Goal: Communication & Community: Answer question/provide support

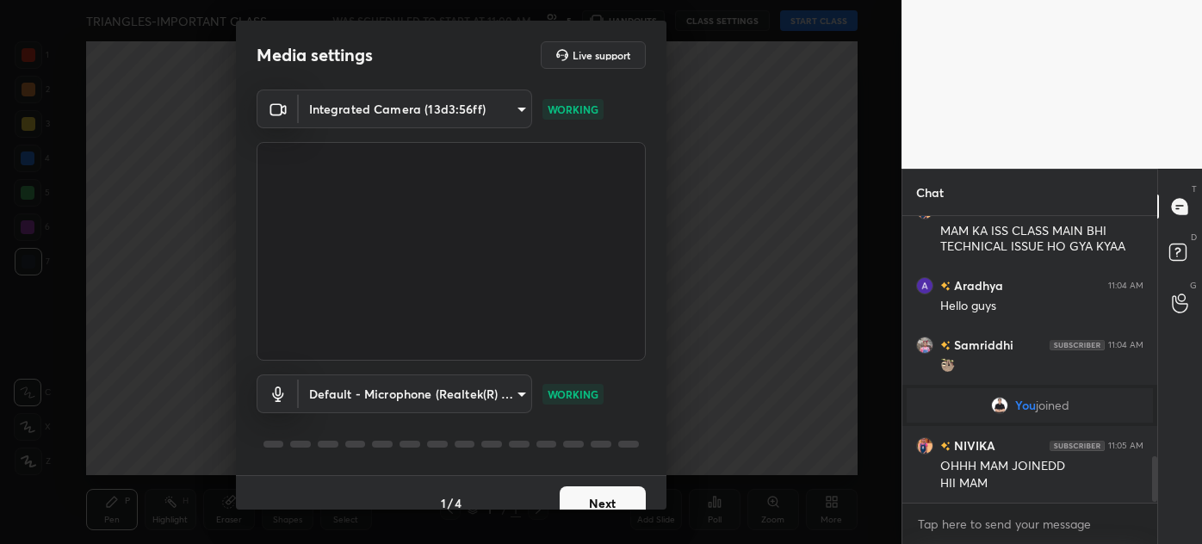
scroll to position [1544, 0]
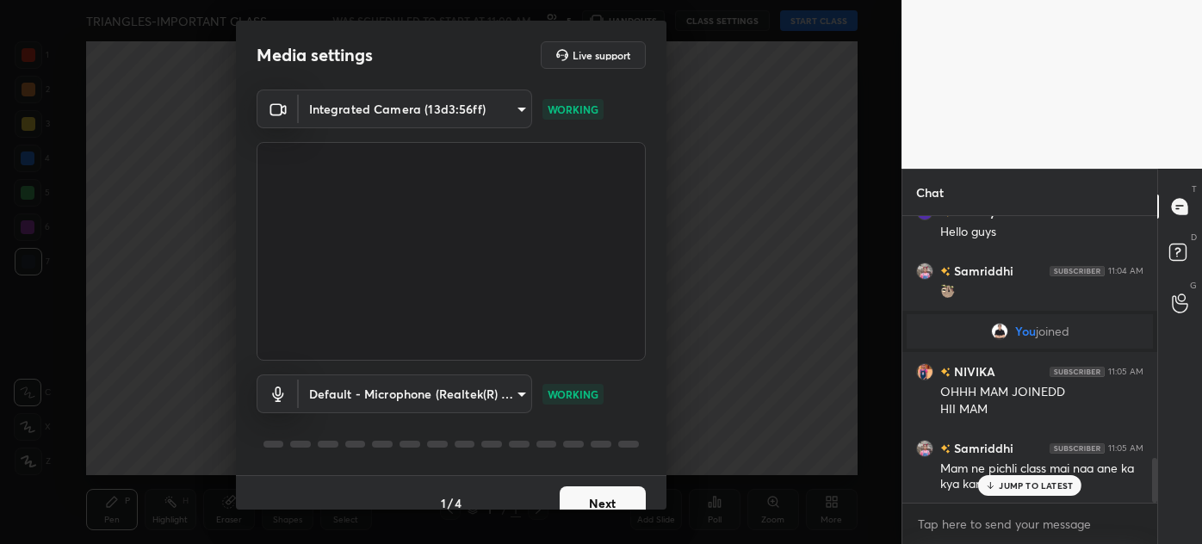
click at [617, 498] on button "Next" at bounding box center [603, 504] width 86 height 34
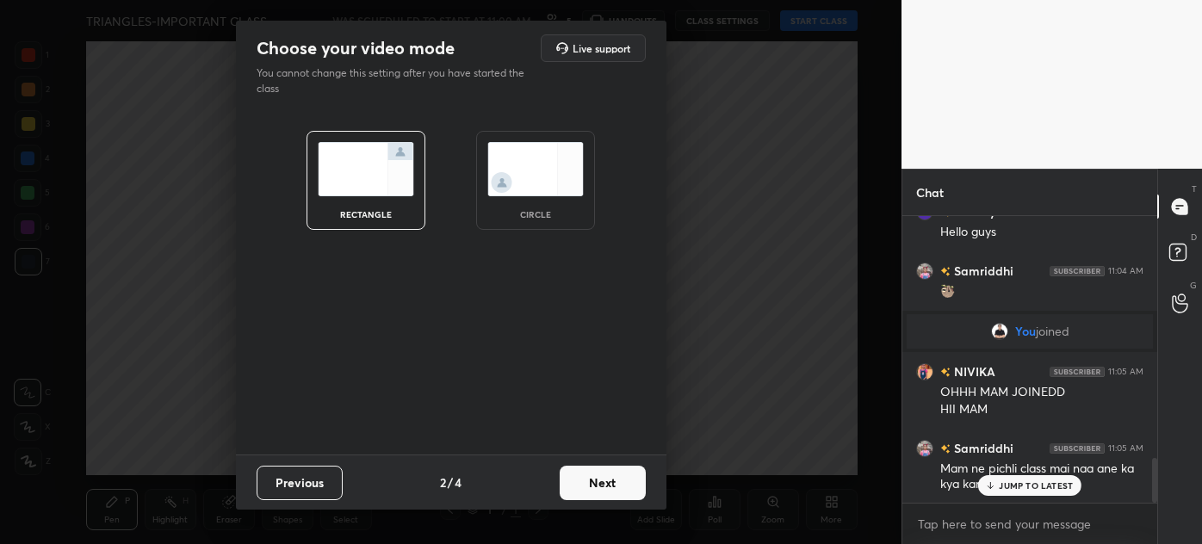
click at [617, 498] on button "Next" at bounding box center [603, 483] width 86 height 34
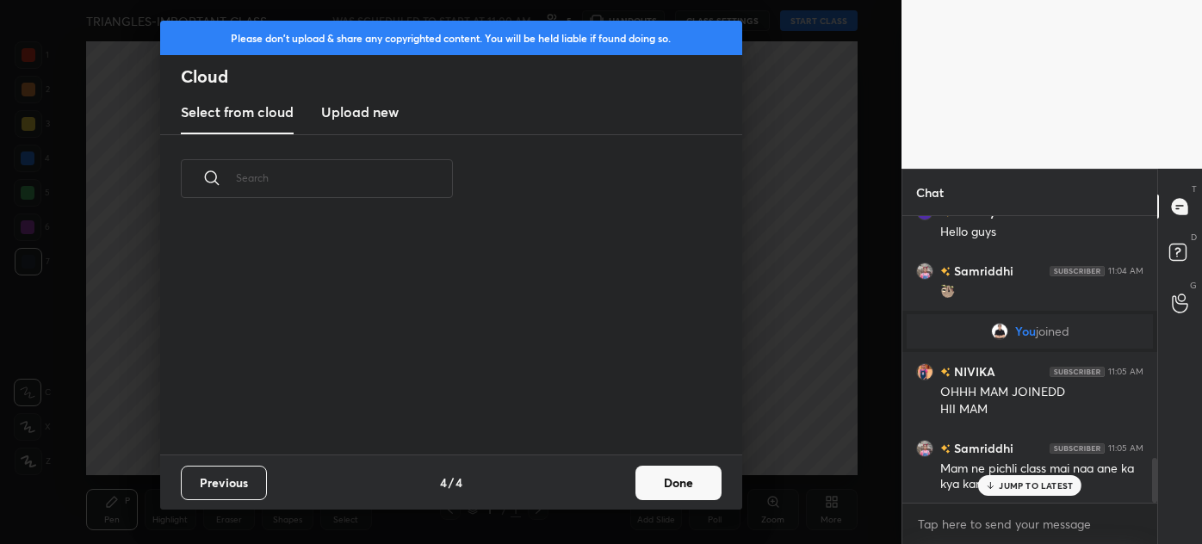
click at [617, 498] on div "Previous 4 / 4 Done" at bounding box center [451, 482] width 582 height 55
click at [710, 500] on button "Done" at bounding box center [679, 483] width 86 height 34
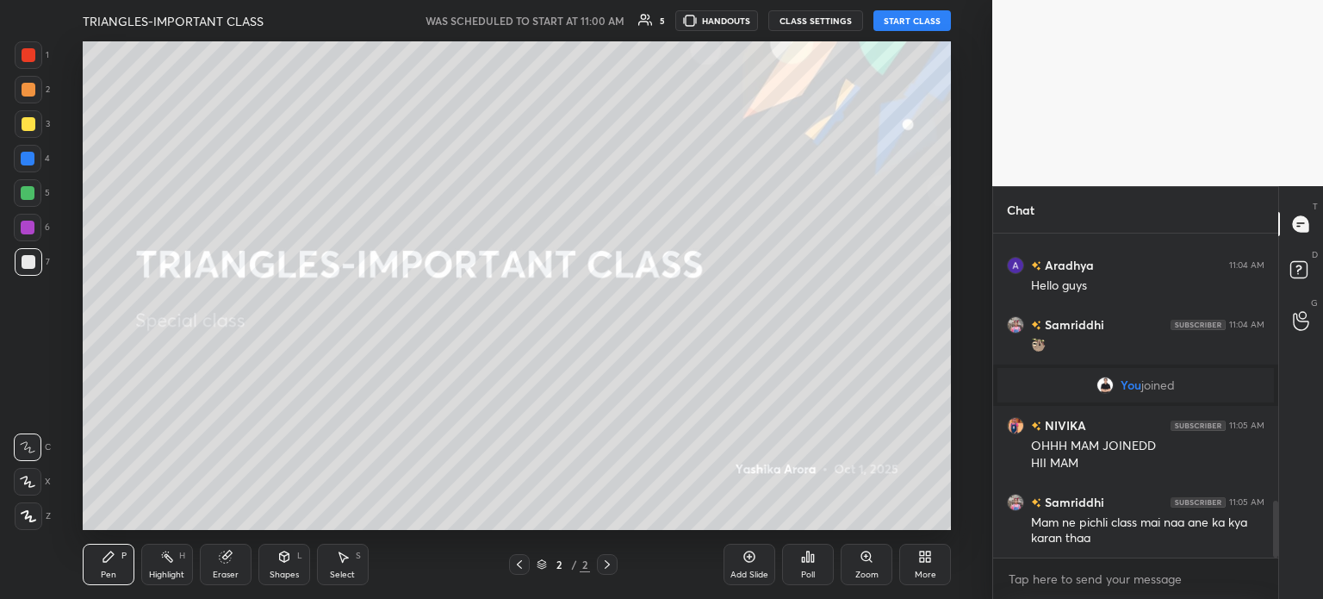
scroll to position [882, 0]
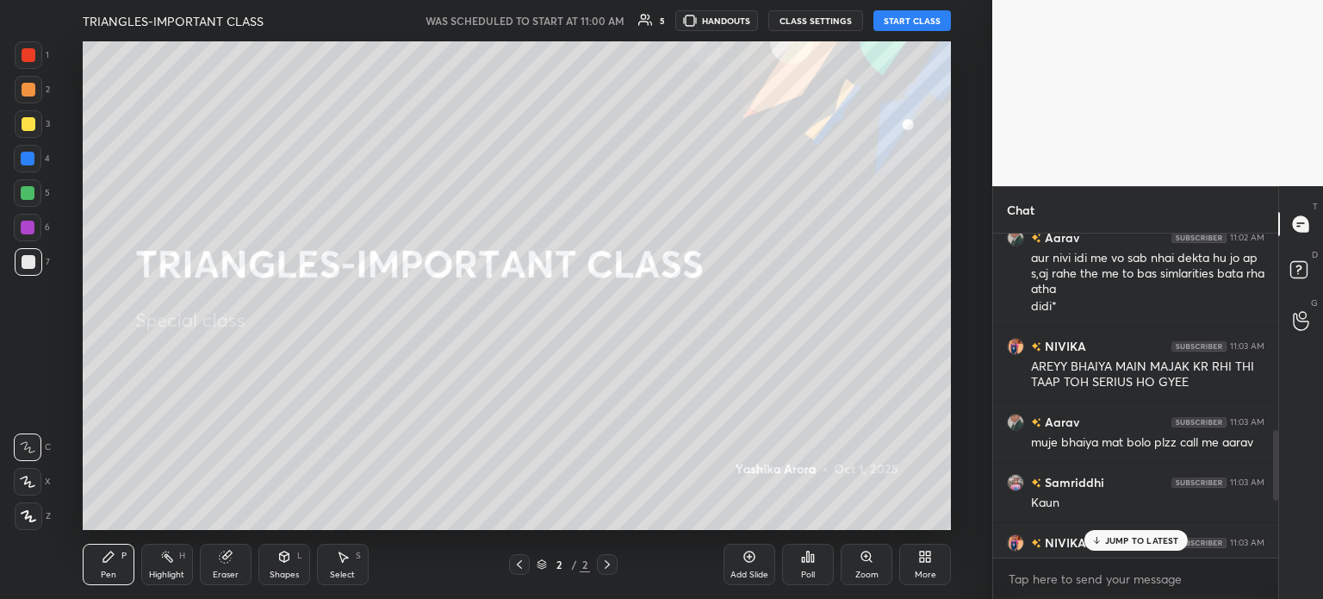
click at [920, 22] on button "START CLASS" at bounding box center [912, 20] width 78 height 21
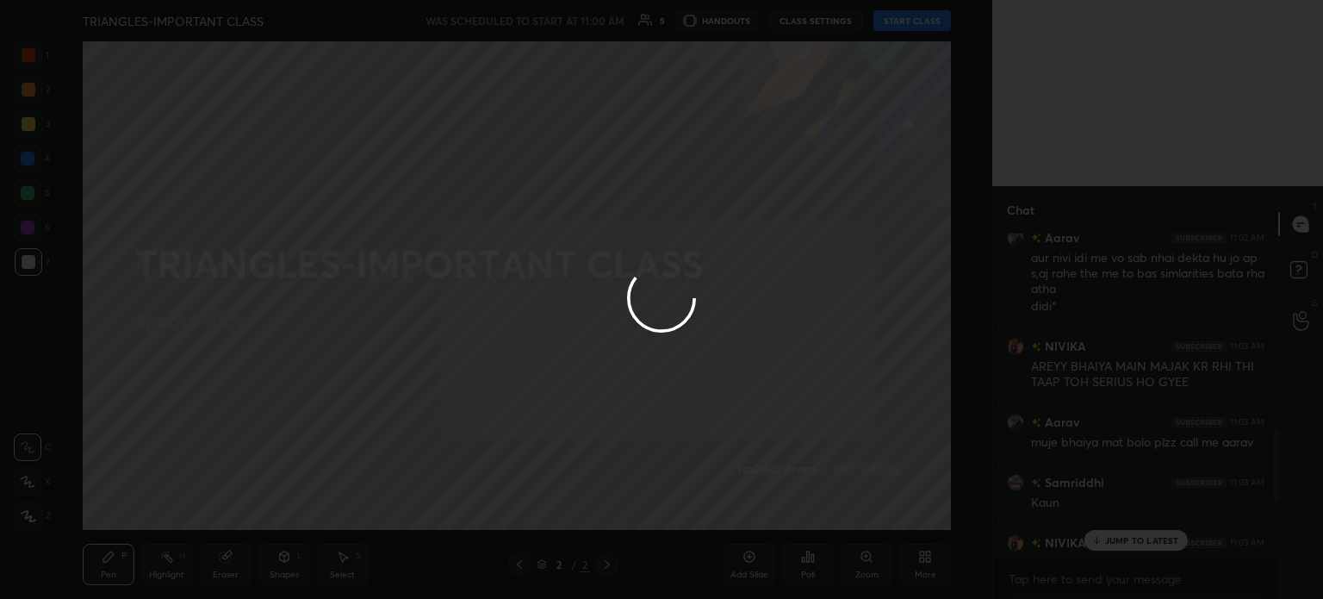
type textarea "x"
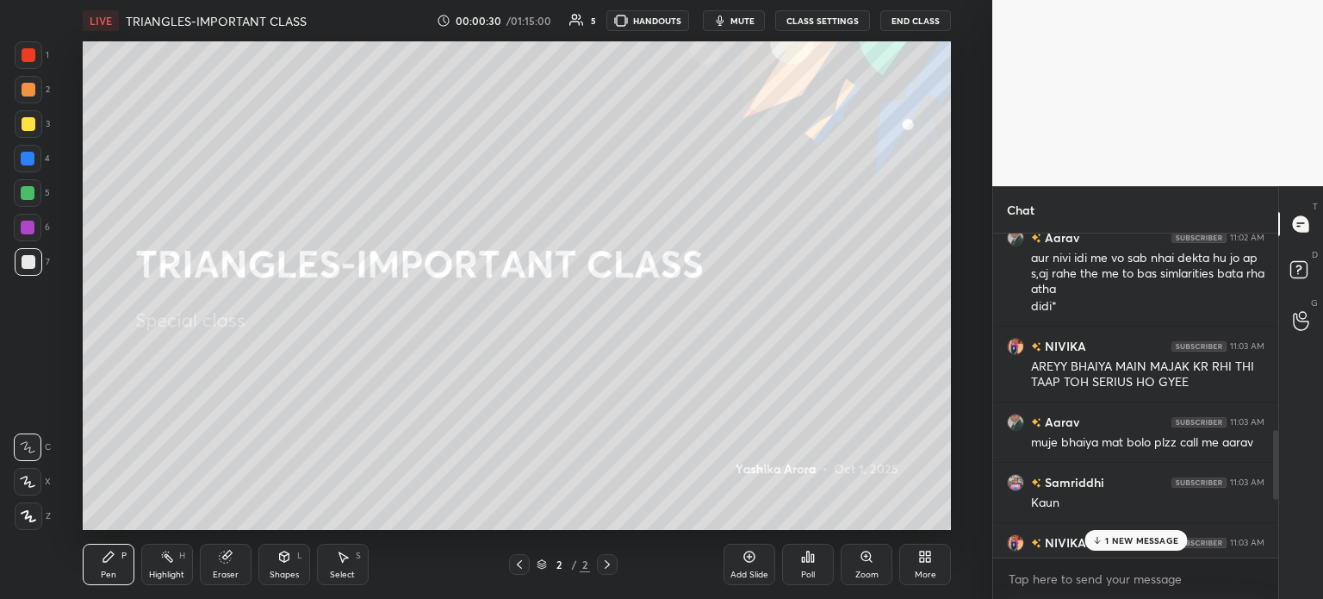
click at [727, 14] on icon "button" at bounding box center [720, 21] width 14 height 14
click at [822, 22] on button "CLASS SETTINGS" at bounding box center [822, 20] width 95 height 21
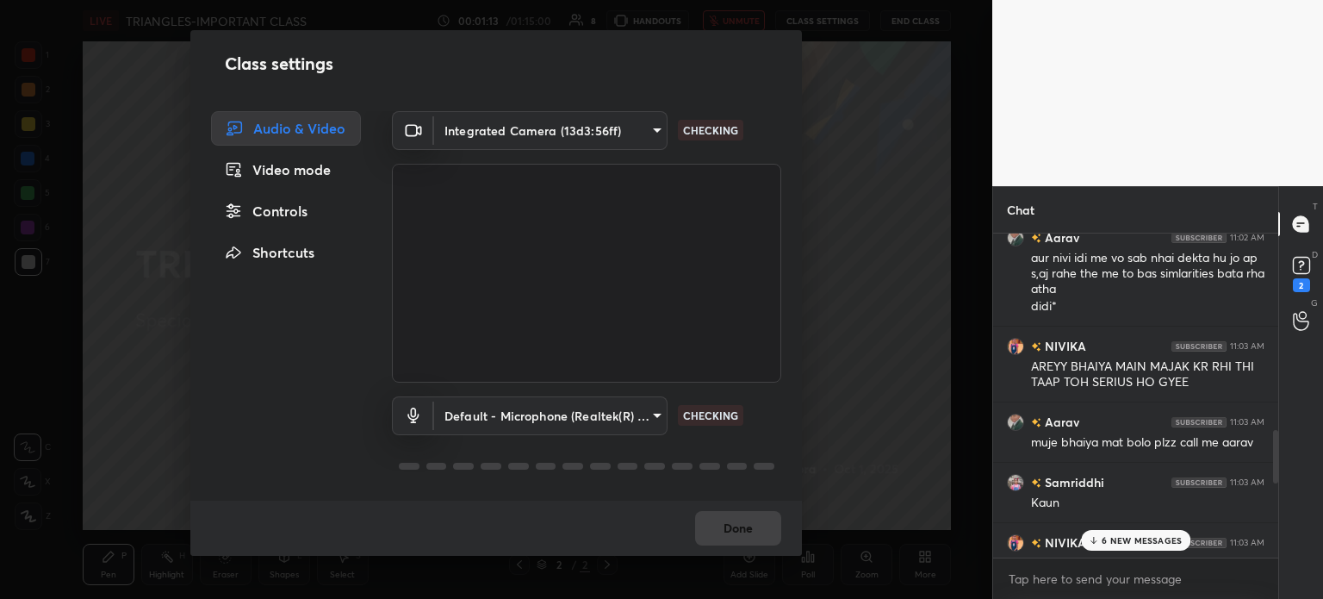
click at [536, 137] on body "1 2 3 4 5 6 7 C X Z C X Z E E Erase all H H LIVE TRIANGLES-IMPORTANT CLASS 00:0…" at bounding box center [661, 299] width 1323 height 599
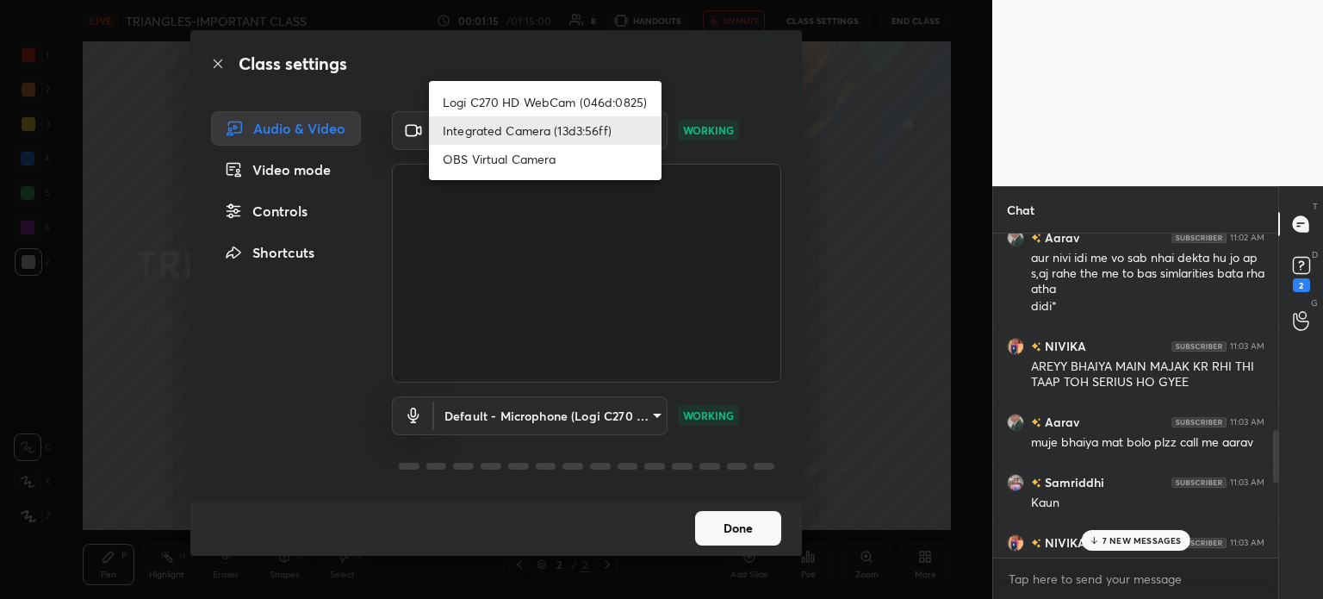
click at [501, 91] on li "Logi C270 HD WebCam (046d:0825)" at bounding box center [545, 102] width 233 height 28
type input "19ebecde83a3010ed1a141209ced1db595e06d2a1fc758087318fab5b1b7718e"
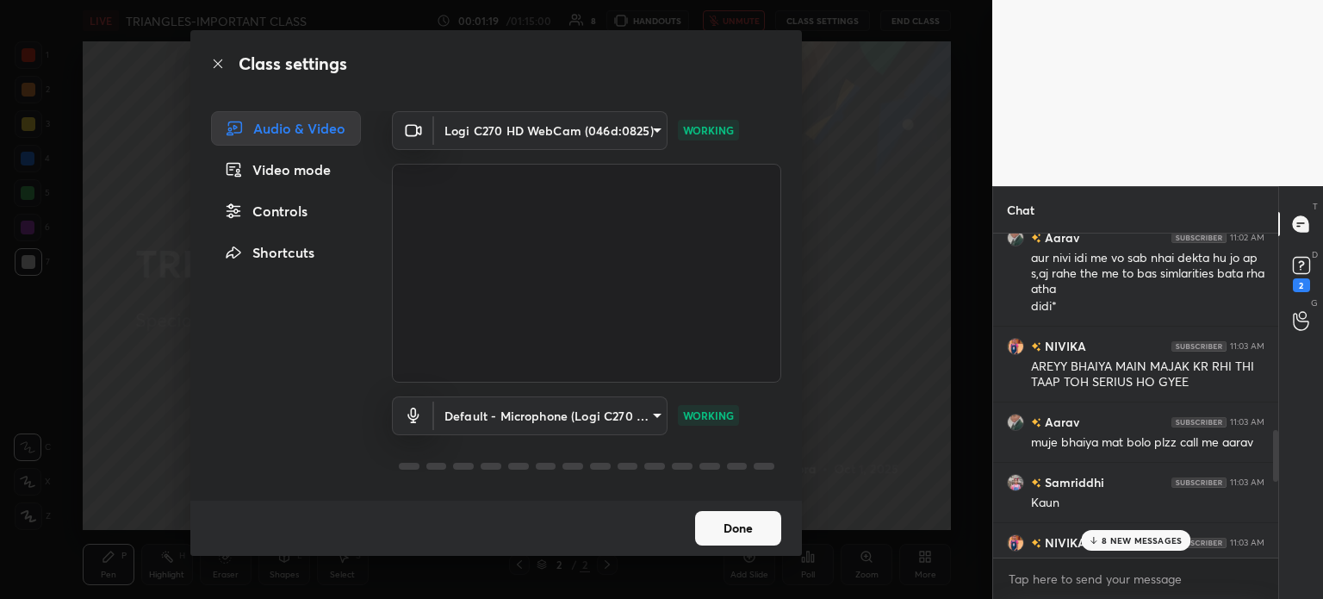
click at [748, 532] on button "Done" at bounding box center [738, 528] width 86 height 34
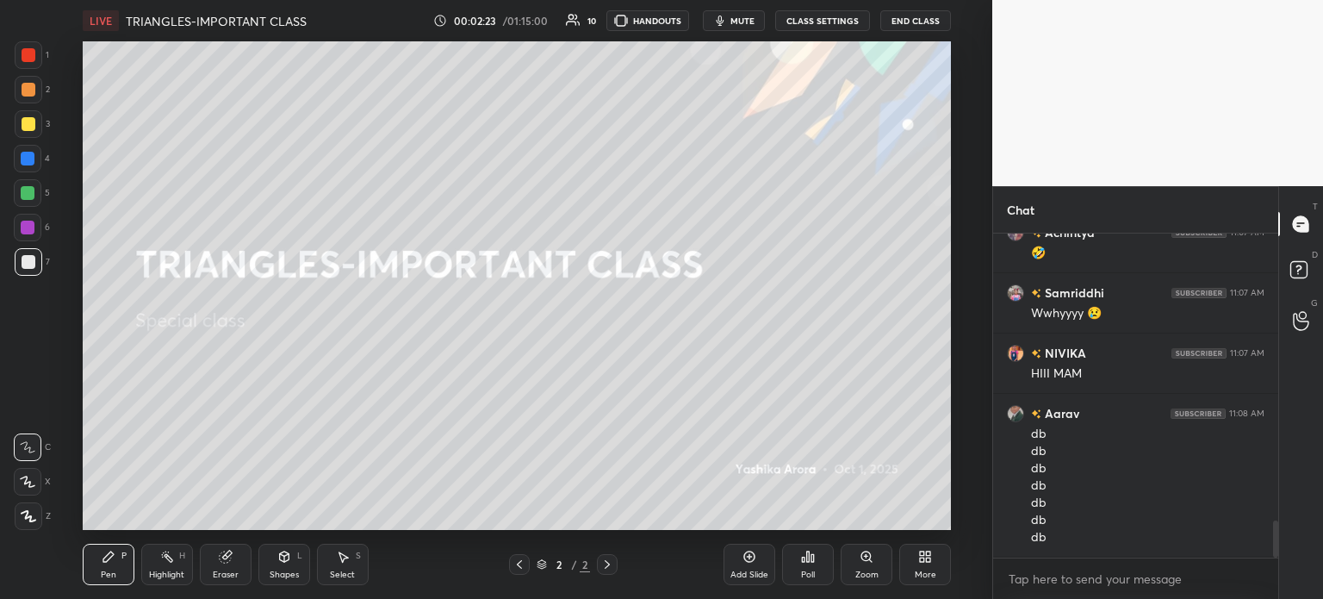
scroll to position [2512, 0]
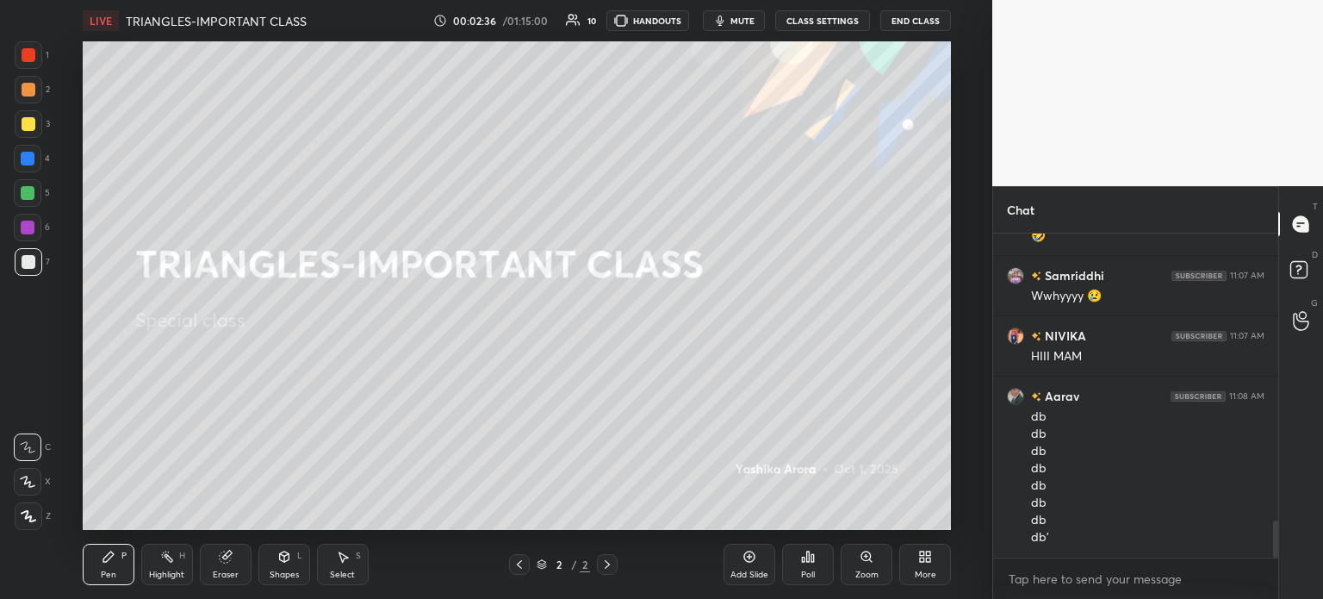
click at [830, 27] on button "CLASS SETTINGS" at bounding box center [822, 20] width 95 height 21
click at [825, 28] on button "CLASS SETTINGS" at bounding box center [822, 20] width 95 height 21
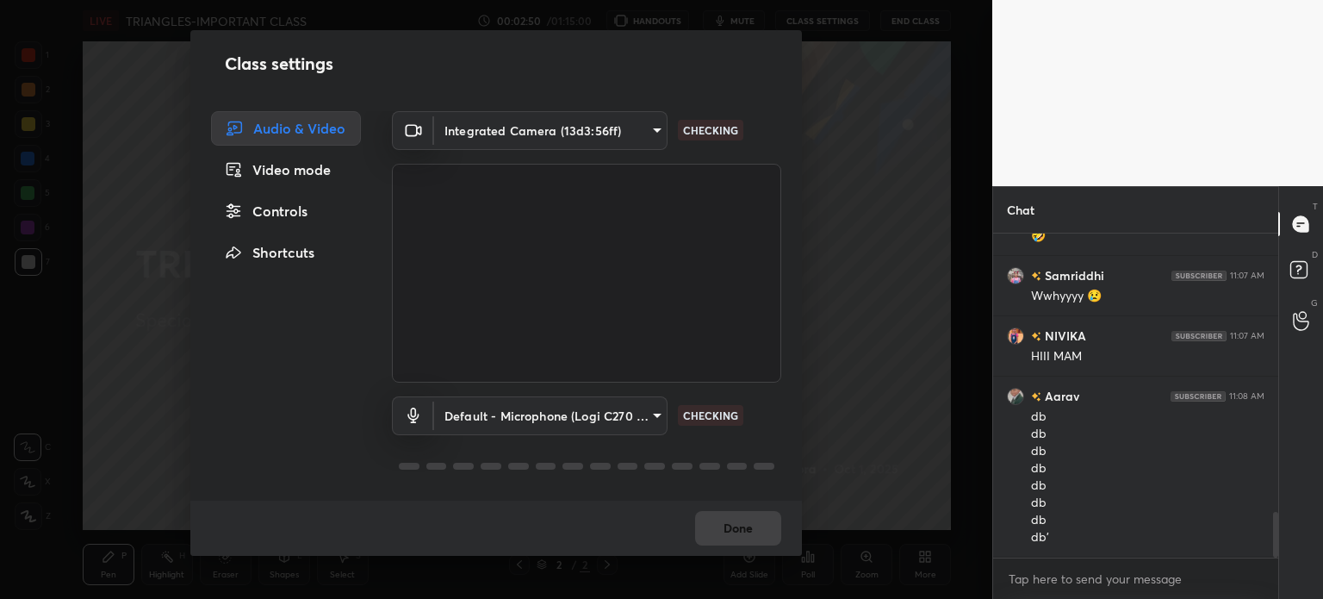
click at [519, 127] on body "1 2 3 4 5 6 7 C X Z C X Z E E Erase all H H LIVE TRIANGLES-IMPORTANT CLASS 00:0…" at bounding box center [661, 299] width 1323 height 599
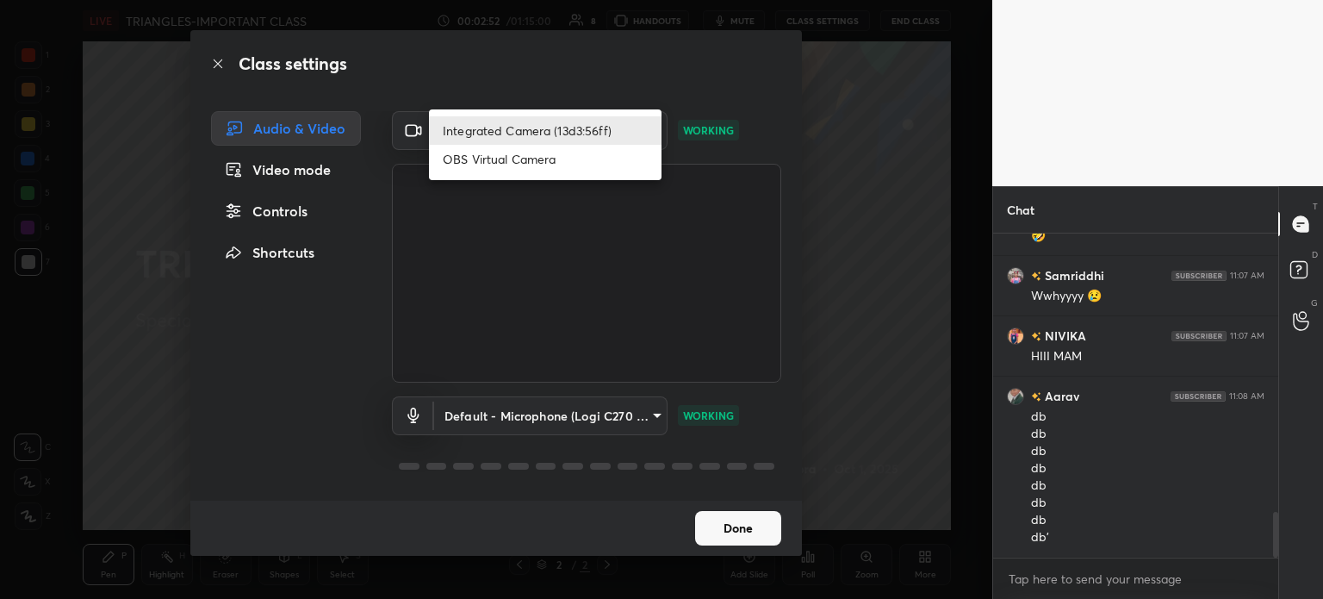
click at [496, 132] on li "Integrated Camera (13d3:56ff)" at bounding box center [545, 130] width 233 height 28
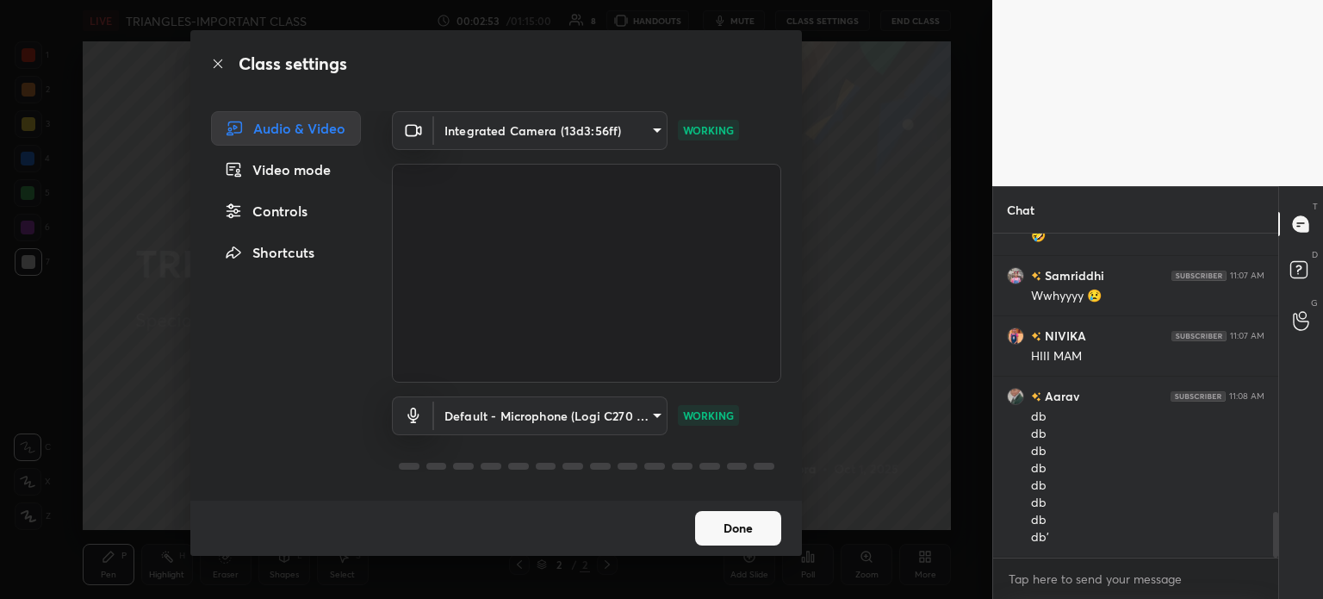
click at [621, 126] on body "1 2 3 4 5 6 7 C X Z C X Z E E Erase all H H LIVE TRIANGLES-IMPORTANT CLASS 00:0…" at bounding box center [661, 299] width 1323 height 599
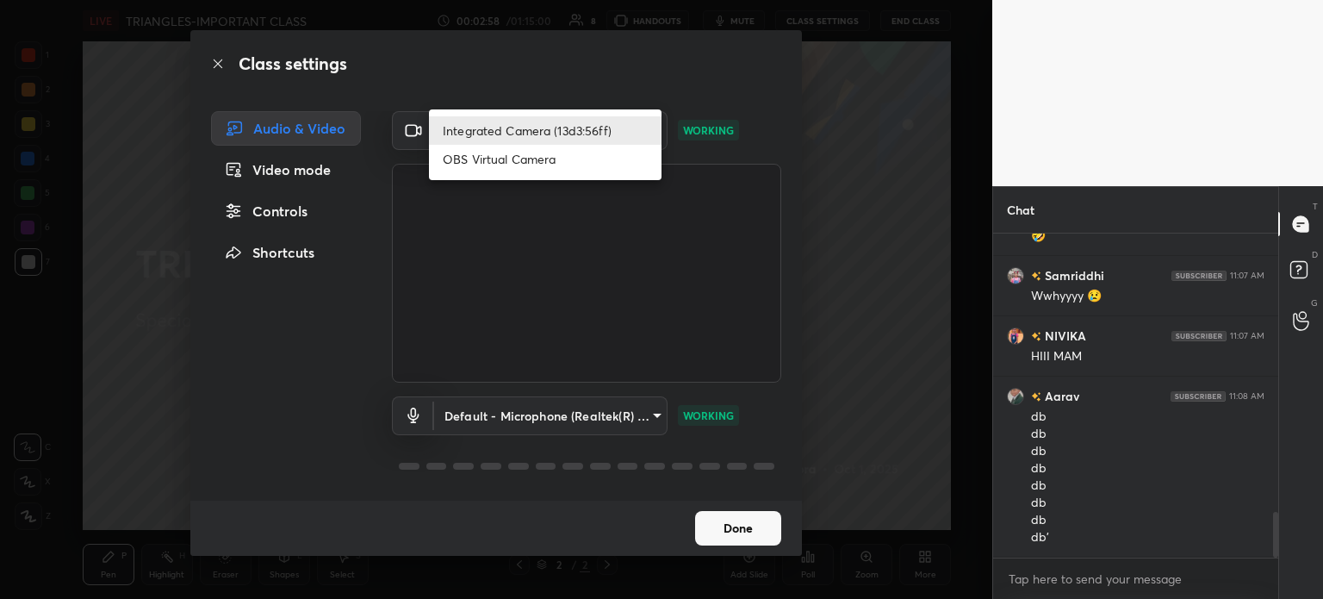
click at [516, 123] on li "Integrated Camera (13d3:56ff)" at bounding box center [545, 130] width 233 height 28
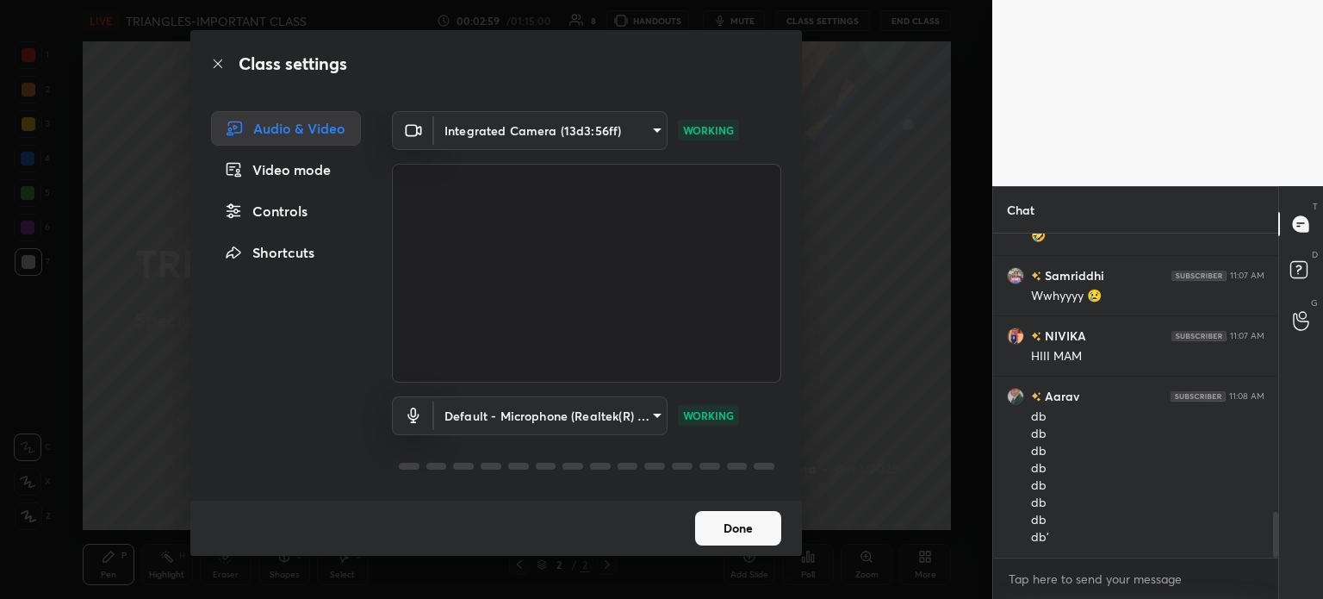
click at [500, 132] on body "1 2 3 4 5 6 7 C X Z C X Z E E Erase all H H LIVE TRIANGLES-IMPORTANT CLASS 00:0…" at bounding box center [661, 299] width 1323 height 599
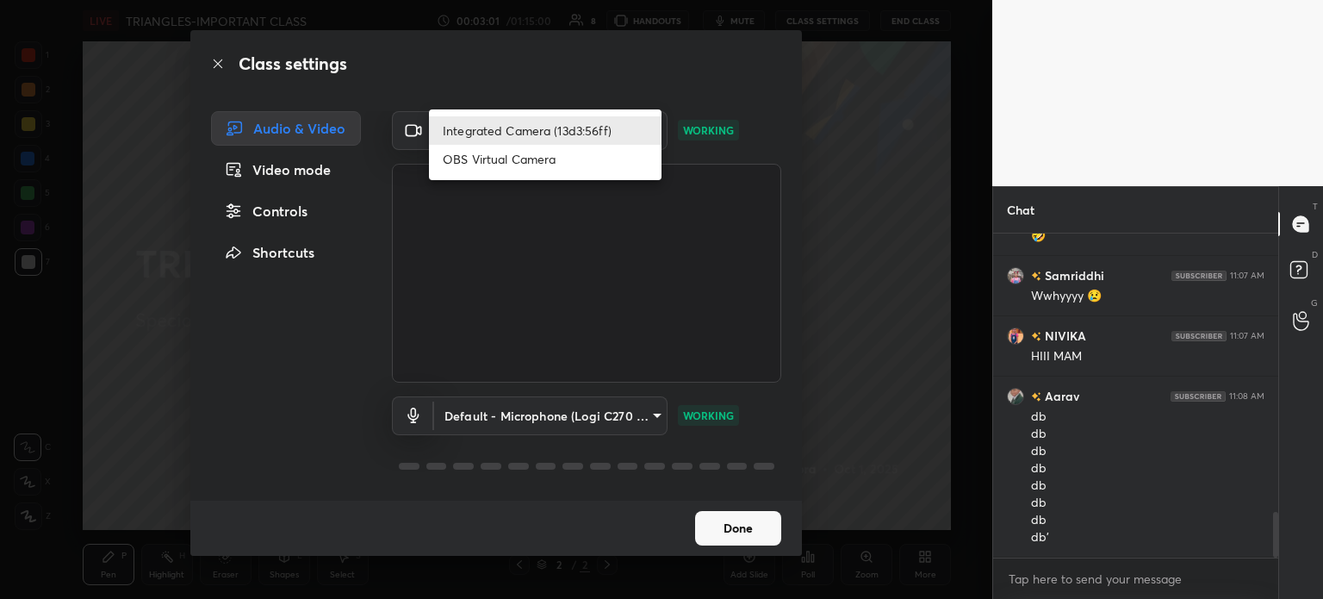
click at [527, 127] on li "Integrated Camera (13d3:56ff)" at bounding box center [545, 130] width 233 height 28
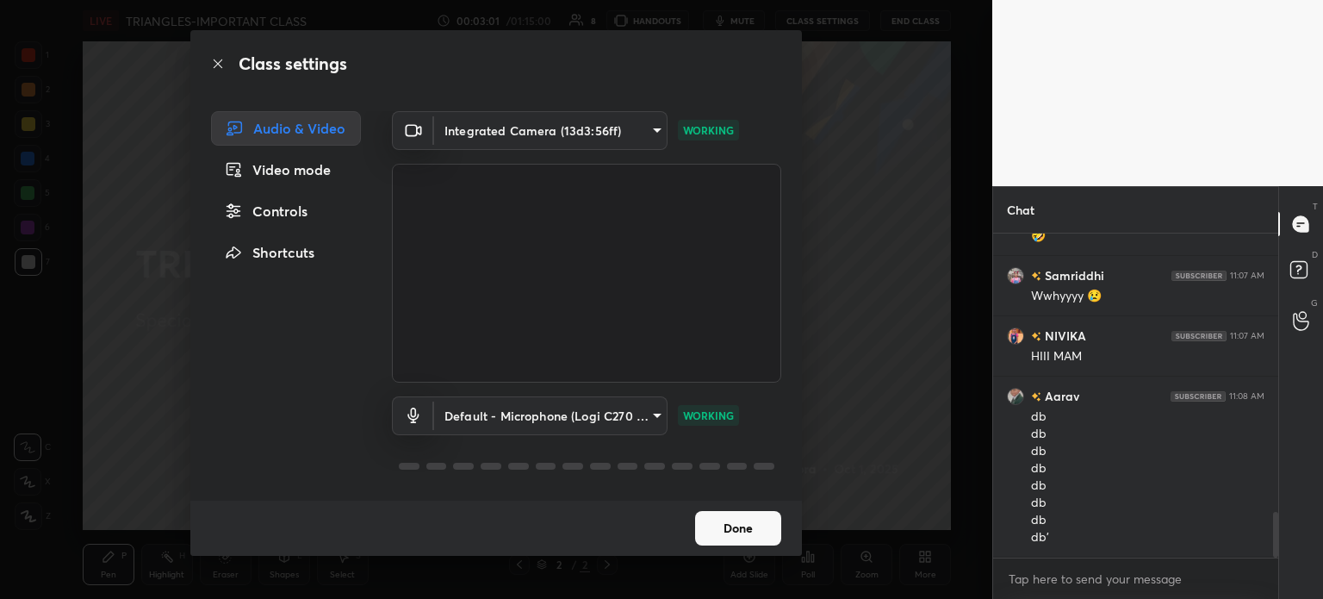
click at [527, 133] on body "1 2 3 4 5 6 7 C X Z C X Z E E Erase all H H LIVE TRIANGLES-IMPORTANT CLASS 00:0…" at bounding box center [661, 299] width 1323 height 599
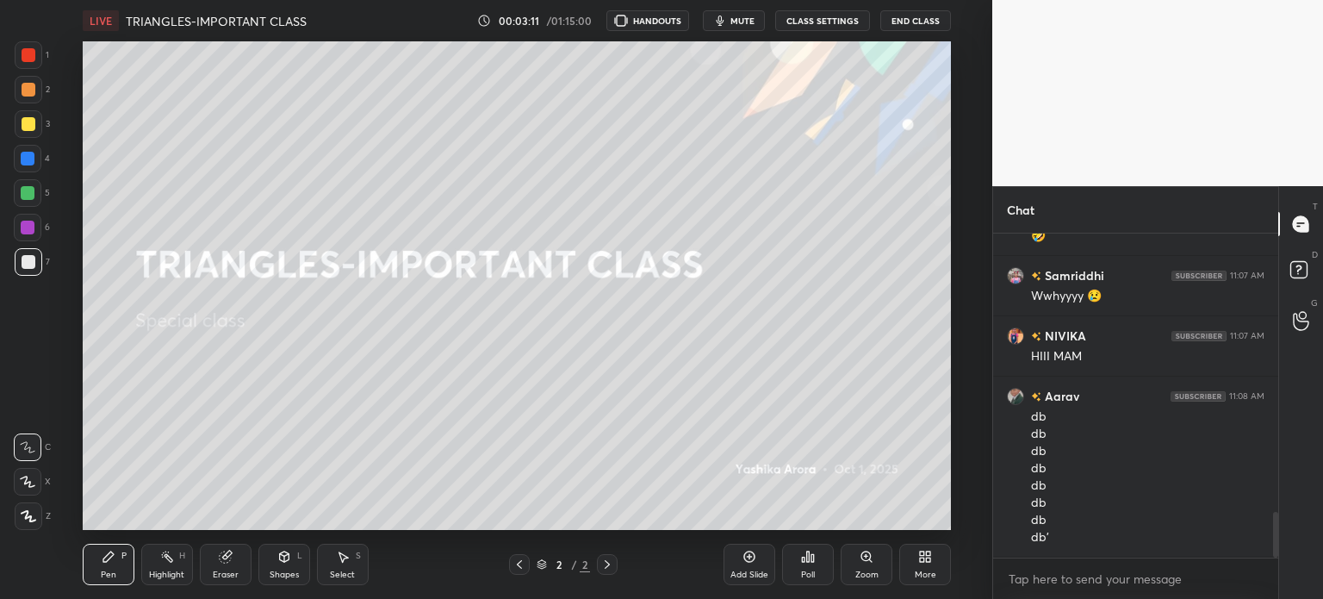
scroll to position [85646, 85212]
click at [808, 22] on button "CLASS SETTINGS" at bounding box center [822, 20] width 95 height 21
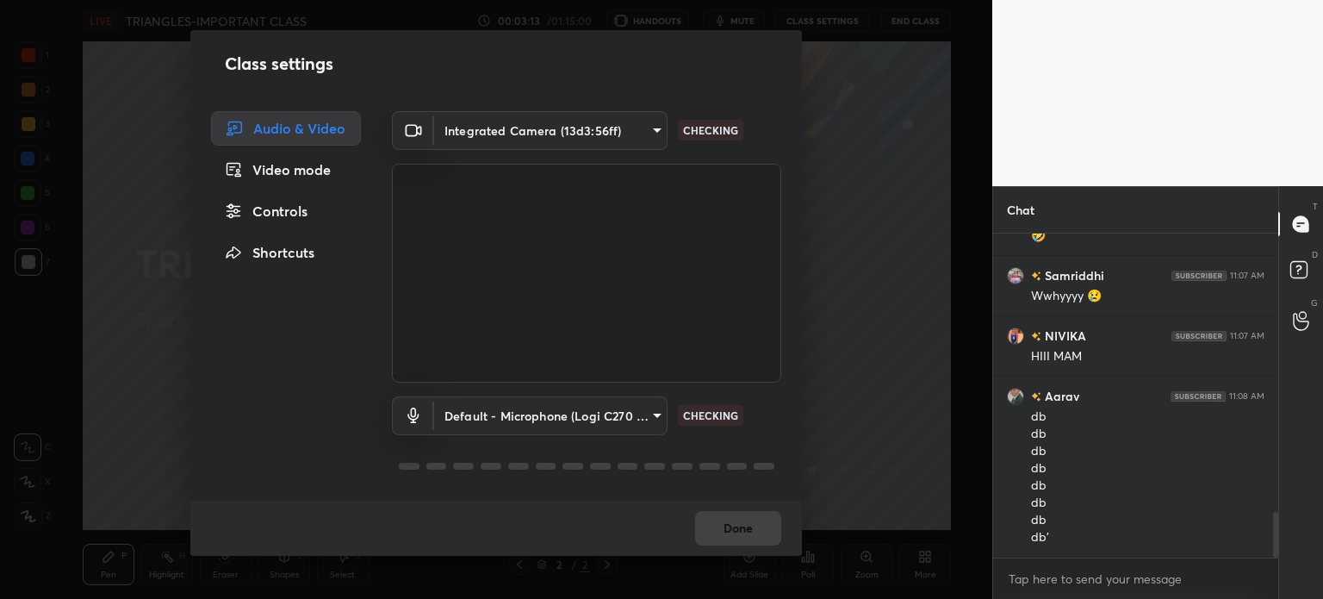
click at [600, 129] on body "1 2 3 4 5 6 7 C X Z C X Z E E Erase all H H LIVE TRIANGLES-IMPORTANT CLASS 00:0…" at bounding box center [661, 299] width 1323 height 599
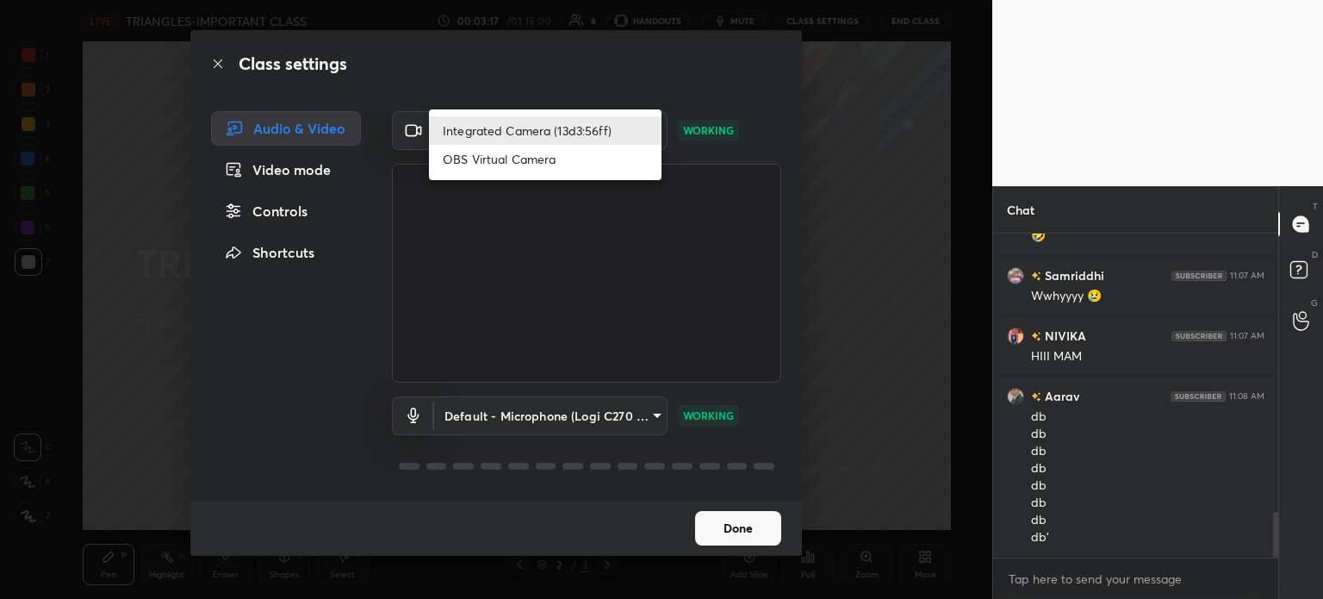
click at [603, 138] on li "Integrated Camera (13d3:56ff)" at bounding box center [545, 130] width 233 height 28
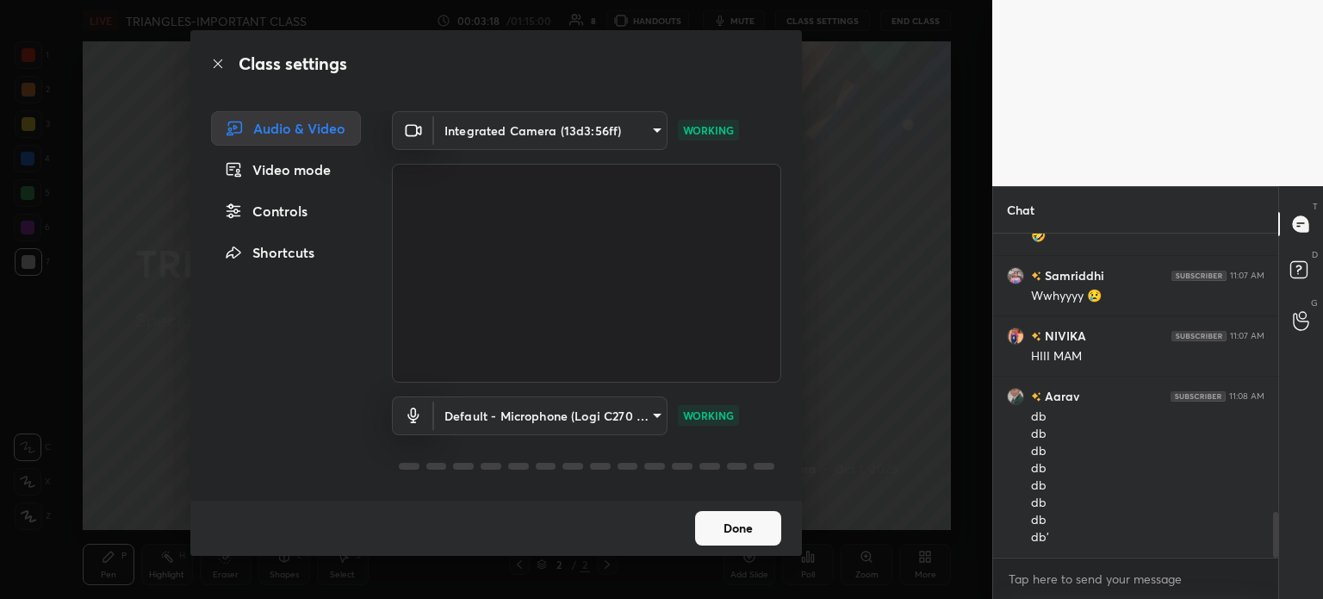
click at [587, 137] on body "1 2 3 4 5 6 7 C X Z C X Z E E Erase all H H LIVE TRIANGLES-IMPORTANT CLASS 00:0…" at bounding box center [661, 299] width 1323 height 599
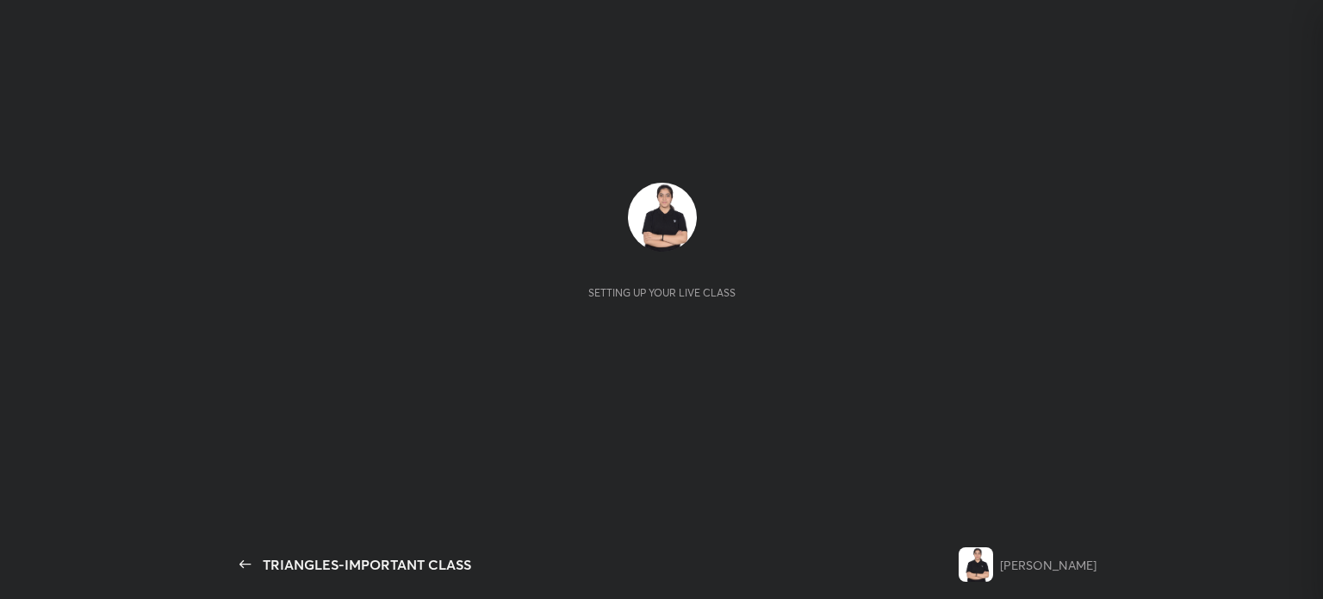
scroll to position [360, 280]
click at [846, 237] on div "Setting up your live class" at bounding box center [662, 241] width 841 height 116
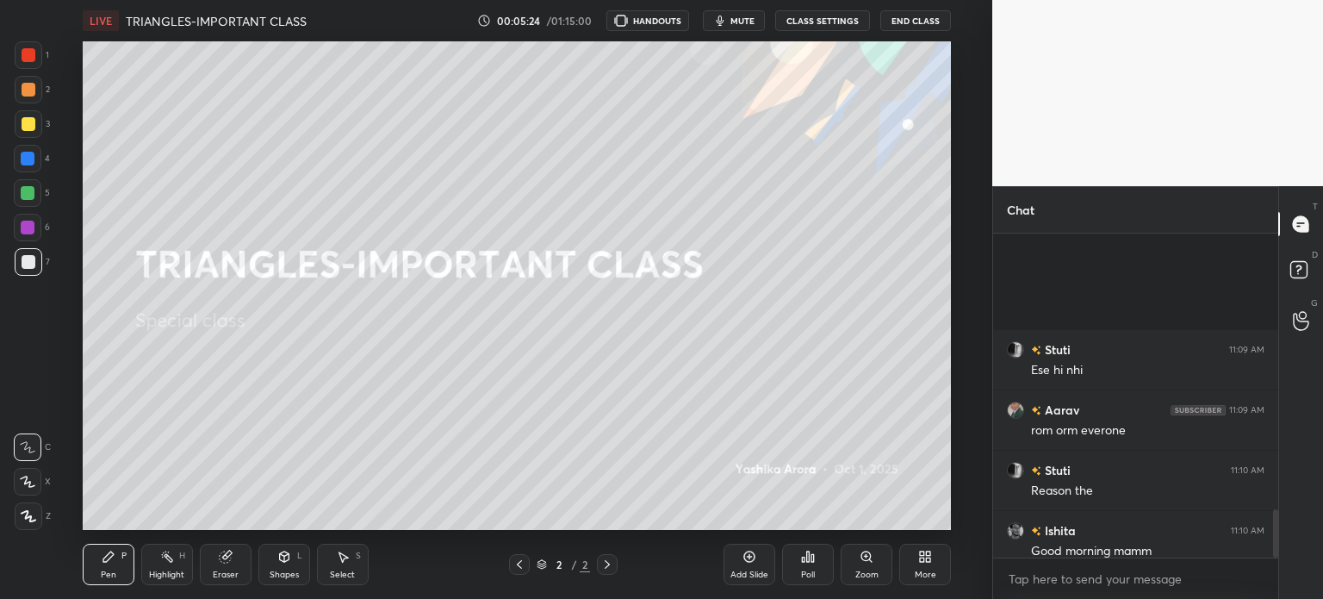
scroll to position [1842, 0]
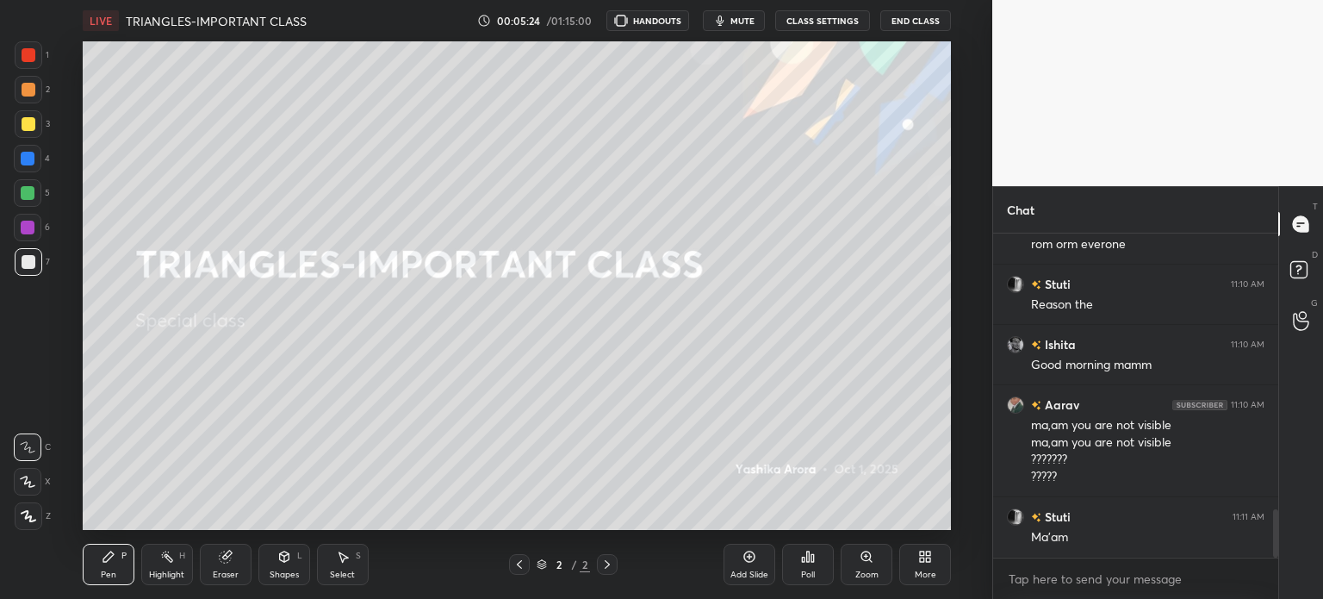
click at [823, 9] on div "LIVE TRIANGLES-IMPORTANT CLASS 00:05:24 / 01:15:00 HANDOUTS mute CLASS SETTINGS…" at bounding box center [517, 20] width 868 height 41
click at [828, 18] on button "CLASS SETTINGS" at bounding box center [822, 20] width 95 height 21
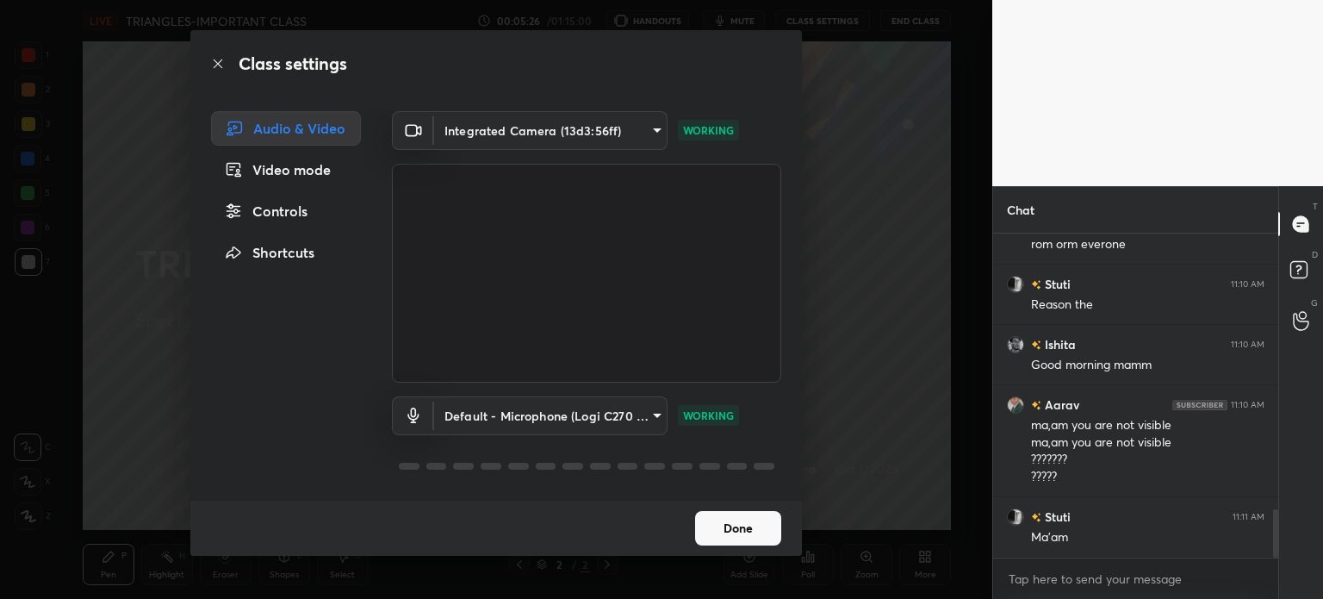
click at [559, 128] on body "1 2 3 4 5 6 7 C X Z C X Z E E Erase all H H LIVE TRIANGLES-IMPORTANT CLASS 00:0…" at bounding box center [661, 299] width 1323 height 599
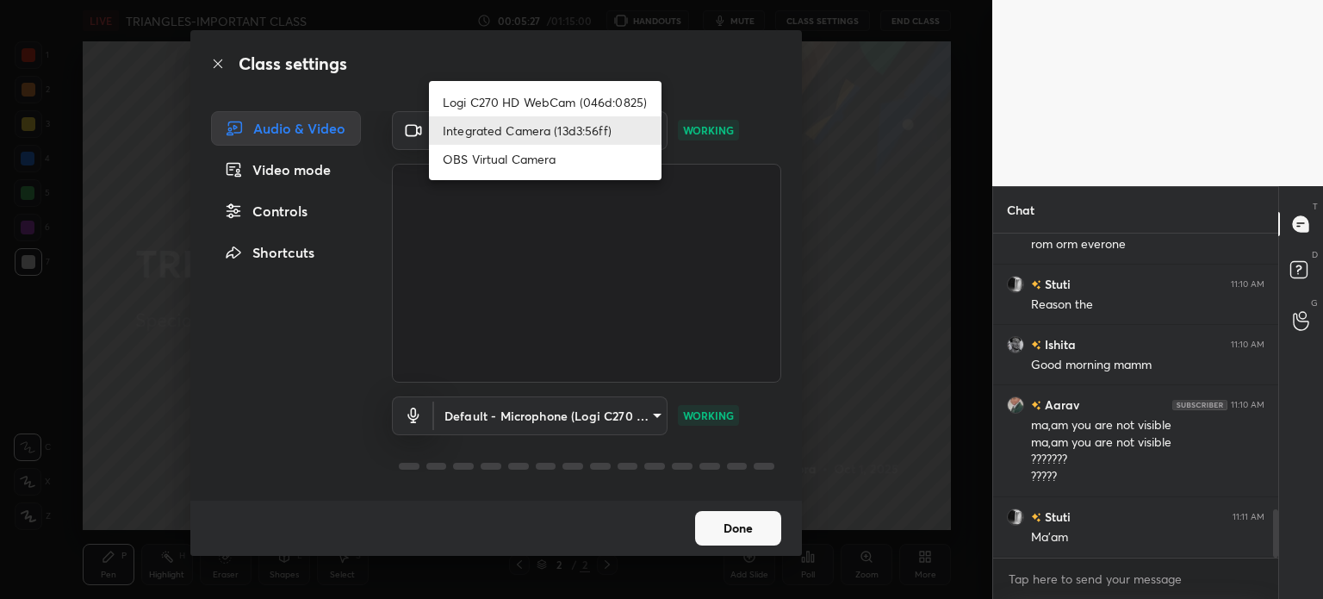
click at [525, 98] on li "Logi C270 HD WebCam (046d:0825)" at bounding box center [545, 102] width 233 height 28
type input "19ebecde83a3010ed1a141209ced1db595e06d2a1fc758087318fab5b1b7718e"
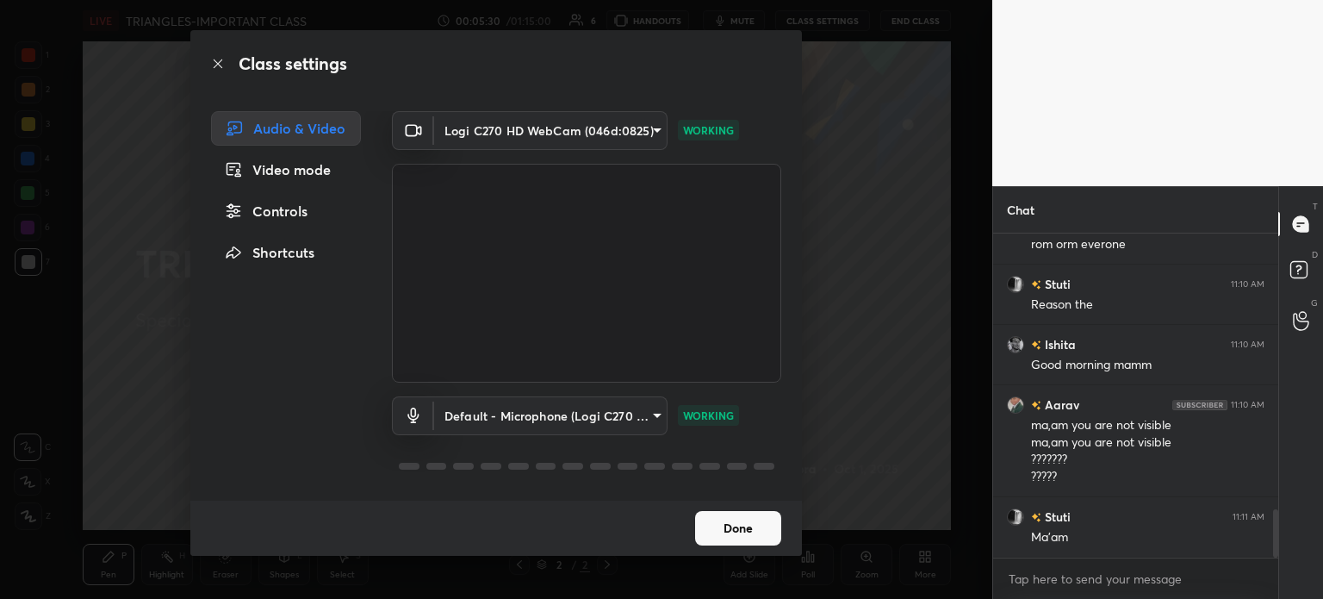
click at [737, 532] on button "Done" at bounding box center [738, 528] width 86 height 34
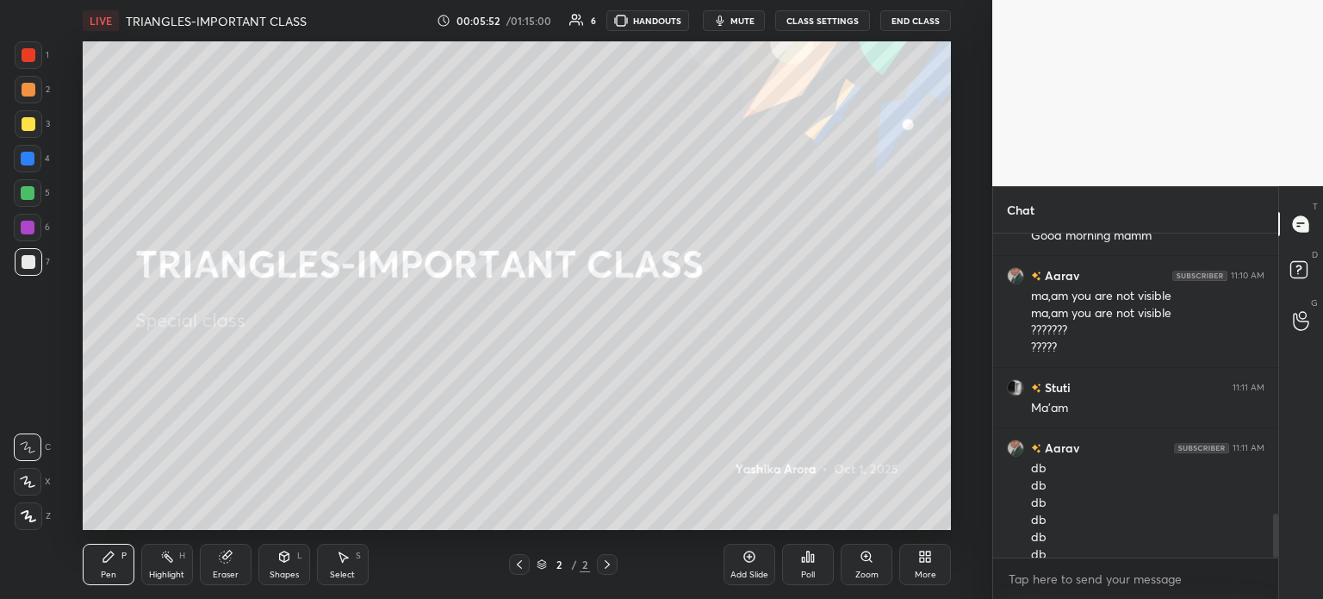
scroll to position [2048, 0]
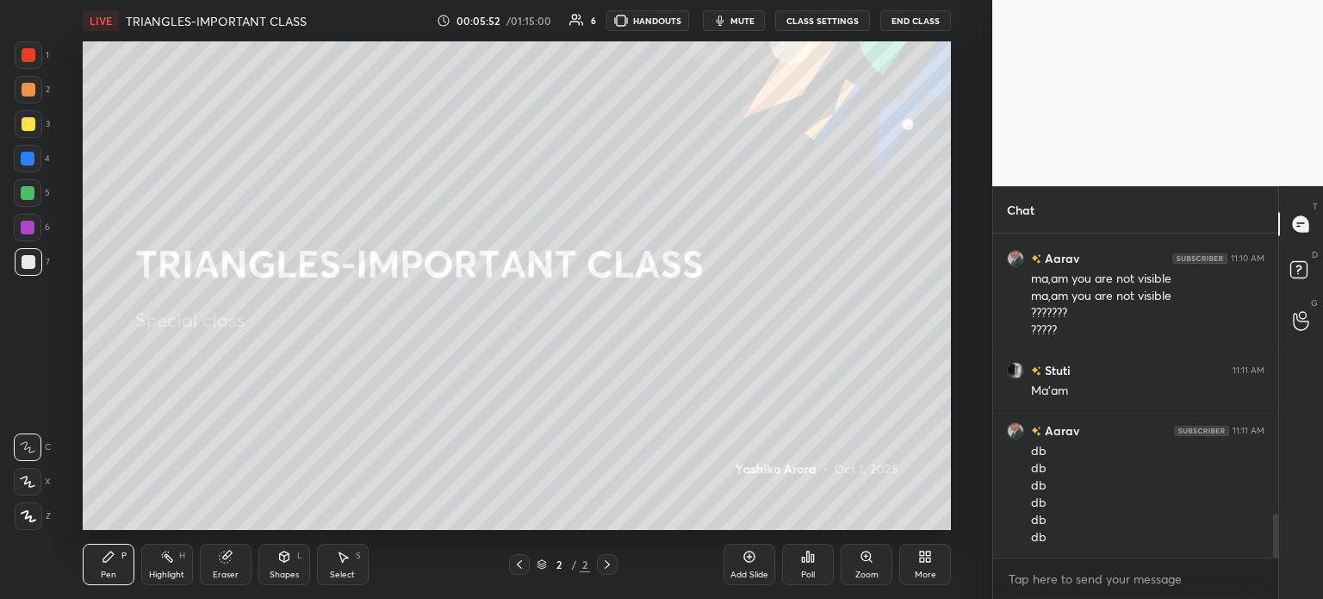
click at [1295, 275] on rect at bounding box center [1298, 270] width 16 height 16
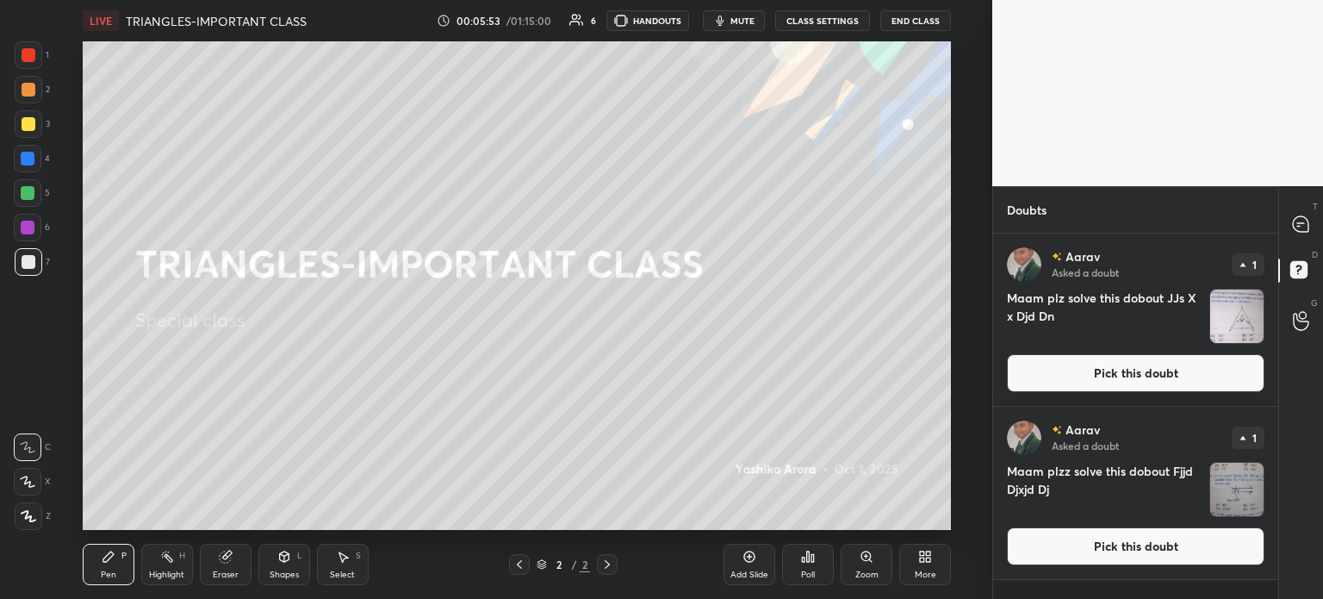
click at [1236, 313] on img "grid" at bounding box center [1236, 315] width 53 height 53
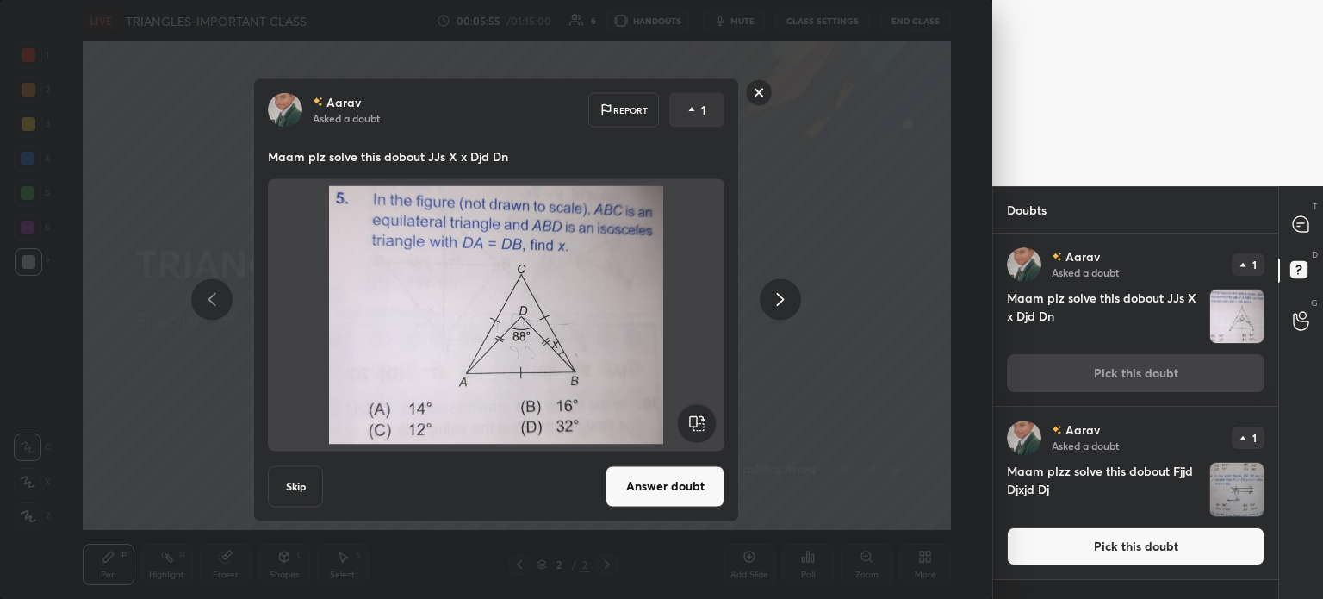
click at [1226, 489] on img "grid" at bounding box center [1236, 489] width 53 height 53
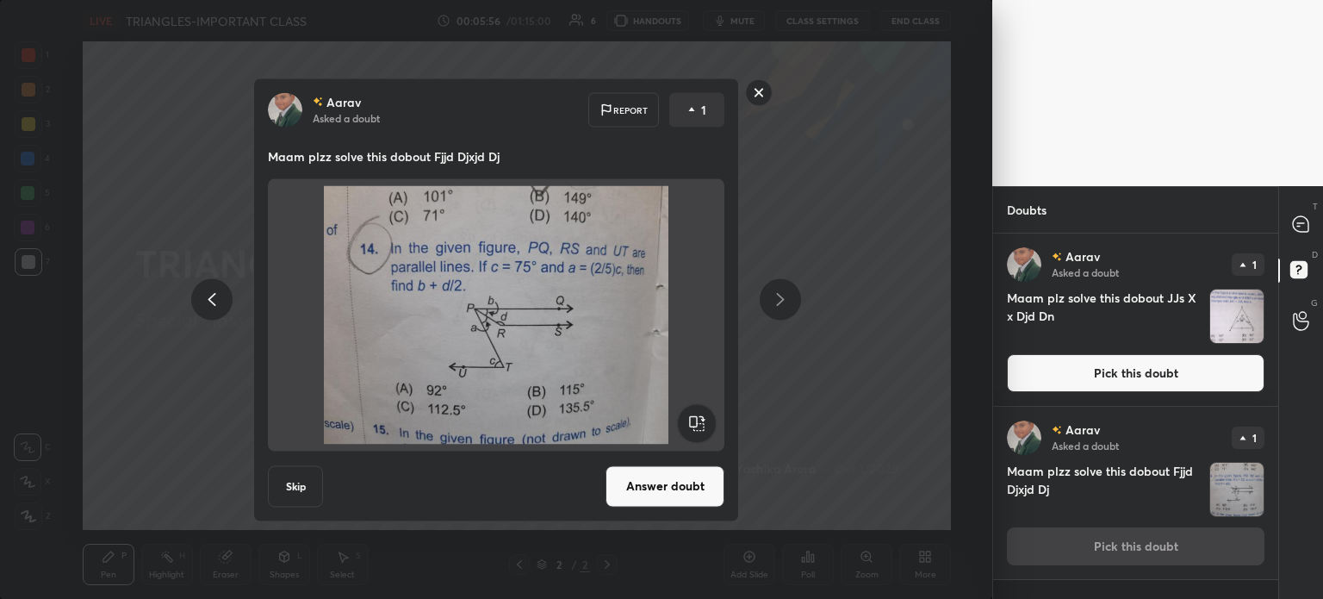
click at [1299, 216] on icon at bounding box center [1301, 224] width 16 height 16
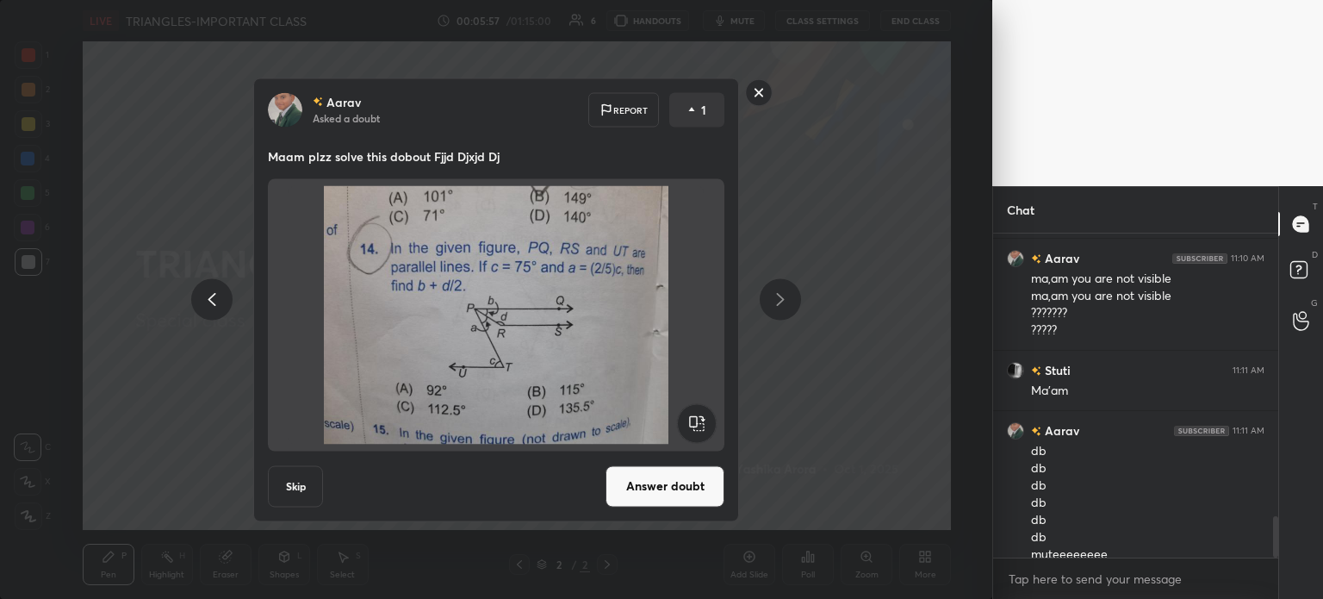
scroll to position [2214, 0]
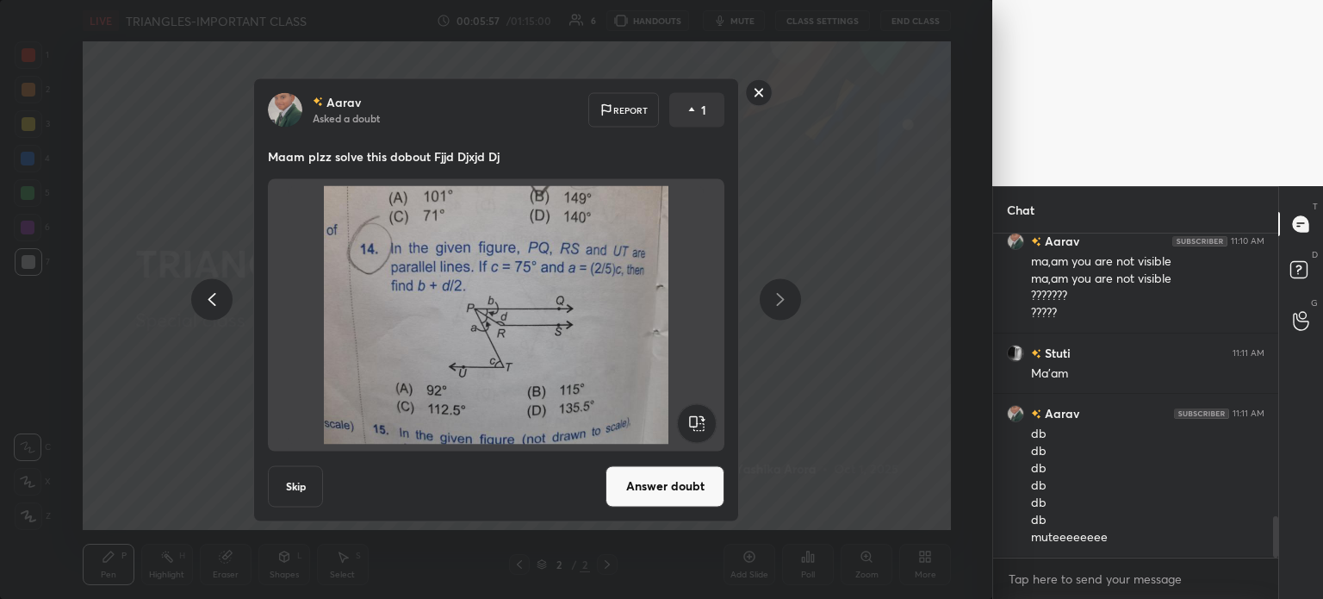
click at [878, 444] on div "Aarav Asked a doubt Report 1 Maam plzz solve this dobout Fjjd Djxjd Dj Skip Ans…" at bounding box center [496, 299] width 992 height 599
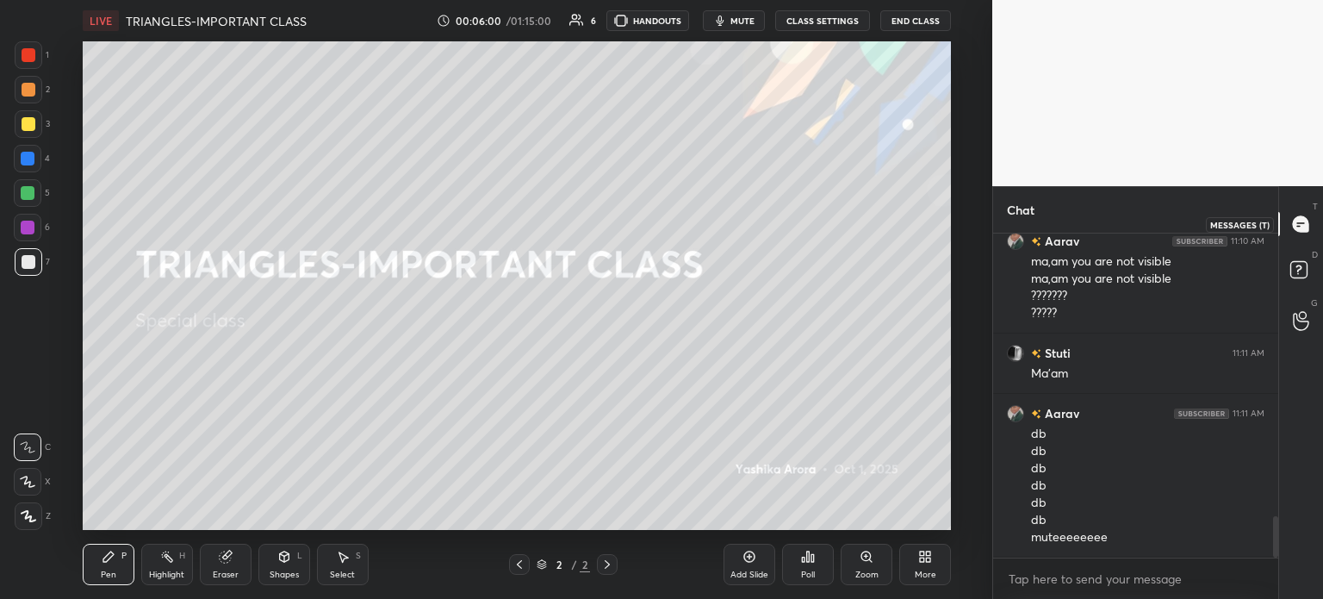
scroll to position [2274, 0]
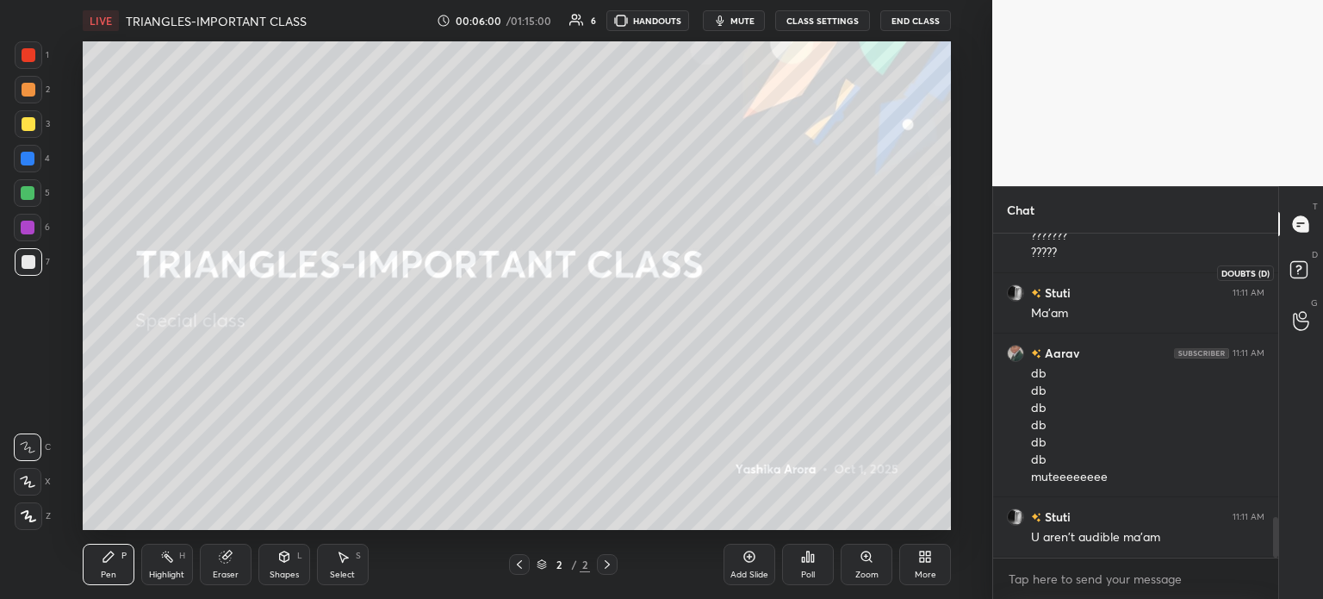
click at [1295, 283] on icon at bounding box center [1301, 272] width 31 height 31
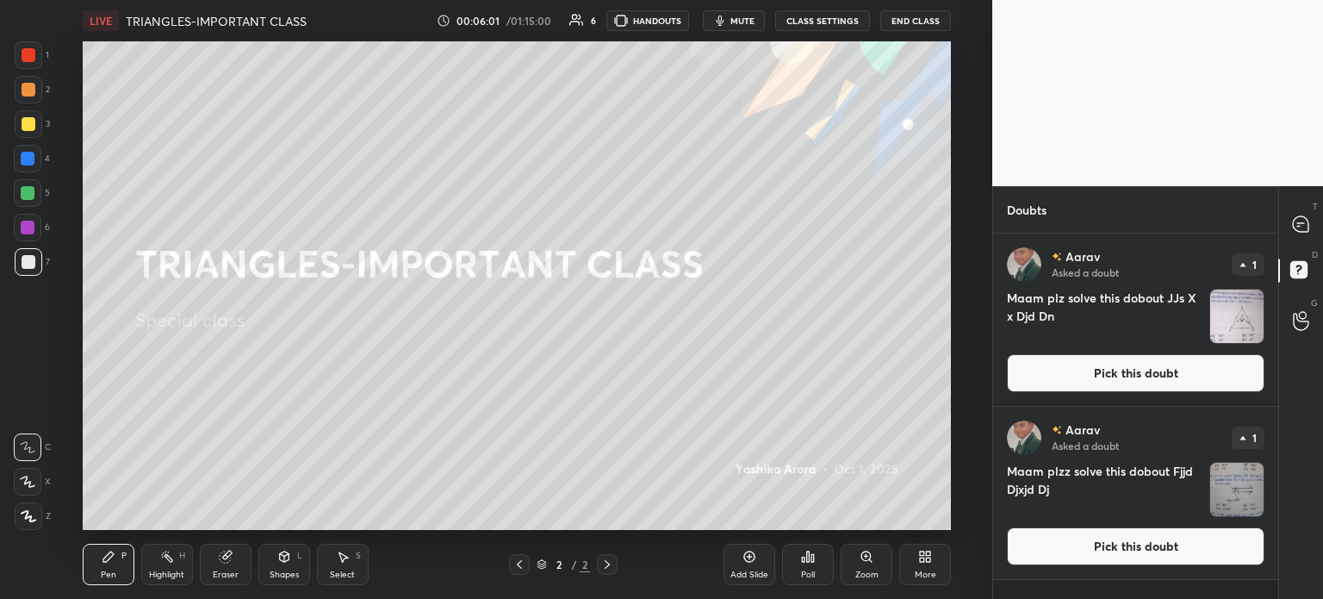
click at [1295, 240] on div "T Messages (T)" at bounding box center [1301, 224] width 44 height 48
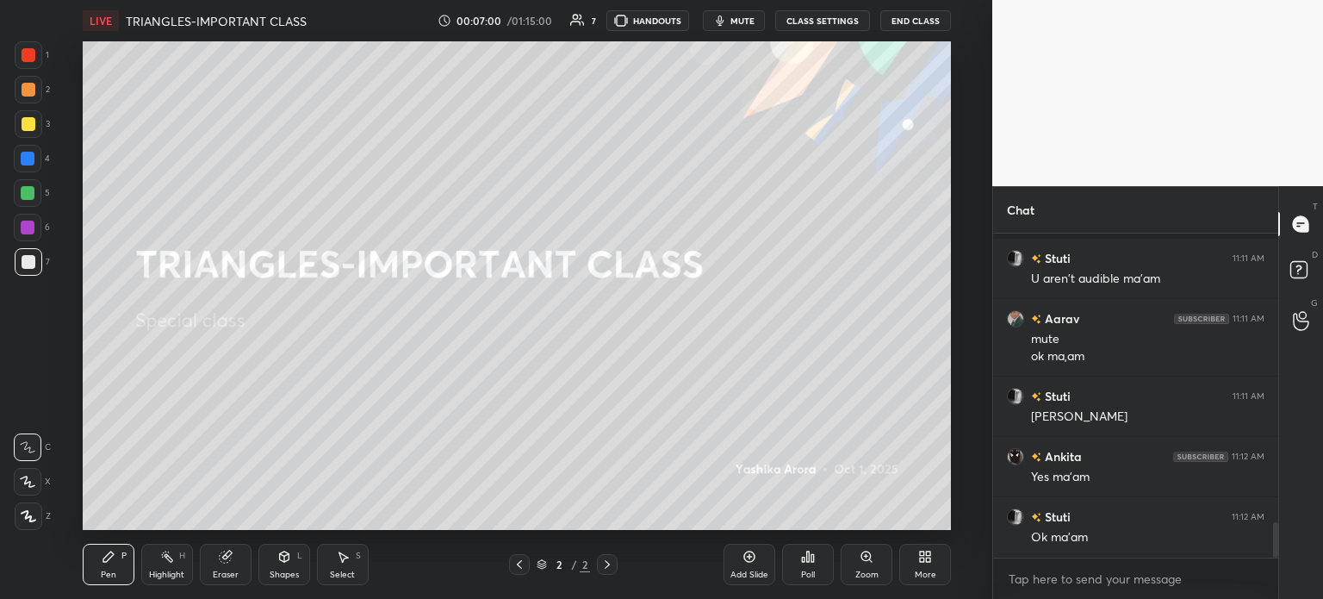
scroll to position [2668, 0]
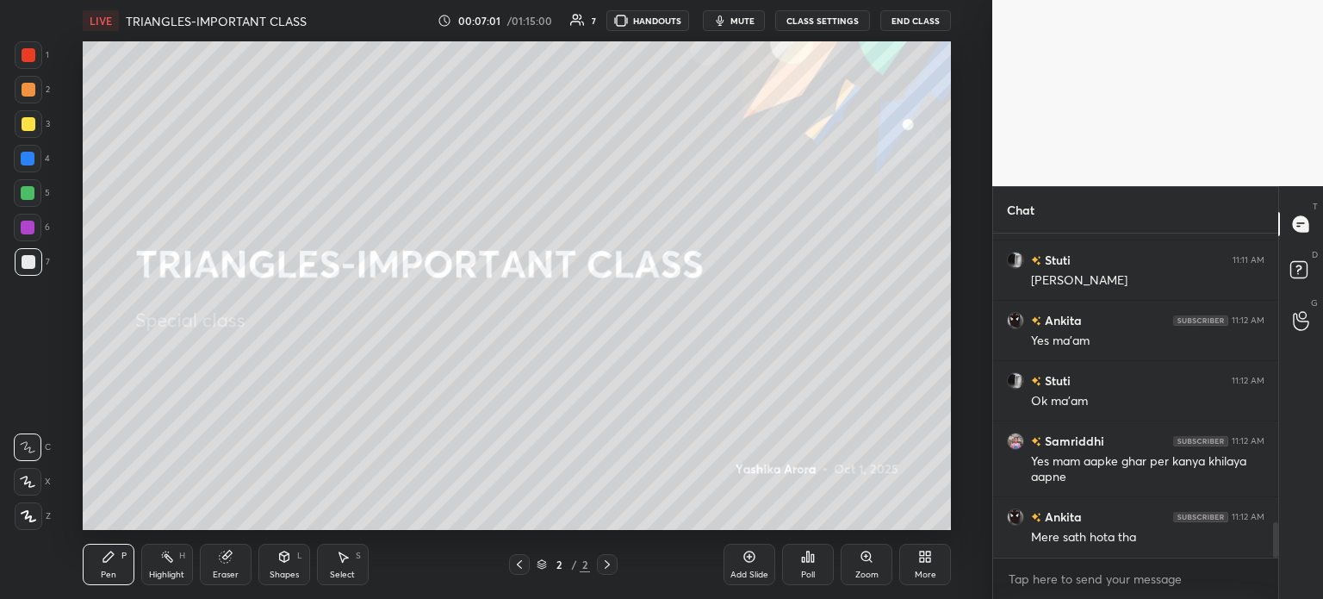
click at [927, 566] on div "More" at bounding box center [925, 564] width 52 height 41
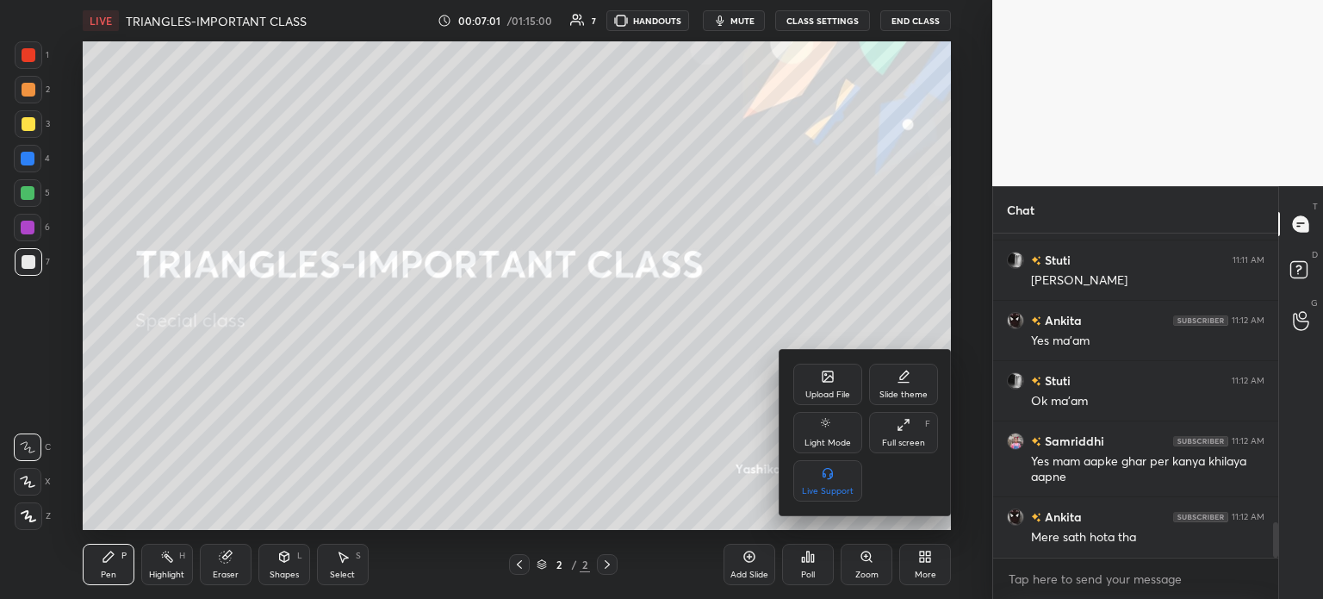
click at [834, 380] on icon at bounding box center [828, 377] width 14 height 14
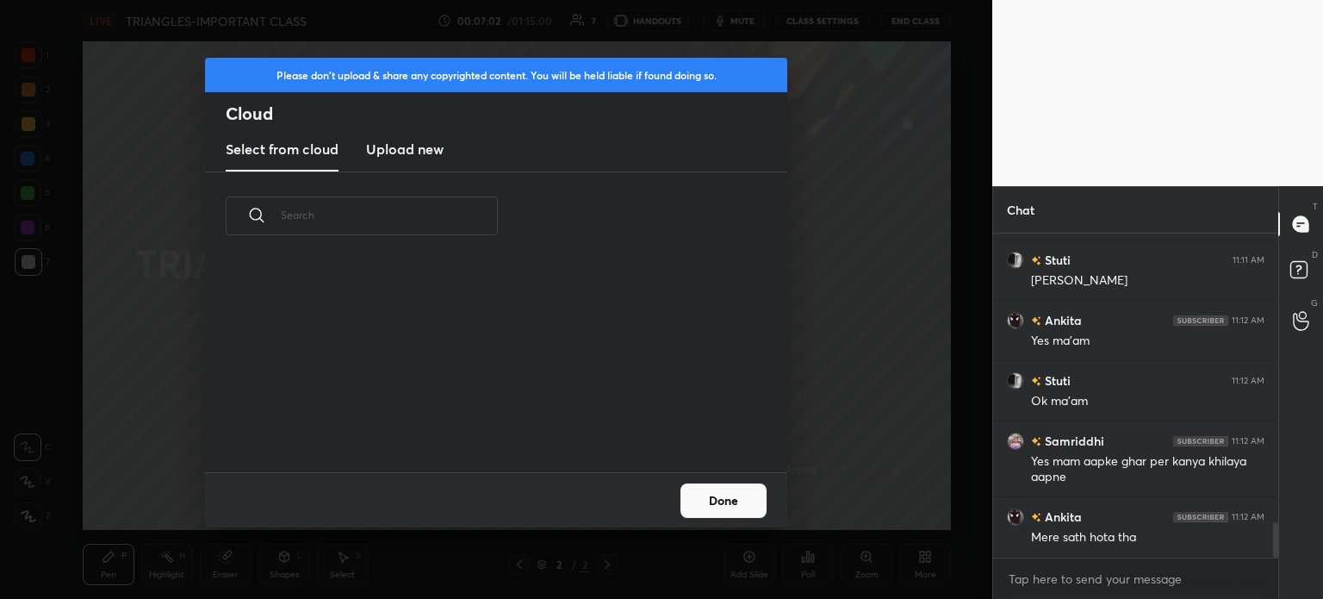
click at [432, 151] on h3 "Upload new" at bounding box center [405, 149] width 78 height 21
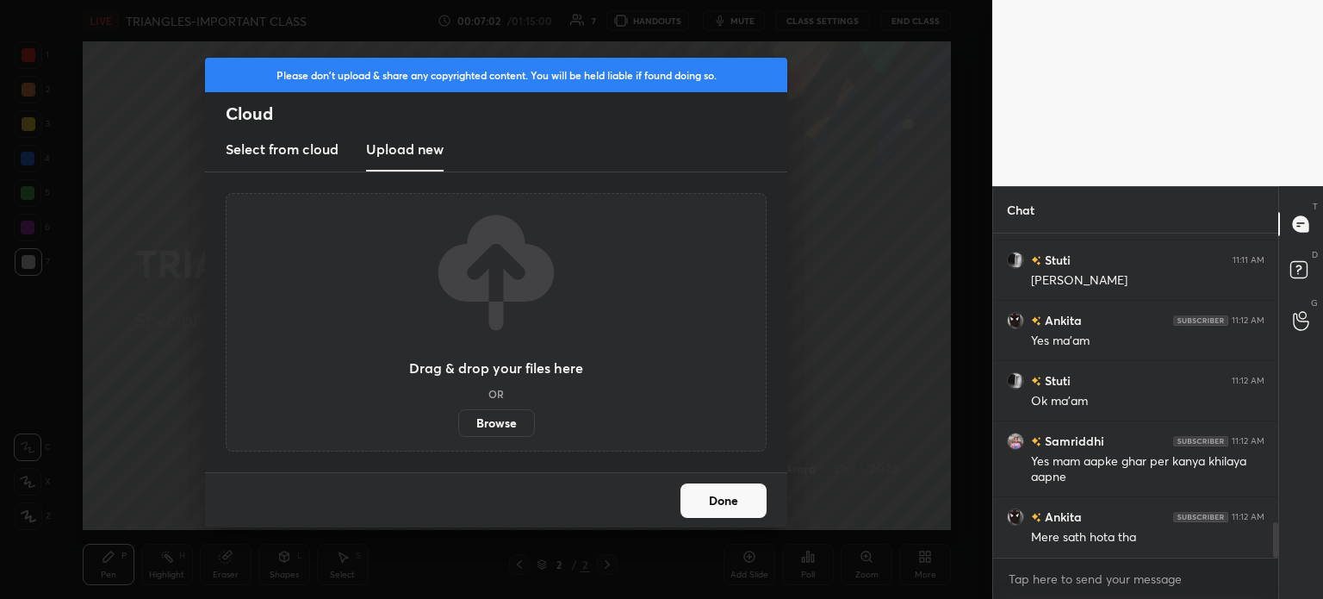
click at [499, 430] on label "Browse" at bounding box center [496, 423] width 77 height 28
click at [458, 430] on input "Browse" at bounding box center [458, 423] width 0 height 28
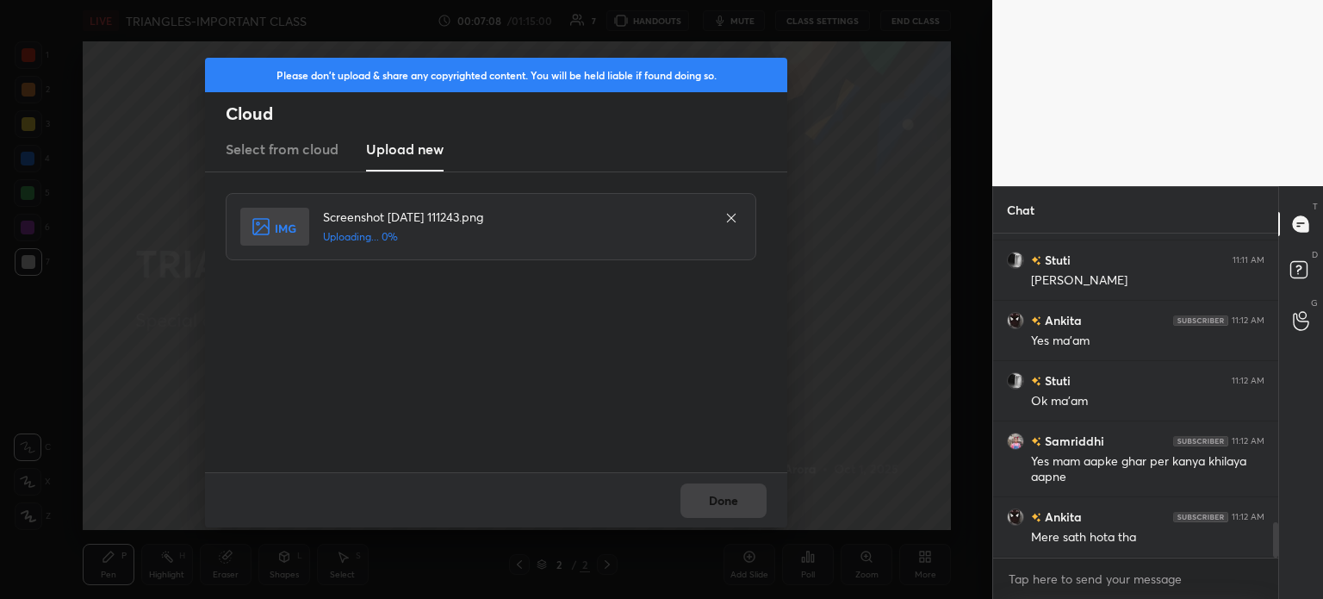
click at [749, 487] on div "Done" at bounding box center [496, 499] width 582 height 55
click at [743, 495] on div "Done" at bounding box center [496, 499] width 582 height 55
click at [741, 506] on div "Done" at bounding box center [496, 499] width 582 height 55
click at [737, 513] on button "Done" at bounding box center [723, 500] width 86 height 34
click at [740, 512] on button "Done" at bounding box center [723, 500] width 86 height 34
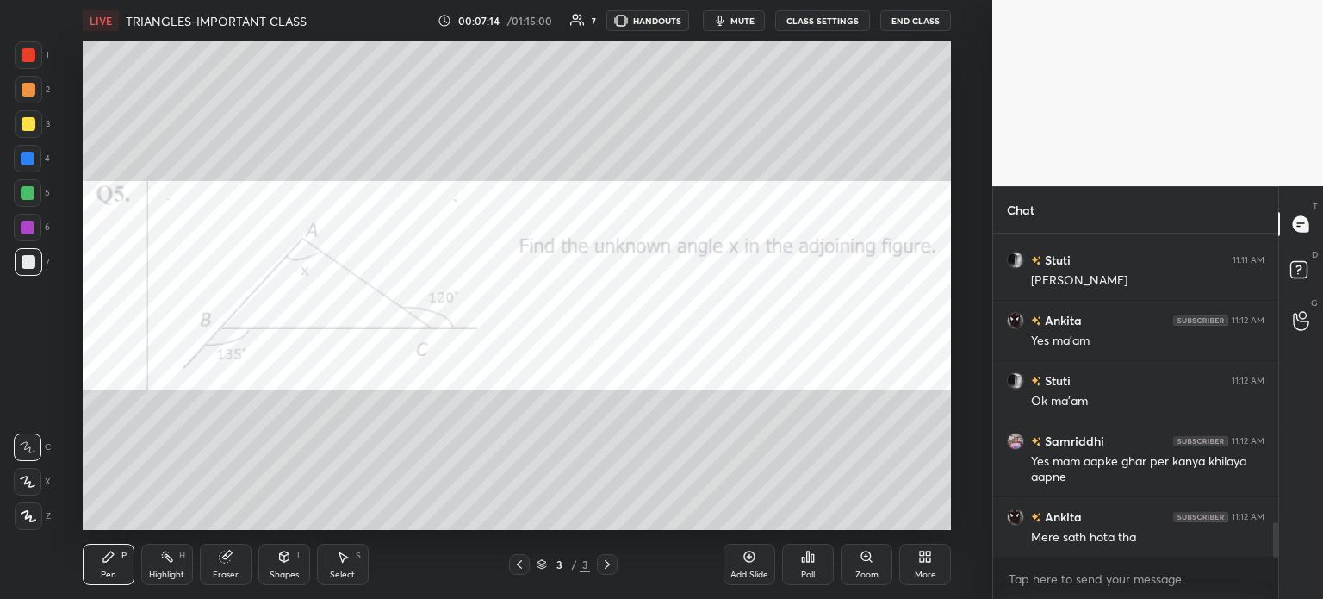
click at [38, 44] on div at bounding box center [29, 55] width 28 height 28
click at [22, 492] on div at bounding box center [28, 482] width 28 height 28
click at [733, 20] on button "mute" at bounding box center [734, 20] width 62 height 21
click at [750, 27] on button "unmute" at bounding box center [734, 20] width 62 height 21
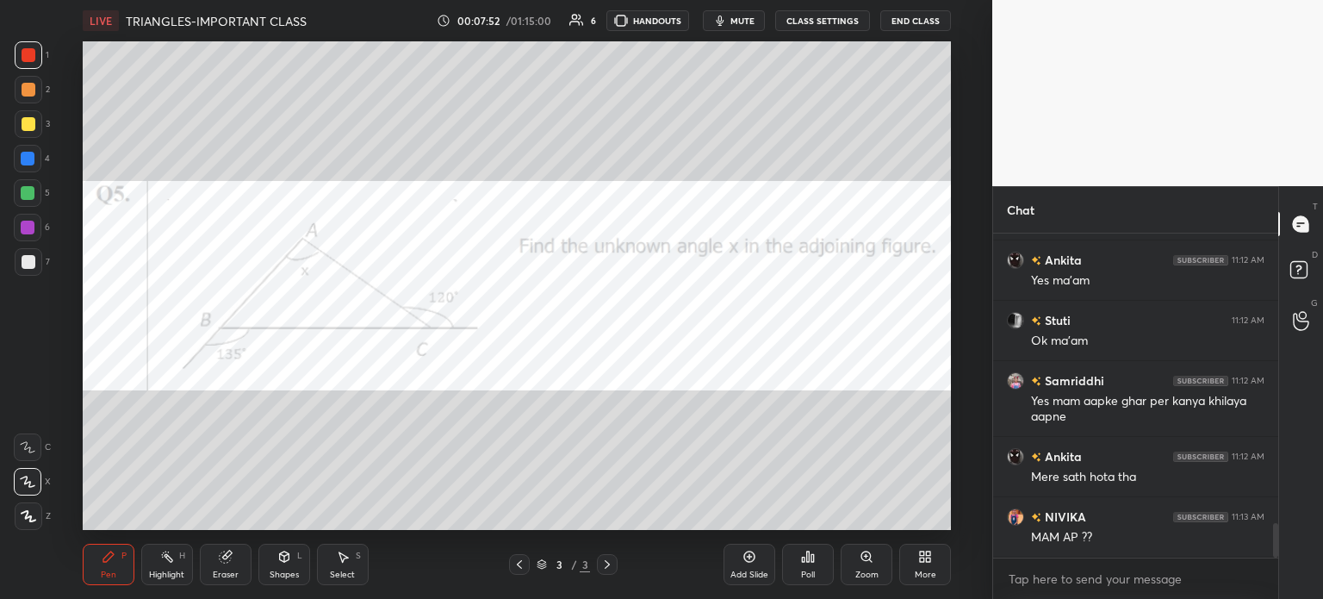
click at [814, 562] on icon at bounding box center [808, 557] width 14 height 14
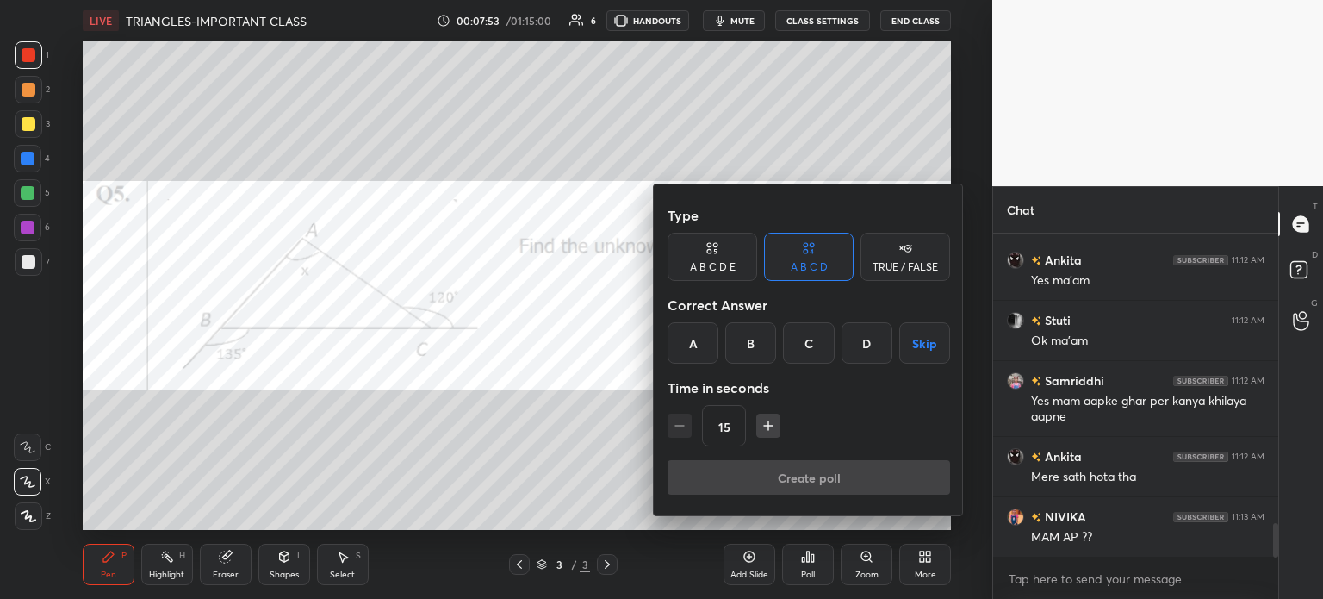
click at [899, 258] on div "TRUE / FALSE" at bounding box center [905, 257] width 90 height 48
click at [703, 351] on div "True" at bounding box center [713, 342] width 90 height 41
click at [830, 470] on button "Create poll" at bounding box center [809, 477] width 283 height 34
type textarea "x"
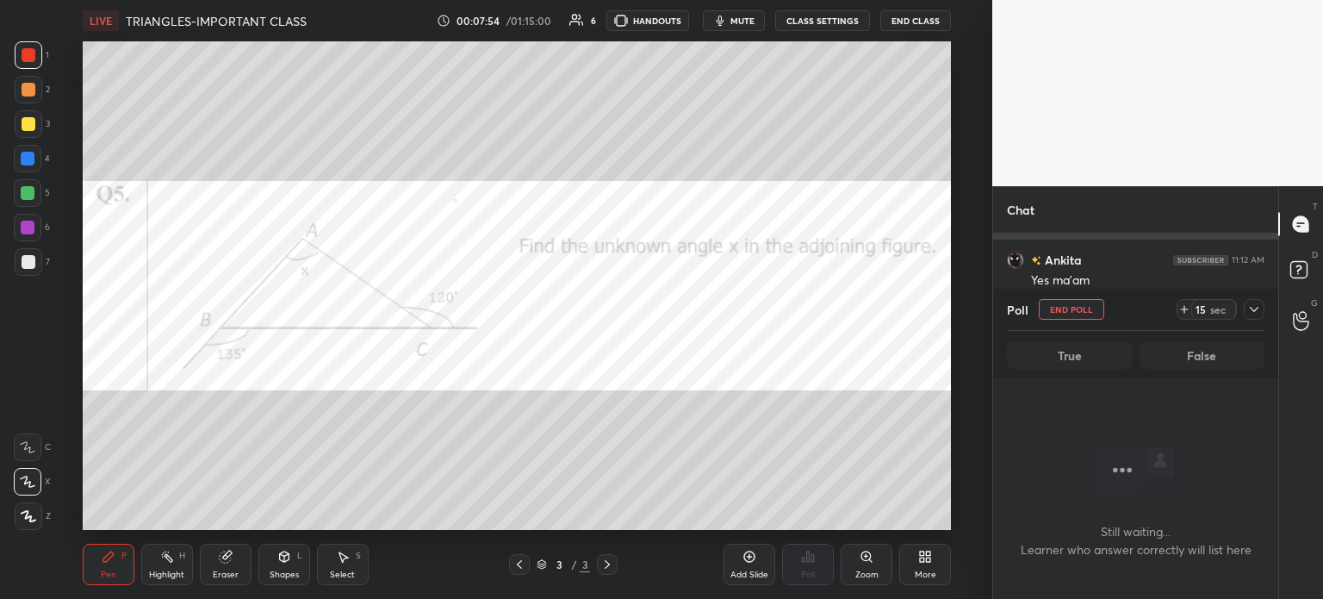
scroll to position [0, 0]
click at [1179, 314] on icon at bounding box center [1184, 309] width 14 height 14
click at [752, 23] on span "mute" at bounding box center [742, 21] width 24 height 12
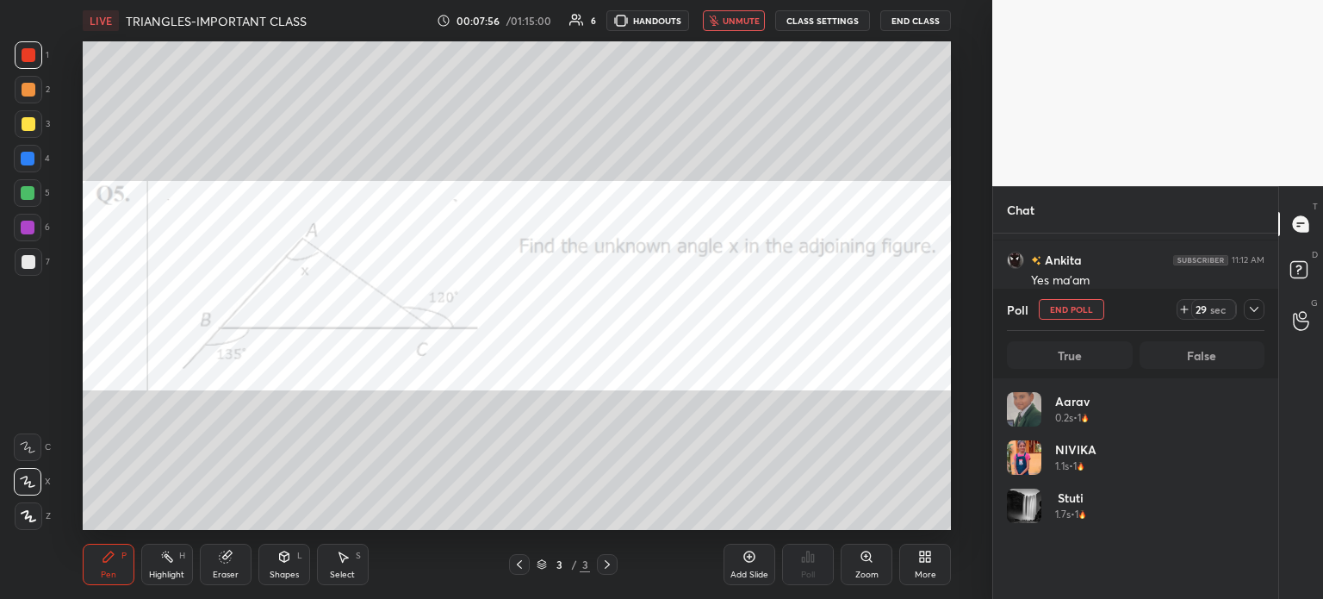
scroll to position [5, 5]
click at [1256, 306] on icon at bounding box center [1254, 309] width 14 height 14
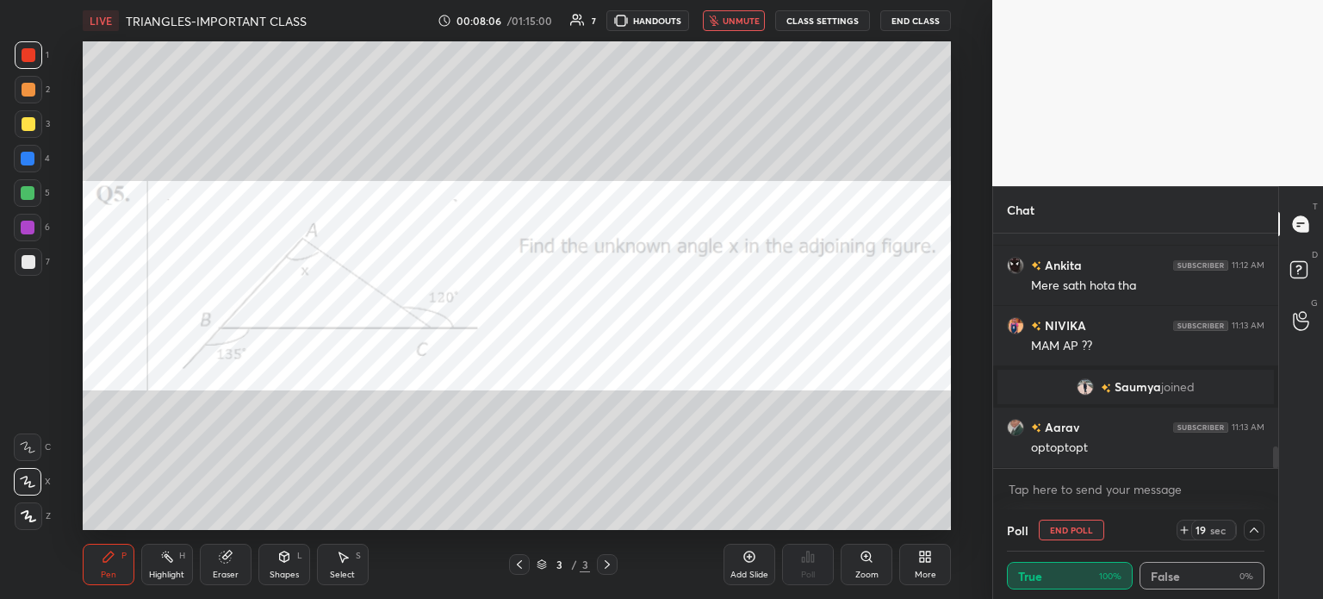
scroll to position [2320, 0]
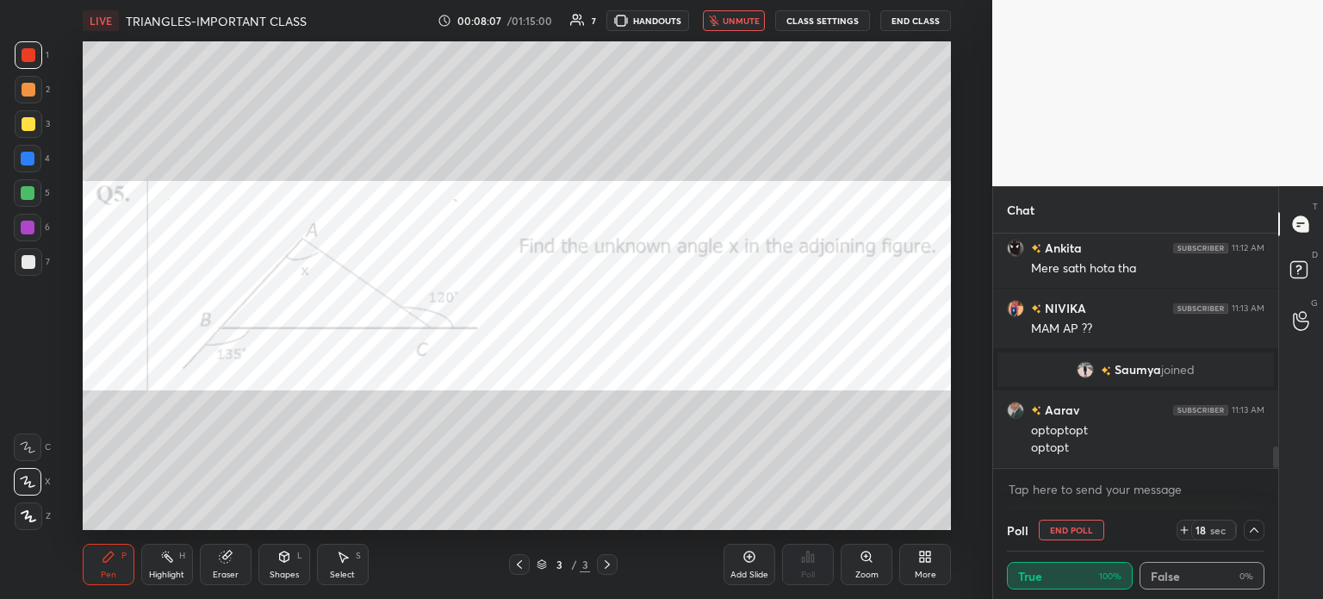
click at [1254, 534] on icon at bounding box center [1254, 530] width 14 height 14
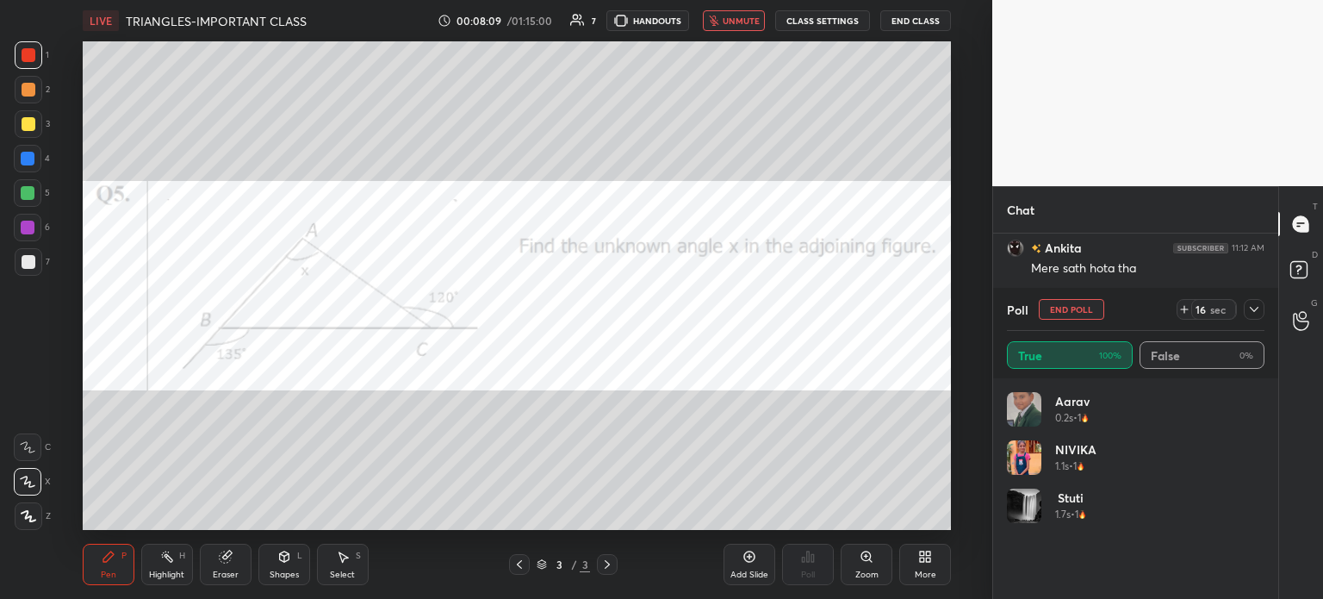
scroll to position [2338, 0]
click at [734, 20] on span "unmute" at bounding box center [741, 21] width 37 height 12
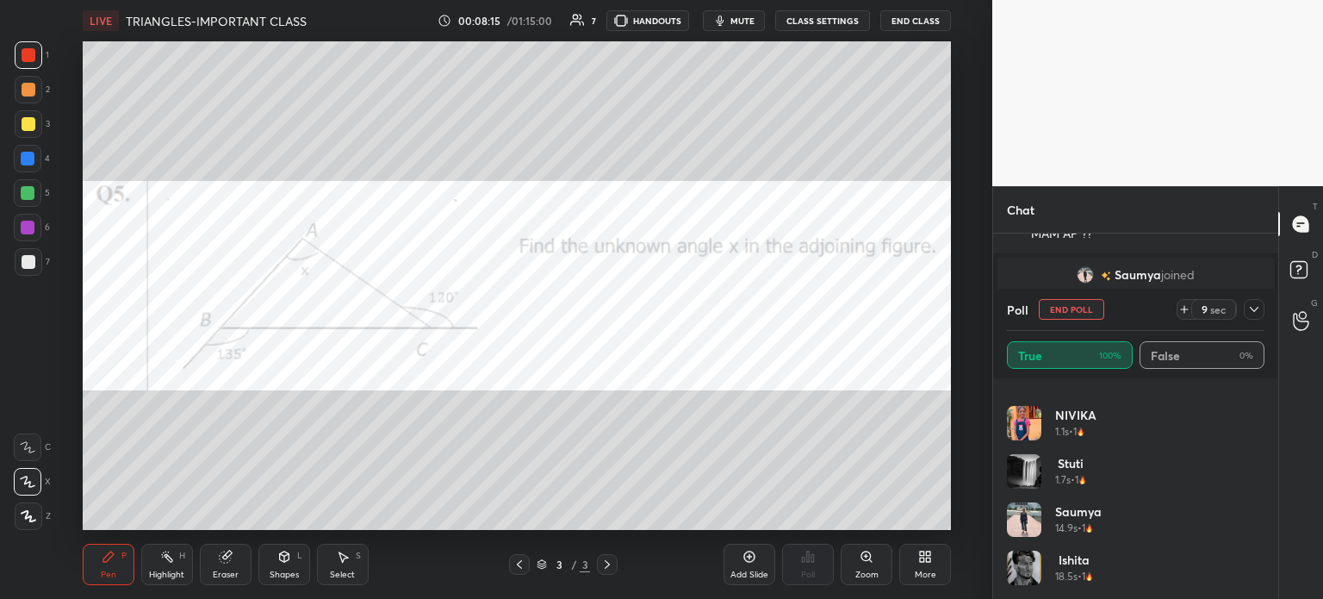
scroll to position [0, 0]
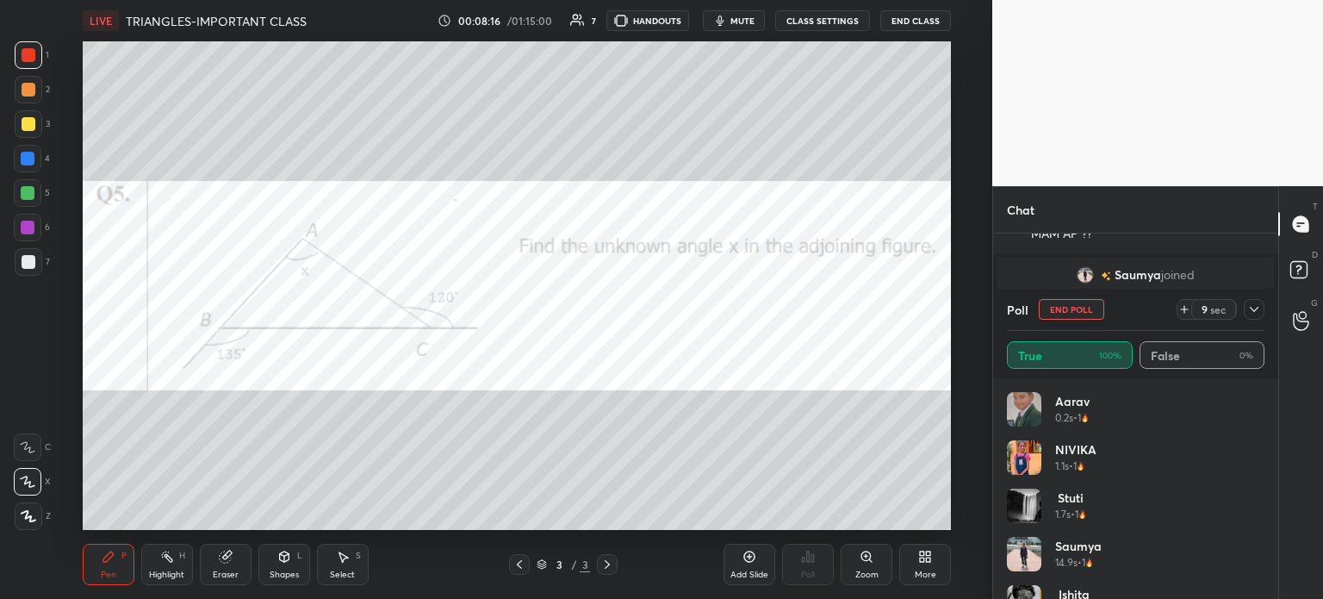
click at [1246, 317] on div at bounding box center [1254, 309] width 21 height 21
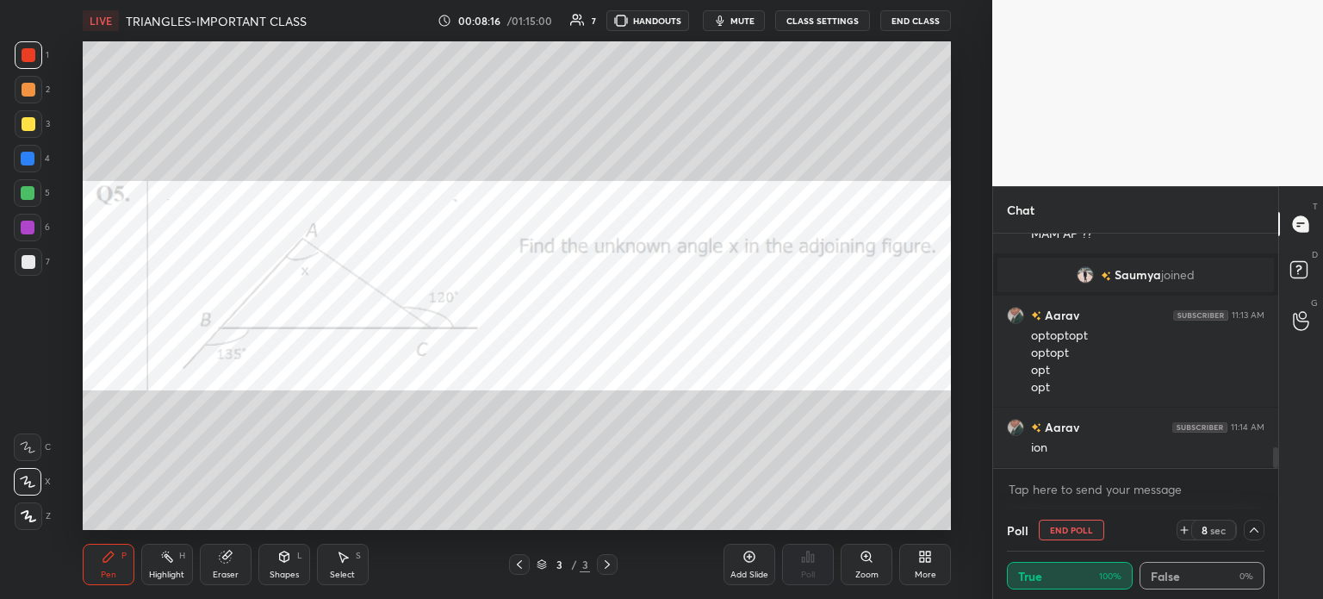
scroll to position [151, 252]
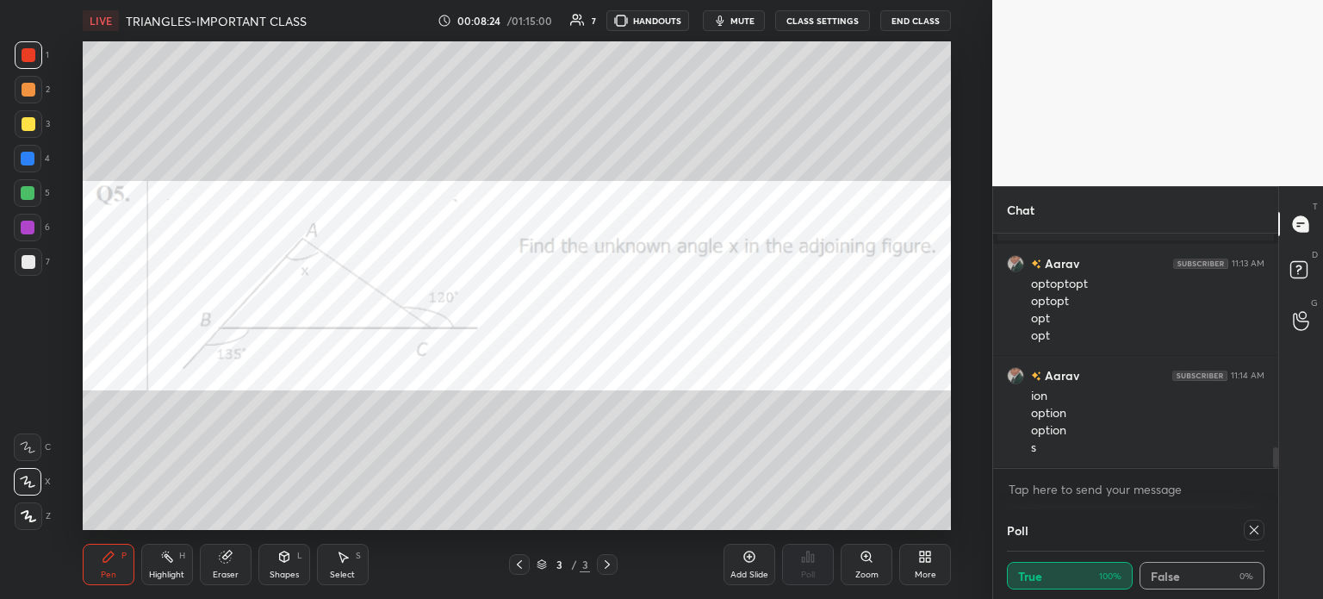
click at [221, 563] on icon at bounding box center [226, 557] width 14 height 14
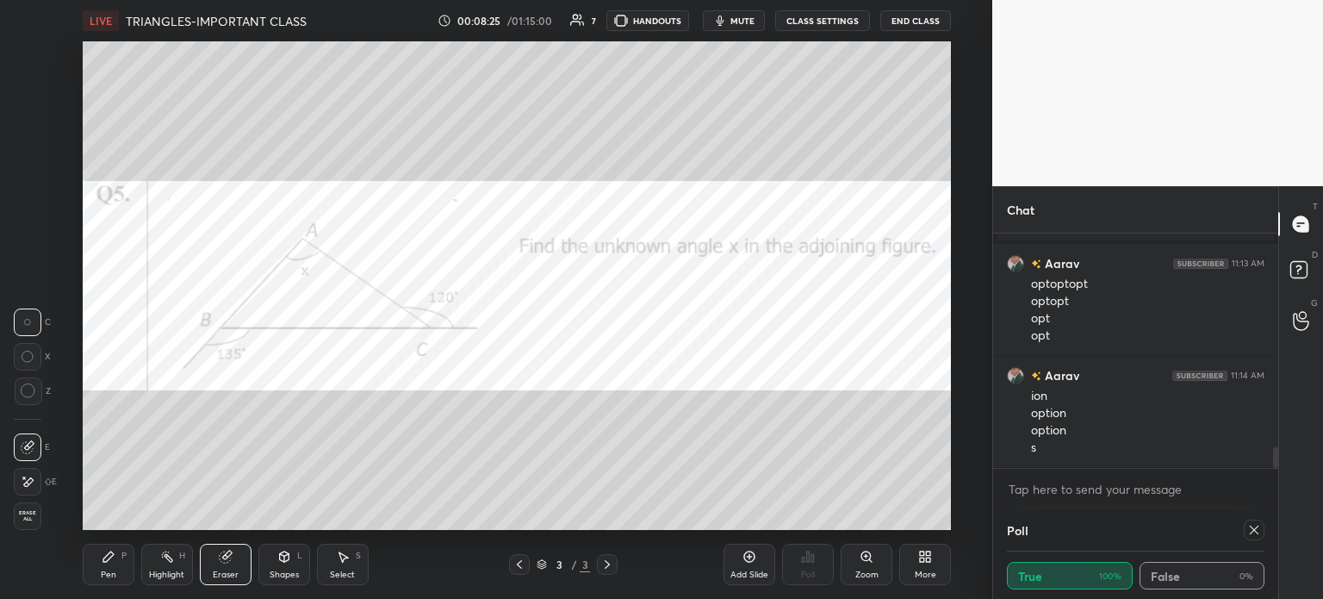
click at [22, 515] on span "Erase all" at bounding box center [28, 516] width 26 height 12
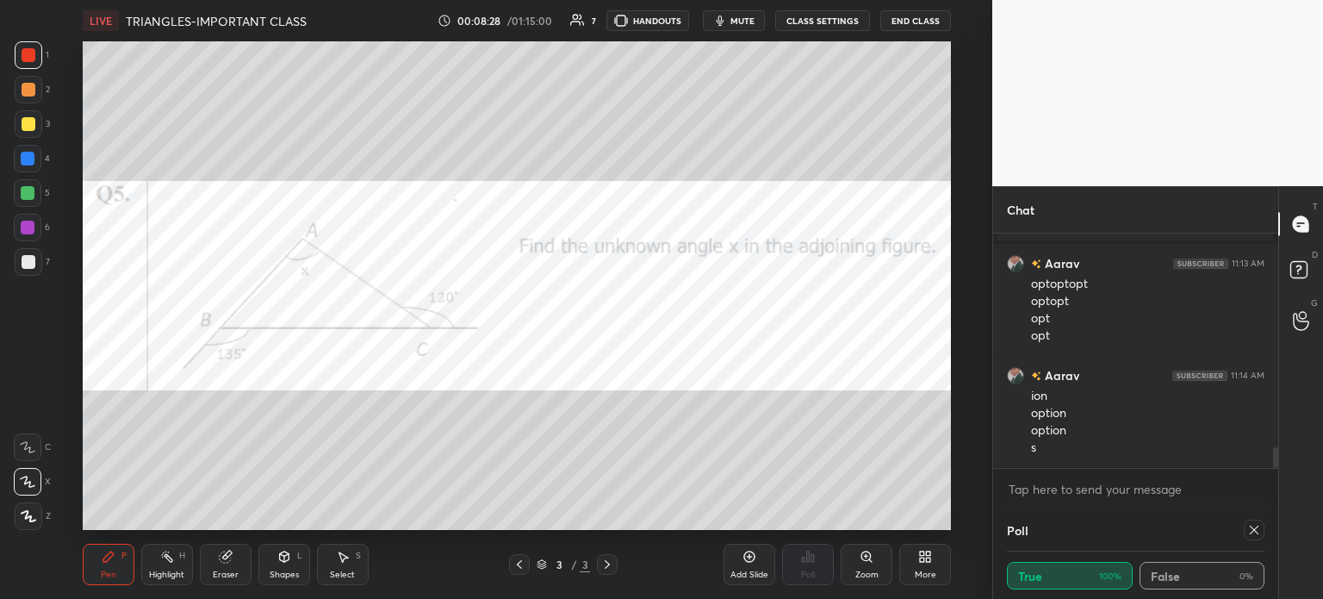
click at [740, 17] on span "mute" at bounding box center [742, 21] width 24 height 12
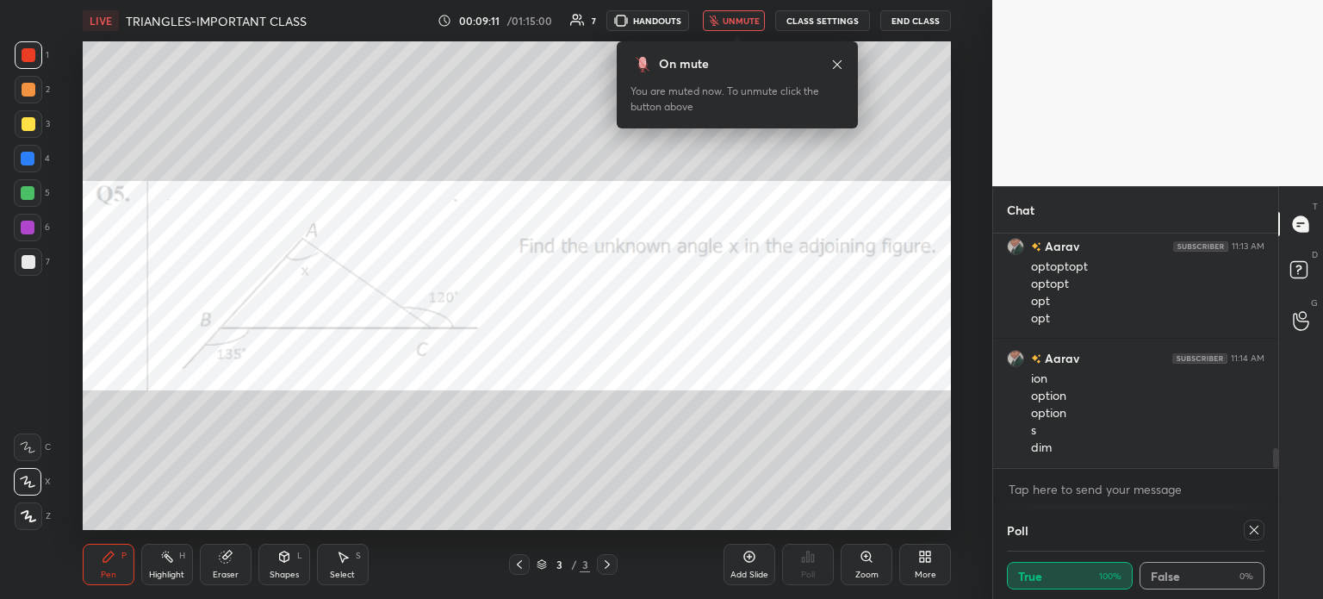
click at [840, 61] on icon at bounding box center [837, 65] width 14 height 14
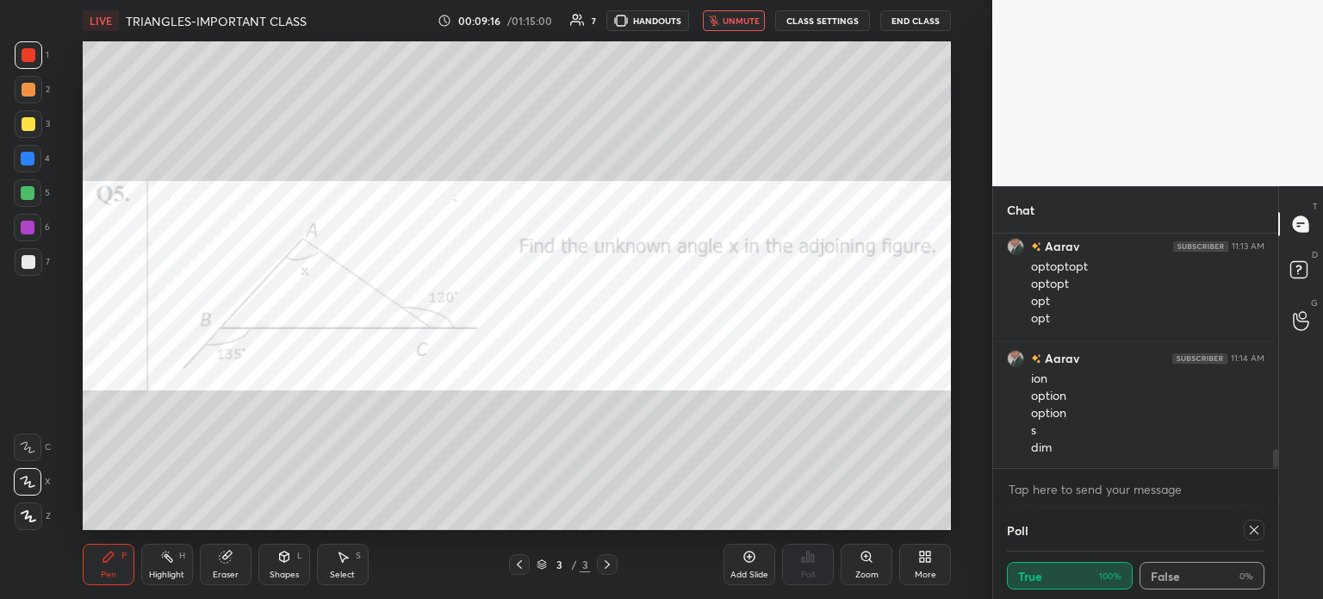
scroll to position [2605, 0]
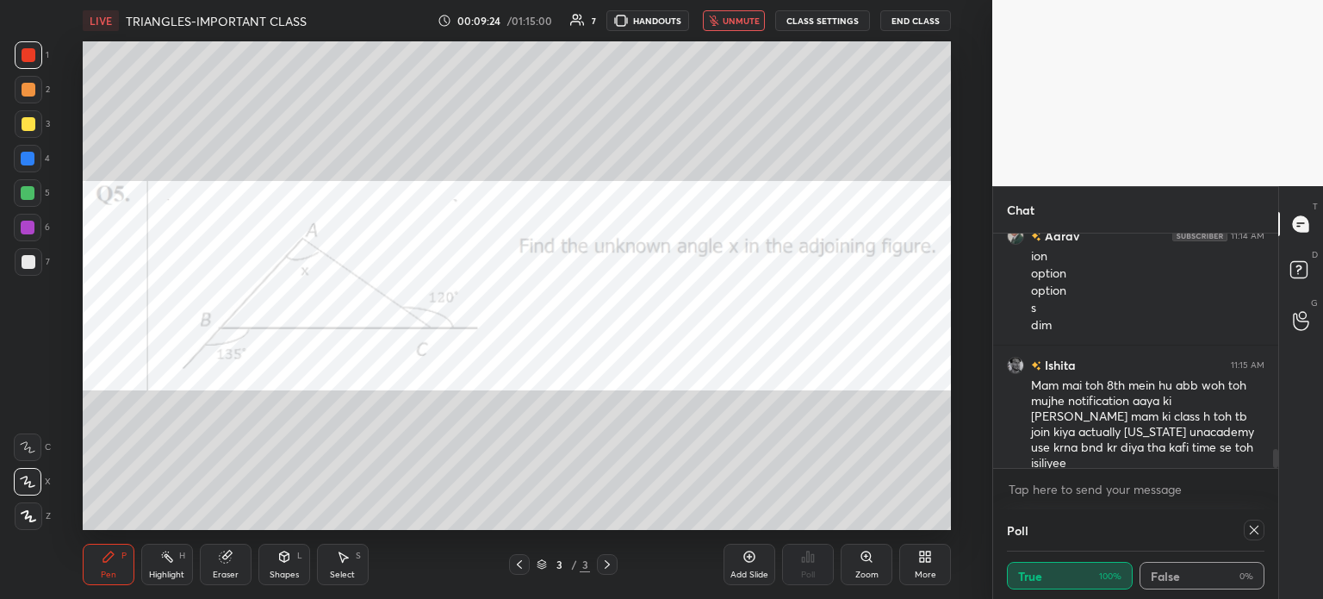
click at [740, 23] on span "unmute" at bounding box center [741, 21] width 37 height 12
click at [1249, 530] on icon at bounding box center [1254, 530] width 14 height 14
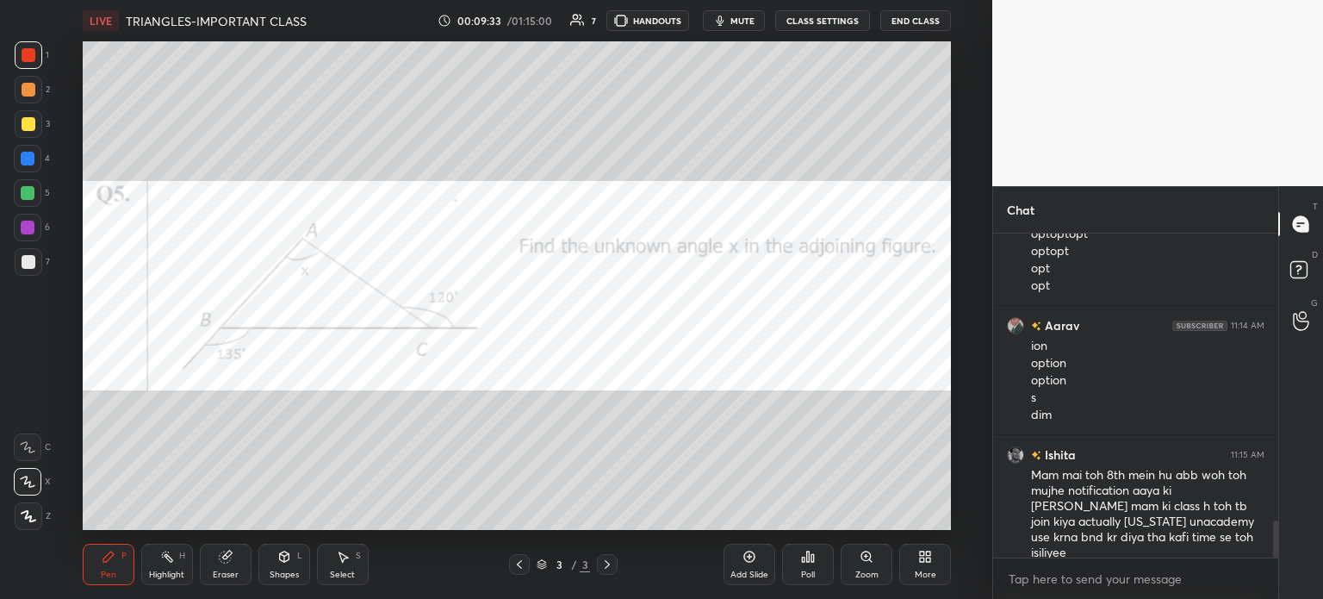
scroll to position [2532, 0]
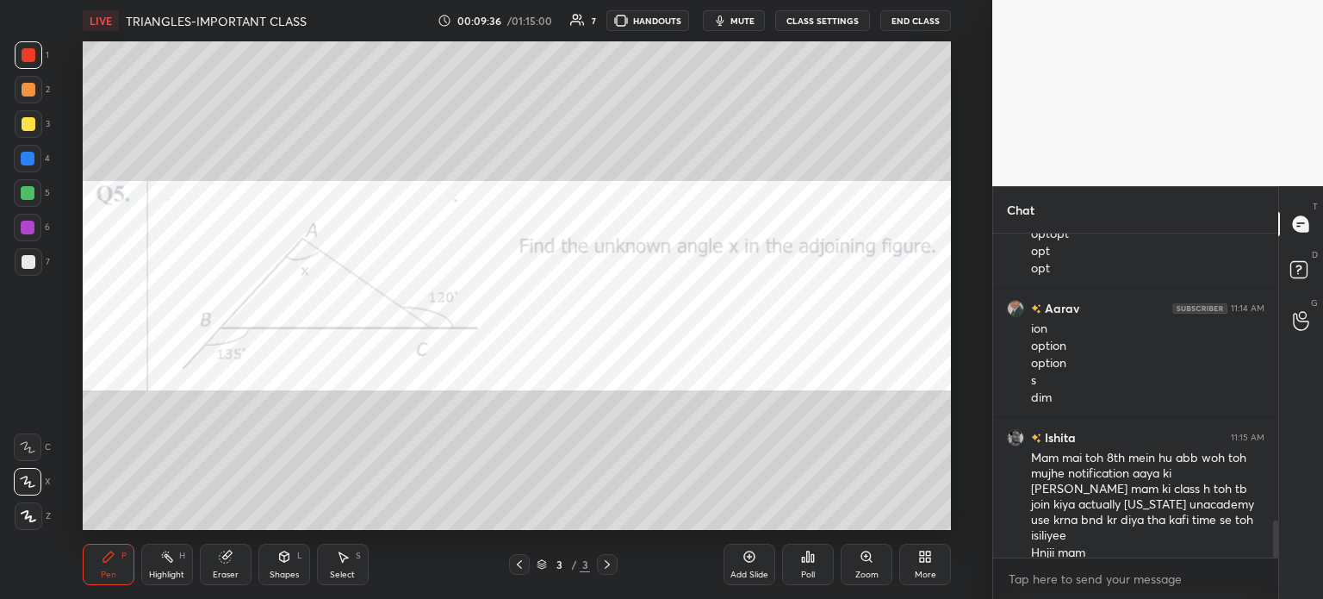
click at [805, 563] on icon at bounding box center [808, 557] width 14 height 14
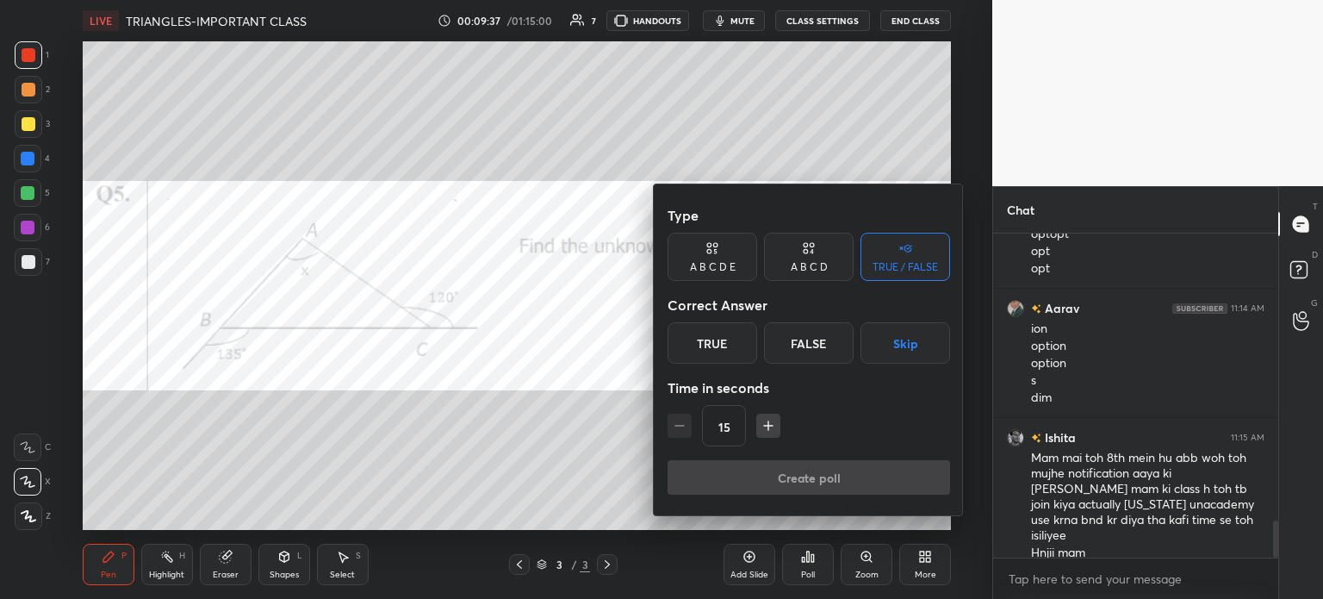
click at [818, 245] on div "A B C D" at bounding box center [809, 257] width 90 height 48
click at [697, 351] on div "A" at bounding box center [693, 342] width 51 height 41
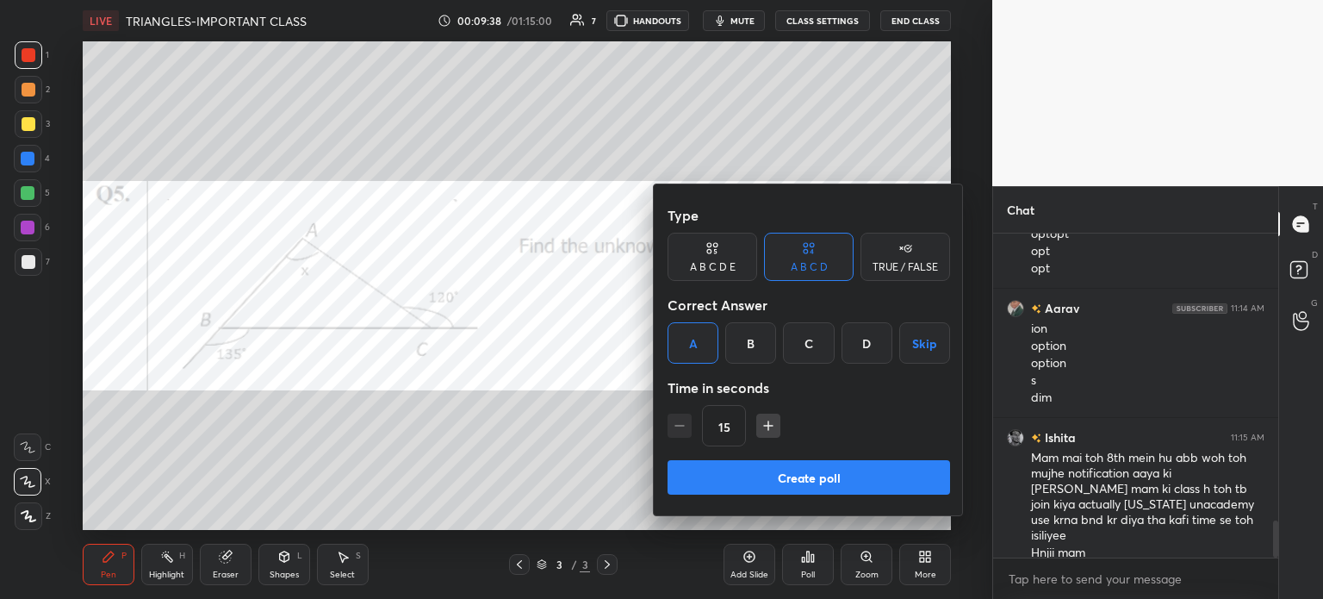
click at [821, 485] on button "Create poll" at bounding box center [809, 477] width 283 height 34
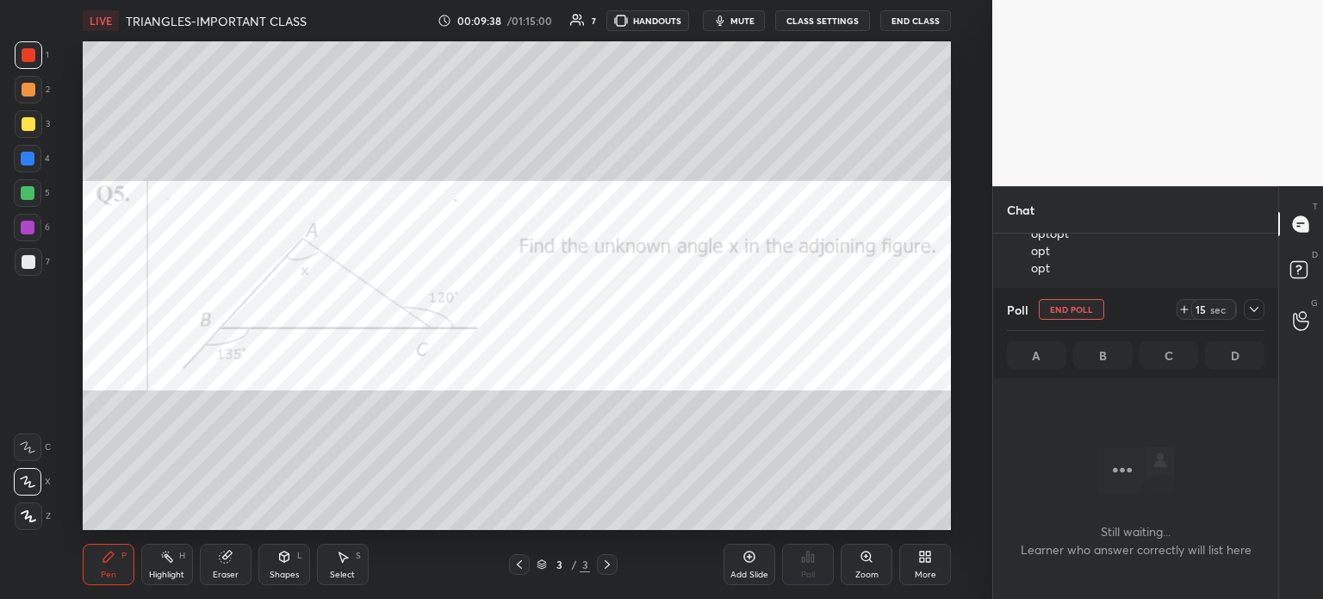
scroll to position [270, 280]
click at [1178, 317] on div "15 sec" at bounding box center [1207, 309] width 60 height 21
click at [1247, 311] on icon at bounding box center [1254, 309] width 14 height 14
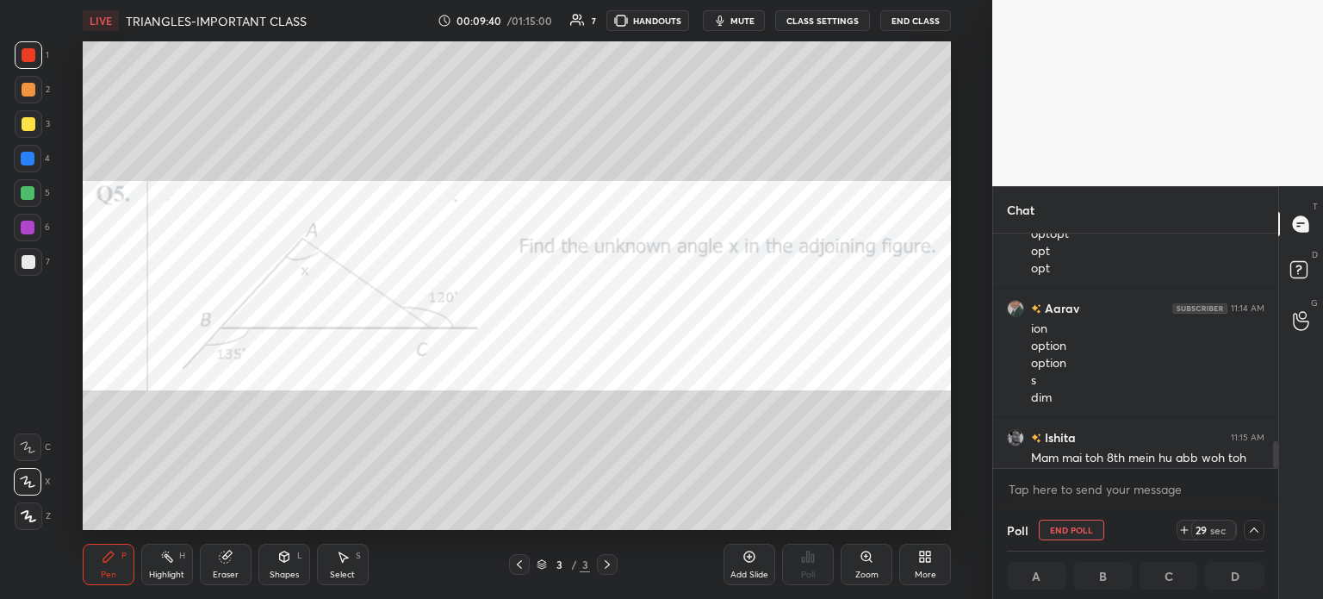
click at [741, 27] on button "mute" at bounding box center [734, 20] width 62 height 21
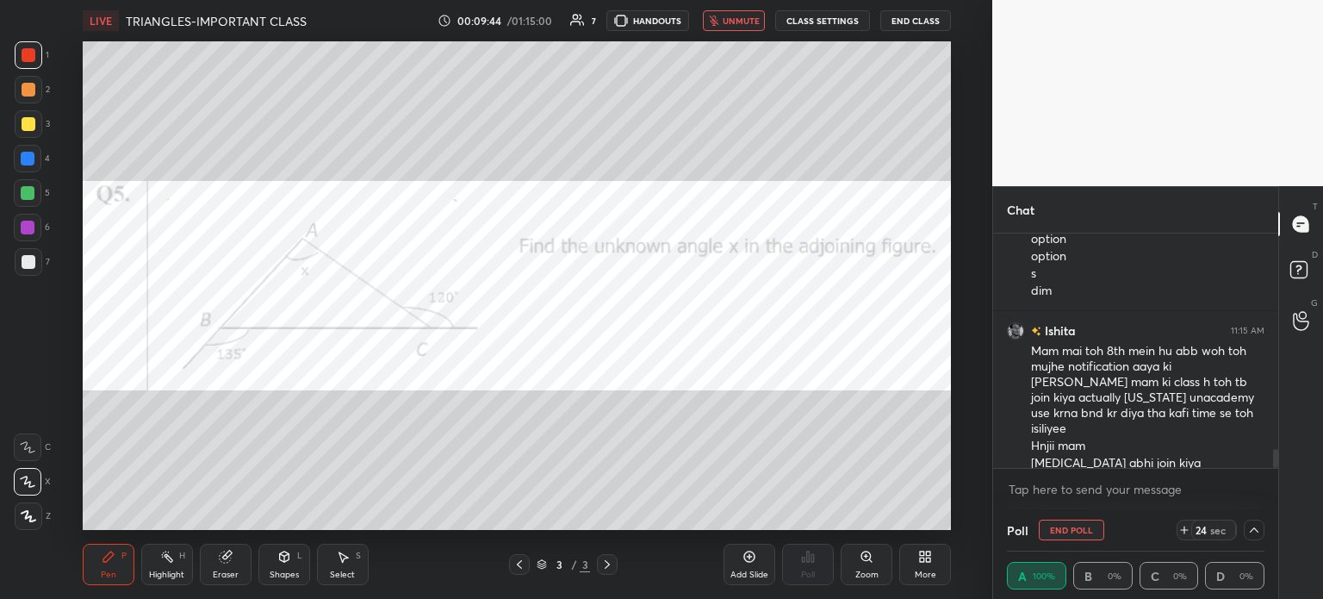
click at [738, 30] on button "unmute" at bounding box center [734, 20] width 62 height 21
click at [344, 573] on div "Select" at bounding box center [342, 574] width 25 height 9
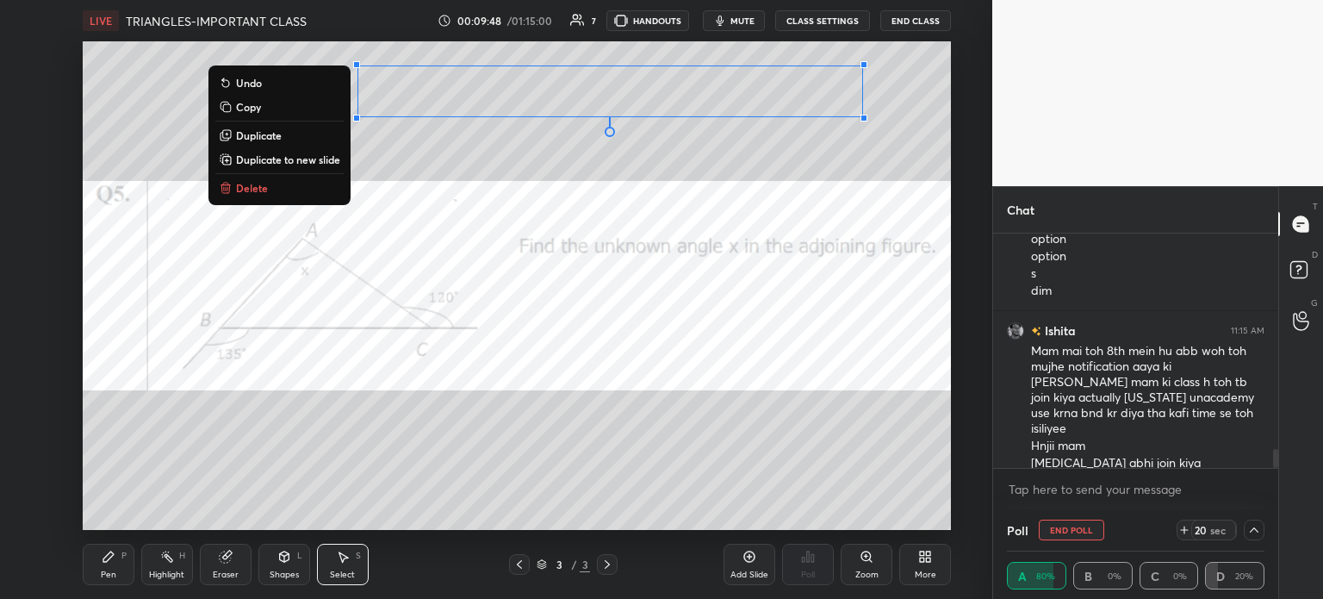
click at [495, 158] on div "0 ° Undo Copy Duplicate Duplicate to new slide Delete" at bounding box center [517, 285] width 868 height 488
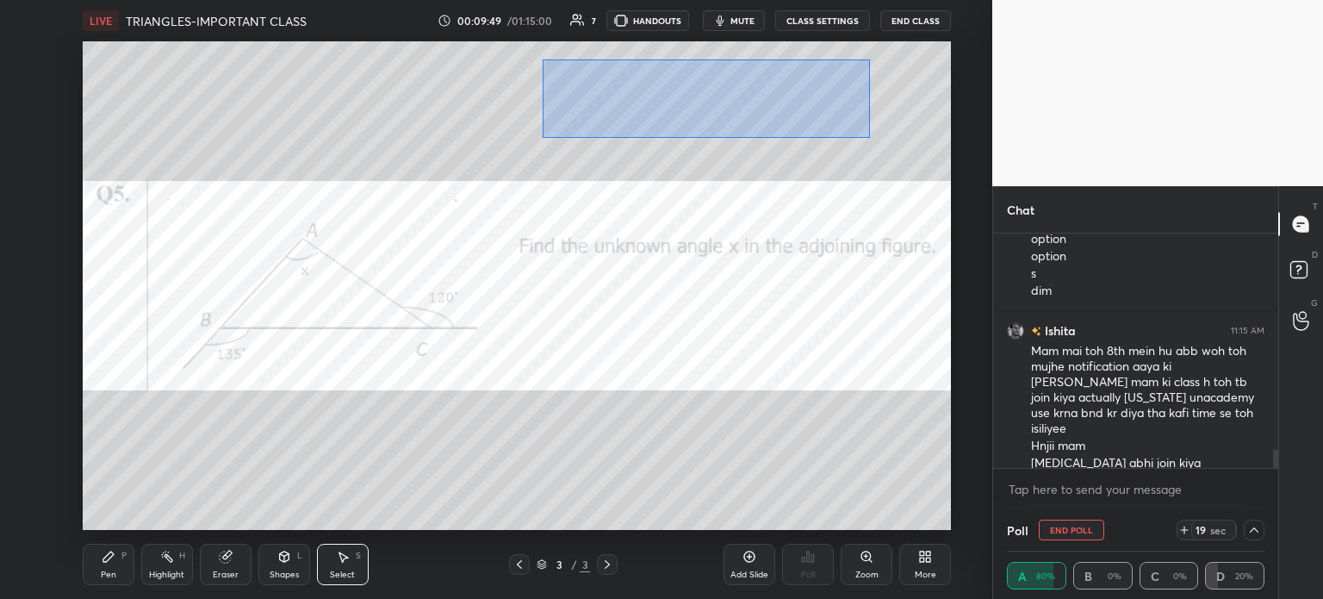
scroll to position [2681, 0]
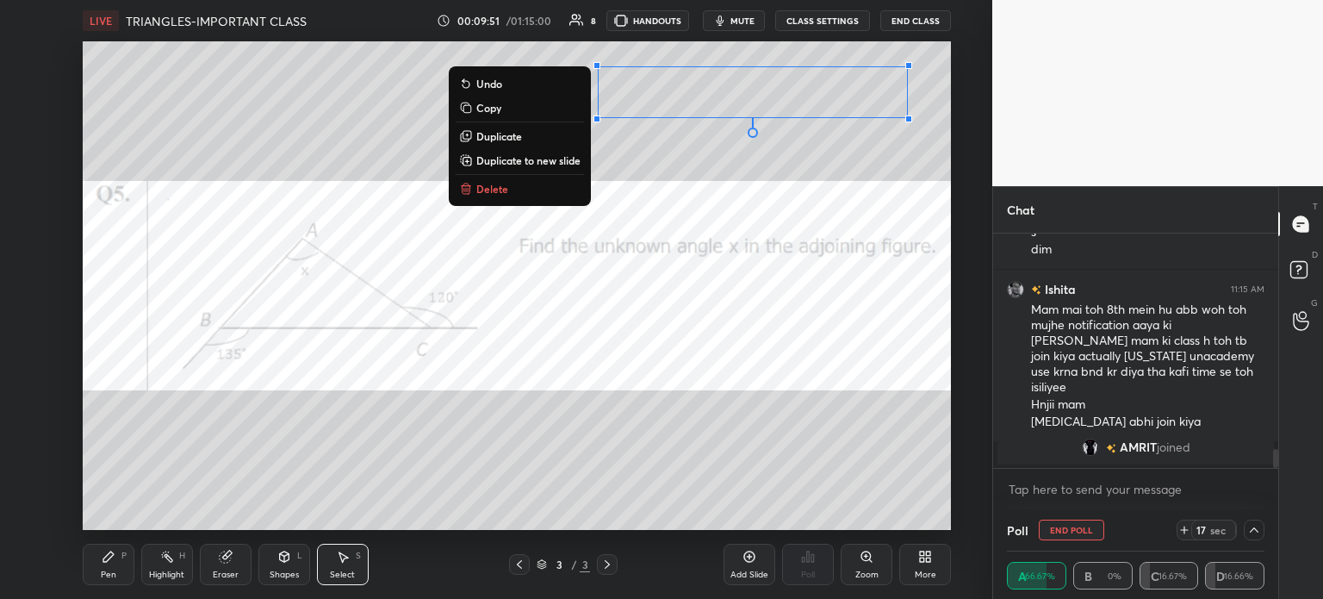
click at [124, 561] on div "Pen P" at bounding box center [109, 564] width 52 height 41
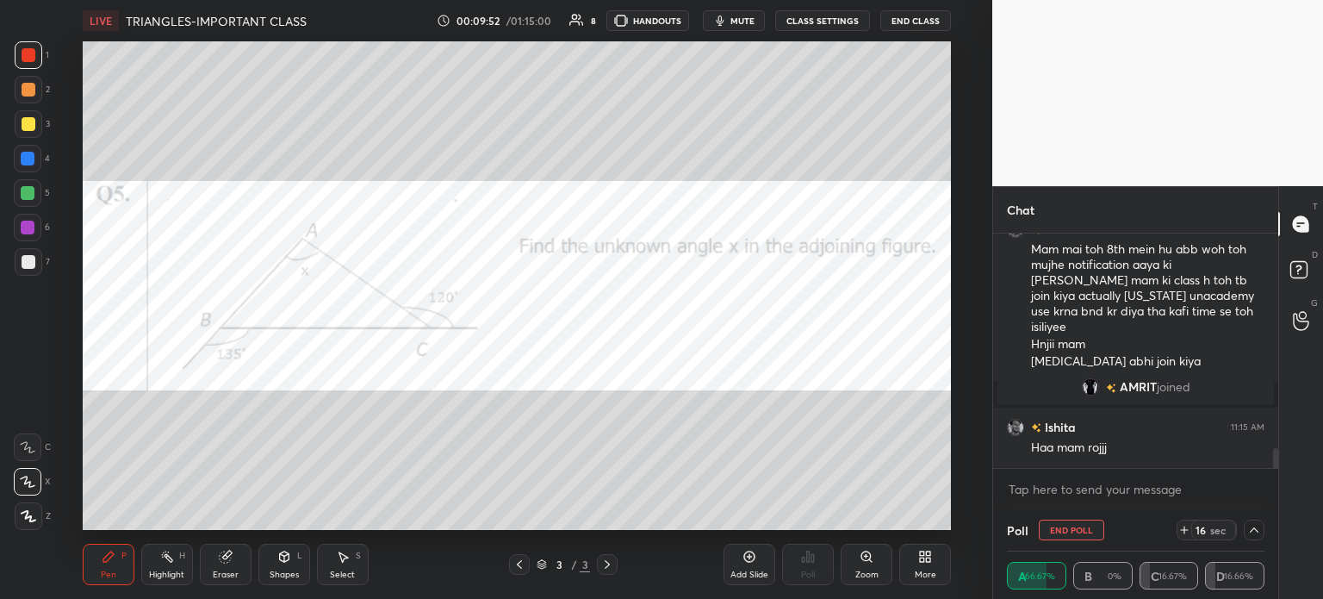
scroll to position [2553, 0]
click at [228, 560] on icon at bounding box center [224, 556] width 11 height 11
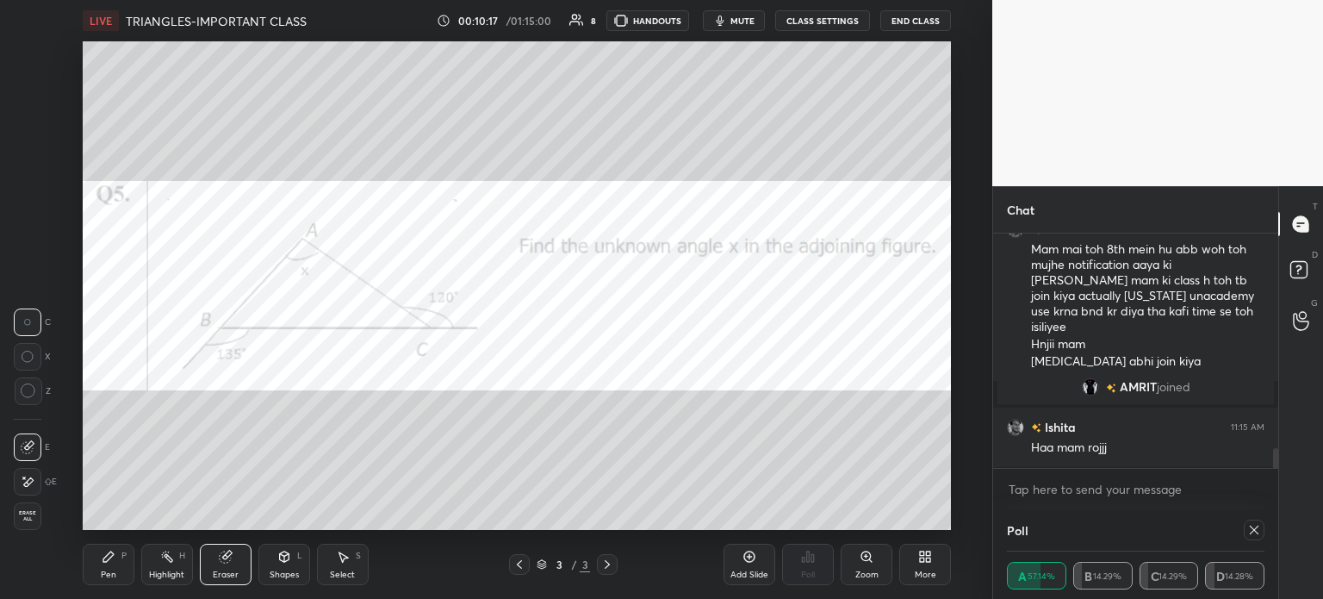
click at [25, 481] on icon at bounding box center [28, 482] width 14 height 15
click at [128, 563] on div "Pen P" at bounding box center [109, 564] width 52 height 41
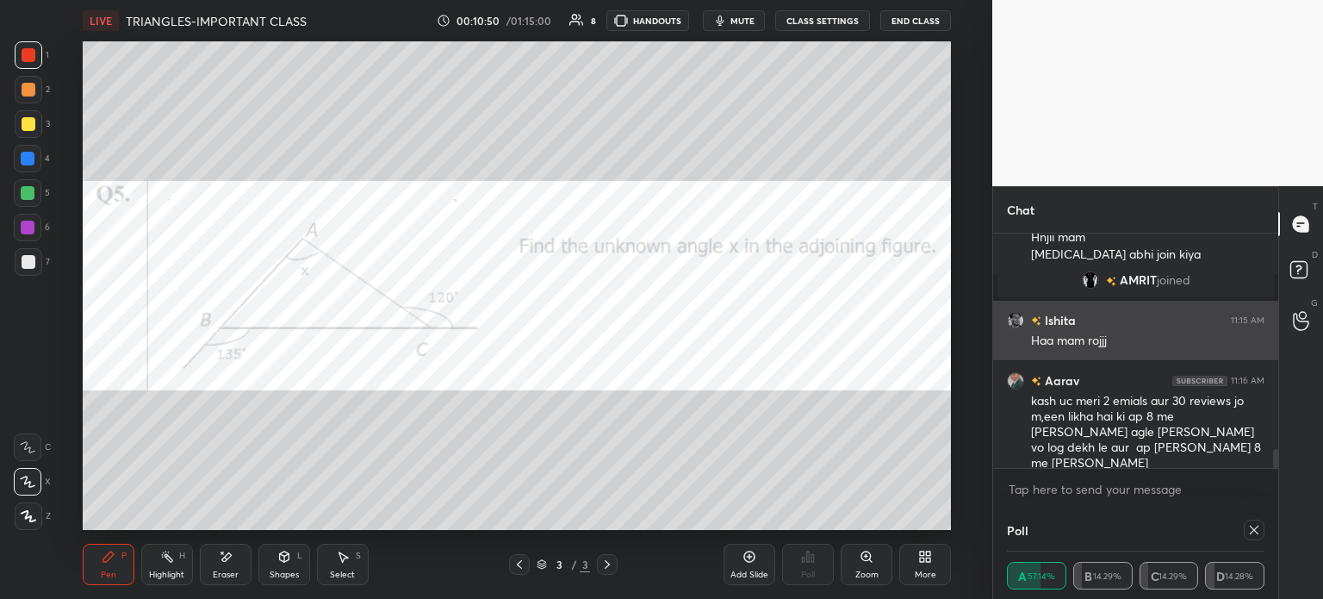
scroll to position [2677, 0]
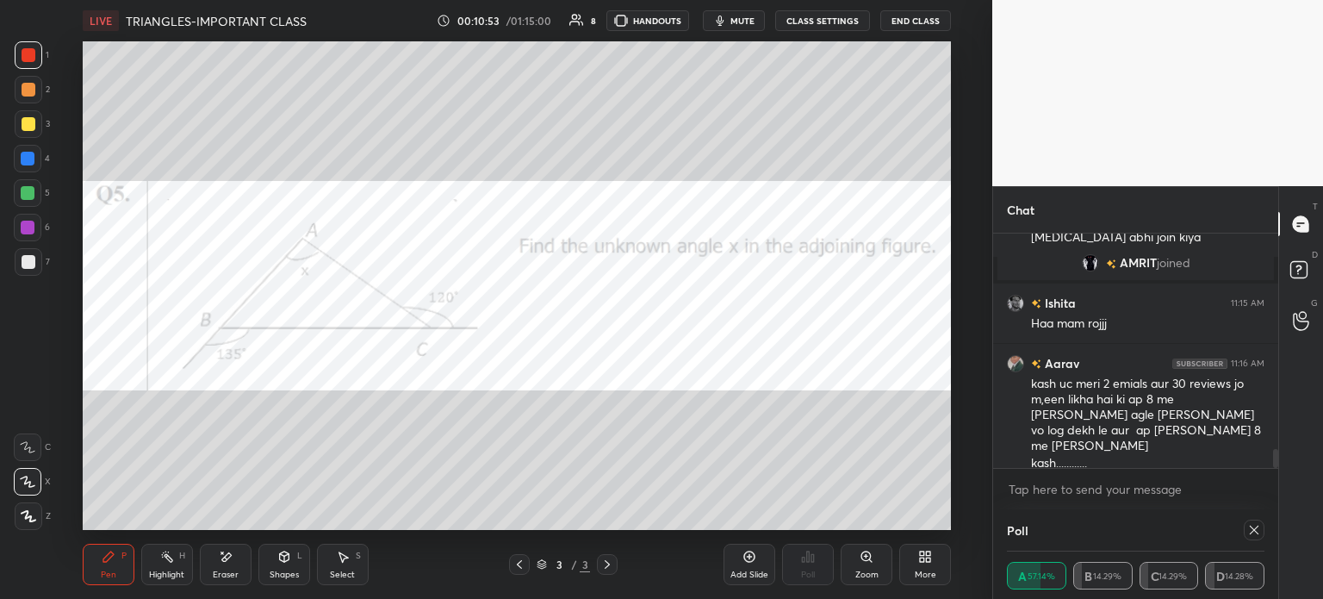
click at [730, 24] on button "mute" at bounding box center [734, 20] width 62 height 21
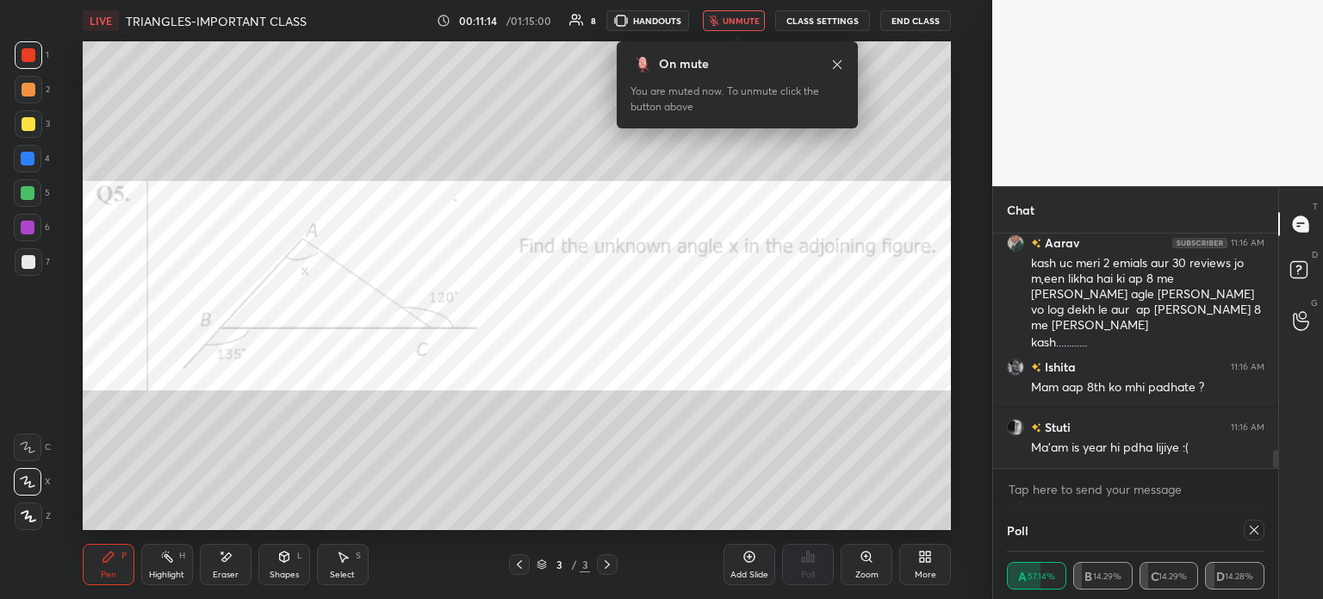
scroll to position [2839, 0]
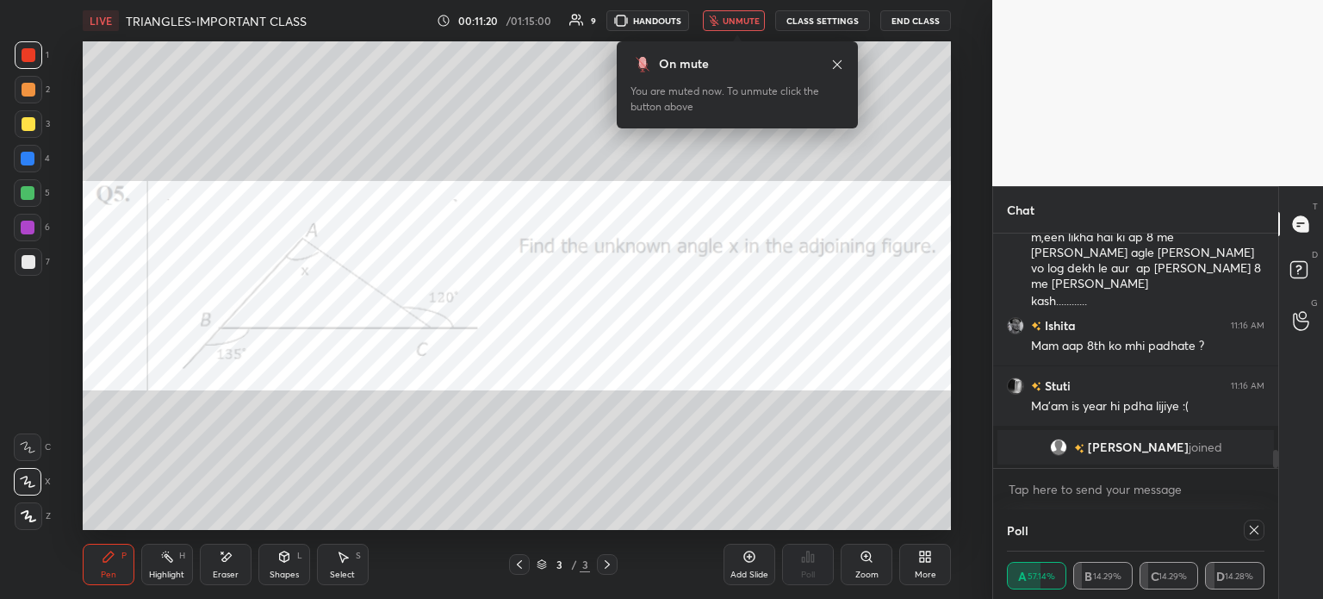
click at [732, 16] on span "unmute" at bounding box center [741, 21] width 37 height 12
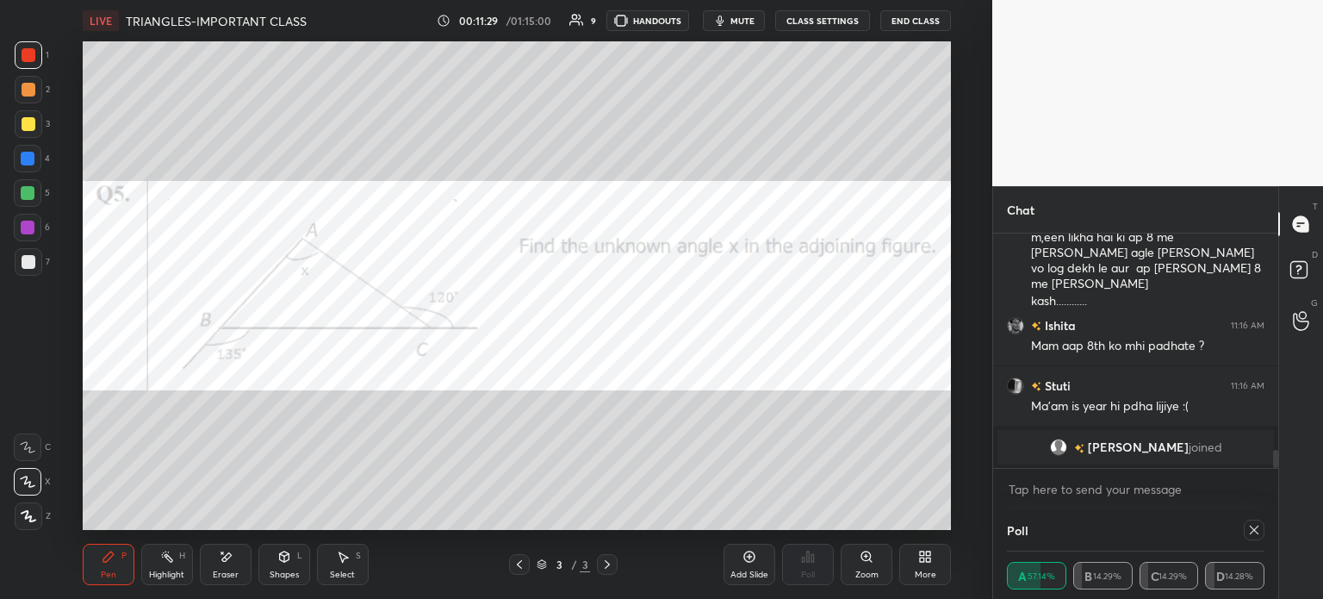
click at [1078, 446] on div "Mohd joined" at bounding box center [1135, 447] width 276 height 34
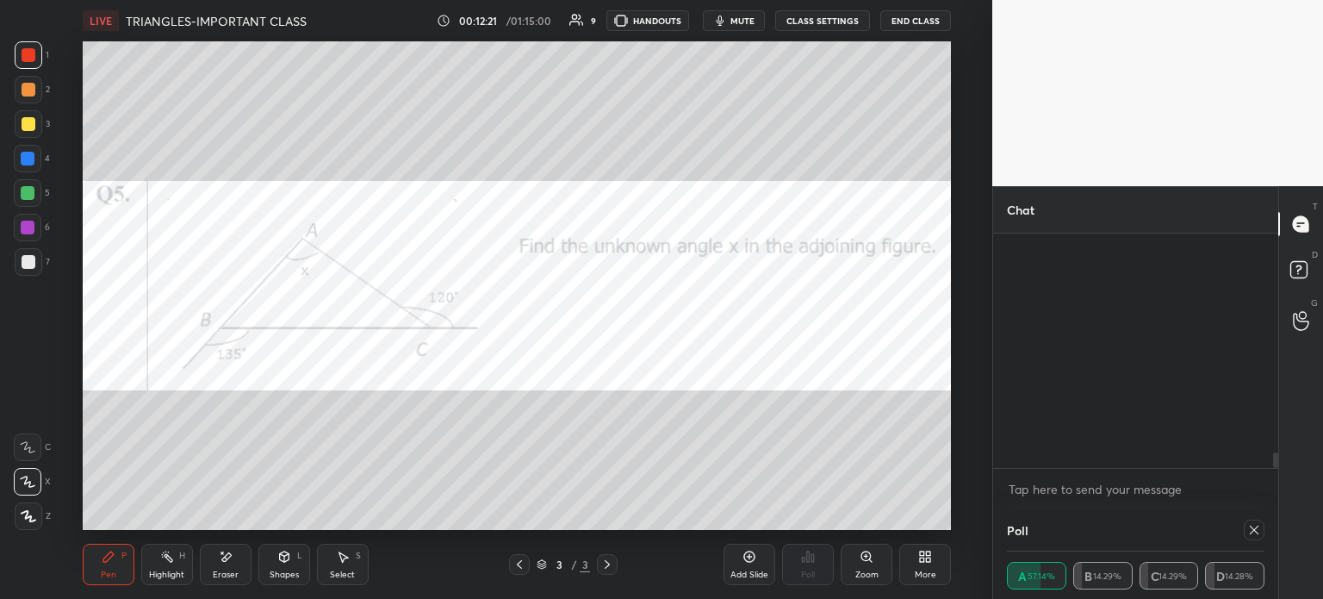
scroll to position [3234, 0]
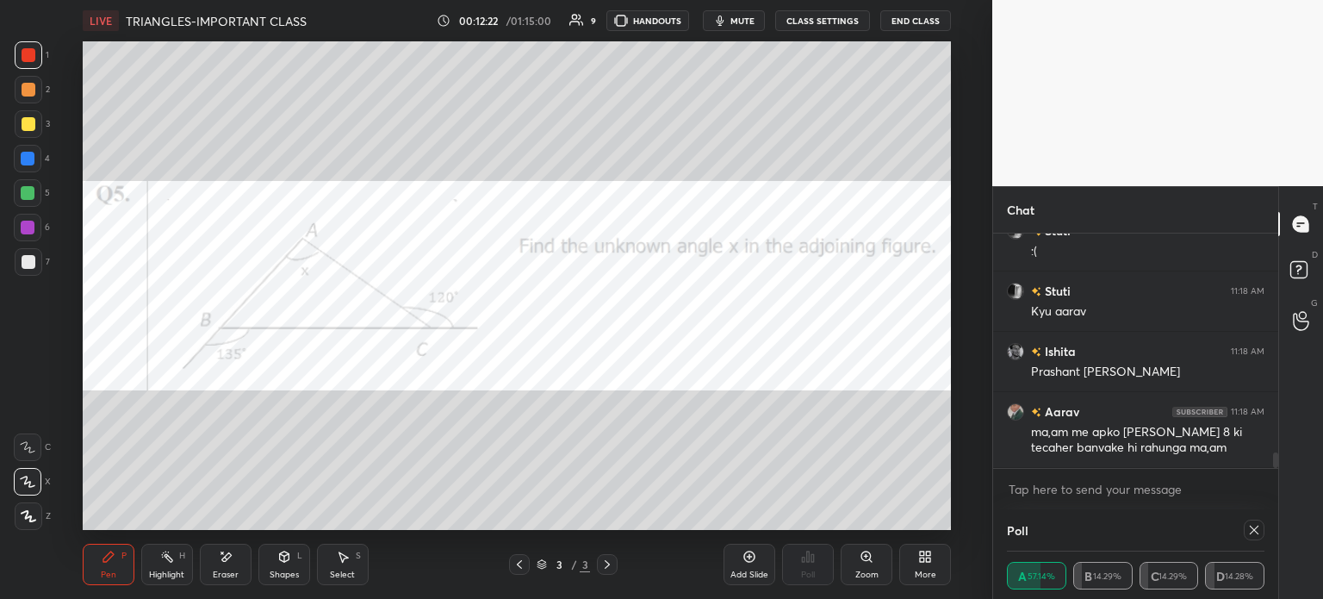
click at [930, 566] on div "More" at bounding box center [925, 564] width 52 height 41
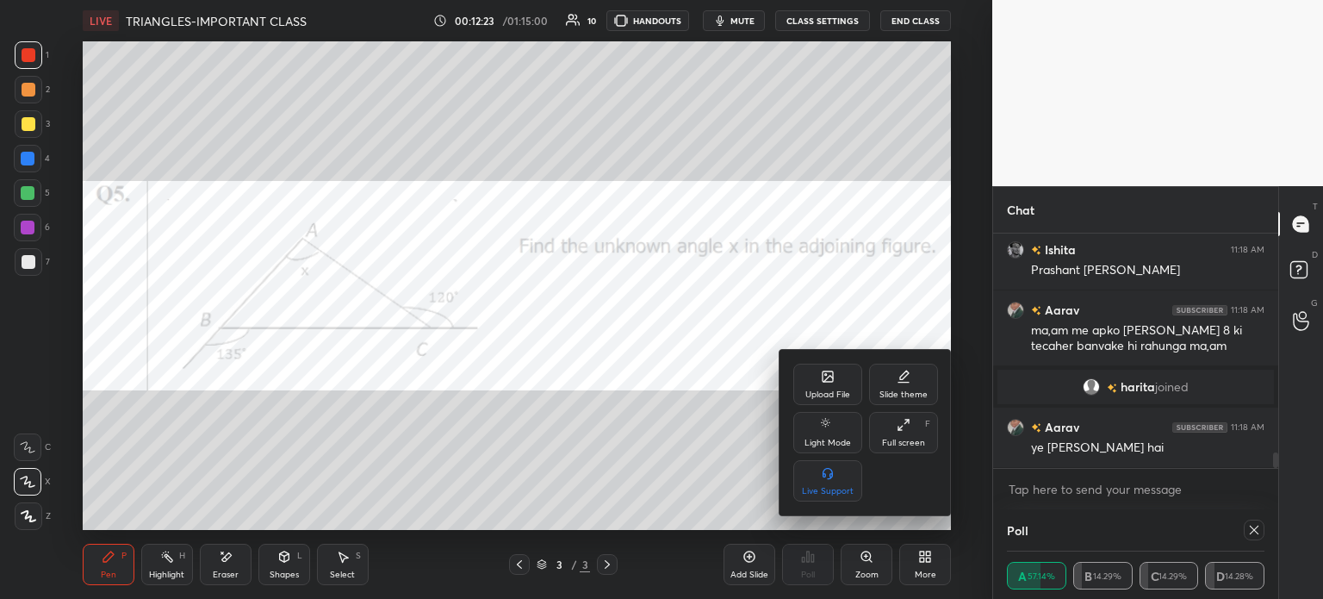
scroll to position [3249, 0]
click at [836, 390] on div "Upload File" at bounding box center [827, 394] width 45 height 9
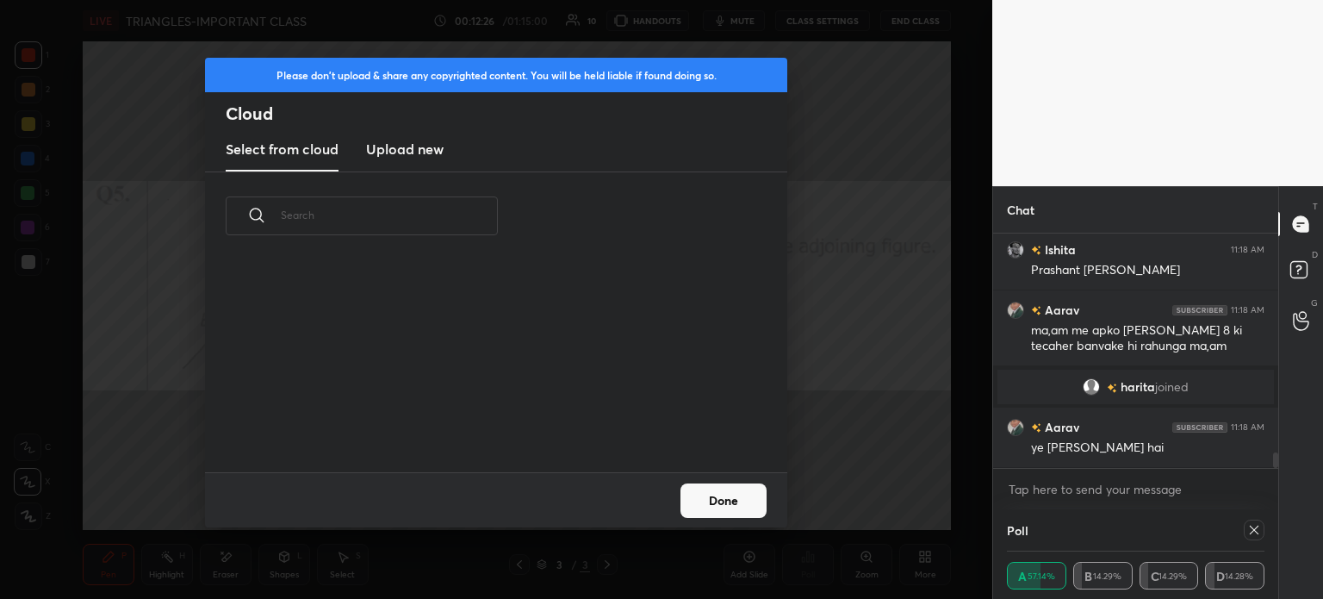
scroll to position [212, 553]
click at [413, 161] on new "Upload new" at bounding box center [405, 149] width 78 height 43
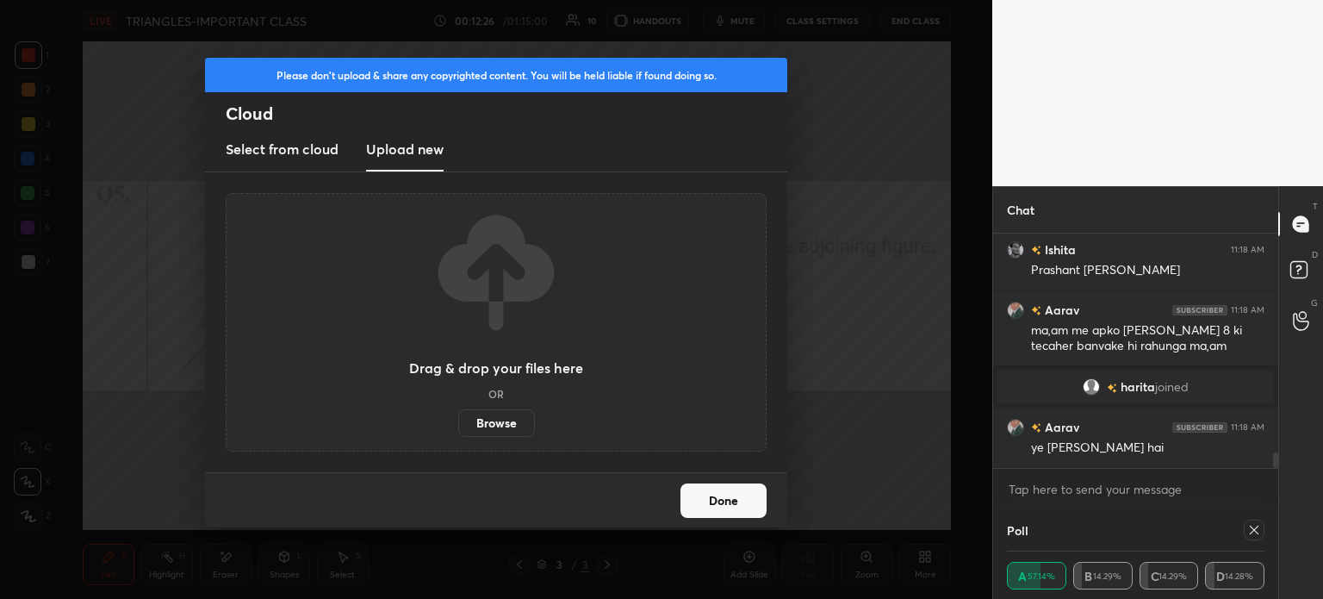
click at [491, 419] on label "Browse" at bounding box center [496, 423] width 77 height 28
click at [458, 419] on input "Browse" at bounding box center [458, 423] width 0 height 28
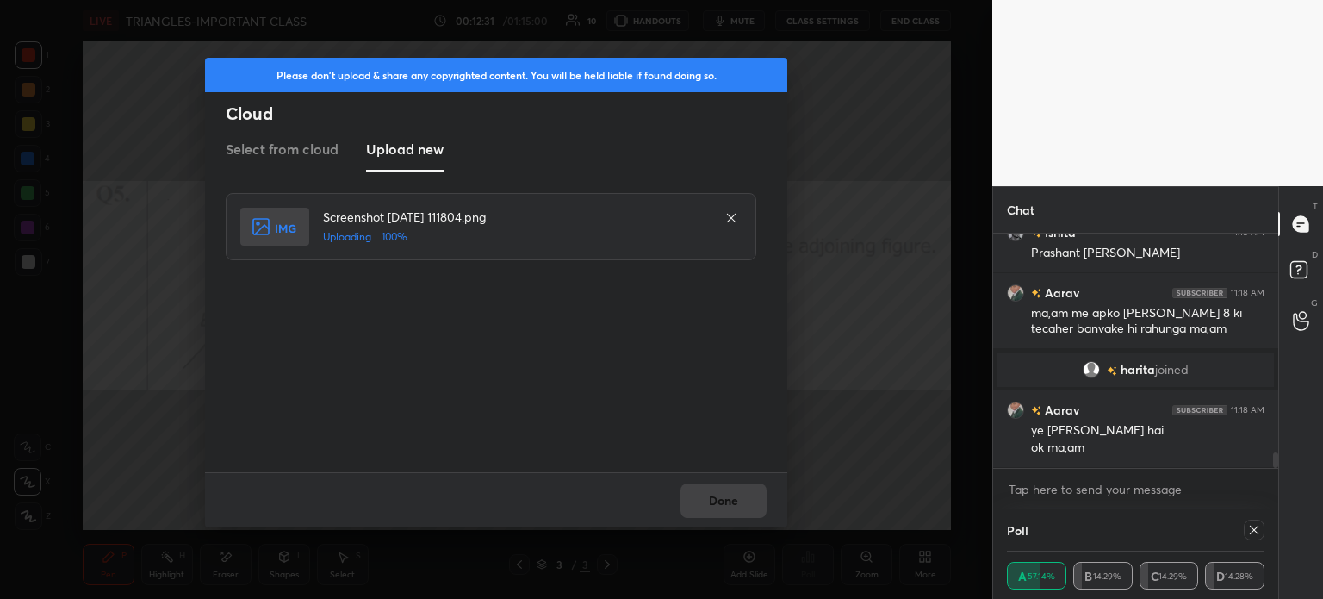
click at [717, 510] on button "Done" at bounding box center [723, 500] width 86 height 34
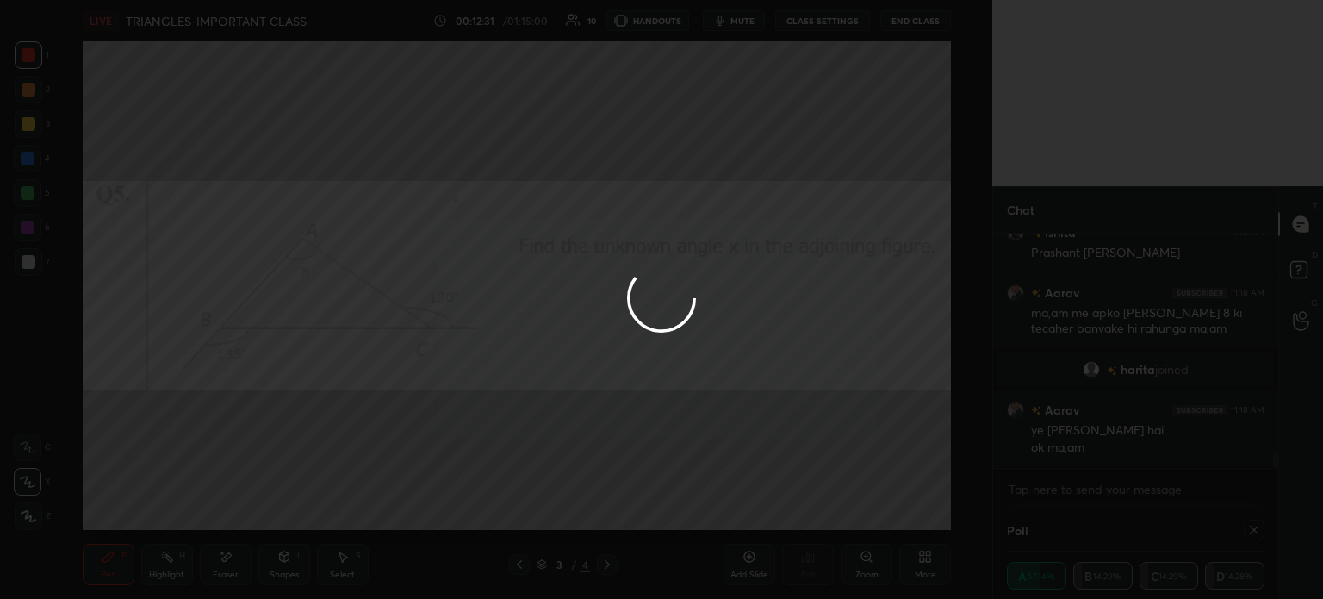
click at [725, 504] on button "Done" at bounding box center [723, 500] width 86 height 34
click at [730, 500] on div at bounding box center [661, 299] width 1323 height 599
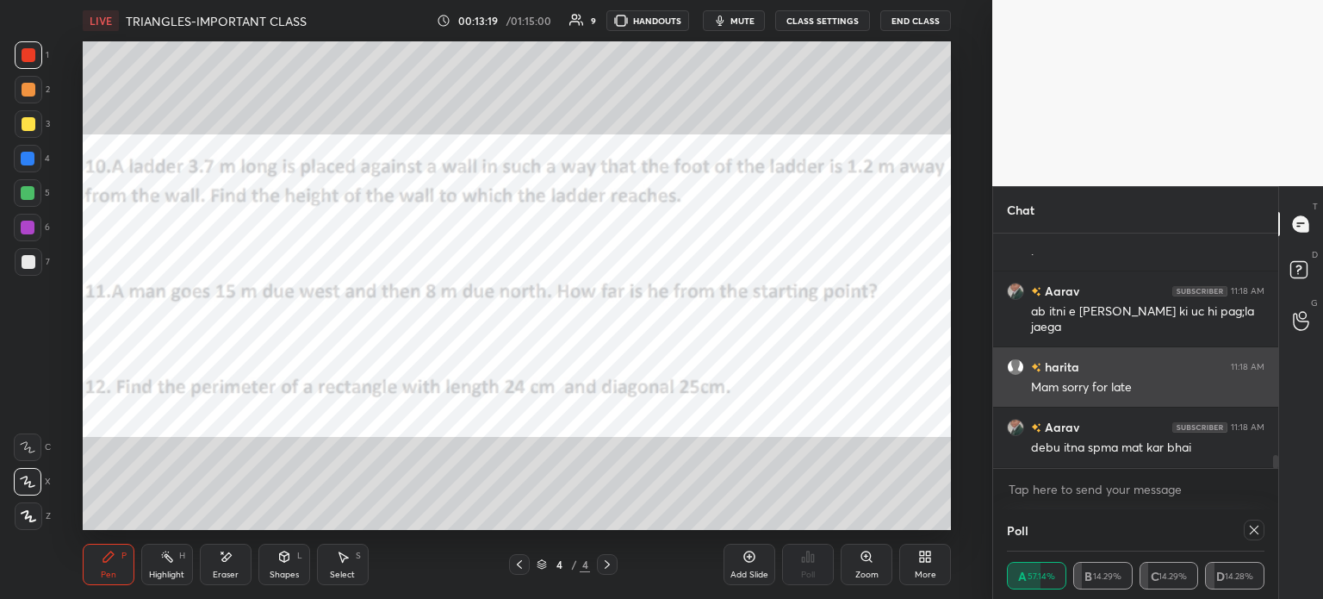
scroll to position [4202, 0]
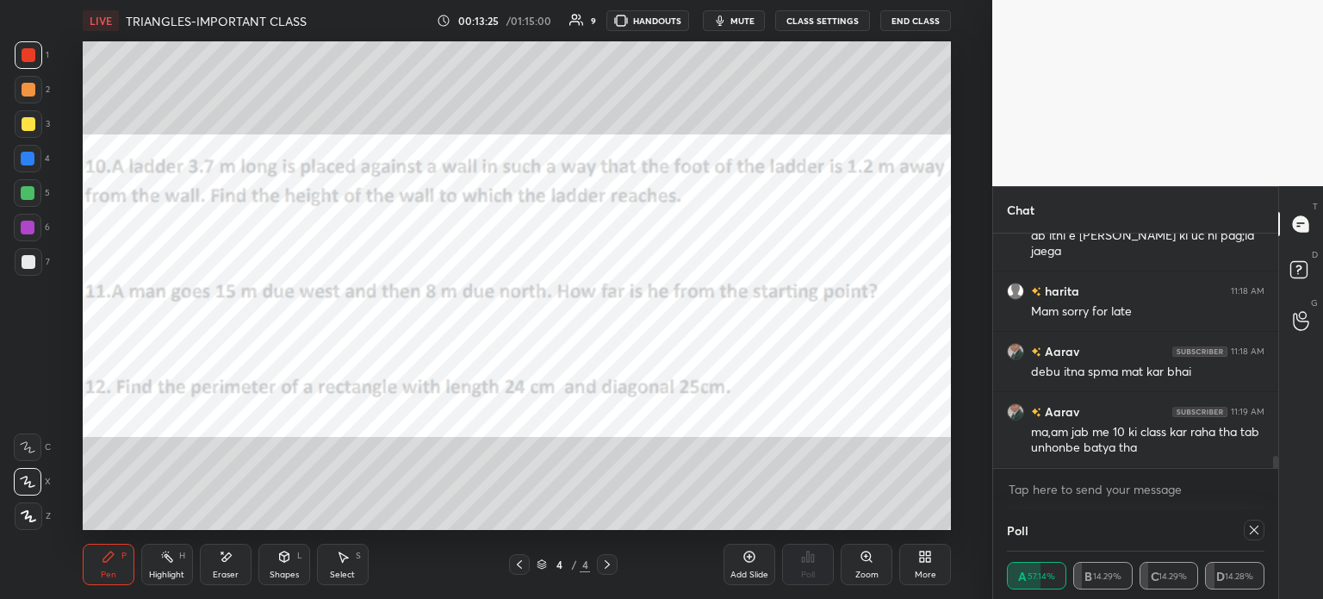
click at [730, 22] on button "mute" at bounding box center [734, 20] width 62 height 21
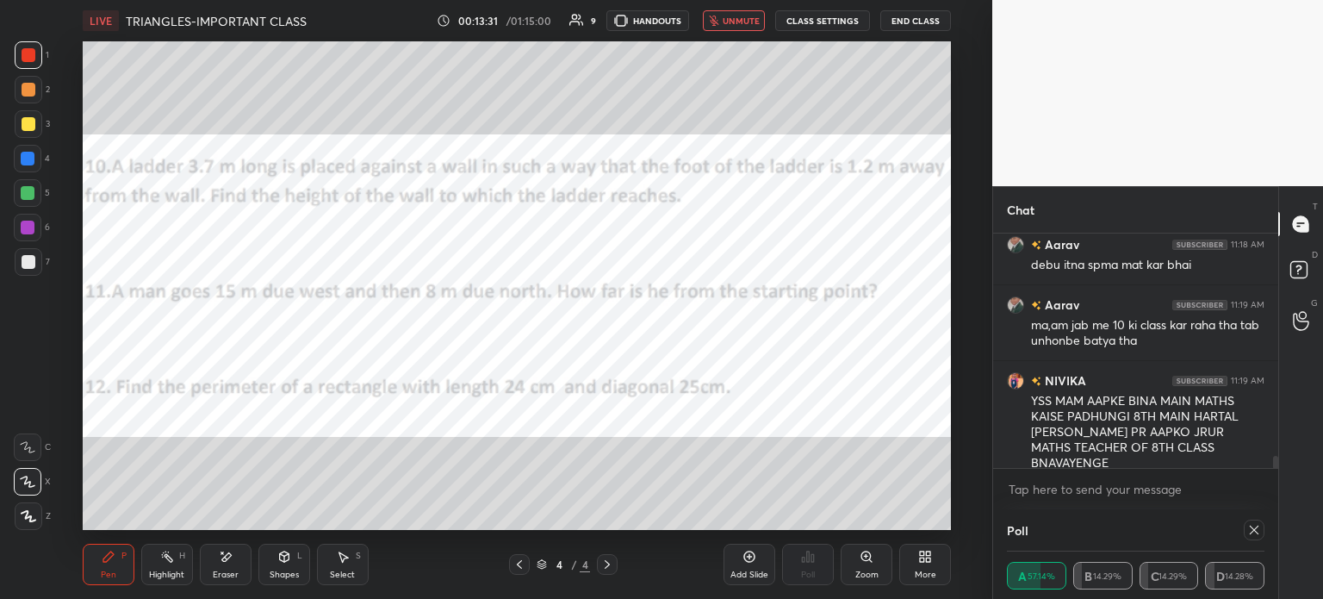
scroll to position [4369, 0]
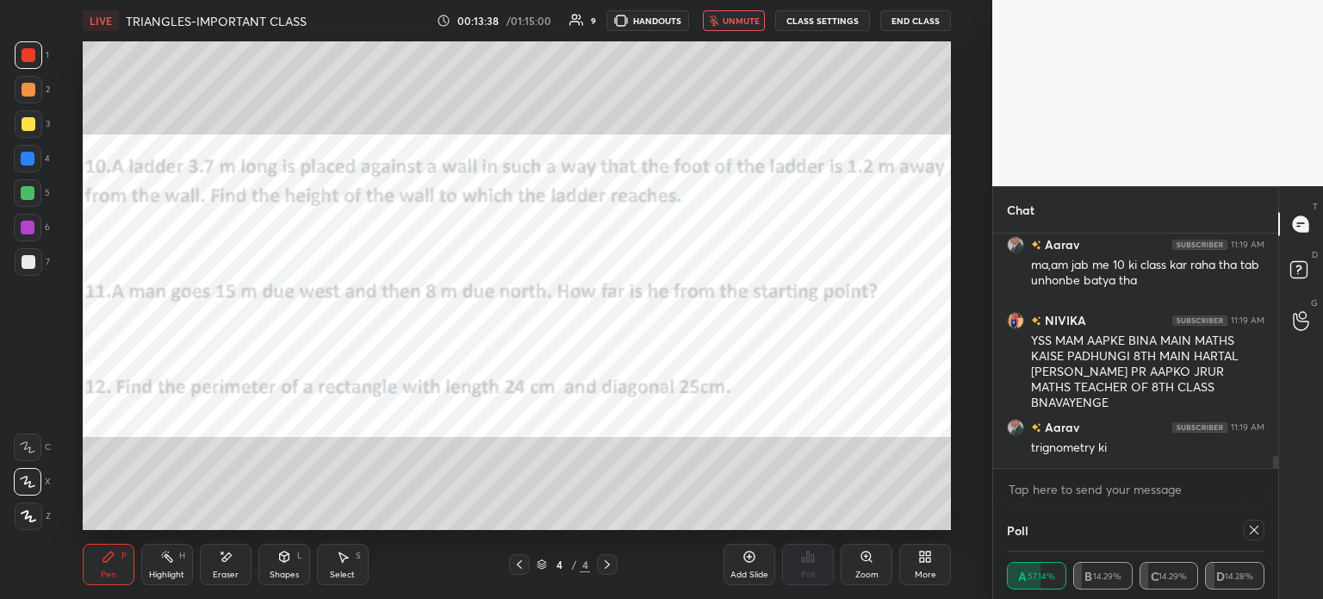
click at [730, 27] on button "unmute" at bounding box center [734, 20] width 62 height 21
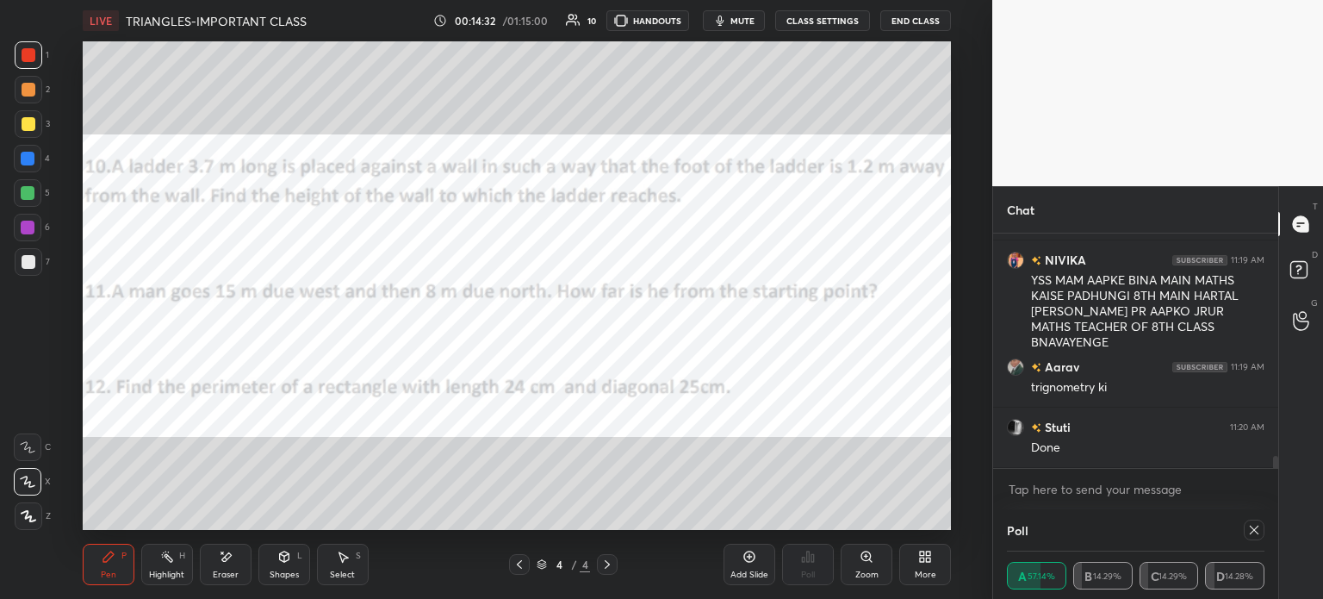
click at [734, 20] on span "mute" at bounding box center [742, 21] width 24 height 12
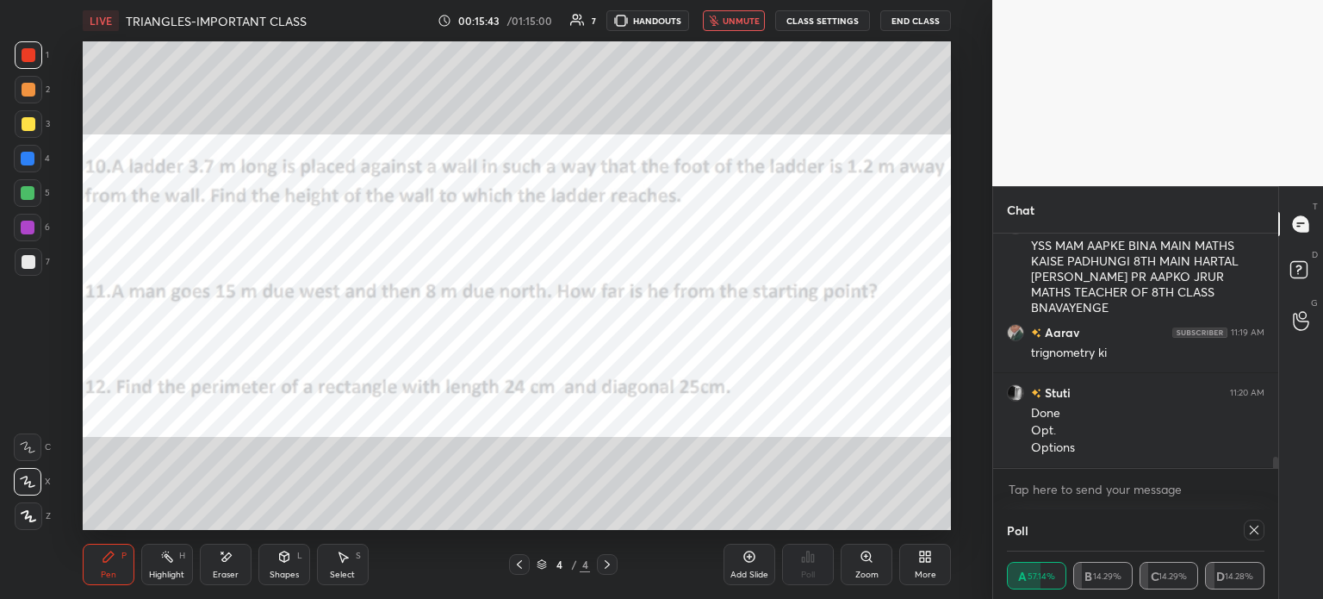
scroll to position [4555, 0]
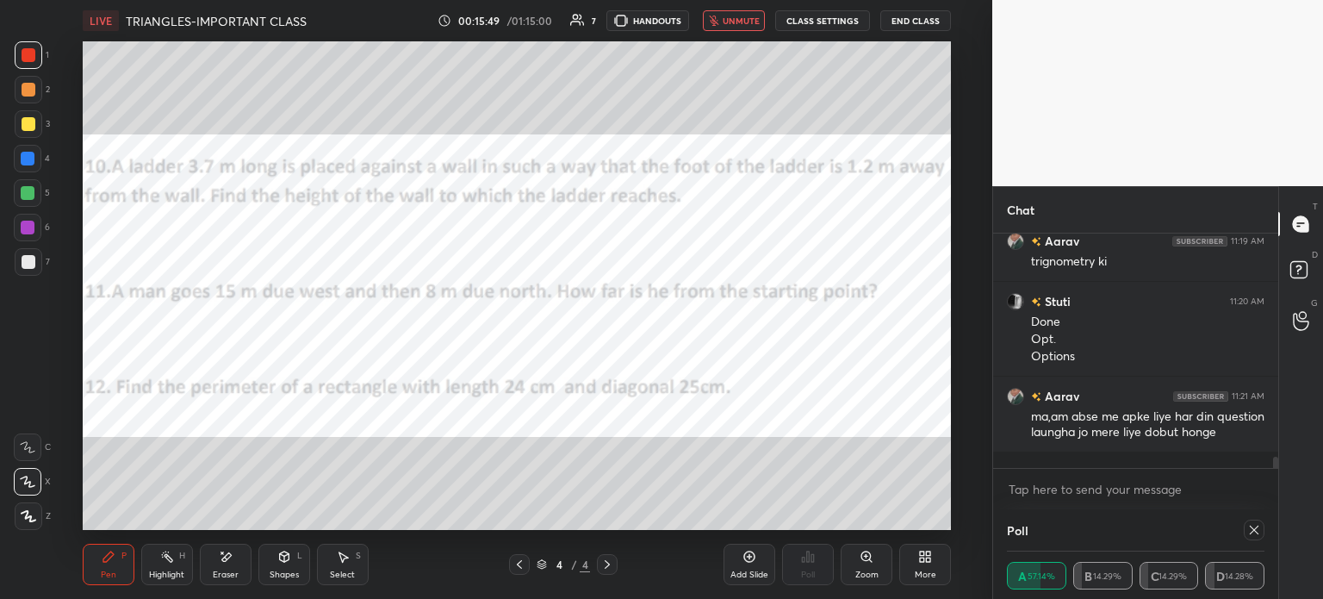
click at [732, 25] on span "unmute" at bounding box center [741, 21] width 37 height 12
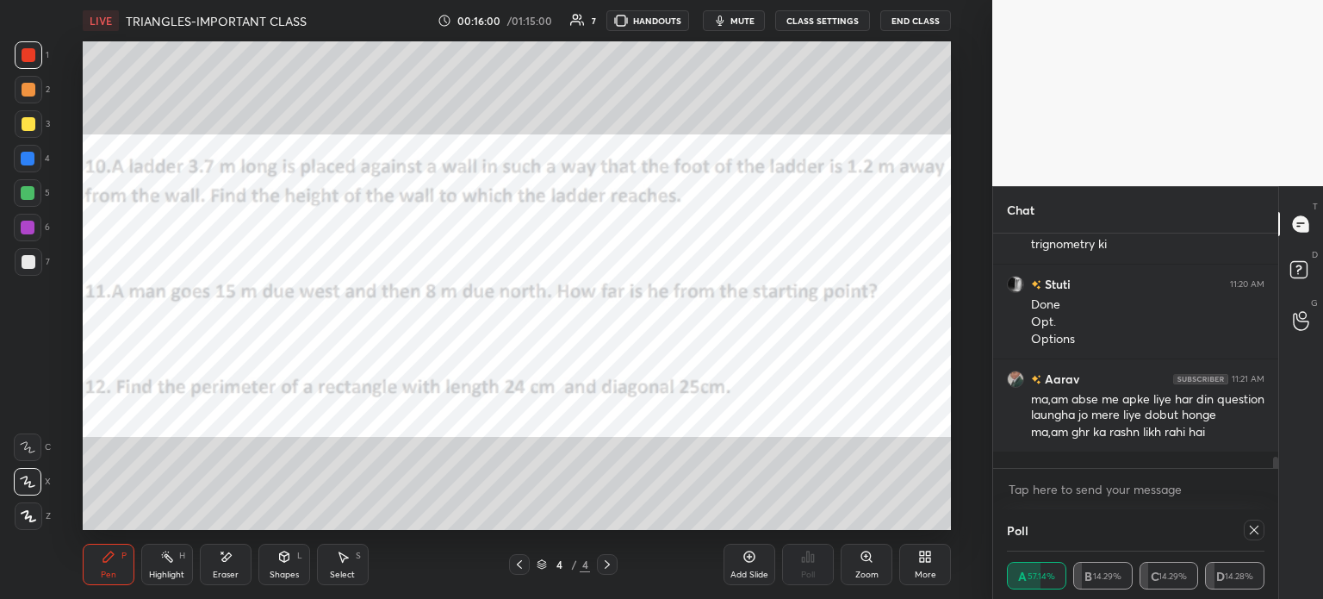
click at [744, 25] on span "mute" at bounding box center [742, 21] width 24 height 12
click at [737, 21] on span "unmute" at bounding box center [741, 21] width 37 height 12
click at [324, 569] on div "Select S" at bounding box center [343, 564] width 52 height 41
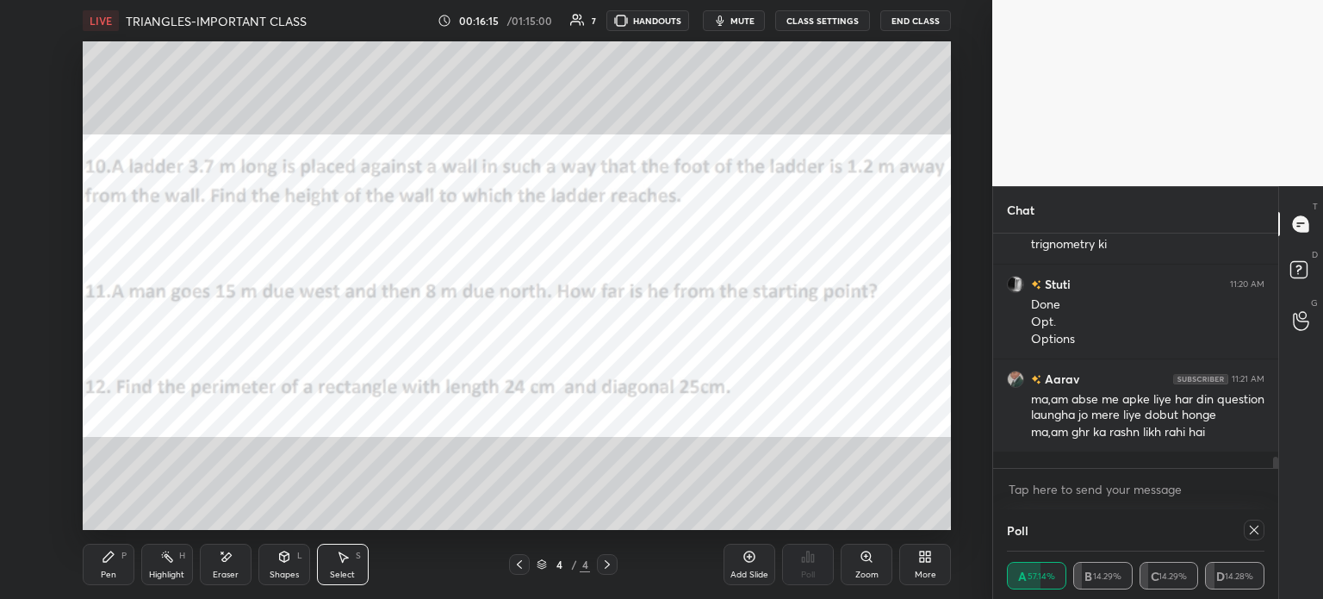
click at [124, 564] on div "Pen P" at bounding box center [109, 564] width 52 height 41
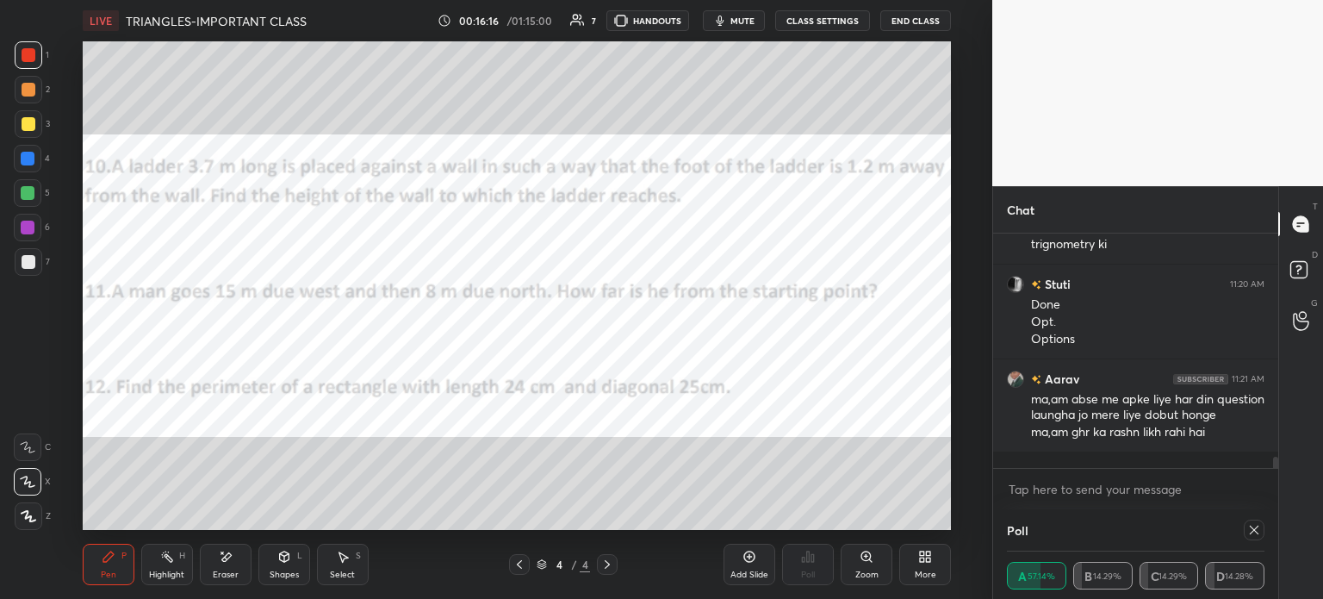
click at [1252, 530] on icon at bounding box center [1254, 530] width 14 height 14
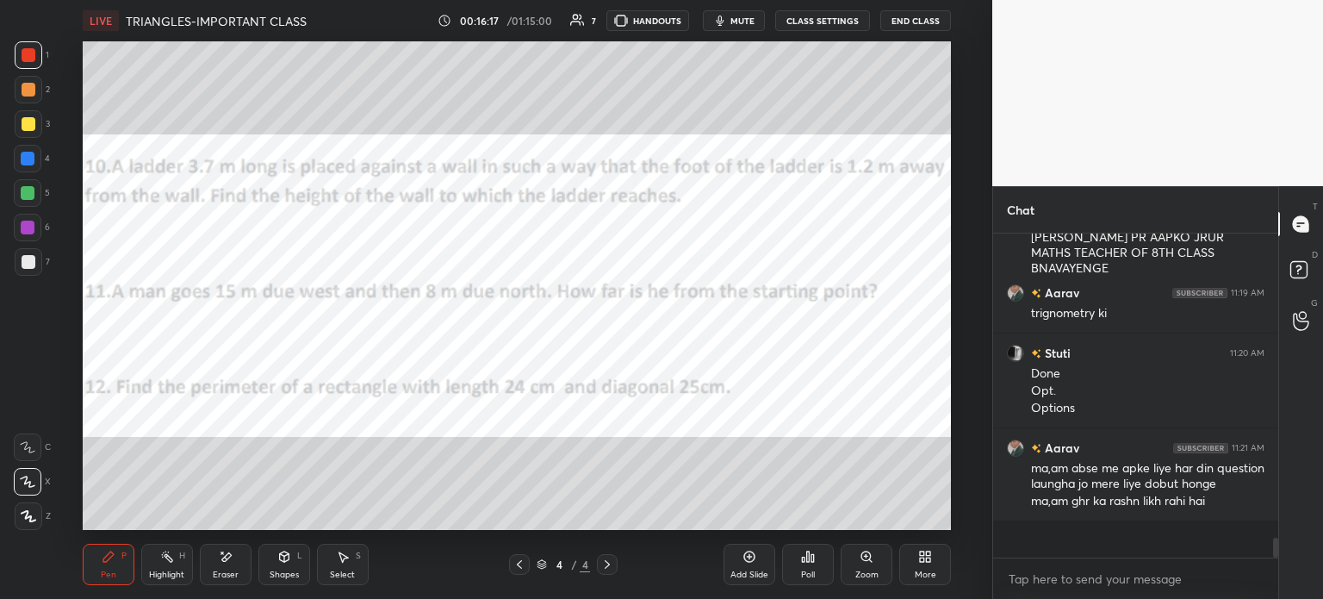
scroll to position [4, 5]
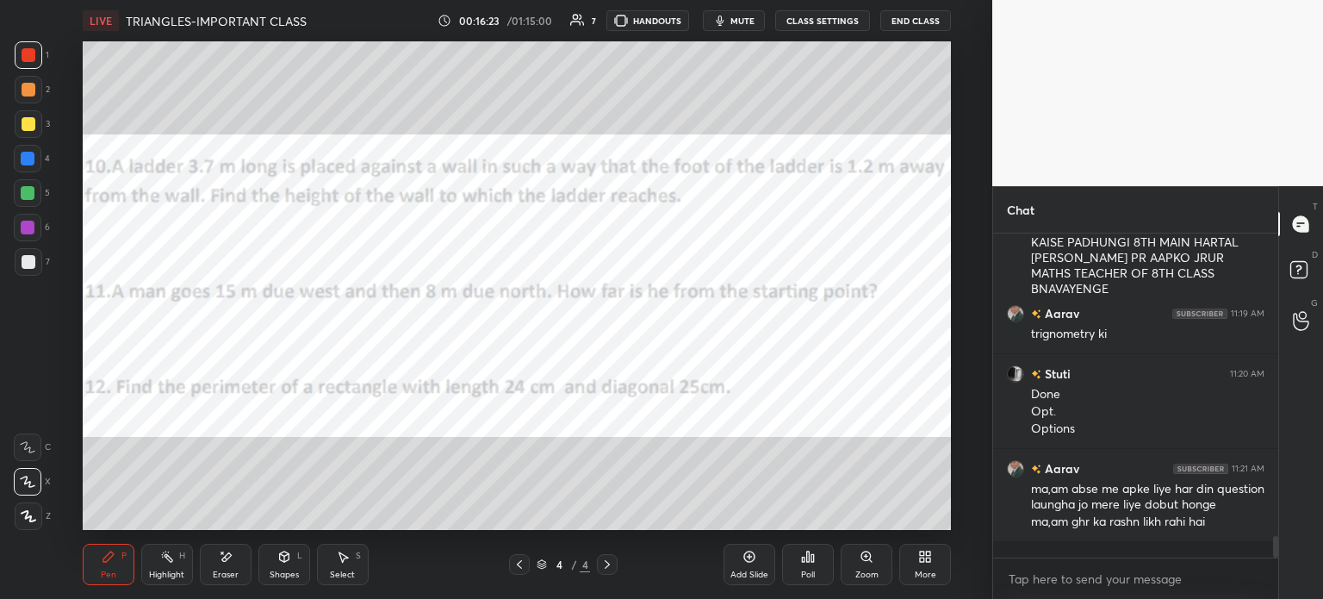
click at [719, 25] on icon "button" at bounding box center [720, 21] width 14 height 14
click at [741, 16] on span "unmute" at bounding box center [741, 21] width 37 height 12
click at [739, 14] on button "mute" at bounding box center [734, 20] width 62 height 21
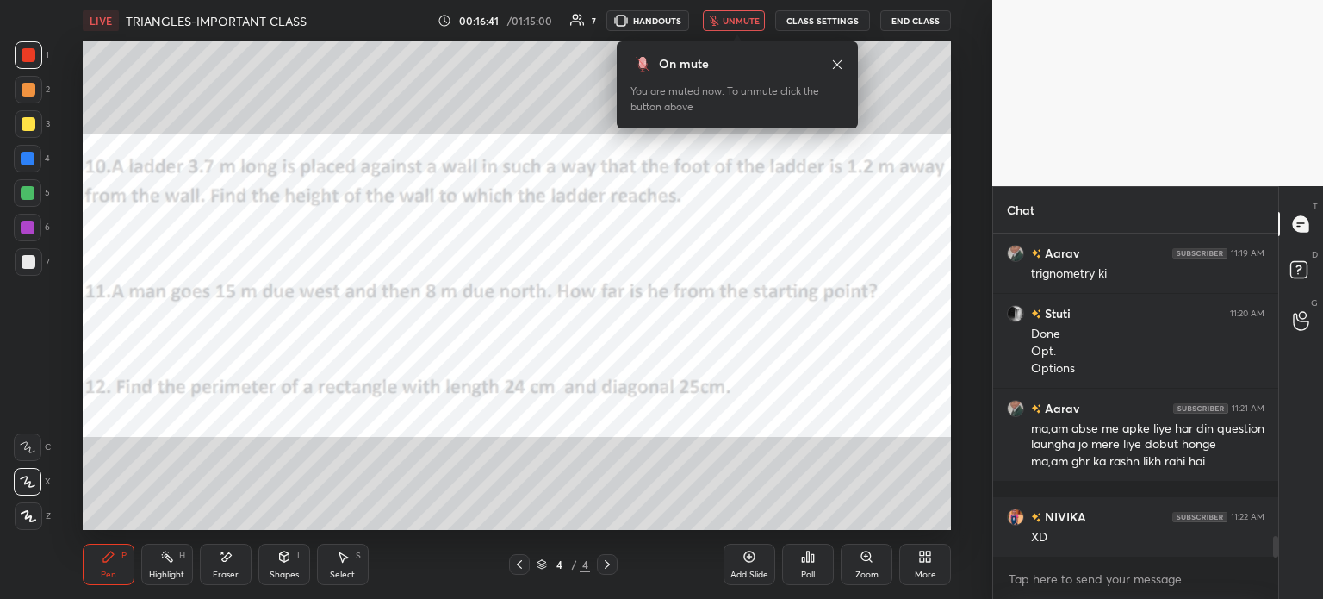
scroll to position [4603, 0]
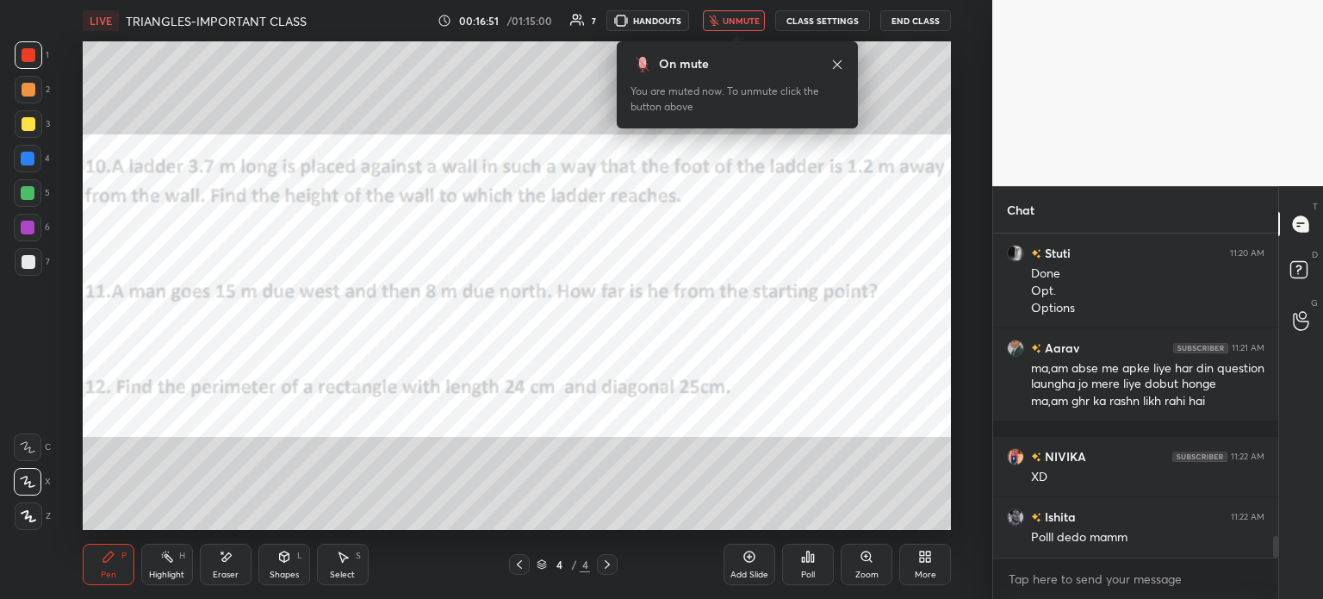
click at [758, 17] on span "unmute" at bounding box center [741, 21] width 37 height 12
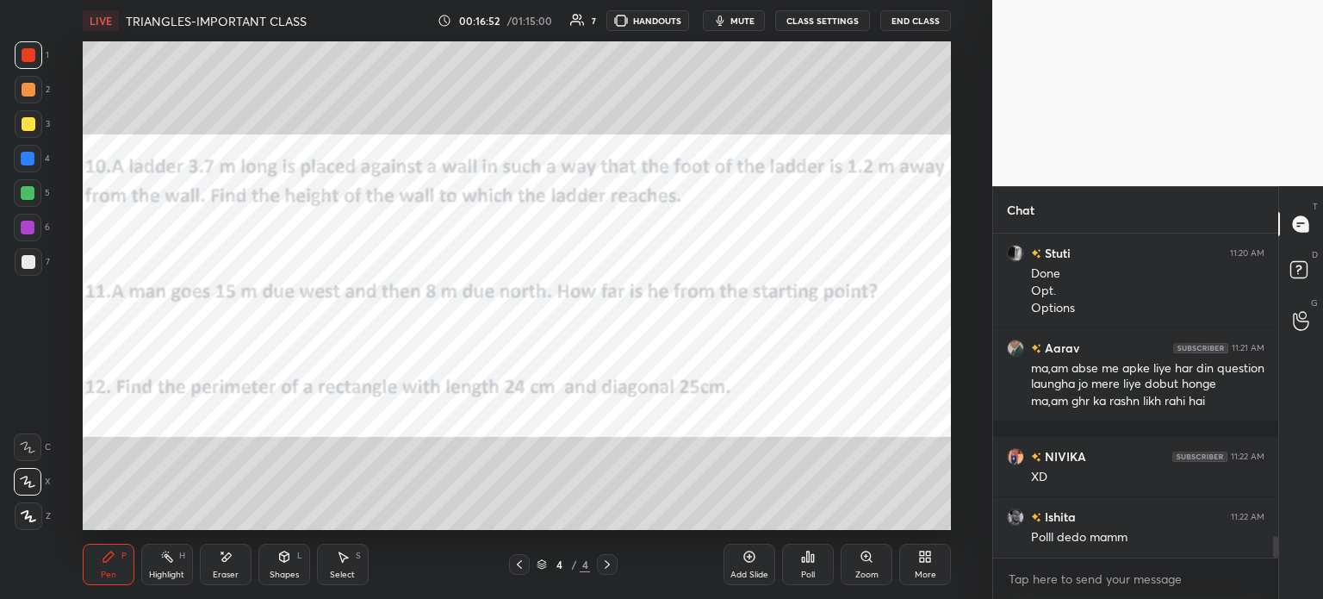
click at [808, 564] on div "Poll" at bounding box center [808, 564] width 52 height 41
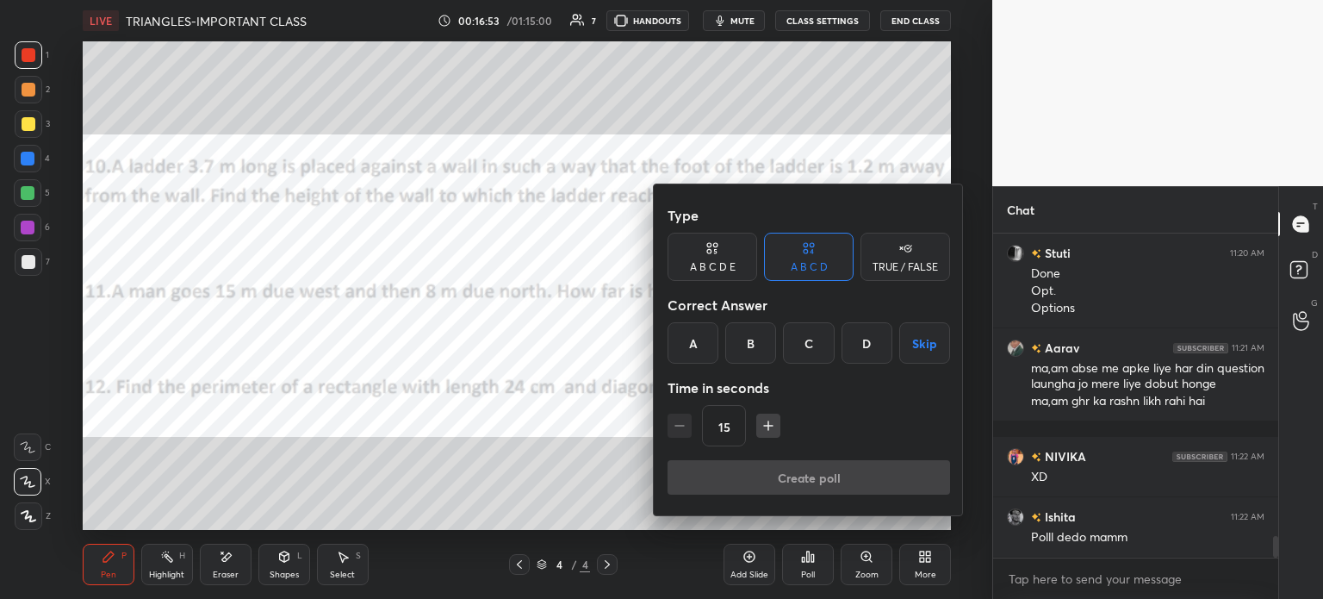
click at [748, 333] on div "B" at bounding box center [750, 342] width 51 height 41
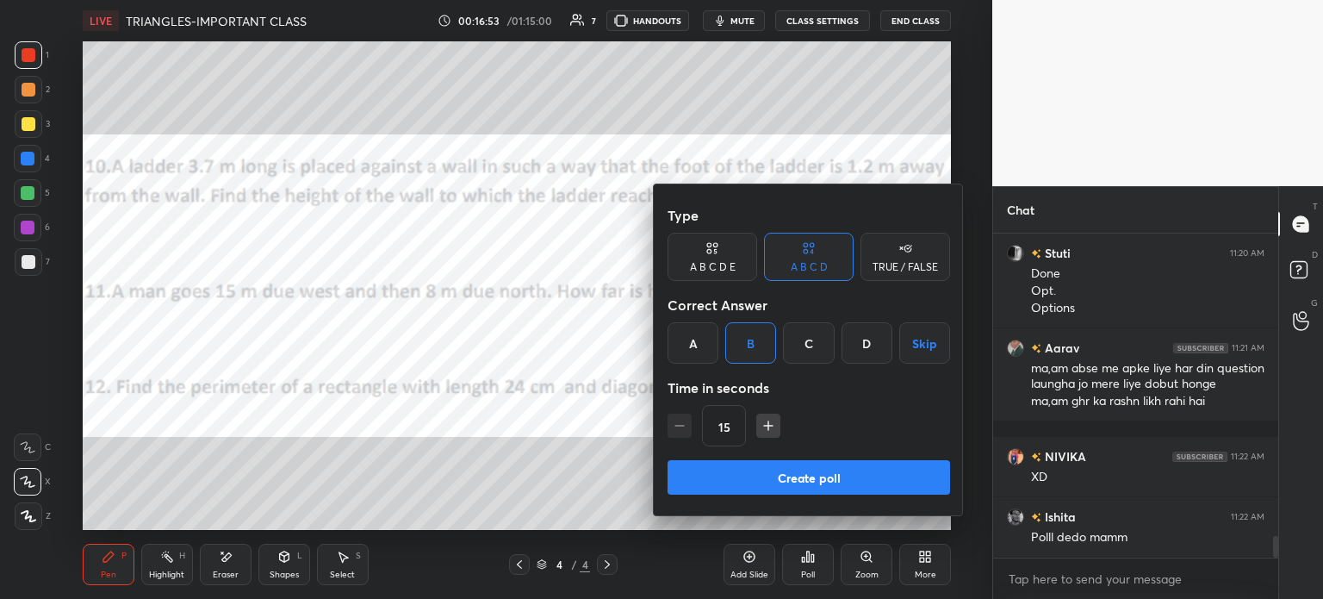
click at [867, 454] on div "Type A B C D E A B C D TRUE / FALSE Correct Answer A B C D Skip Time in seconds…" at bounding box center [809, 329] width 283 height 262
click at [897, 465] on button "Create poll" at bounding box center [809, 477] width 283 height 34
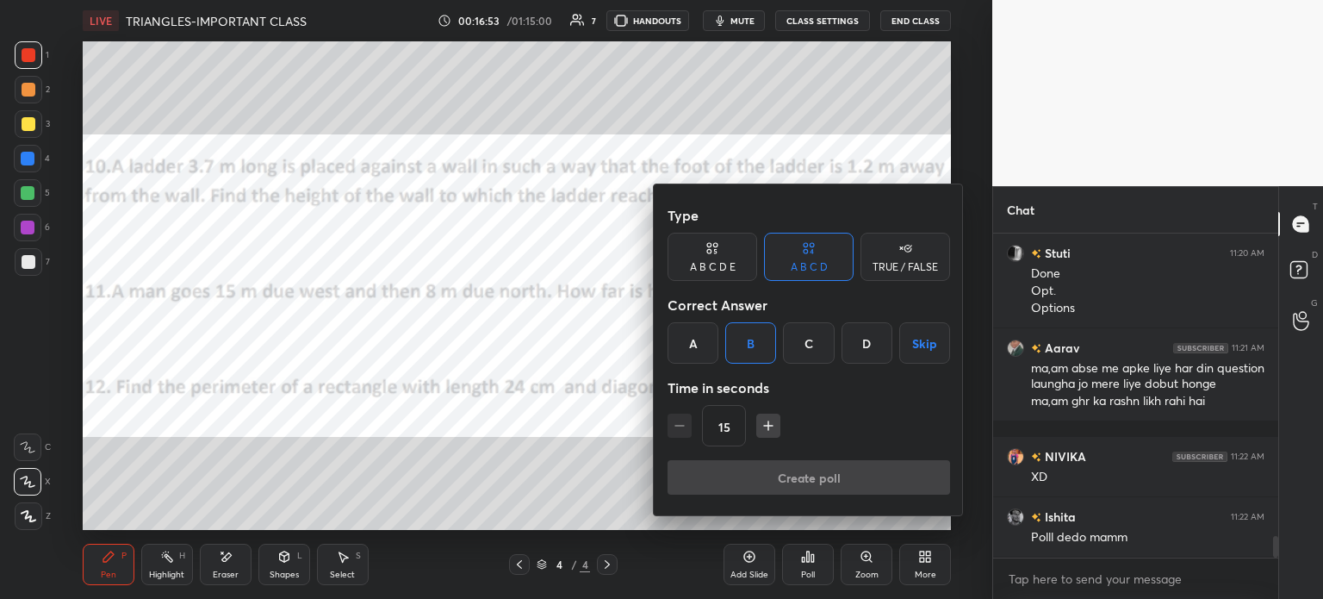
type textarea "x"
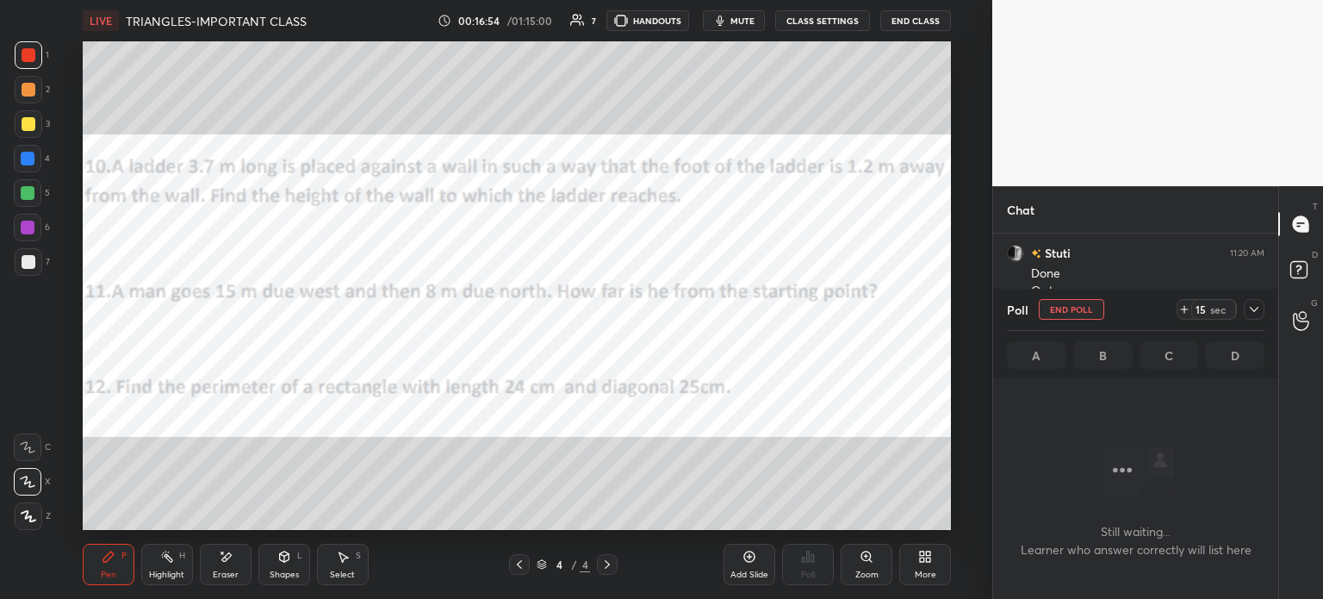
scroll to position [4, 5]
click at [1189, 308] on icon at bounding box center [1184, 309] width 14 height 14
click at [741, 20] on span "mute" at bounding box center [742, 21] width 24 height 12
click at [1252, 312] on icon at bounding box center [1254, 309] width 14 height 14
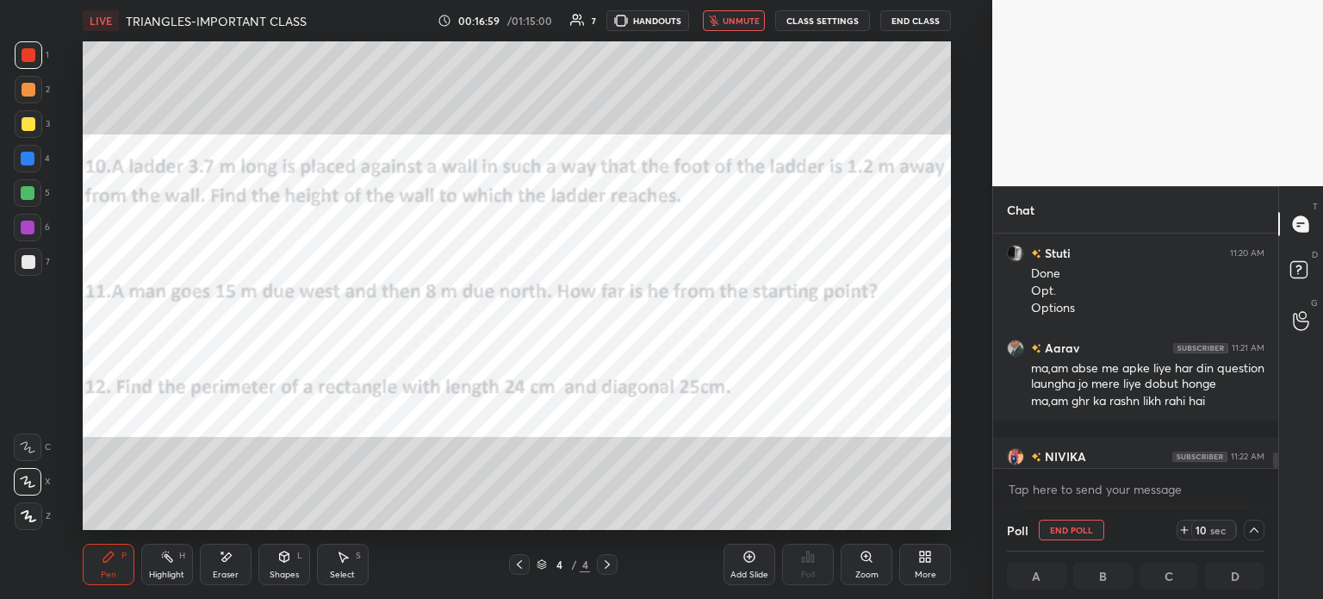
click at [1182, 526] on icon at bounding box center [1184, 530] width 14 height 14
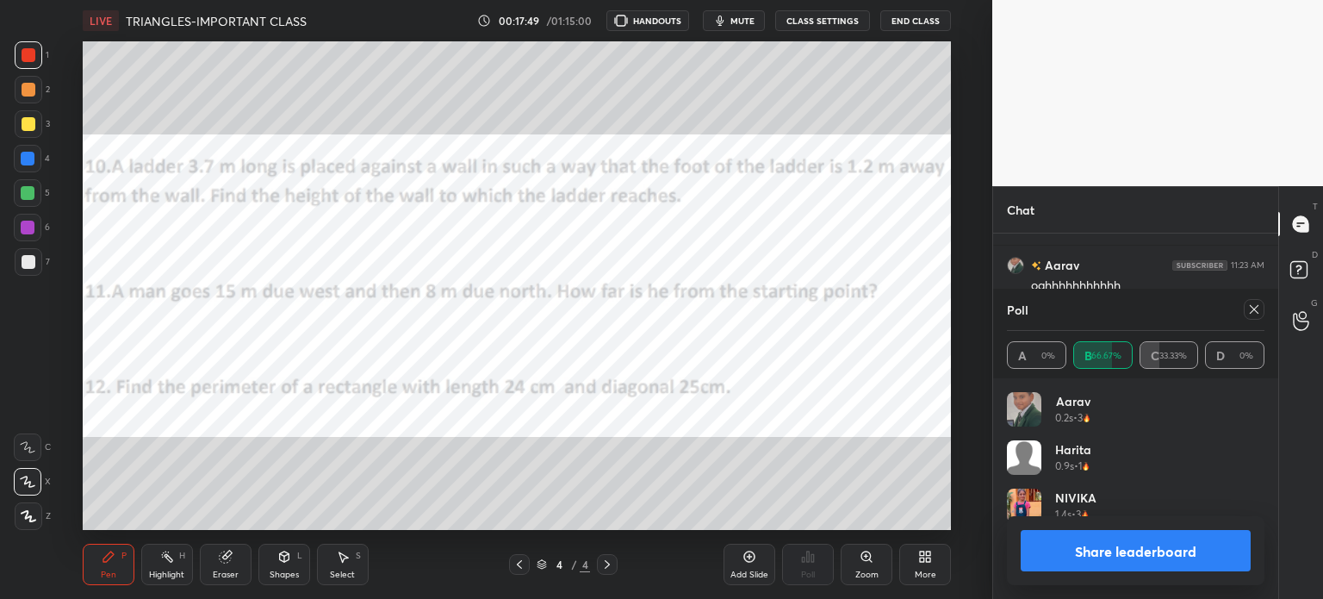
scroll to position [488, 923]
click at [1253, 306] on icon at bounding box center [1254, 309] width 14 height 14
type textarea "x"
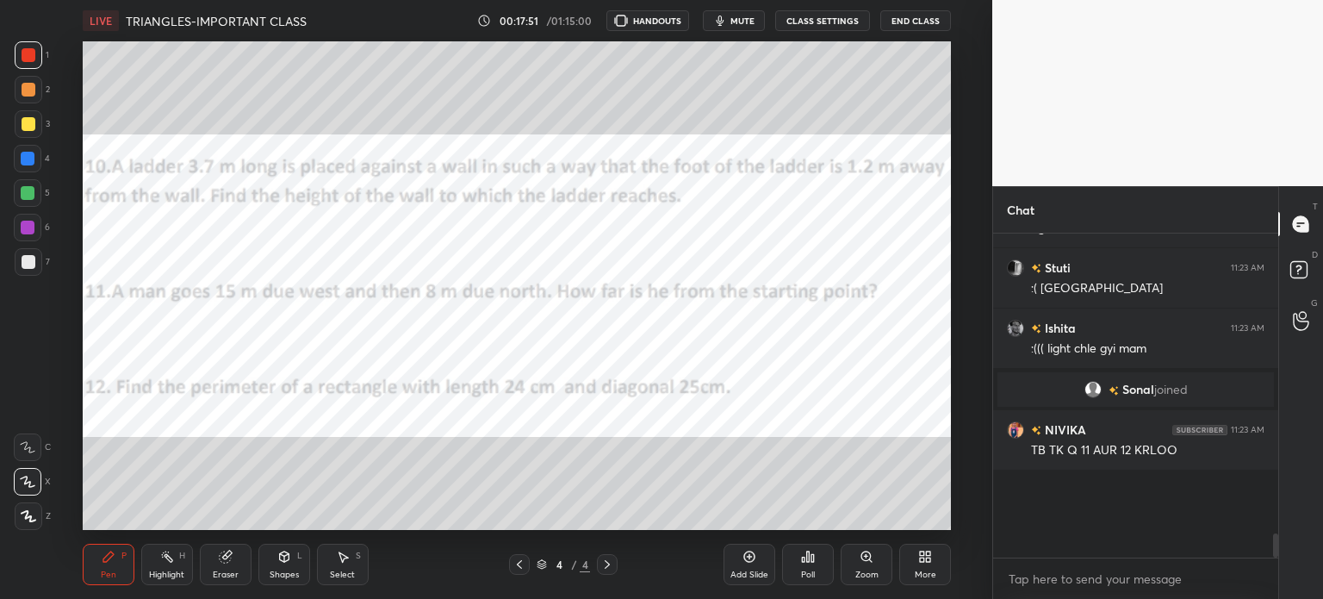
scroll to position [0, 0]
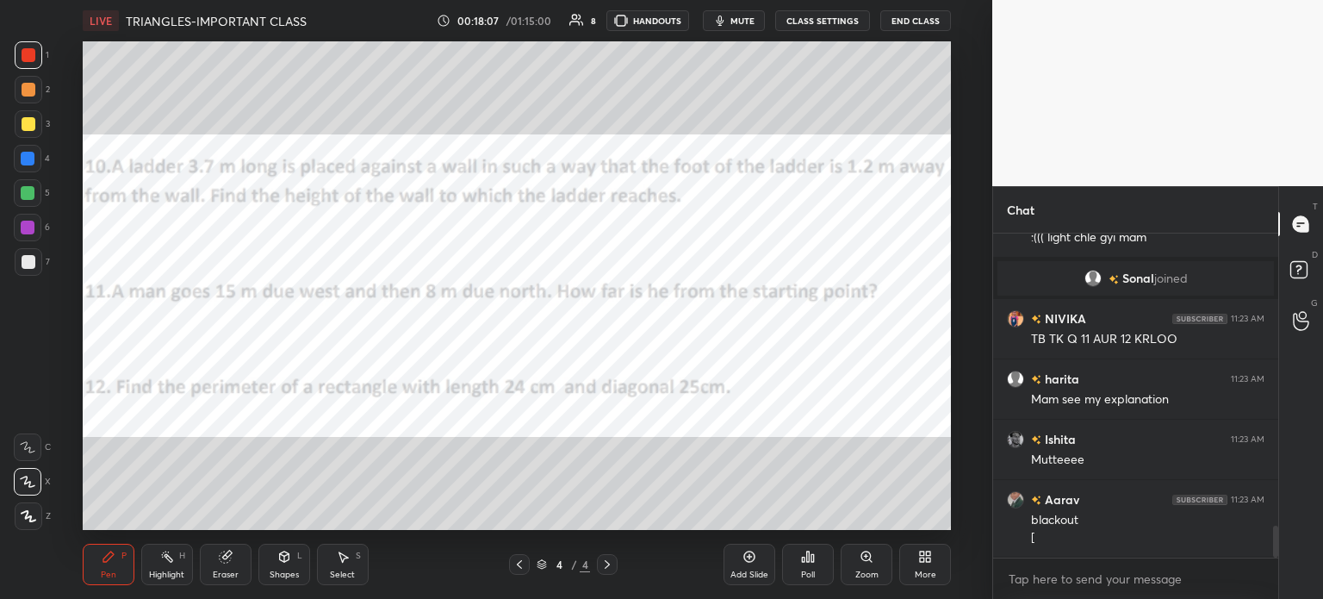
click at [755, 557] on icon at bounding box center [749, 557] width 14 height 14
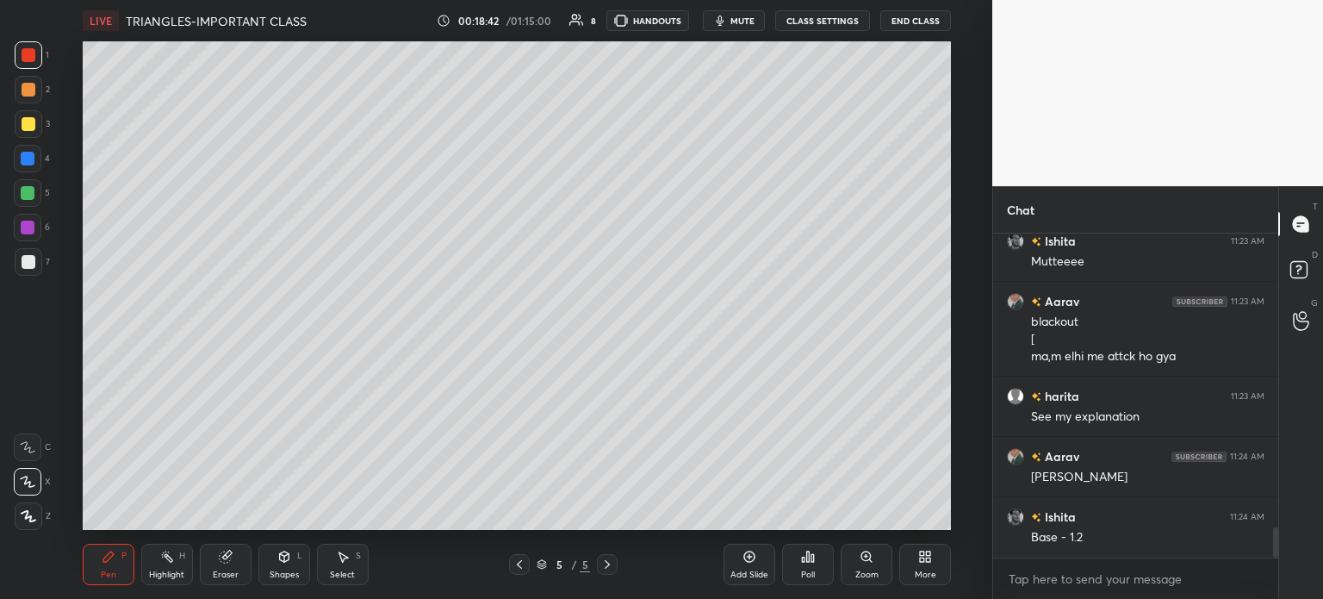
click at [219, 560] on icon at bounding box center [226, 557] width 14 height 14
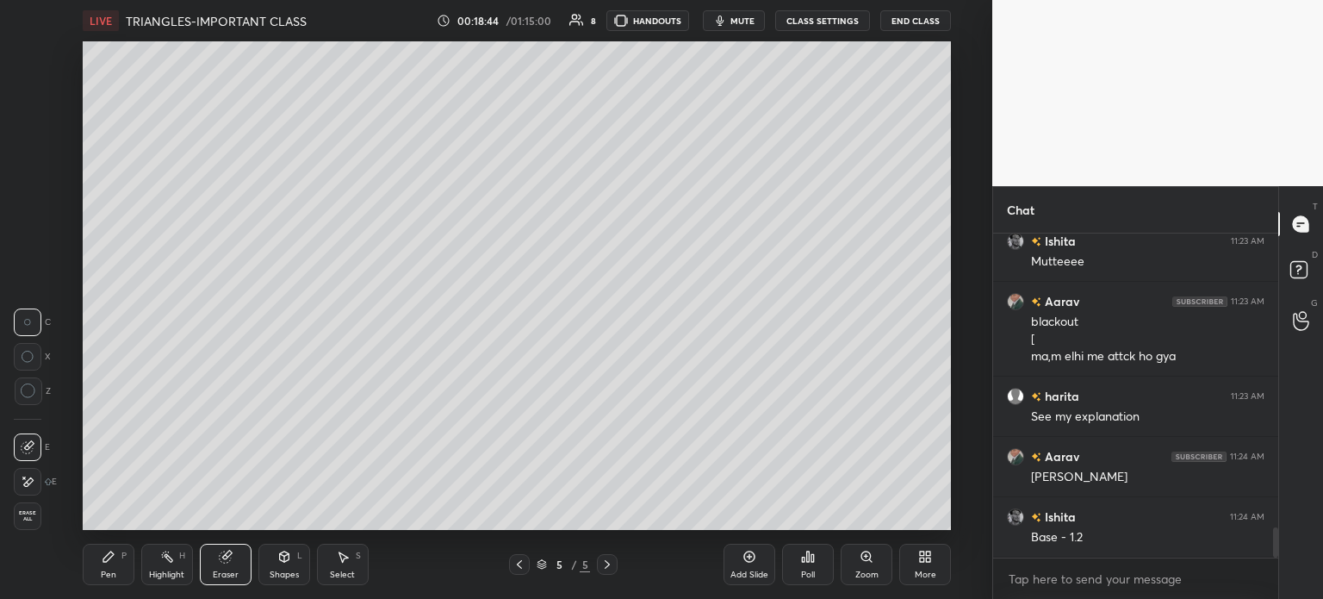
click at [117, 561] on div "Pen P" at bounding box center [109, 564] width 52 height 41
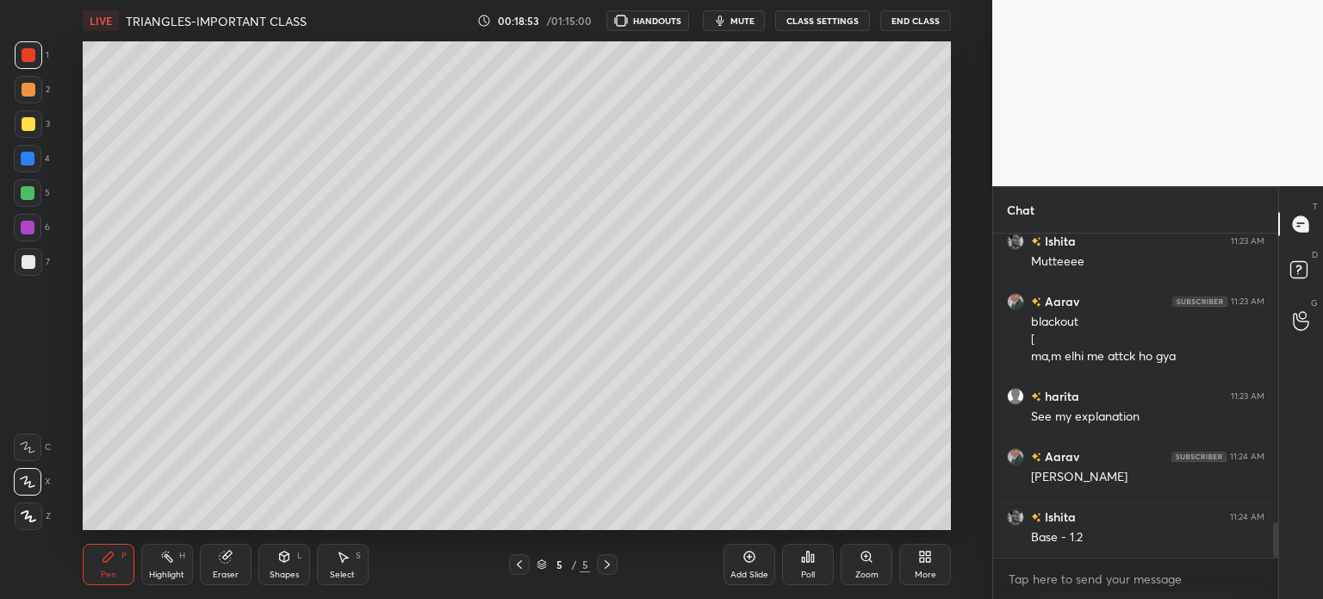
scroll to position [85646, 85212]
click at [342, 553] on icon at bounding box center [343, 557] width 14 height 14
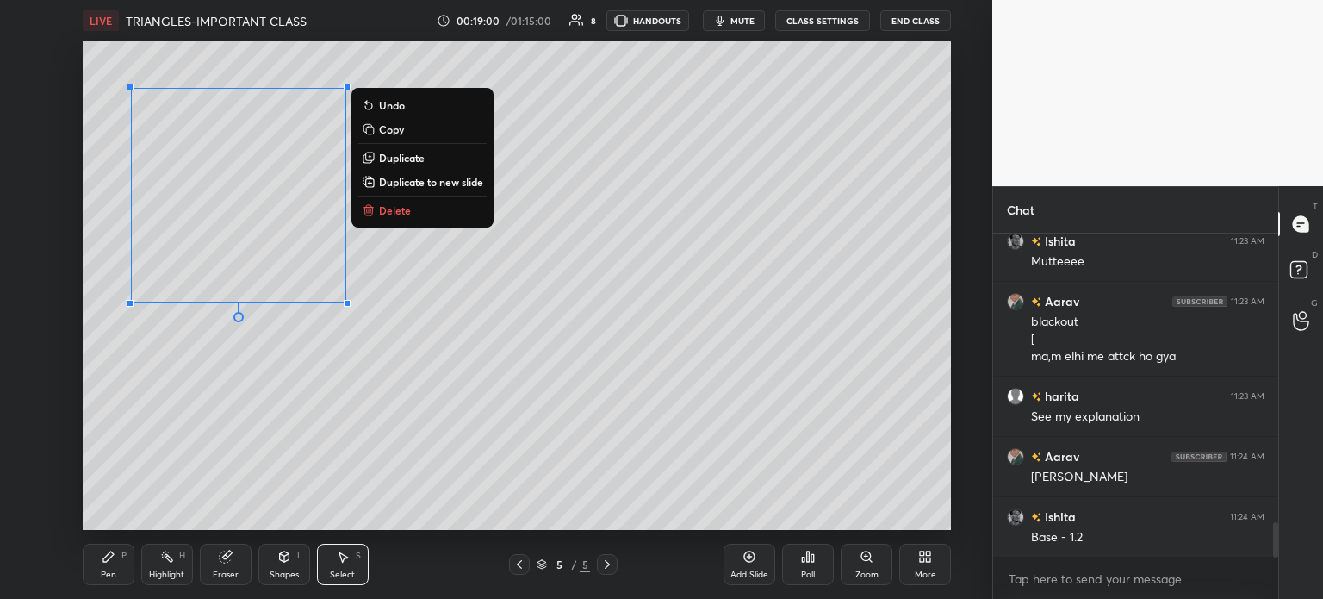
click at [116, 575] on div "Pen P" at bounding box center [109, 564] width 52 height 41
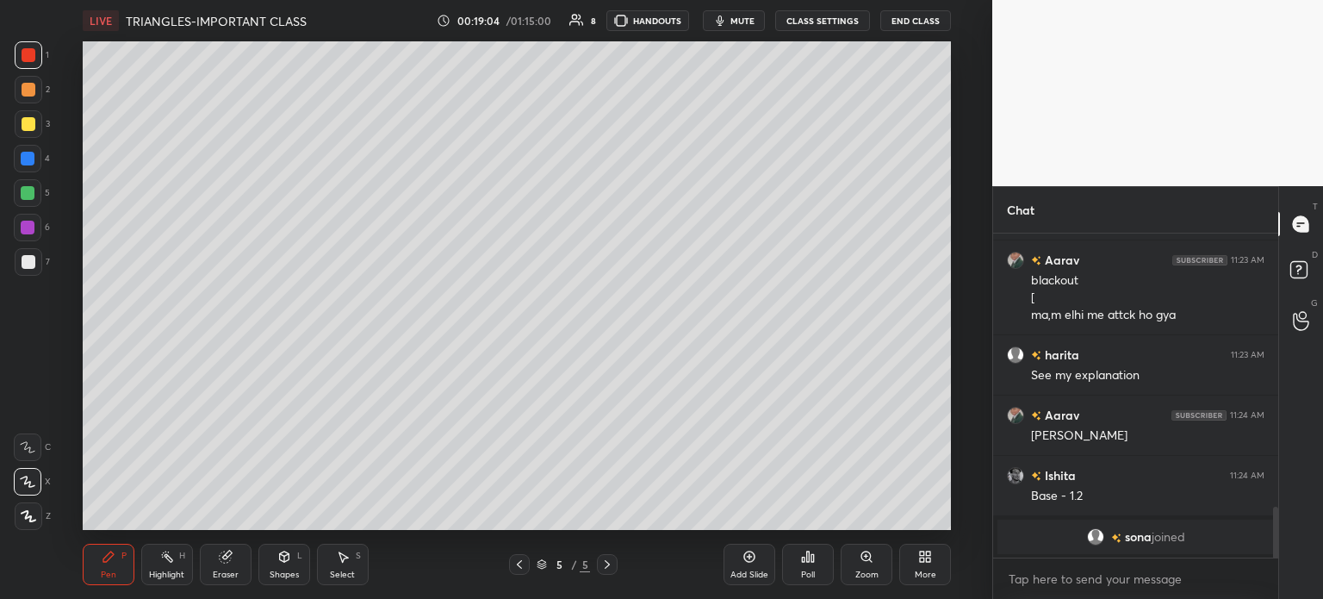
scroll to position [1749, 0]
click at [219, 557] on icon at bounding box center [226, 557] width 14 height 14
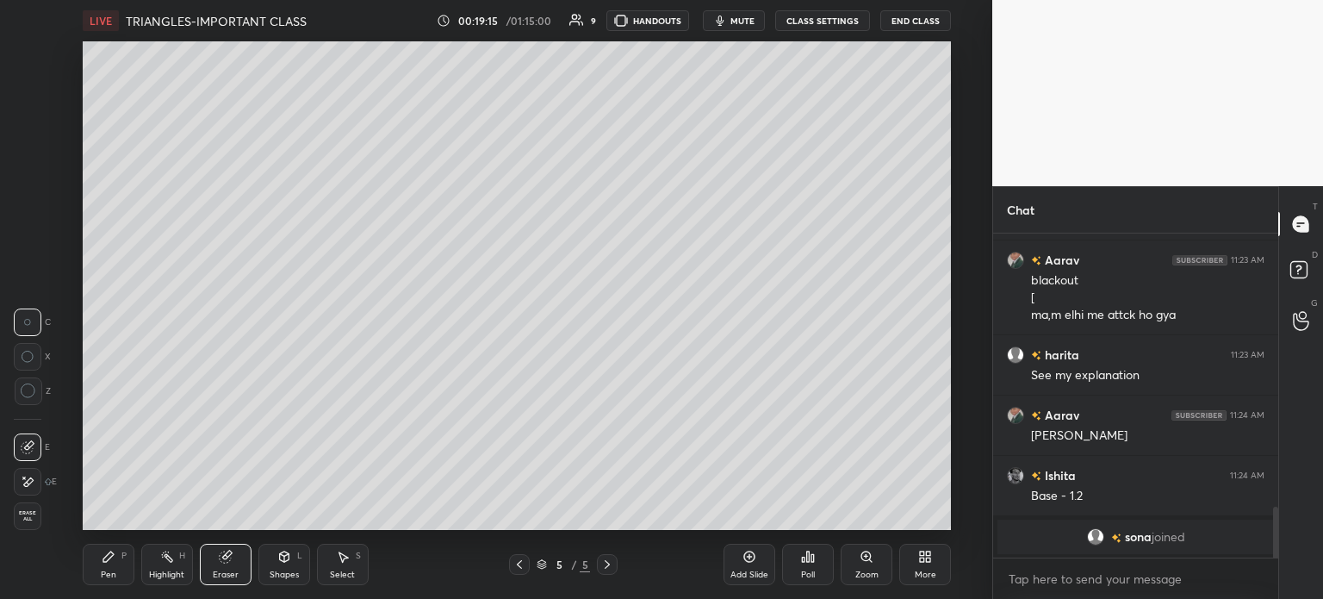
click at [32, 478] on icon at bounding box center [28, 481] width 9 height 9
click at [115, 574] on div "Pen" at bounding box center [109, 574] width 16 height 9
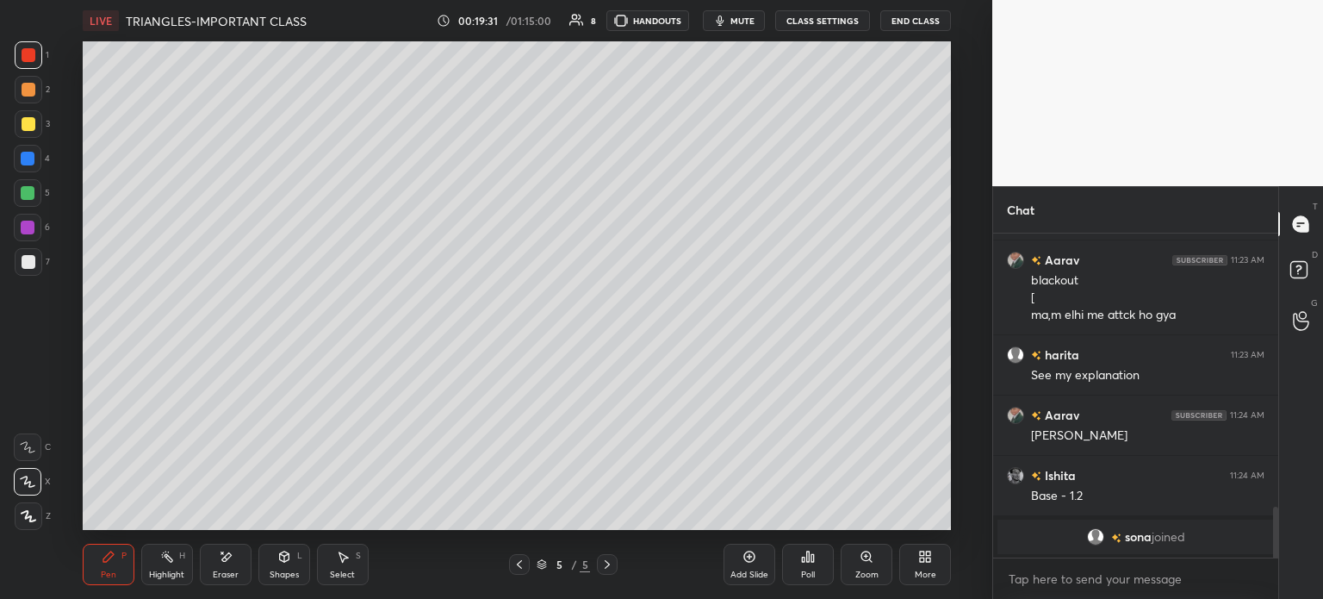
click at [219, 556] on icon at bounding box center [226, 557] width 14 height 15
click at [134, 550] on div "Pen P Highlight H Eraser Shapes L Select S" at bounding box center [243, 564] width 320 height 41
click at [133, 551] on div "Pen P" at bounding box center [109, 564] width 52 height 41
click at [229, 559] on icon at bounding box center [226, 557] width 14 height 15
click at [152, 556] on div "Highlight H" at bounding box center [167, 564] width 52 height 41
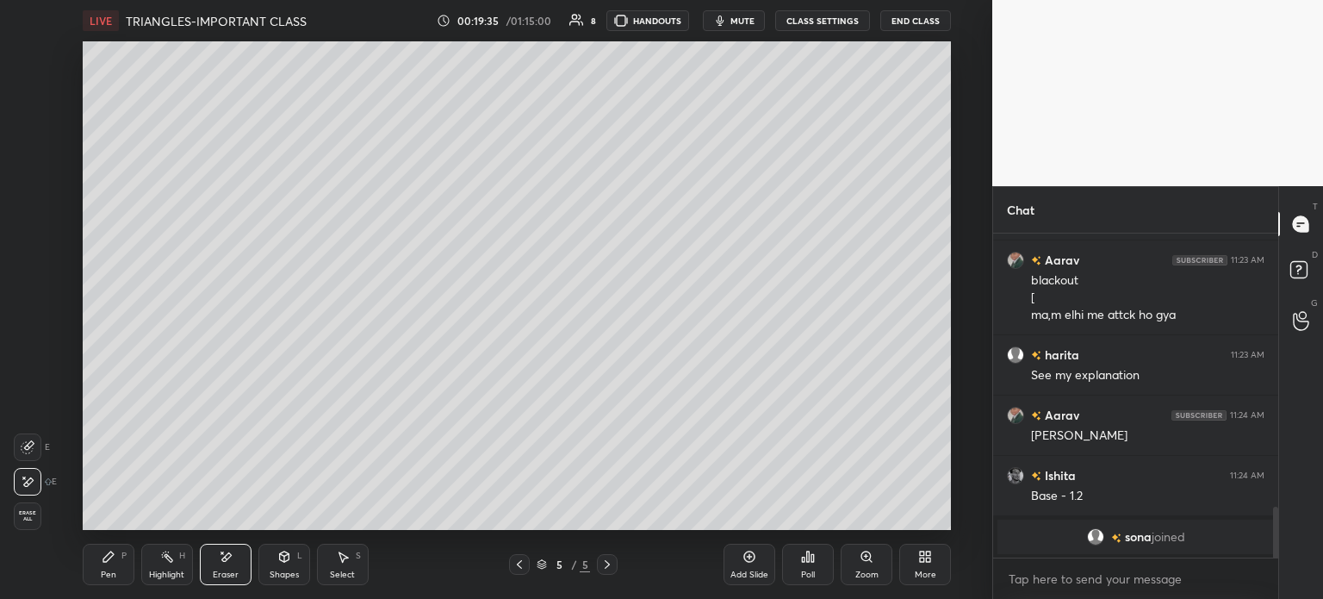
click at [102, 568] on div "Pen P" at bounding box center [109, 564] width 52 height 41
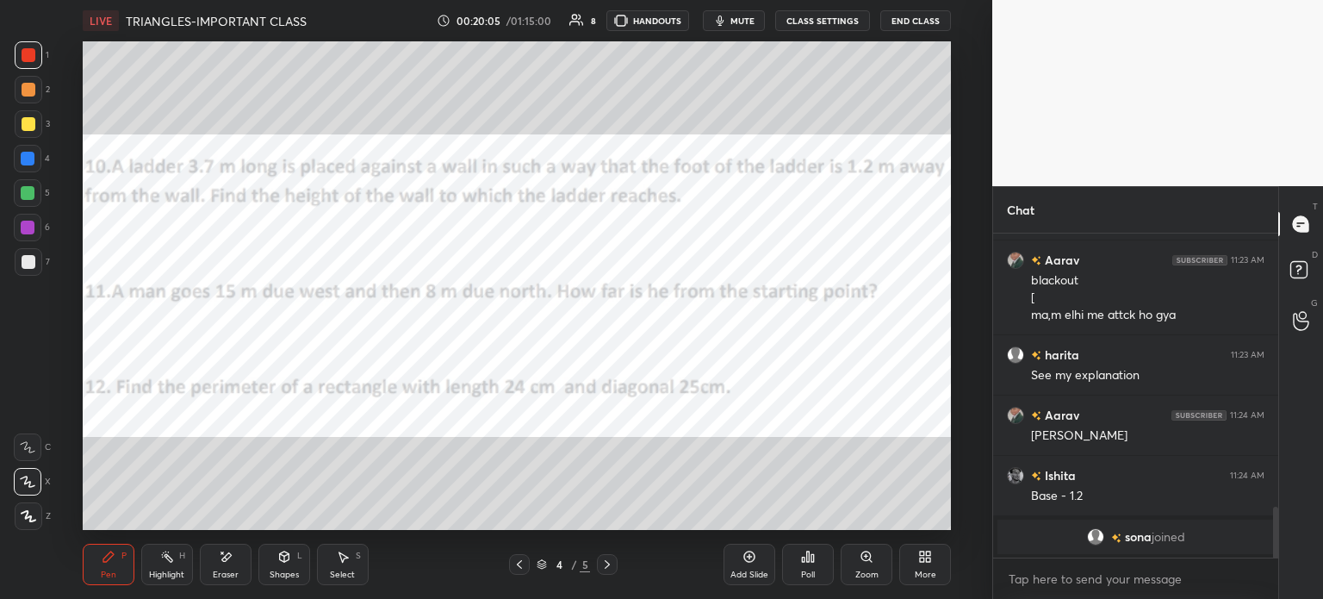
click at [219, 555] on icon at bounding box center [226, 557] width 14 height 15
click at [24, 524] on div "Erase all" at bounding box center [28, 516] width 28 height 28
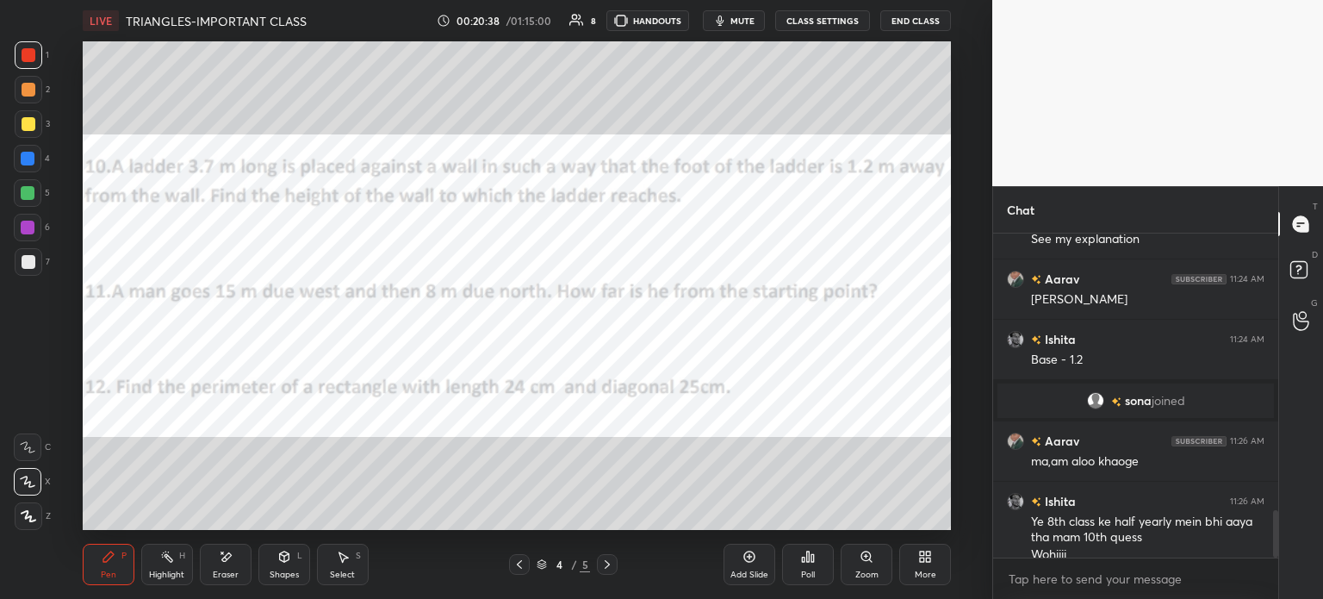
scroll to position [1902, 0]
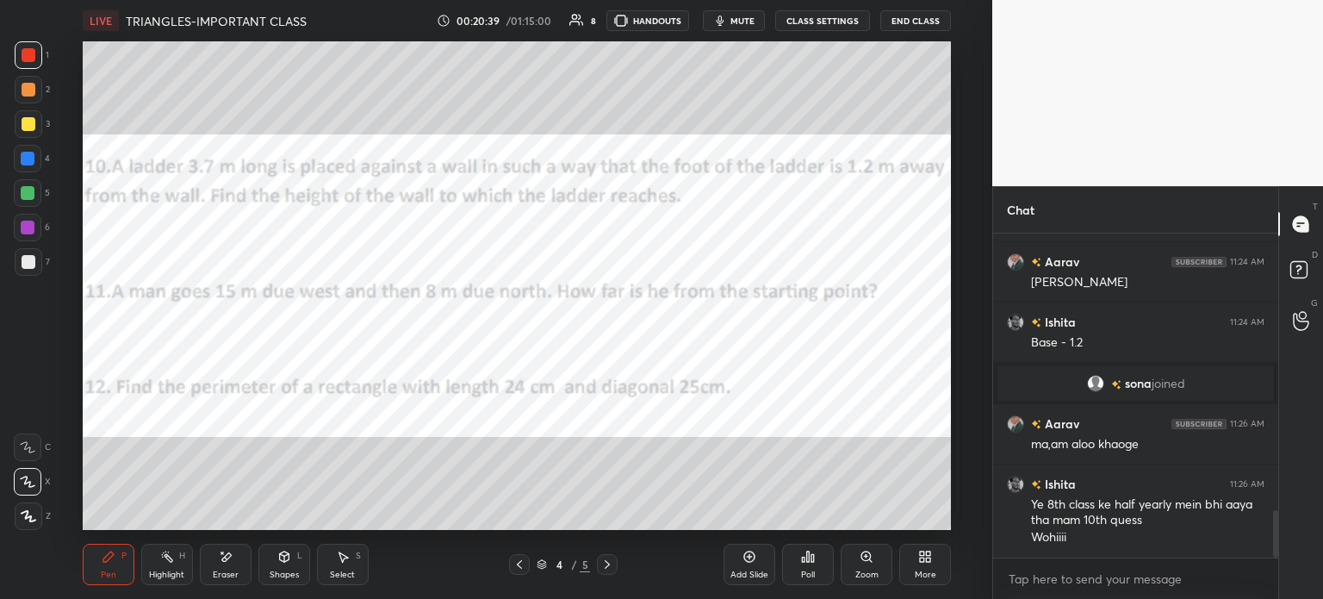
click at [212, 562] on div "Eraser" at bounding box center [226, 564] width 52 height 41
click at [38, 516] on span "Erase all" at bounding box center [28, 516] width 26 height 12
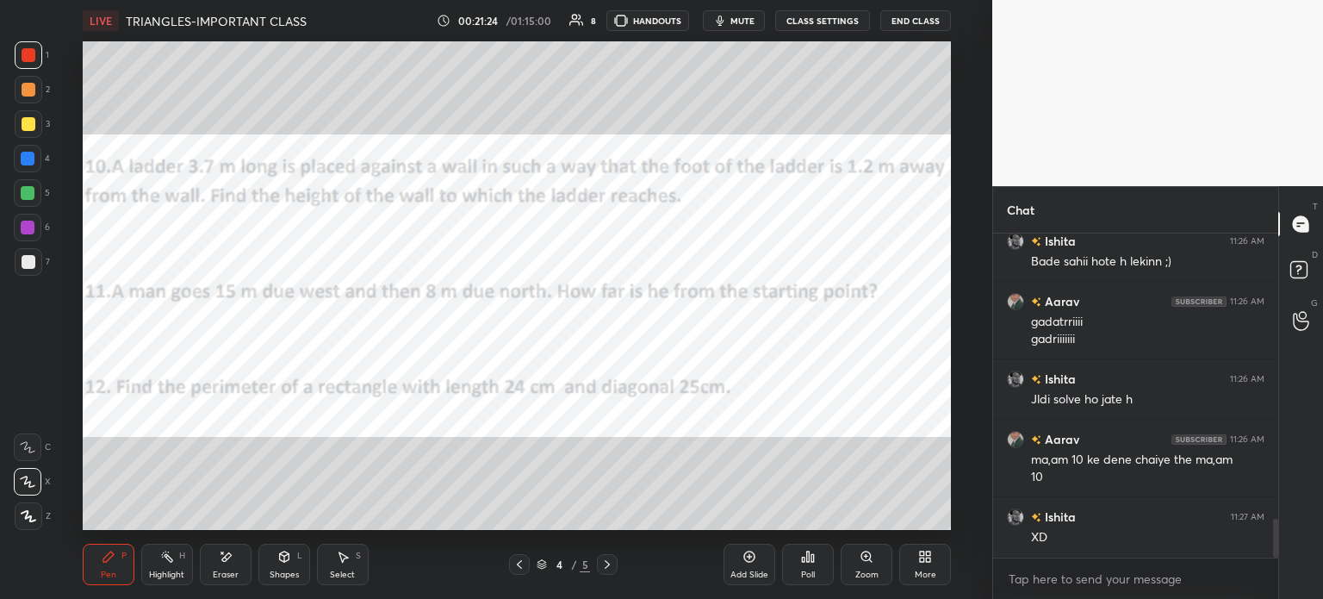
scroll to position [2358, 0]
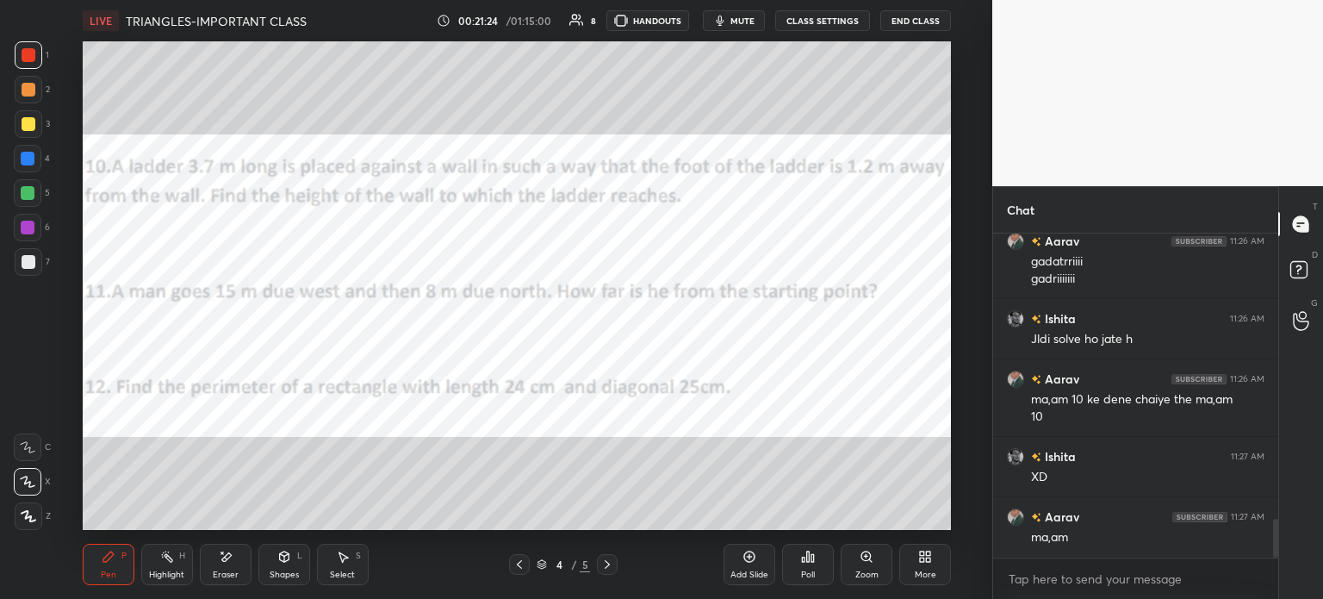
click at [227, 570] on div "Eraser" at bounding box center [226, 574] width 26 height 9
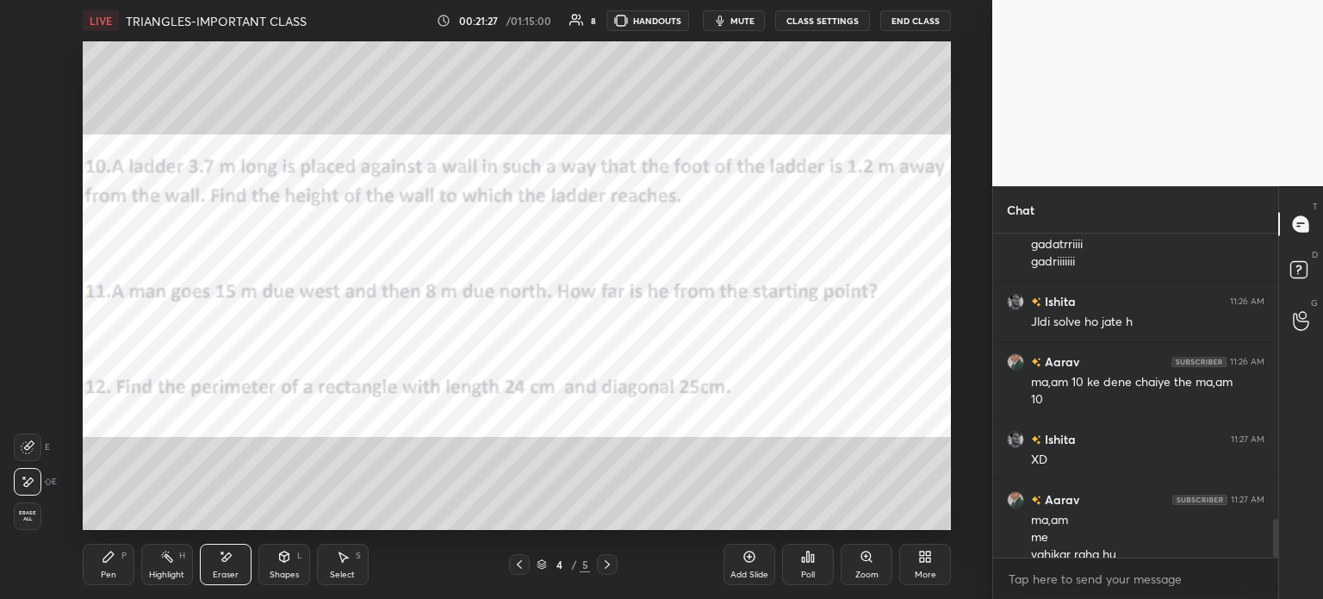
scroll to position [2393, 0]
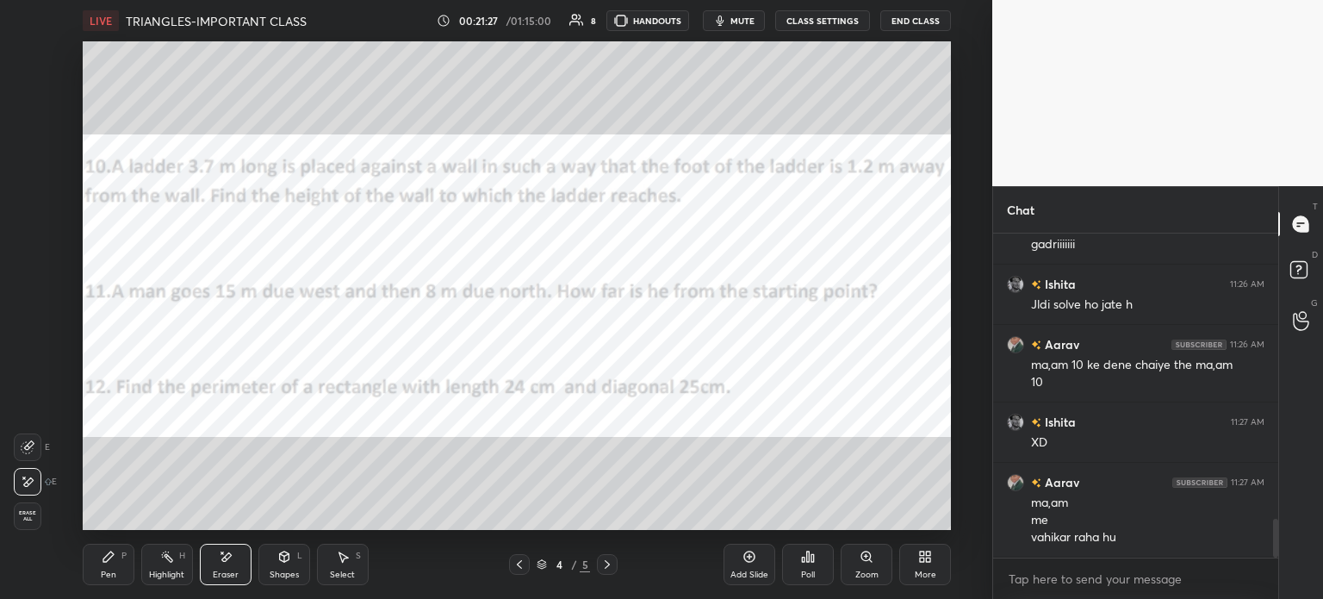
click at [103, 552] on icon at bounding box center [109, 557] width 14 height 14
click at [107, 556] on icon at bounding box center [108, 556] width 10 height 10
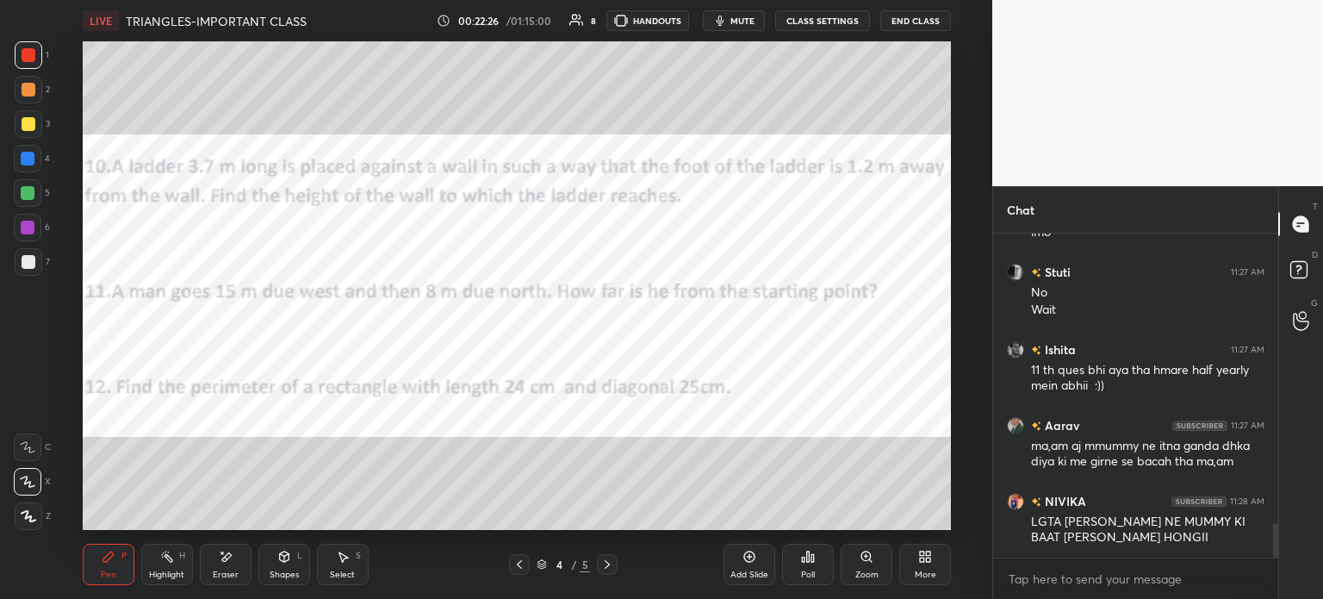
scroll to position [5, 5]
type textarea "x"
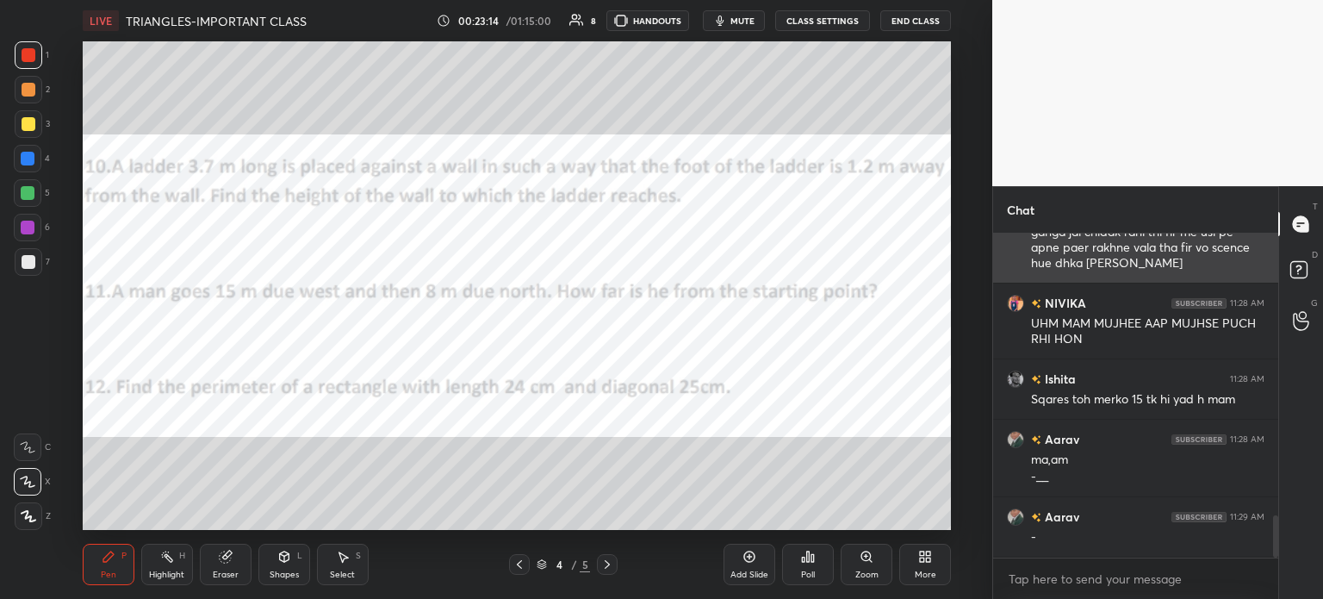
scroll to position [2209, 0]
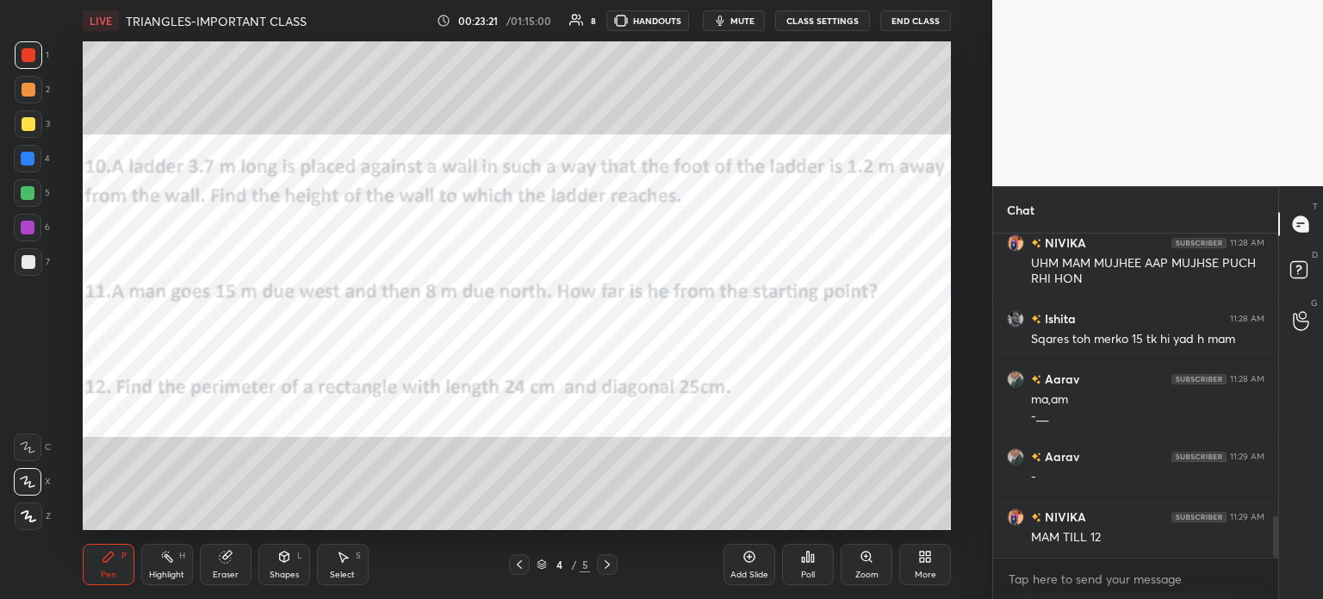
click at [727, 15] on icon "button" at bounding box center [720, 21] width 14 height 14
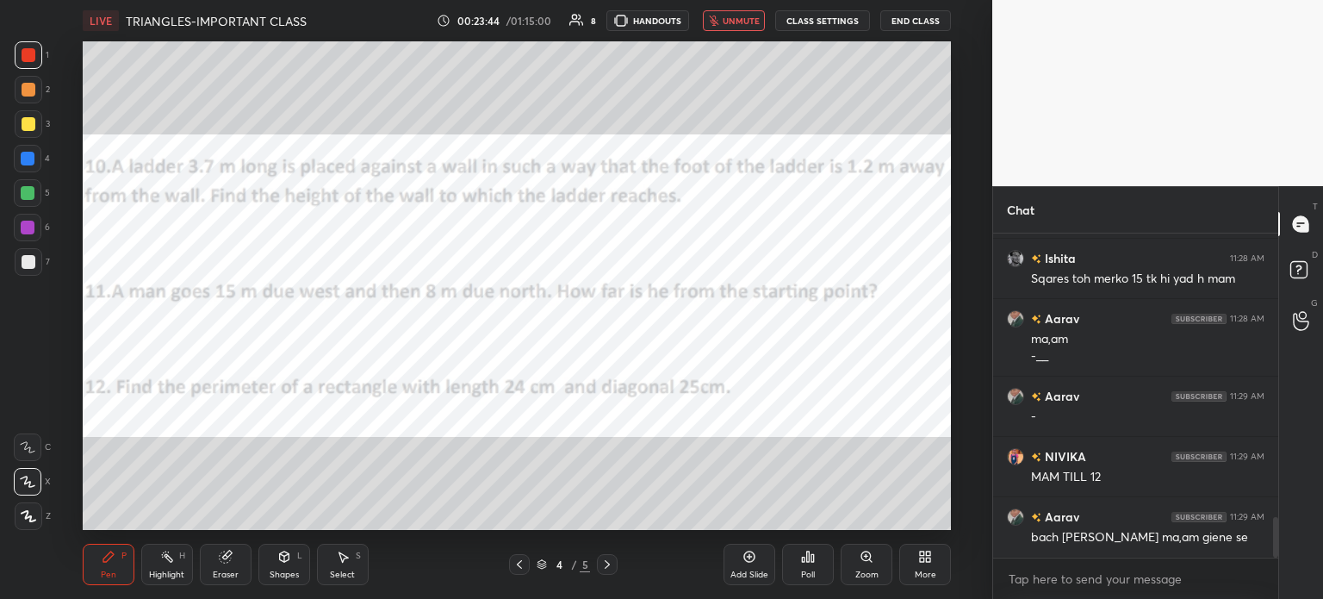
click at [753, 15] on button "unmute" at bounding box center [734, 20] width 62 height 21
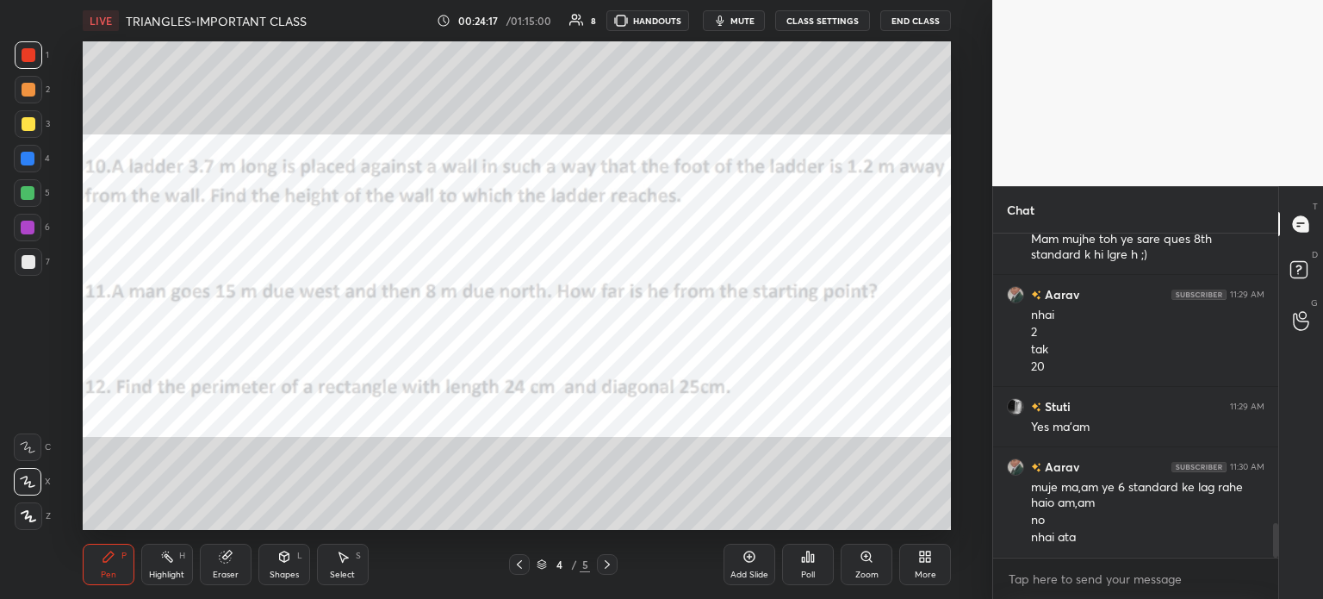
scroll to position [2808, 0]
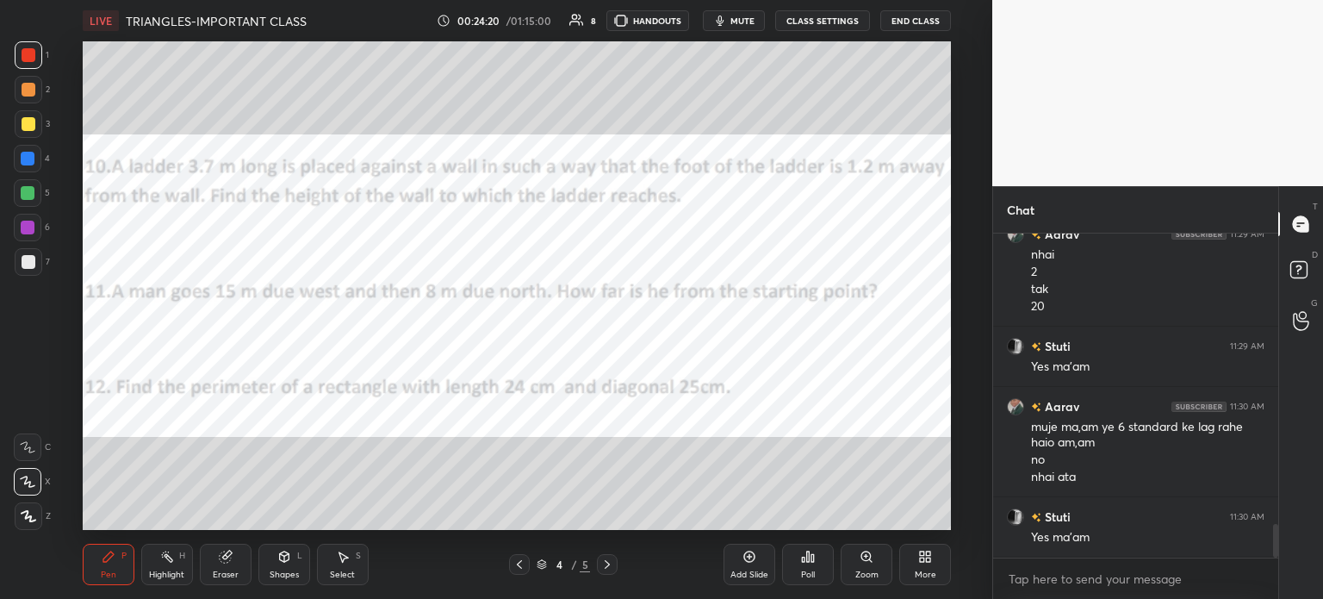
click at [742, 27] on button "mute" at bounding box center [734, 20] width 62 height 21
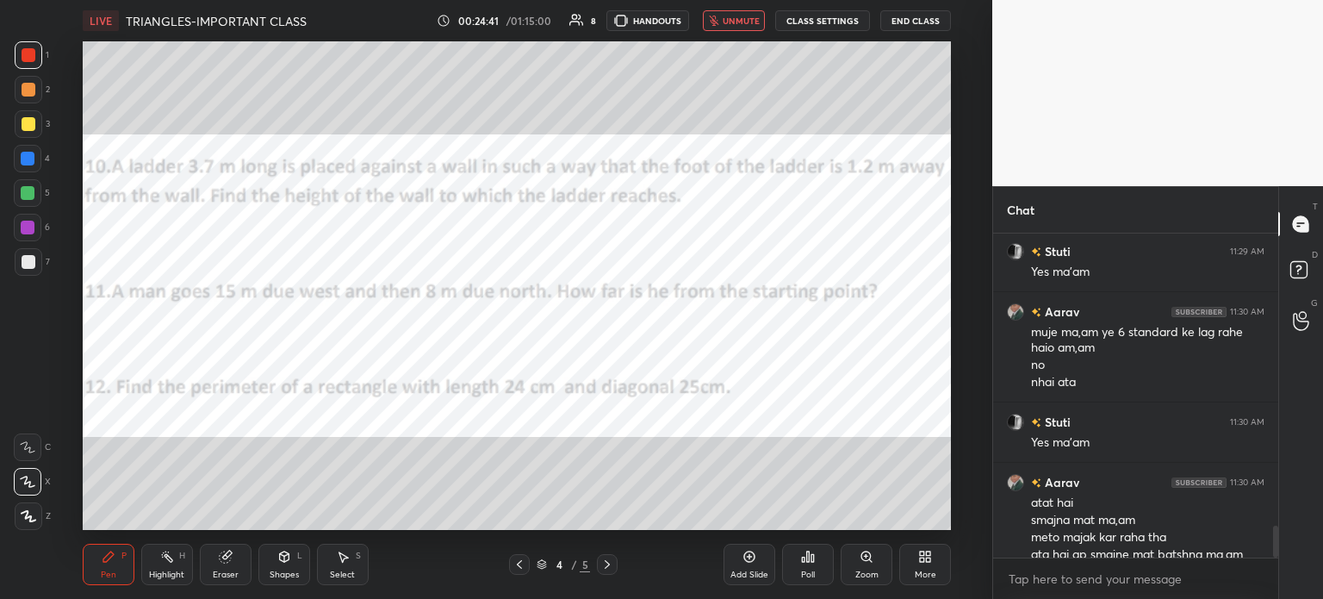
scroll to position [2935, 0]
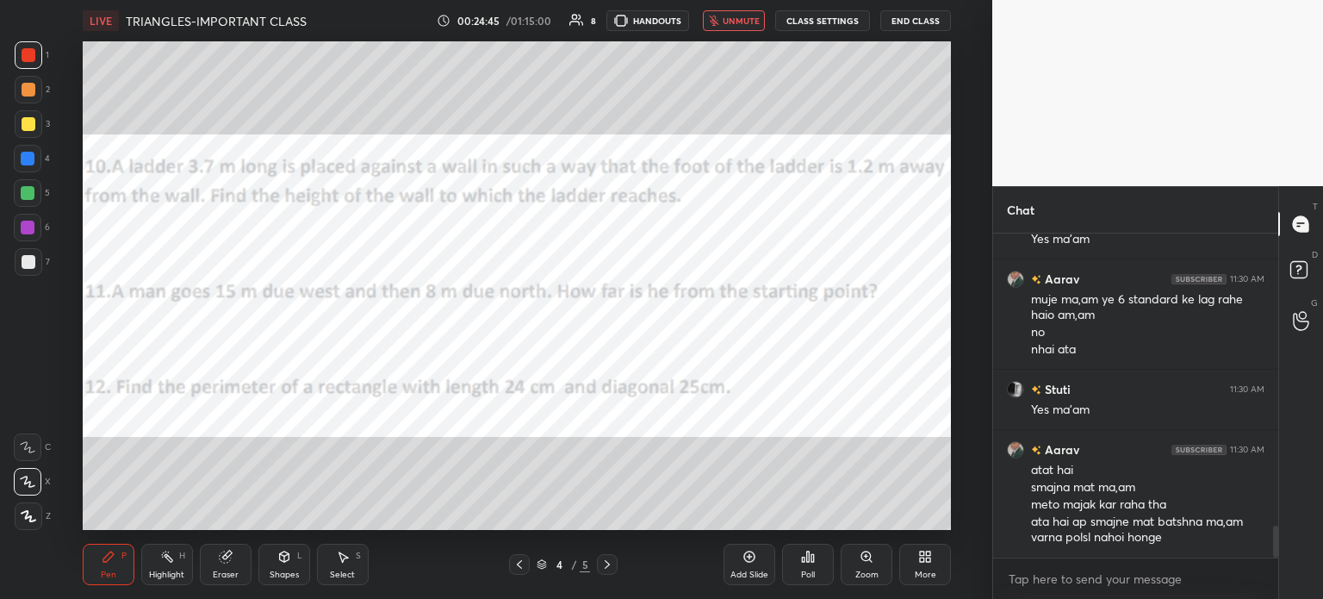
click at [742, 22] on span "unmute" at bounding box center [741, 21] width 37 height 12
click at [805, 565] on div "Poll" at bounding box center [808, 564] width 52 height 41
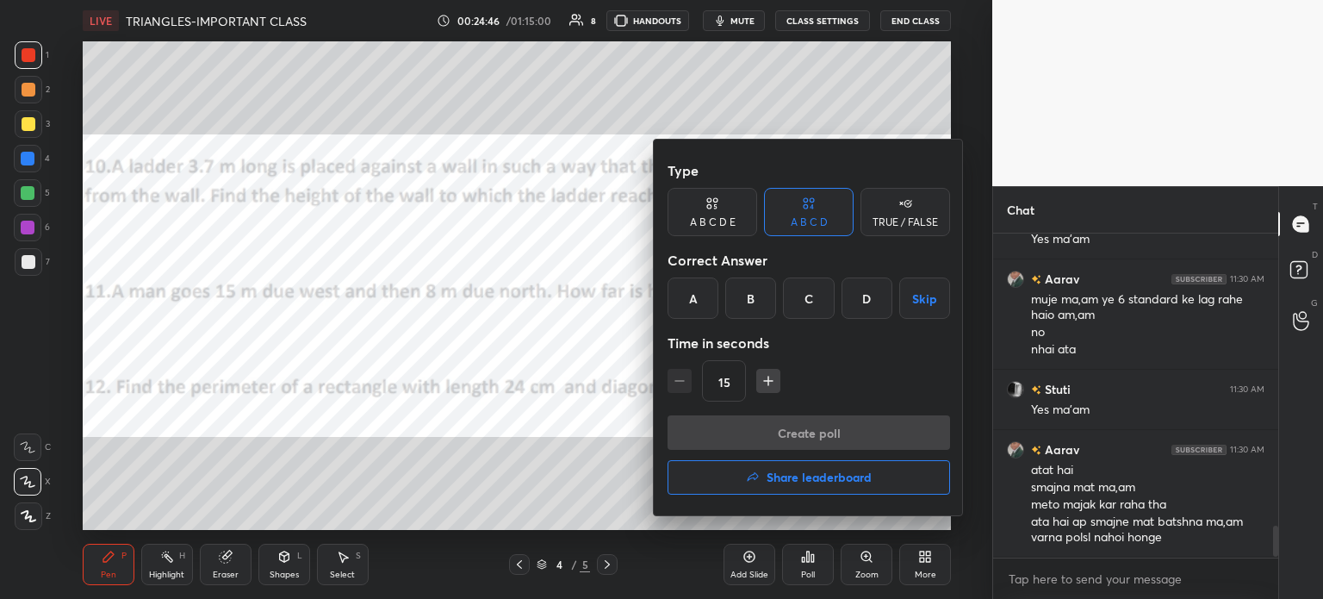
scroll to position [2996, 0]
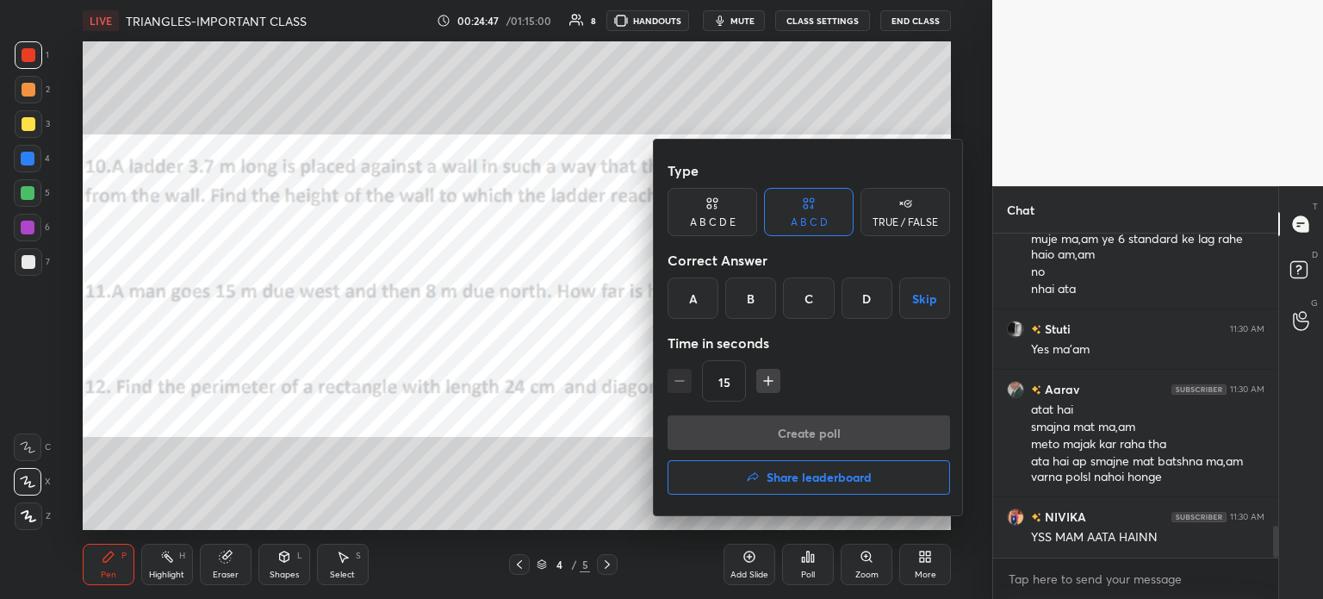
click at [761, 295] on div "B" at bounding box center [750, 297] width 51 height 41
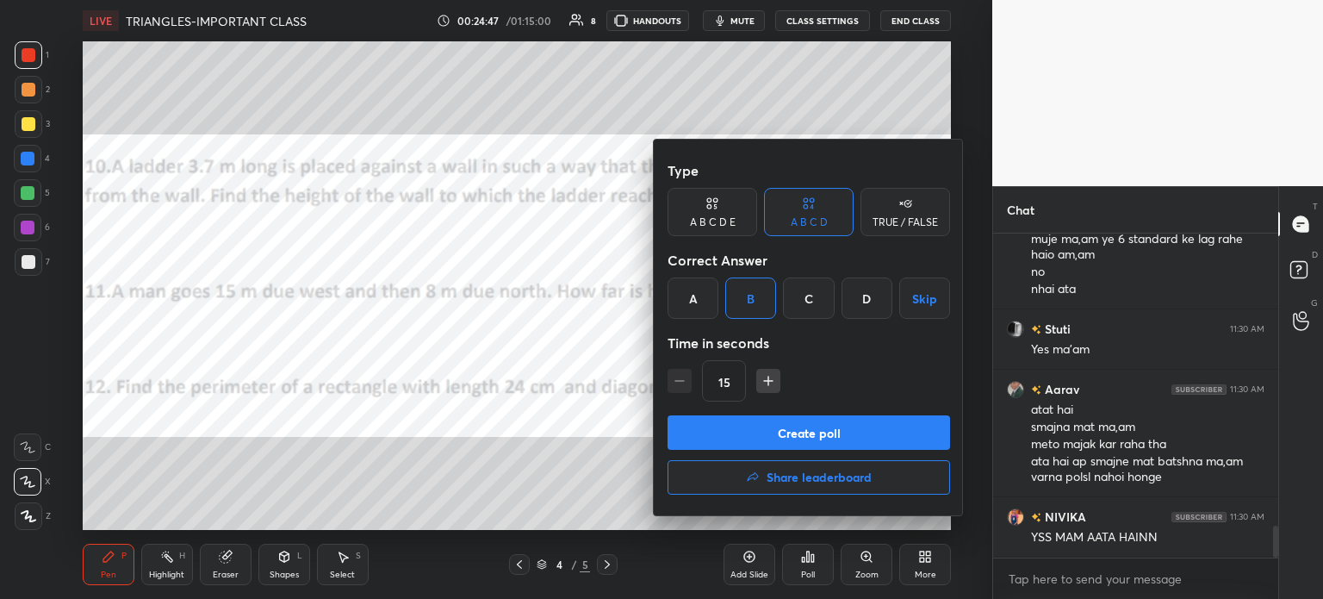
click at [868, 433] on button "Create poll" at bounding box center [809, 432] width 283 height 34
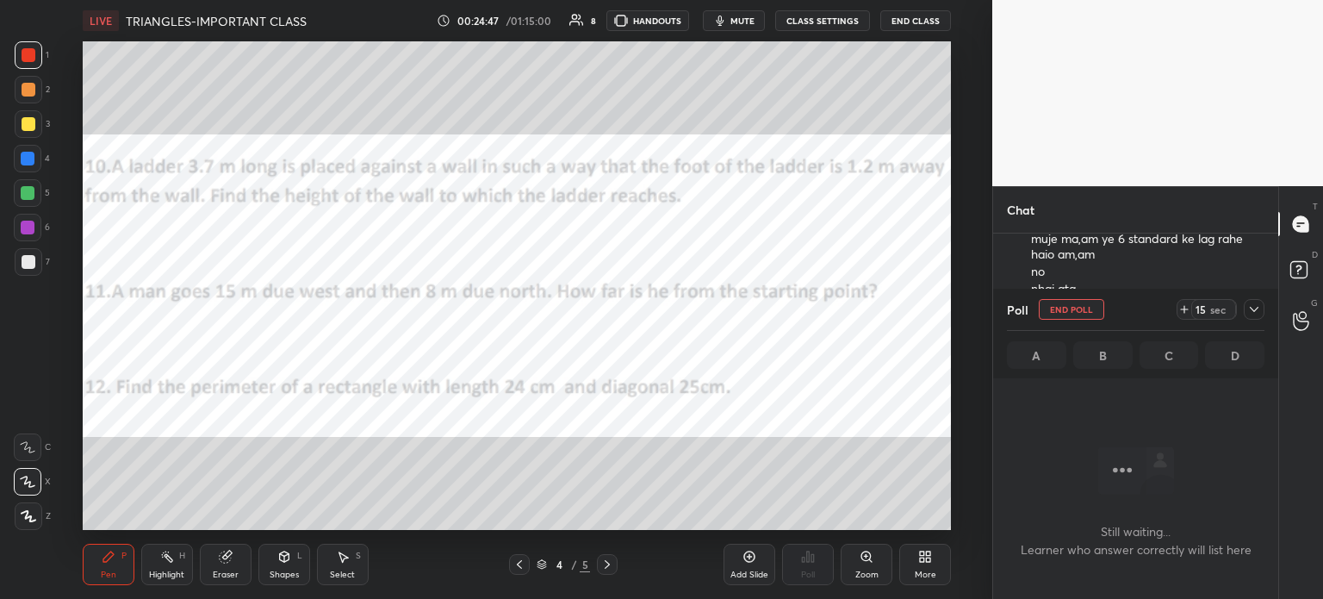
scroll to position [270, 280]
click at [1189, 312] on icon at bounding box center [1184, 309] width 14 height 14
click at [727, 20] on icon "button" at bounding box center [720, 21] width 14 height 14
click at [1261, 316] on div at bounding box center [1254, 309] width 21 height 21
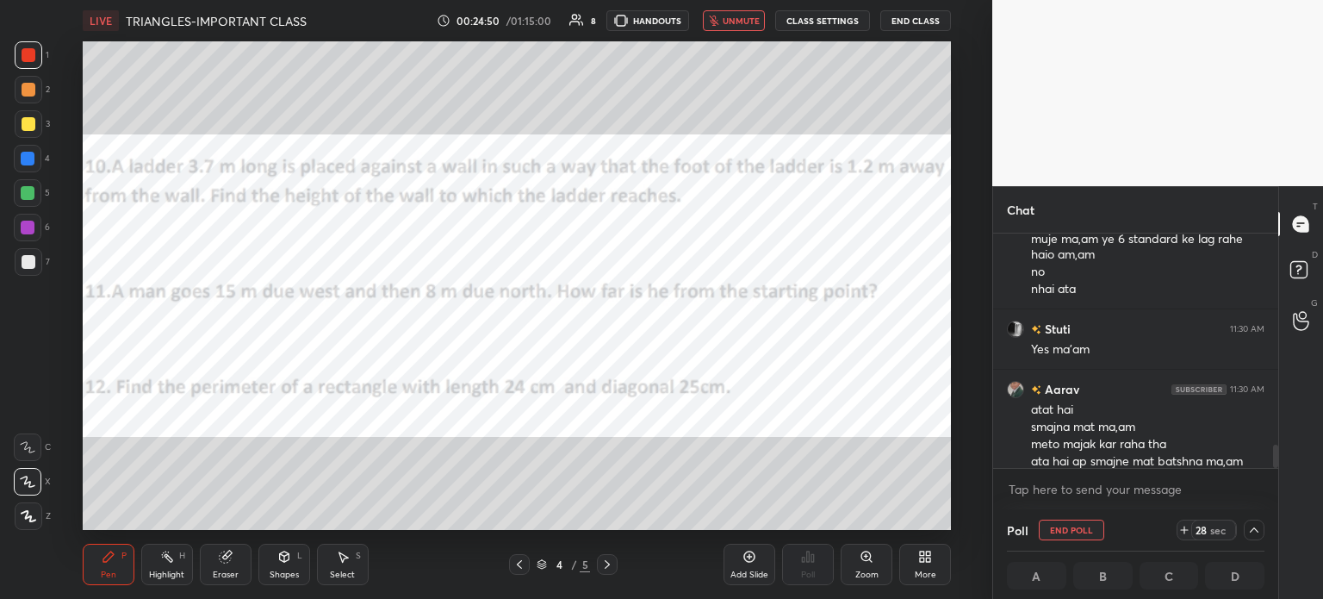
scroll to position [0, 0]
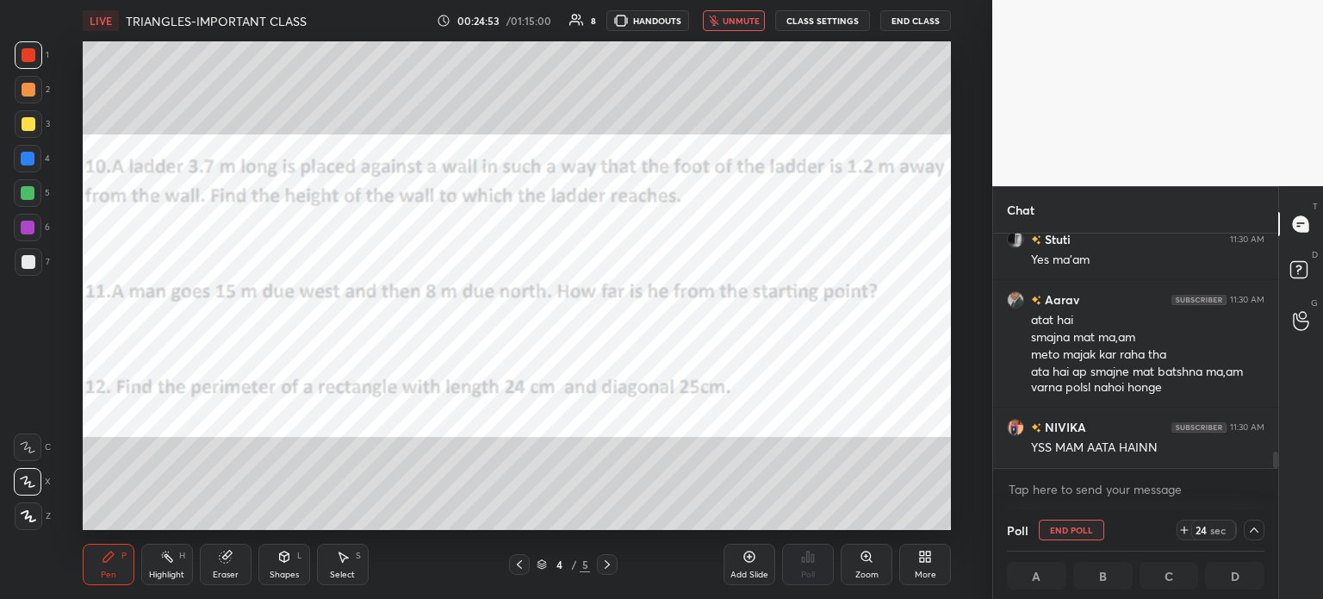
click at [1252, 531] on icon at bounding box center [1254, 530] width 14 height 14
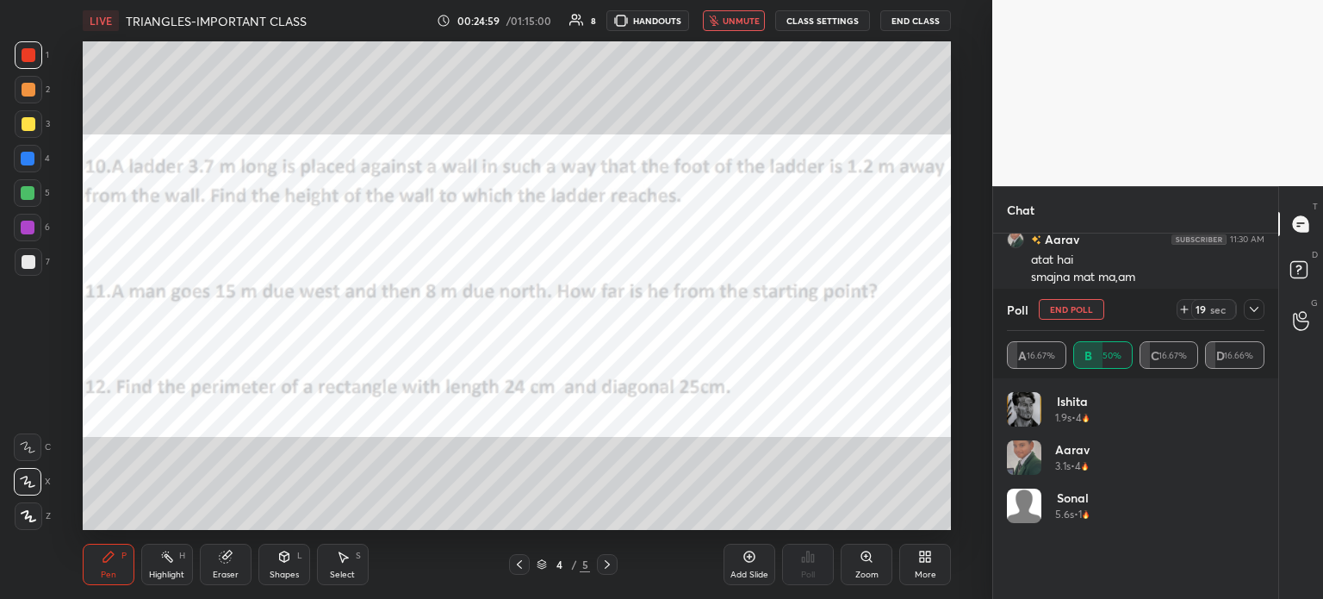
click at [1257, 313] on icon at bounding box center [1254, 309] width 14 height 14
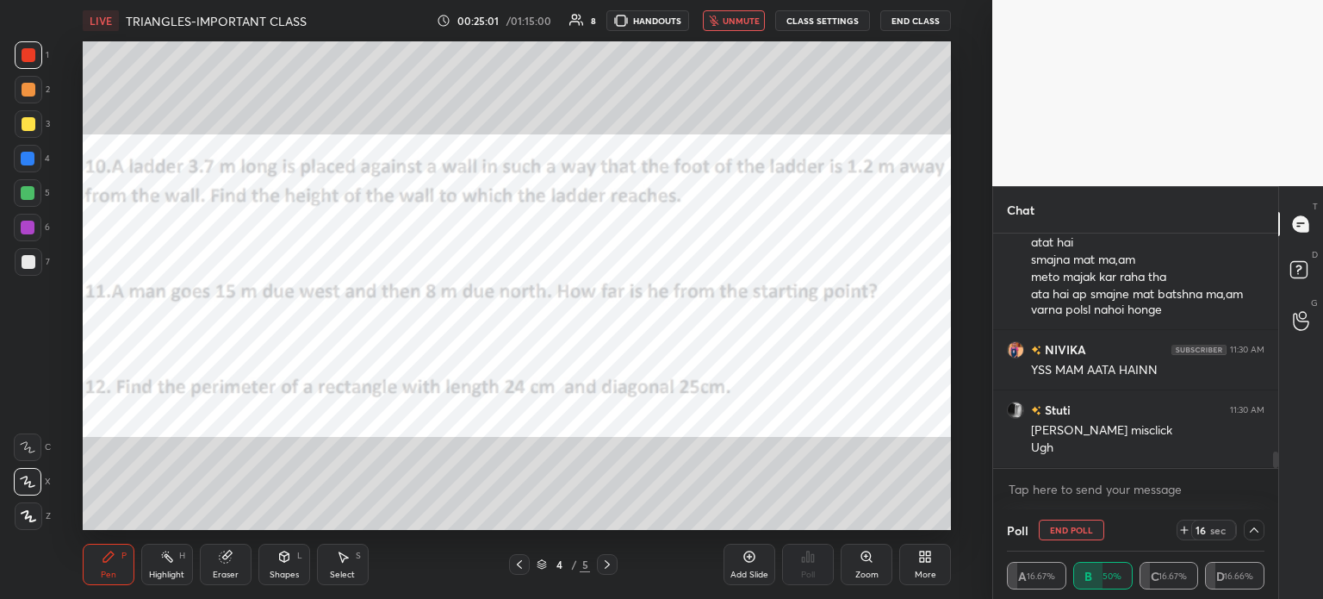
click at [739, 26] on span "unmute" at bounding box center [741, 21] width 37 height 12
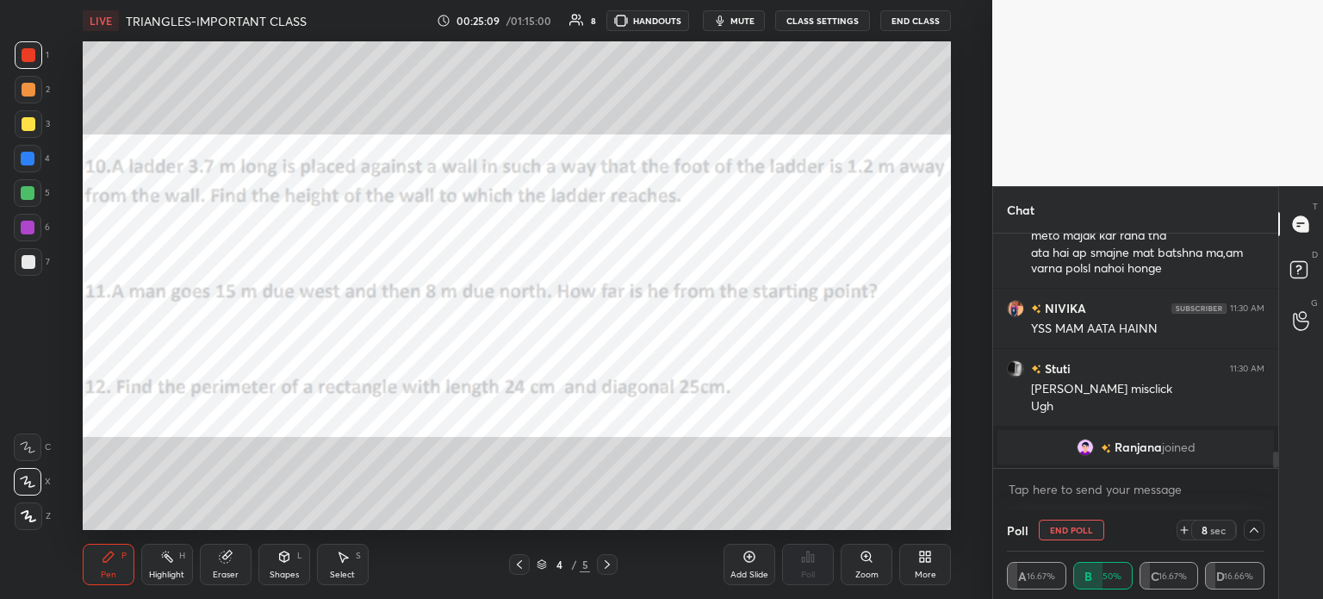
click at [1178, 527] on icon at bounding box center [1184, 530] width 14 height 14
click at [741, 566] on div "Add Slide" at bounding box center [750, 564] width 52 height 41
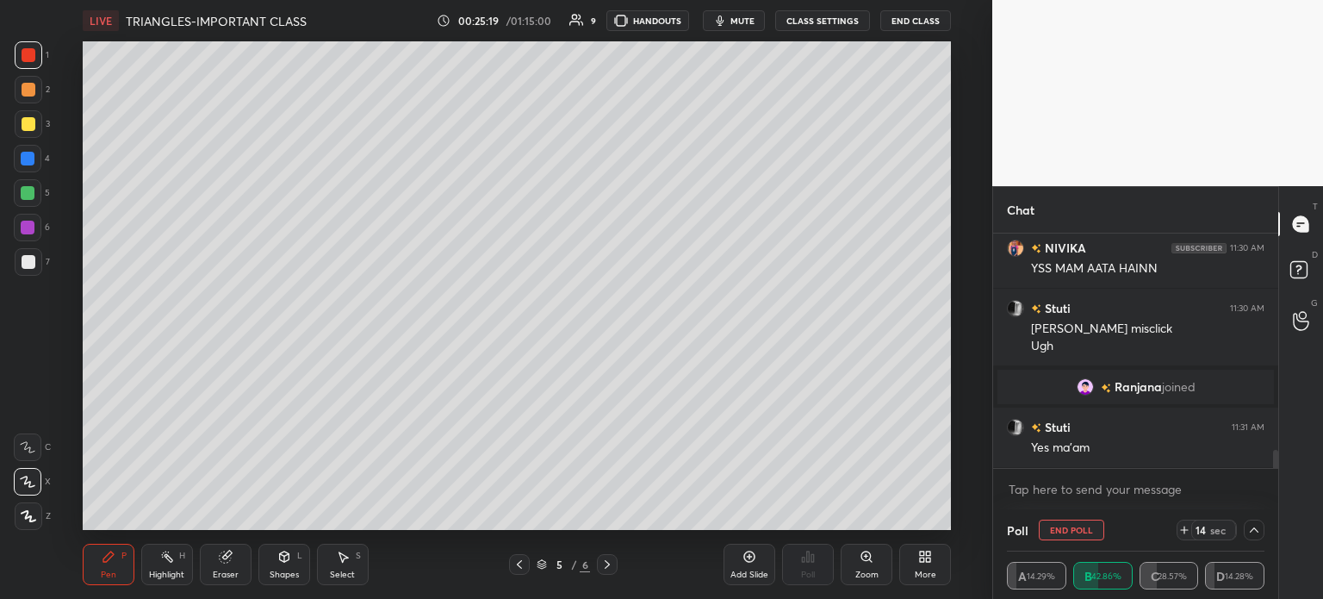
click at [272, 562] on div "Shapes L" at bounding box center [284, 564] width 52 height 41
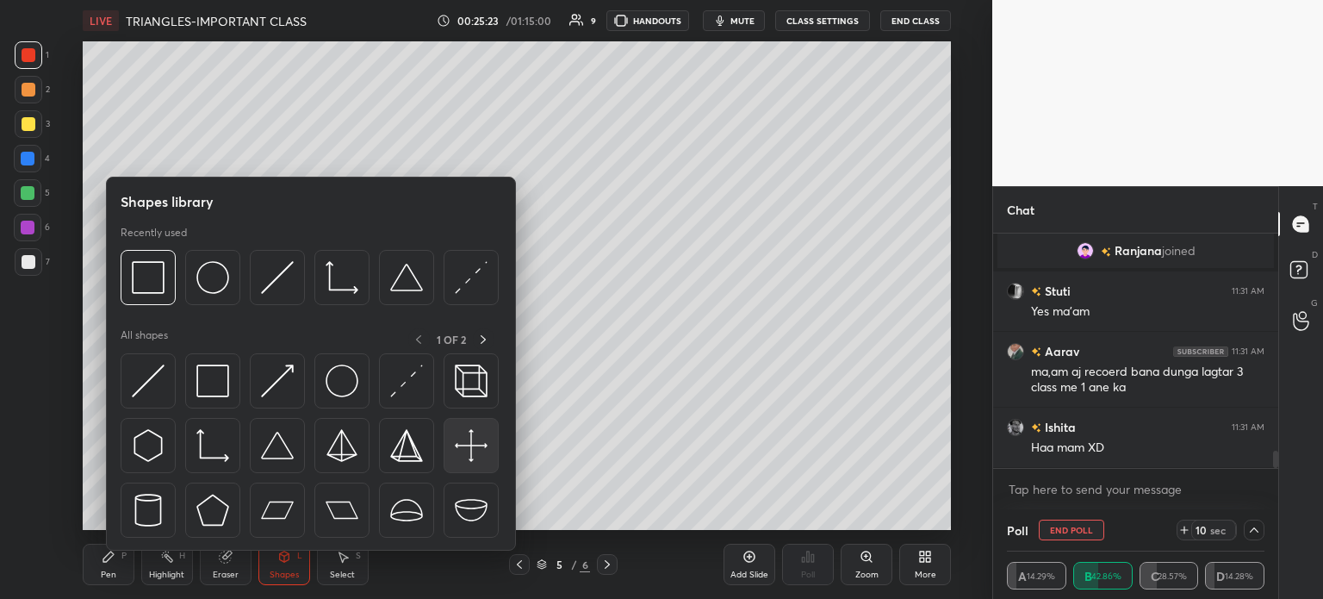
click at [472, 437] on img at bounding box center [471, 445] width 33 height 33
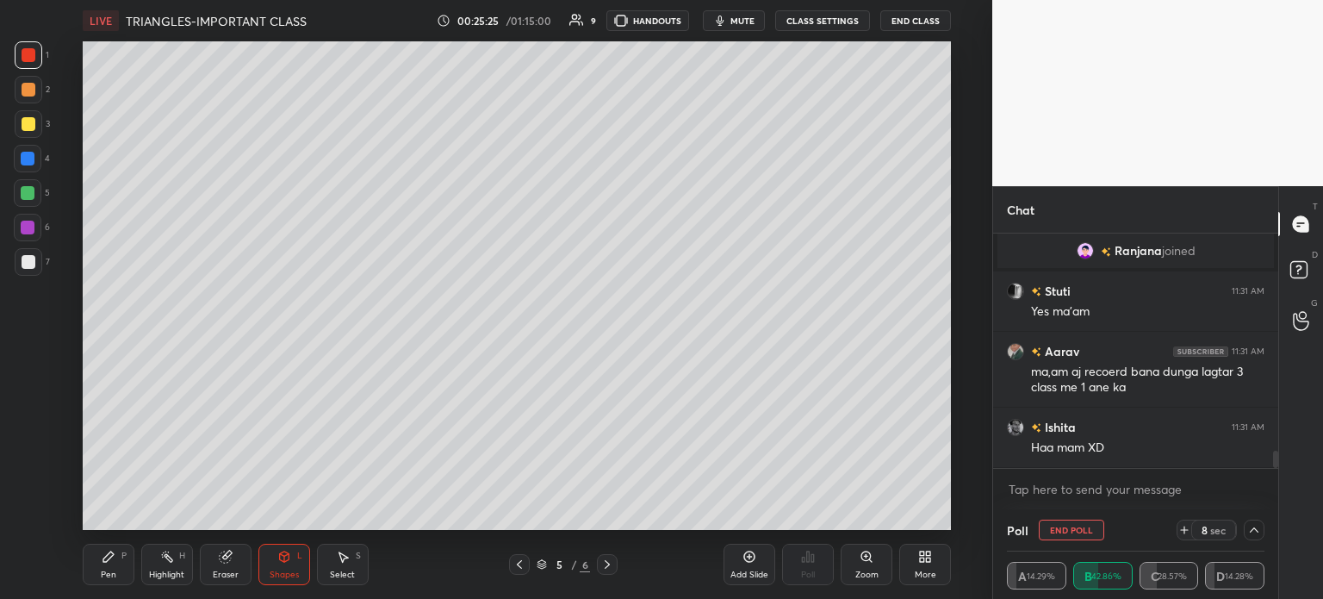
click at [98, 560] on div "Pen P" at bounding box center [109, 564] width 52 height 41
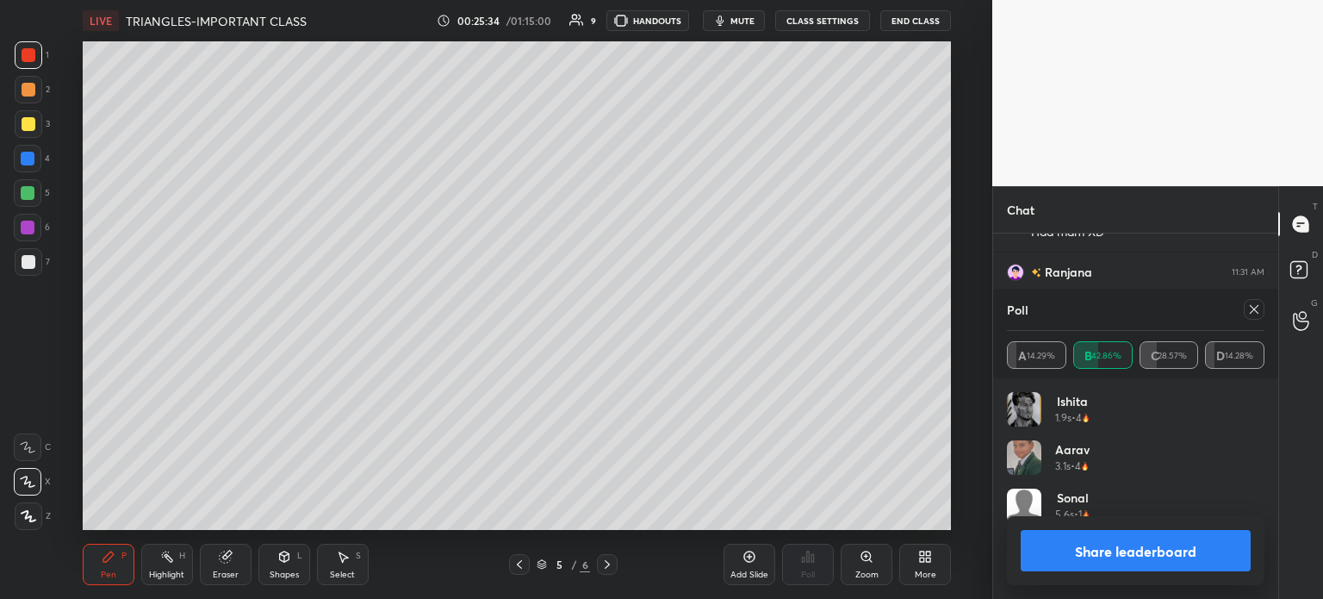
click at [34, 258] on div at bounding box center [29, 262] width 14 height 14
click at [283, 551] on icon at bounding box center [283, 556] width 9 height 10
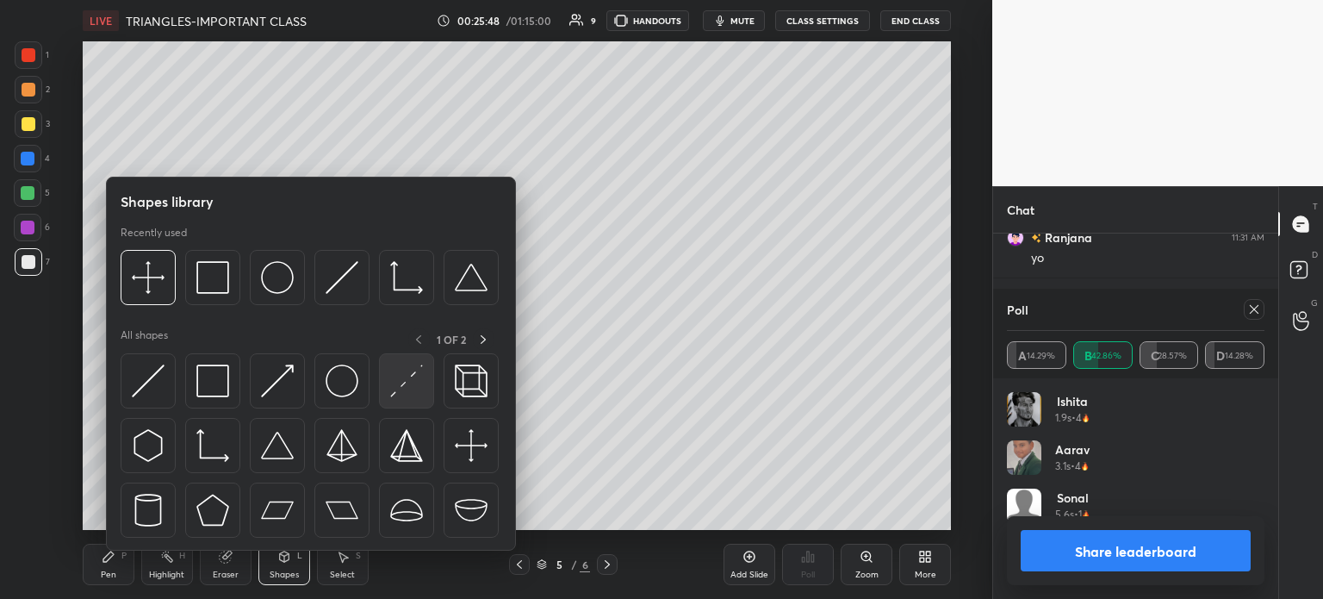
click at [401, 380] on img at bounding box center [406, 380] width 33 height 33
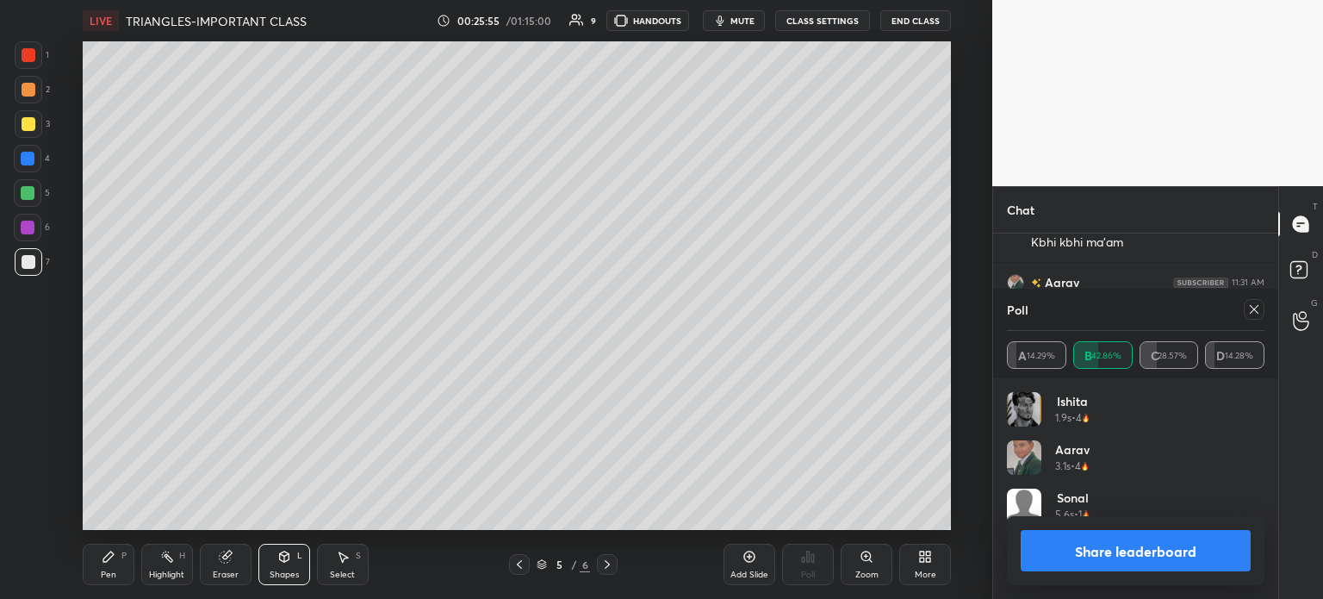
click at [127, 554] on div "Pen P" at bounding box center [109, 564] width 52 height 41
click at [1244, 307] on div at bounding box center [1254, 309] width 21 height 21
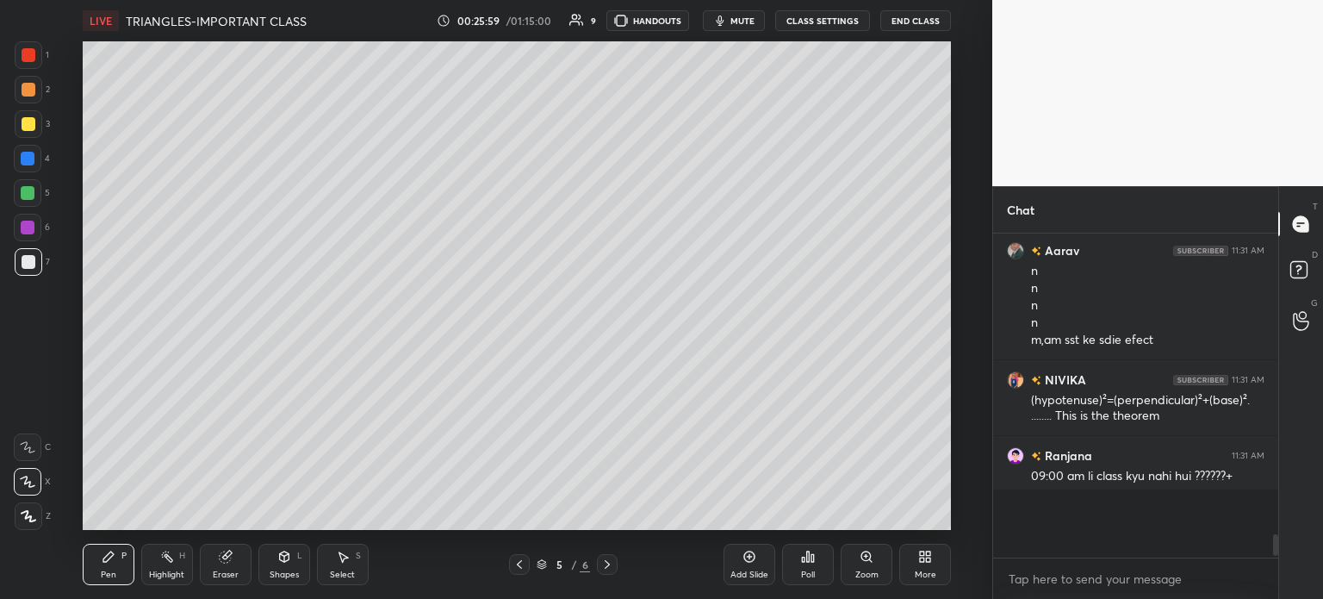
scroll to position [310, 280]
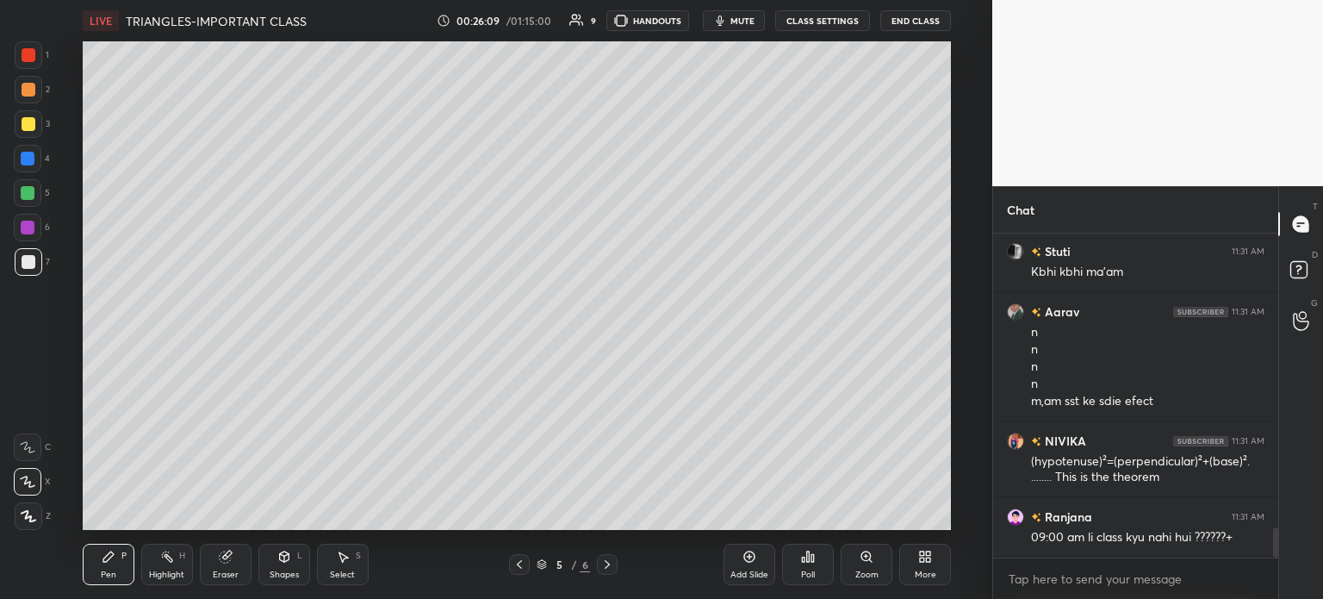
click at [348, 556] on icon at bounding box center [343, 557] width 14 height 14
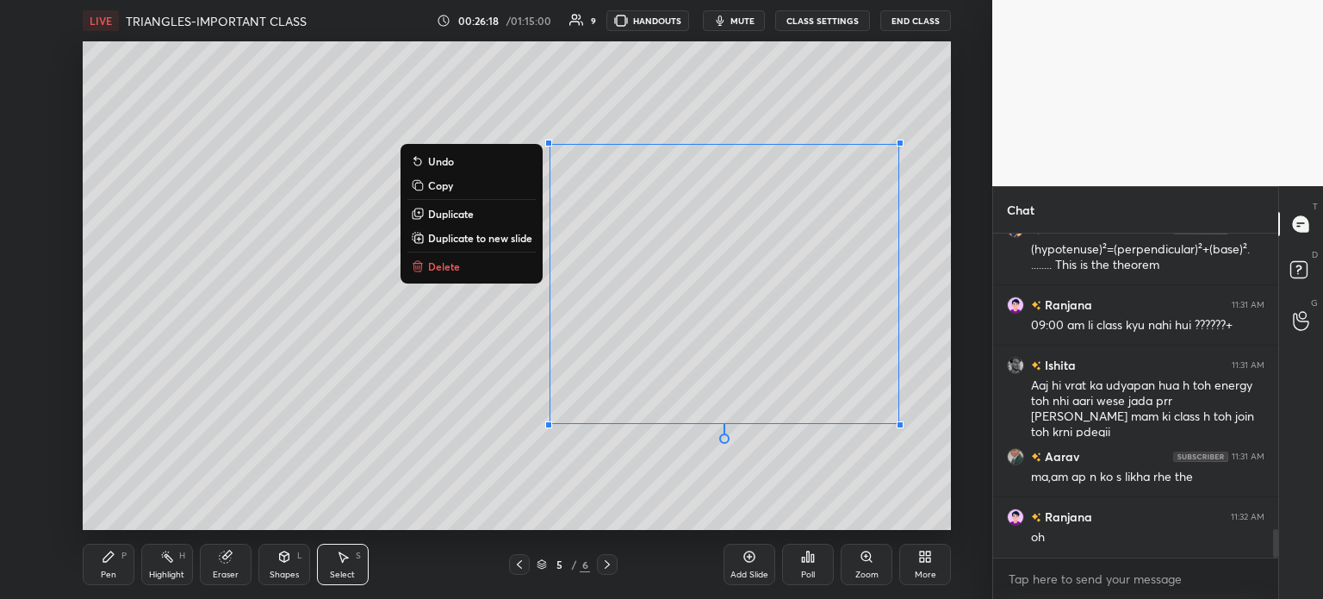
click at [107, 561] on icon at bounding box center [108, 556] width 10 height 10
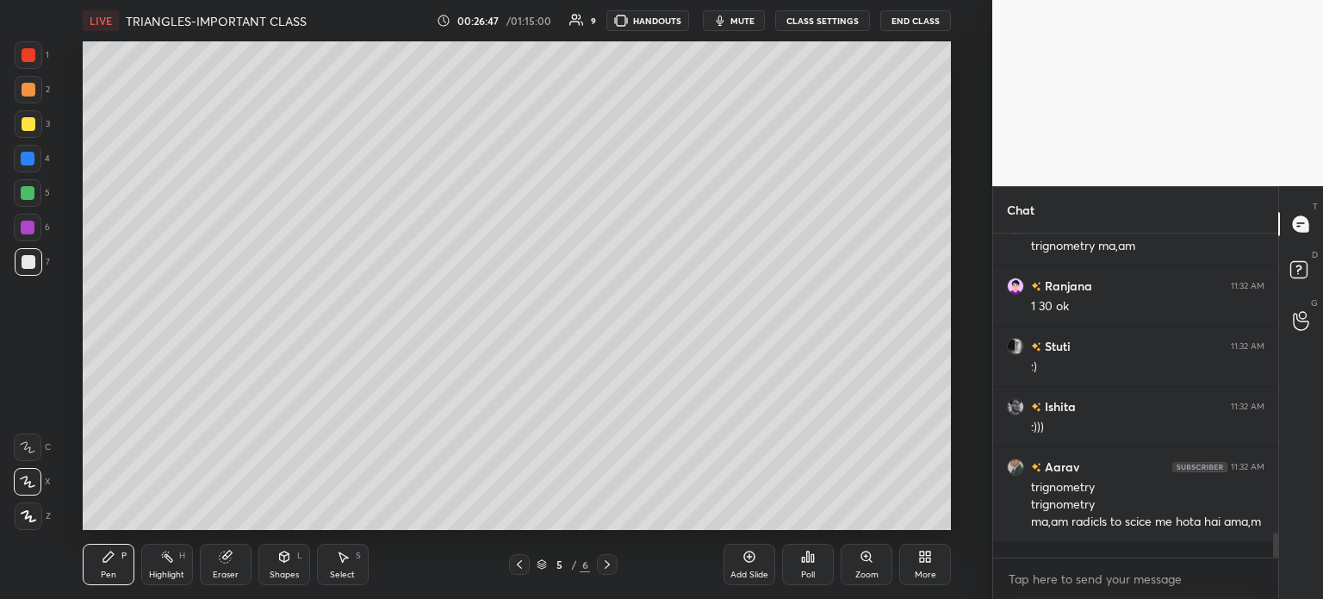
click at [35, 183] on div at bounding box center [28, 193] width 28 height 28
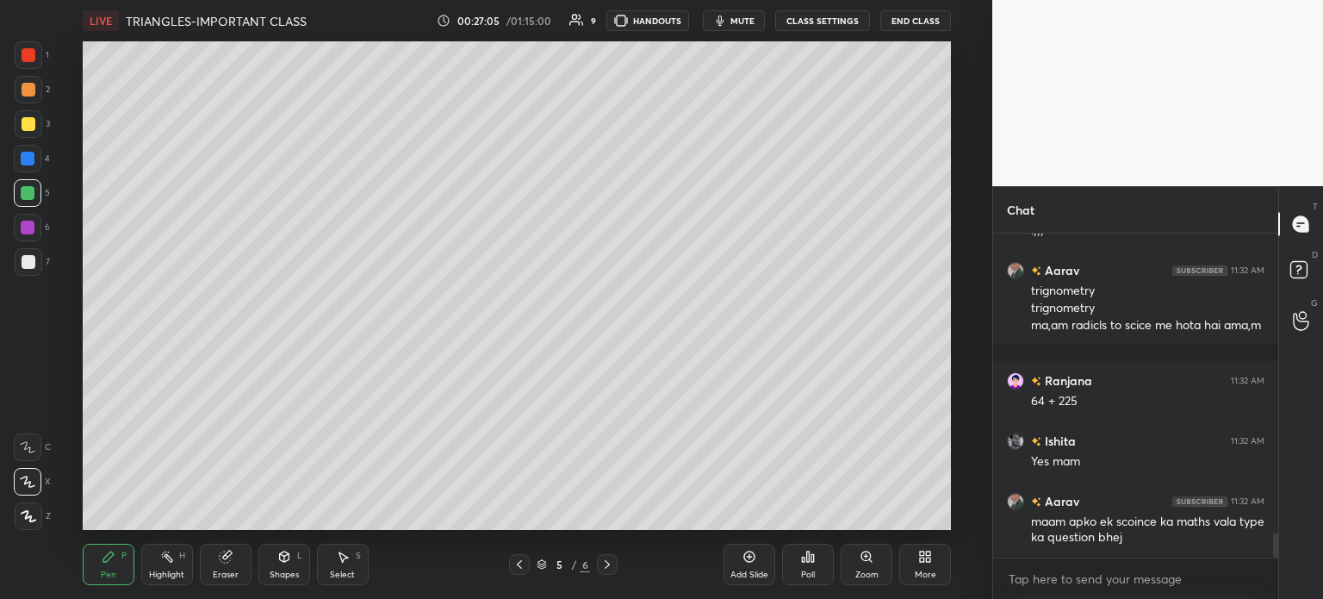
scroll to position [4076, 0]
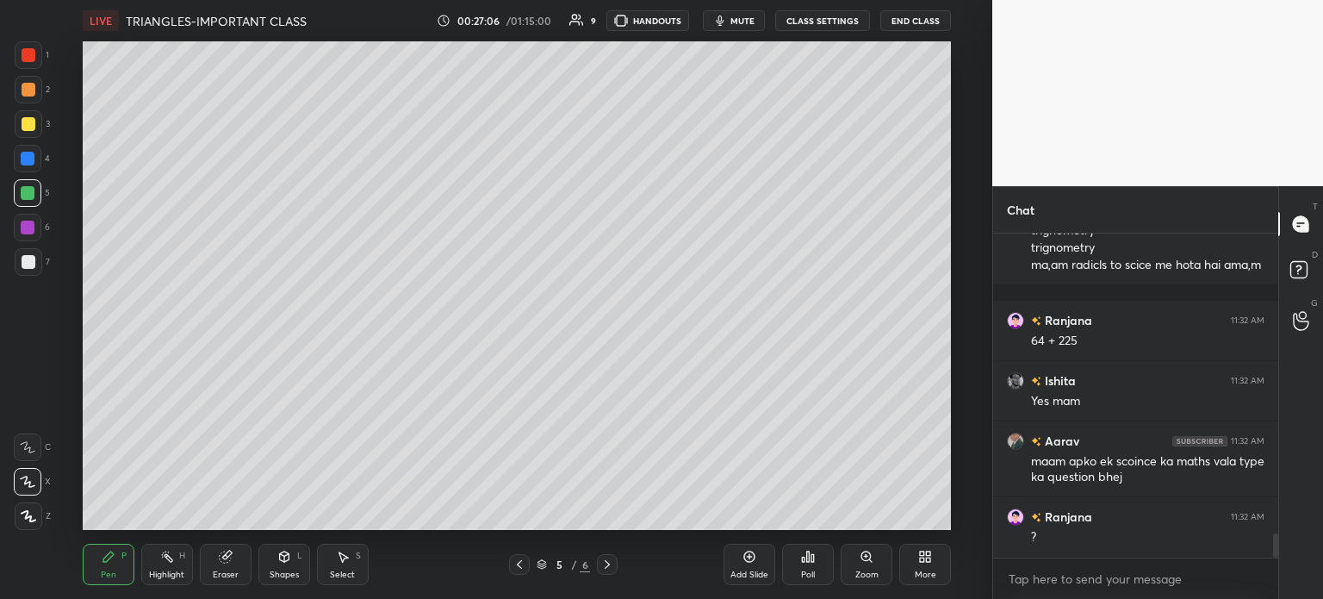
click at [748, 8] on div "LIVE TRIANGLES-IMPORTANT CLASS 00:27:06 / 01:15:00 9 HANDOUTS mute CLASS SETTIN…" at bounding box center [517, 20] width 868 height 41
click at [743, 21] on span "mute" at bounding box center [742, 21] width 24 height 12
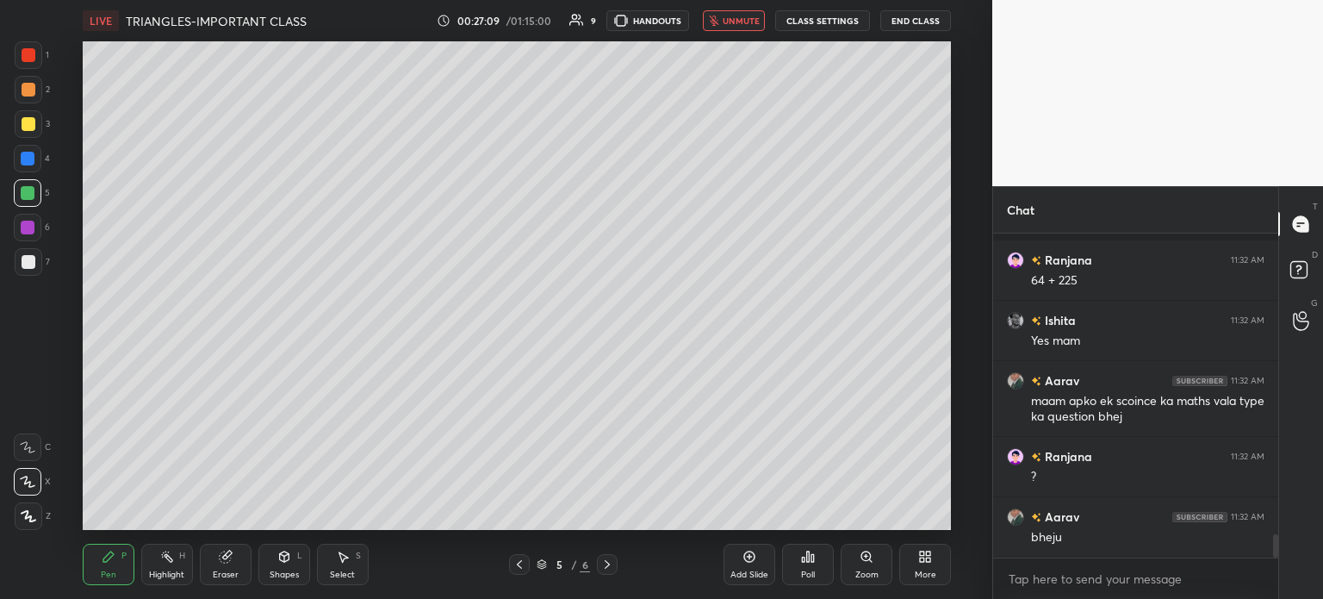
scroll to position [4153, 0]
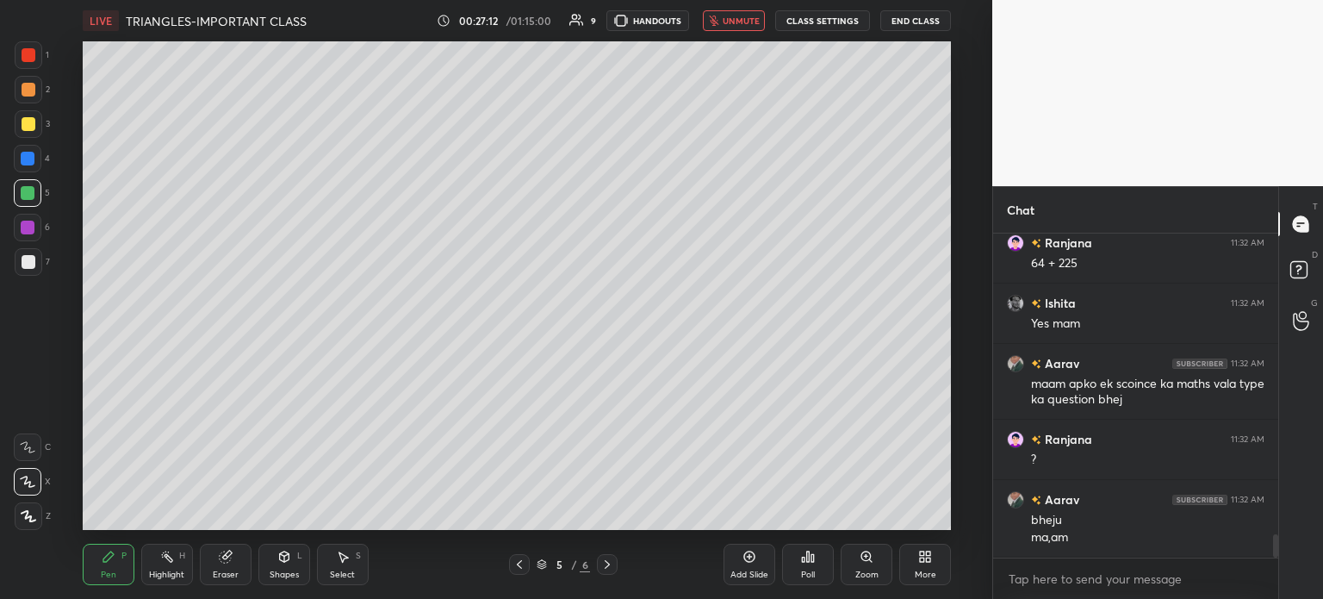
click at [732, 19] on span "unmute" at bounding box center [741, 21] width 37 height 12
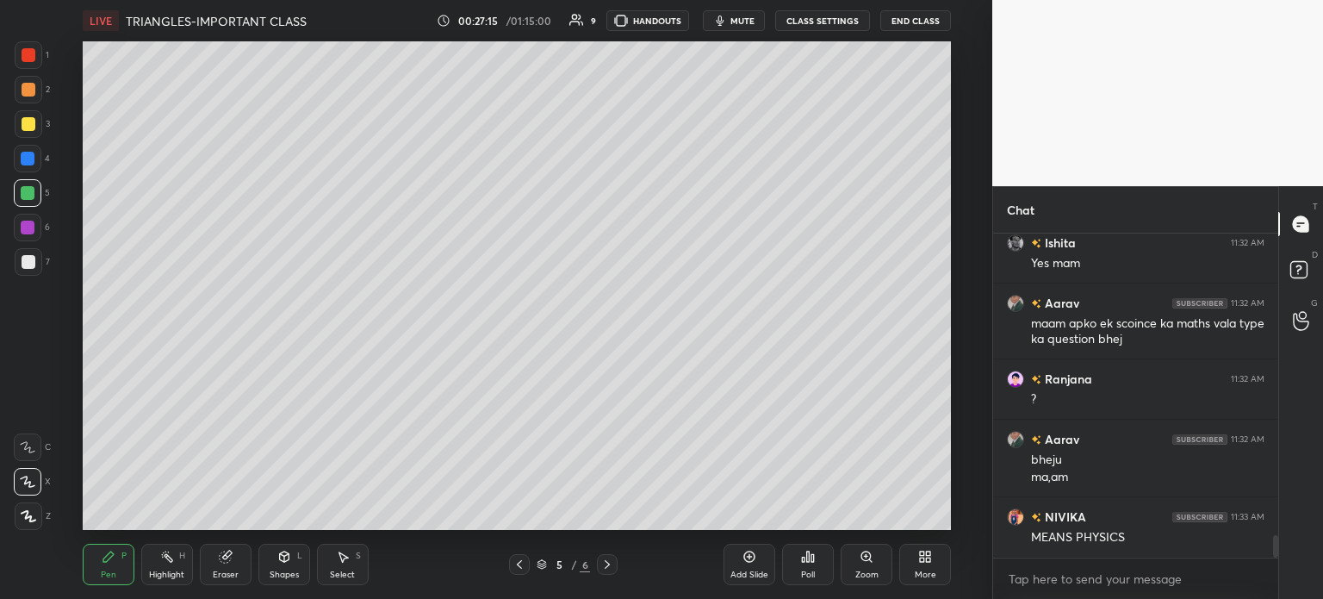
scroll to position [4274, 0]
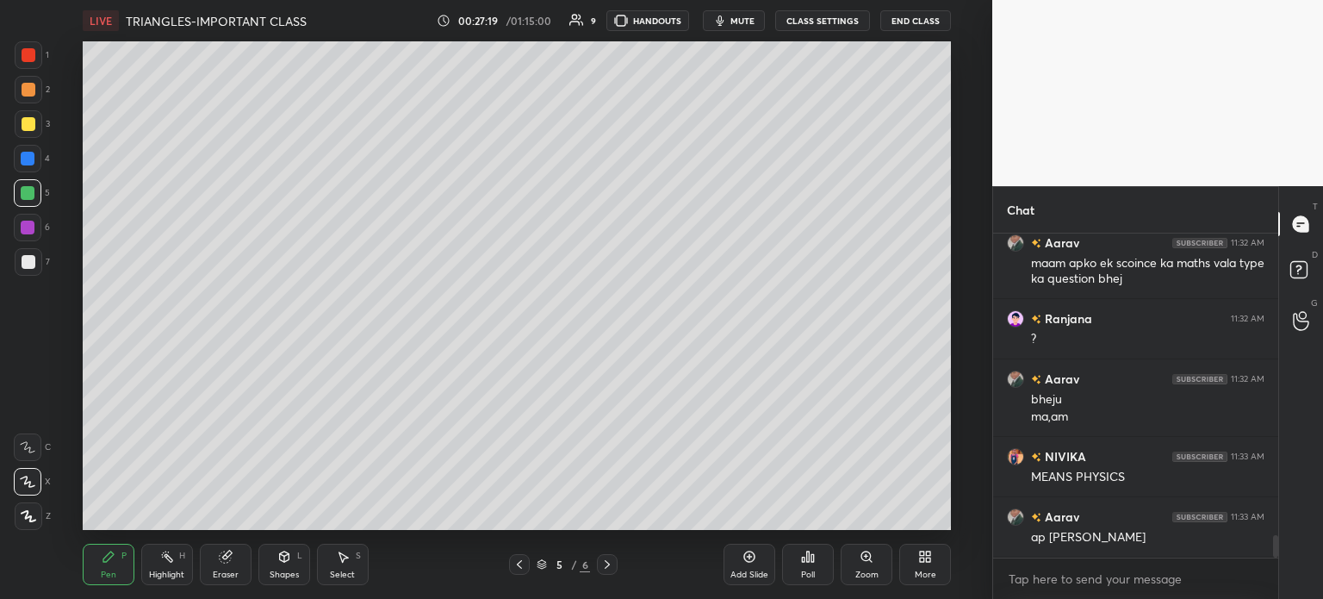
click at [196, 560] on div "Pen P Highlight H Eraser Shapes L Select S" at bounding box center [243, 564] width 320 height 41
click at [209, 556] on div "Eraser" at bounding box center [226, 564] width 52 height 41
click at [28, 476] on icon at bounding box center [28, 482] width 14 height 15
click at [102, 554] on icon at bounding box center [109, 557] width 14 height 14
click at [106, 574] on div "Pen" at bounding box center [109, 574] width 16 height 9
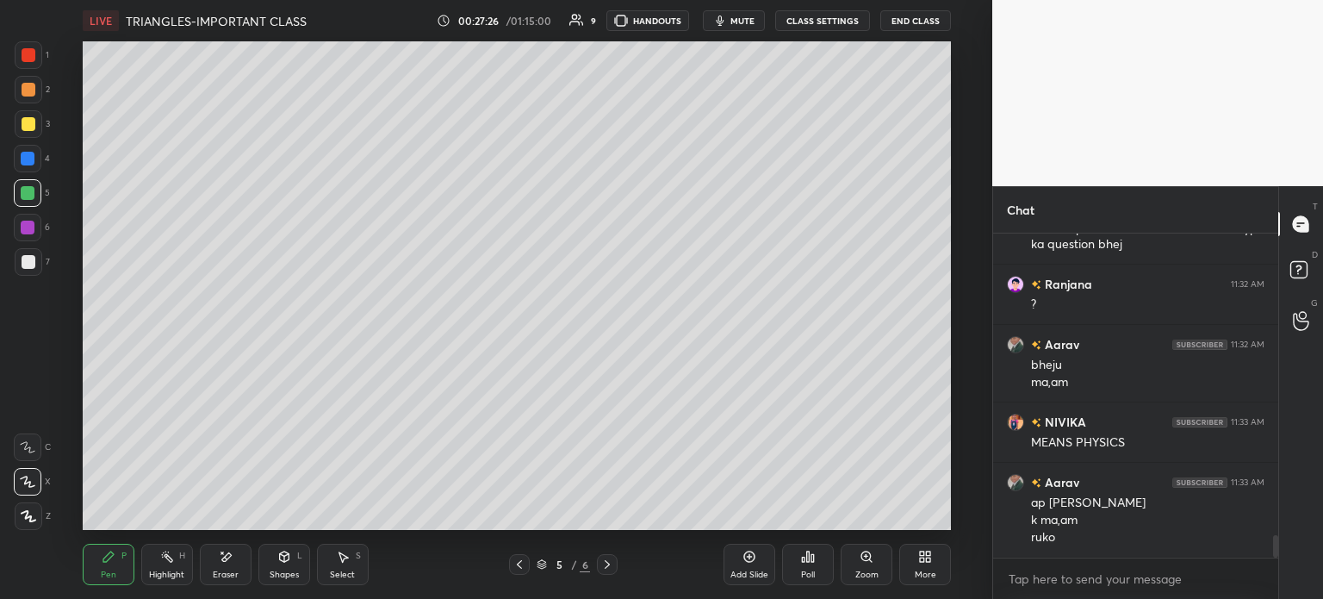
scroll to position [4369, 0]
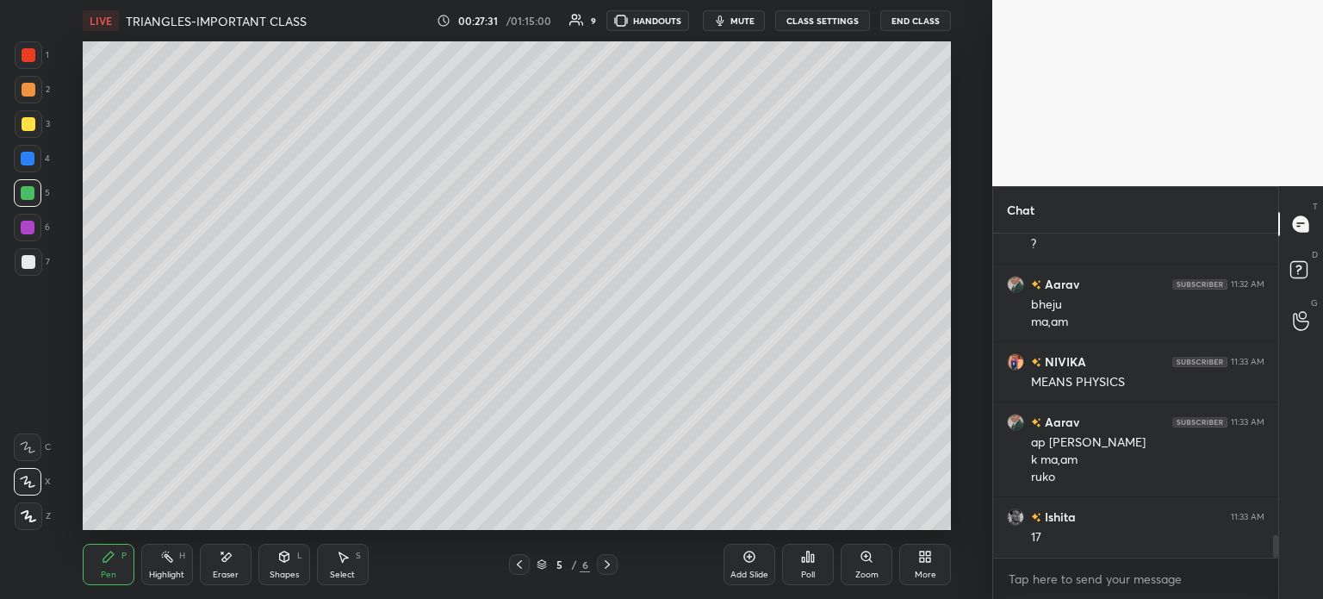
click at [517, 568] on icon at bounding box center [520, 564] width 14 height 14
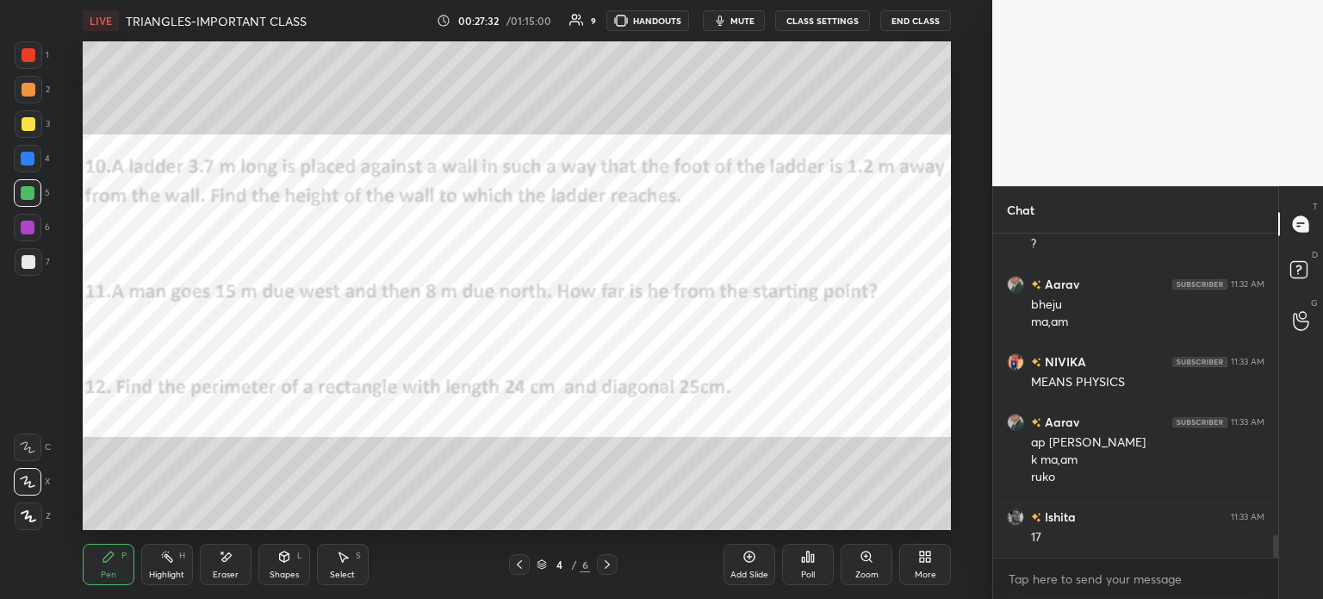
click at [224, 568] on div "Eraser" at bounding box center [226, 564] width 52 height 41
click at [34, 514] on span "Erase all" at bounding box center [28, 516] width 26 height 12
click at [28, 53] on div at bounding box center [29, 55] width 14 height 14
click at [264, 562] on div "Shapes L" at bounding box center [284, 564] width 52 height 41
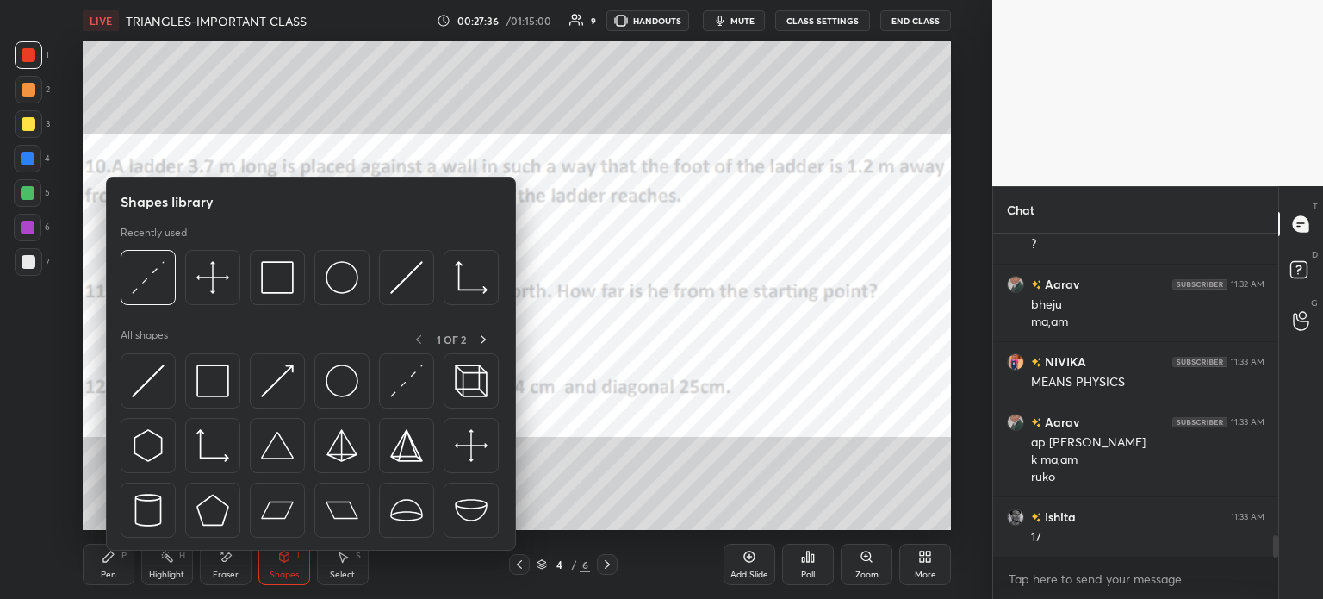
click at [276, 277] on img at bounding box center [277, 277] width 33 height 33
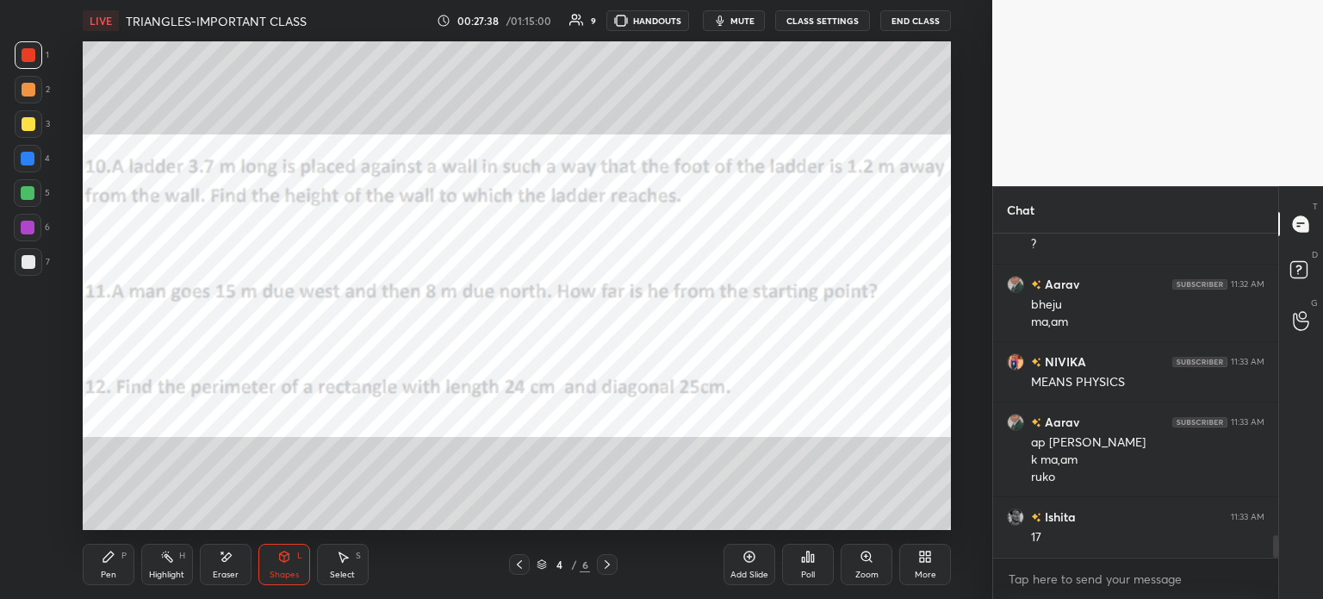
click at [98, 568] on div "Pen P" at bounding box center [109, 564] width 52 height 41
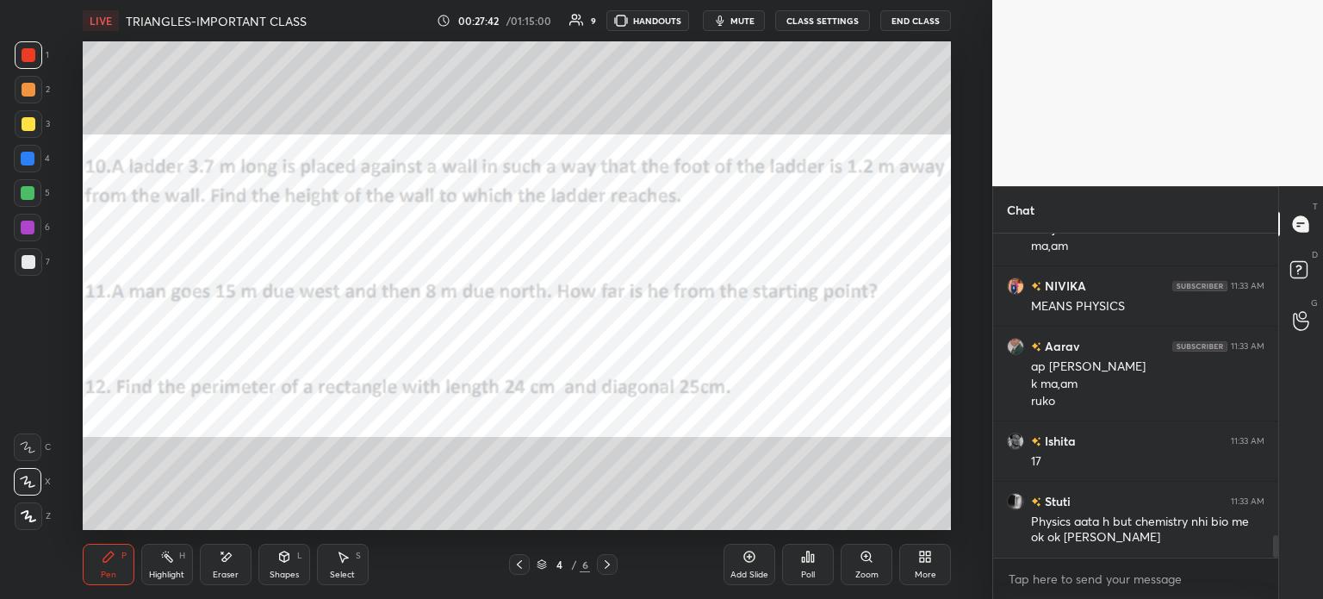
click at [274, 572] on div "Shapes" at bounding box center [284, 574] width 29 height 9
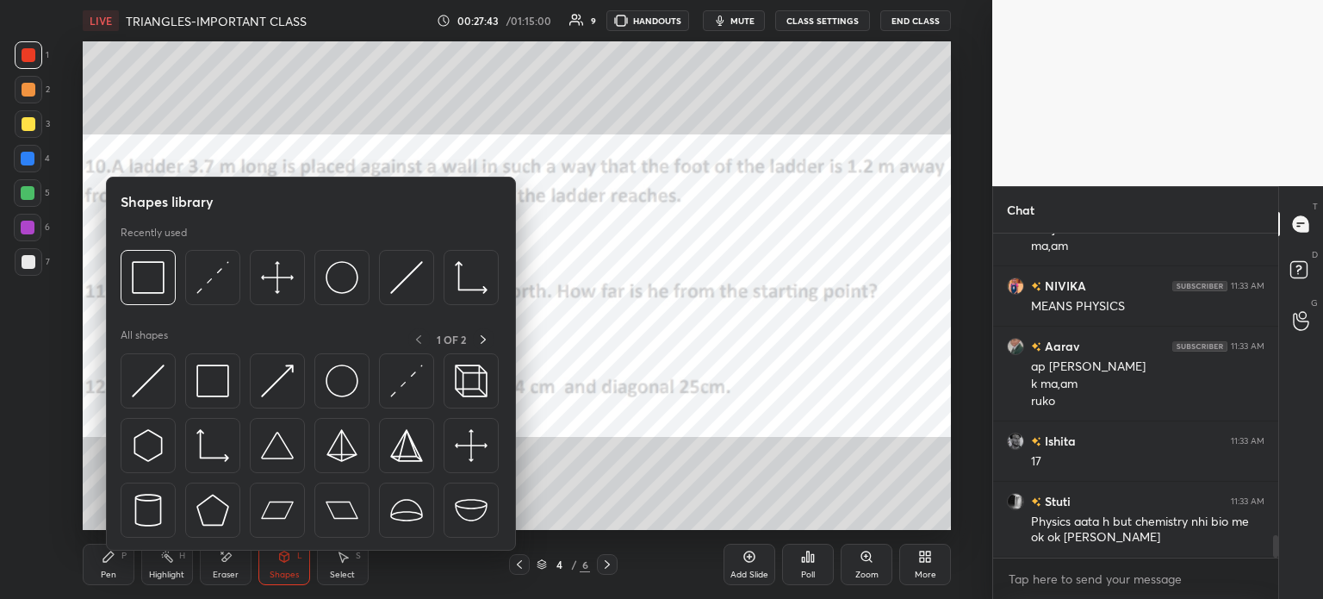
click at [208, 273] on img at bounding box center [212, 277] width 33 height 33
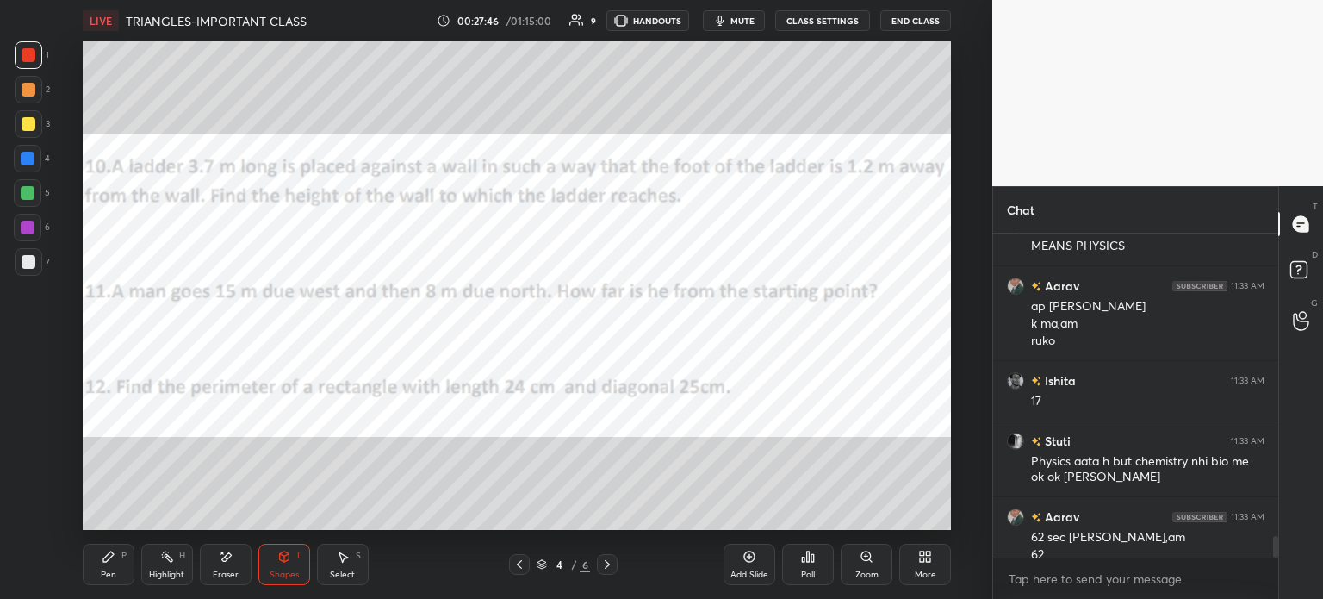
scroll to position [4522, 0]
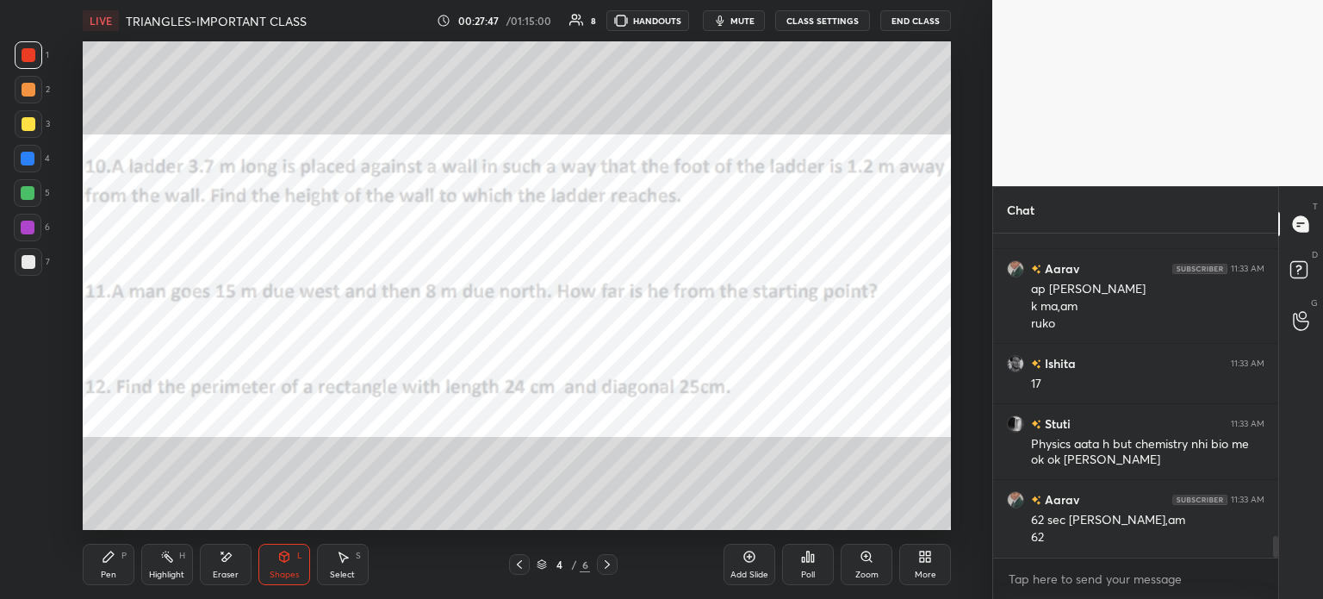
click at [103, 565] on div "Pen P" at bounding box center [109, 564] width 52 height 41
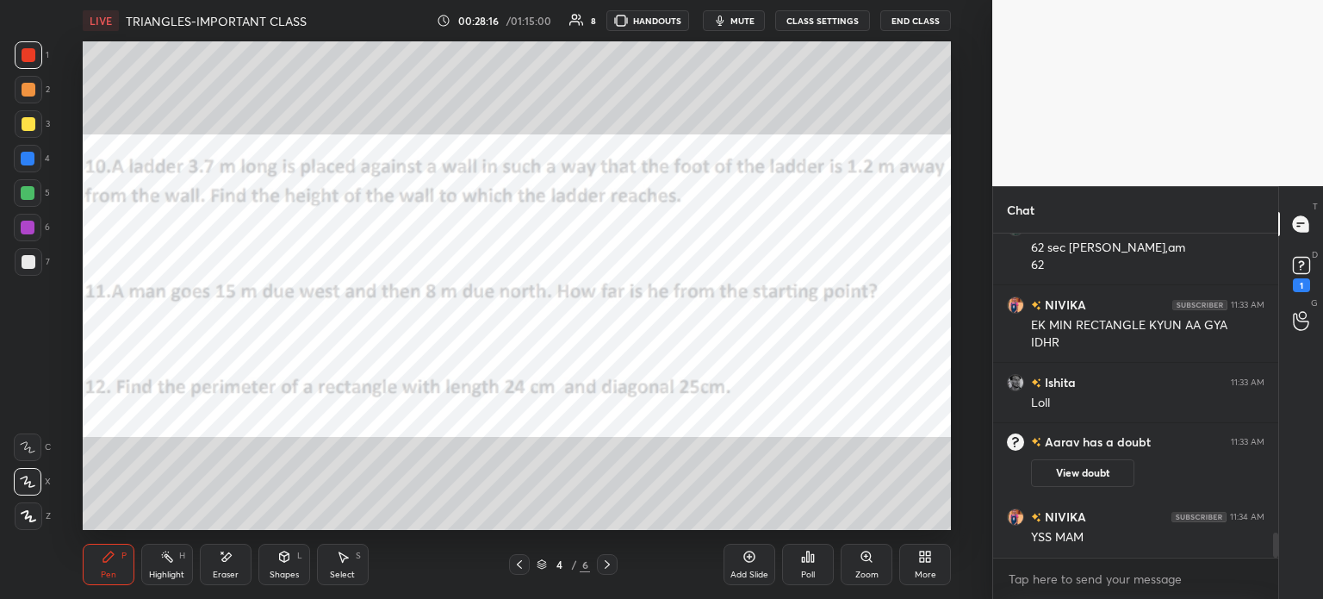
scroll to position [3897, 0]
click at [1065, 469] on button "View doubt" at bounding box center [1082, 473] width 103 height 28
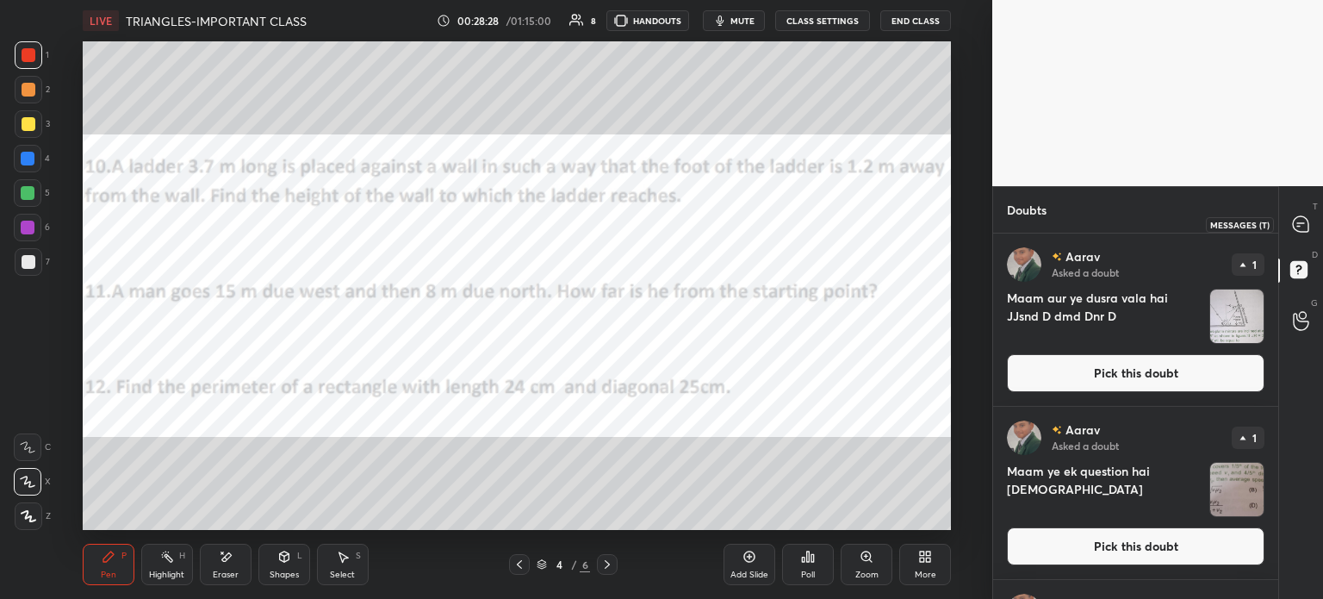
click at [1306, 235] on div at bounding box center [1301, 223] width 34 height 31
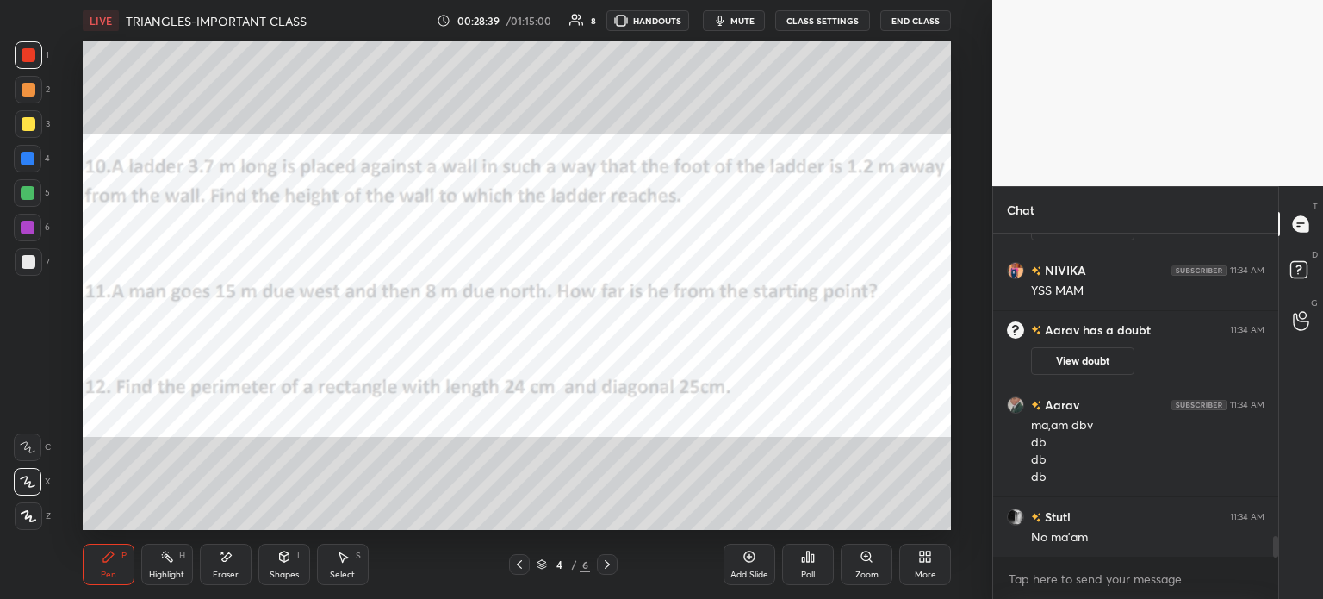
scroll to position [4656, 0]
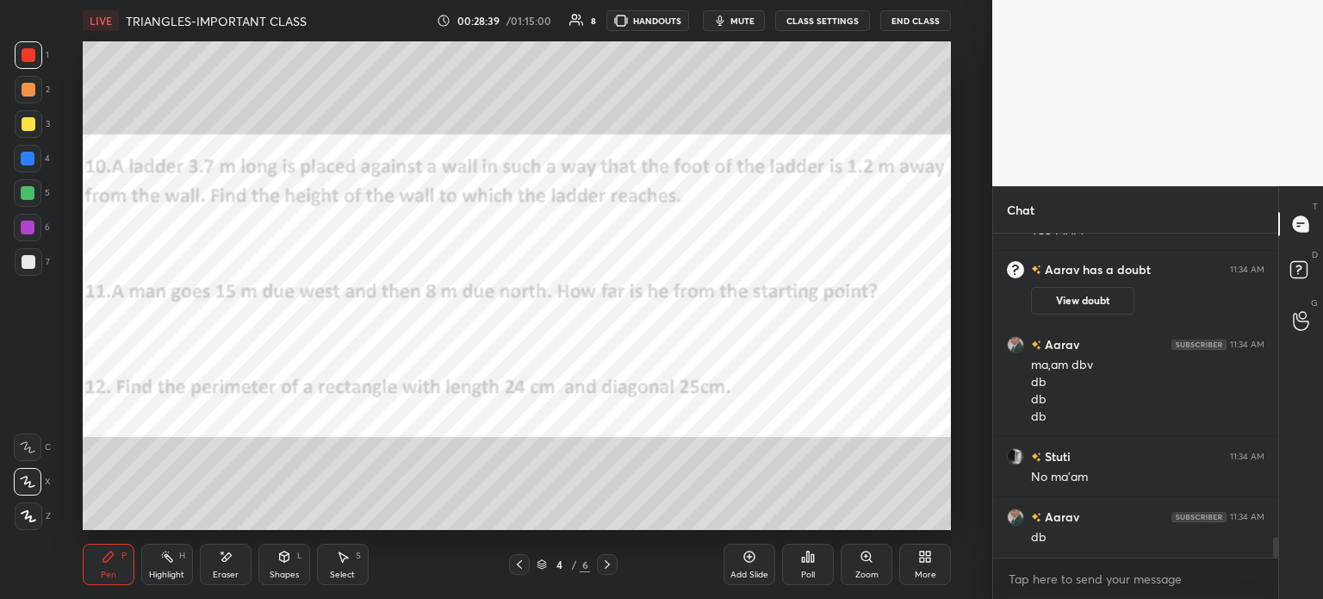
click at [221, 568] on div "Eraser" at bounding box center [226, 564] width 52 height 41
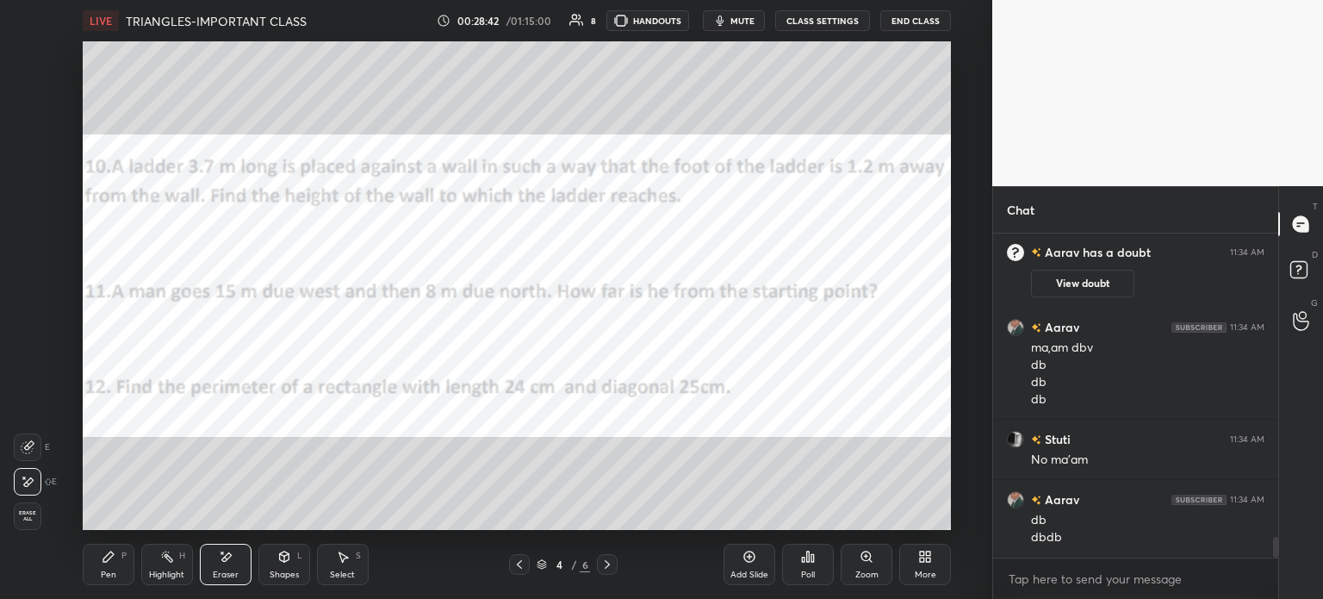
click at [107, 564] on div "Pen P" at bounding box center [109, 564] width 52 height 41
click at [1294, 262] on rect at bounding box center [1298, 270] width 16 height 16
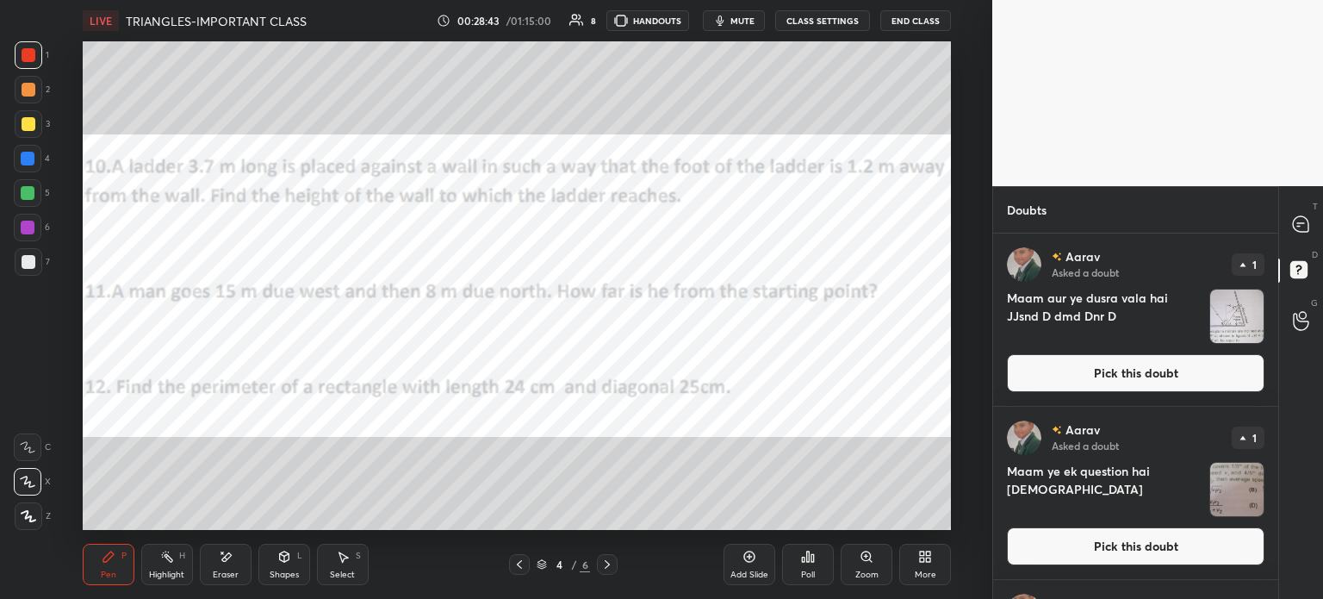
click at [1213, 308] on img "grid" at bounding box center [1236, 315] width 53 height 53
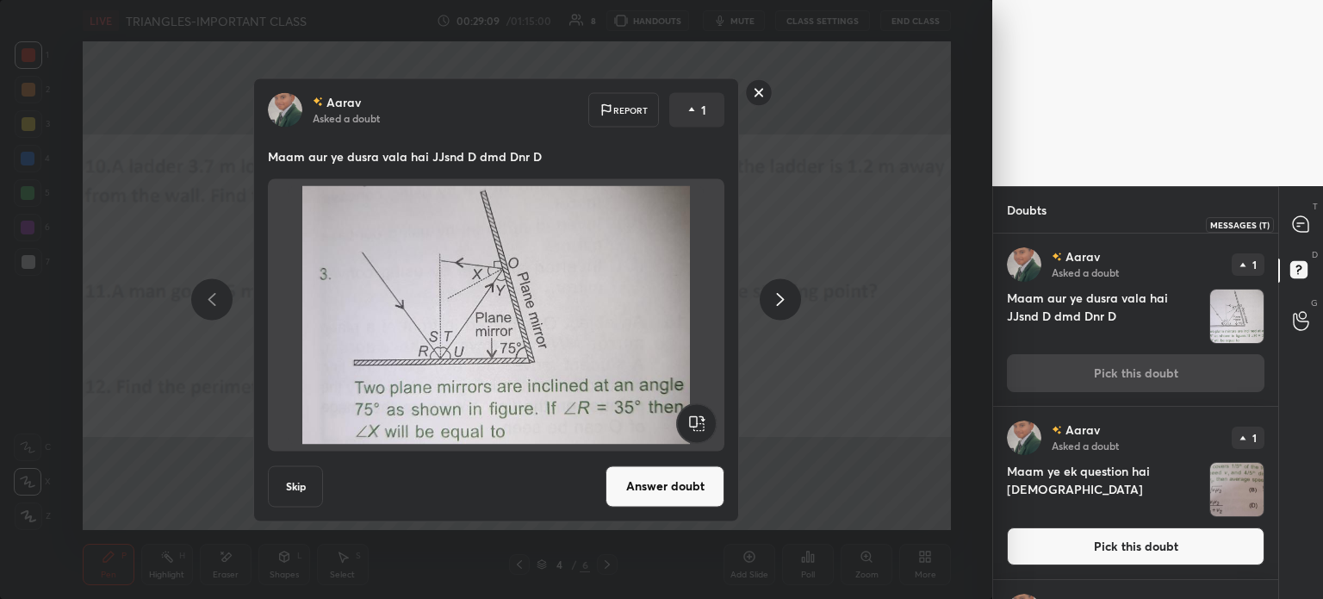
click at [1299, 227] on icon at bounding box center [1301, 224] width 16 height 16
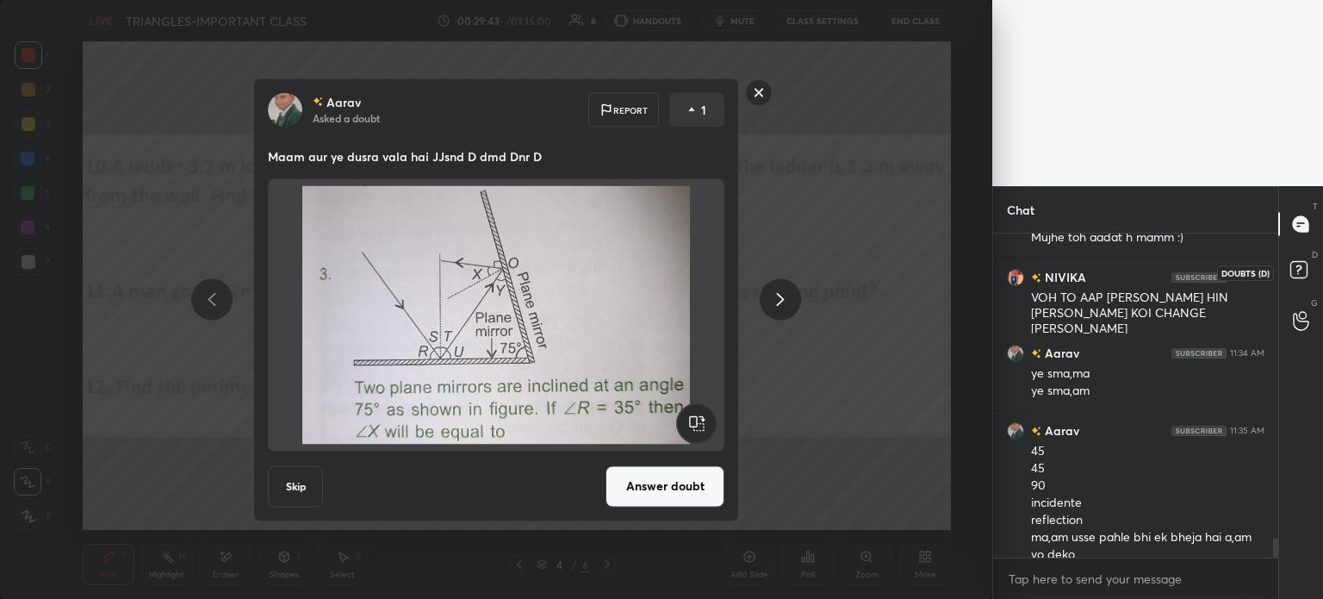
scroll to position [5068, 0]
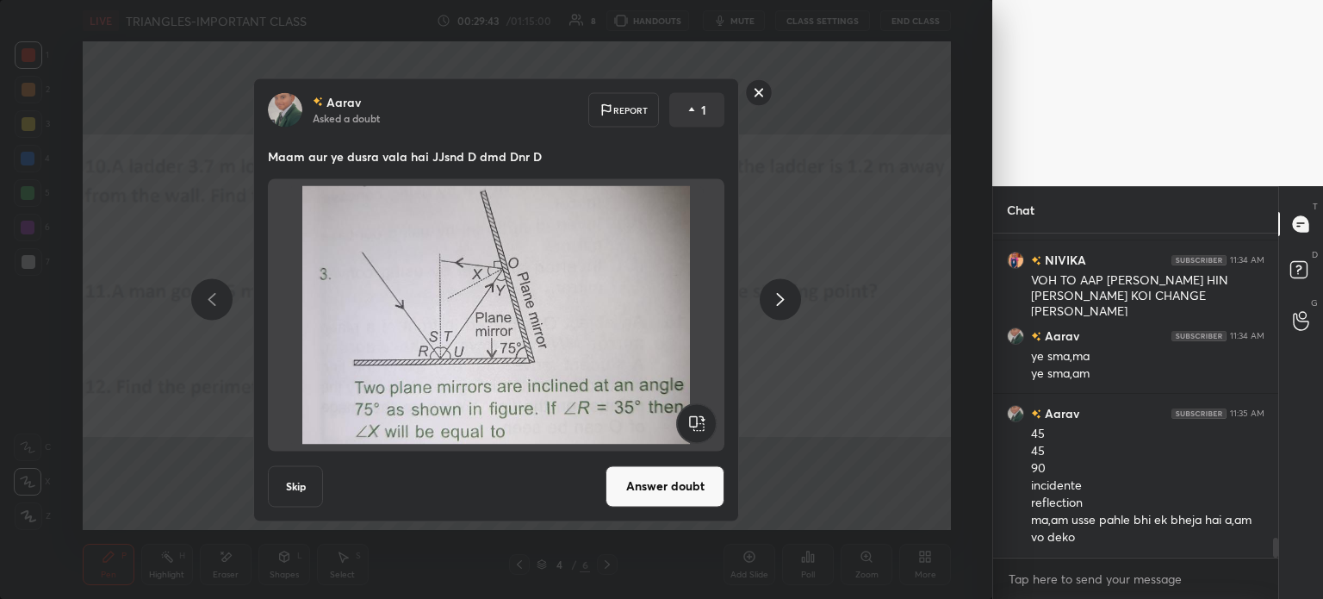
click at [1294, 261] on icon at bounding box center [1301, 272] width 31 height 31
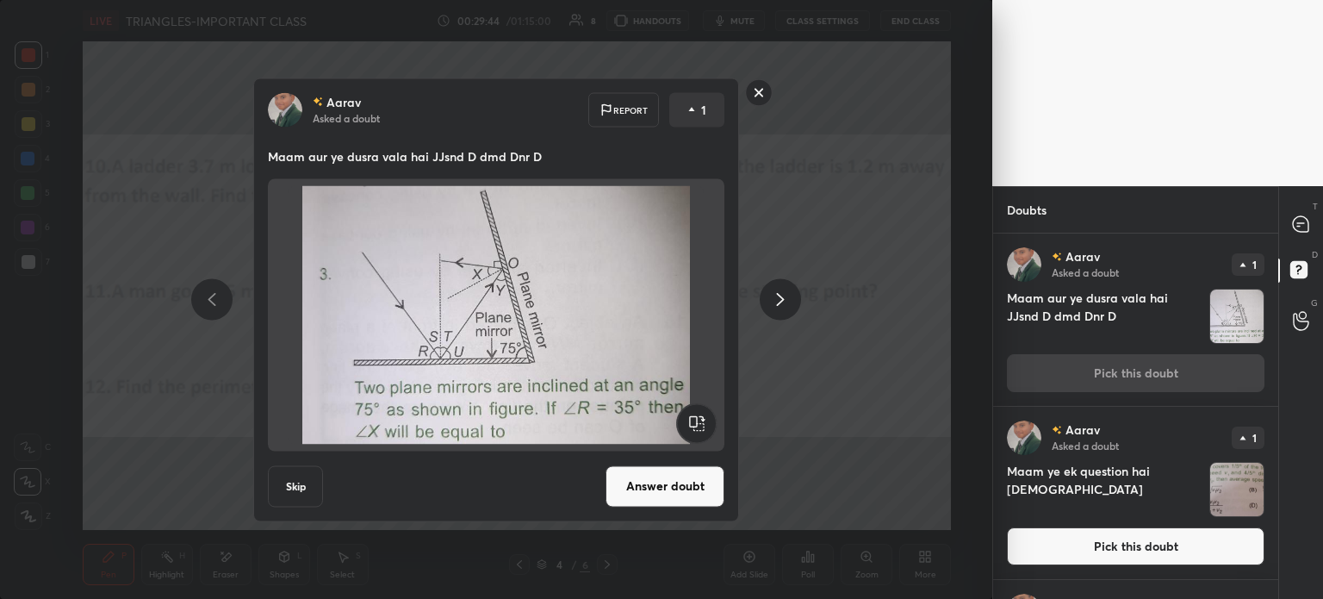
click at [1210, 506] on img "grid" at bounding box center [1236, 489] width 53 height 53
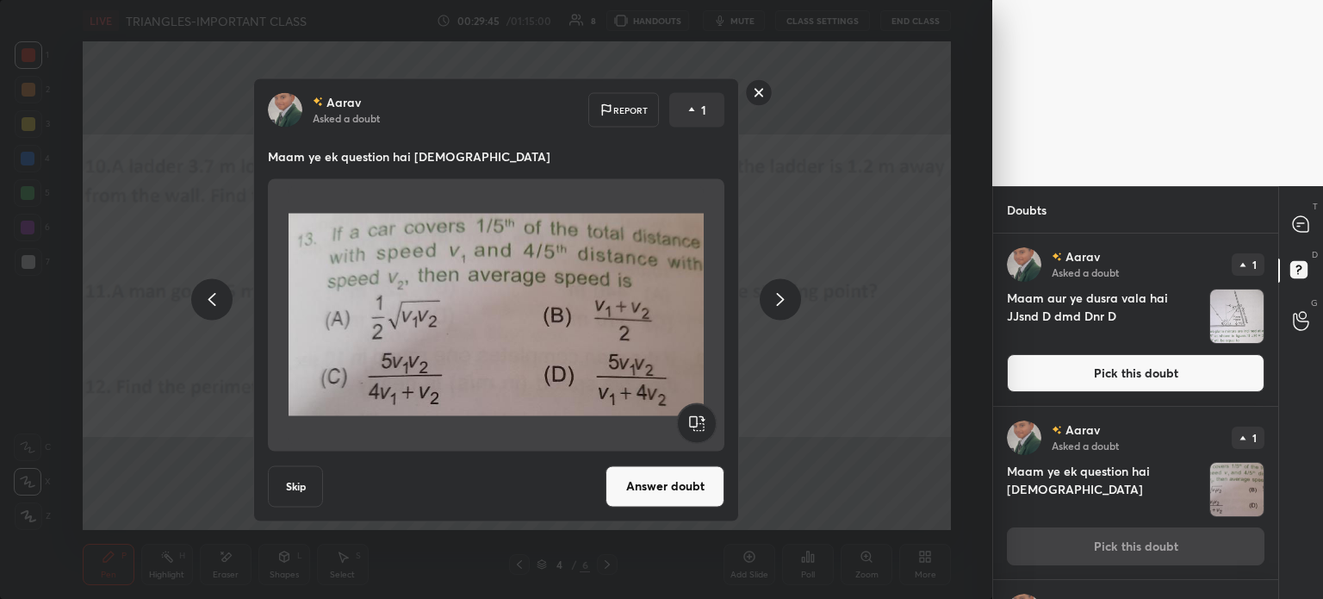
click at [913, 476] on div "[PERSON_NAME] Asked a doubt Report 1 Maam ye ek question hai JsJsmsn Skip Answe…" at bounding box center [496, 299] width 992 height 599
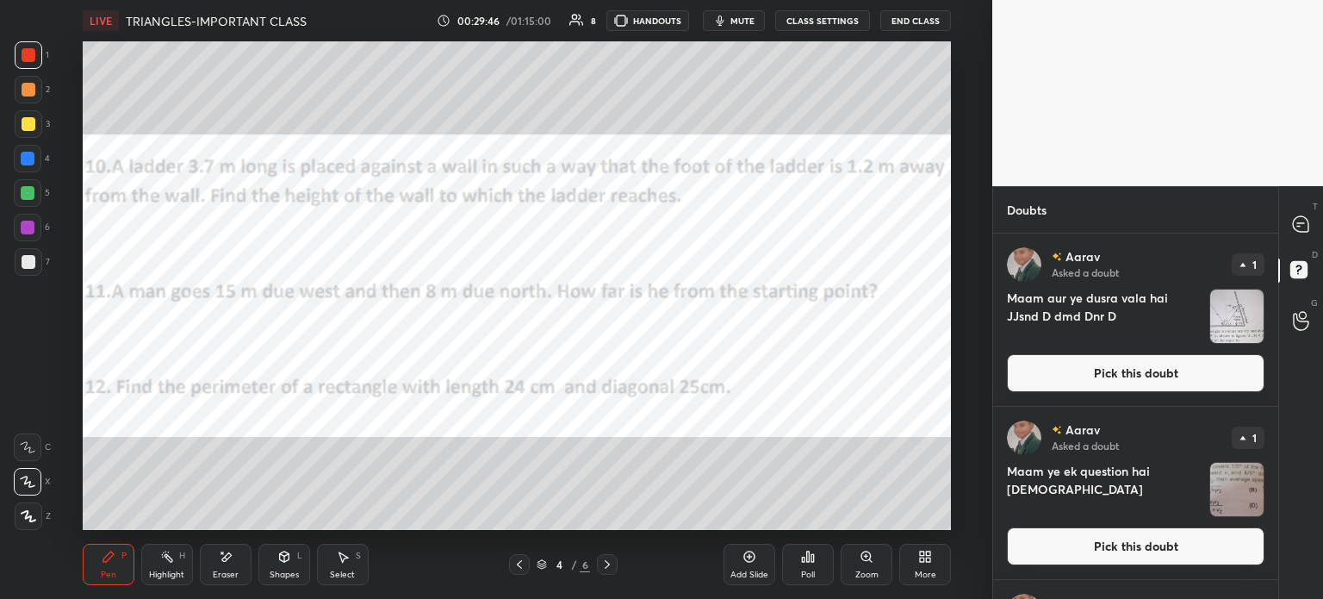
click at [734, 22] on span "mute" at bounding box center [742, 21] width 24 height 12
click at [1302, 218] on icon at bounding box center [1301, 224] width 16 height 16
type textarea "x"
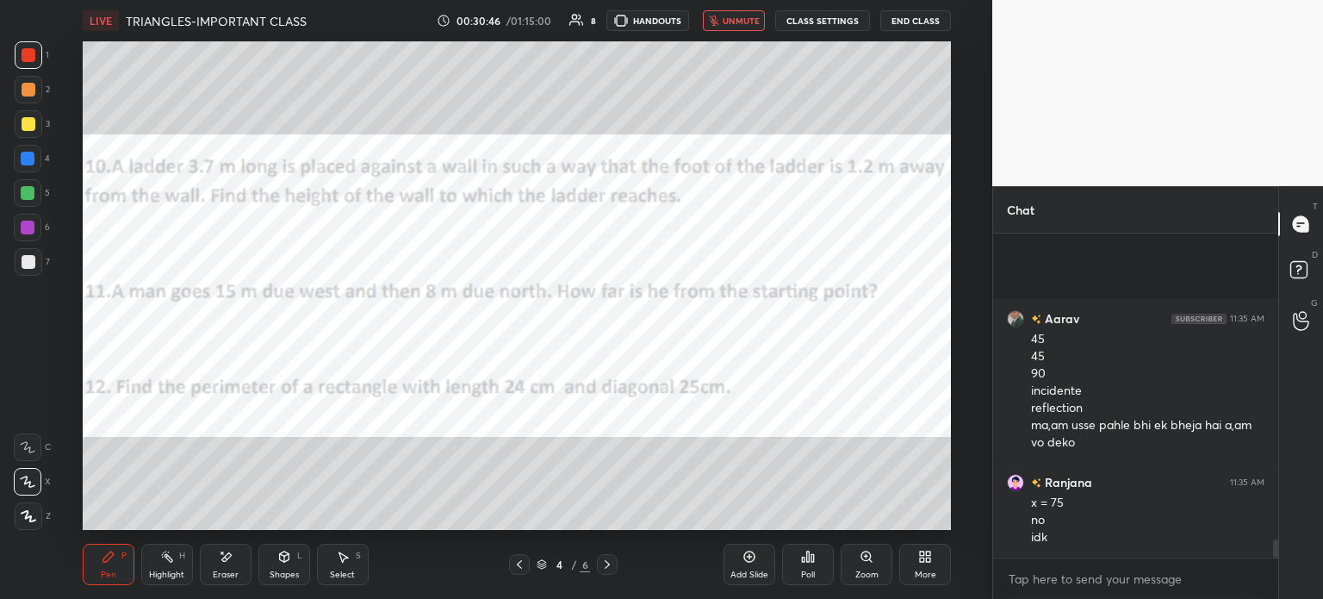
scroll to position [5464, 0]
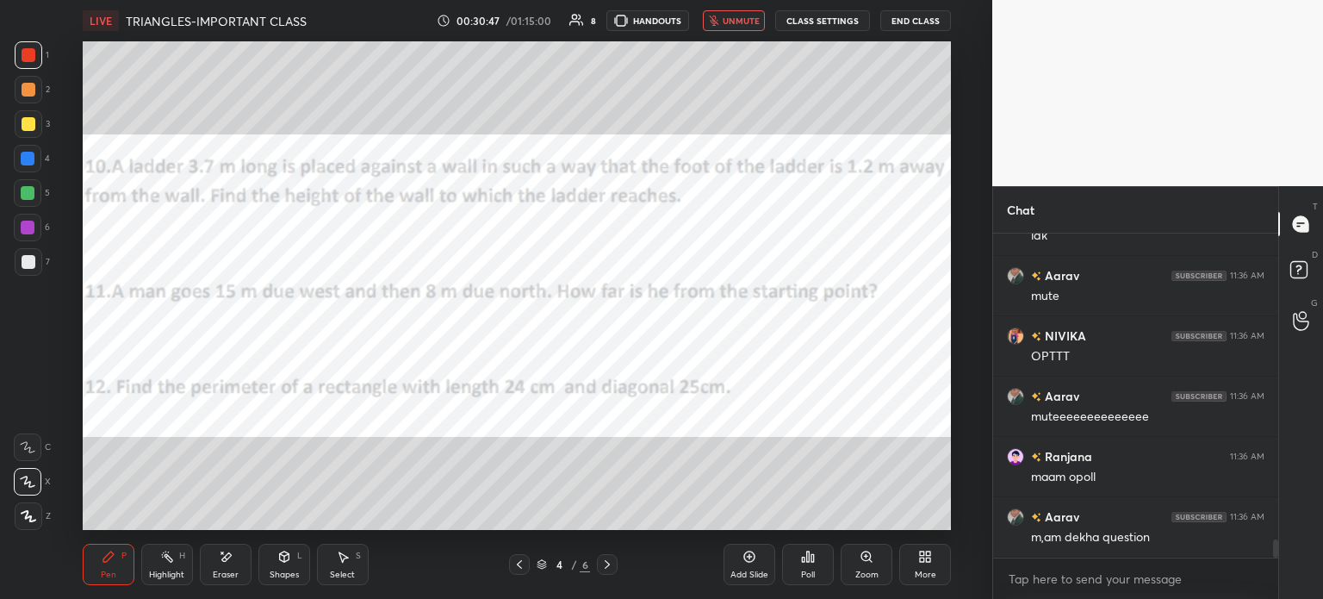
click at [732, 27] on button "unmute" at bounding box center [734, 20] width 62 height 21
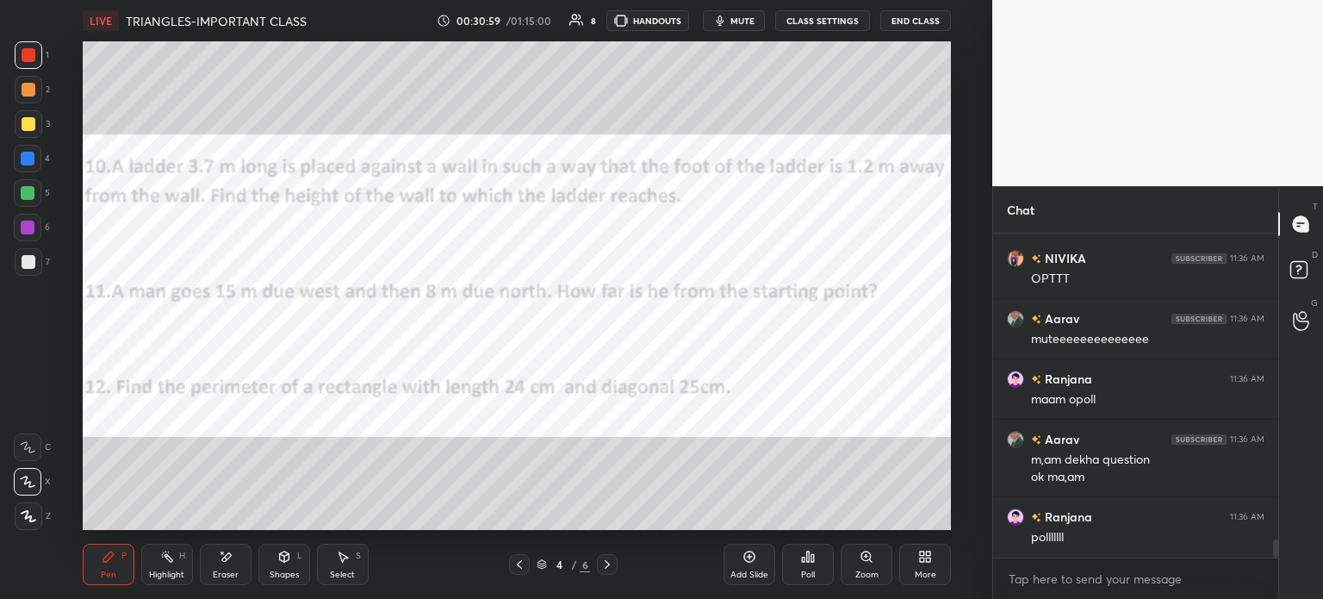
scroll to position [5602, 0]
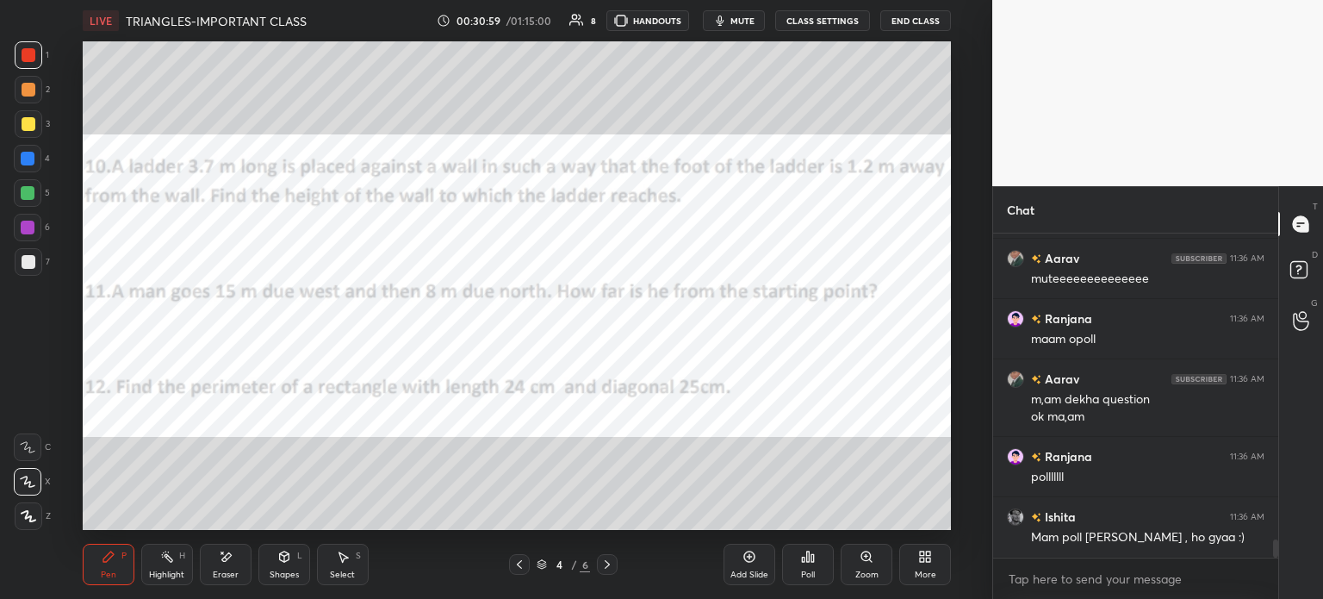
click at [732, 23] on button "mute" at bounding box center [734, 20] width 62 height 21
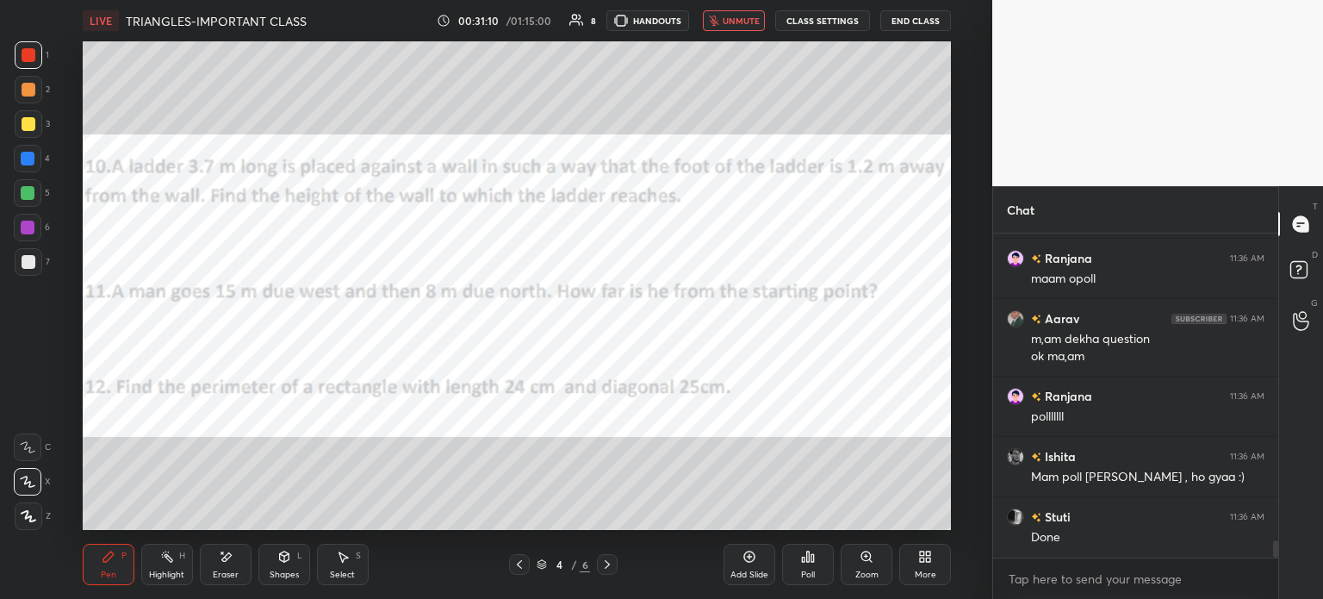
scroll to position [5723, 0]
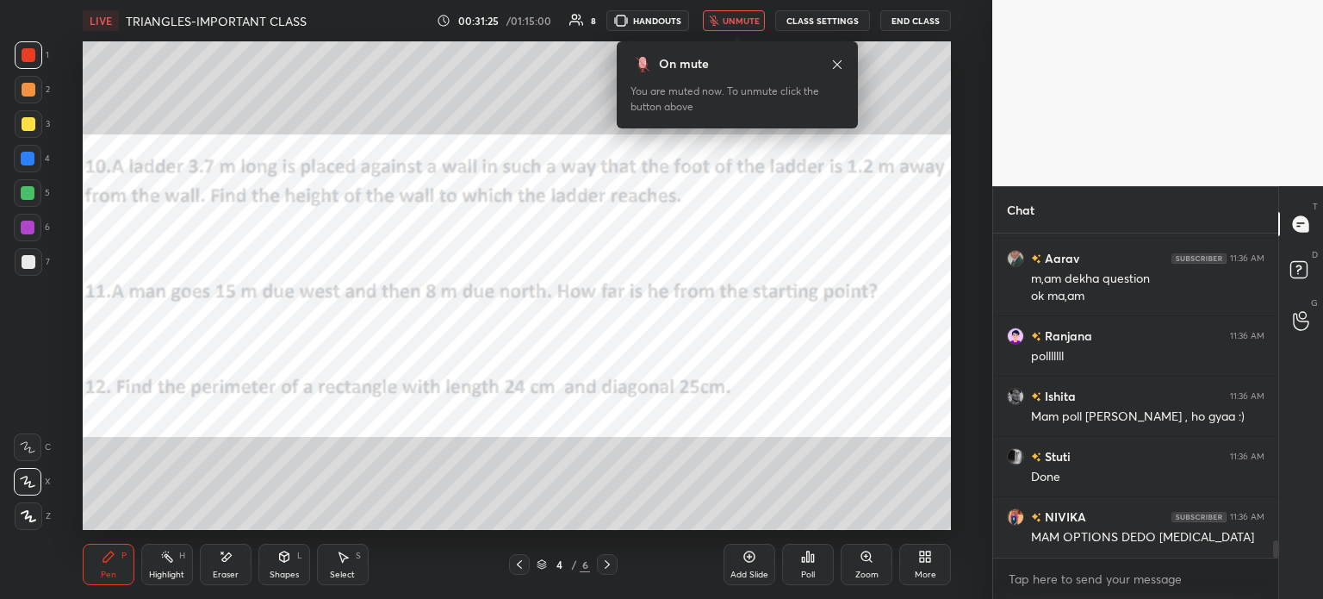
click at [837, 62] on icon at bounding box center [837, 65] width 14 height 14
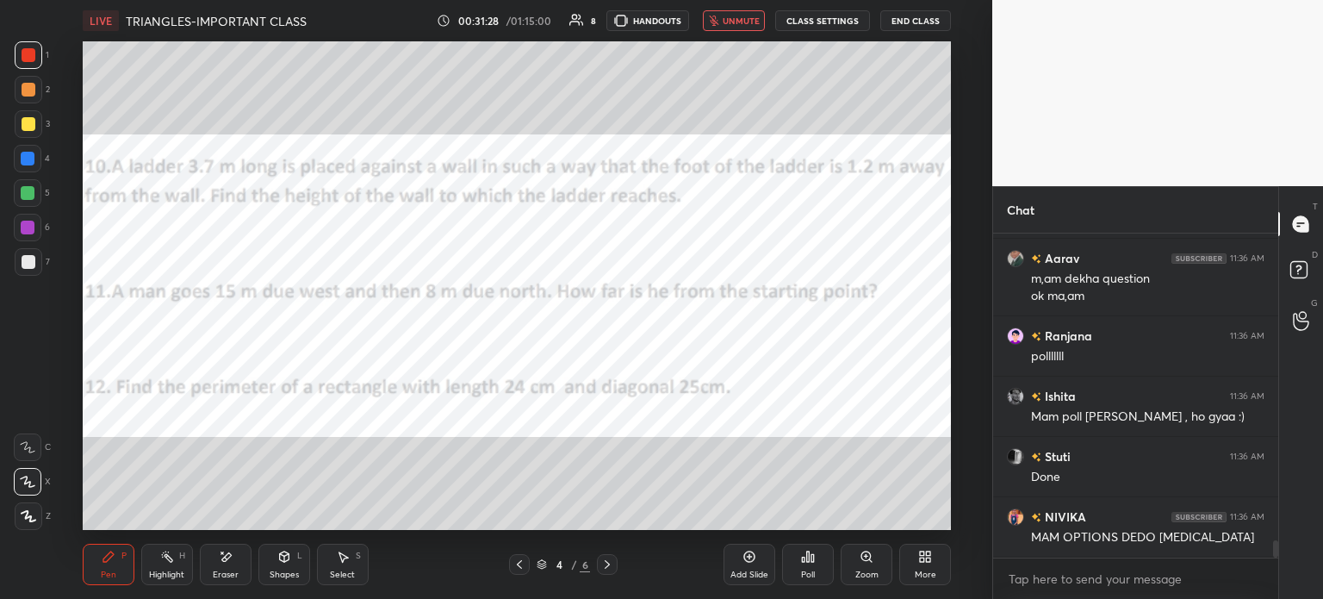
click at [28, 127] on div at bounding box center [29, 124] width 14 height 14
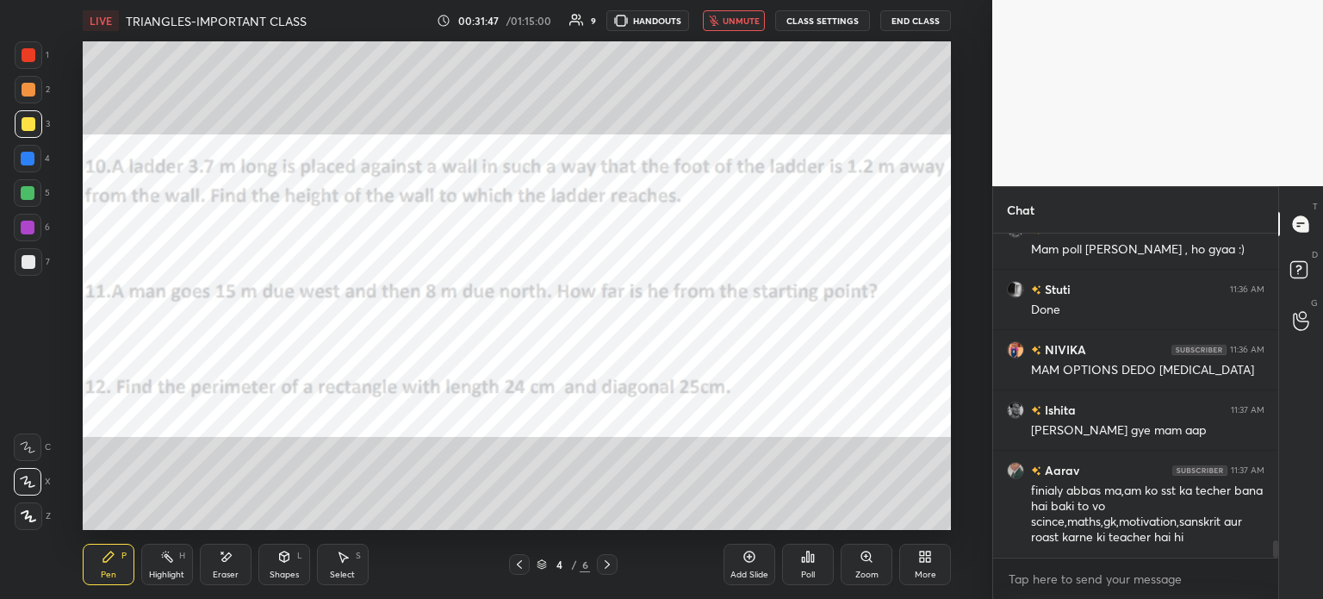
scroll to position [5950, 0]
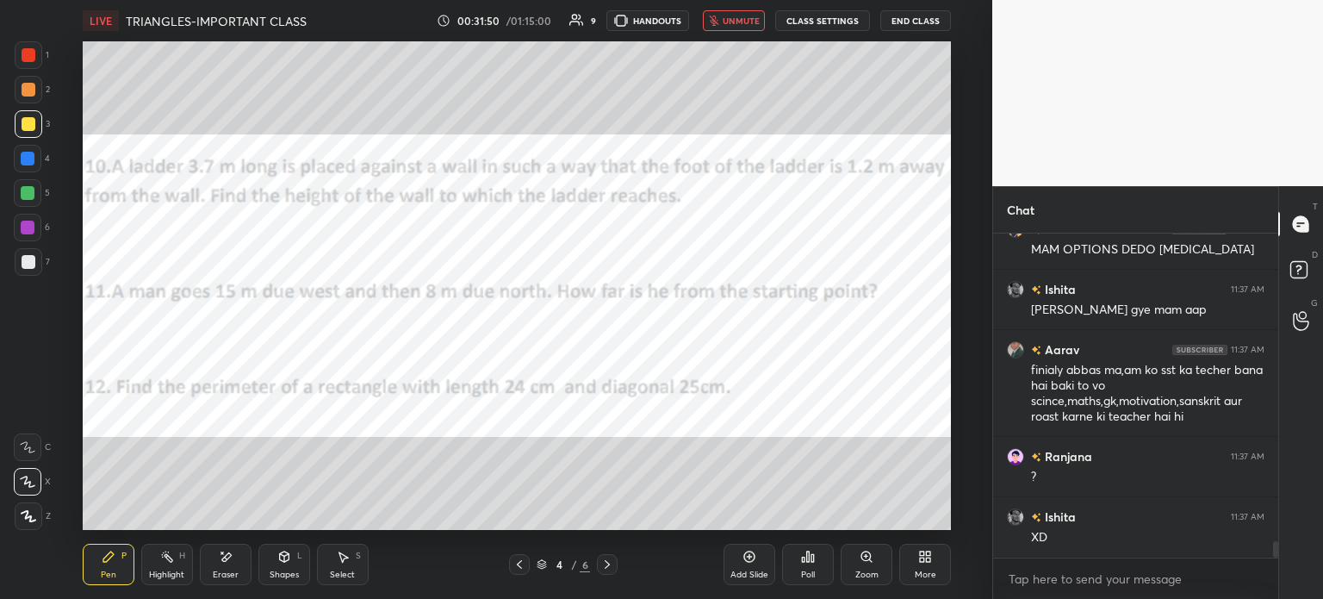
click at [741, 18] on span "unmute" at bounding box center [741, 21] width 37 height 12
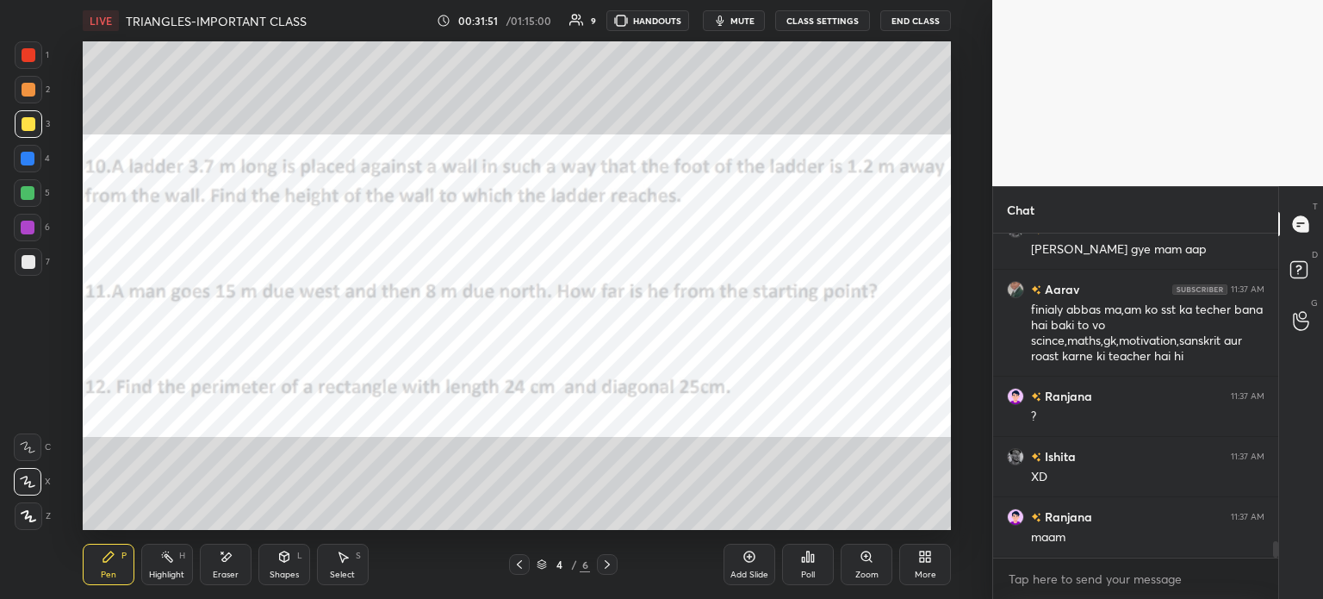
click at [813, 562] on icon at bounding box center [812, 558] width 3 height 8
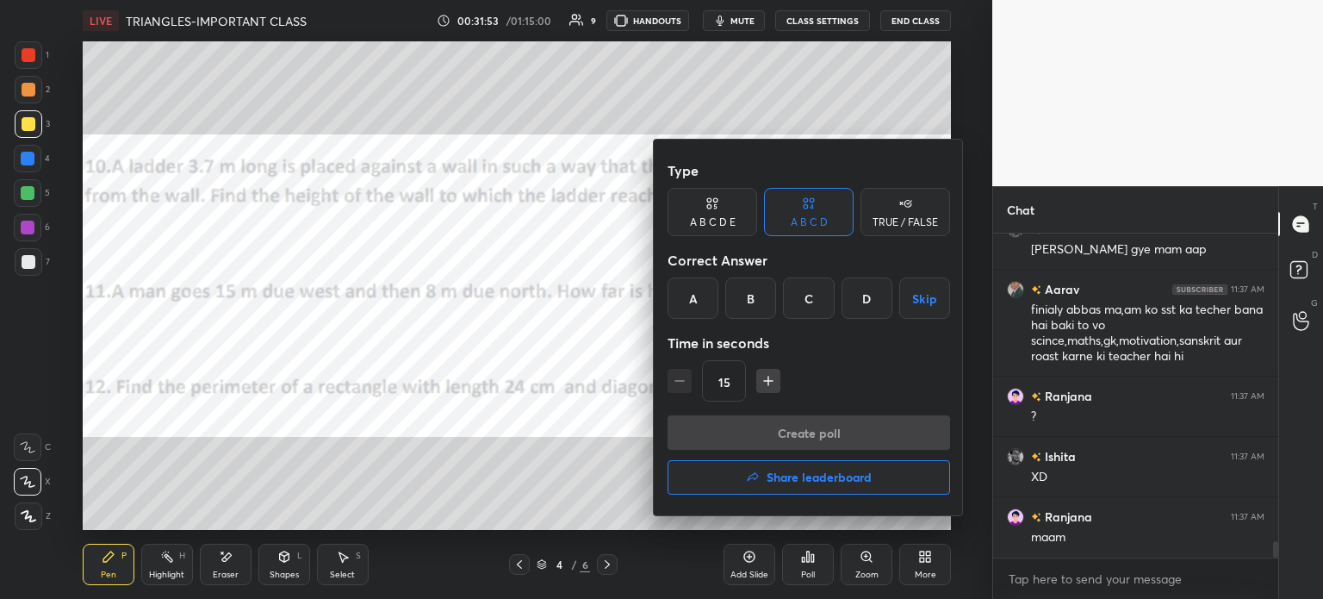
scroll to position [6088, 0]
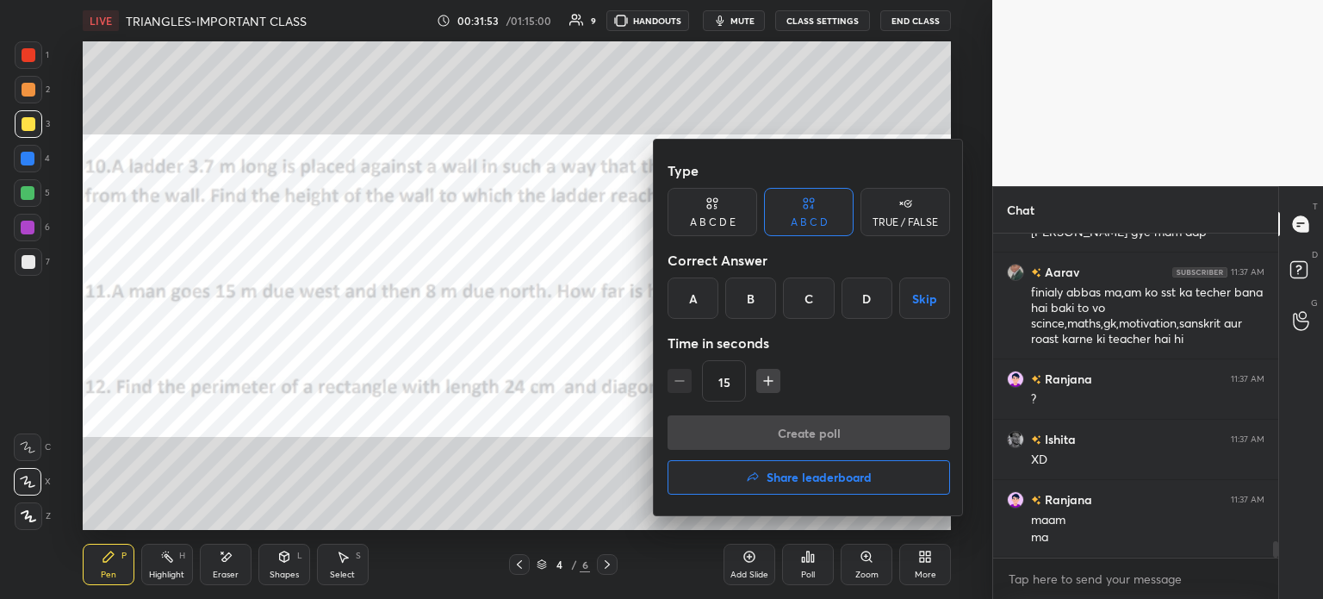
click at [612, 479] on div at bounding box center [661, 299] width 1323 height 599
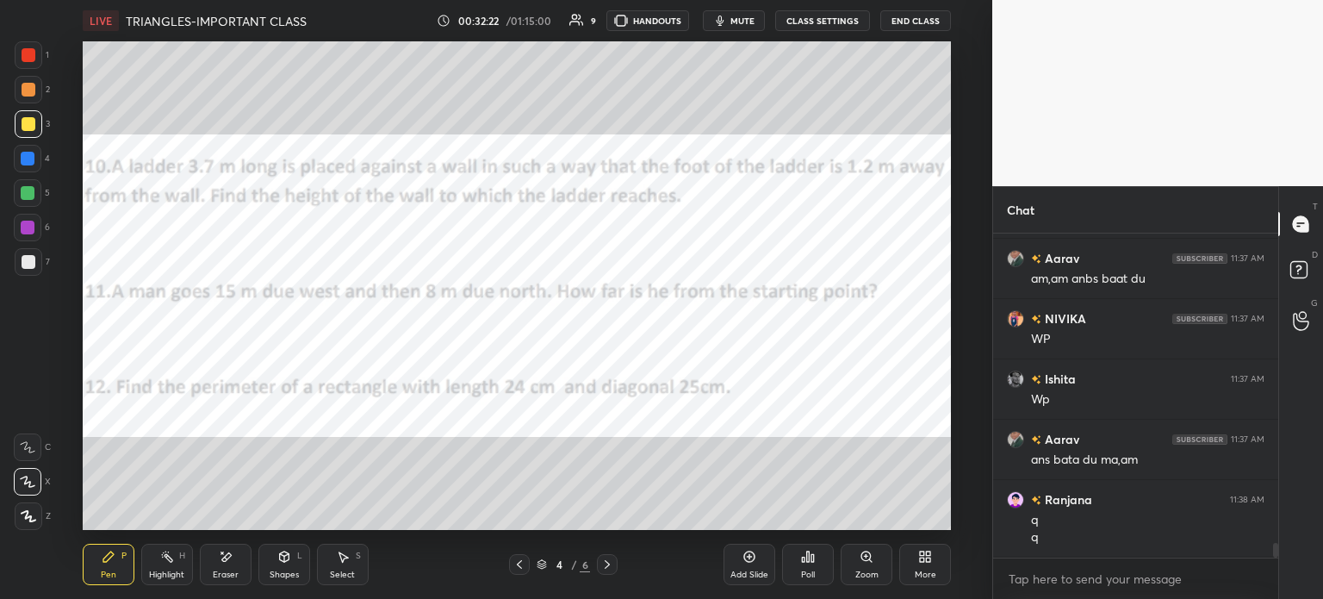
scroll to position [7001, 0]
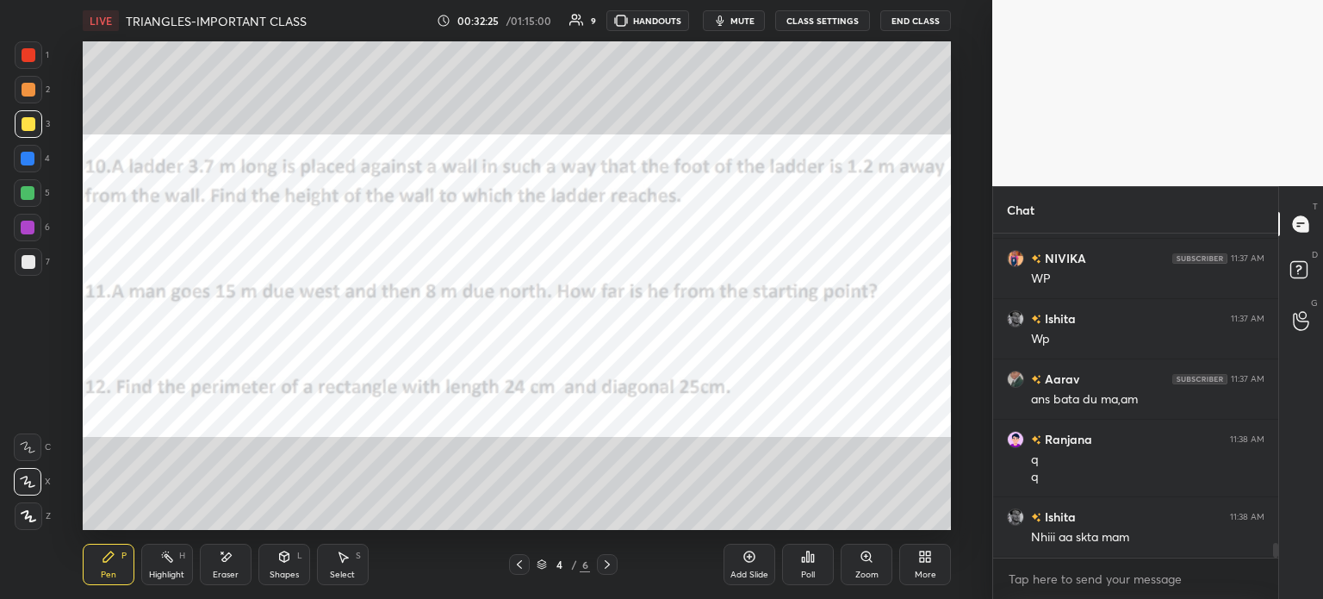
click at [28, 47] on div at bounding box center [29, 55] width 28 height 28
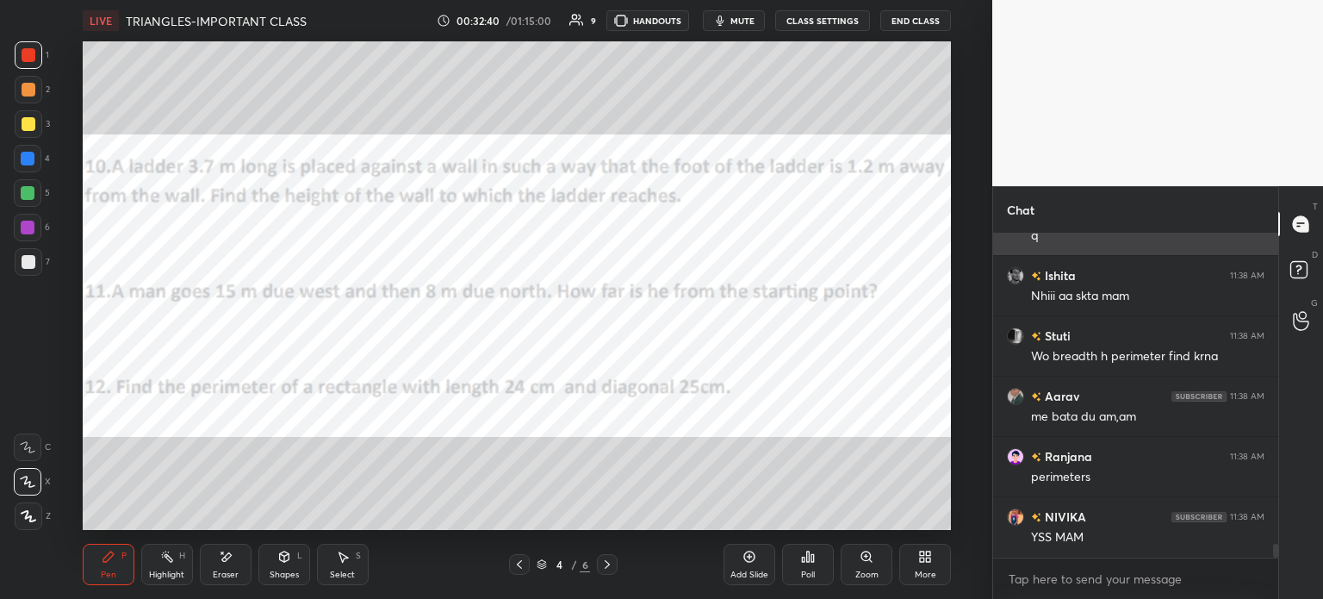
scroll to position [7303, 0]
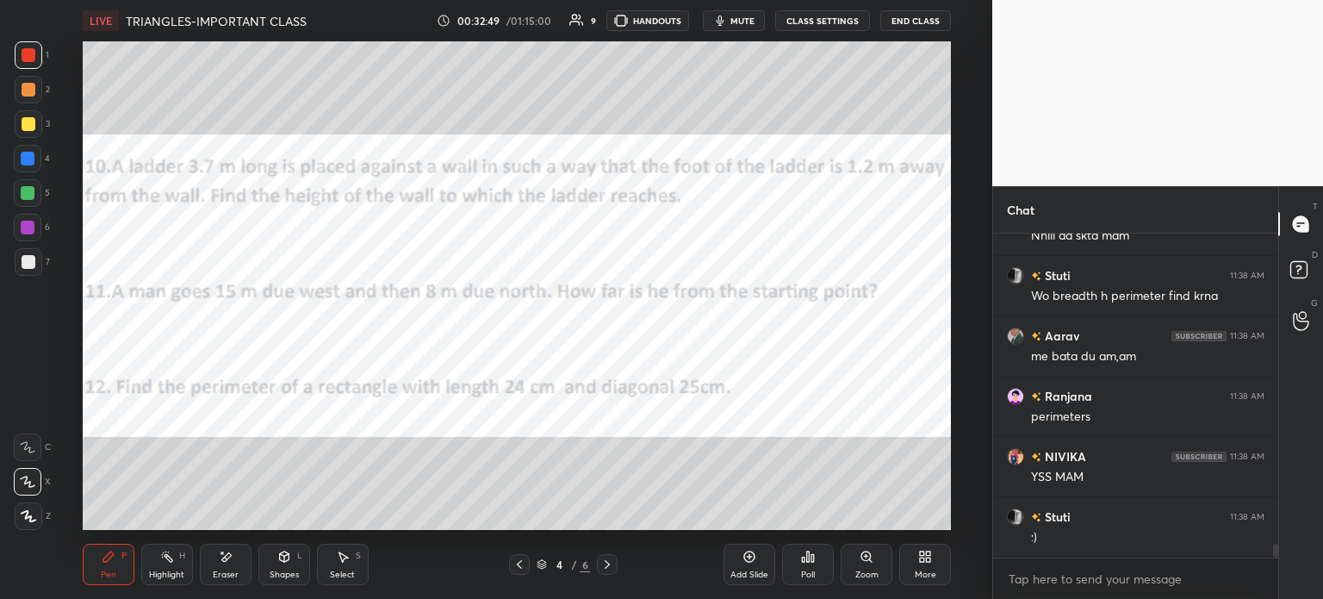
click at [228, 570] on div "Eraser" at bounding box center [226, 574] width 26 height 9
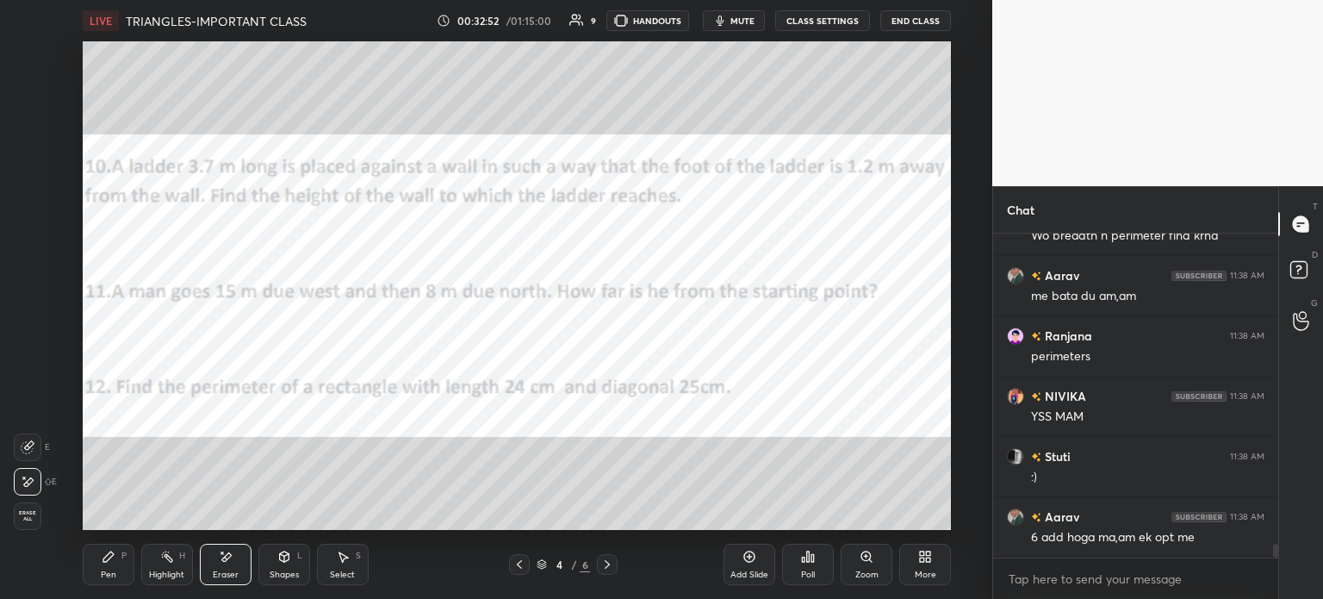
click at [140, 550] on div "Pen P Highlight H Eraser Shapes L Select S" at bounding box center [243, 564] width 320 height 41
click at [125, 551] on div "P" at bounding box center [123, 555] width 5 height 9
click at [34, 123] on div at bounding box center [29, 124] width 14 height 14
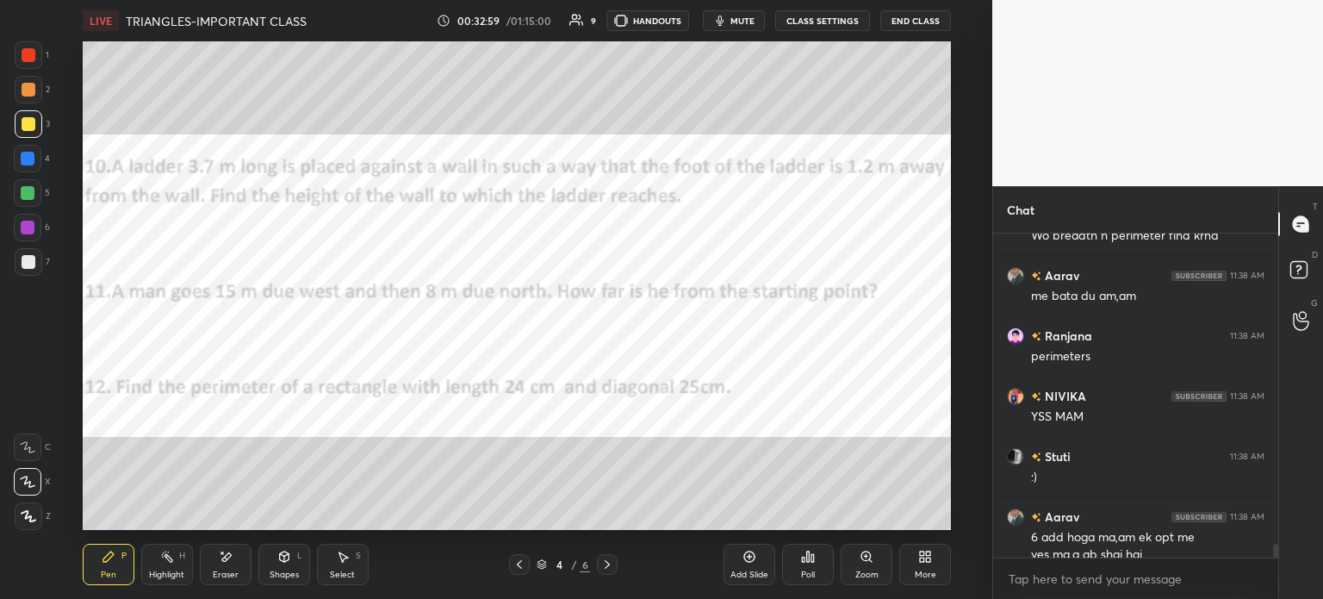
scroll to position [7380, 0]
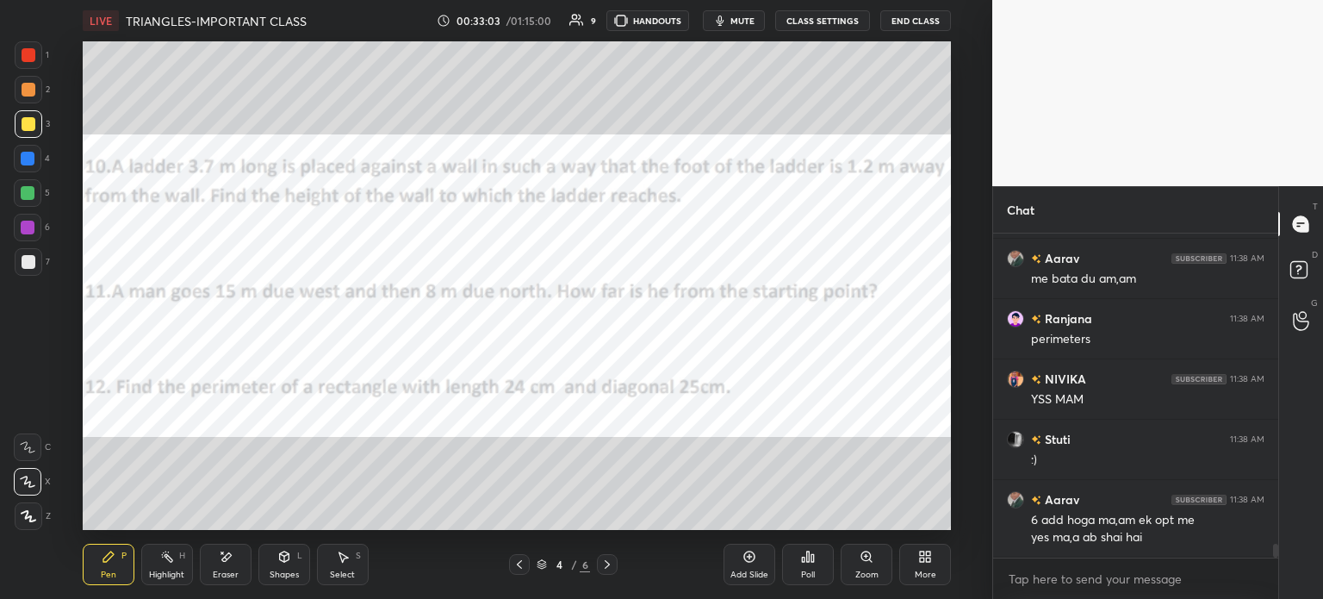
click at [803, 566] on div "Poll" at bounding box center [808, 564] width 52 height 41
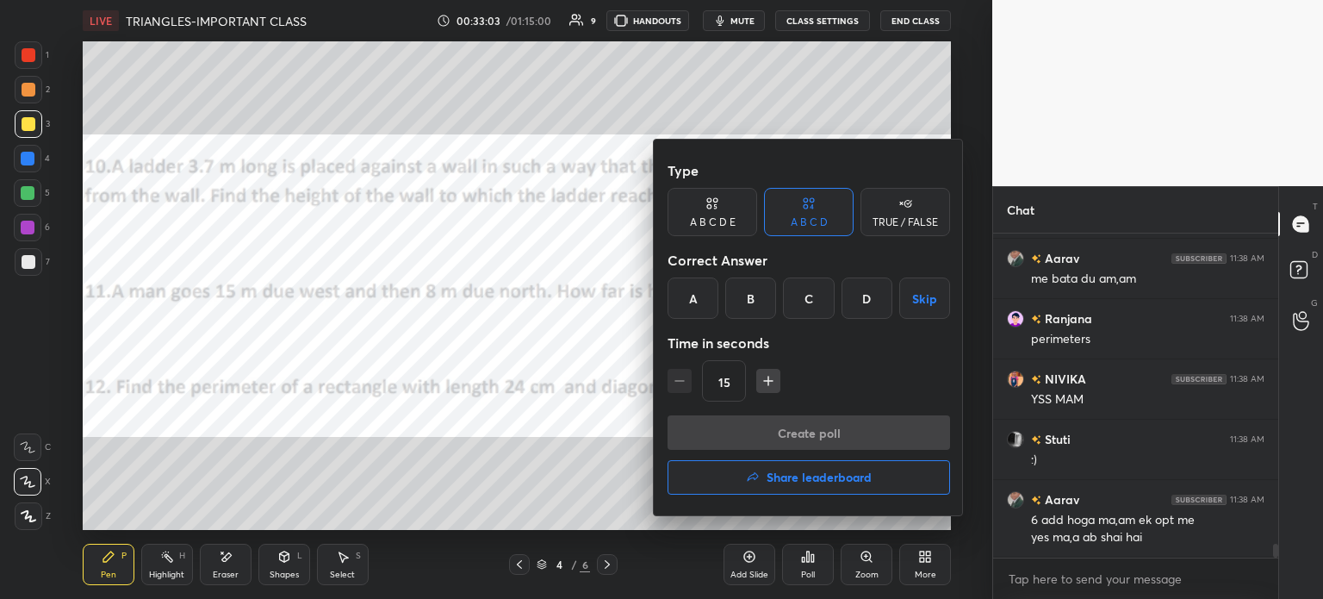
click at [816, 303] on div "C" at bounding box center [808, 297] width 51 height 41
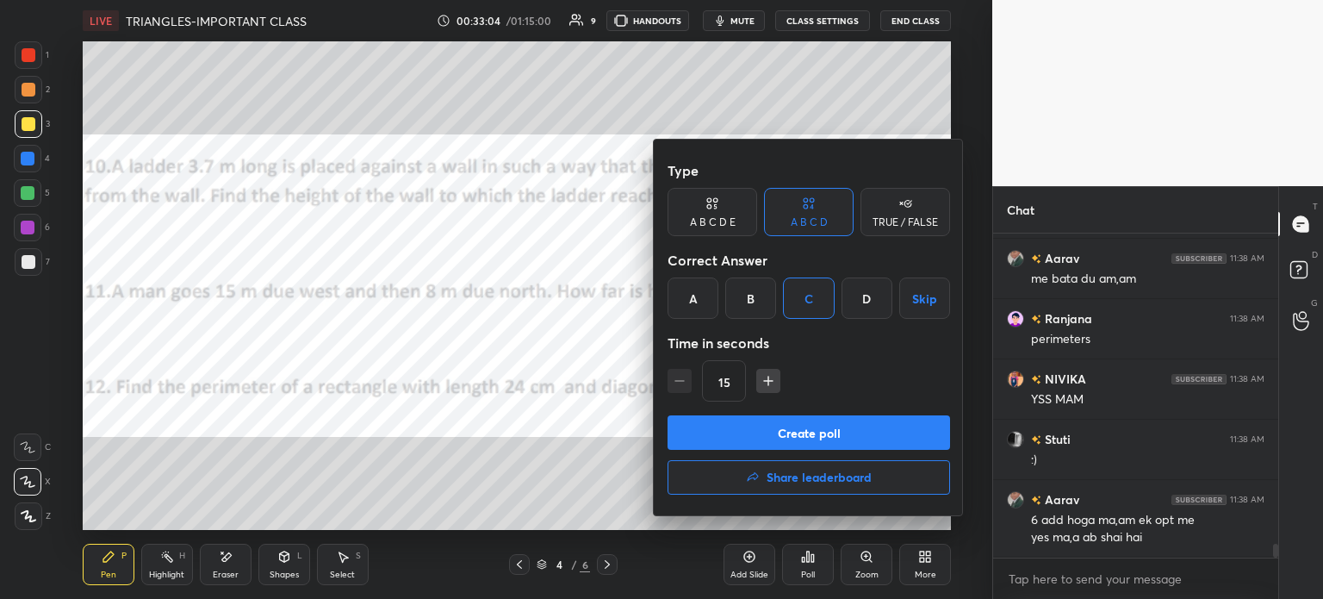
click at [861, 441] on button "Create poll" at bounding box center [809, 432] width 283 height 34
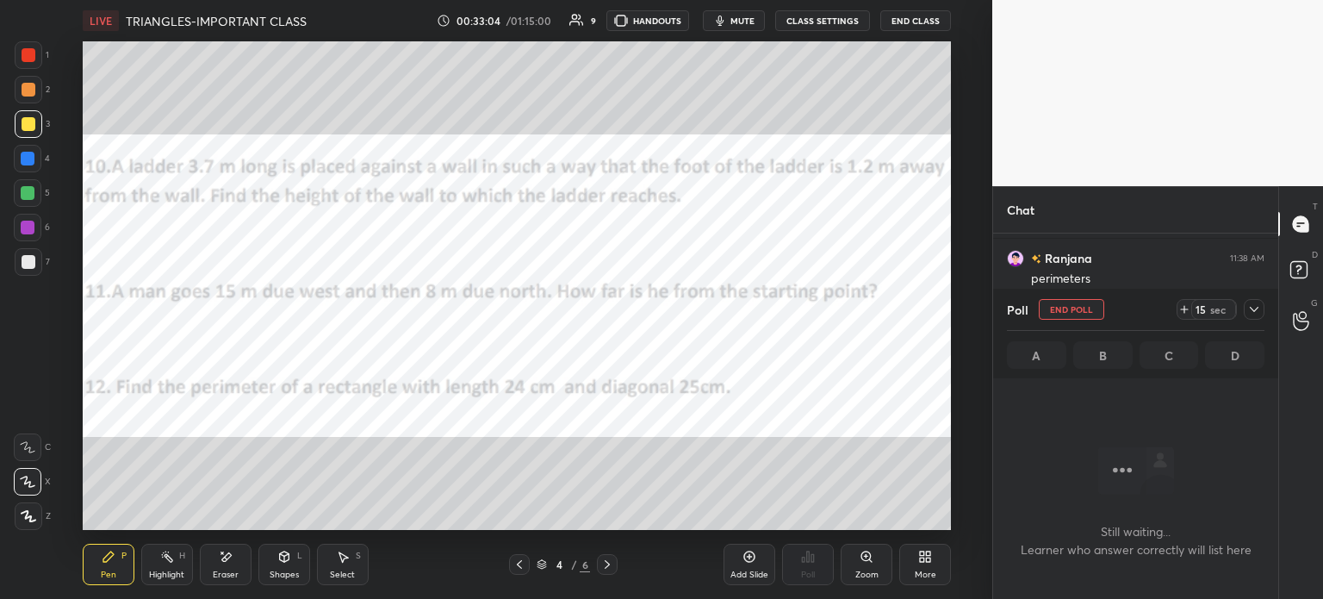
scroll to position [4, 5]
click at [1189, 307] on icon at bounding box center [1184, 309] width 14 height 14
click at [742, 25] on span "mute" at bounding box center [742, 21] width 24 height 12
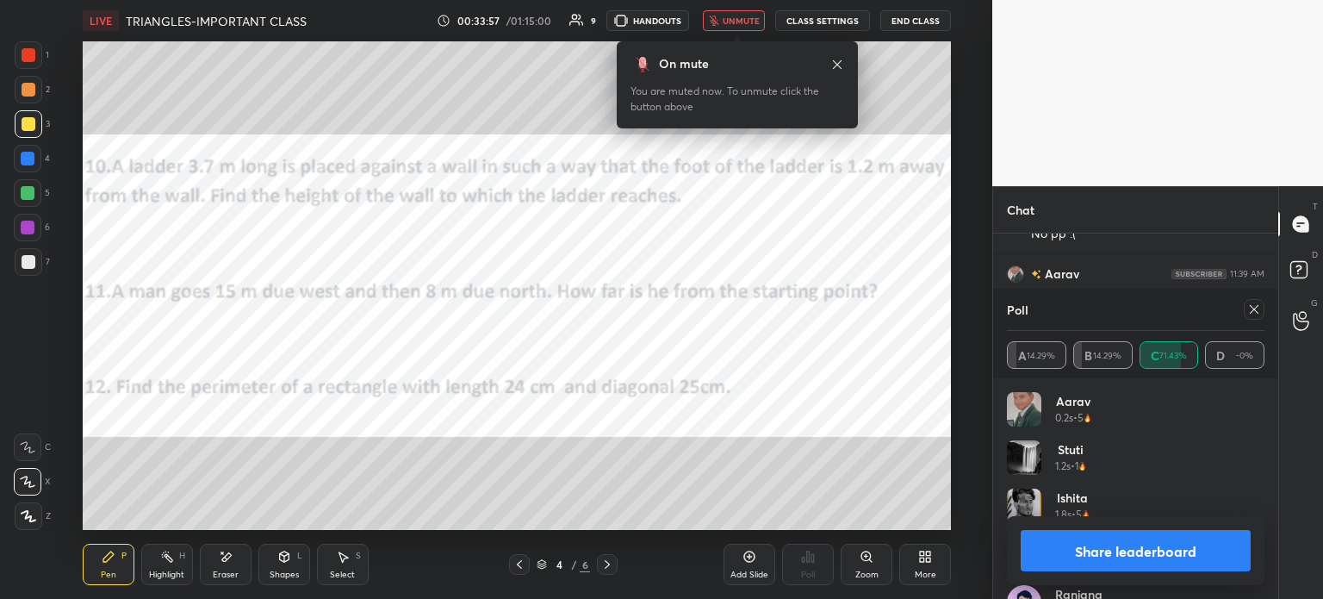
scroll to position [7959, 0]
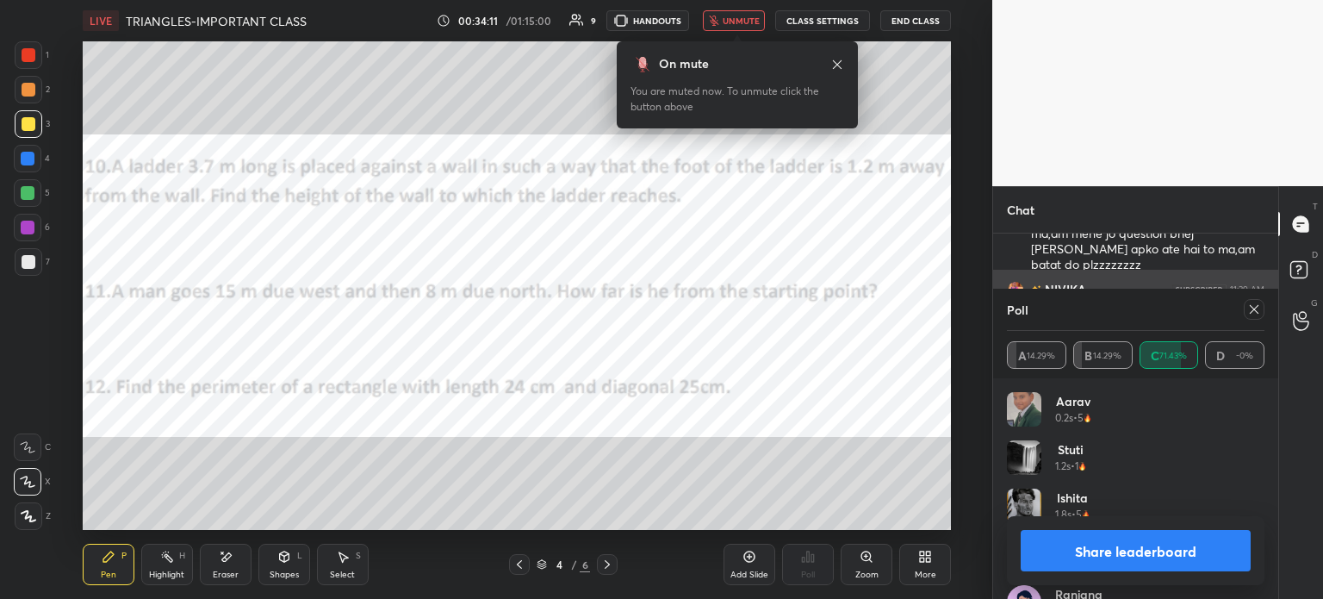
click at [1246, 309] on div at bounding box center [1254, 309] width 21 height 21
type textarea "x"
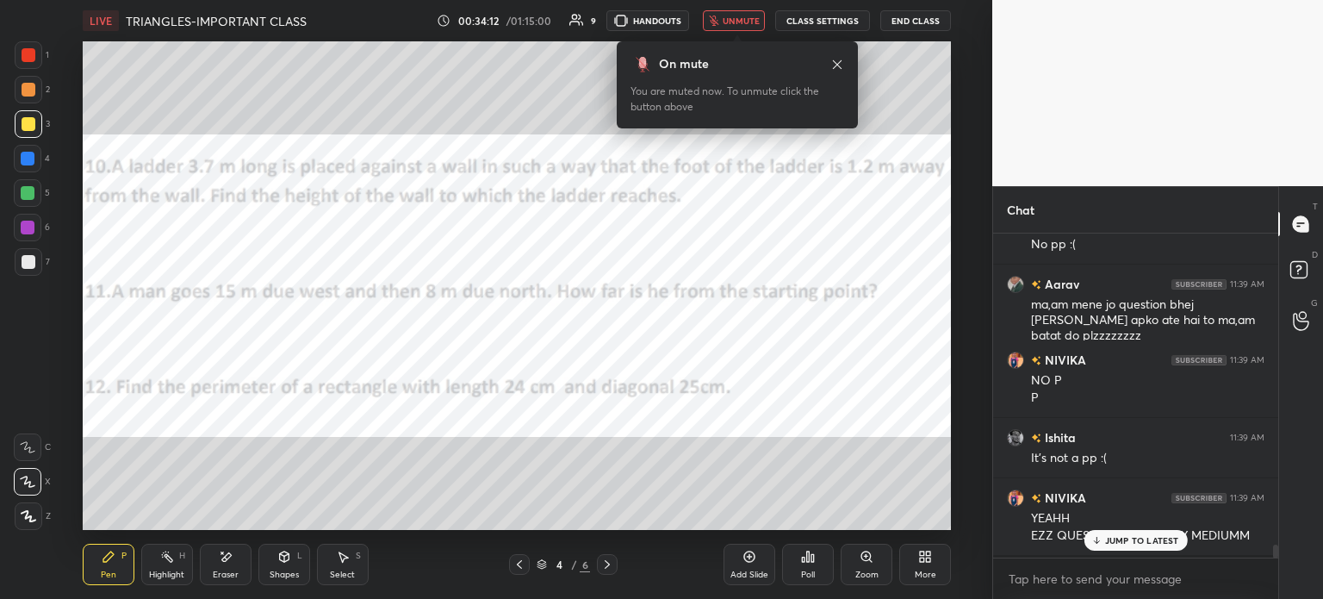
scroll to position [360, 280]
click at [741, 20] on span "unmute" at bounding box center [741, 21] width 37 height 12
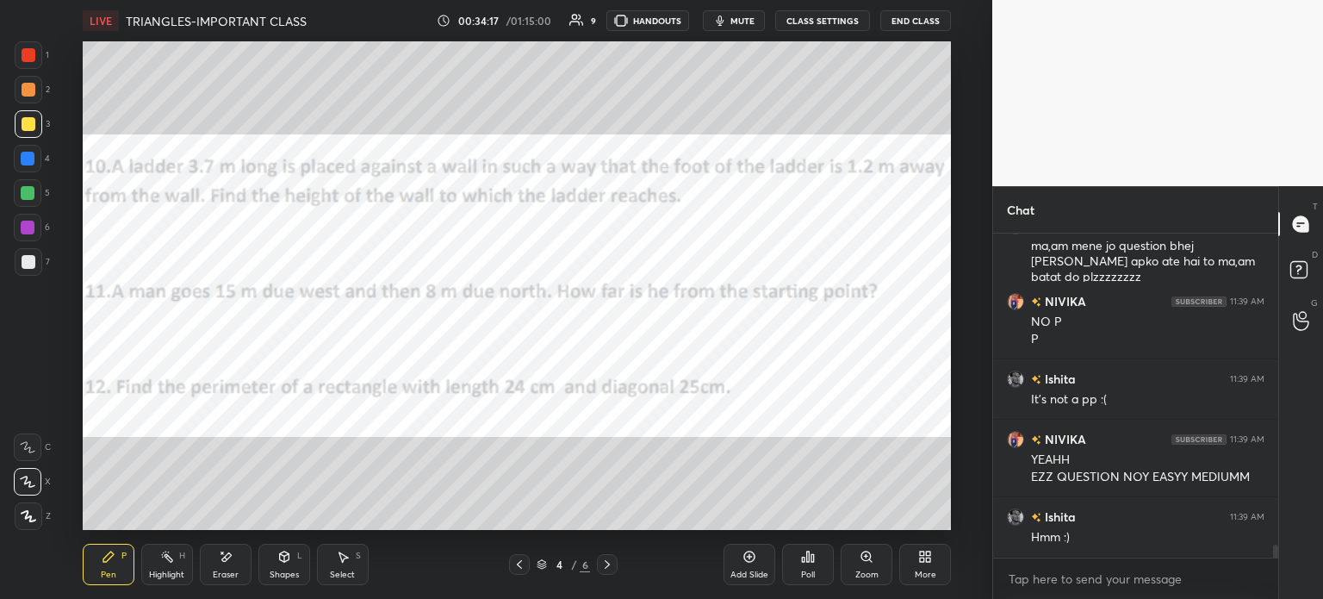
click at [23, 62] on div at bounding box center [29, 55] width 28 height 28
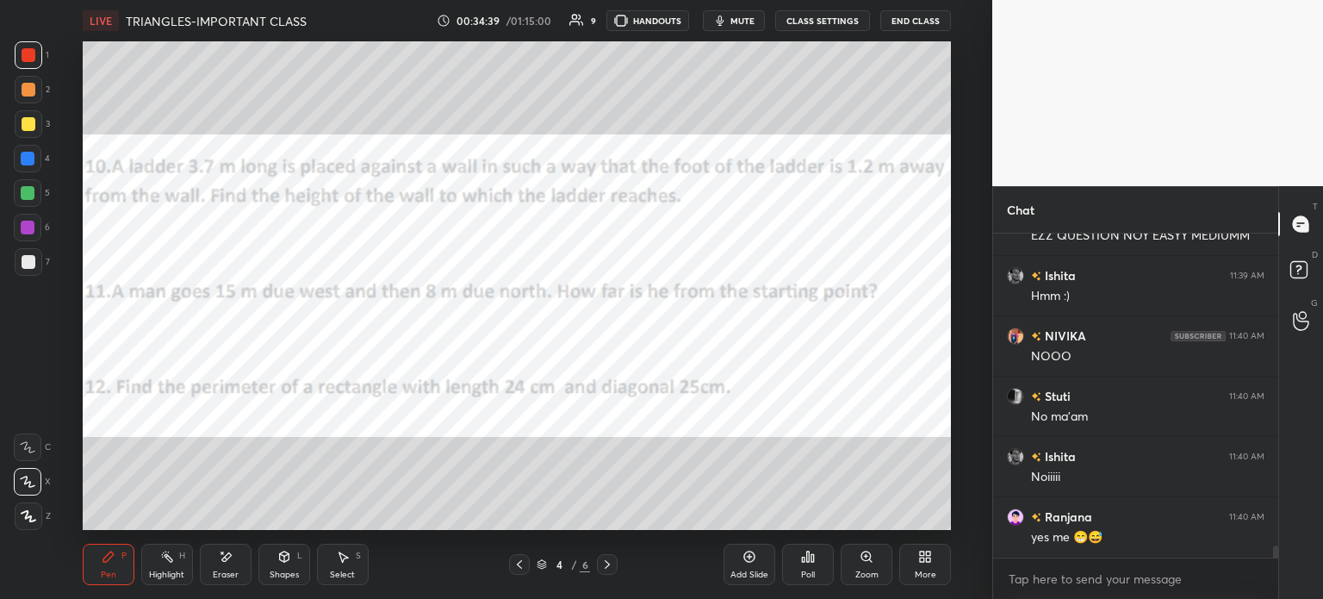
scroll to position [8248, 0]
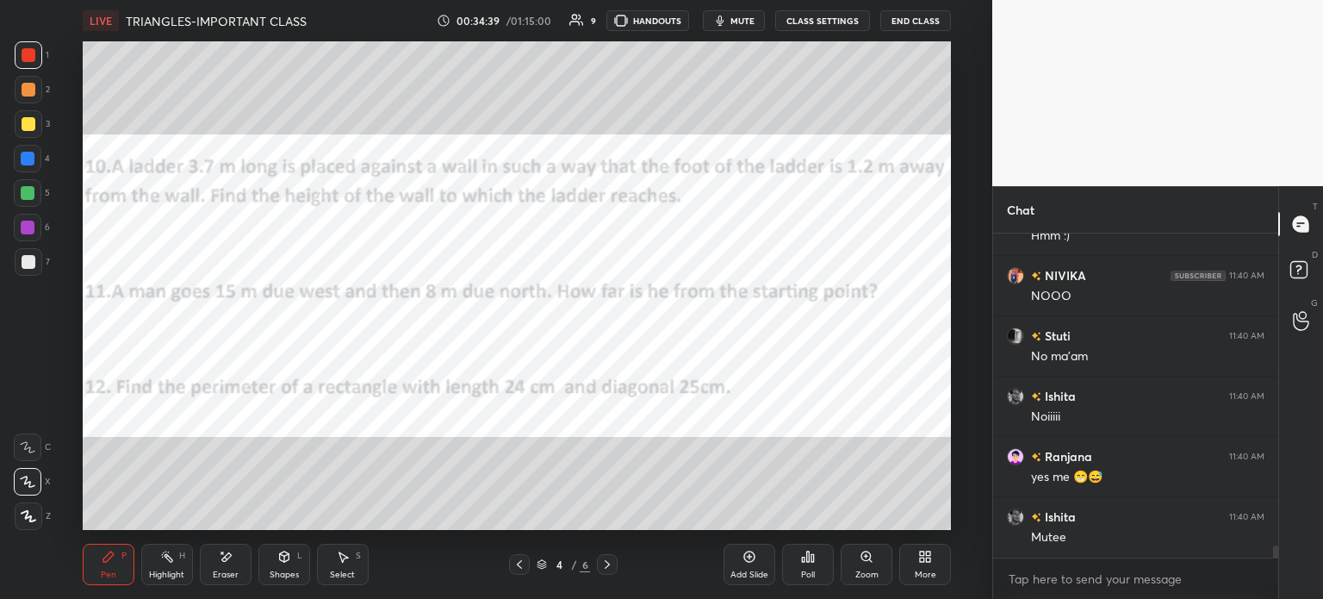
click at [741, 18] on span "mute" at bounding box center [742, 21] width 24 height 12
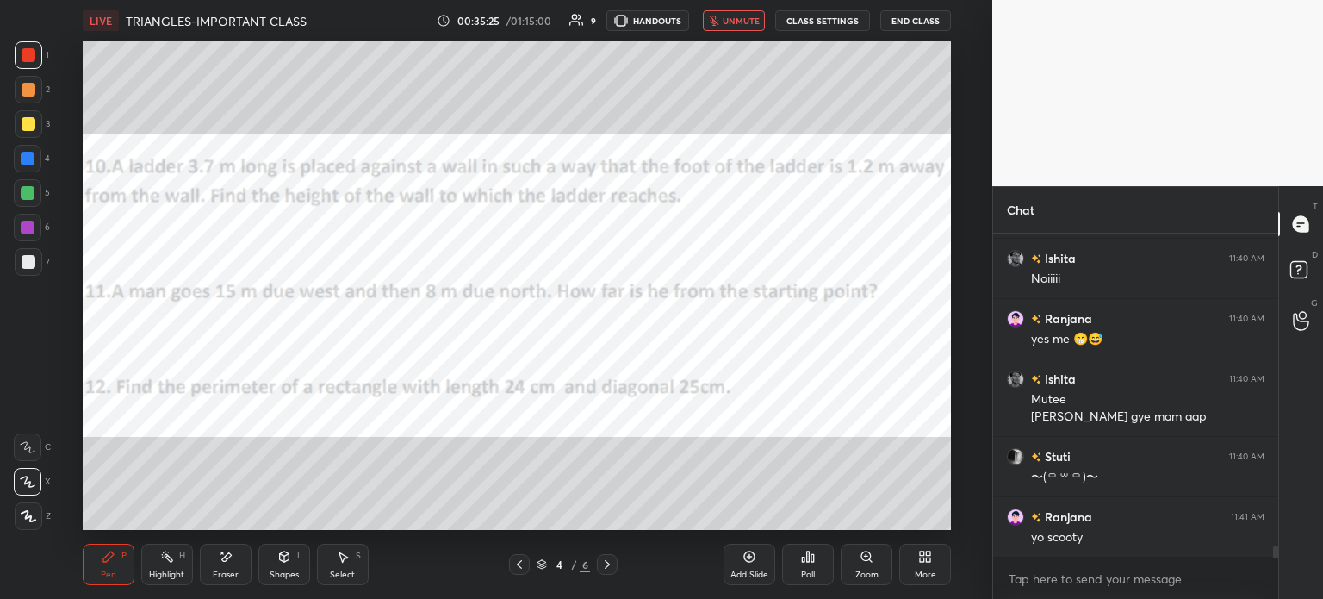
click at [732, 19] on span "unmute" at bounding box center [741, 21] width 37 height 12
click at [937, 576] on div "More" at bounding box center [925, 564] width 52 height 41
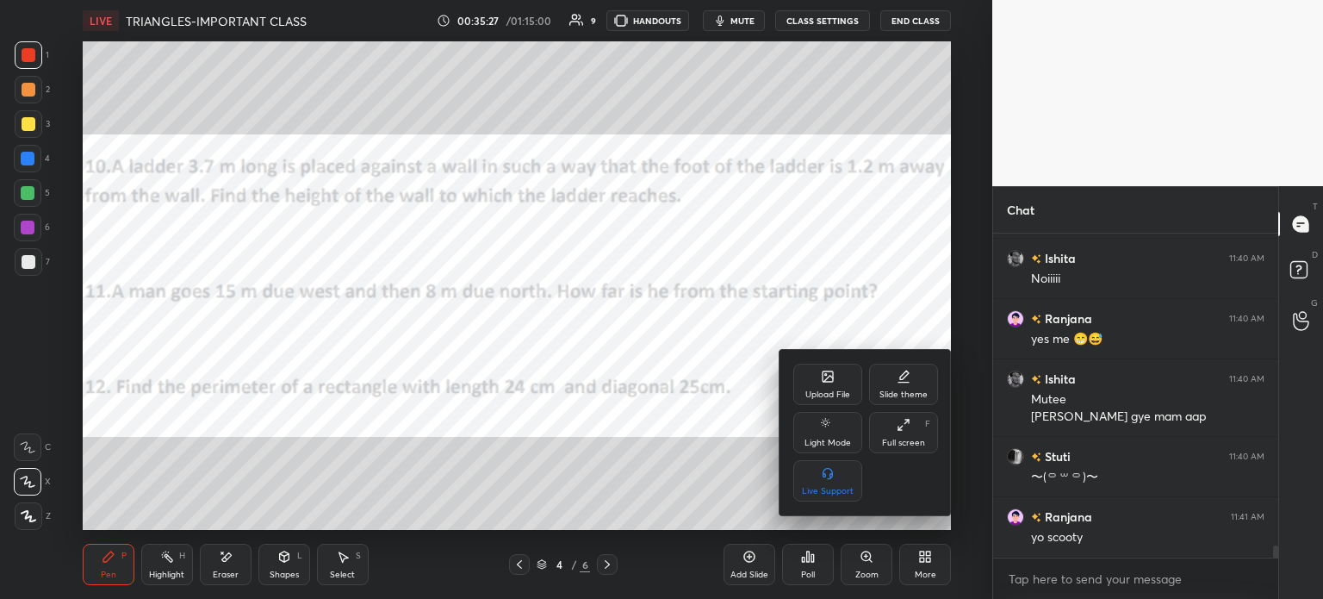
click at [836, 377] on div "Upload File" at bounding box center [827, 383] width 69 height 41
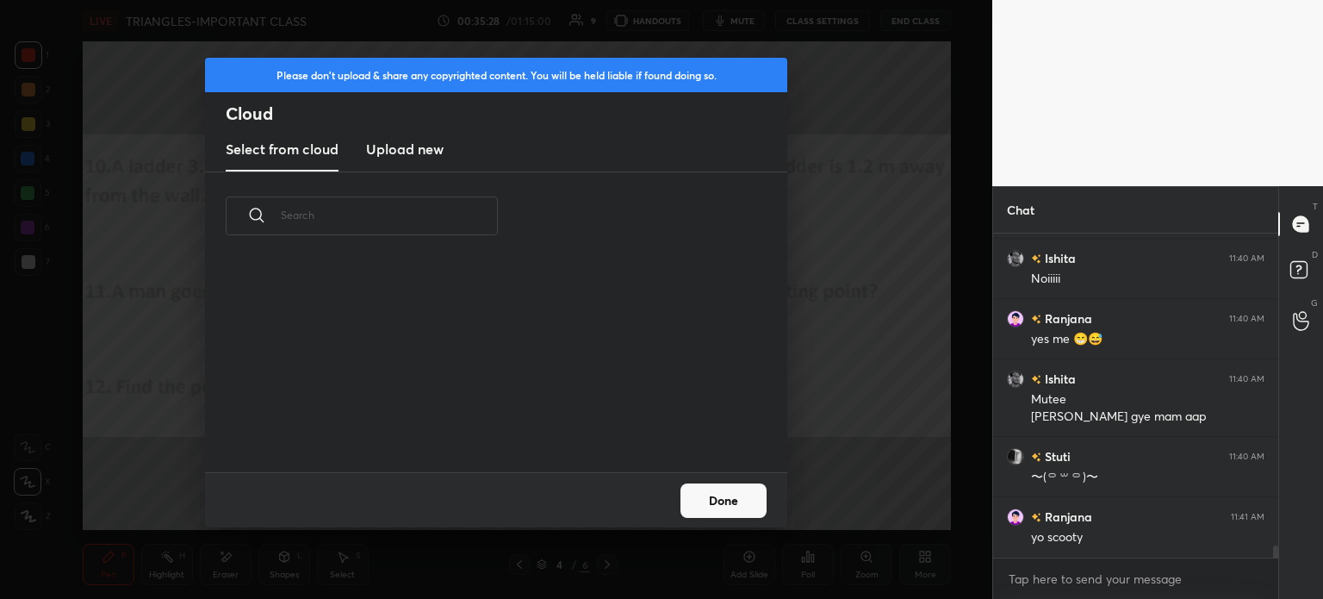
scroll to position [212, 553]
click at [402, 151] on h3 "Upload new" at bounding box center [405, 149] width 78 height 21
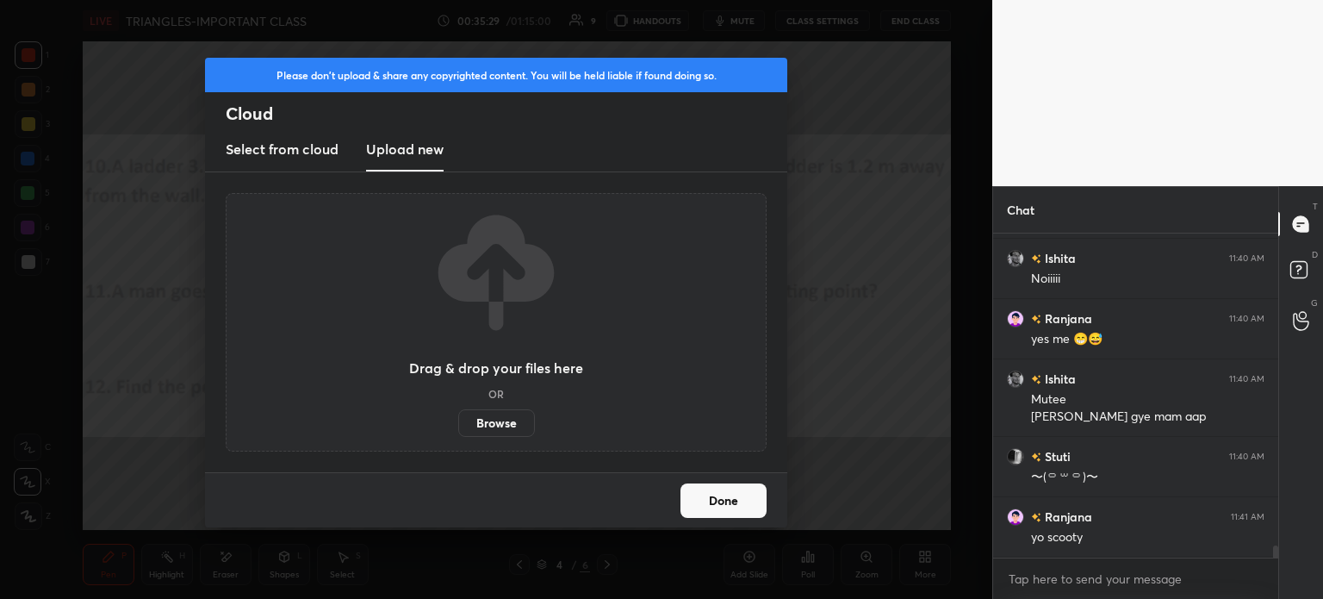
click at [510, 426] on label "Browse" at bounding box center [496, 423] width 77 height 28
click at [458, 426] on input "Browse" at bounding box center [458, 423] width 0 height 28
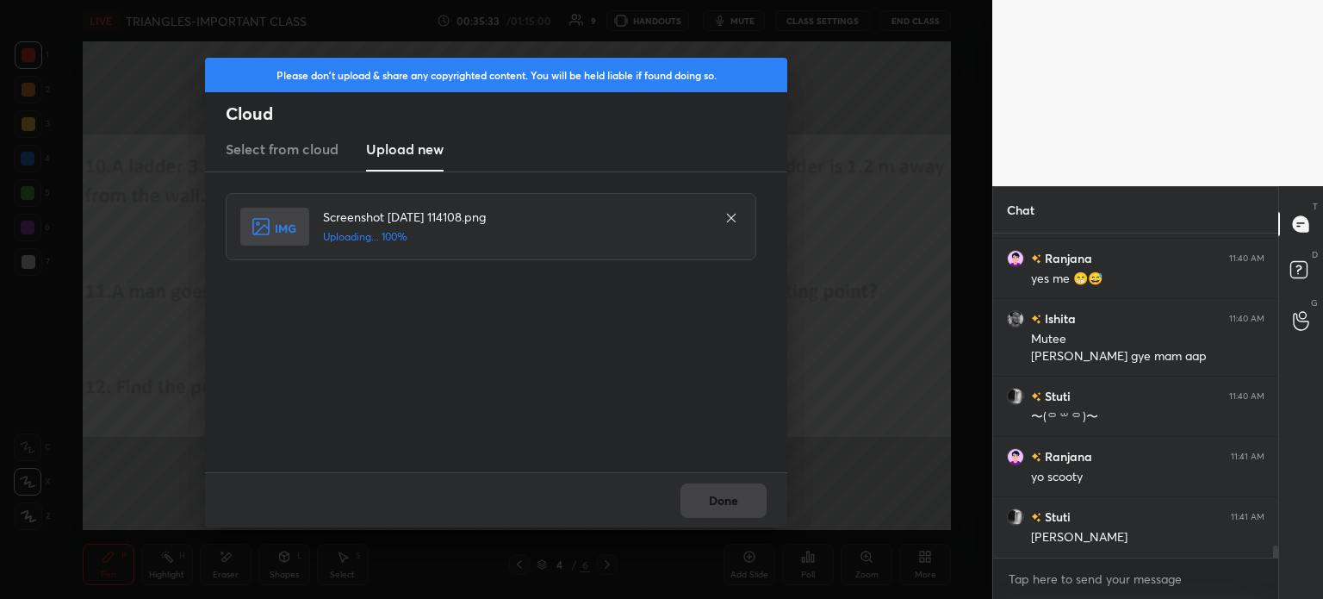
click at [721, 510] on div "Done" at bounding box center [496, 499] width 582 height 55
click at [727, 509] on button "Done" at bounding box center [723, 500] width 86 height 34
click at [731, 509] on button "Done" at bounding box center [723, 500] width 86 height 34
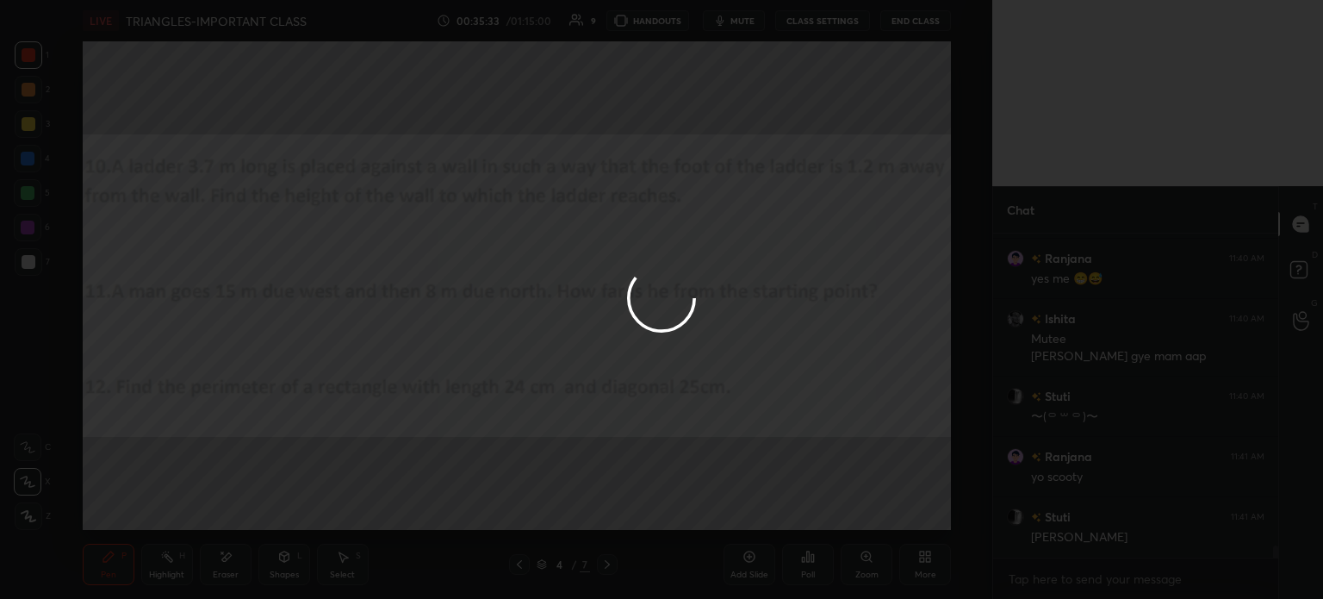
click at [739, 508] on div at bounding box center [661, 299] width 1323 height 599
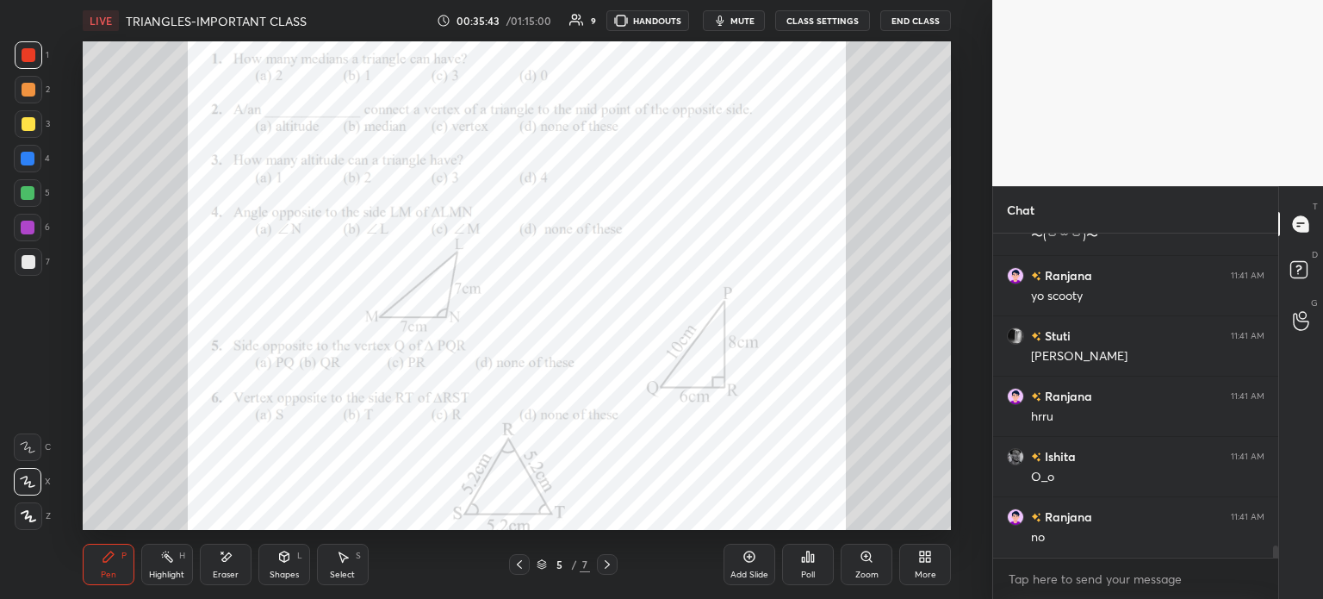
scroll to position [8645, 0]
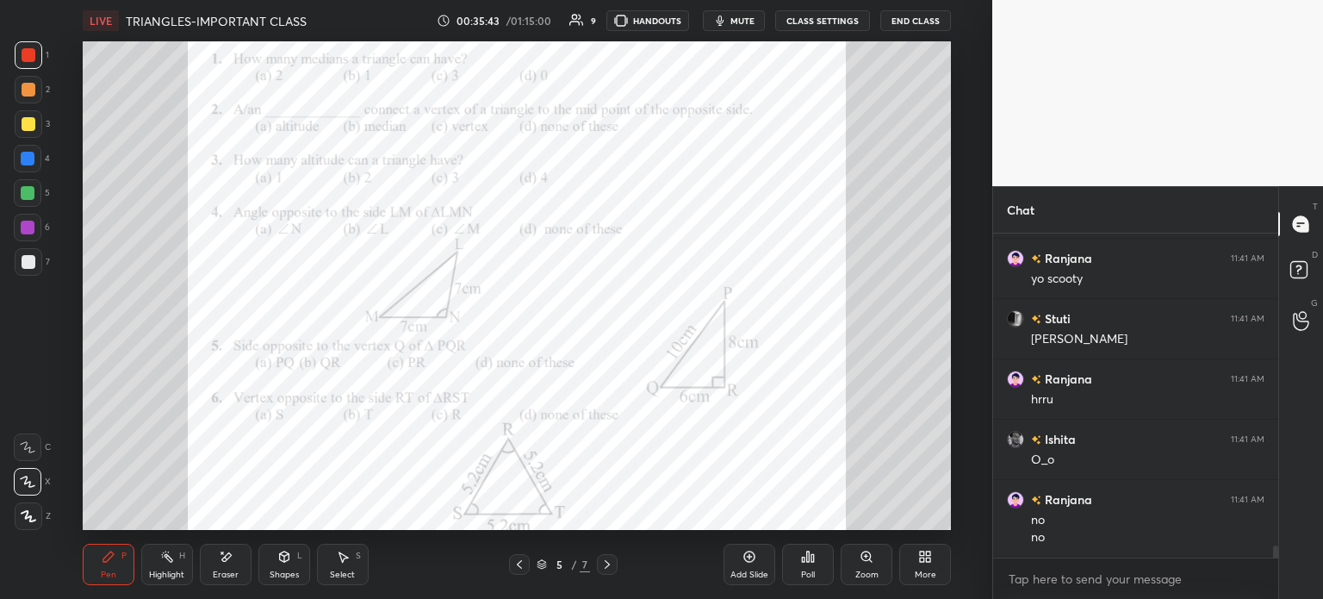
click at [867, 564] on div "Zoom" at bounding box center [867, 564] width 52 height 41
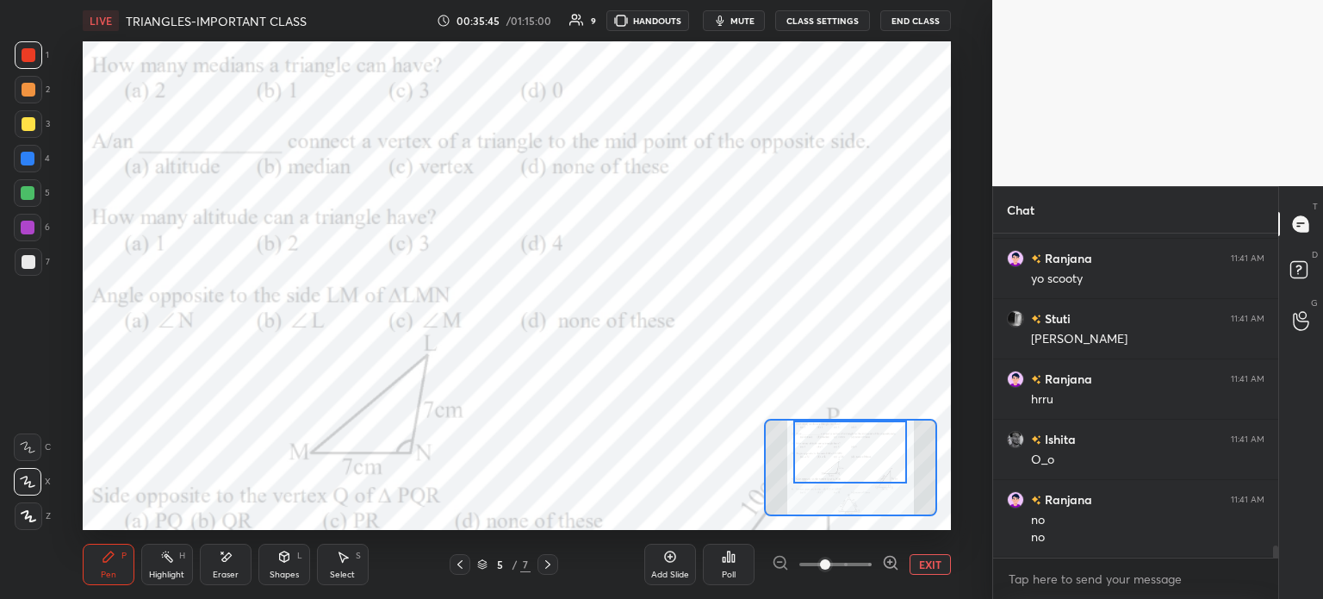
scroll to position [8662, 0]
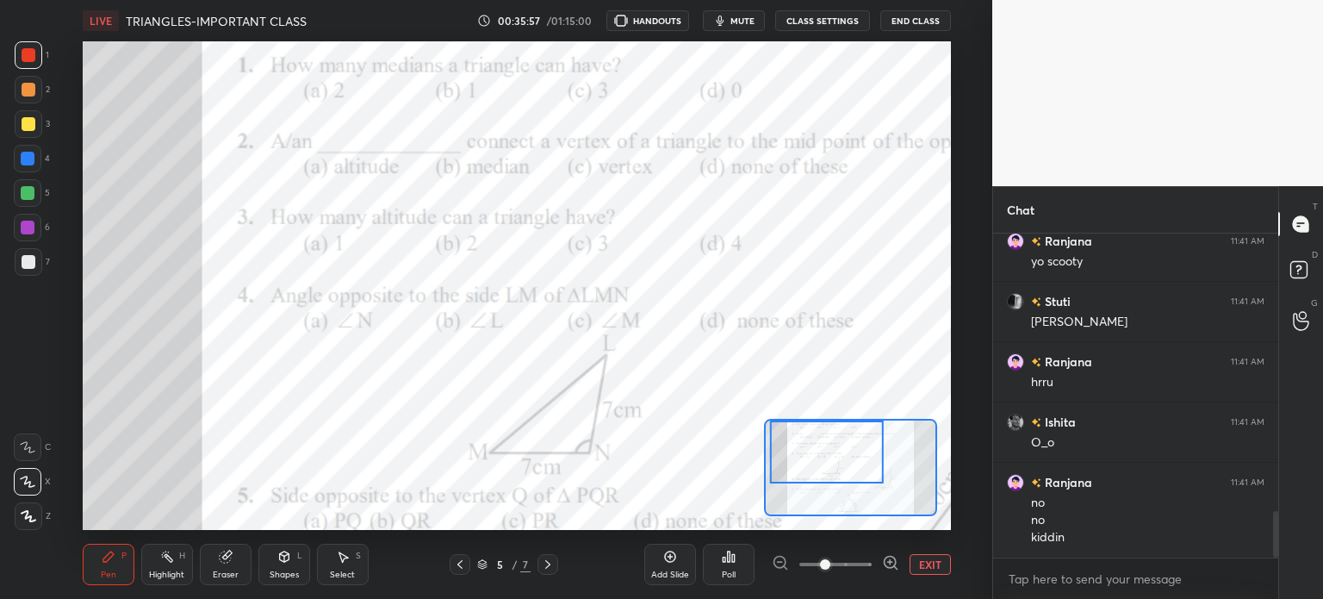
scroll to position [85646, 85212]
click at [732, 568] on div "Poll" at bounding box center [729, 564] width 52 height 41
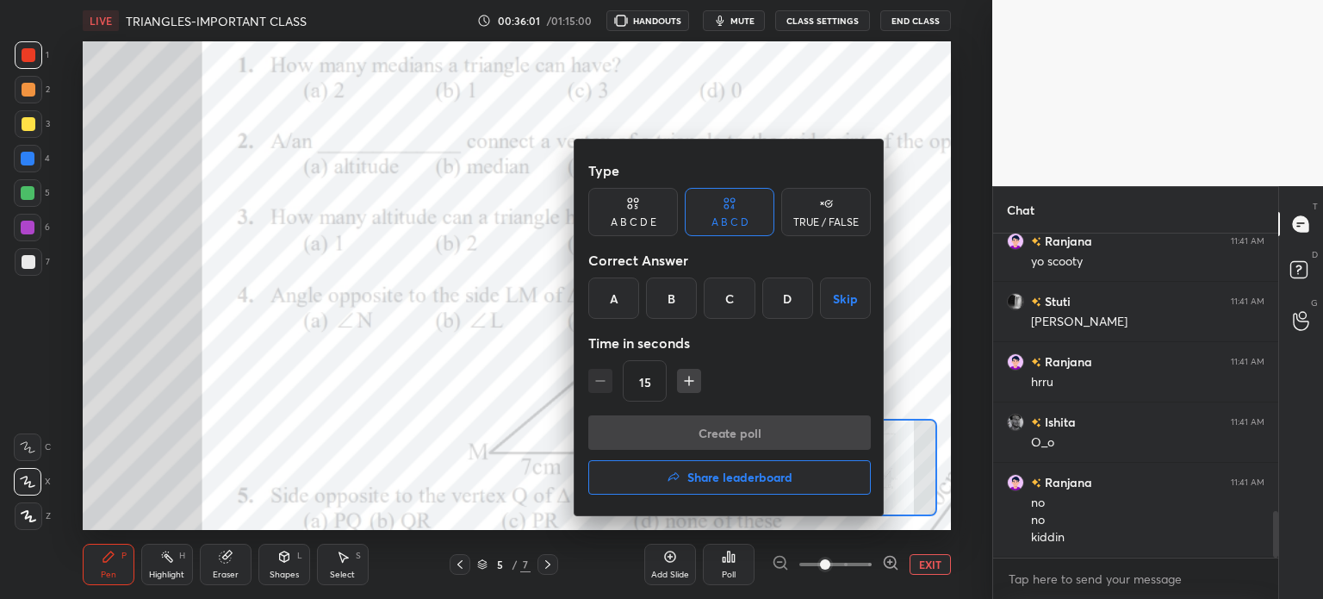
click at [733, 308] on div "C" at bounding box center [729, 297] width 51 height 41
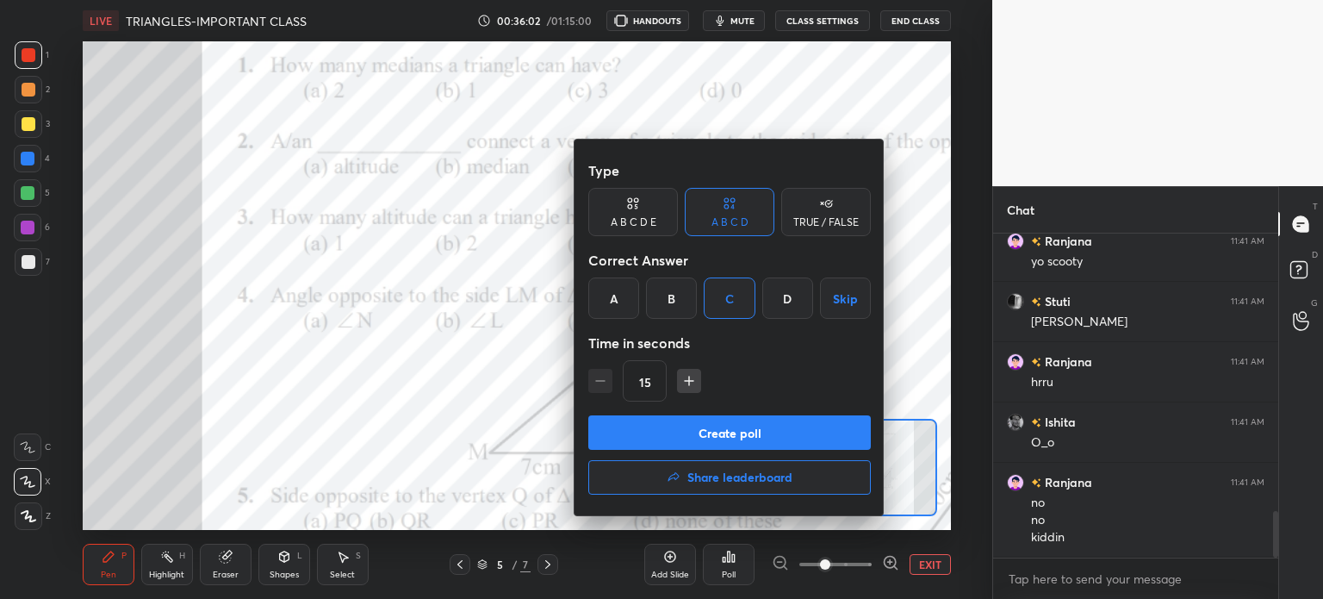
click at [771, 429] on button "Create poll" at bounding box center [729, 432] width 283 height 34
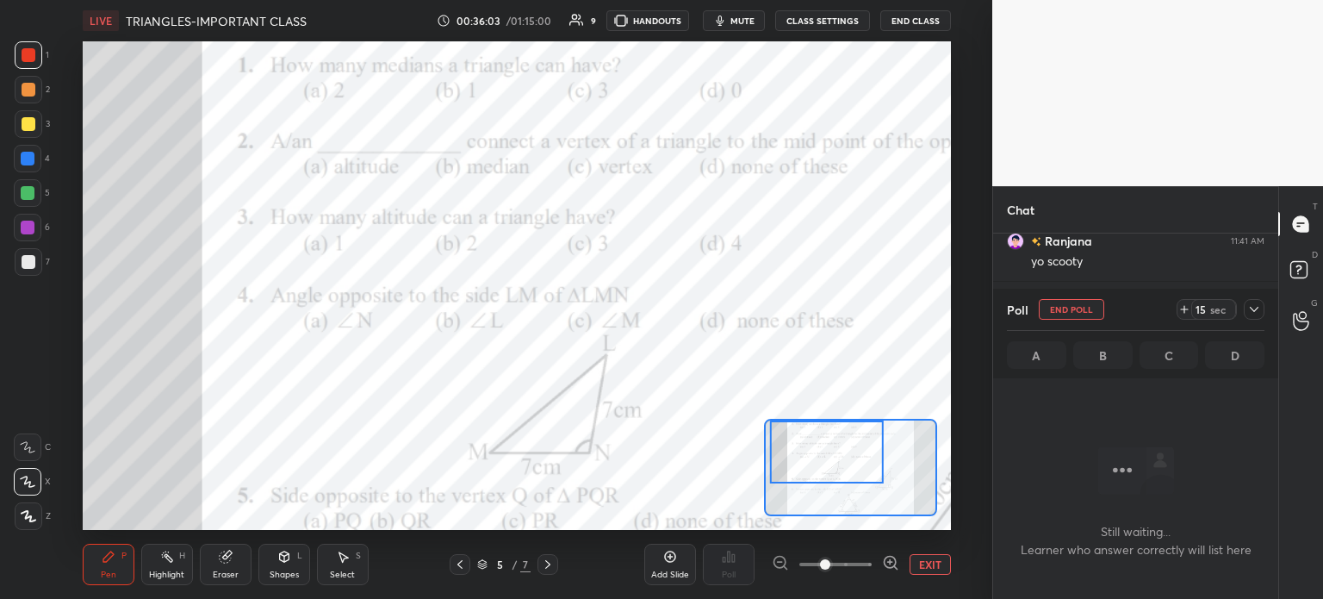
scroll to position [4, 5]
click at [1191, 306] on div "15 sec" at bounding box center [1213, 309] width 45 height 21
click at [1251, 310] on icon at bounding box center [1254, 309] width 14 height 14
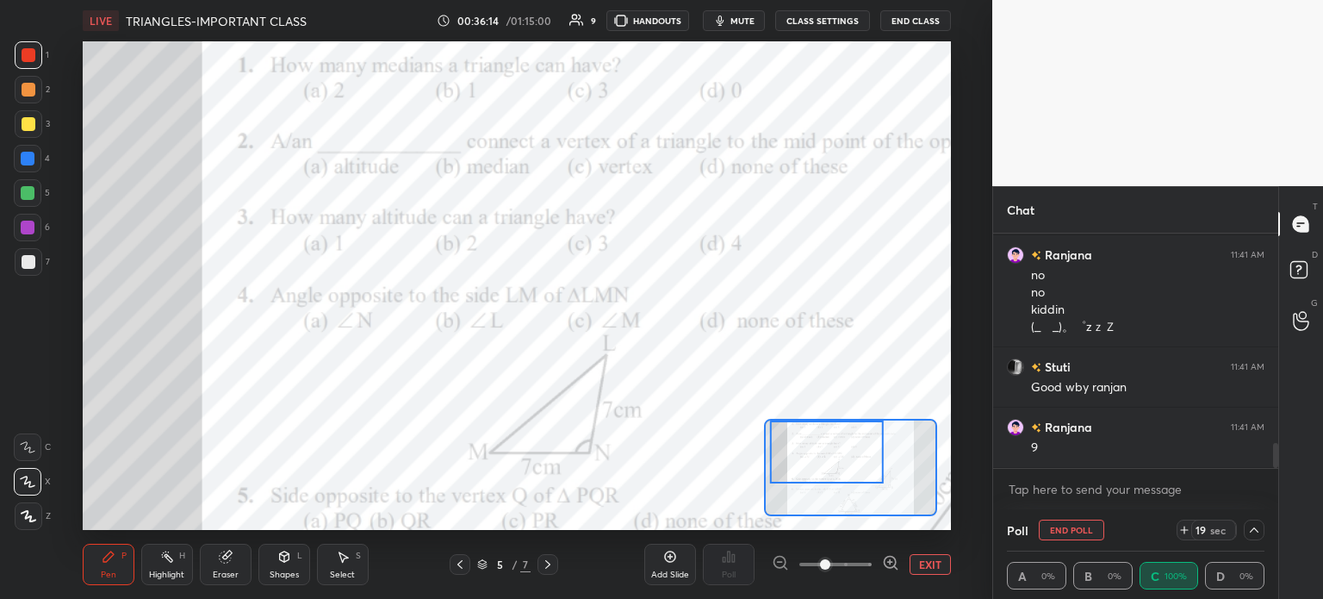
scroll to position [0, 0]
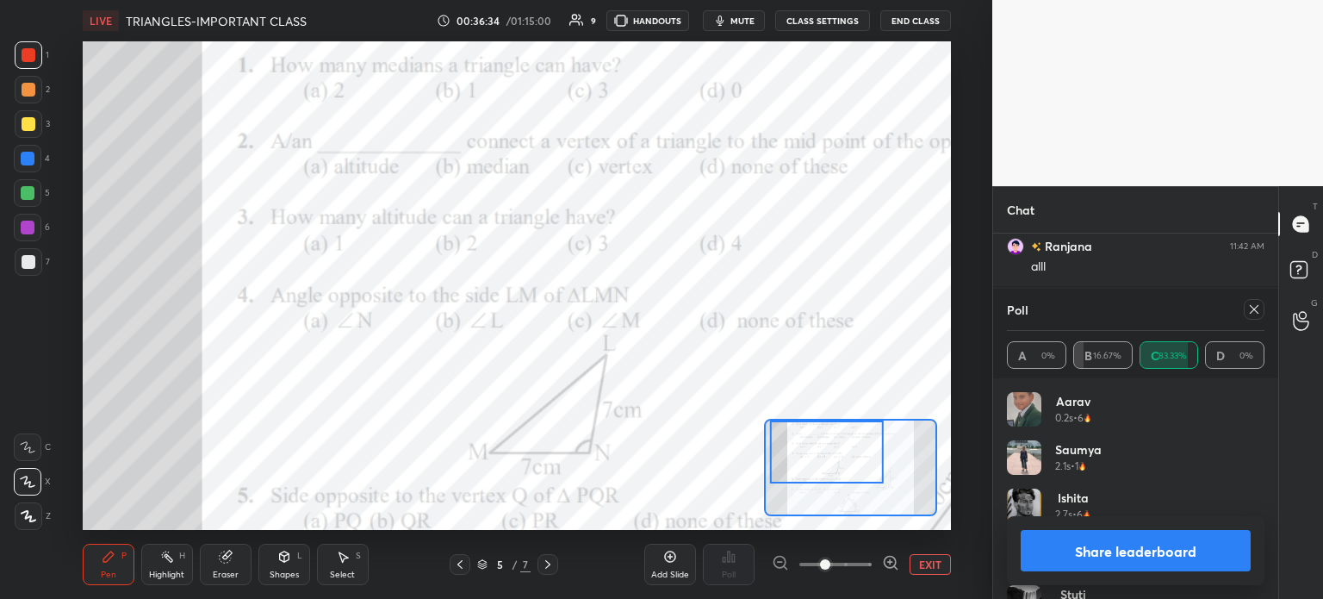
click at [1261, 305] on div at bounding box center [1254, 309] width 21 height 21
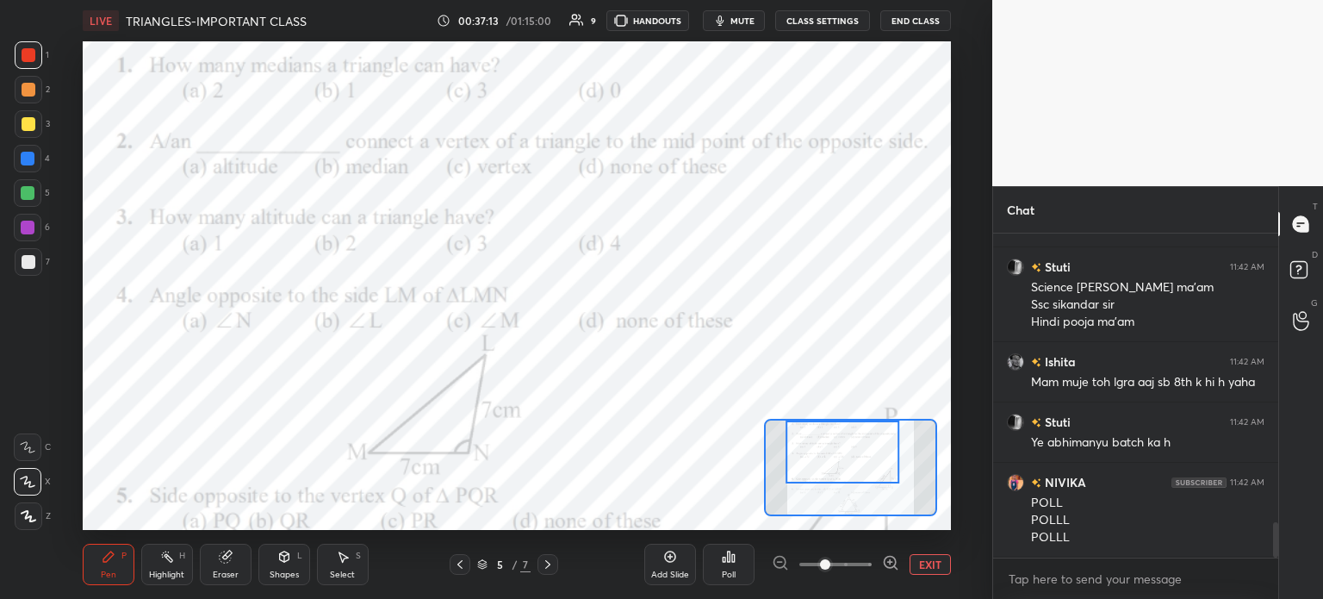
click at [730, 561] on icon at bounding box center [729, 556] width 3 height 10
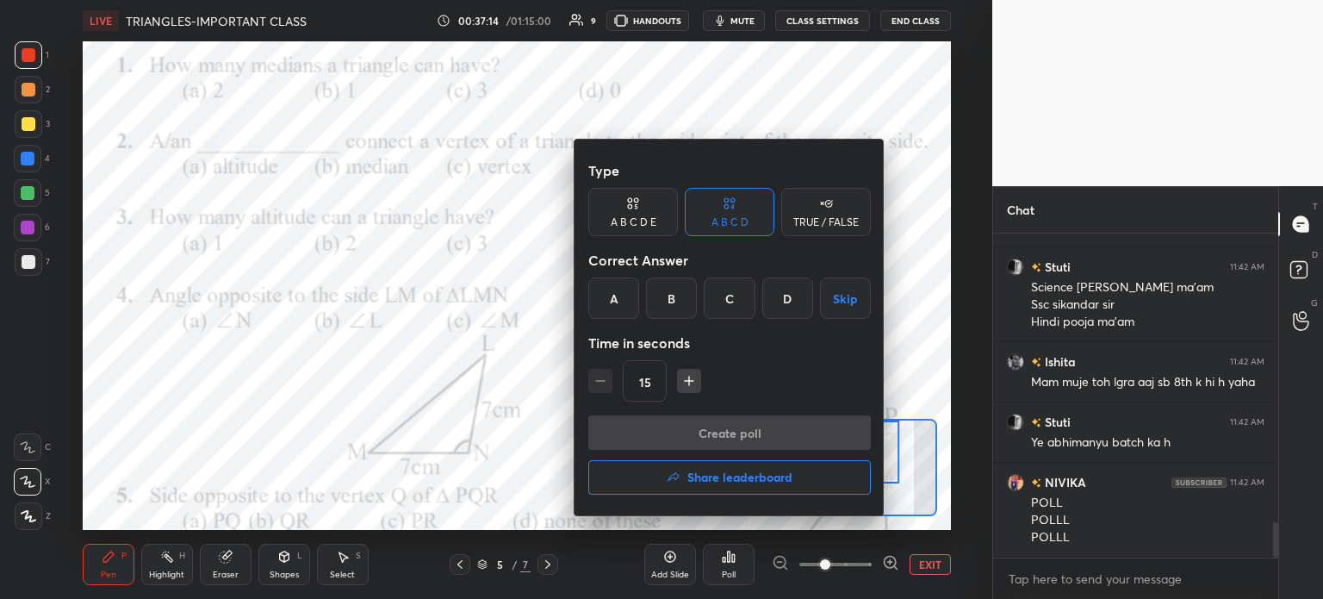
click at [673, 299] on div "B" at bounding box center [671, 297] width 51 height 41
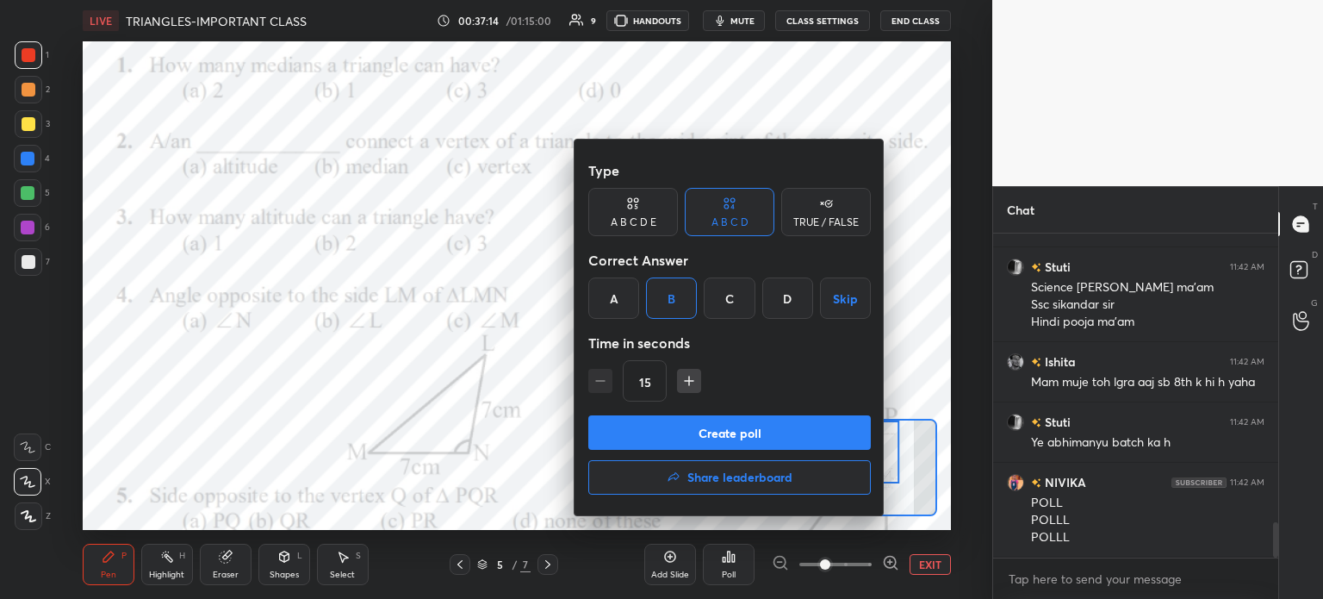
click at [827, 426] on button "Create poll" at bounding box center [729, 432] width 283 height 34
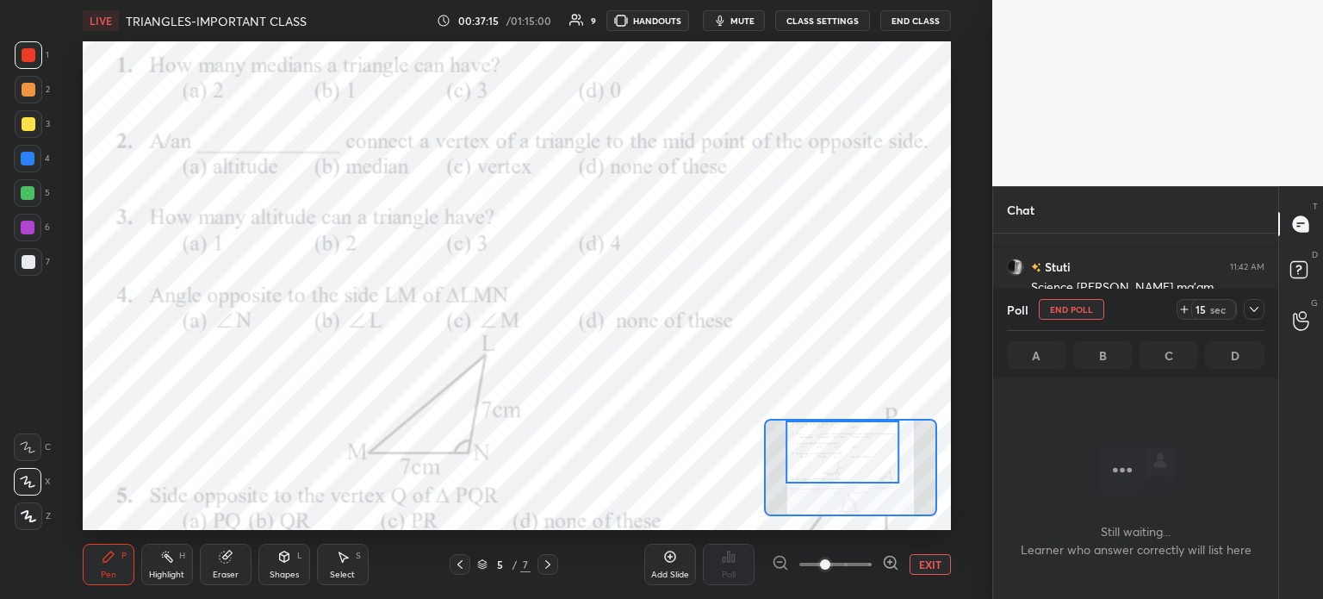
click at [1185, 306] on icon at bounding box center [1184, 309] width 14 height 14
click at [1247, 309] on icon at bounding box center [1254, 309] width 14 height 14
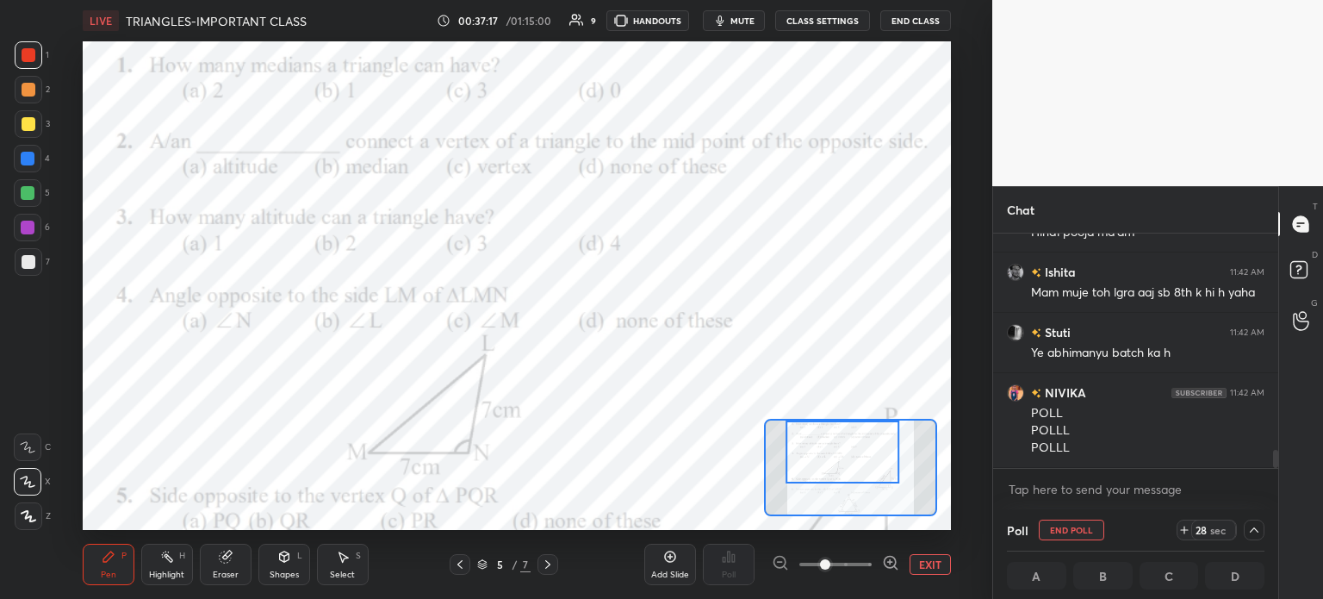
click at [739, 23] on span "mute" at bounding box center [742, 21] width 24 height 12
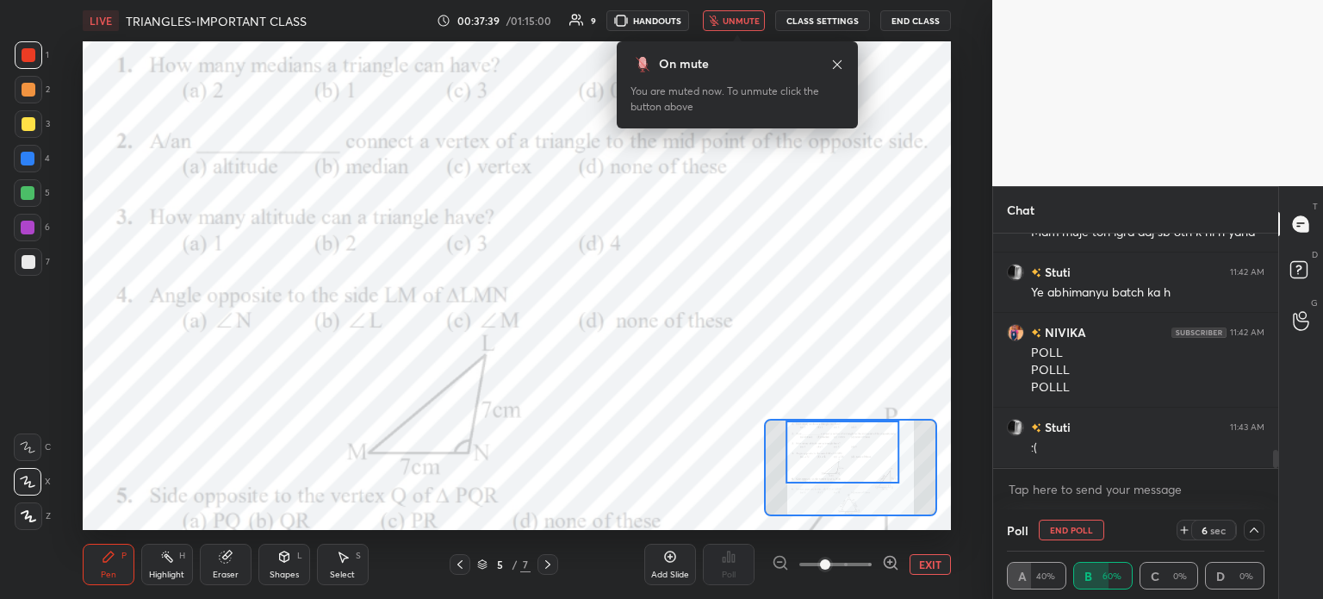
scroll to position [2863, 0]
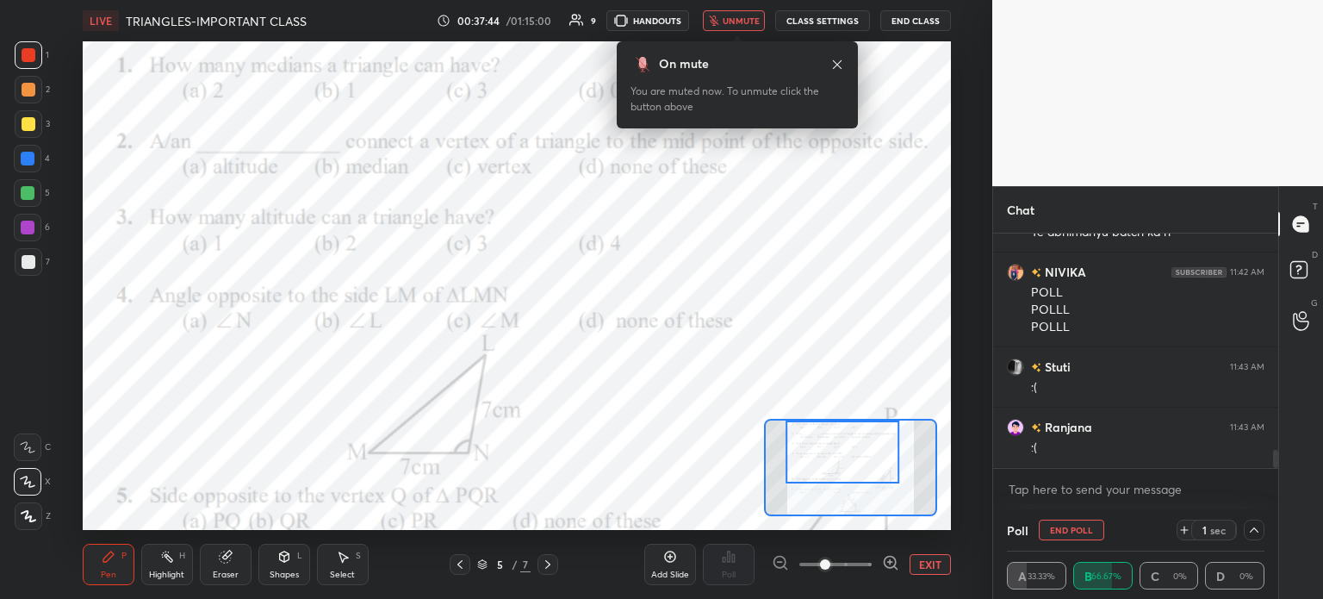
click at [1254, 523] on div at bounding box center [1254, 529] width 21 height 21
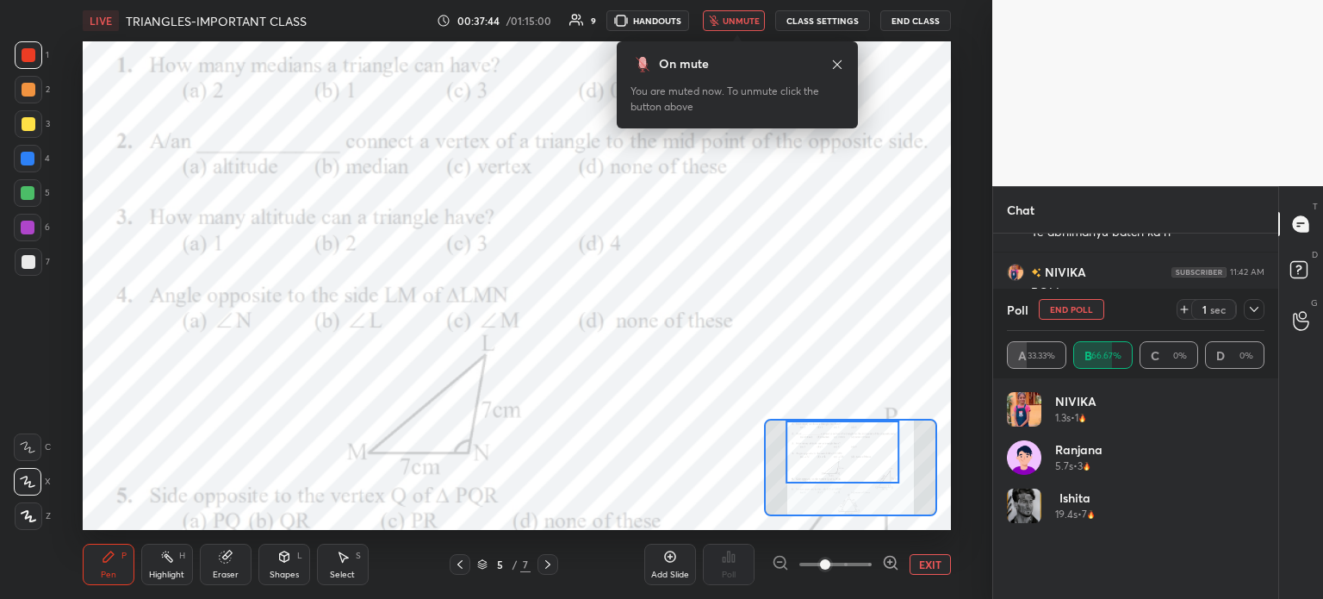
scroll to position [202, 252]
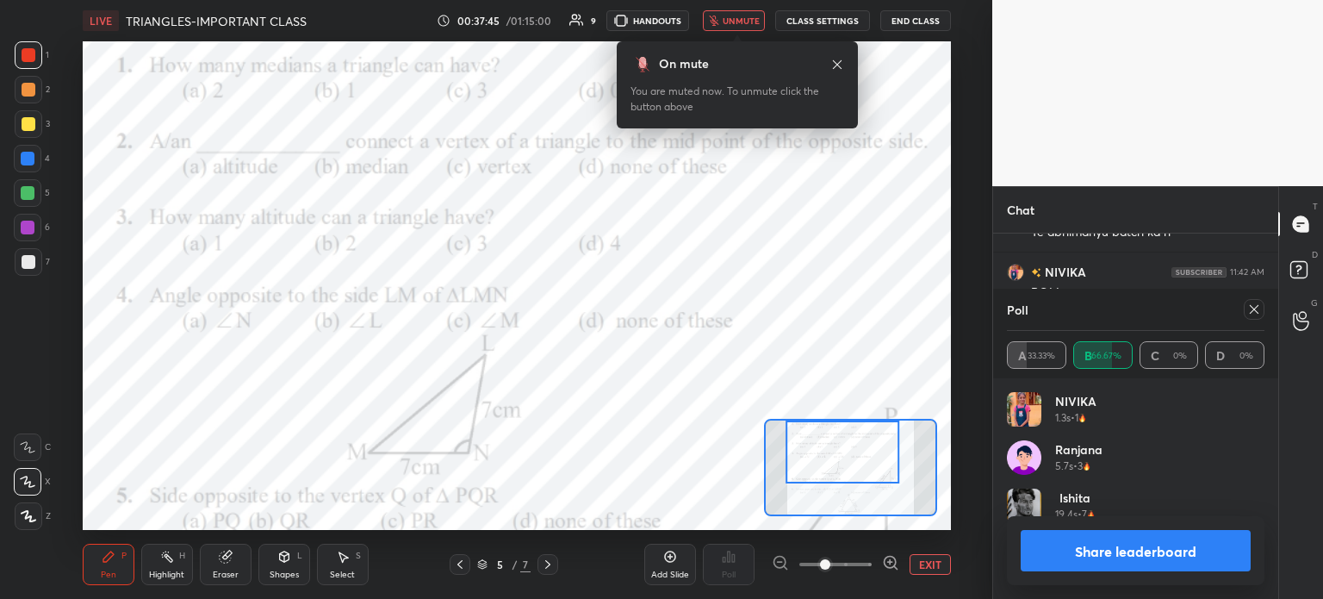
click at [1255, 304] on icon at bounding box center [1254, 309] width 14 height 14
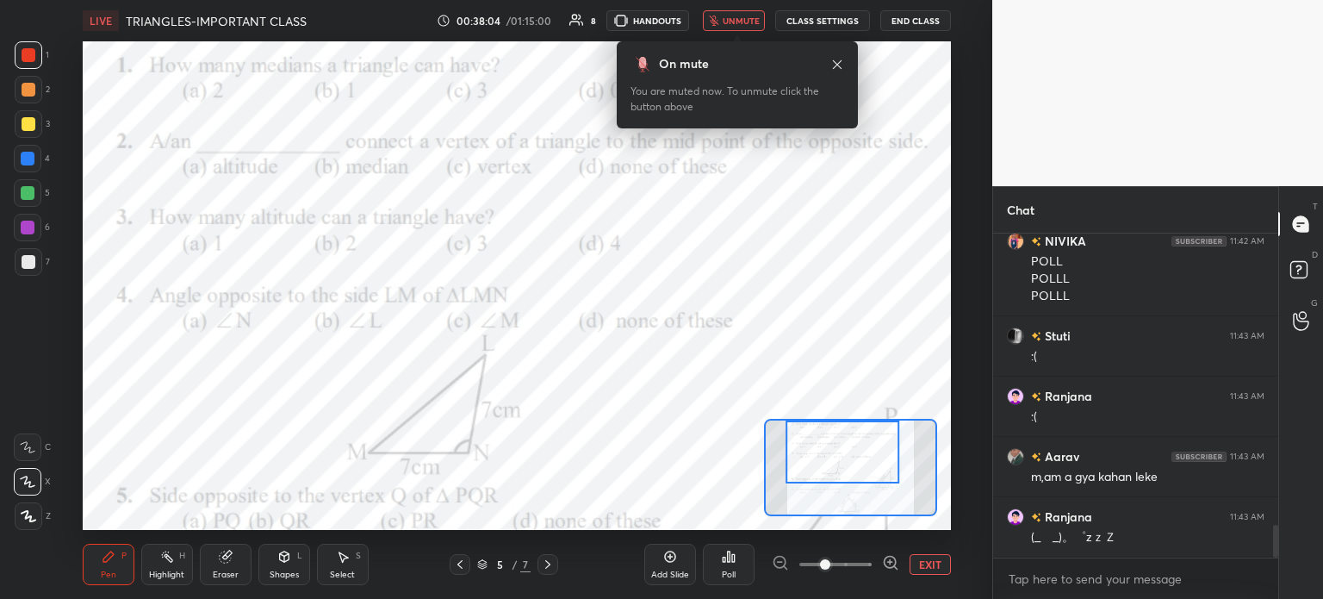
click at [842, 66] on icon at bounding box center [837, 65] width 14 height 14
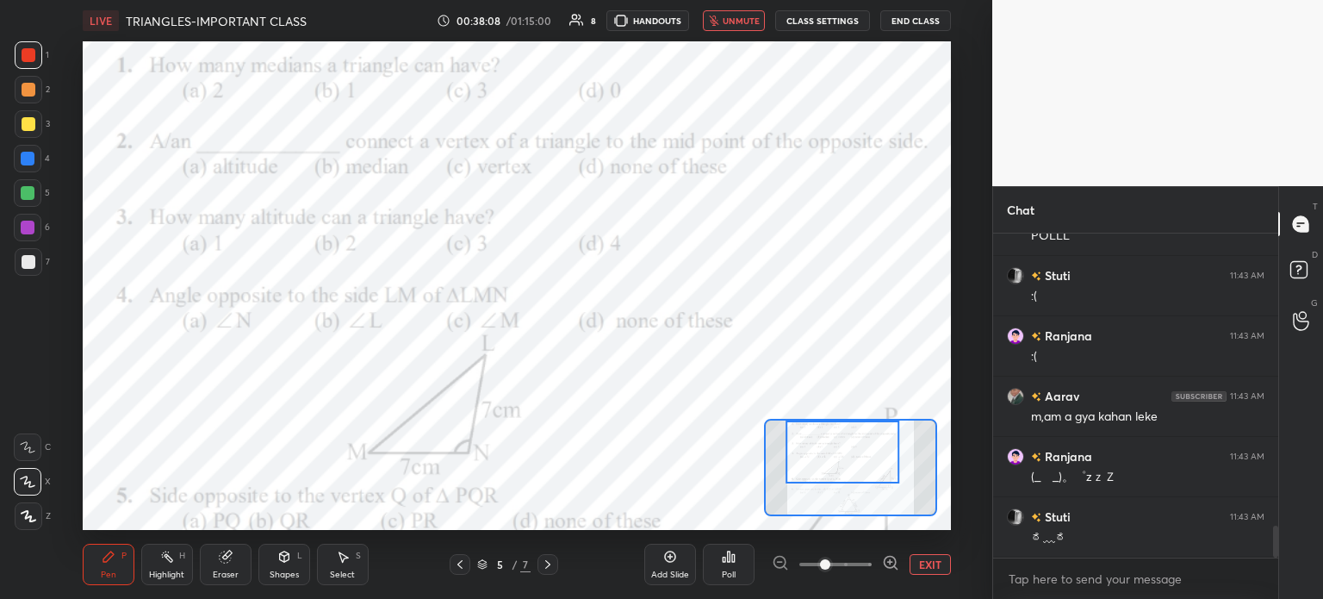
click at [737, 16] on span "unmute" at bounding box center [741, 21] width 37 height 12
click at [733, 564] on div "Poll" at bounding box center [729, 564] width 52 height 41
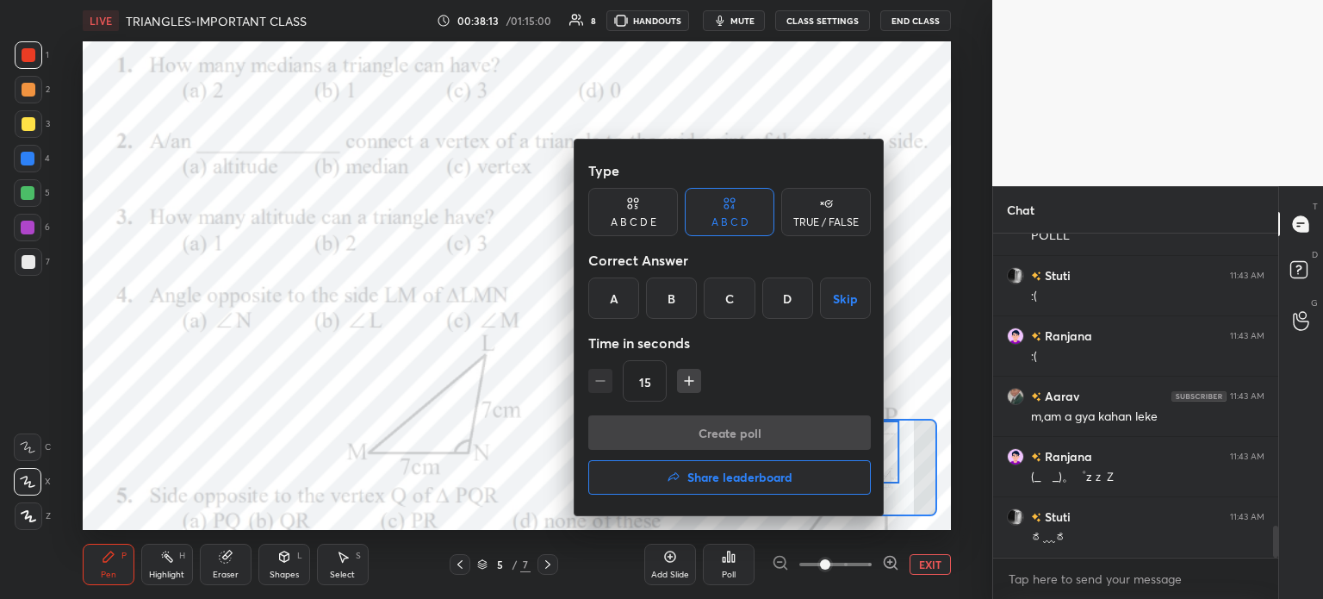
click at [732, 297] on div "C" at bounding box center [729, 297] width 51 height 41
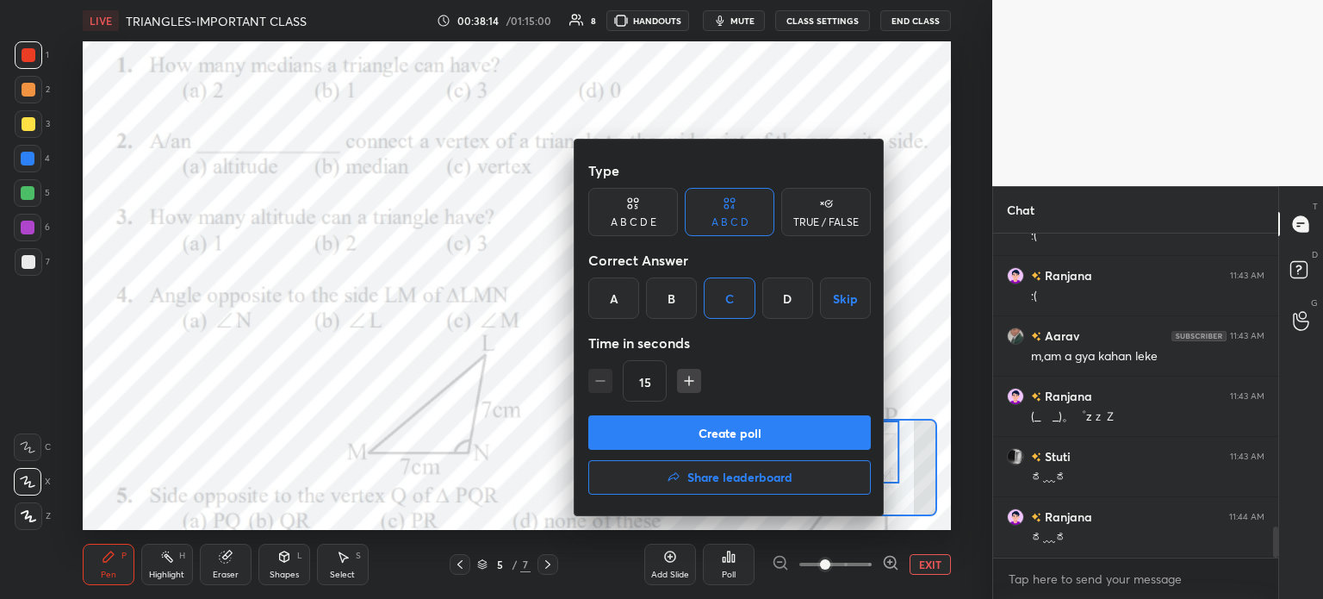
click at [772, 420] on button "Create poll" at bounding box center [729, 432] width 283 height 34
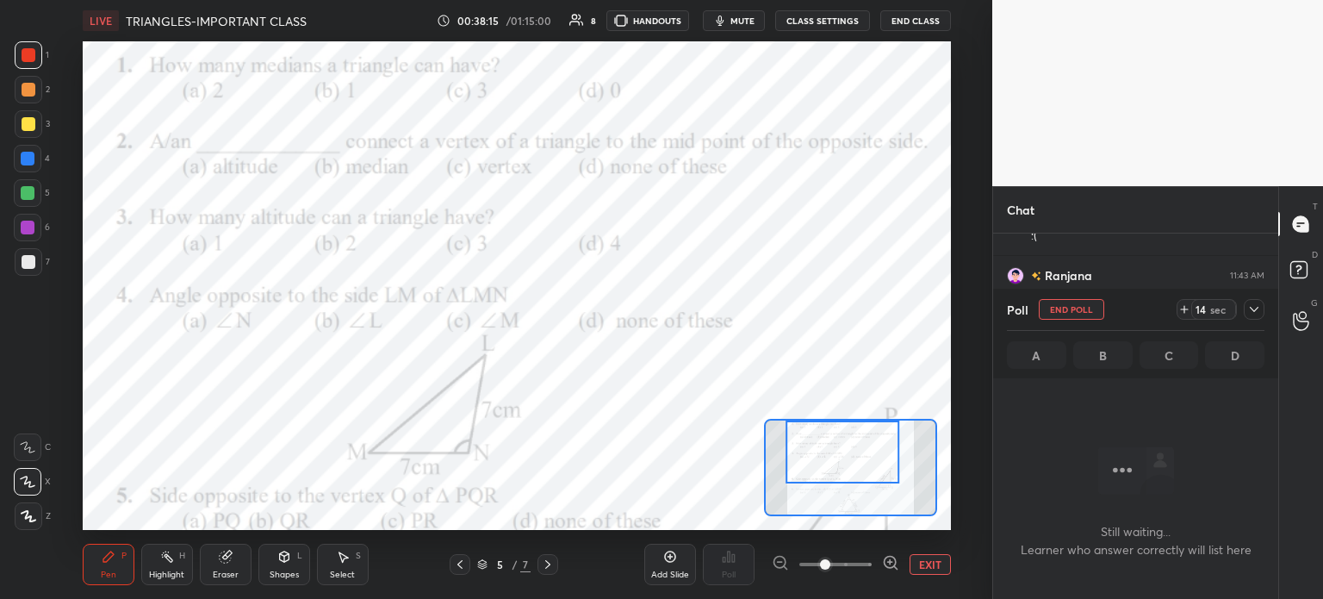
click at [1189, 309] on icon at bounding box center [1184, 309] width 14 height 14
click at [1258, 312] on icon at bounding box center [1254, 309] width 14 height 14
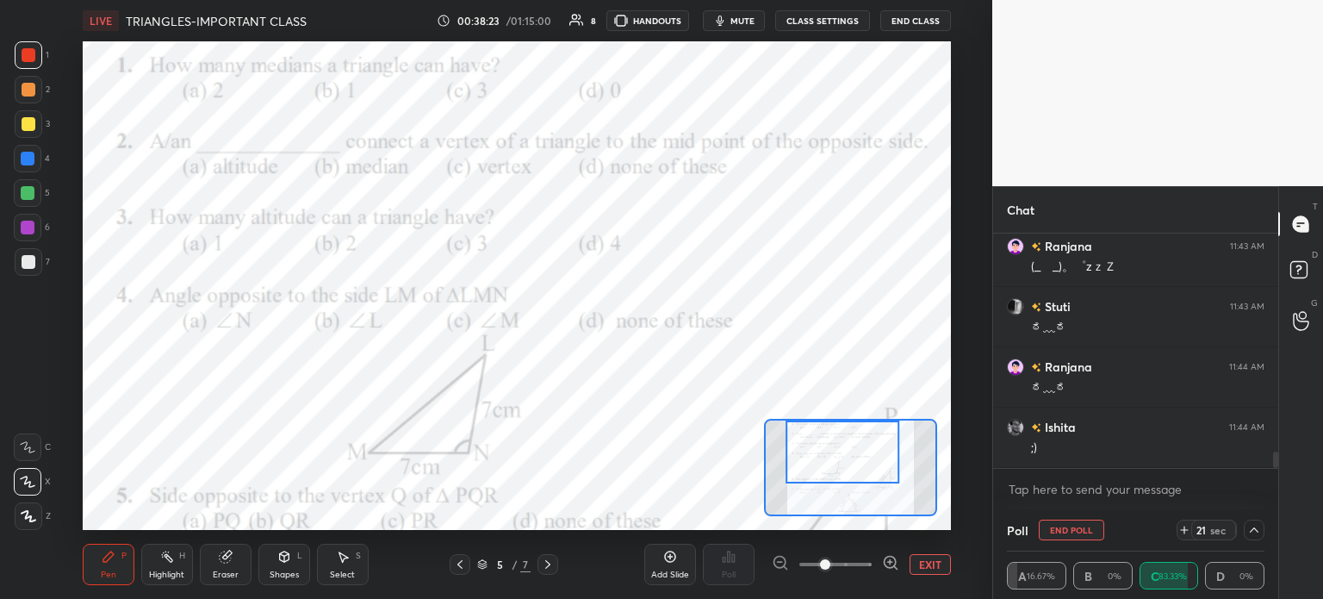
click at [1255, 531] on icon at bounding box center [1254, 530] width 14 height 14
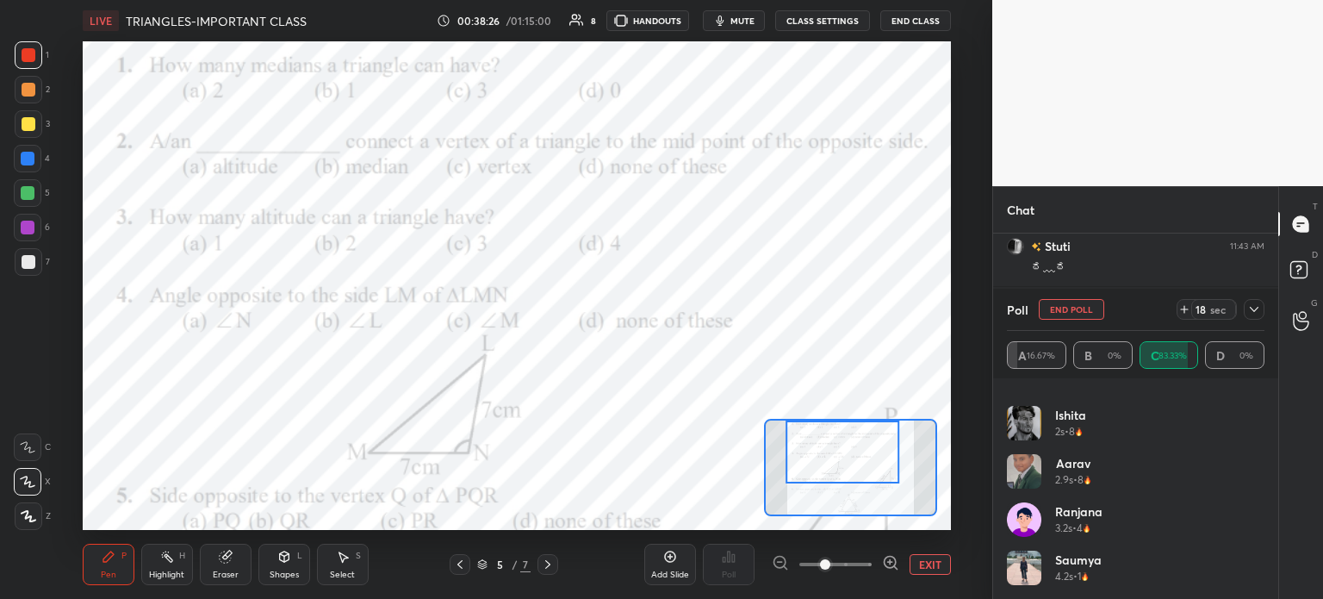
click at [1252, 314] on icon at bounding box center [1254, 309] width 14 height 14
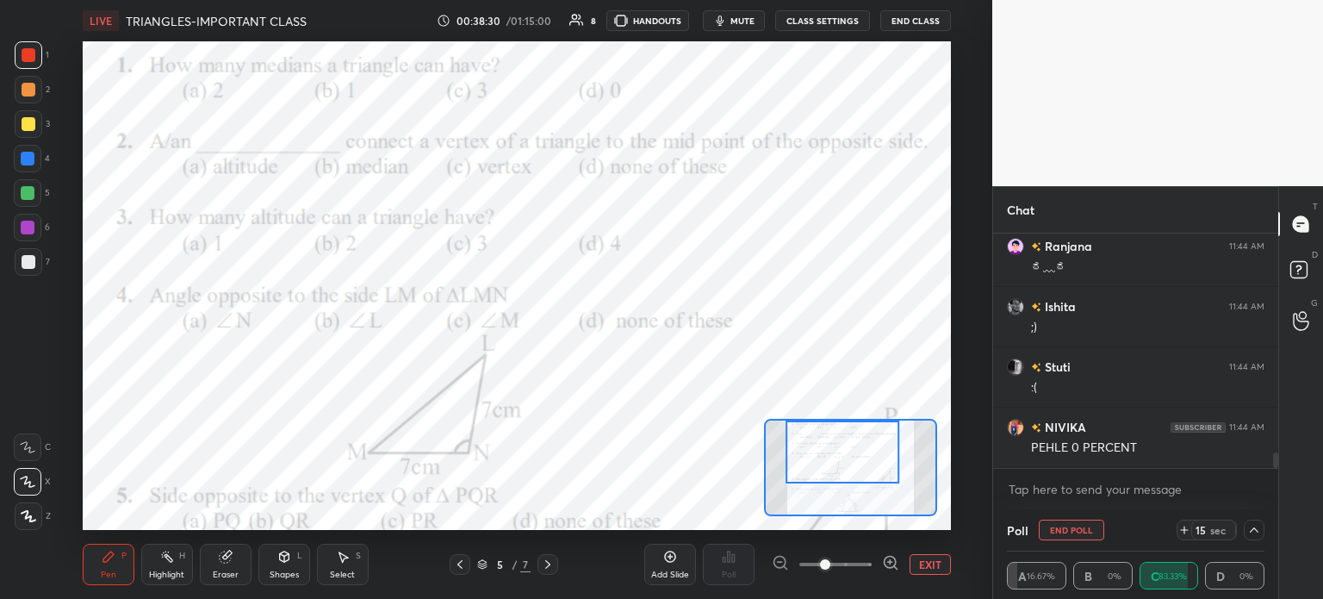
click at [728, 30] on button "mute" at bounding box center [734, 20] width 62 height 21
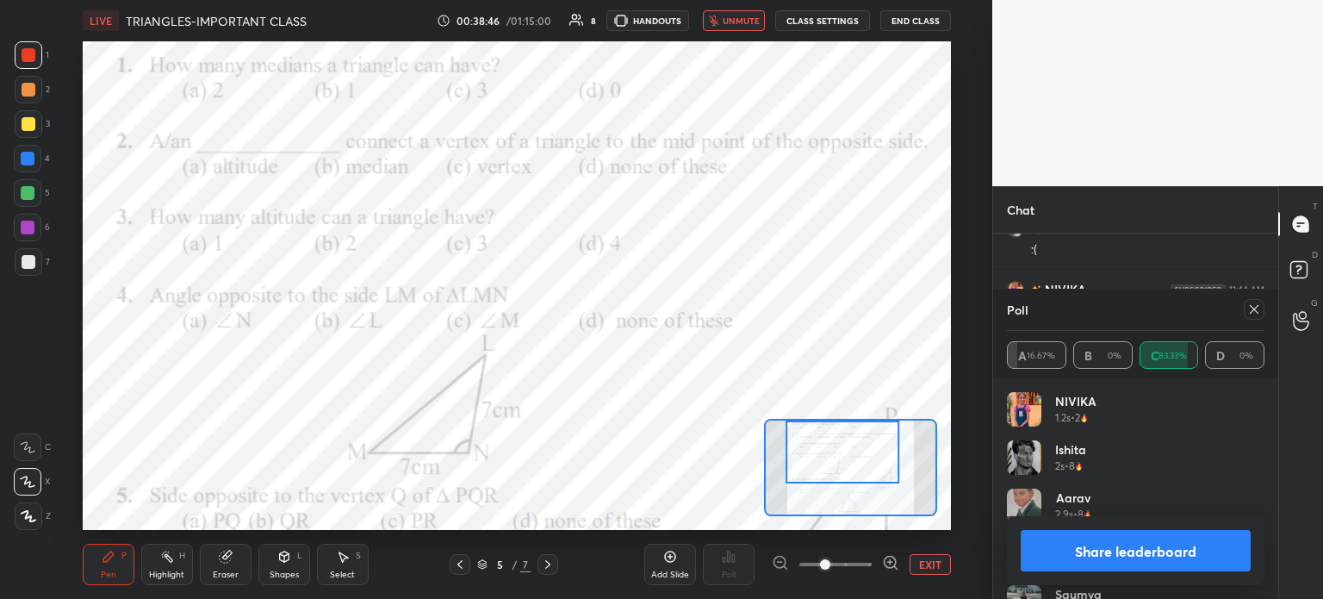
click at [1250, 306] on icon at bounding box center [1254, 309] width 9 height 9
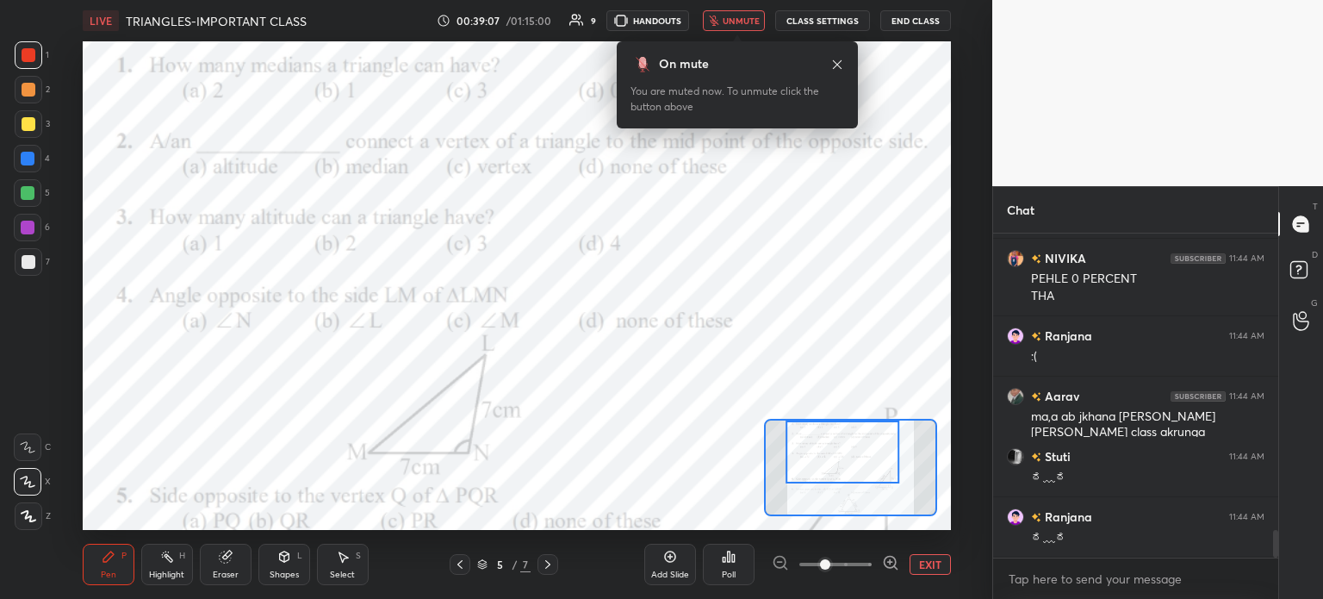
click at [741, 20] on span "unmute" at bounding box center [741, 21] width 37 height 12
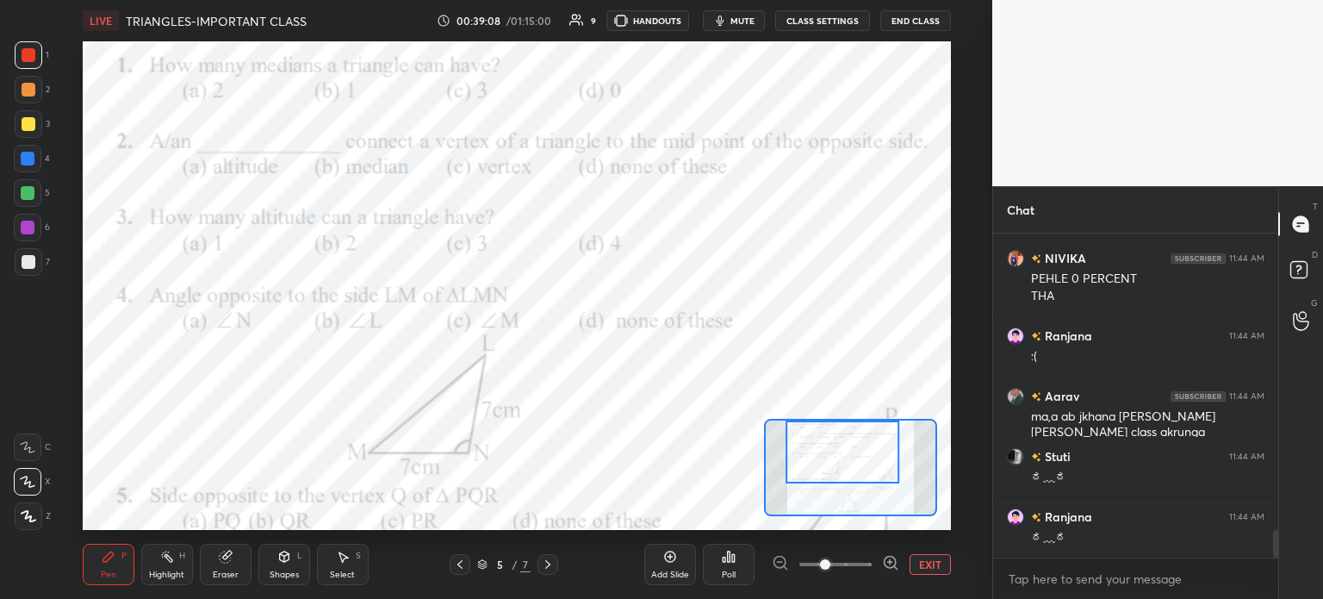
click at [730, 571] on div "Poll" at bounding box center [729, 574] width 14 height 9
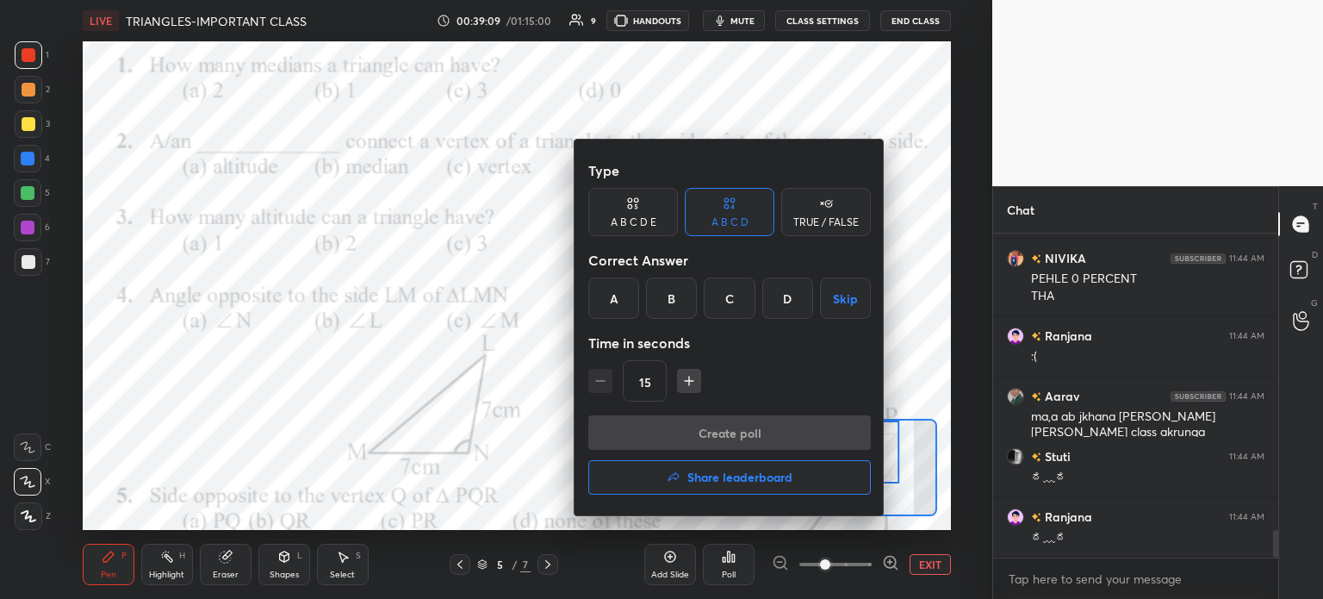
click at [613, 295] on div "A" at bounding box center [613, 297] width 51 height 41
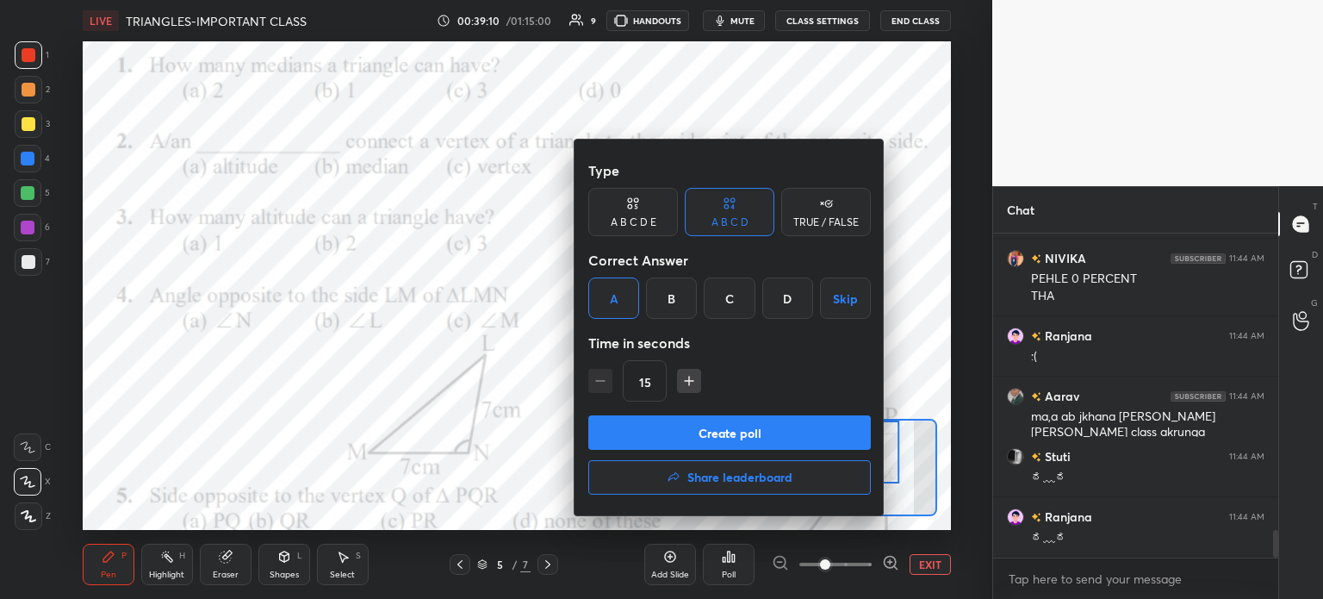
click at [756, 433] on button "Create poll" at bounding box center [729, 432] width 283 height 34
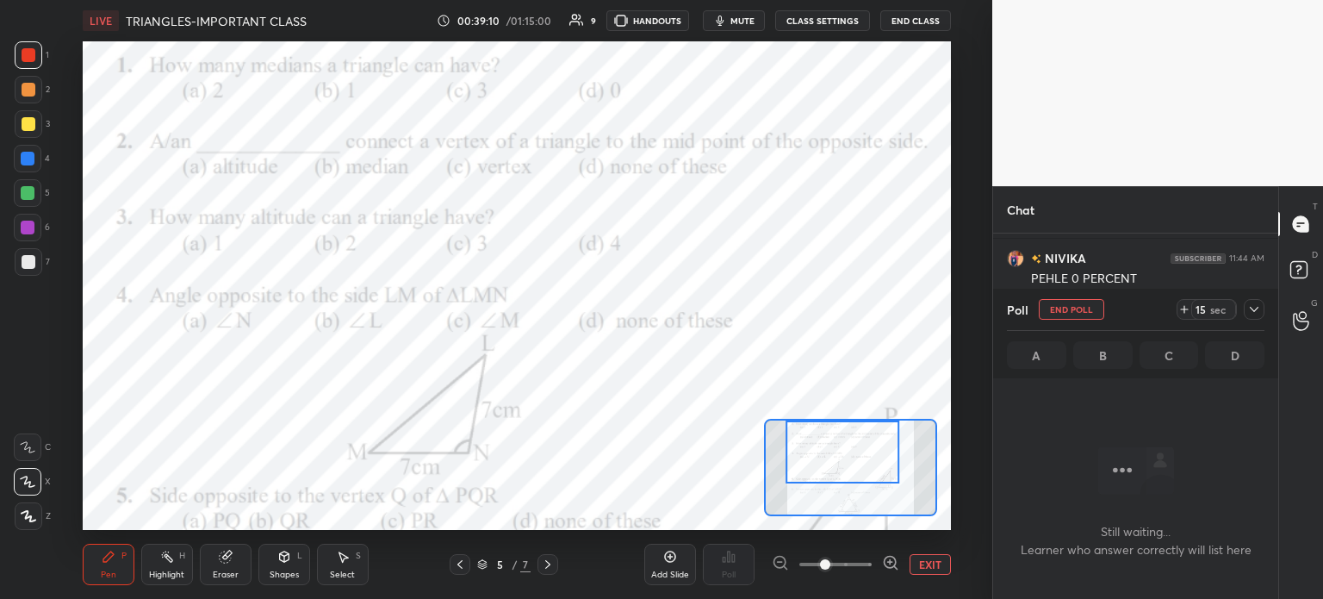
click at [735, 24] on span "mute" at bounding box center [742, 21] width 24 height 12
click at [1182, 309] on icon at bounding box center [1184, 309] width 7 height 0
click at [1246, 310] on div at bounding box center [1254, 309] width 21 height 21
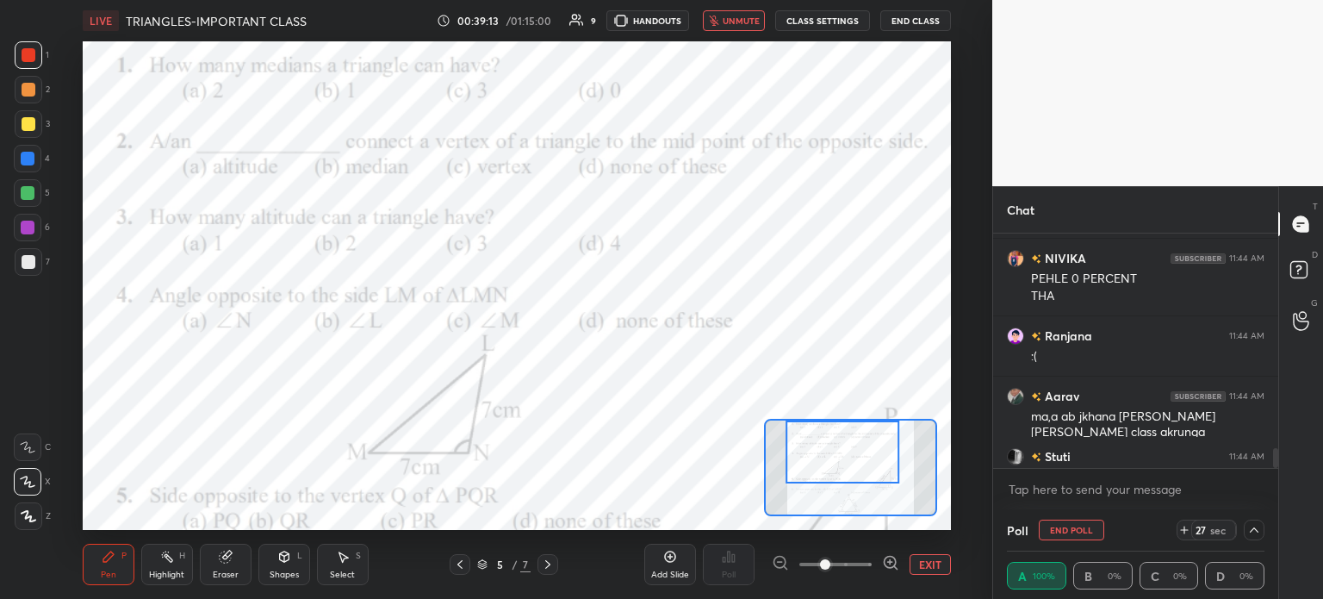
click at [219, 554] on icon at bounding box center [226, 557] width 14 height 14
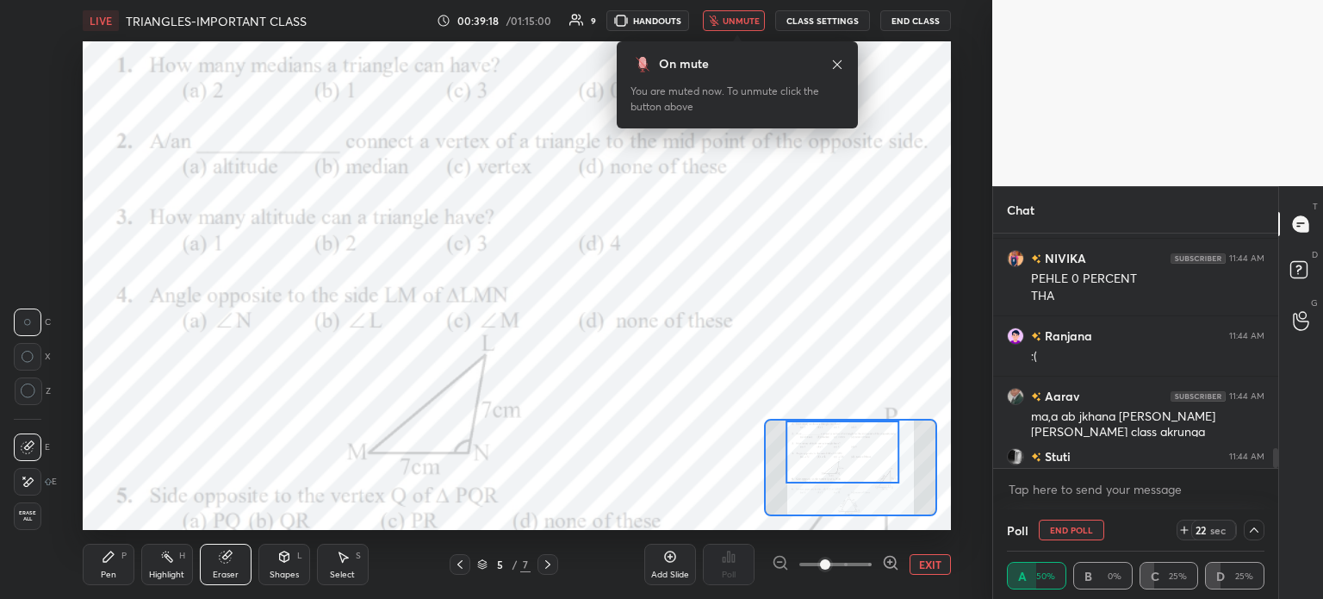
click at [833, 64] on icon at bounding box center [837, 65] width 14 height 14
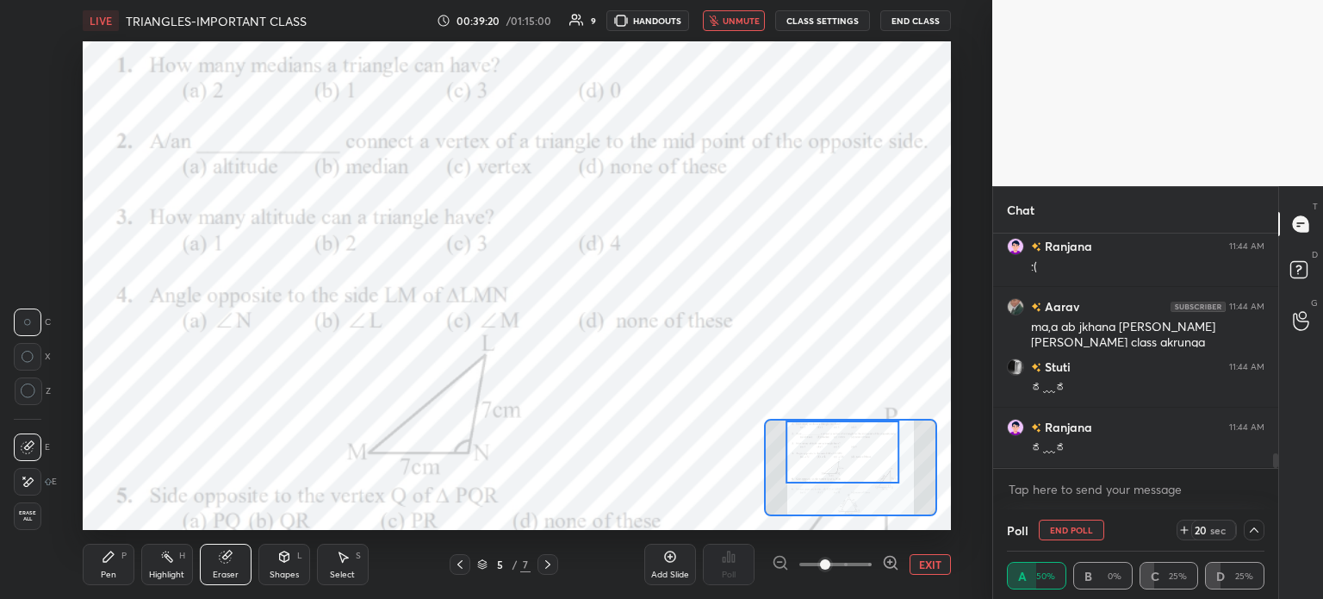
click at [1258, 536] on icon at bounding box center [1254, 530] width 14 height 14
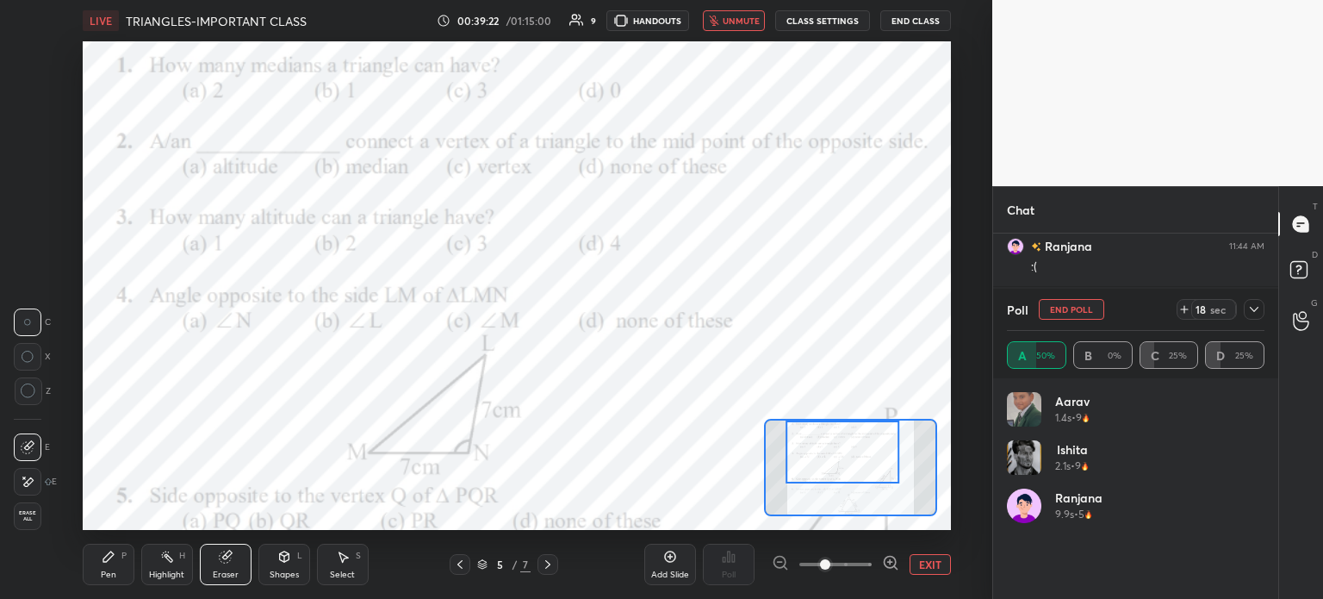
click at [1257, 309] on icon at bounding box center [1254, 309] width 14 height 14
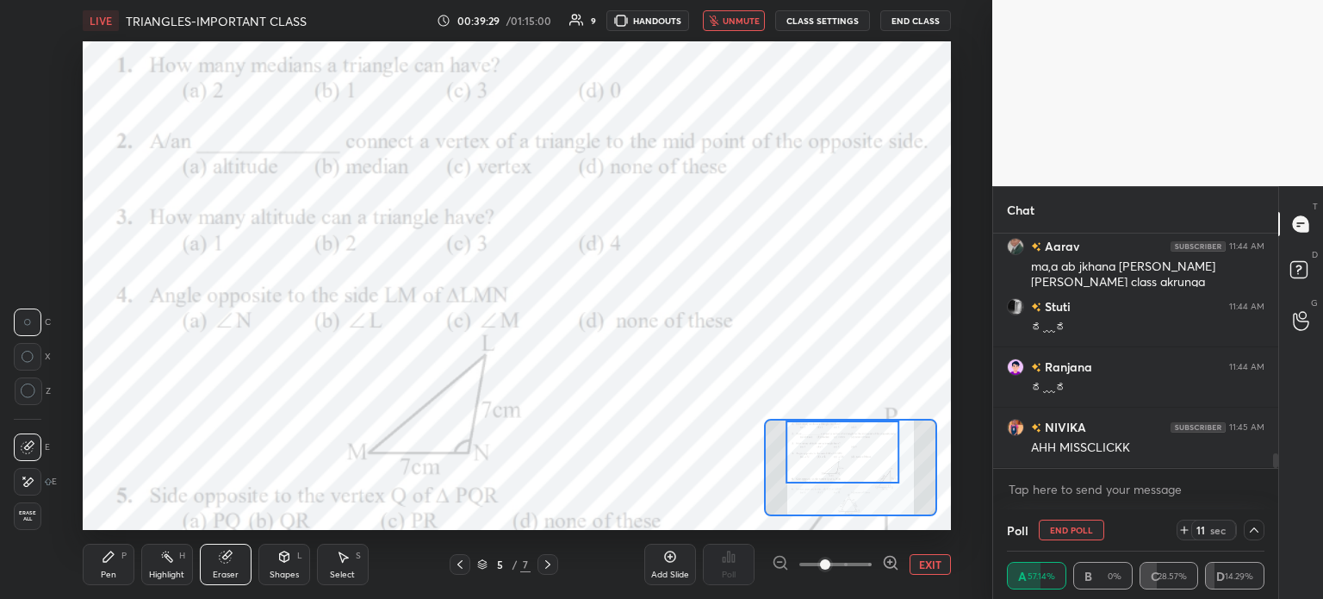
click at [1242, 532] on div "11 sec" at bounding box center [1221, 529] width 88 height 21
click at [1254, 529] on icon at bounding box center [1254, 529] width 9 height 5
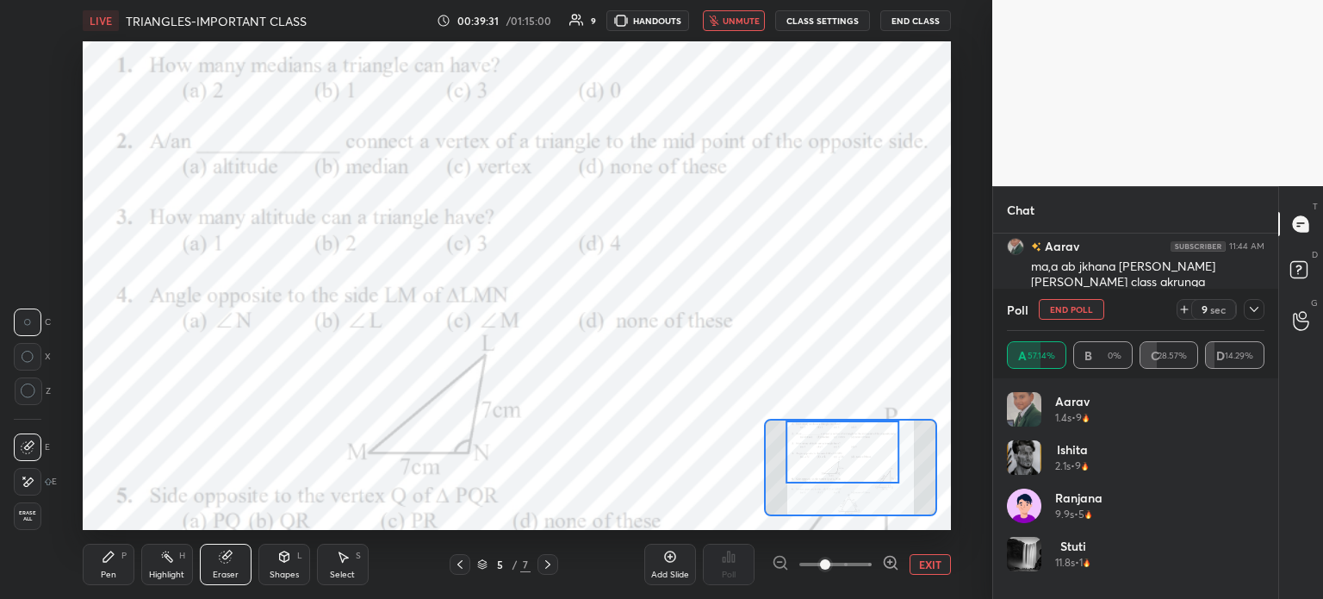
click at [1246, 313] on div at bounding box center [1254, 309] width 21 height 21
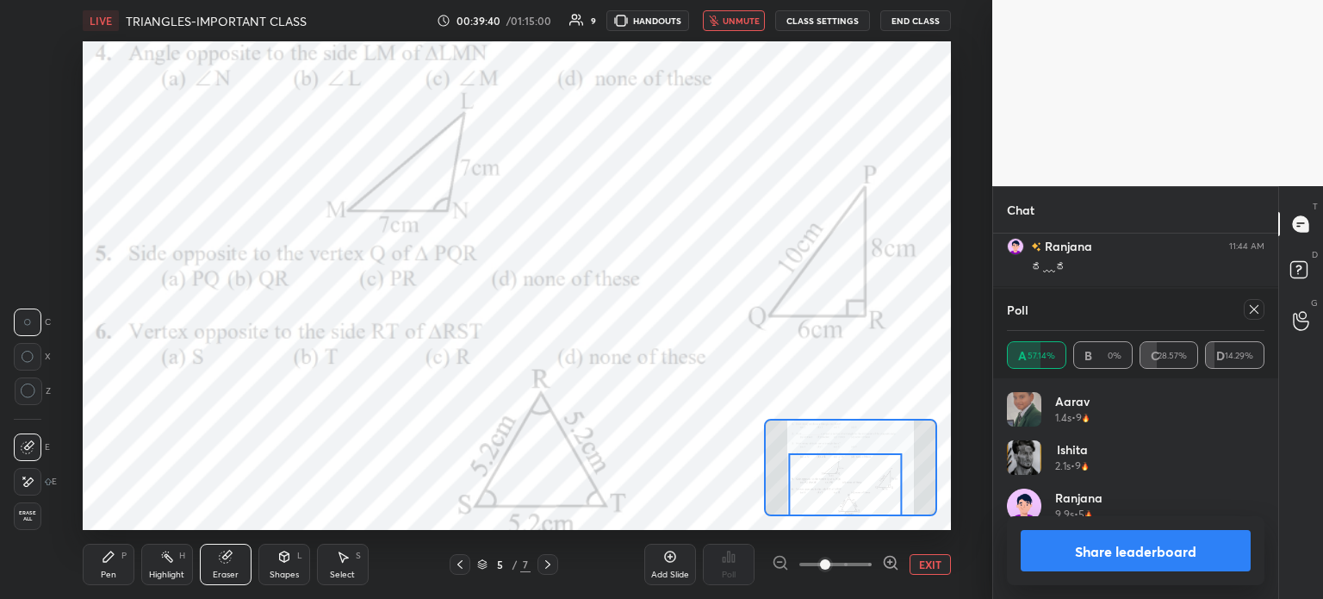
click at [119, 570] on div "Pen P" at bounding box center [109, 564] width 52 height 41
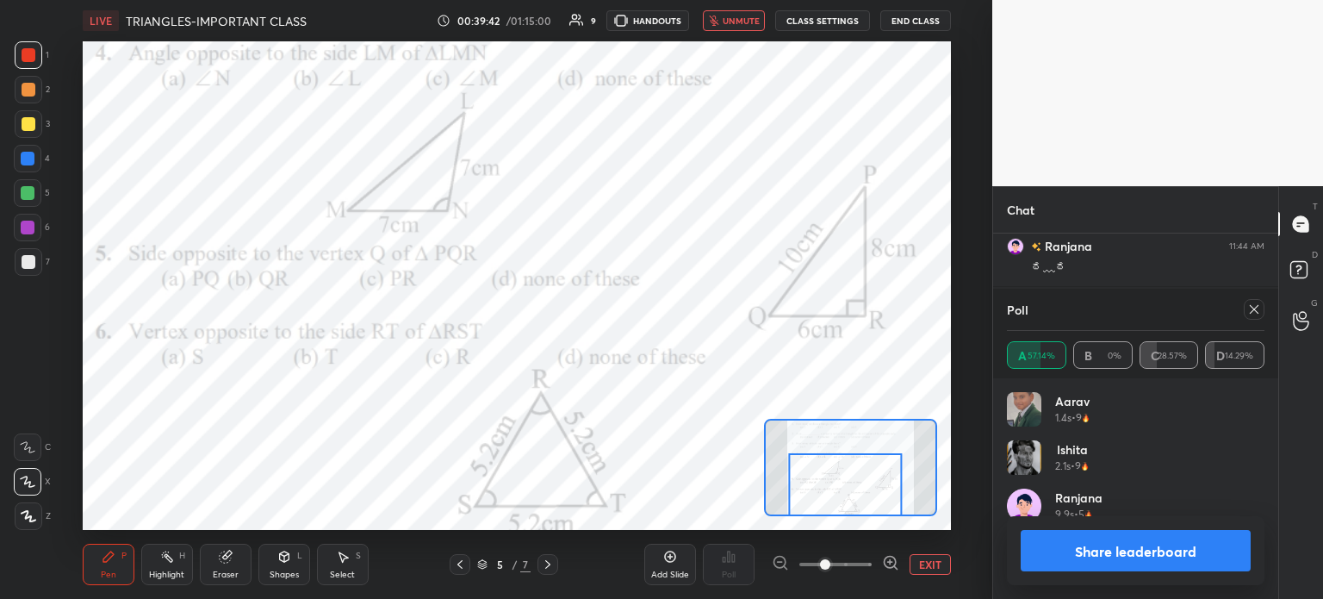
click at [242, 564] on div "Eraser" at bounding box center [226, 564] width 52 height 41
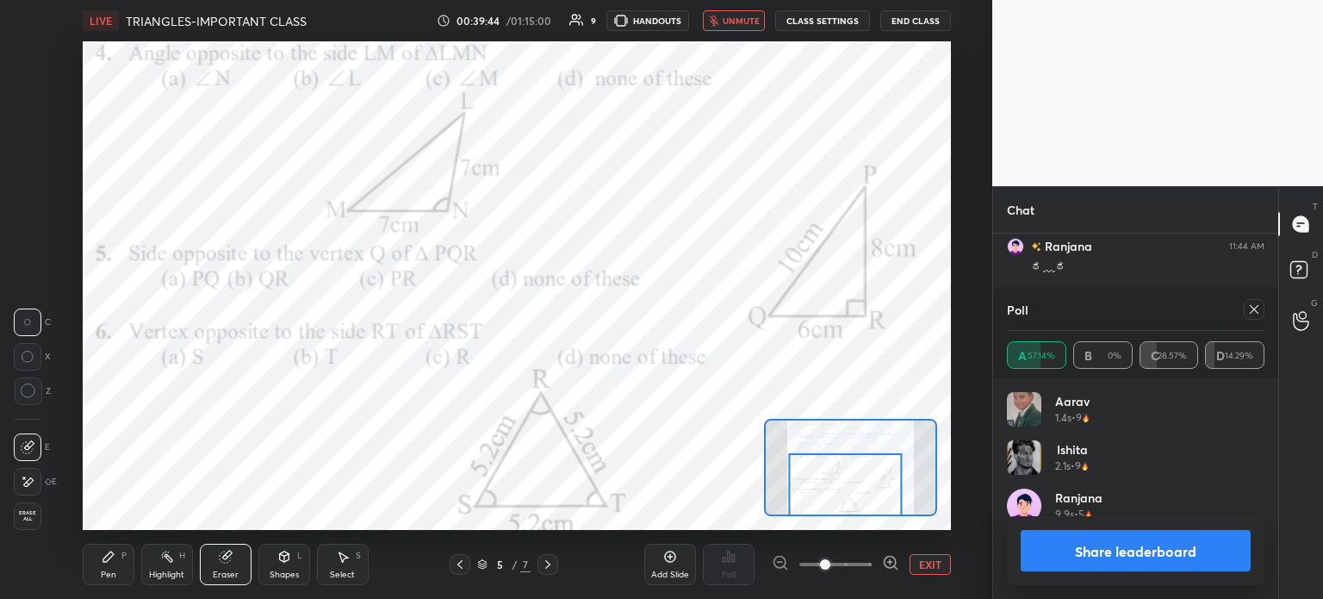
click at [112, 561] on icon at bounding box center [109, 557] width 14 height 14
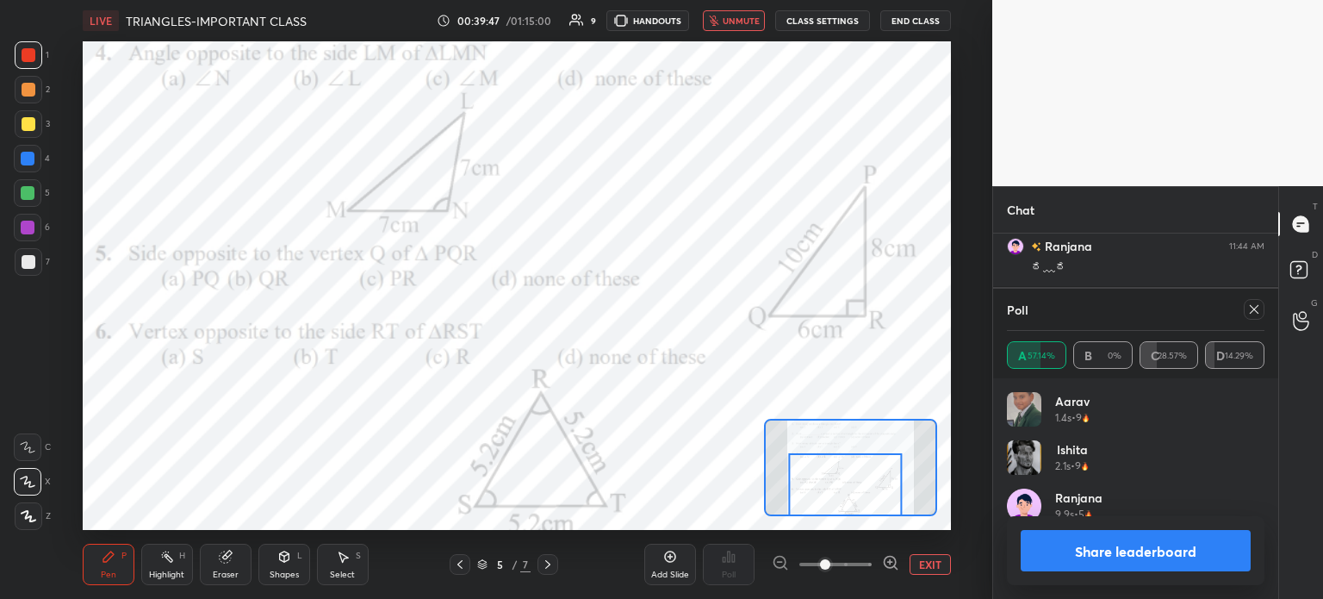
click at [1254, 308] on icon at bounding box center [1254, 309] width 14 height 14
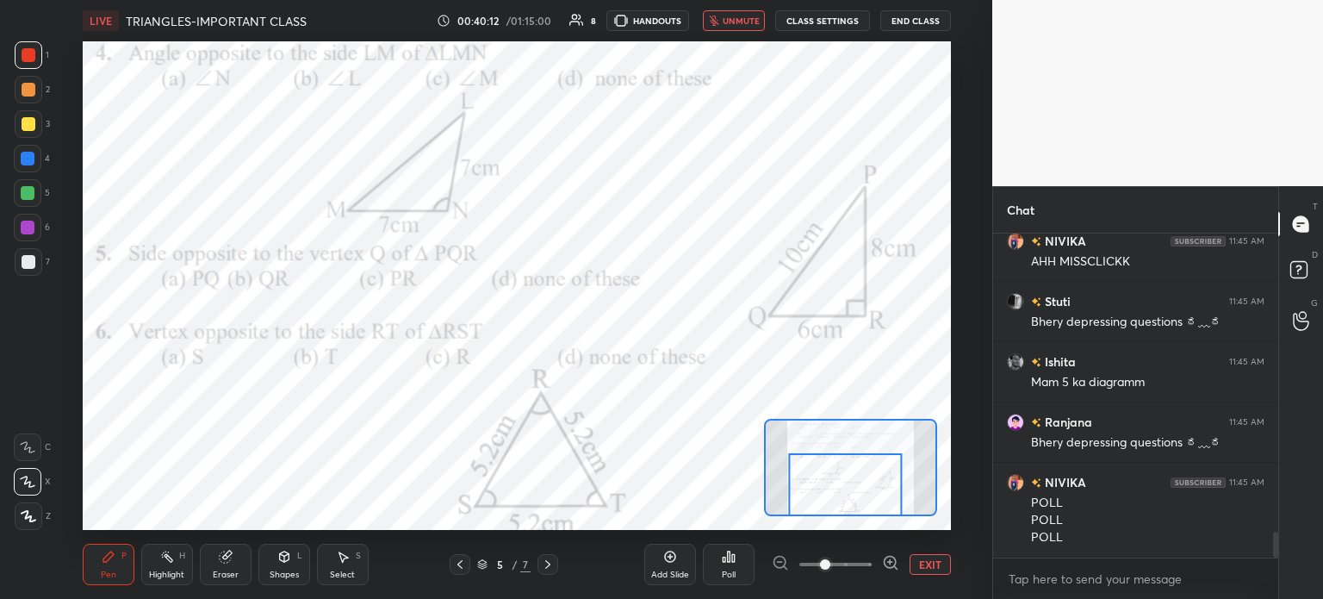
click at [731, 23] on span "unmute" at bounding box center [741, 21] width 37 height 12
click at [727, 22] on icon "button" at bounding box center [720, 21] width 14 height 14
click at [727, 22] on span "unmute" at bounding box center [741, 21] width 37 height 12
click at [724, 559] on icon at bounding box center [725, 559] width 3 height 4
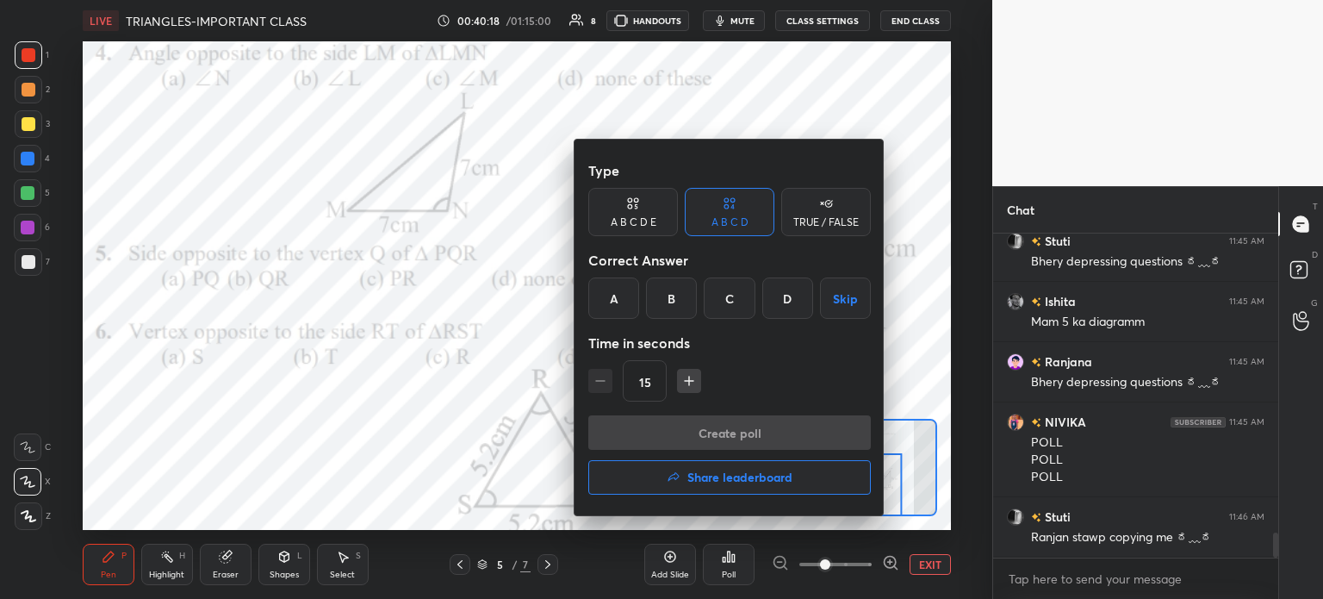
click at [733, 301] on div "C" at bounding box center [729, 297] width 51 height 41
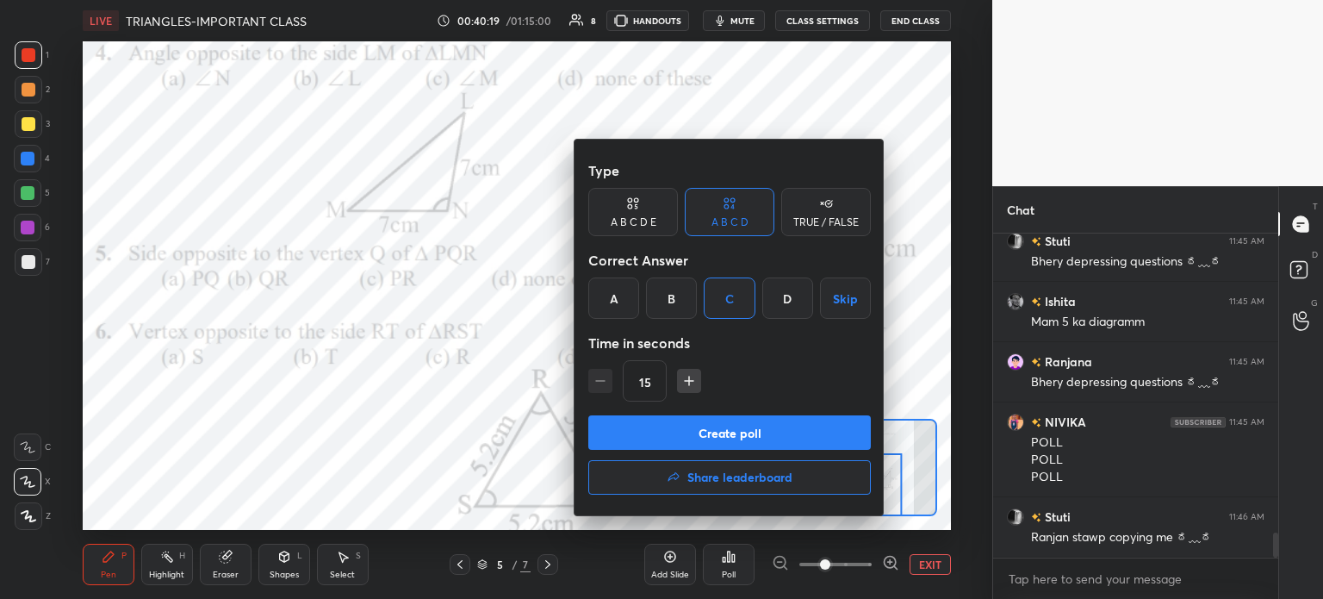
click at [794, 424] on button "Create poll" at bounding box center [729, 432] width 283 height 34
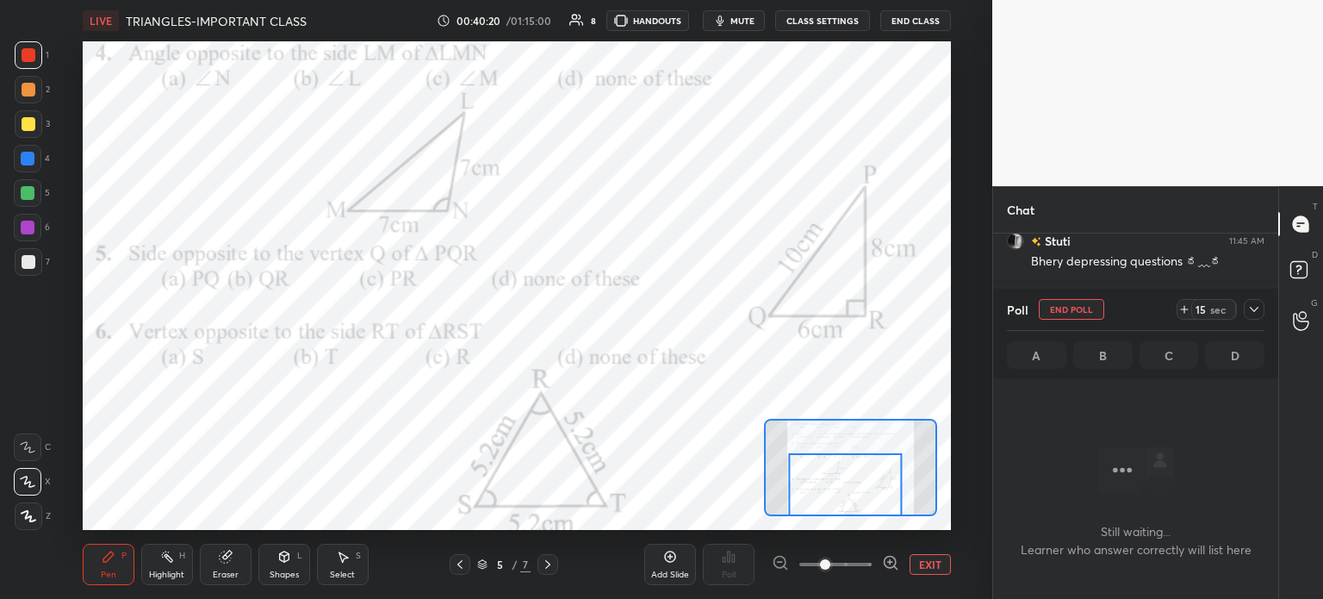
click at [1190, 306] on icon at bounding box center [1184, 309] width 14 height 14
click at [1268, 312] on div "Poll End Poll 15 sec A B C D" at bounding box center [1135, 334] width 285 height 90
click at [749, 20] on span "mute" at bounding box center [742, 21] width 24 height 12
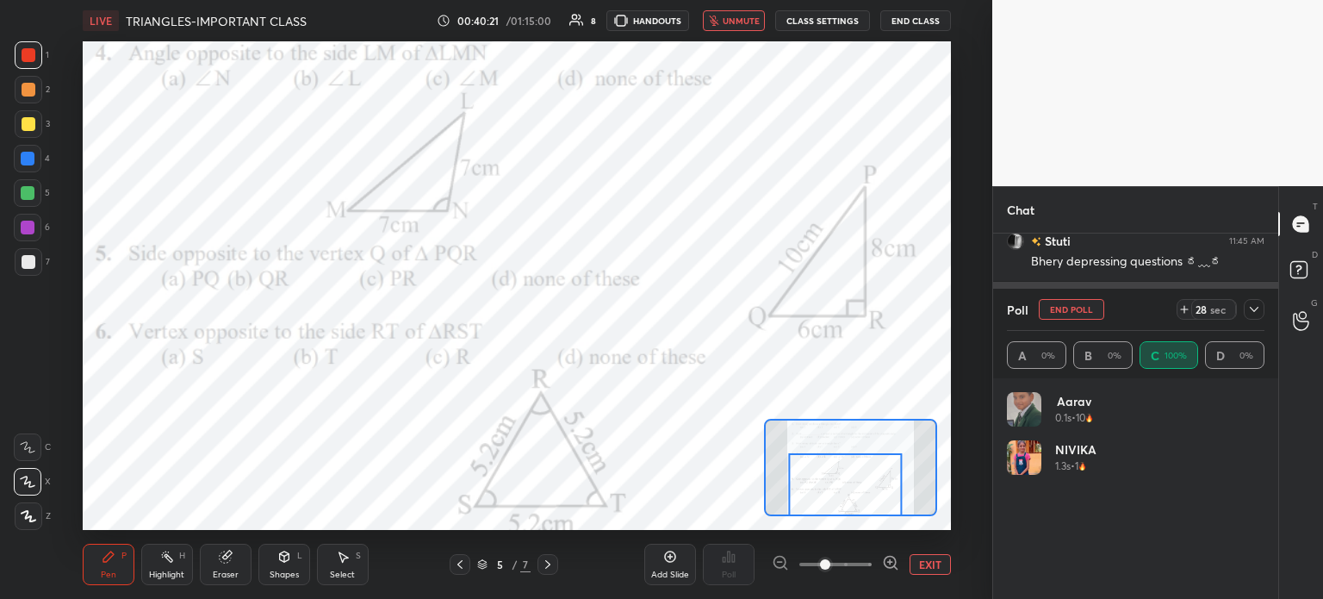
click at [1258, 308] on icon at bounding box center [1254, 309] width 14 height 14
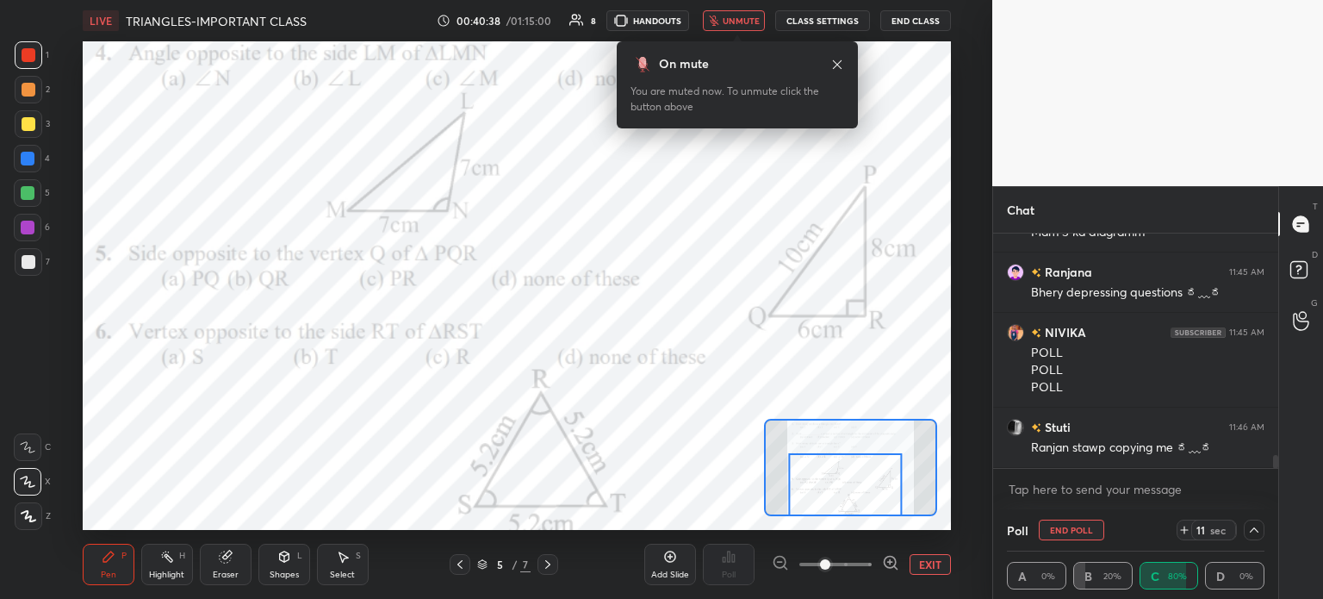
click at [749, 17] on span "unmute" at bounding box center [741, 21] width 37 height 12
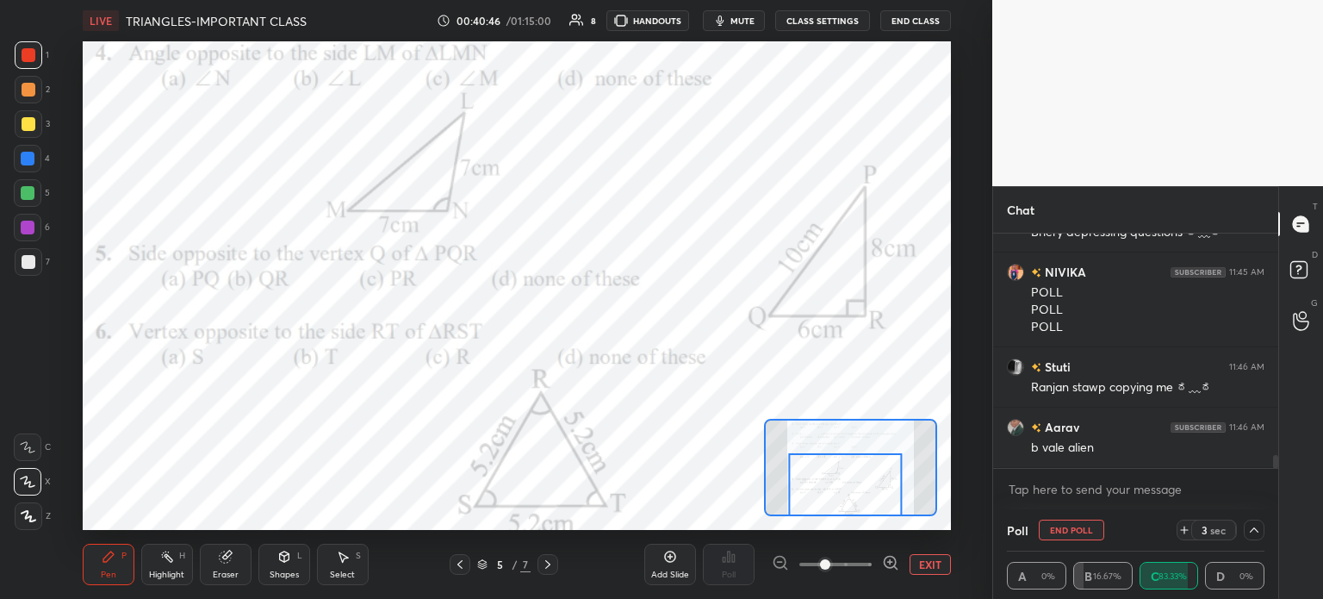
click at [746, 25] on span "mute" at bounding box center [742, 21] width 24 height 12
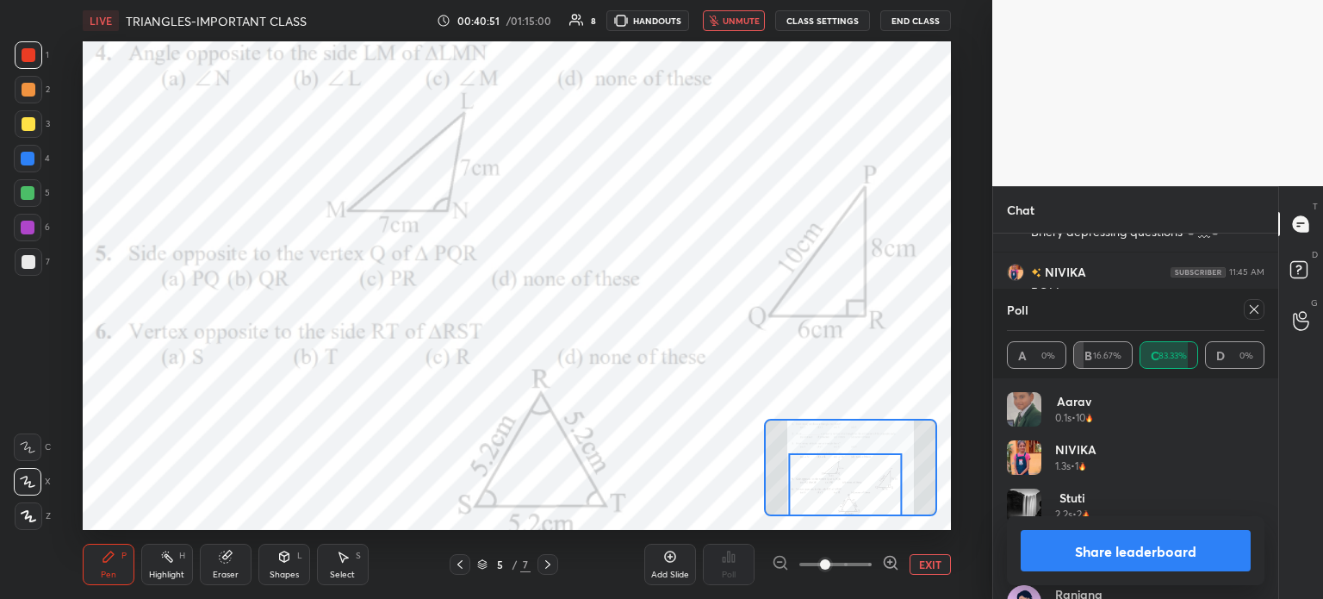
scroll to position [4060, 0]
click at [1257, 315] on icon at bounding box center [1254, 309] width 14 height 14
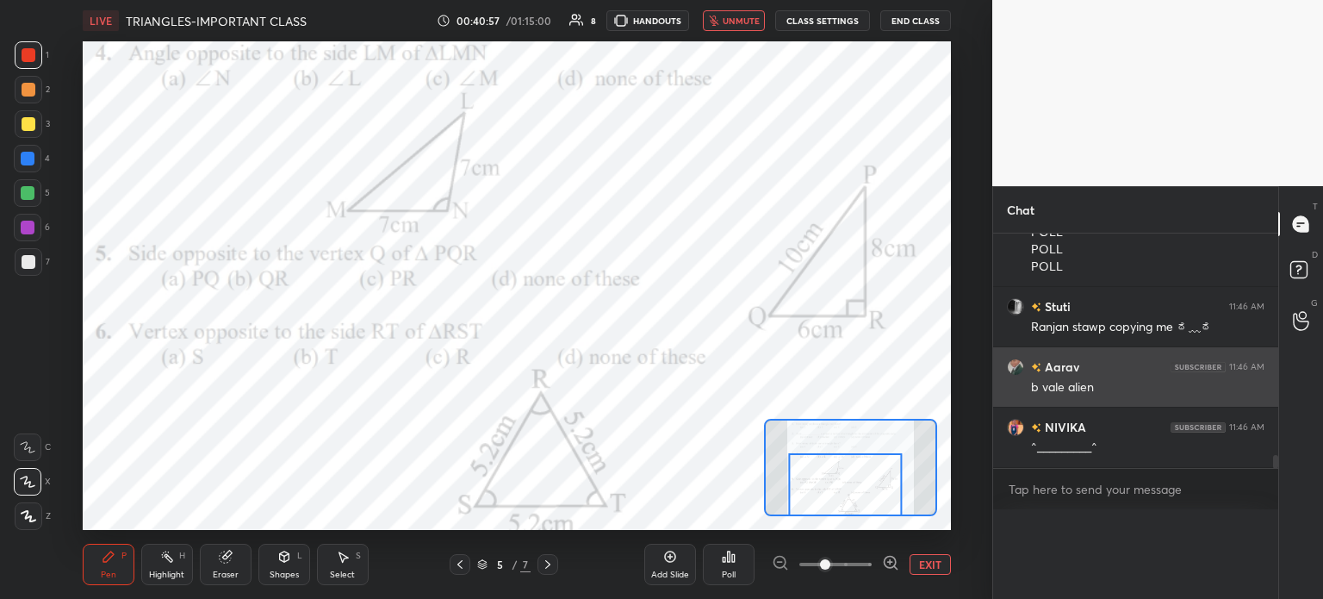
scroll to position [0, 0]
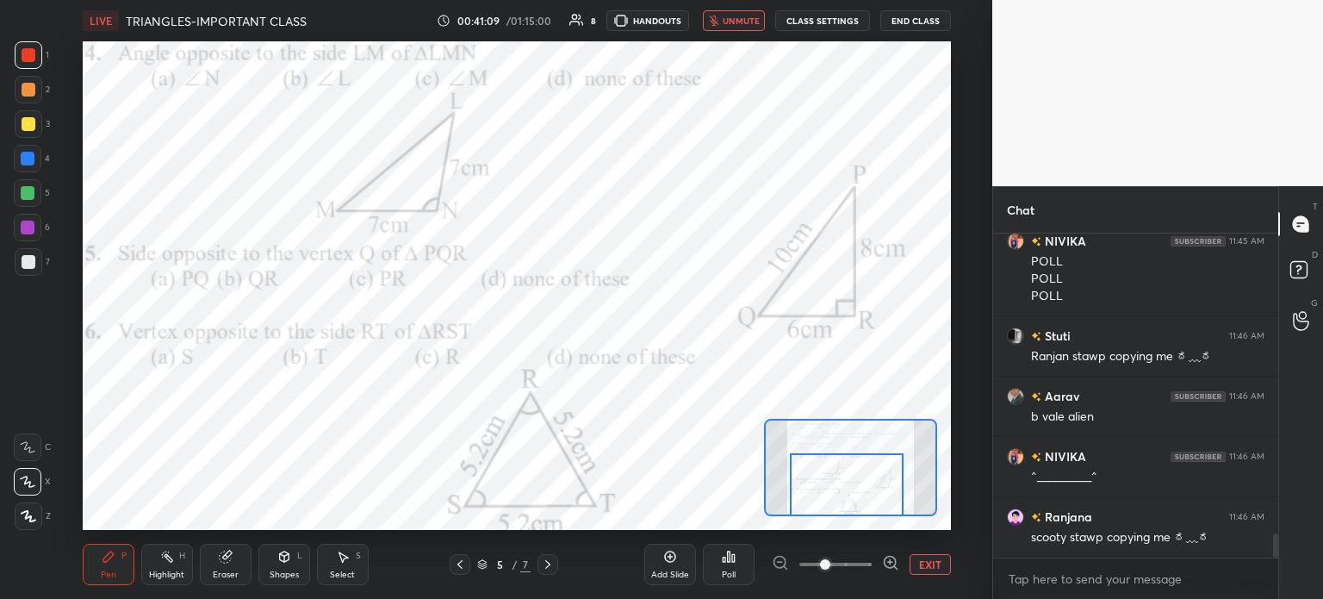
click at [736, 21] on span "unmute" at bounding box center [741, 21] width 37 height 12
click at [728, 571] on div "Poll" at bounding box center [729, 574] width 14 height 9
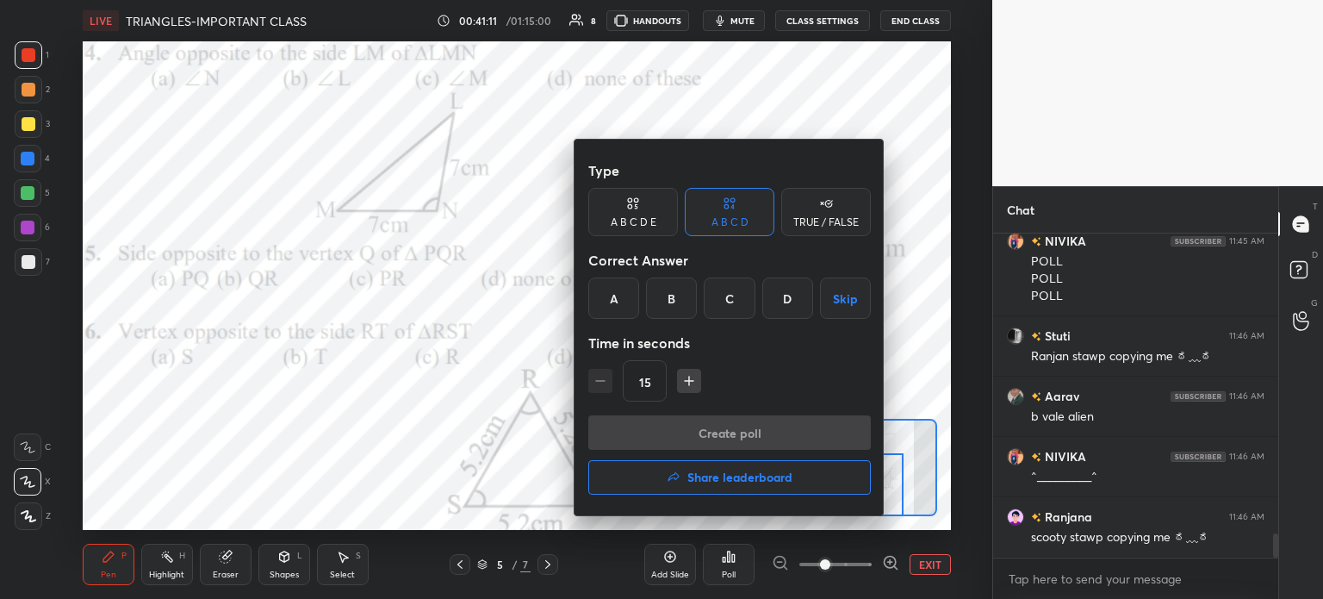
click at [599, 293] on div "A" at bounding box center [613, 297] width 51 height 41
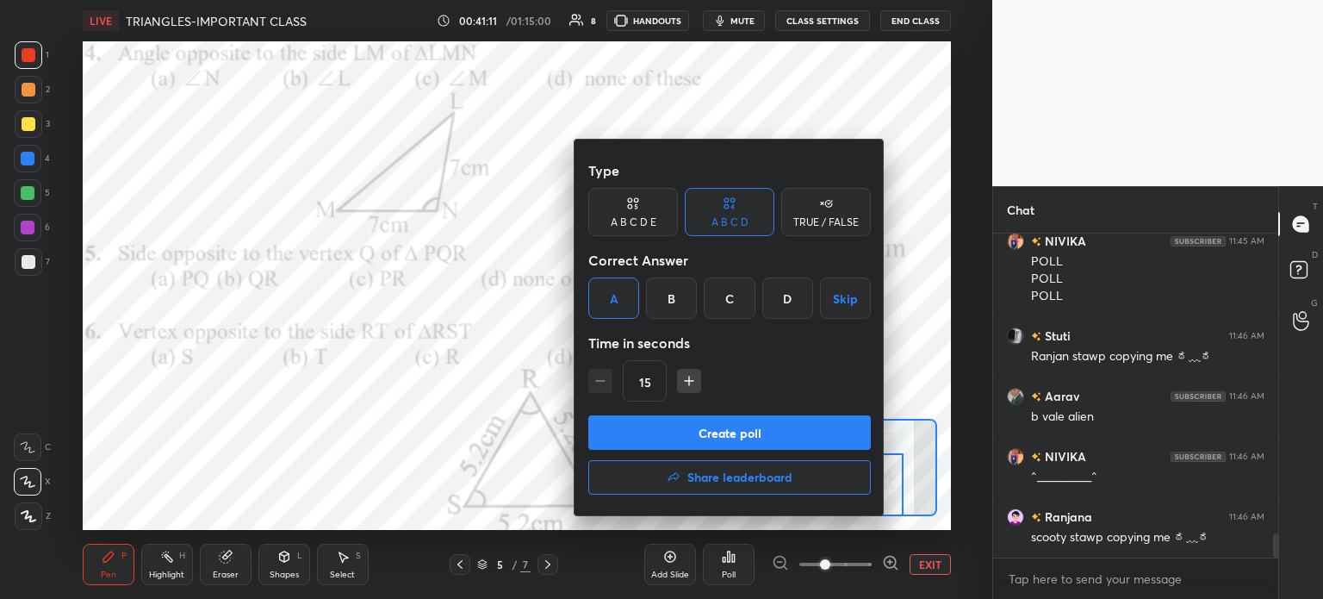
click at [757, 435] on button "Create poll" at bounding box center [729, 432] width 283 height 34
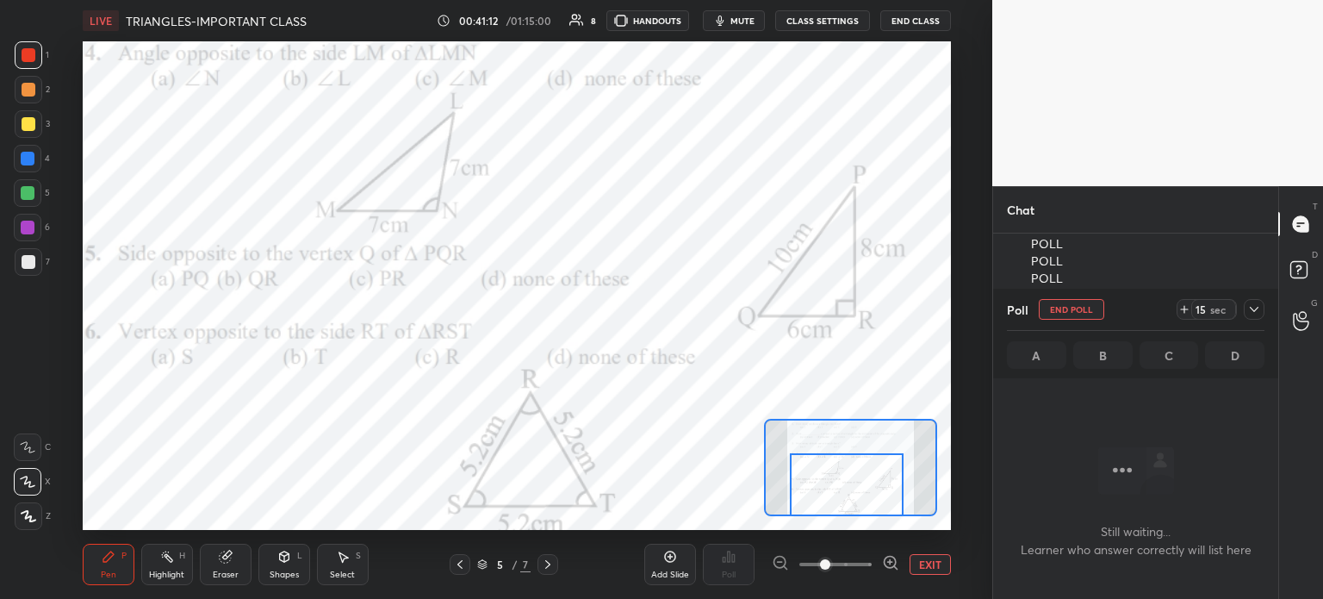
click at [1184, 300] on div "15 sec" at bounding box center [1207, 309] width 60 height 21
click at [1251, 307] on icon at bounding box center [1254, 309] width 14 height 14
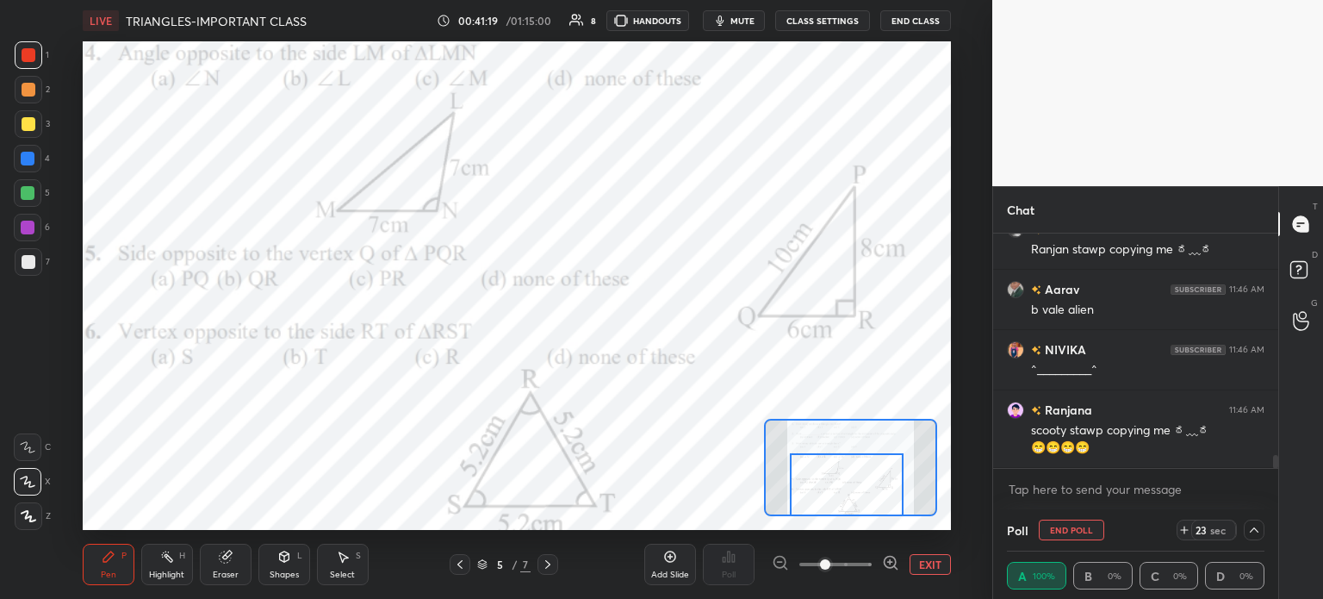
click at [731, 16] on button "mute" at bounding box center [734, 20] width 62 height 21
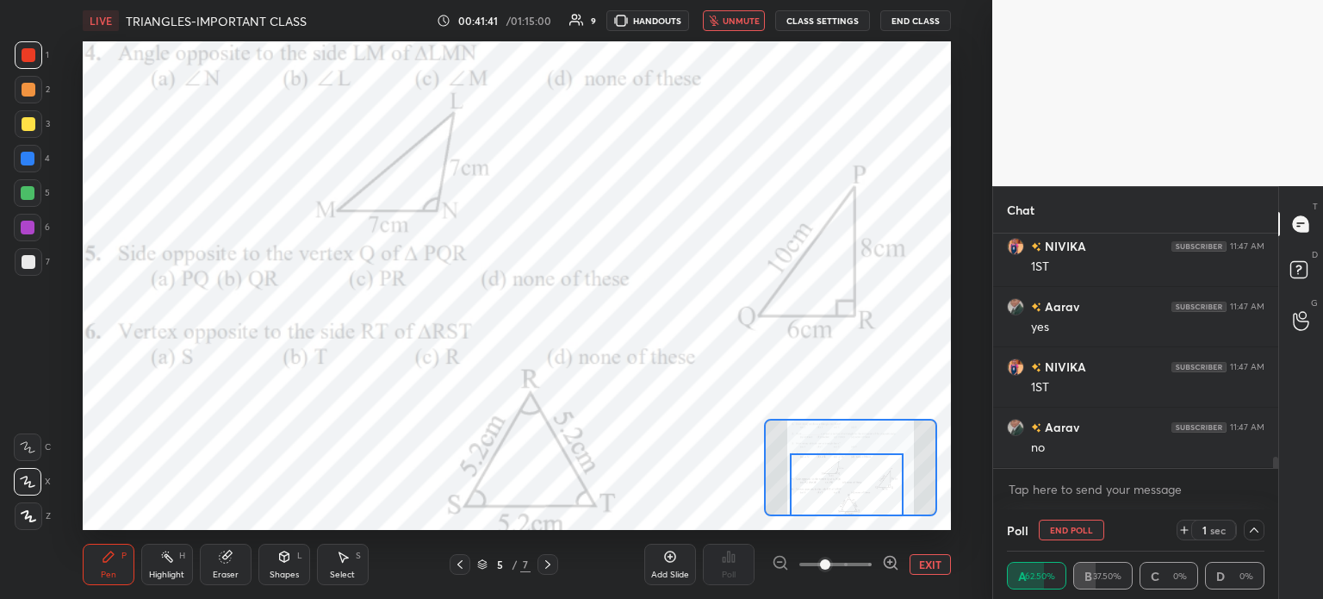
click at [751, 25] on span "unmute" at bounding box center [741, 21] width 37 height 12
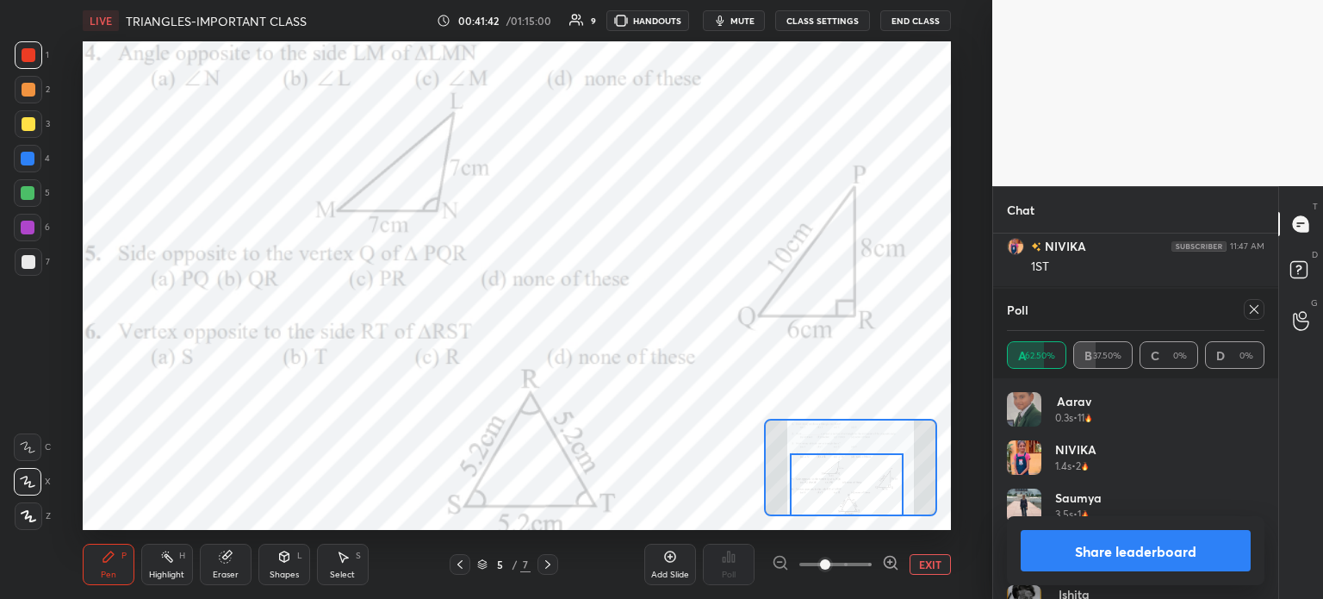
click at [1252, 314] on icon at bounding box center [1254, 309] width 14 height 14
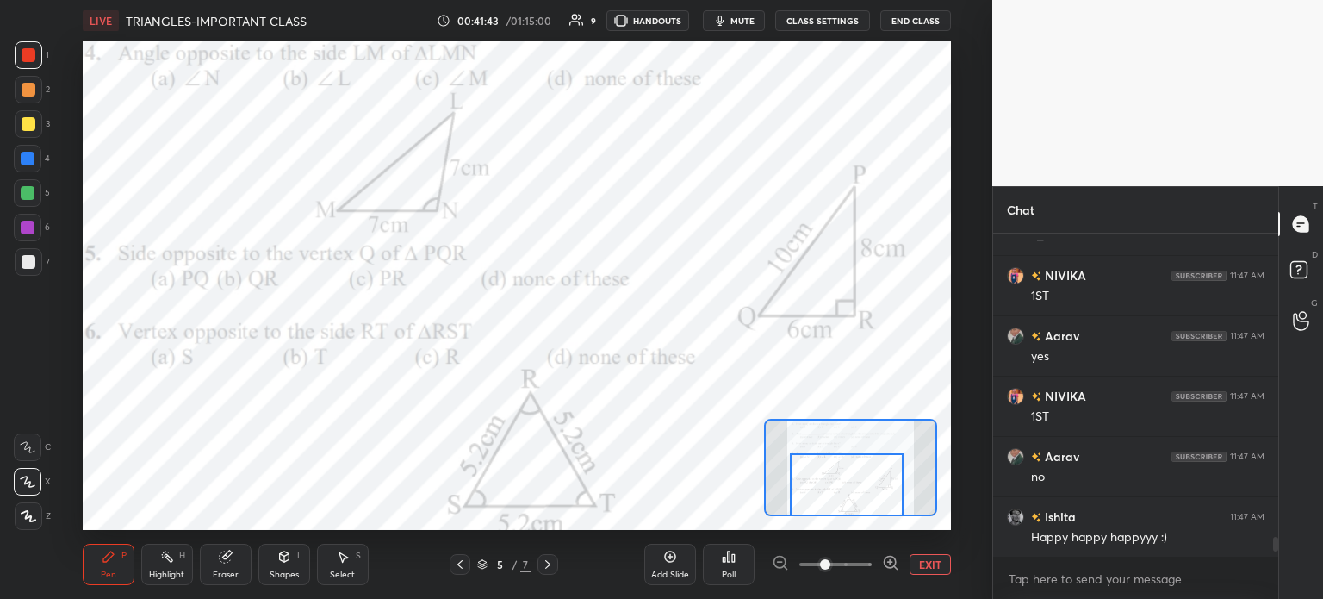
click at [942, 564] on button "EXIT" at bounding box center [930, 564] width 41 height 21
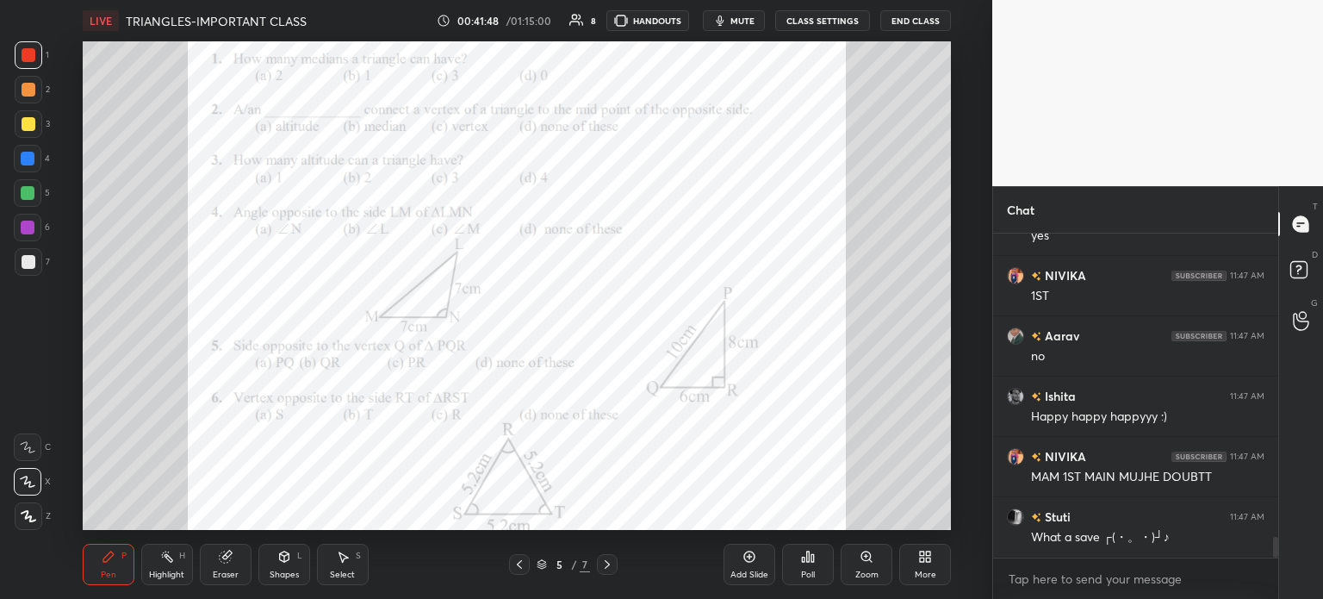
click at [775, 568] on div "Add Slide Poll Zoom More" at bounding box center [837, 564] width 227 height 96
click at [738, 560] on div "Add Slide" at bounding box center [750, 564] width 52 height 41
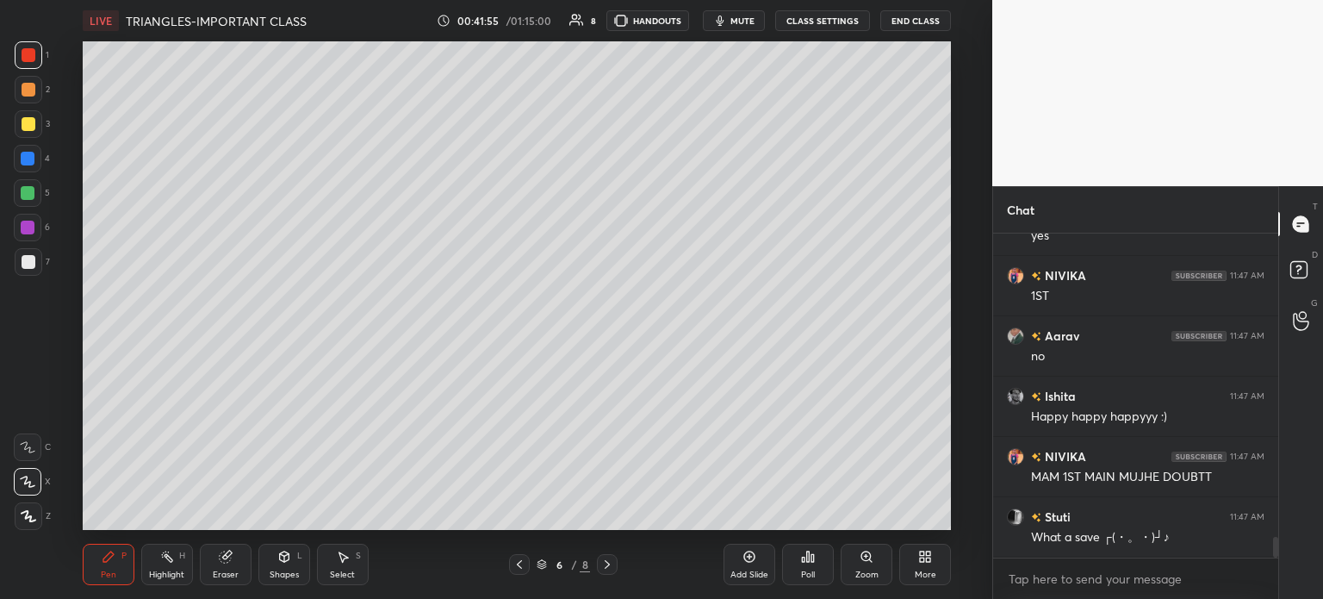
click at [285, 551] on icon at bounding box center [284, 557] width 14 height 14
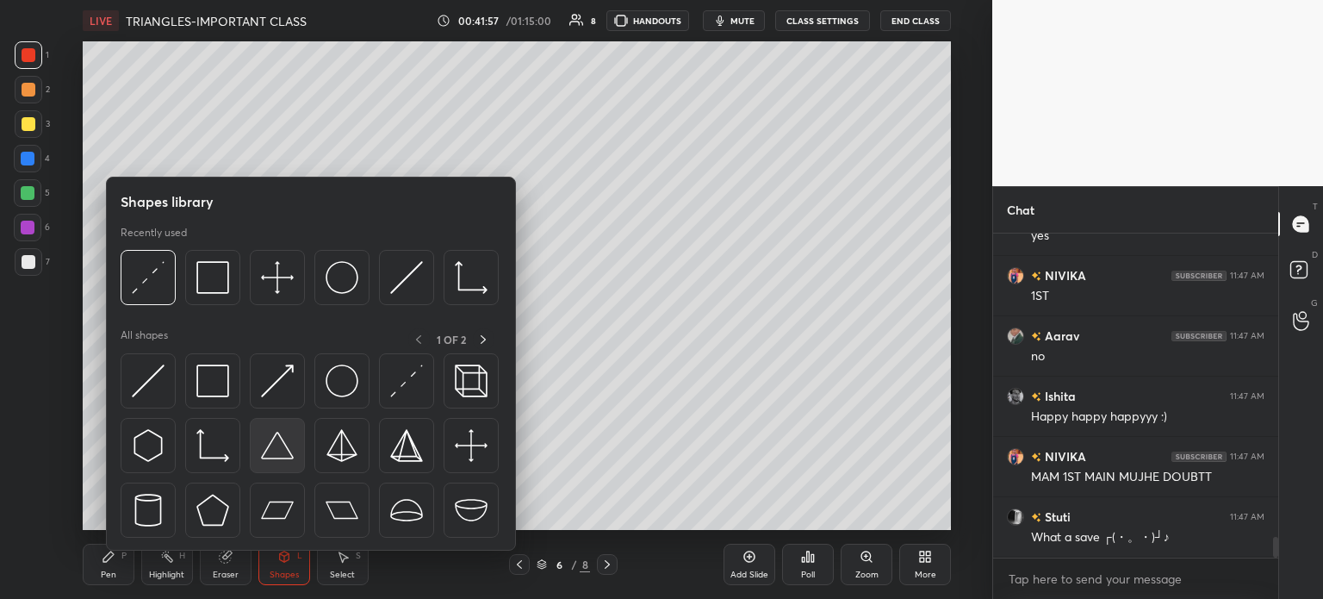
click at [279, 451] on img at bounding box center [277, 445] width 33 height 33
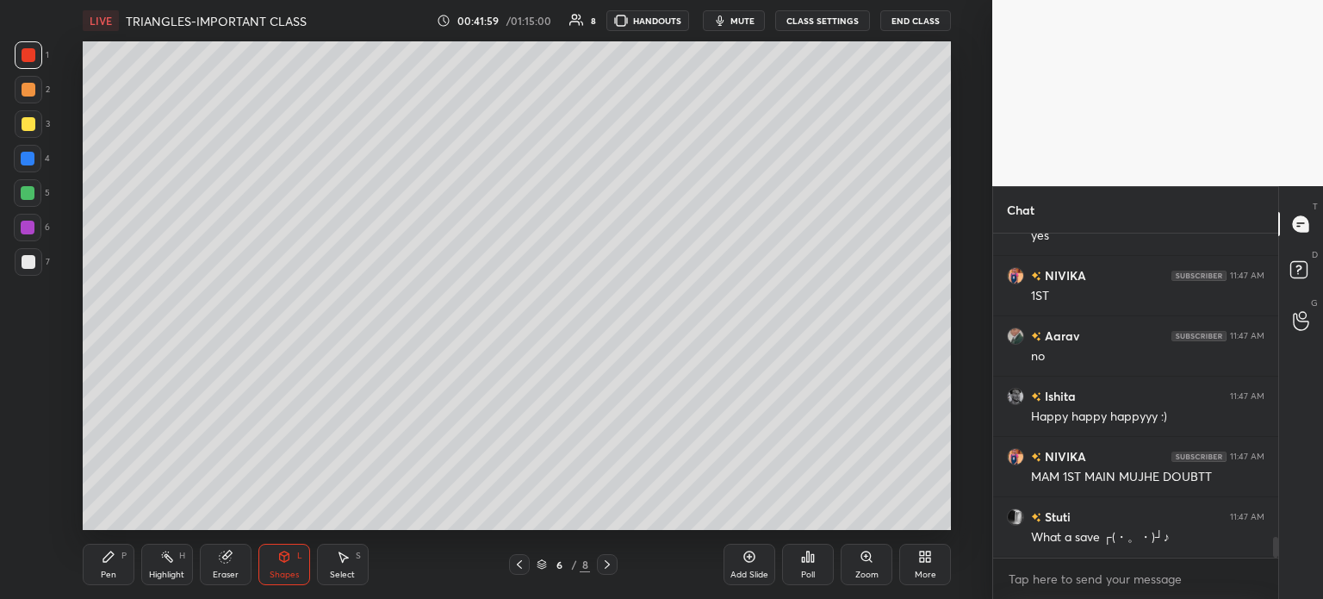
click at [112, 562] on icon at bounding box center [109, 557] width 14 height 14
click at [41, 256] on div at bounding box center [29, 262] width 28 height 28
click at [289, 561] on icon at bounding box center [284, 557] width 14 height 14
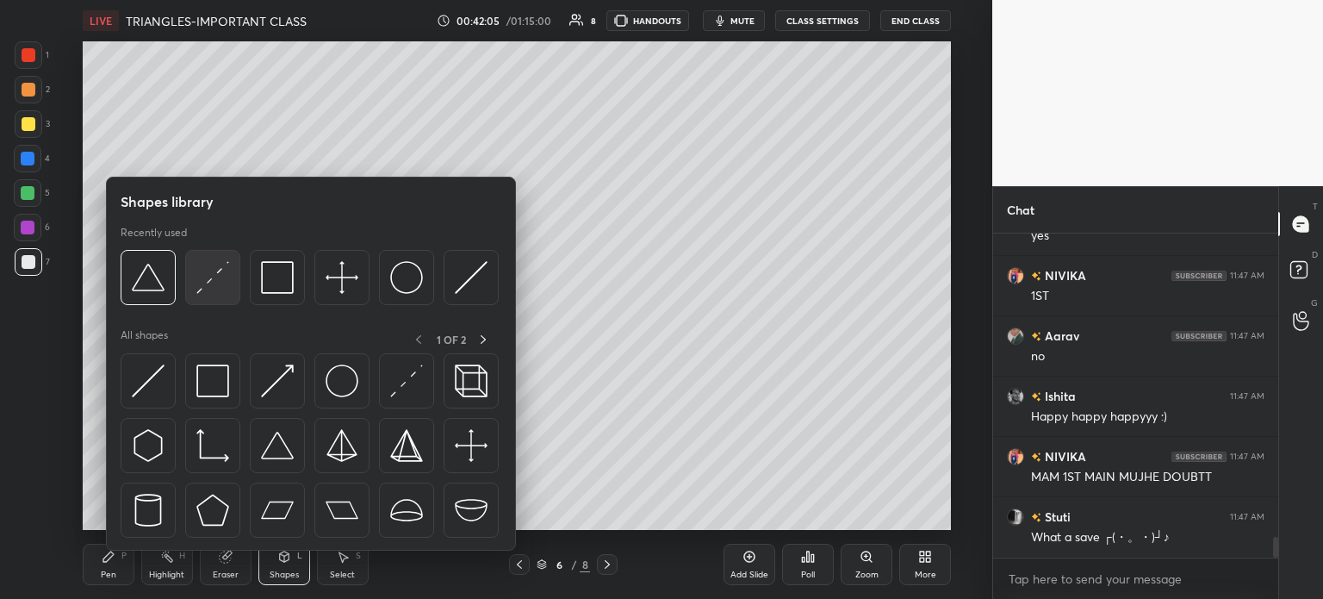
click at [210, 269] on img at bounding box center [212, 277] width 33 height 33
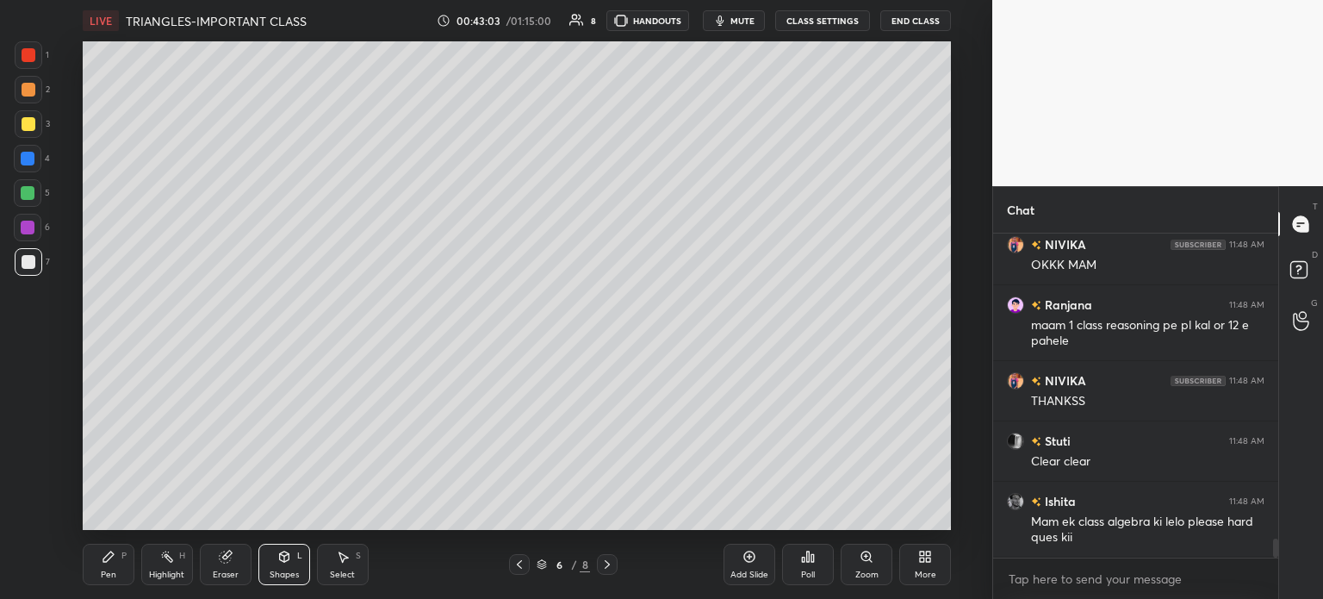
scroll to position [5242, 0]
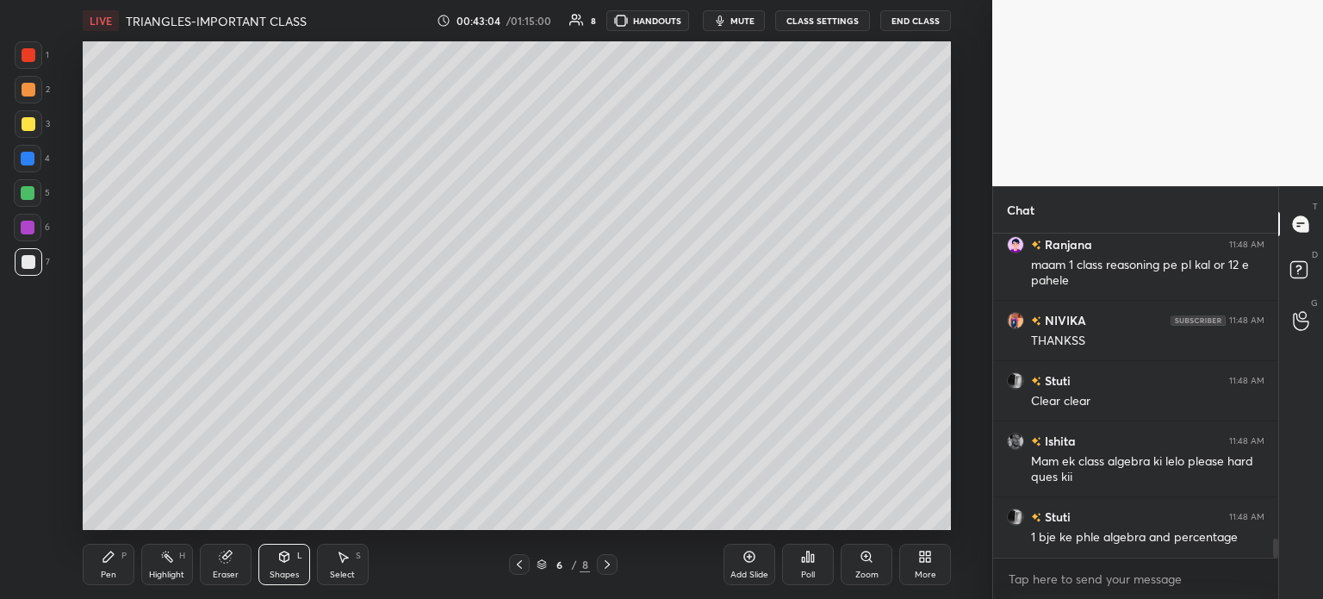
click at [926, 564] on div "More" at bounding box center [925, 564] width 52 height 41
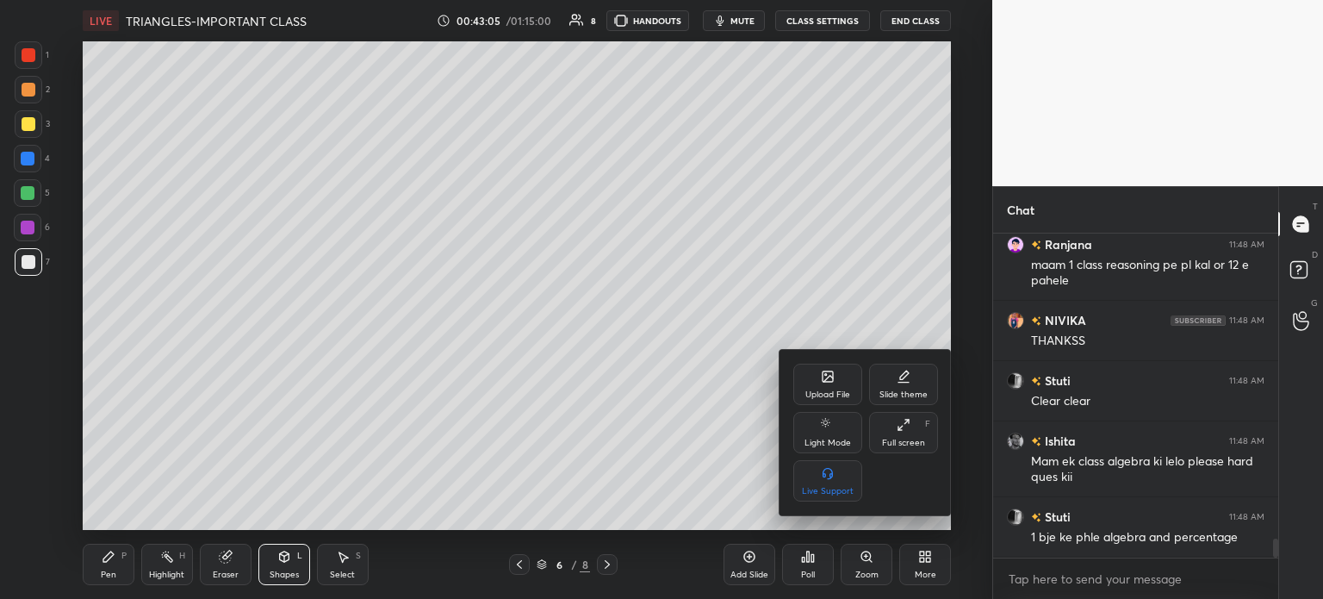
click at [834, 395] on div "Upload File" at bounding box center [827, 394] width 45 height 9
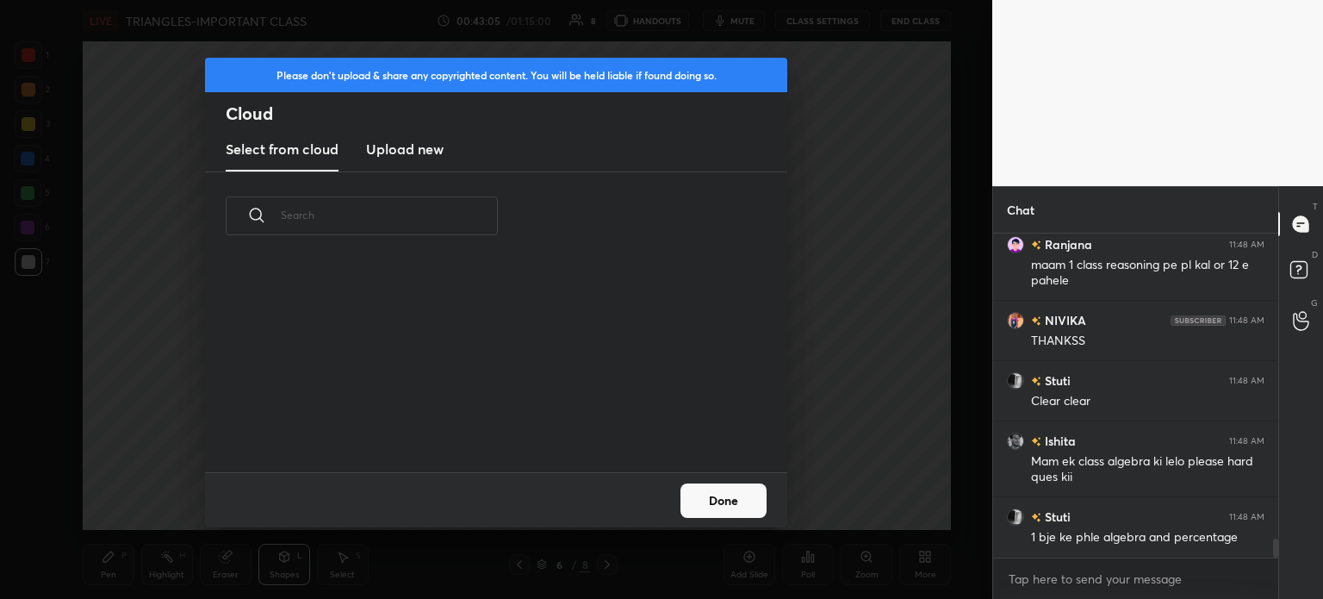
scroll to position [212, 553]
click at [417, 147] on h3 "Upload new" at bounding box center [405, 149] width 78 height 21
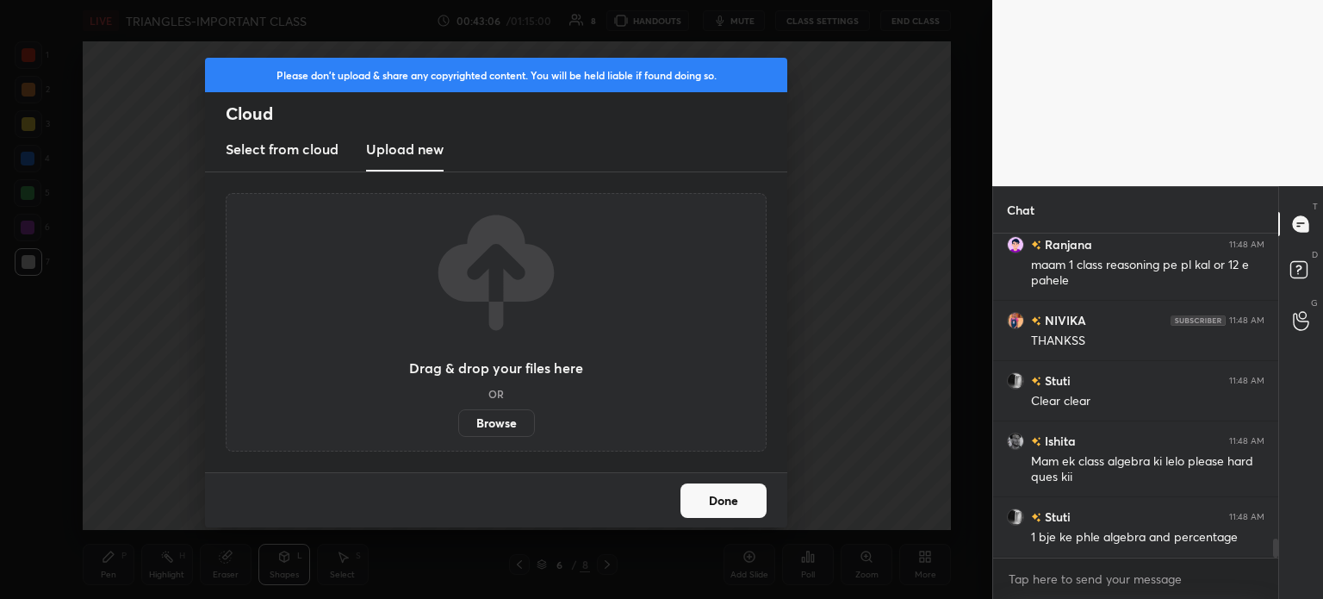
click at [504, 423] on label "Browse" at bounding box center [496, 423] width 77 height 28
click at [458, 423] on input "Browse" at bounding box center [458, 423] width 0 height 28
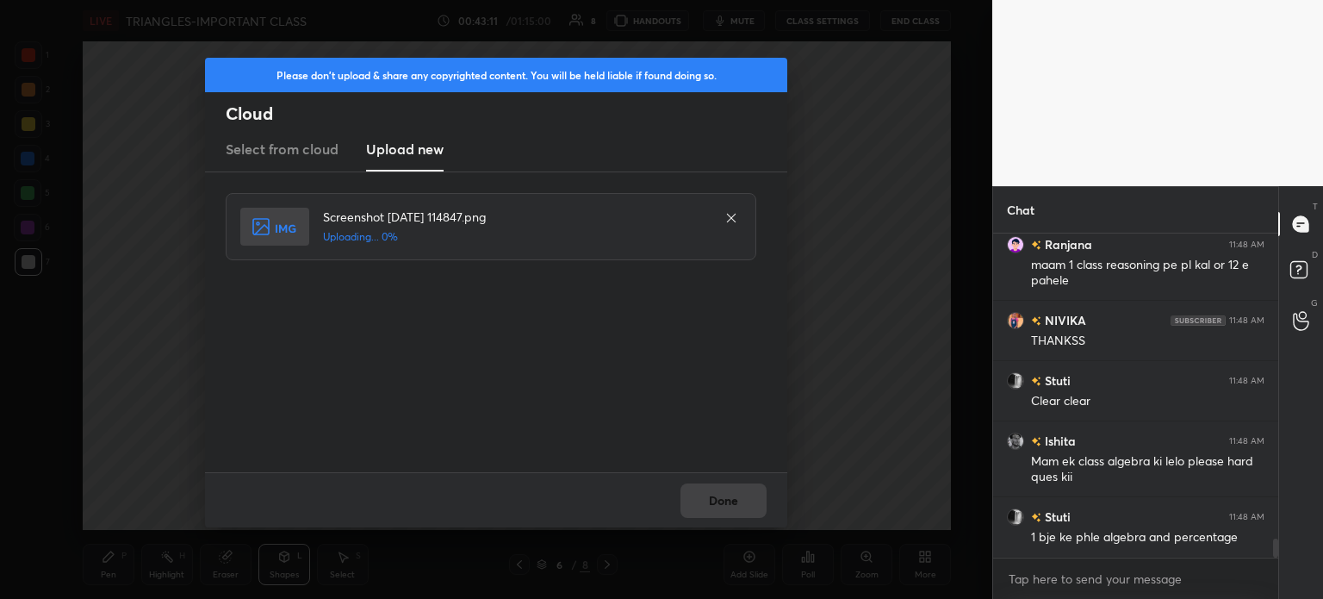
click at [717, 463] on div "Screenshot [DATE] 114847.png Uploading... 0%" at bounding box center [496, 322] width 582 height 300
click at [719, 485] on div "Done" at bounding box center [496, 499] width 582 height 55
click at [715, 498] on div "Done" at bounding box center [496, 499] width 582 height 55
click at [716, 498] on div "Done" at bounding box center [496, 499] width 582 height 55
click at [714, 497] on div "Done" at bounding box center [496, 499] width 582 height 55
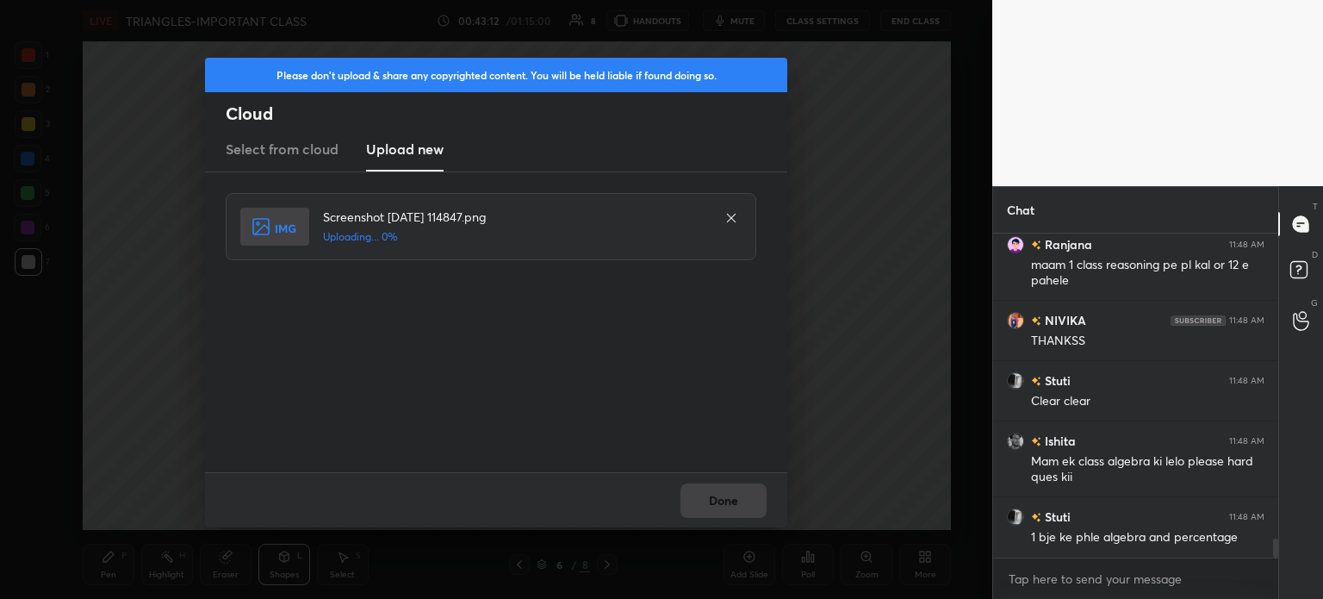
click at [712, 498] on div "Done" at bounding box center [496, 499] width 582 height 55
click at [718, 502] on div "Done" at bounding box center [496, 499] width 582 height 55
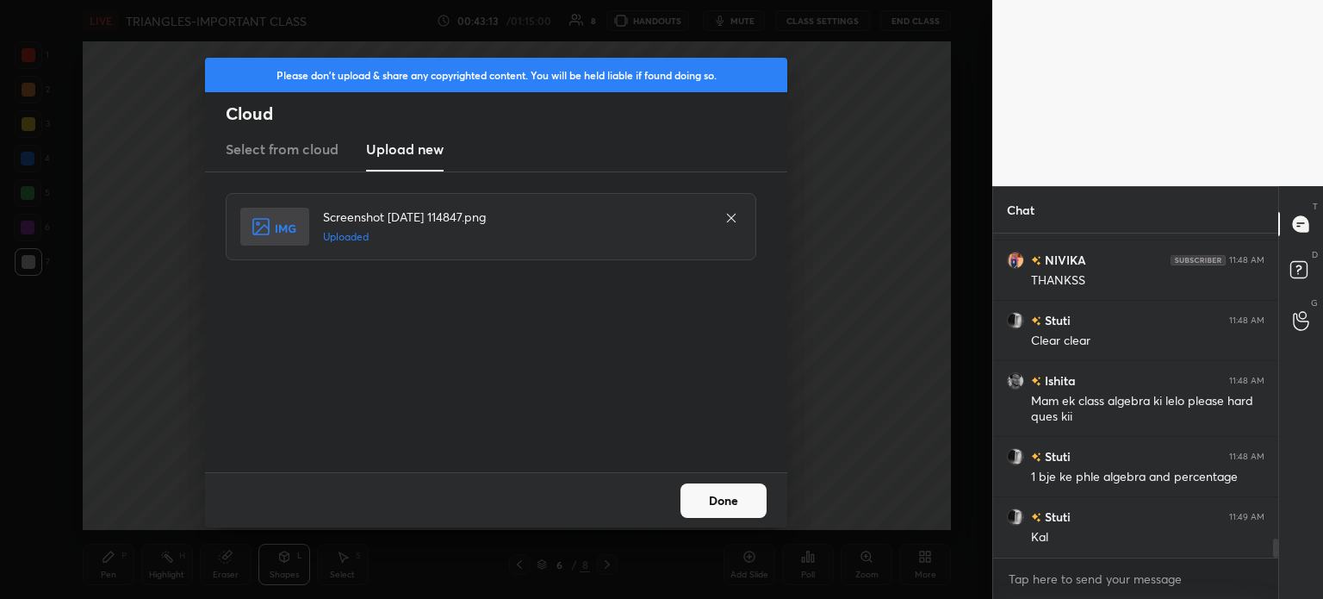
click at [699, 506] on button "Done" at bounding box center [723, 500] width 86 height 34
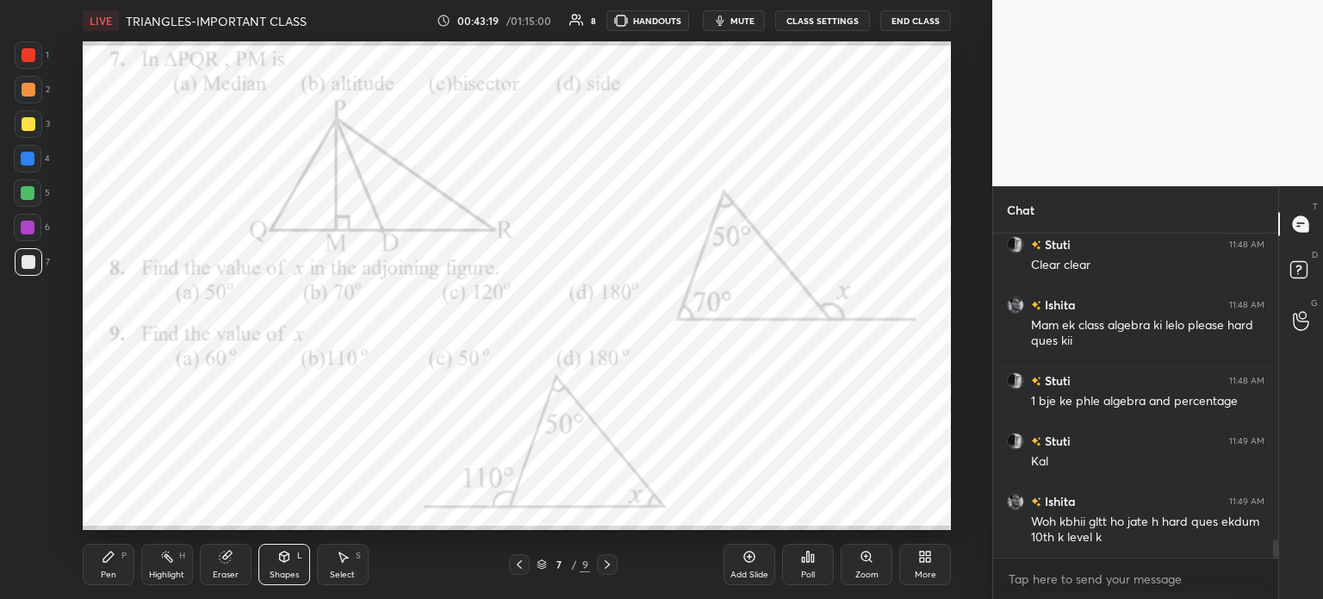
scroll to position [5439, 0]
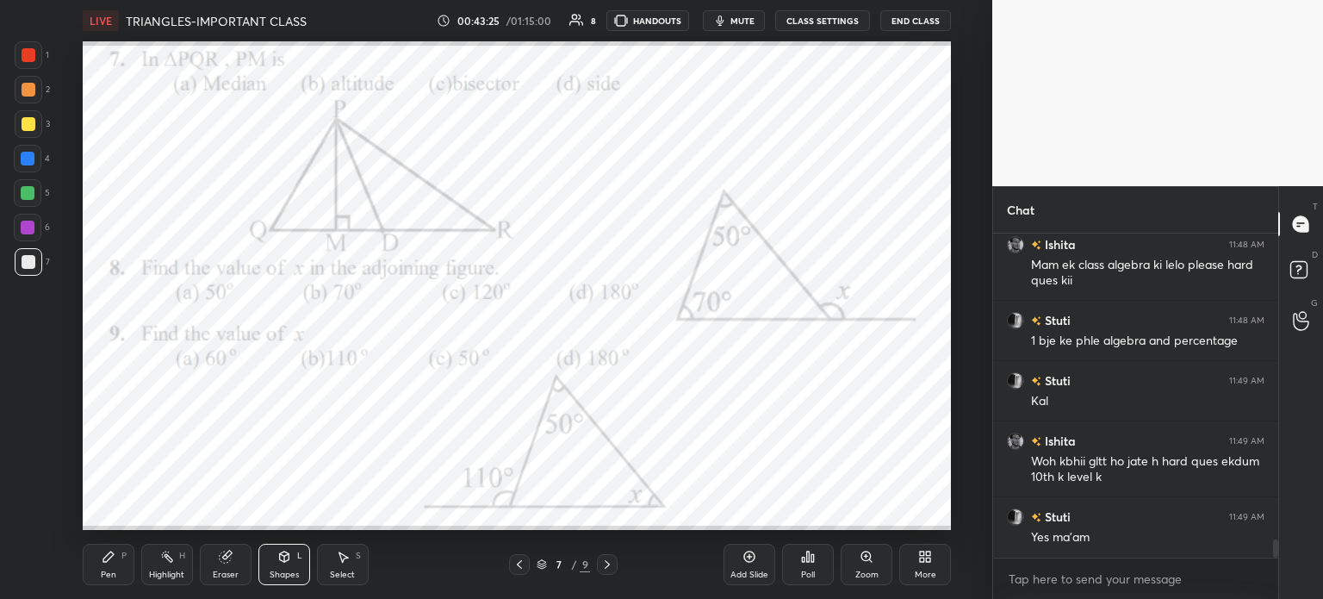
click at [22, 54] on div at bounding box center [29, 55] width 14 height 14
click at [131, 564] on div "Pen P" at bounding box center [109, 564] width 52 height 41
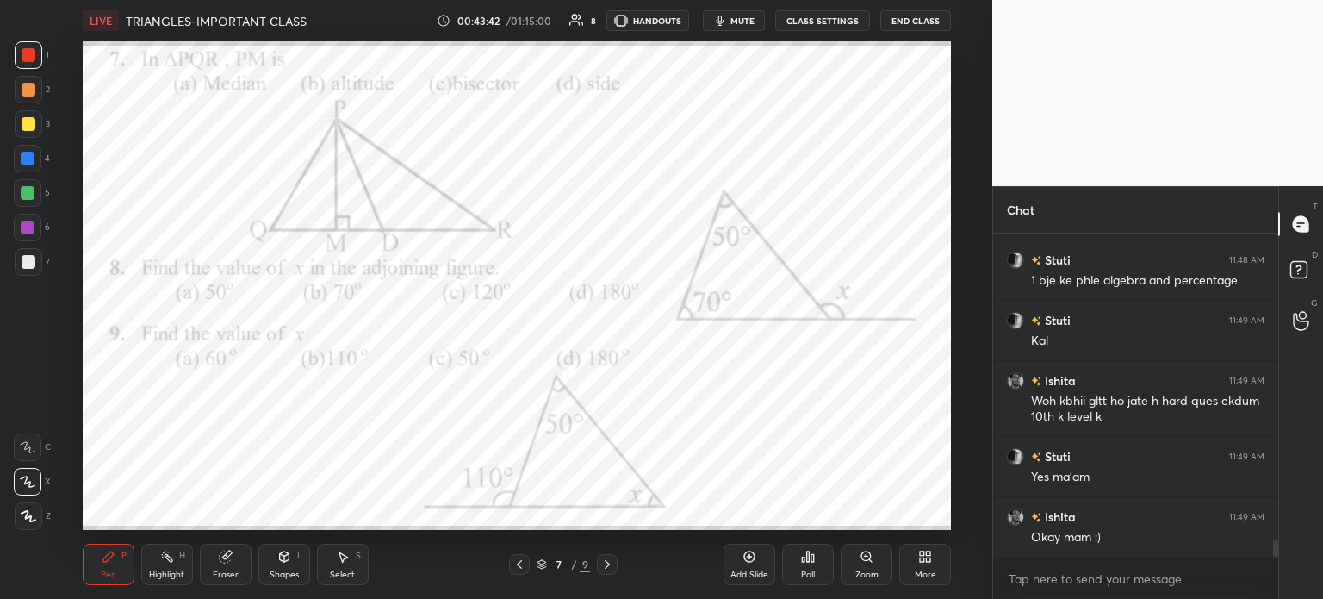
click at [810, 557] on icon at bounding box center [808, 557] width 14 height 14
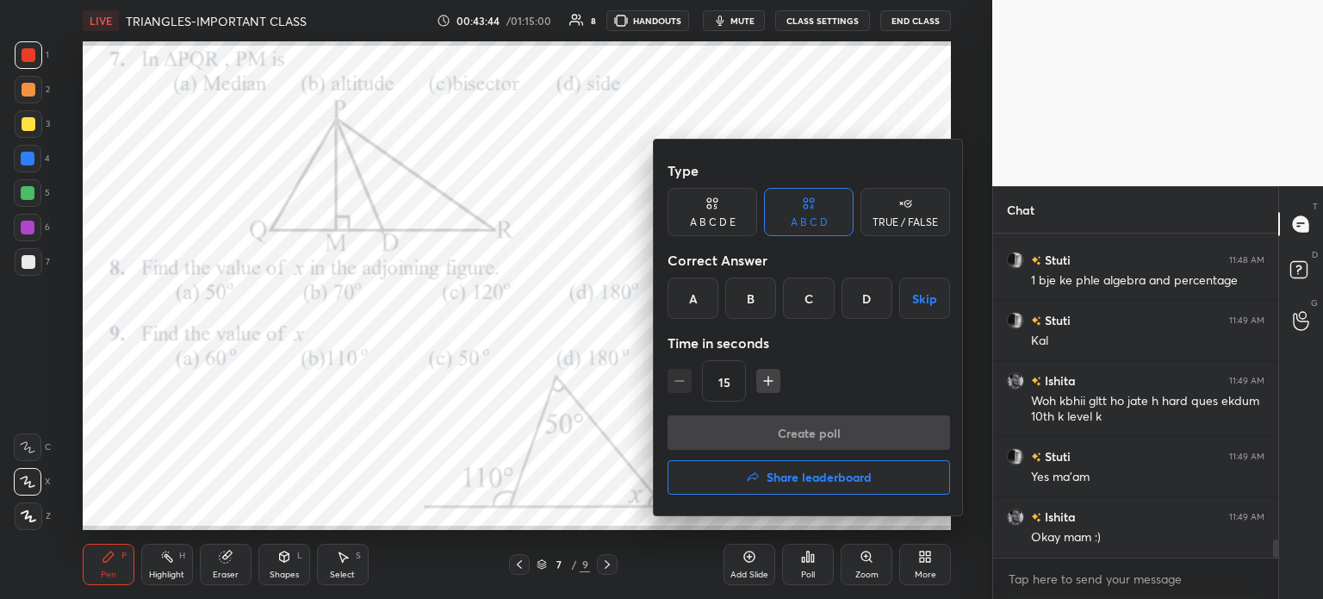
scroll to position [5559, 0]
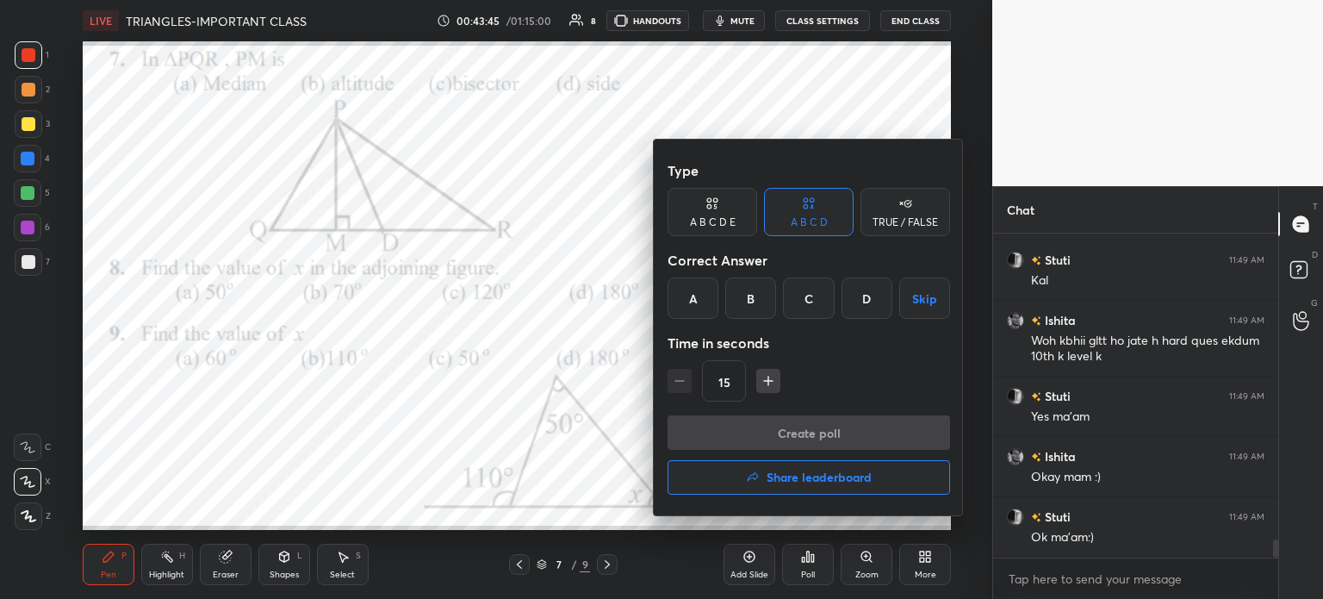
click at [761, 302] on div "B" at bounding box center [750, 297] width 51 height 41
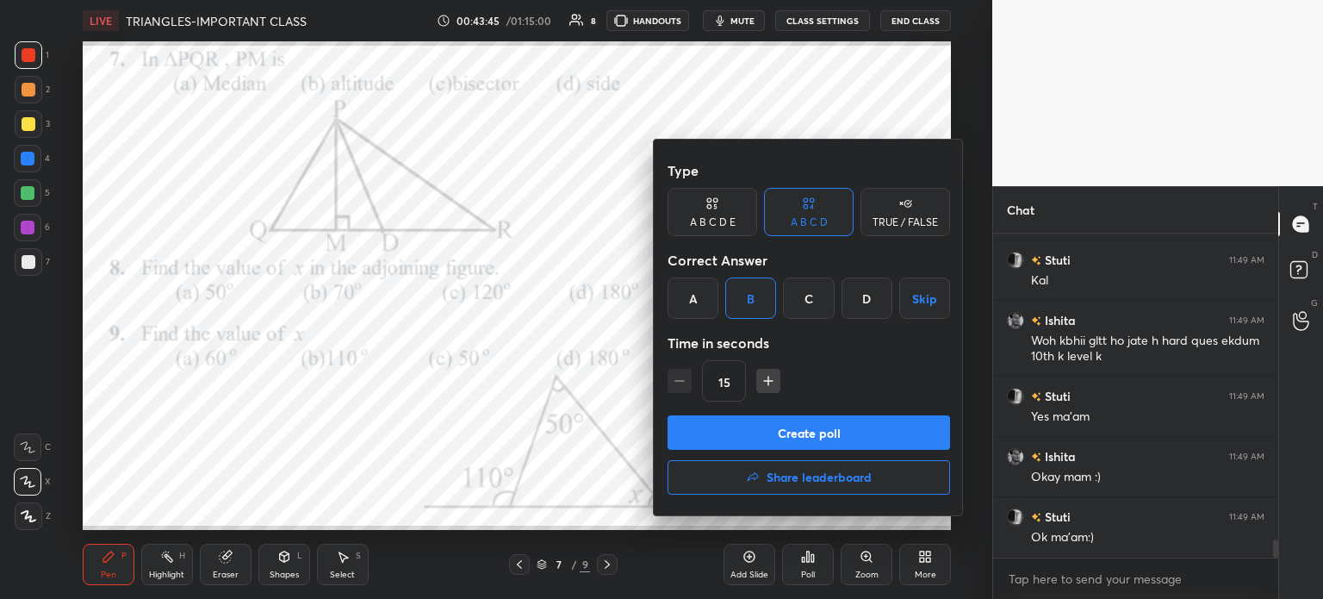
click at [839, 440] on button "Create poll" at bounding box center [809, 432] width 283 height 34
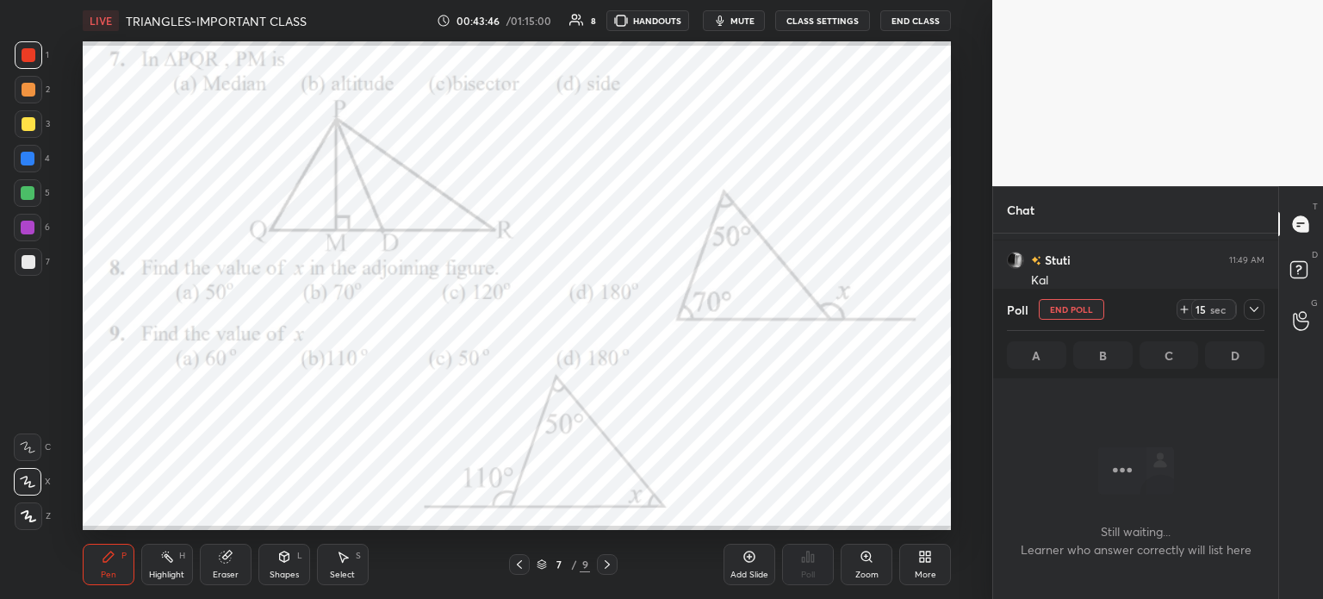
scroll to position [270, 280]
click at [1178, 311] on icon at bounding box center [1184, 309] width 14 height 14
click at [1262, 309] on div at bounding box center [1254, 309] width 21 height 21
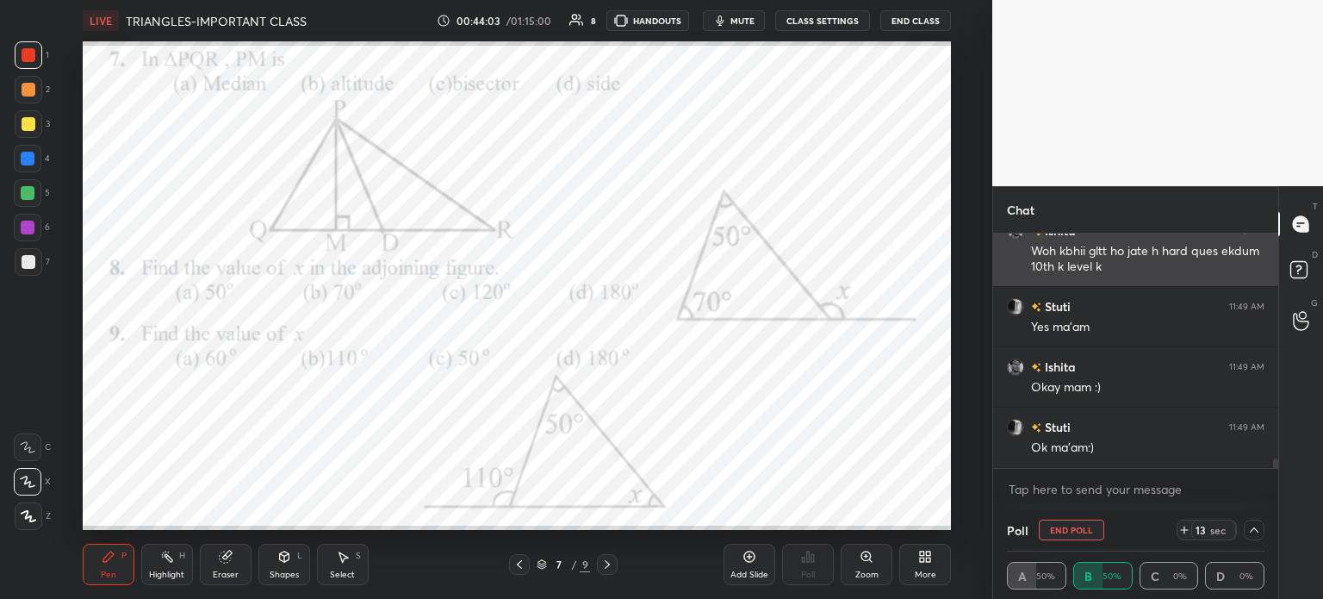
scroll to position [5709, 0]
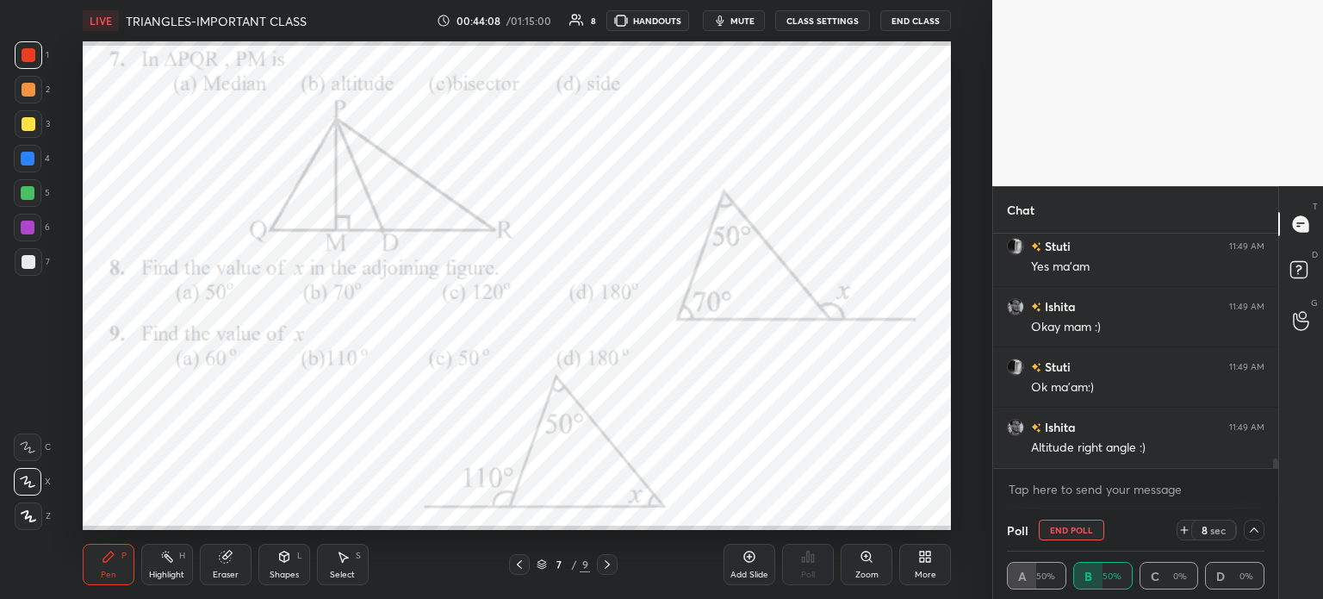
click at [219, 571] on div "Eraser" at bounding box center [226, 574] width 26 height 9
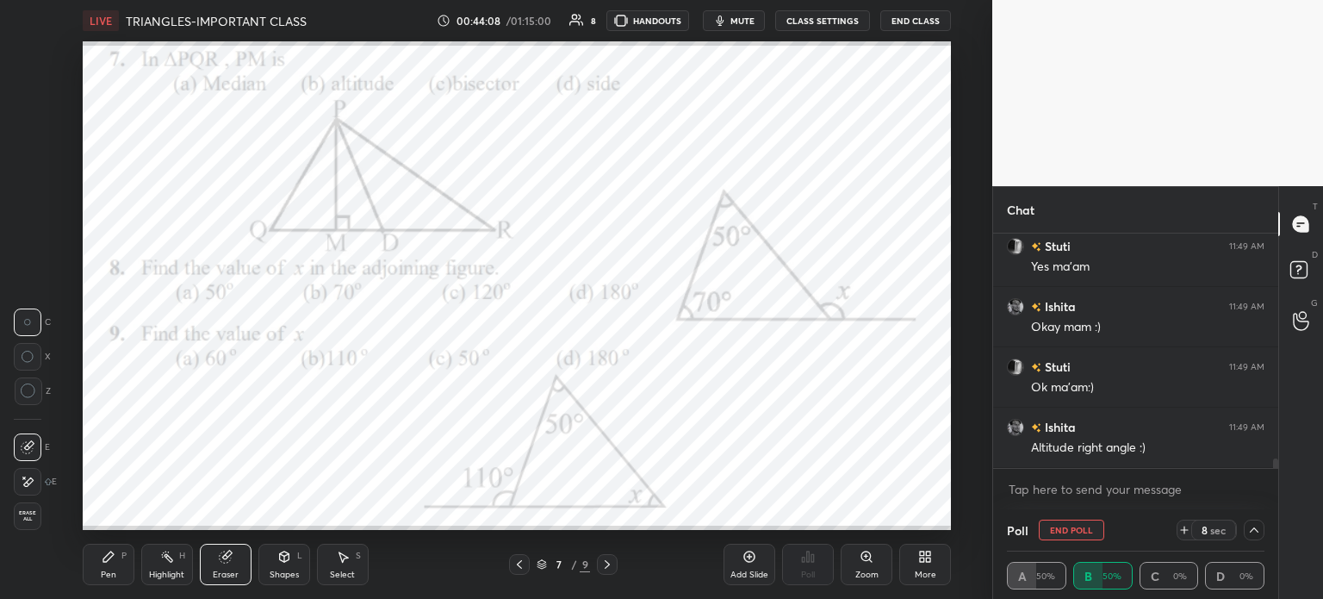
click at [26, 510] on span "Erase all" at bounding box center [28, 516] width 26 height 12
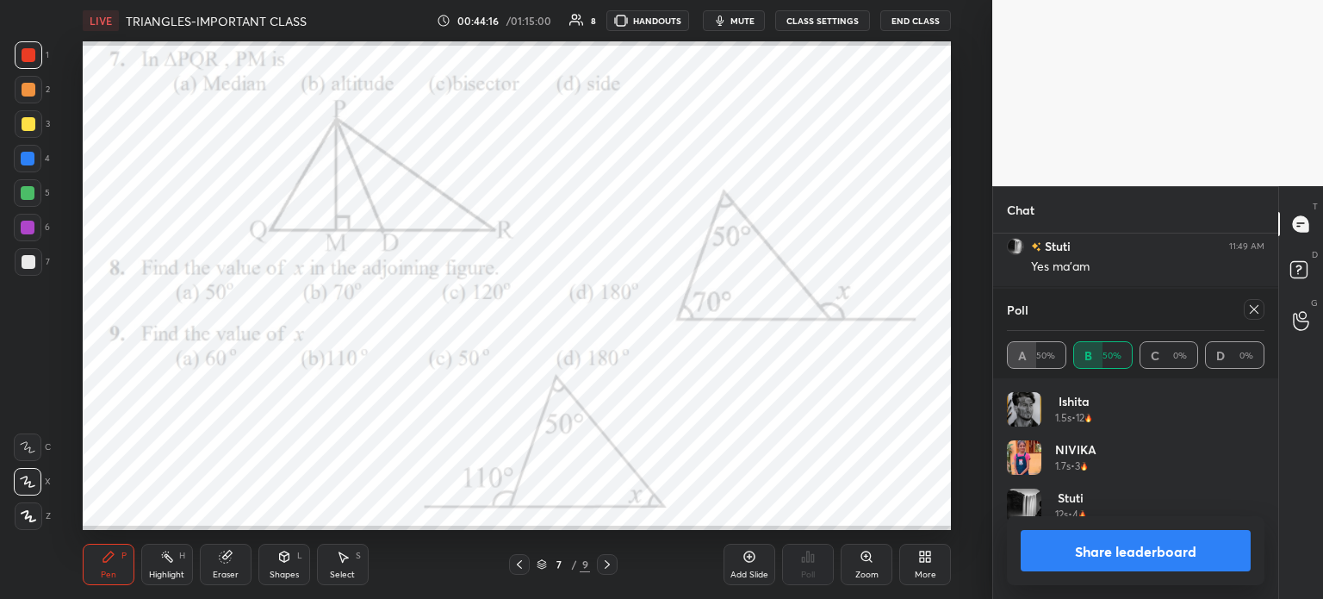
scroll to position [202, 252]
click at [224, 576] on div "Eraser" at bounding box center [226, 574] width 26 height 9
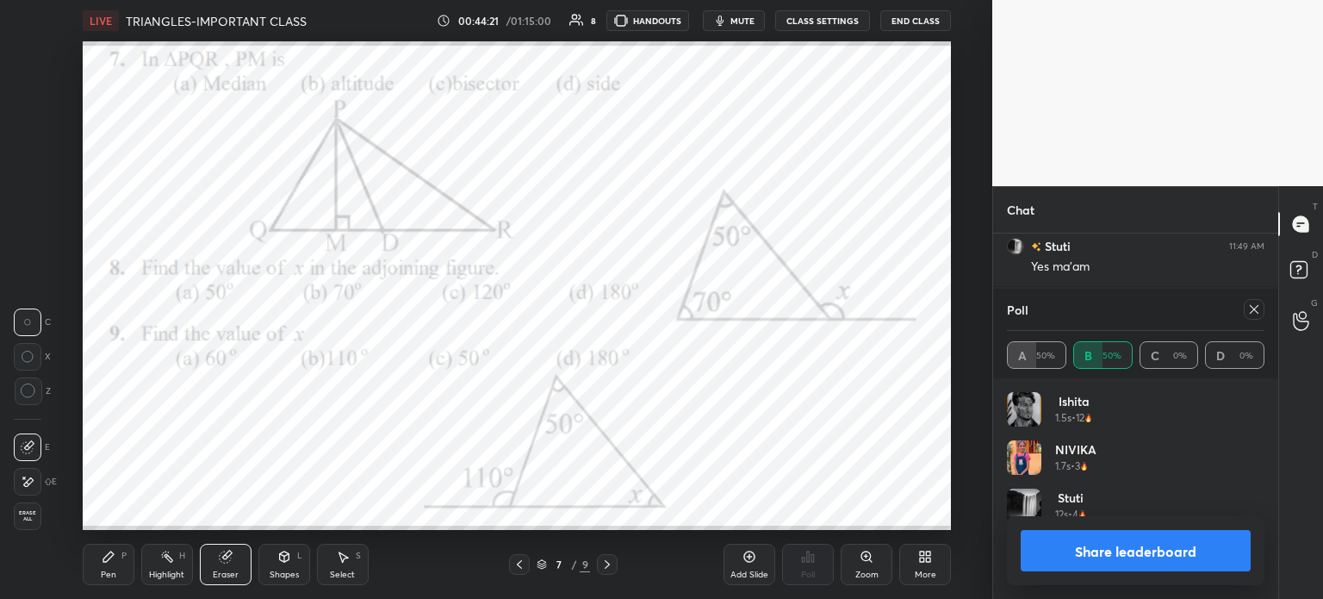
click at [36, 516] on span "Erase all" at bounding box center [28, 516] width 26 height 12
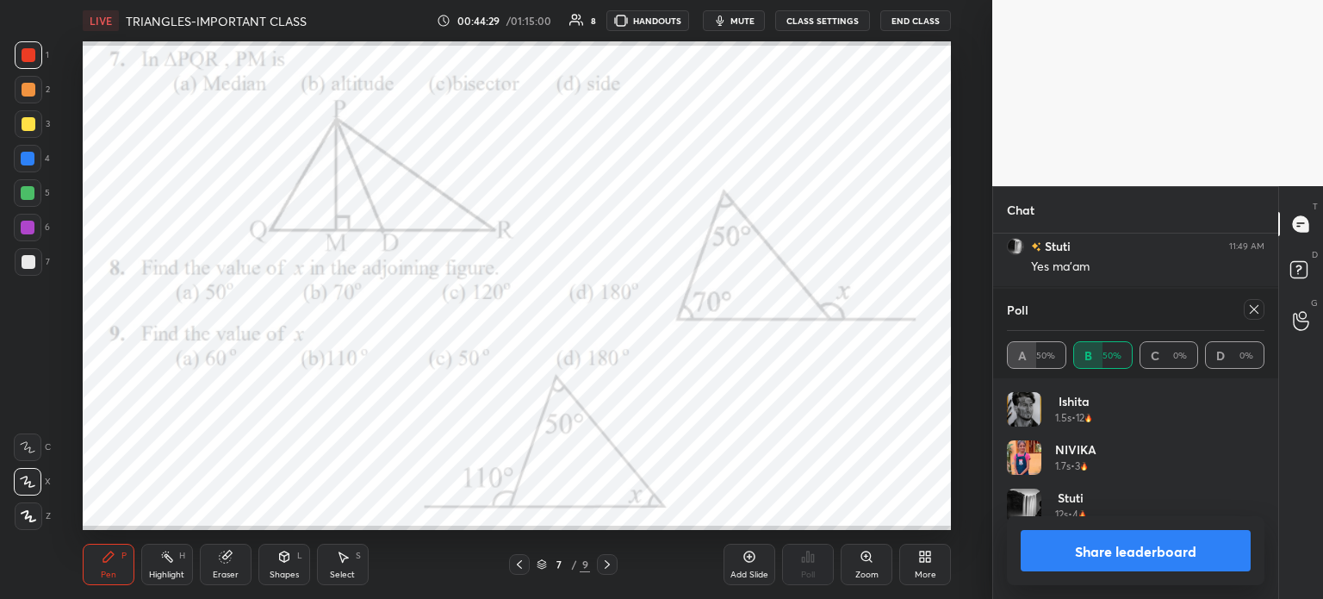
click at [1248, 315] on icon at bounding box center [1254, 309] width 14 height 14
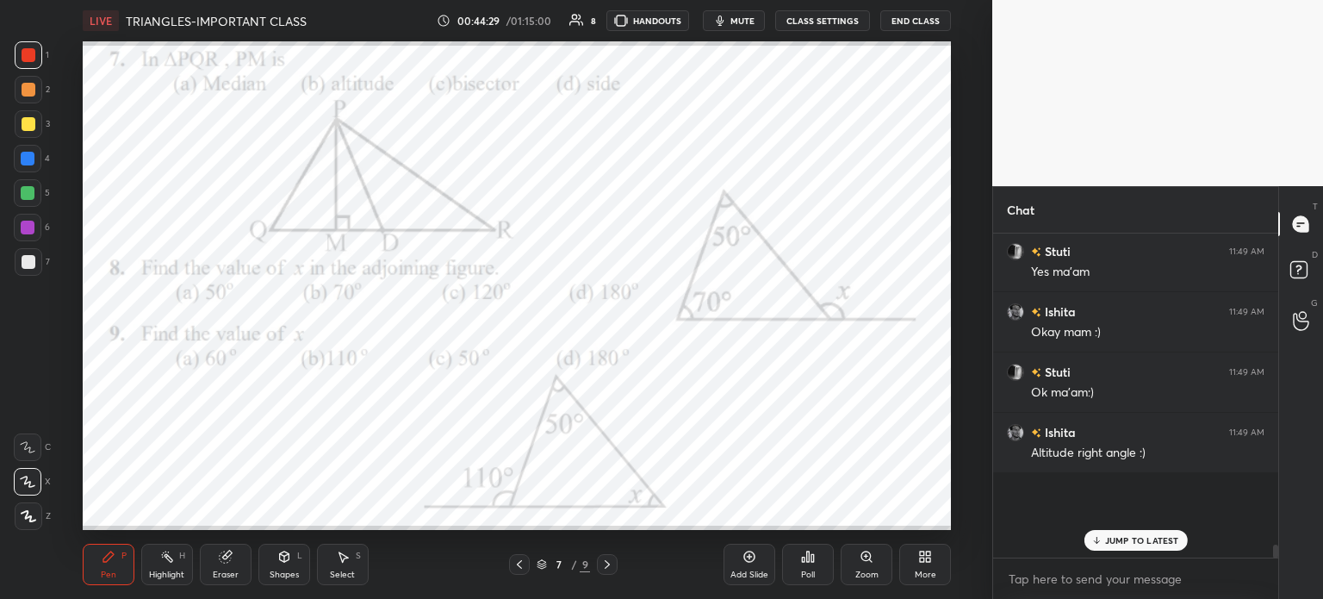
scroll to position [5664, 0]
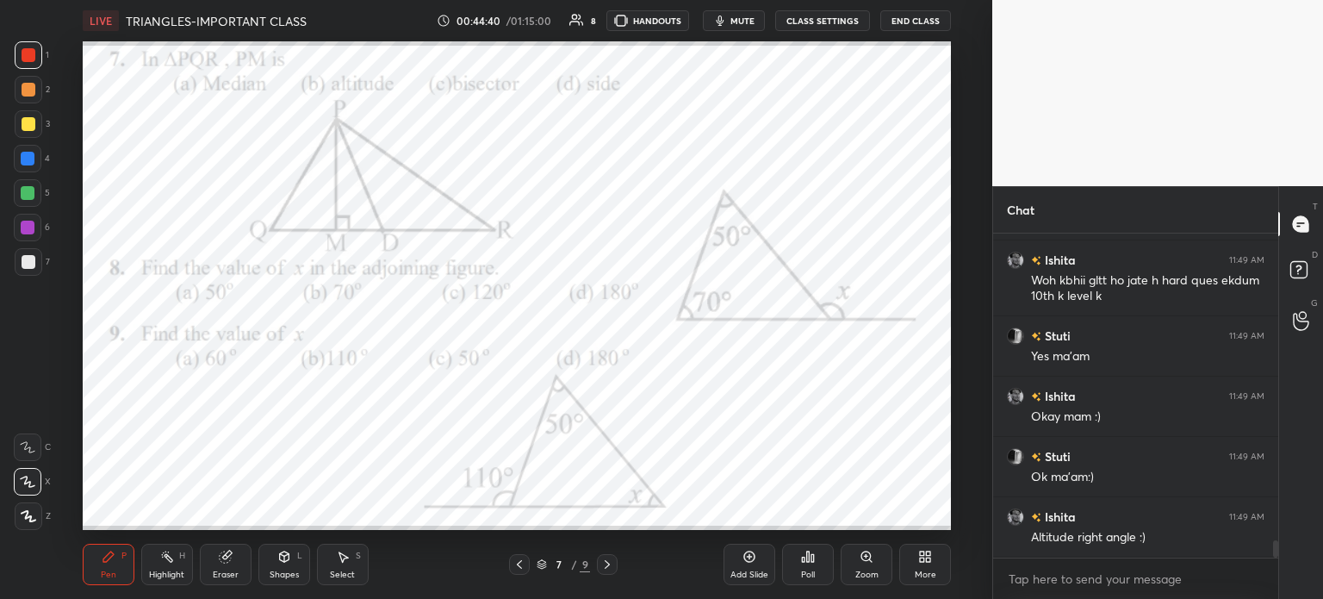
click at [796, 564] on div "Poll" at bounding box center [808, 564] width 52 height 41
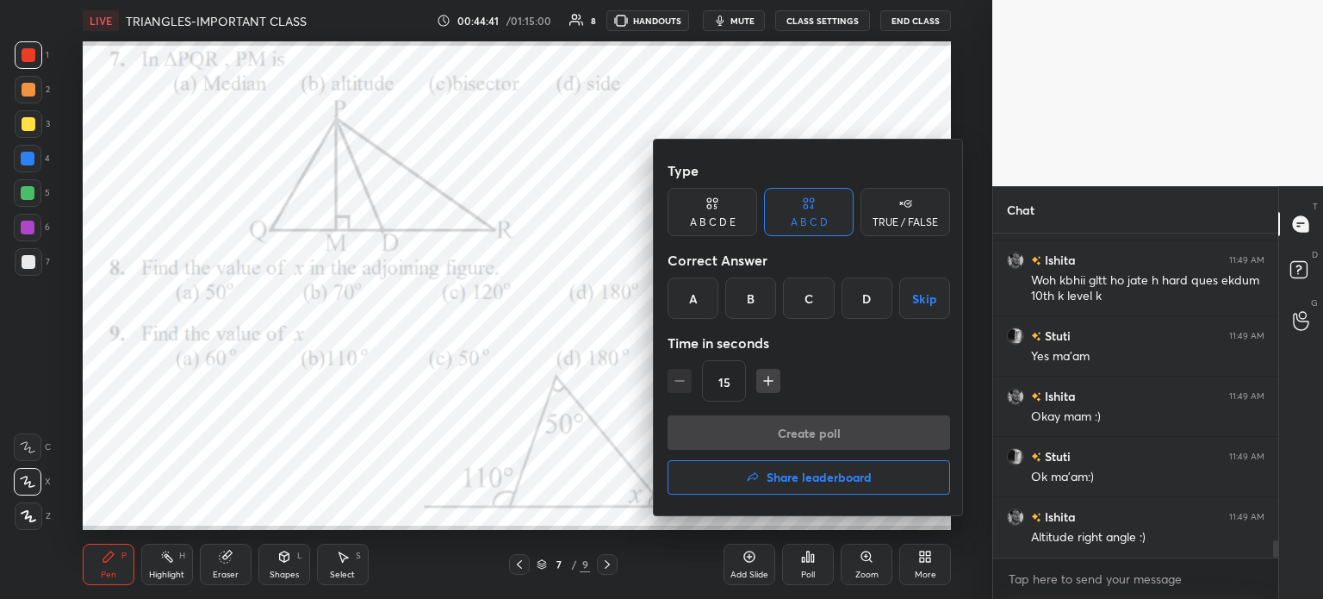
click at [816, 288] on div "C" at bounding box center [808, 297] width 51 height 41
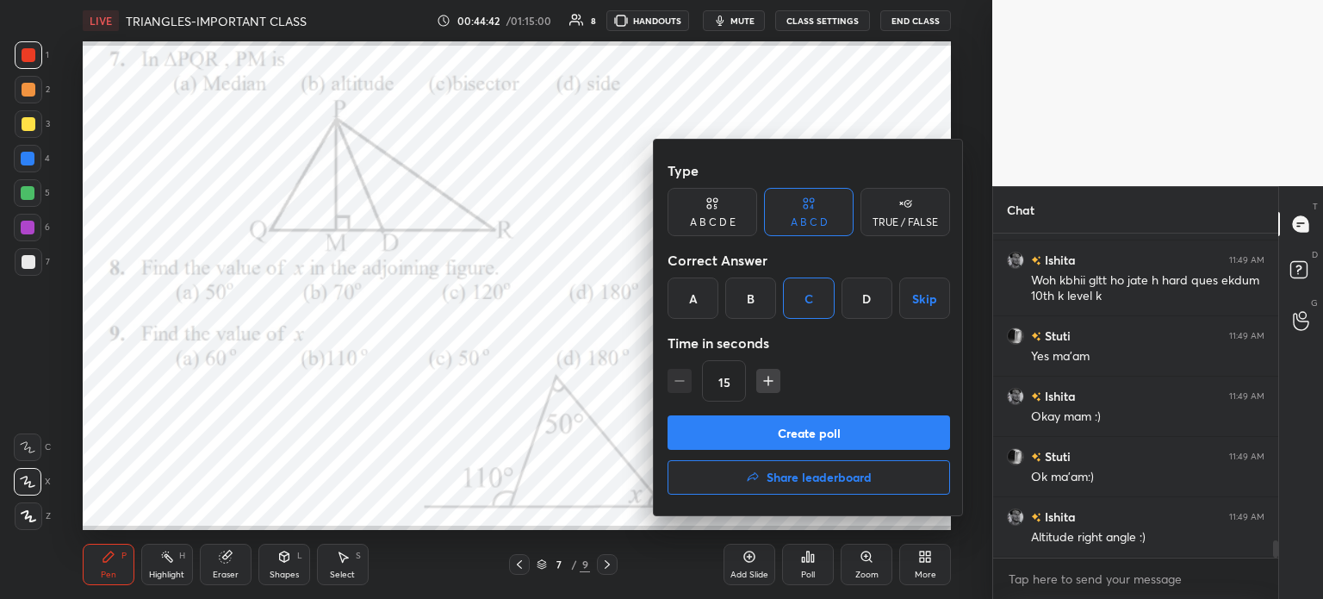
click at [923, 416] on button "Create poll" at bounding box center [809, 432] width 283 height 34
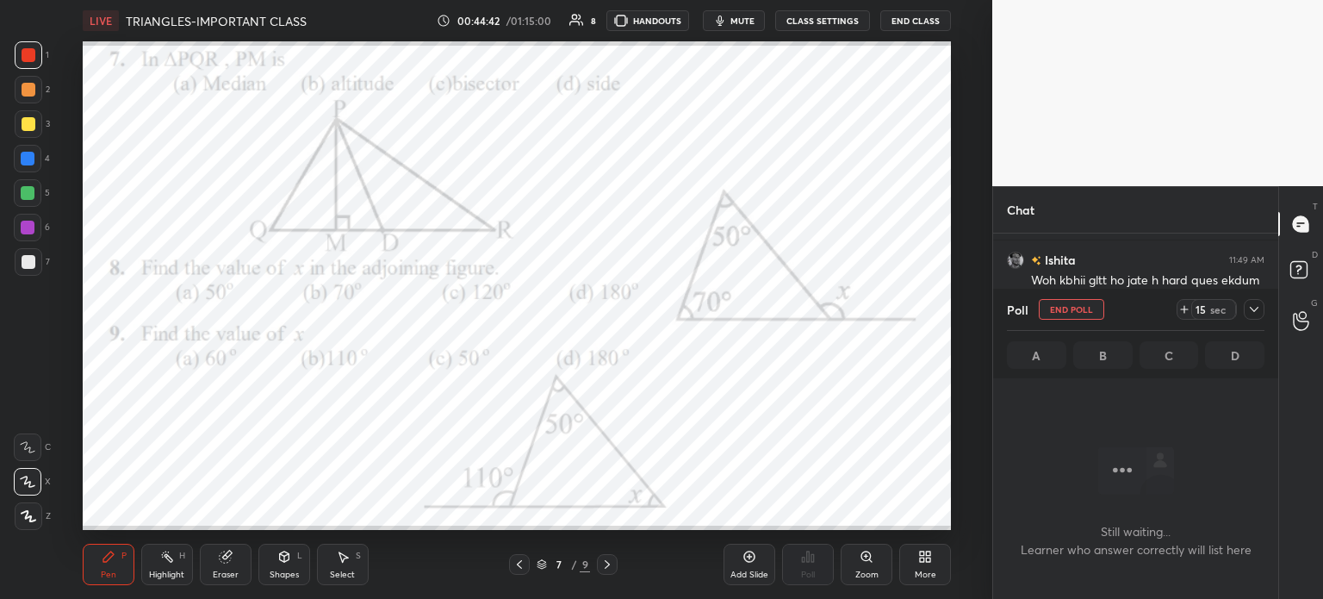
click at [1181, 306] on icon at bounding box center [1184, 309] width 14 height 14
click at [1263, 314] on div at bounding box center [1254, 309] width 21 height 21
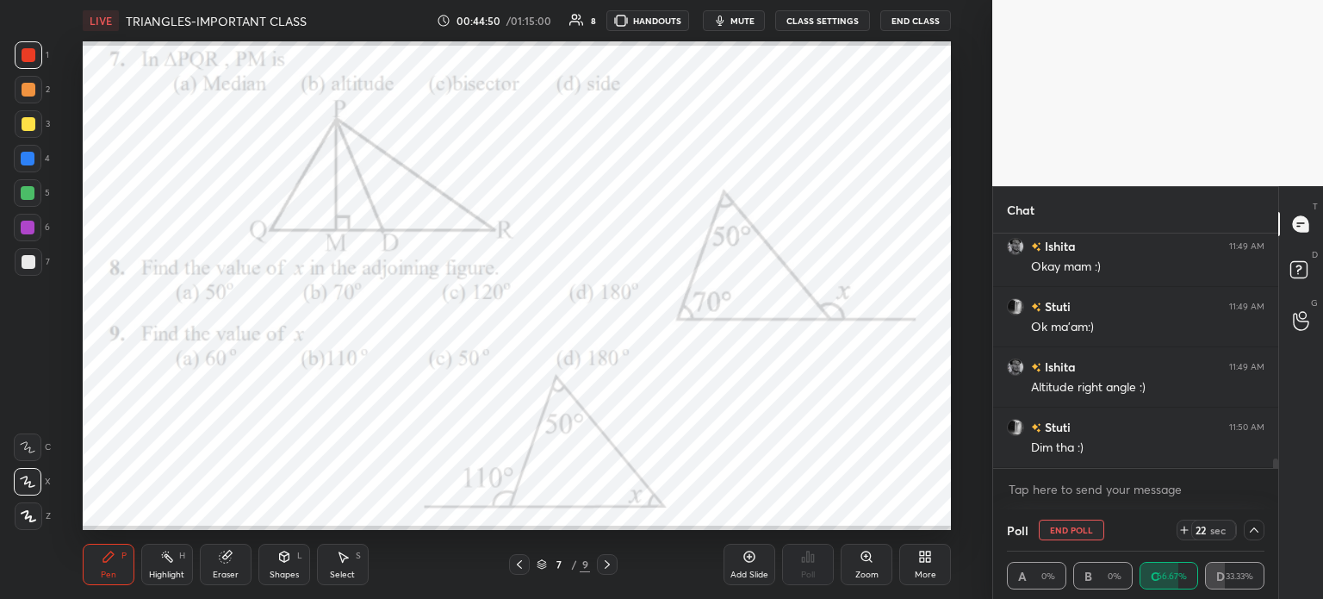
click at [1253, 530] on icon at bounding box center [1254, 530] width 14 height 14
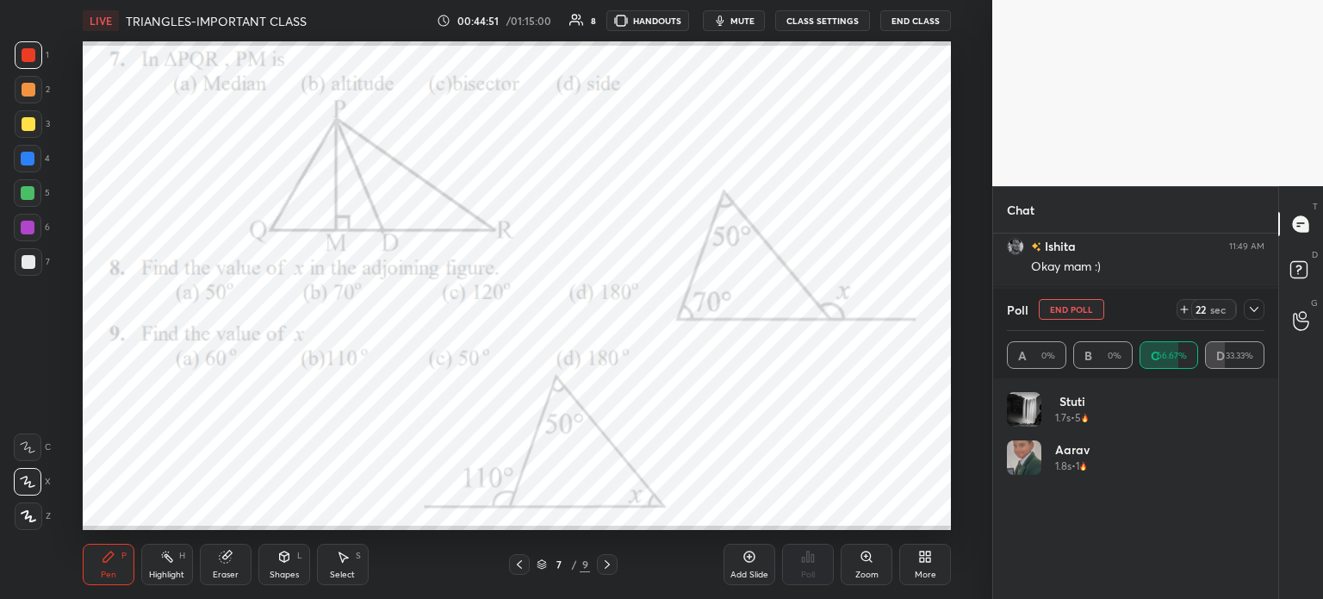
click at [1259, 308] on icon at bounding box center [1254, 309] width 14 height 14
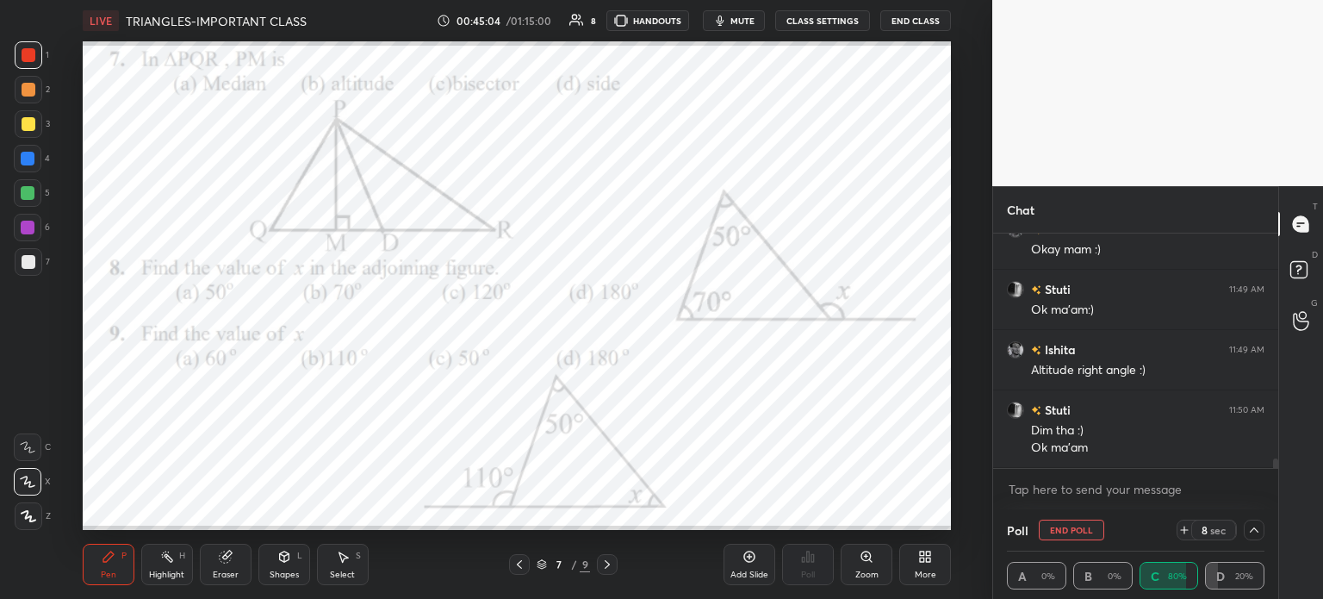
click at [1084, 530] on button "End Poll" at bounding box center [1071, 529] width 65 height 21
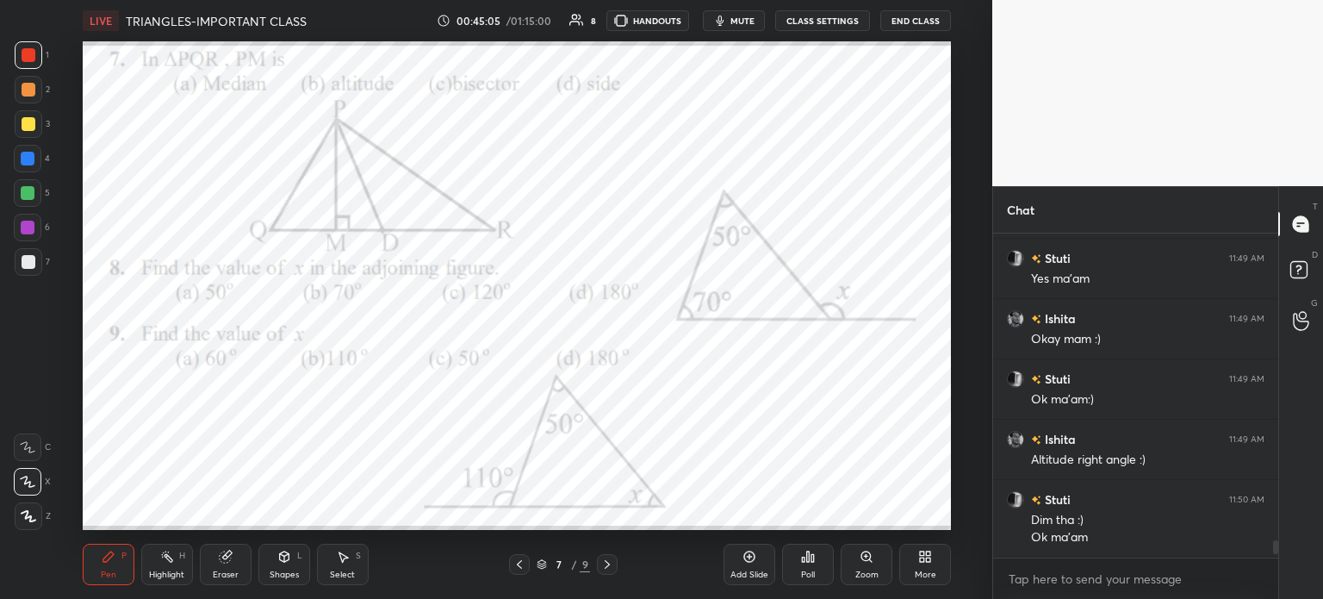
click at [224, 572] on div "Eraser" at bounding box center [226, 574] width 26 height 9
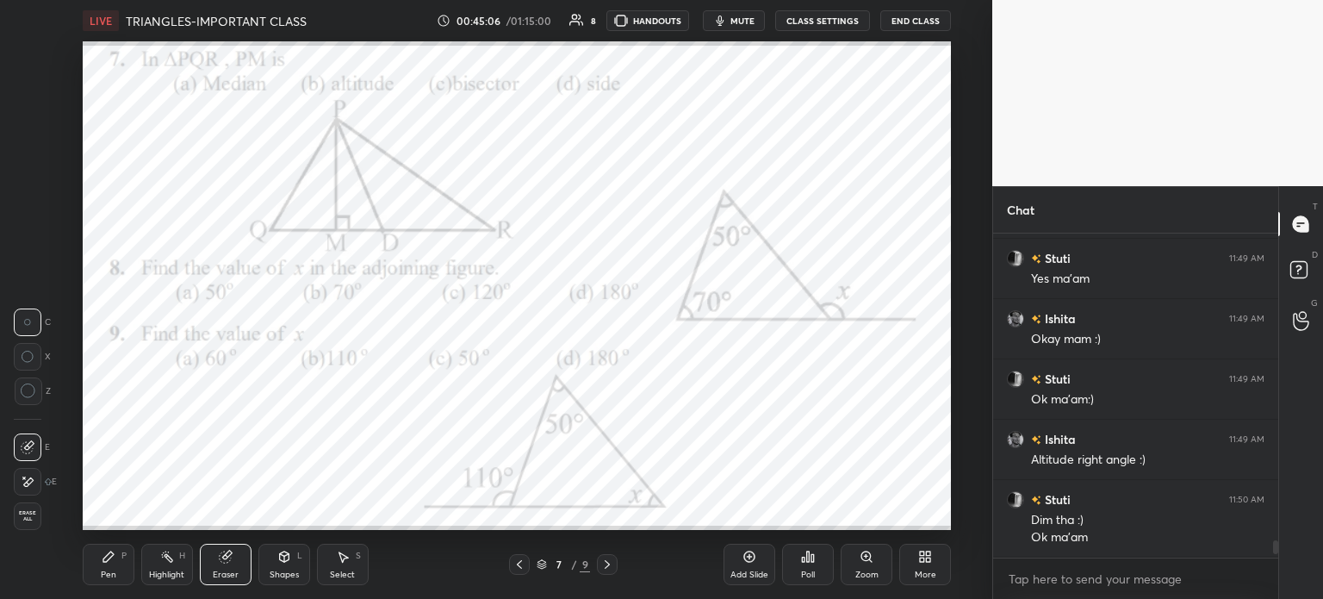
click at [227, 574] on div "Eraser" at bounding box center [226, 574] width 26 height 9
click at [22, 514] on span "Erase all" at bounding box center [28, 516] width 26 height 12
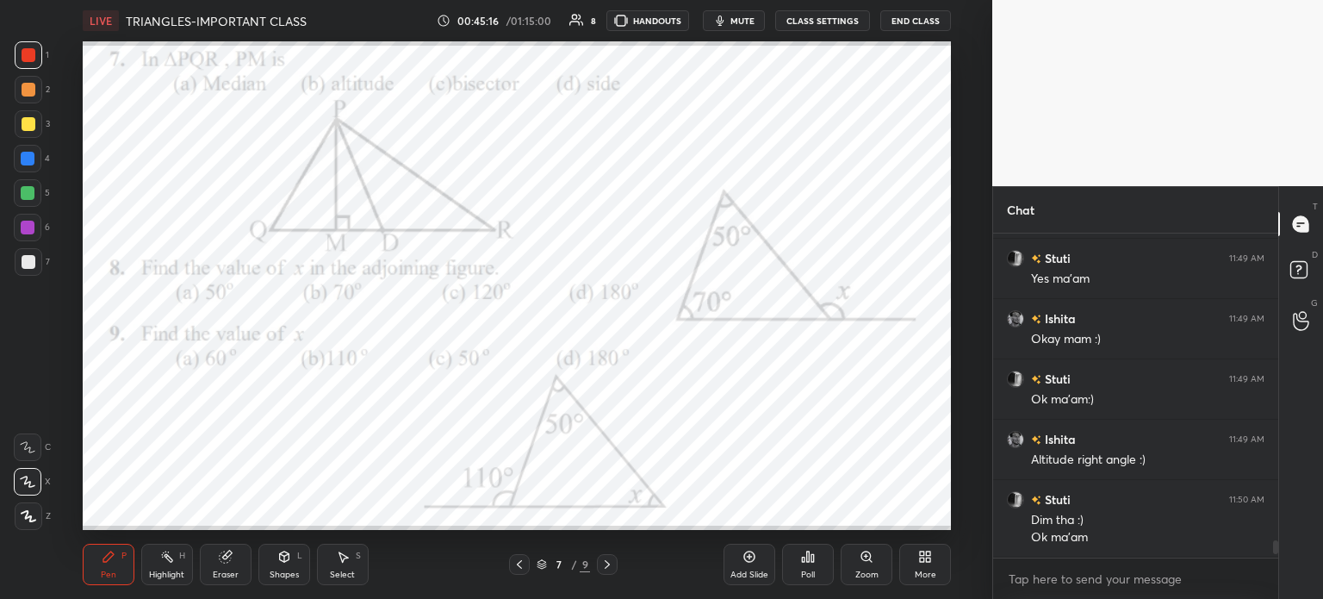
click at [796, 576] on div "Poll" at bounding box center [808, 564] width 52 height 41
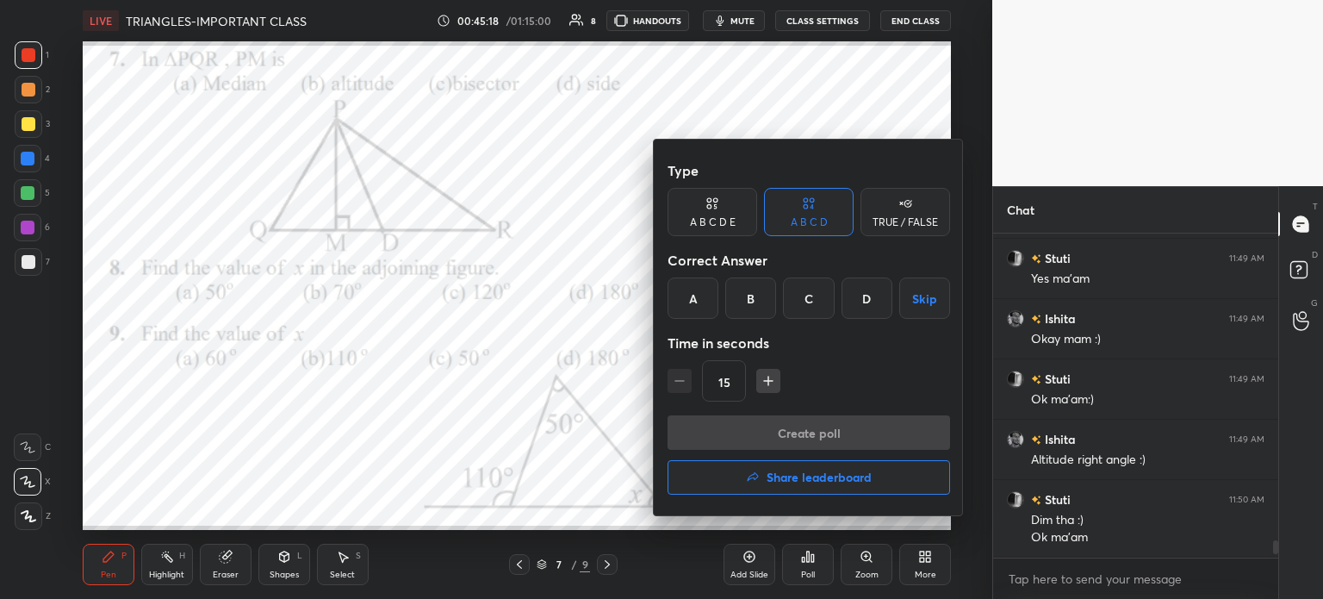
click at [693, 297] on div "A" at bounding box center [693, 297] width 51 height 41
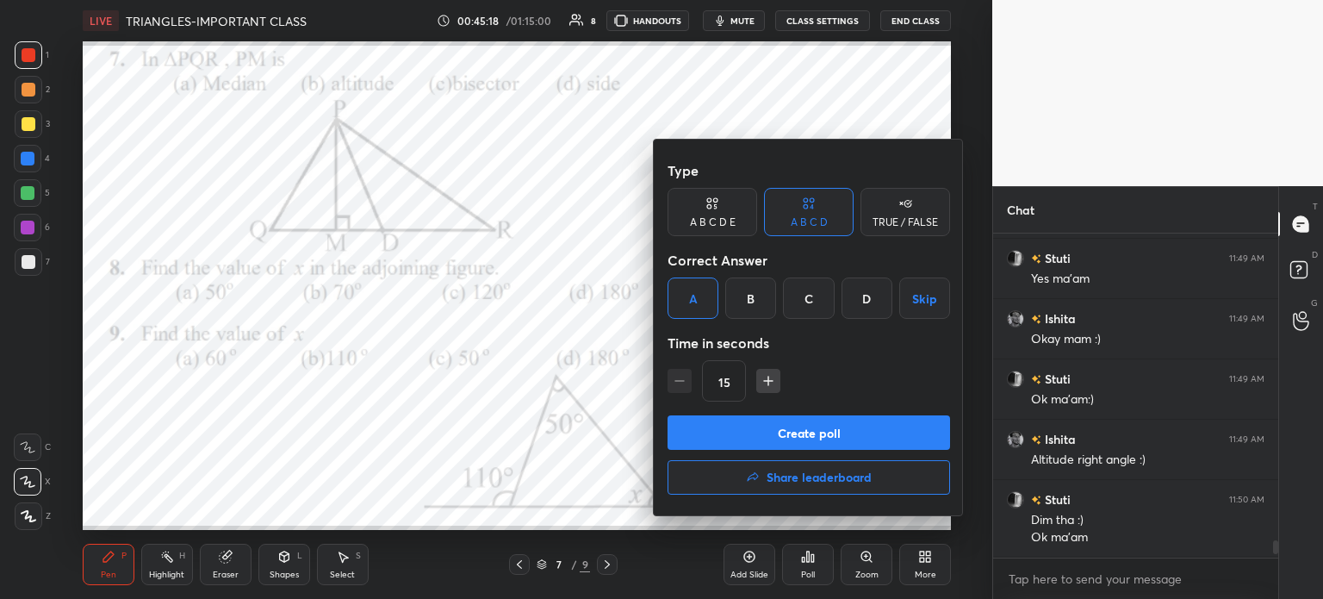
click at [813, 436] on button "Create poll" at bounding box center [809, 432] width 283 height 34
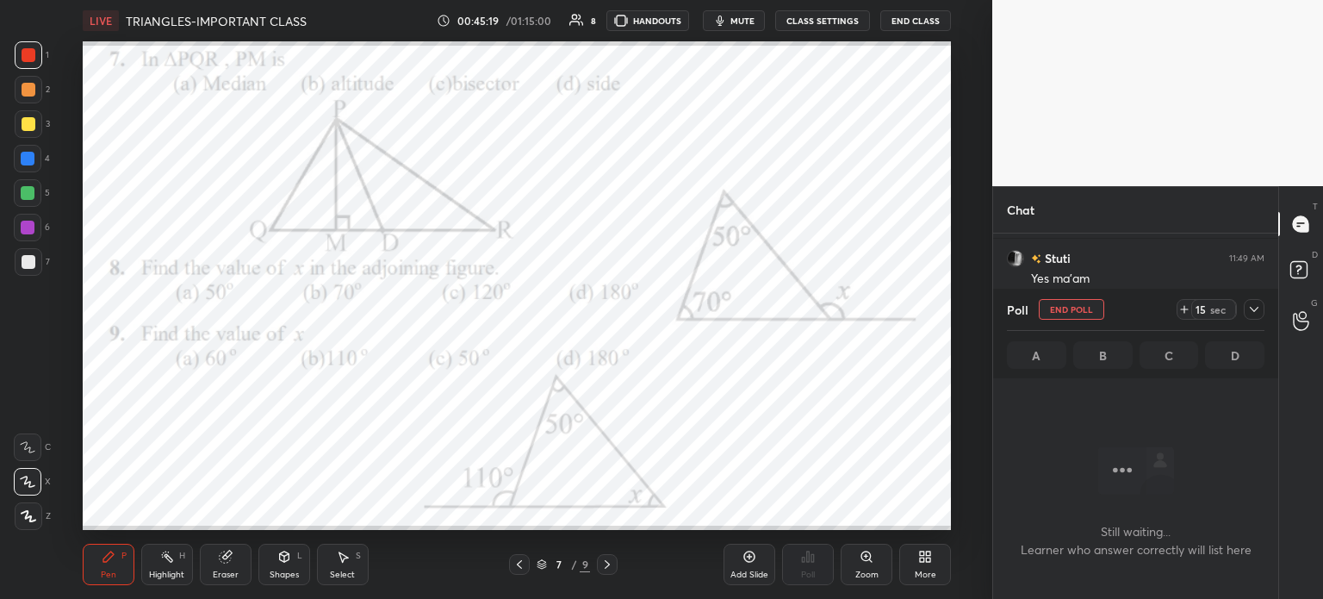
click at [1187, 312] on icon at bounding box center [1184, 309] width 14 height 14
click at [1247, 316] on div at bounding box center [1254, 309] width 21 height 21
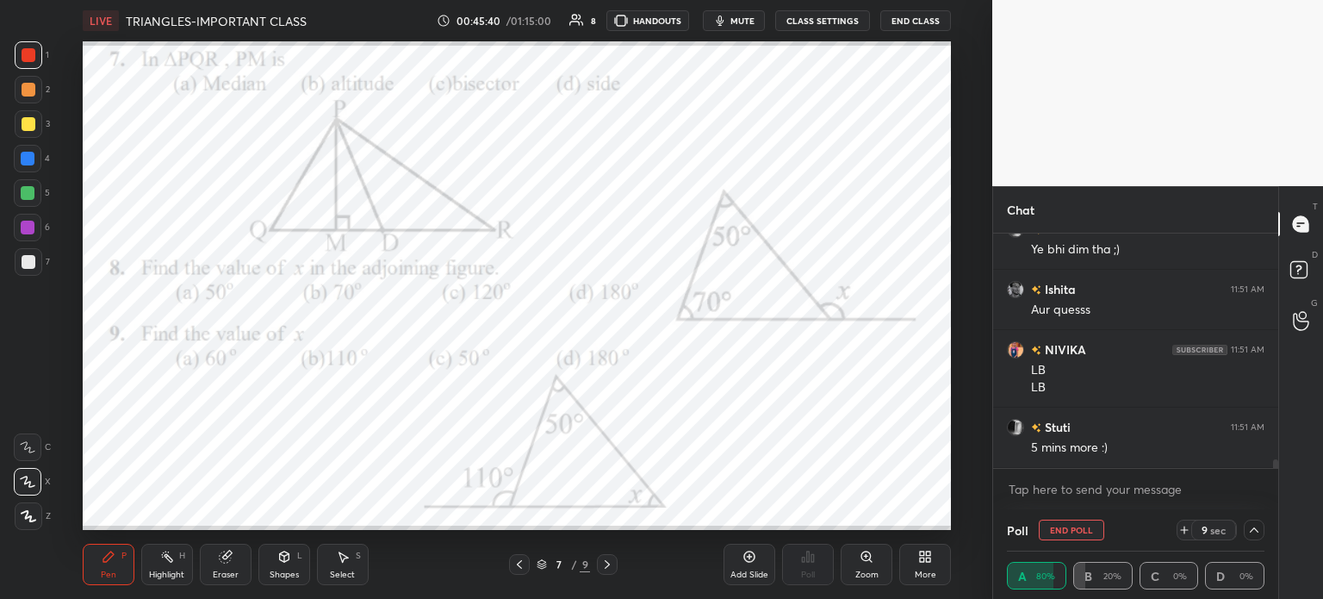
click at [1069, 523] on button "End Poll" at bounding box center [1071, 529] width 65 height 21
click at [817, 564] on div "Poll" at bounding box center [808, 564] width 52 height 41
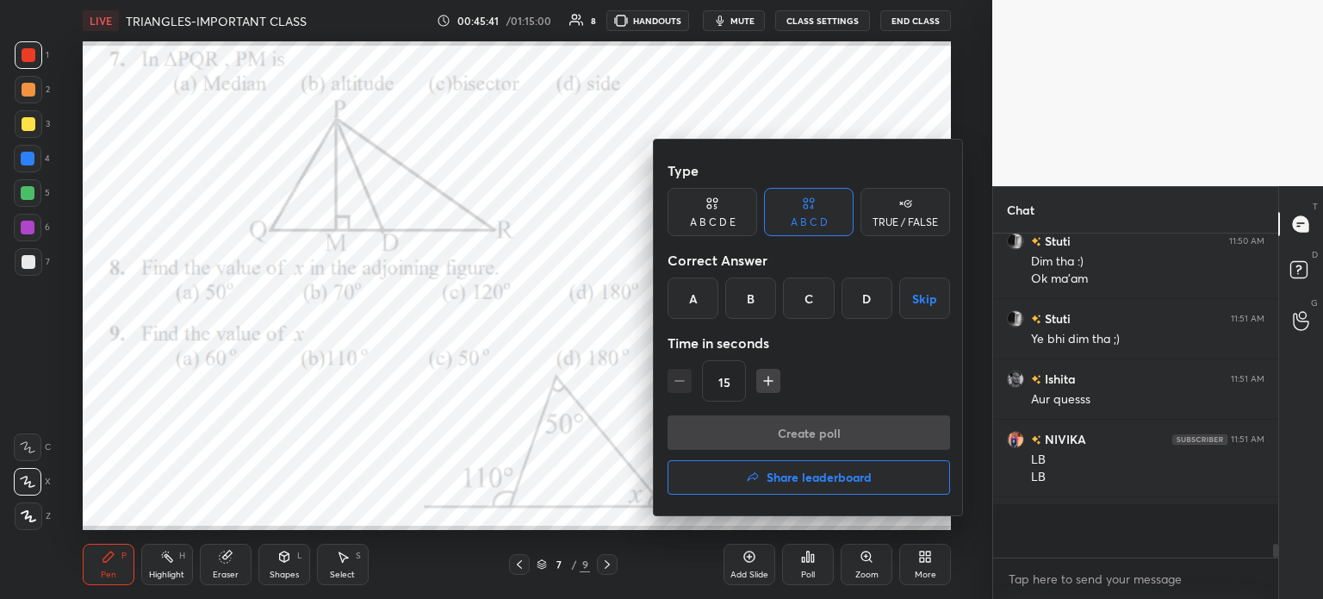
click at [848, 507] on div "Type A B C D E A B C D TRUE / FALSE Correct Answer A B C D Skip Time in seconds…" at bounding box center [809, 328] width 310 height 376
click at [862, 488] on button "Share leaderboard" at bounding box center [809, 477] width 283 height 34
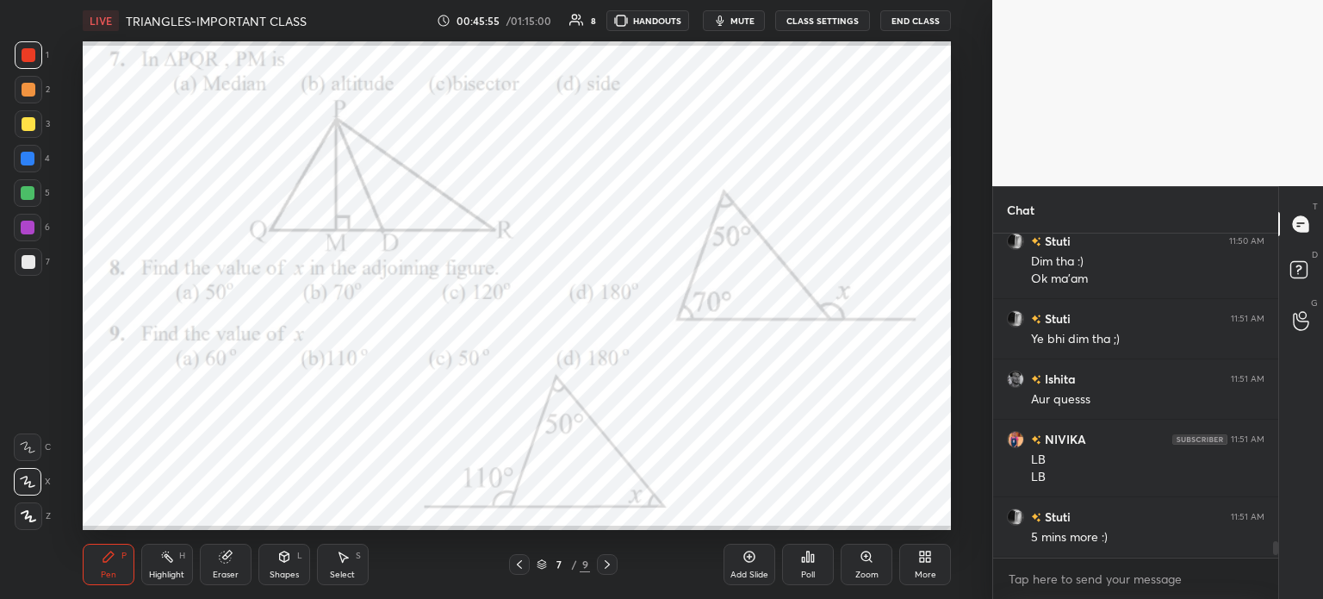
click at [923, 568] on div "More" at bounding box center [925, 564] width 52 height 41
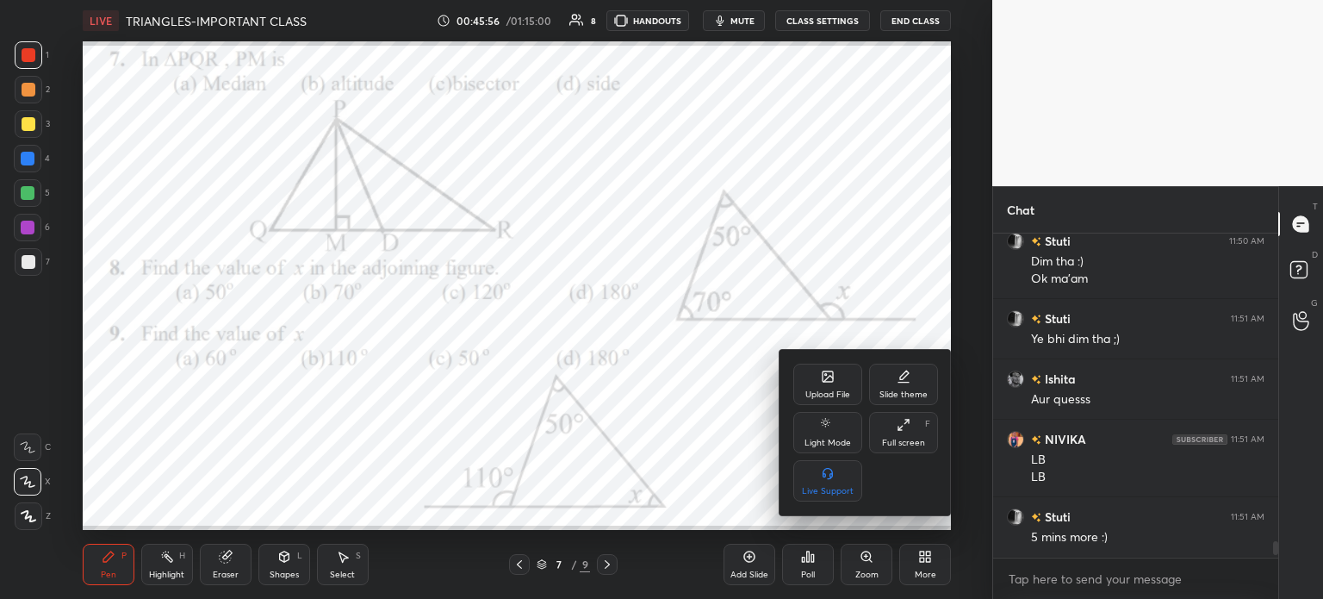
click at [837, 383] on div "Upload File" at bounding box center [827, 383] width 69 height 41
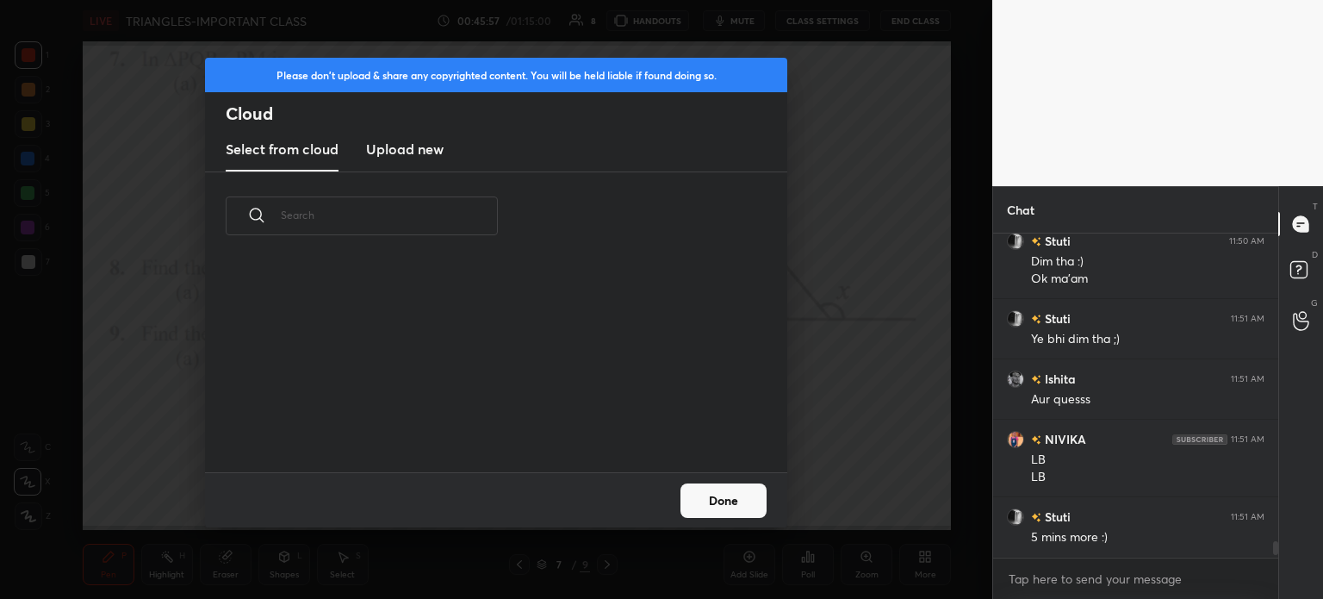
click at [406, 151] on h3 "Upload new" at bounding box center [405, 149] width 78 height 21
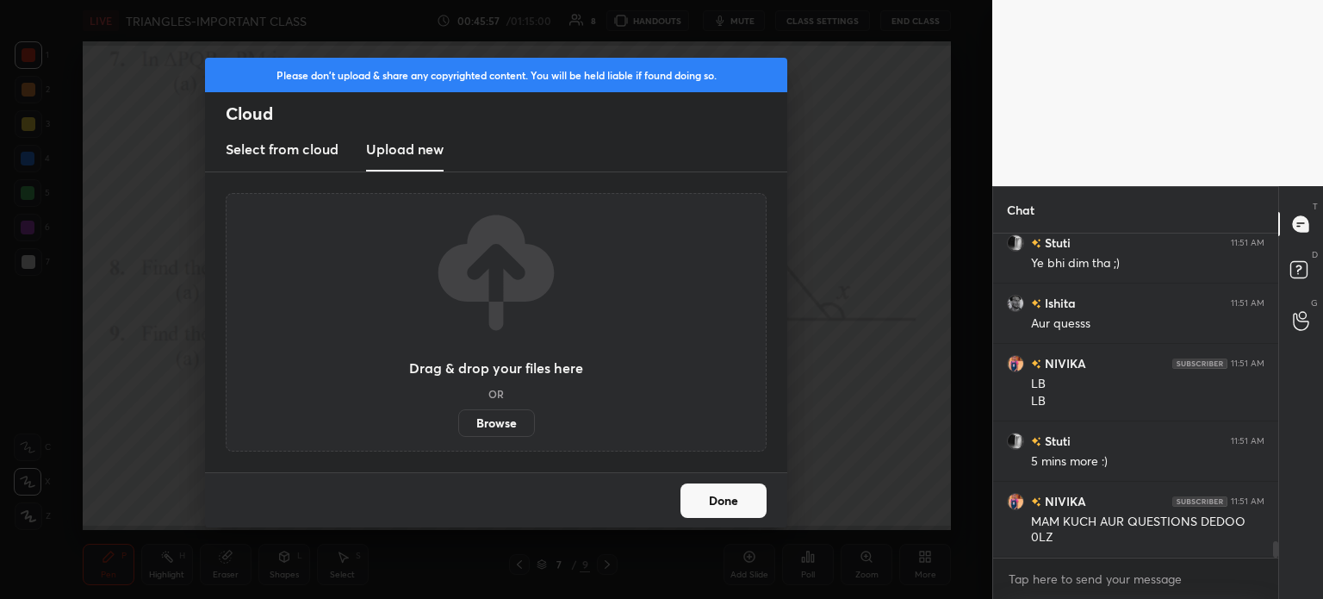
click at [503, 419] on label "Browse" at bounding box center [496, 423] width 77 height 28
click at [458, 419] on input "Browse" at bounding box center [458, 423] width 0 height 28
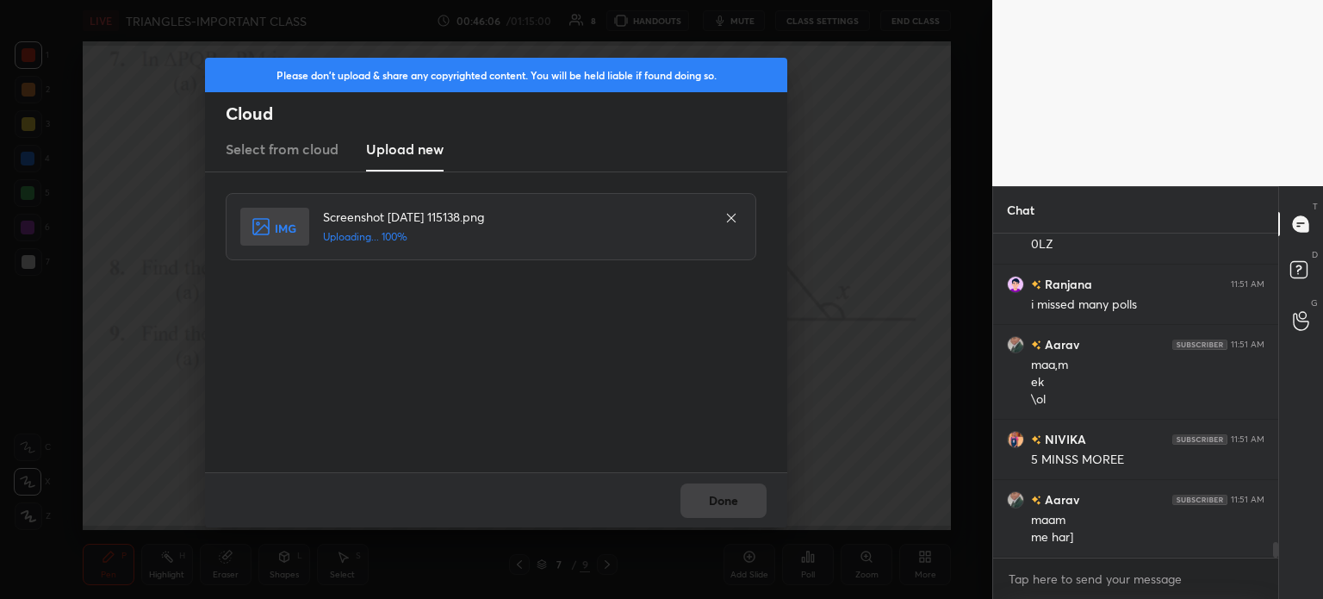
click at [718, 487] on div "Done" at bounding box center [496, 499] width 582 height 55
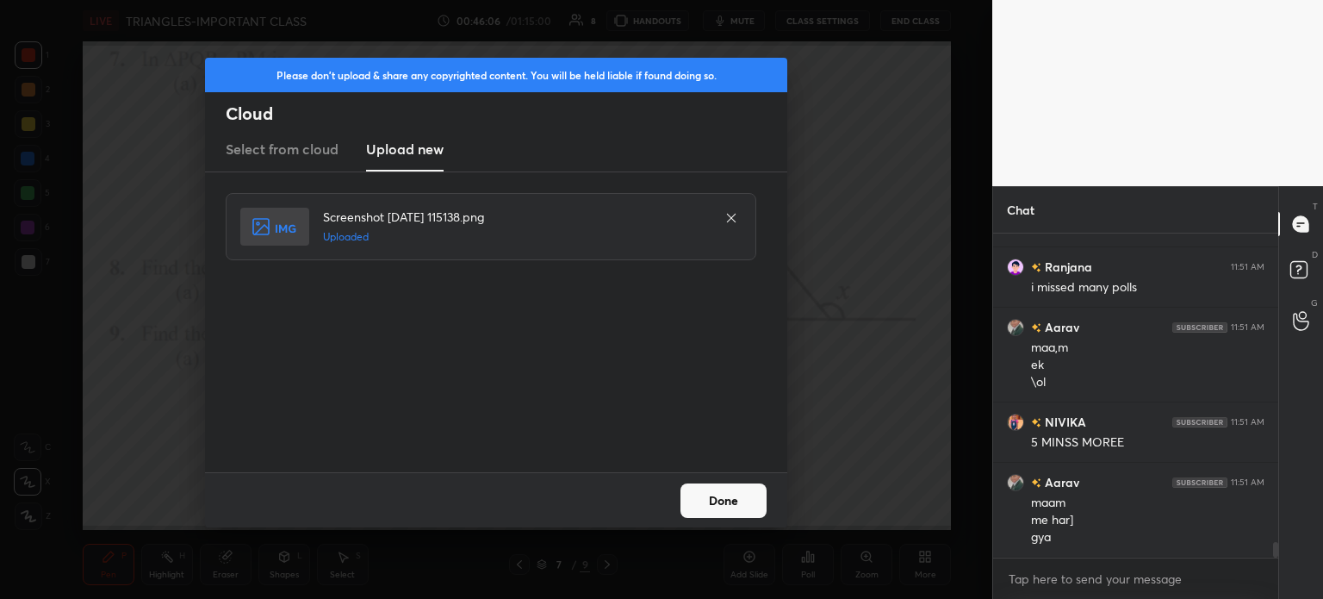
click at [703, 491] on button "Done" at bounding box center [723, 500] width 86 height 34
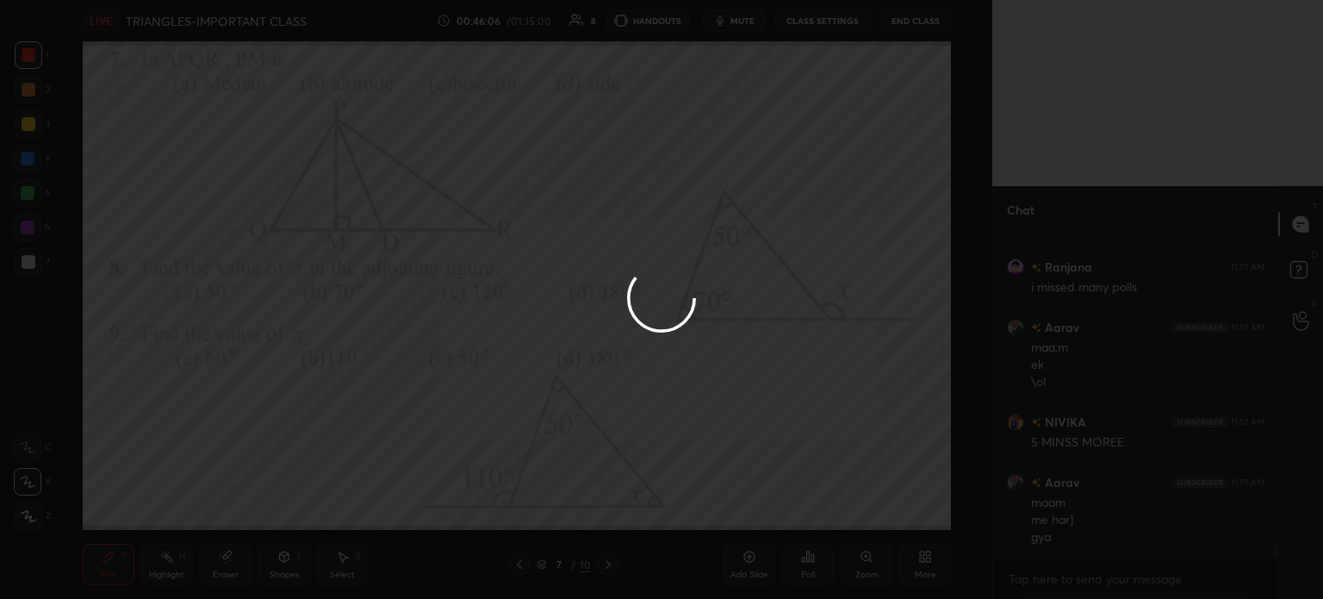
click at [702, 496] on button "Done" at bounding box center [723, 500] width 86 height 34
click at [700, 499] on div at bounding box center [661, 299] width 1323 height 599
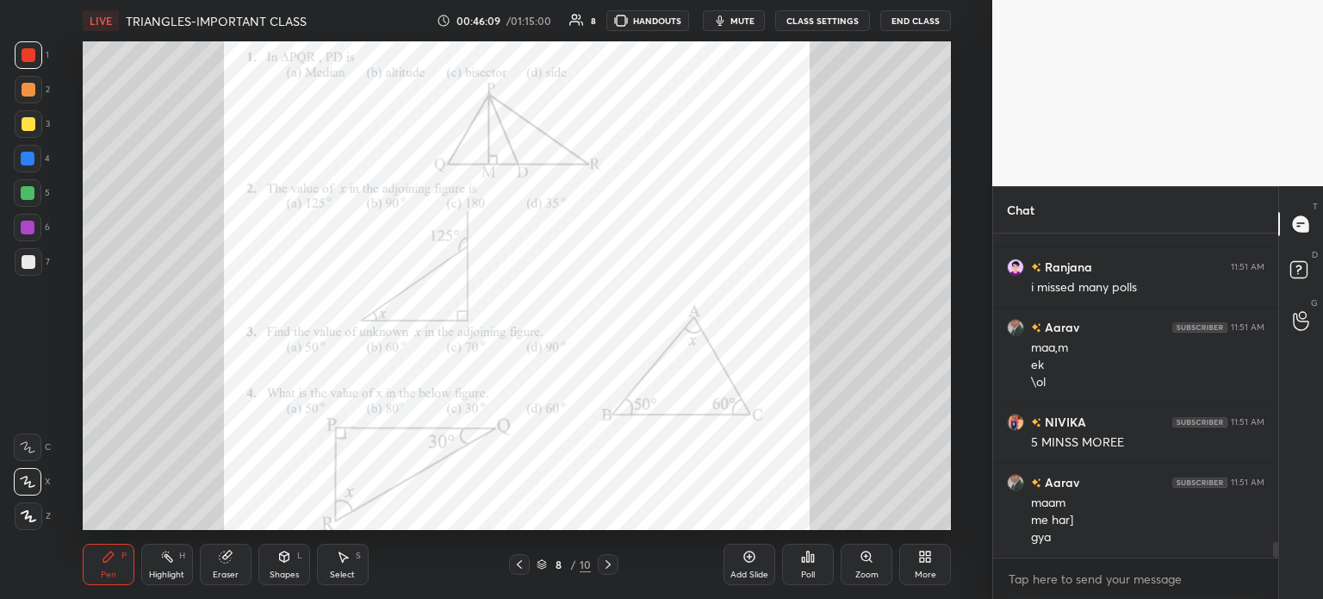
click at [867, 568] on div "Zoom" at bounding box center [867, 564] width 52 height 41
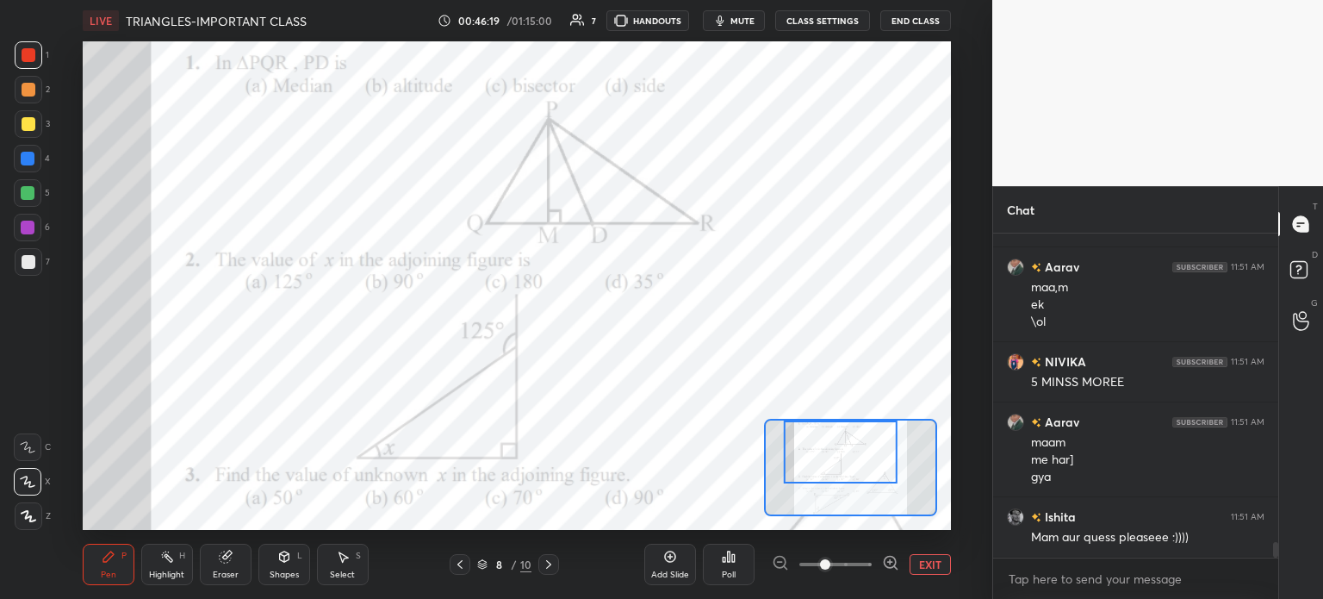
scroll to position [6462, 0]
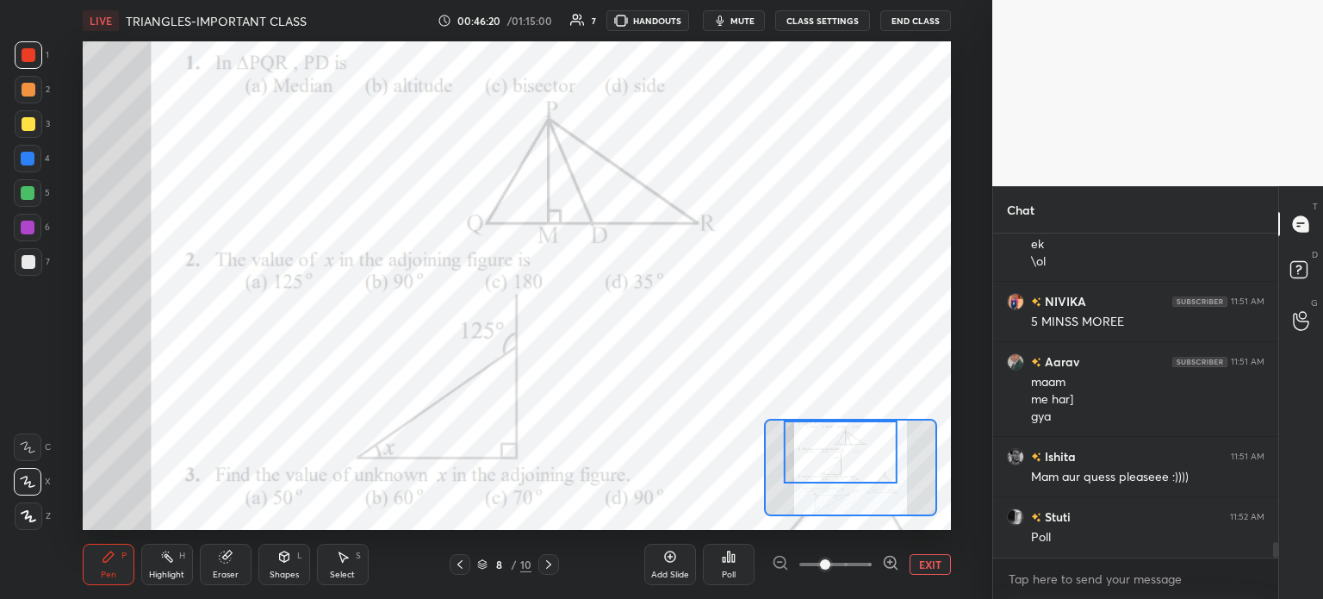
click at [728, 561] on icon at bounding box center [729, 556] width 3 height 10
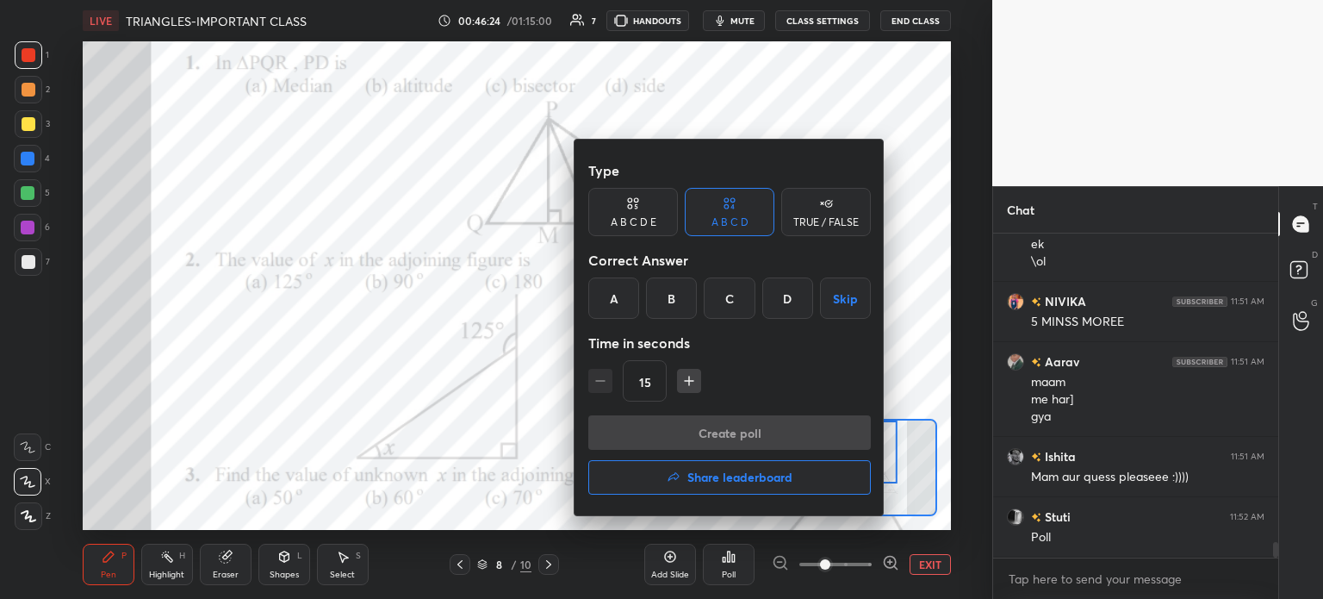
click at [617, 275] on div "Correct Answer" at bounding box center [729, 260] width 283 height 34
click at [769, 440] on div "Create poll Share leaderboard" at bounding box center [729, 458] width 283 height 86
click at [608, 301] on div "A" at bounding box center [613, 297] width 51 height 41
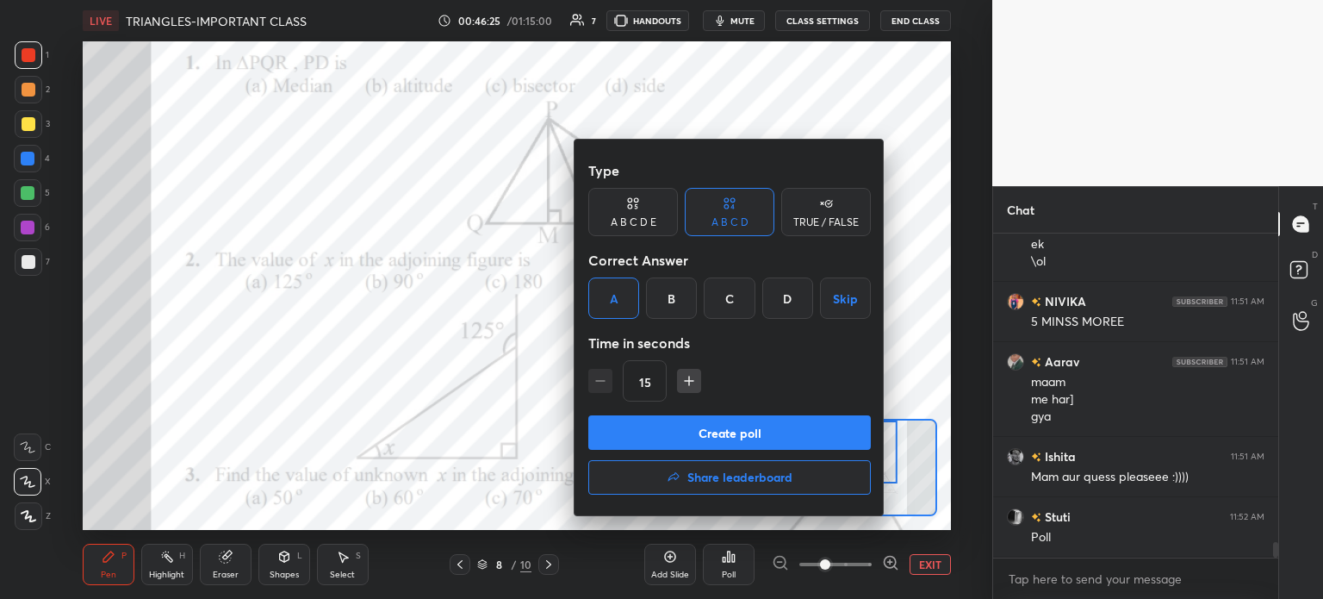
click at [730, 426] on button "Create poll" at bounding box center [729, 432] width 283 height 34
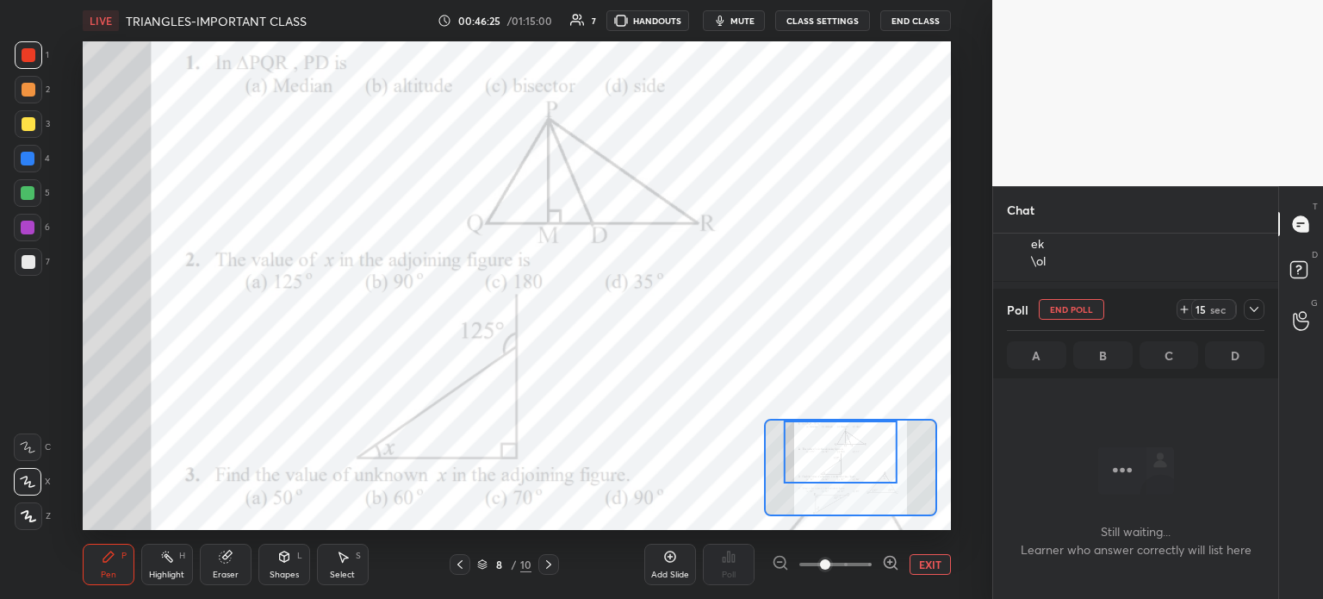
scroll to position [340, 280]
click at [1251, 302] on icon at bounding box center [1254, 309] width 14 height 14
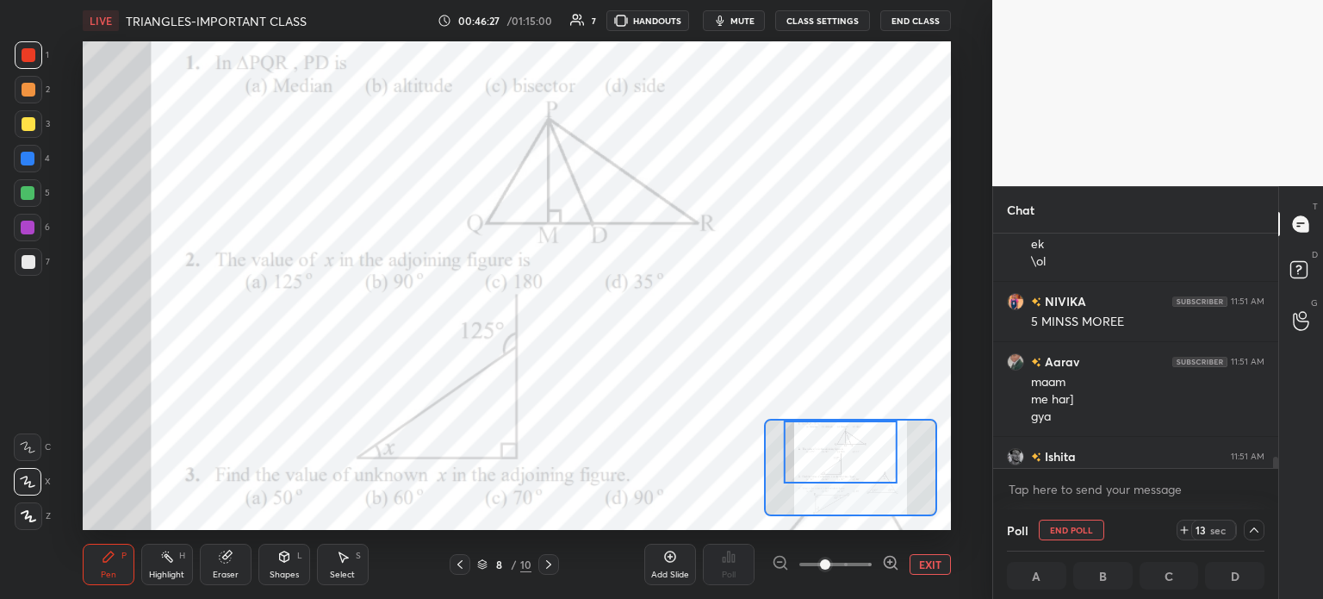
click at [1170, 523] on div "Poll End Poll 13 sec" at bounding box center [1136, 529] width 258 height 41
click at [1185, 530] on icon at bounding box center [1184, 530] width 14 height 14
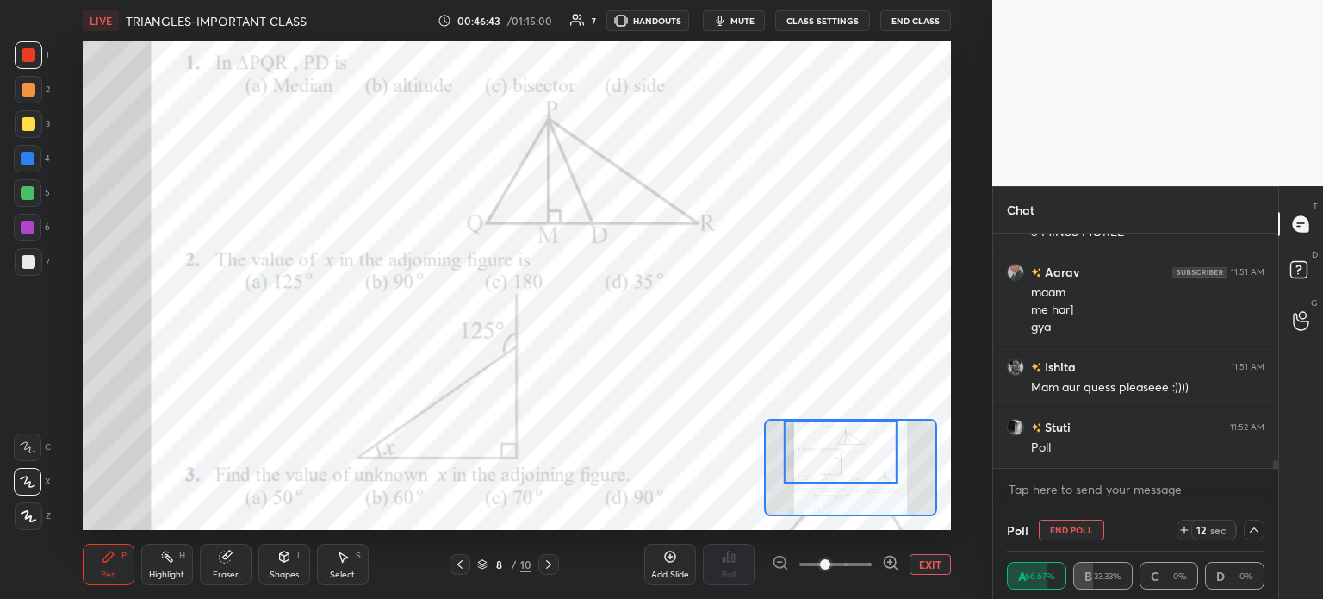
click at [1087, 527] on button "End Poll" at bounding box center [1071, 529] width 65 height 21
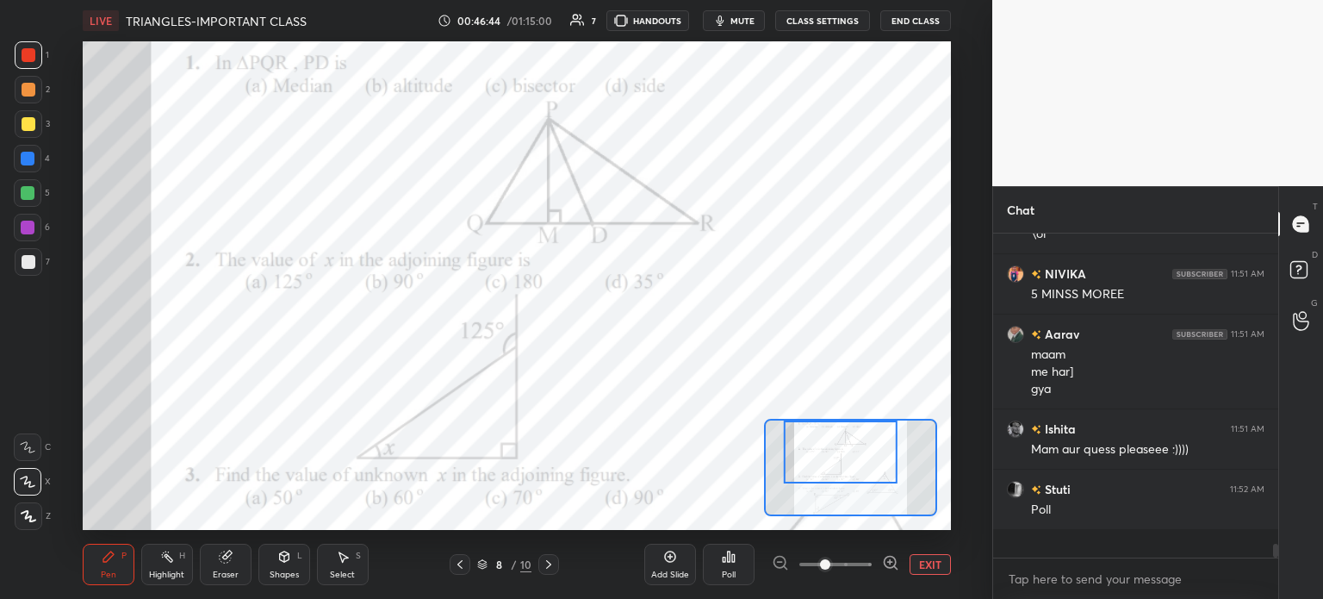
scroll to position [310, 280]
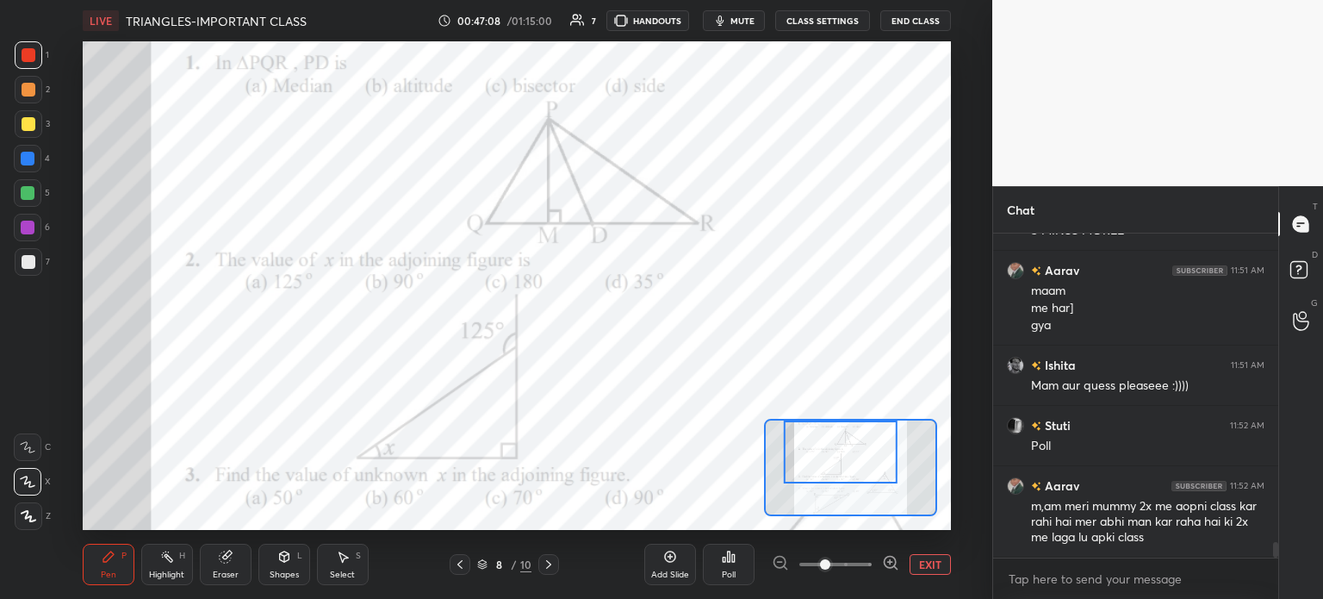
click at [211, 567] on div "Eraser" at bounding box center [226, 564] width 52 height 41
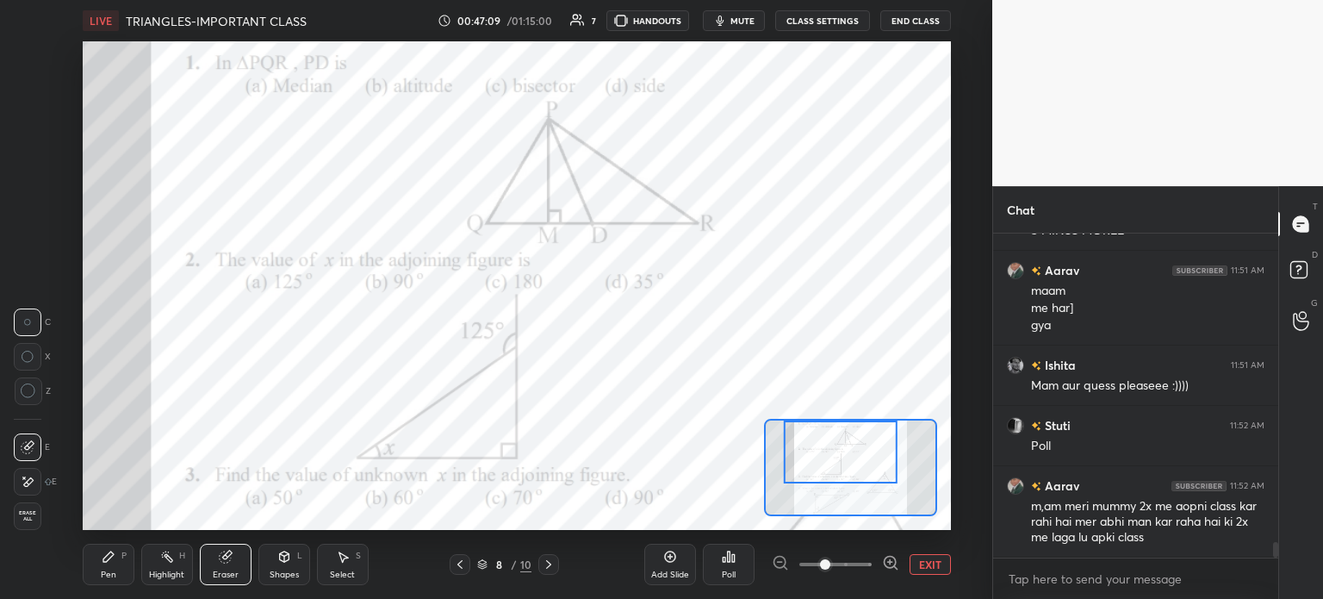
click at [20, 515] on span "Erase all" at bounding box center [28, 516] width 26 height 12
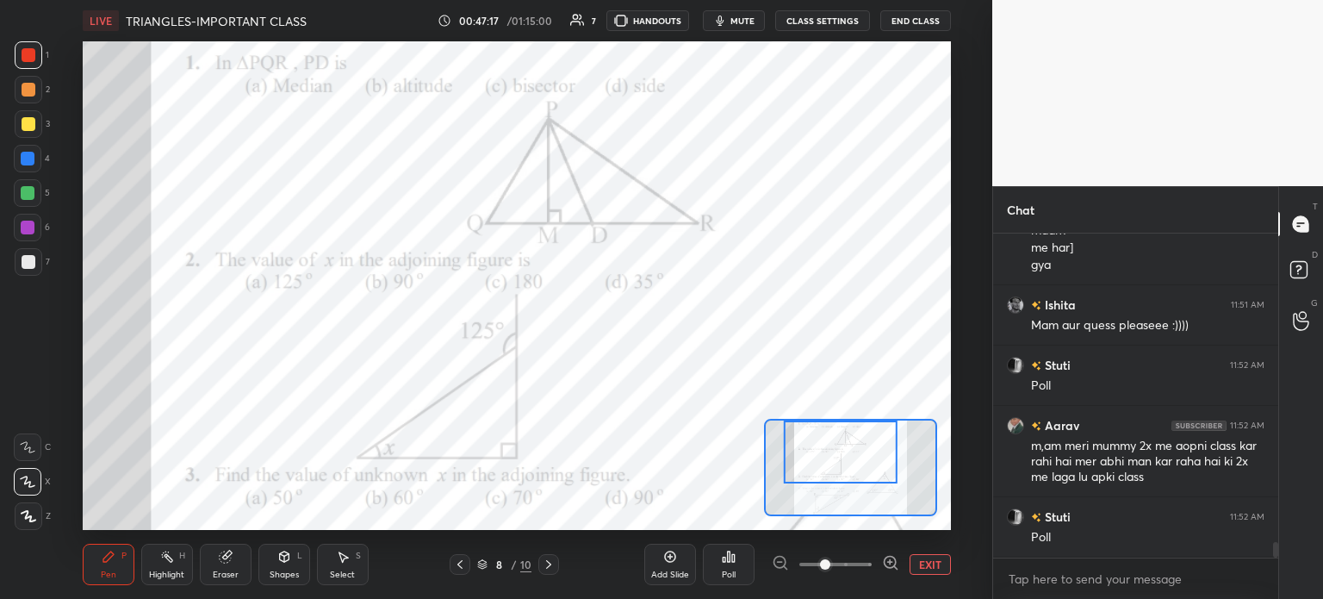
click at [235, 550] on div "Eraser" at bounding box center [226, 564] width 52 height 41
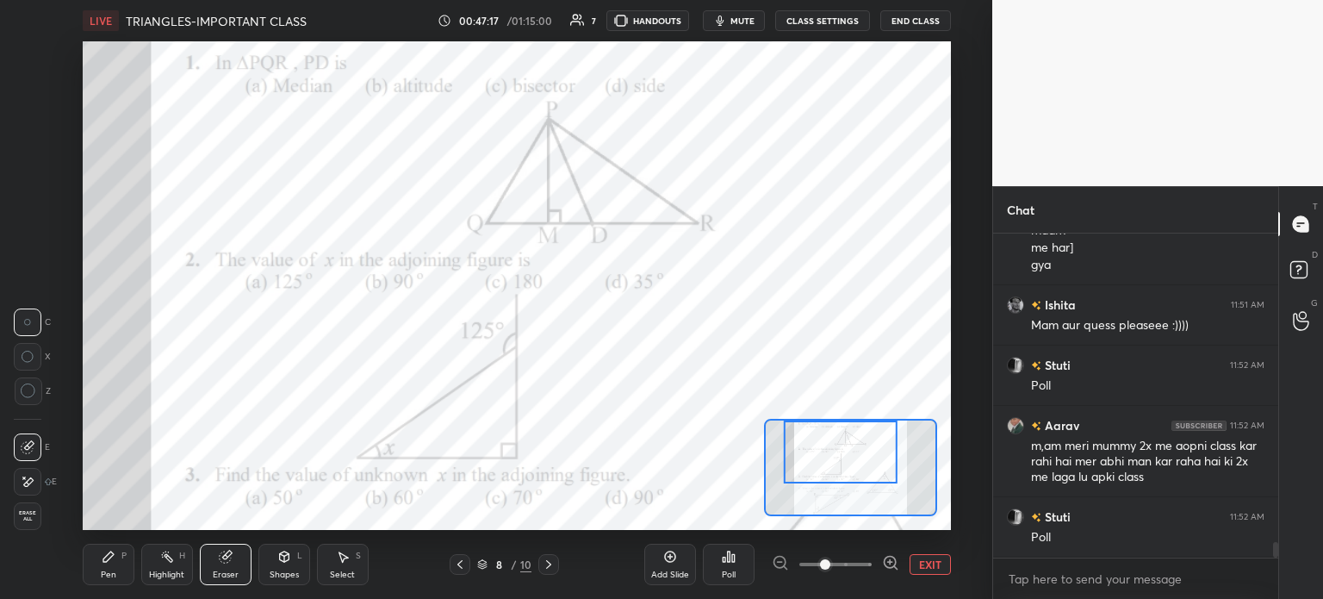
click at [37, 519] on span "Erase all" at bounding box center [28, 516] width 26 height 12
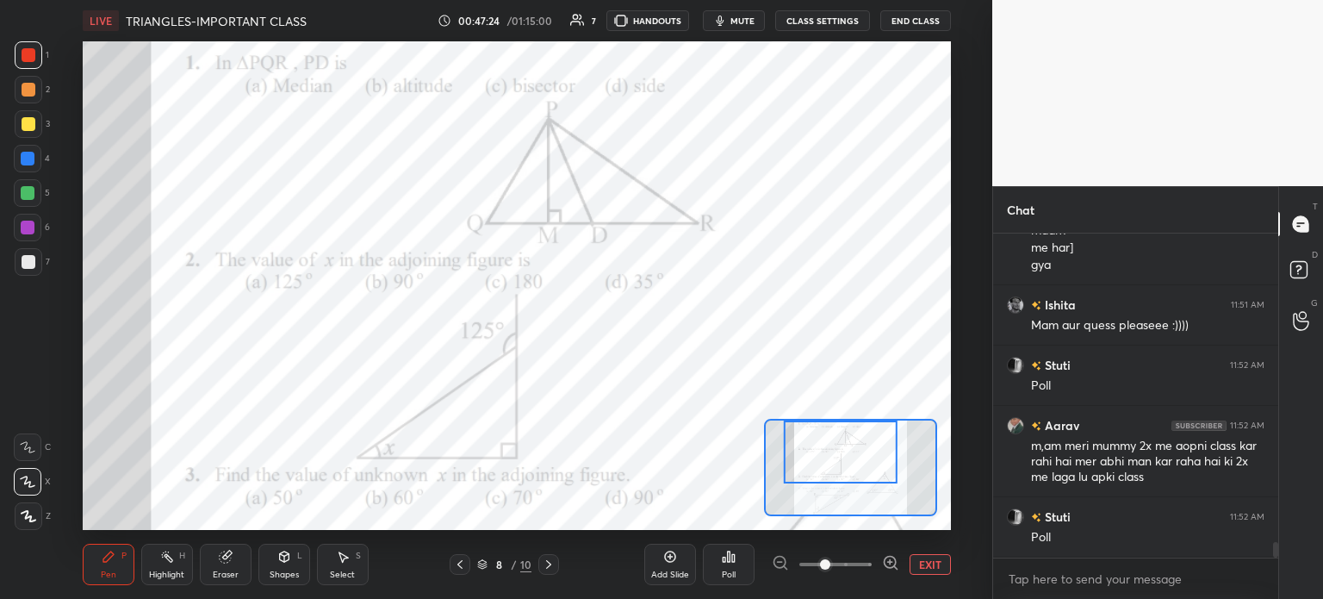
click at [727, 568] on div "Poll" at bounding box center [729, 564] width 52 height 41
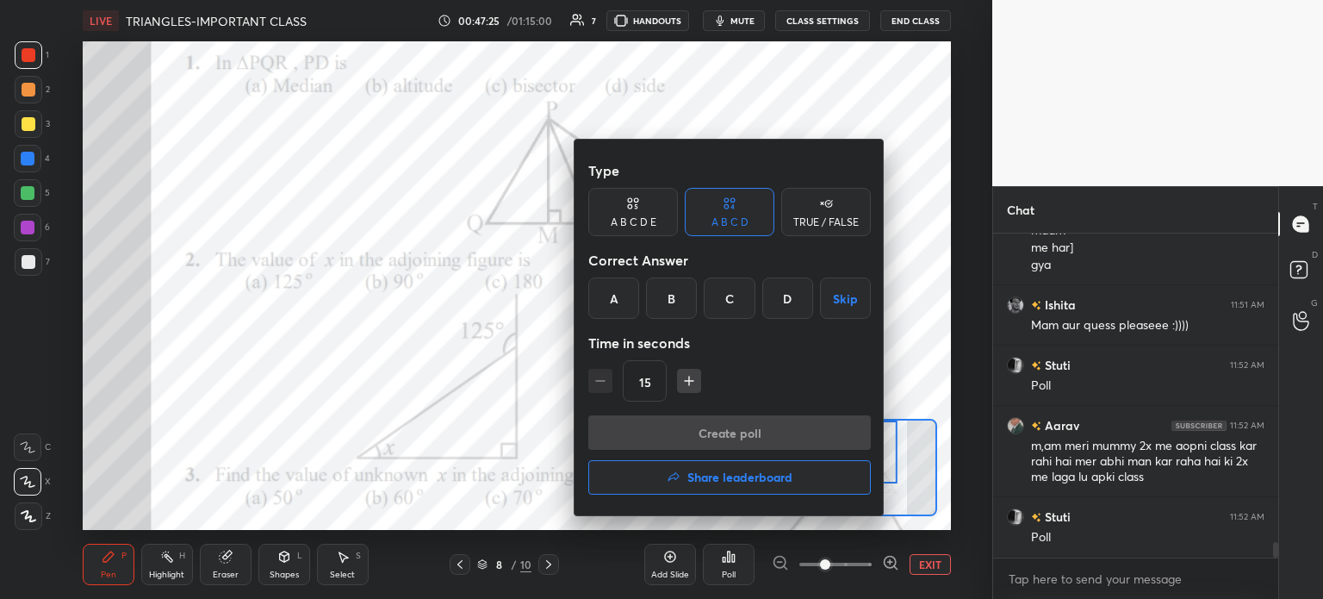
click at [786, 308] on div "D" at bounding box center [787, 297] width 51 height 41
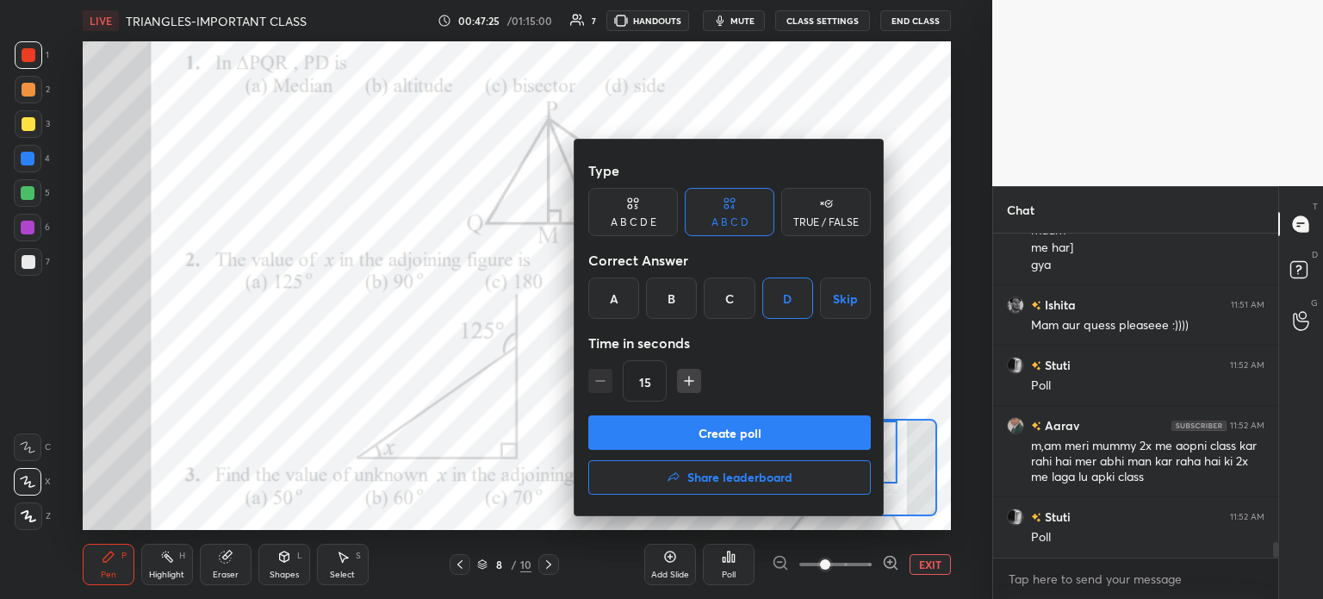
click at [806, 438] on button "Create poll" at bounding box center [729, 432] width 283 height 34
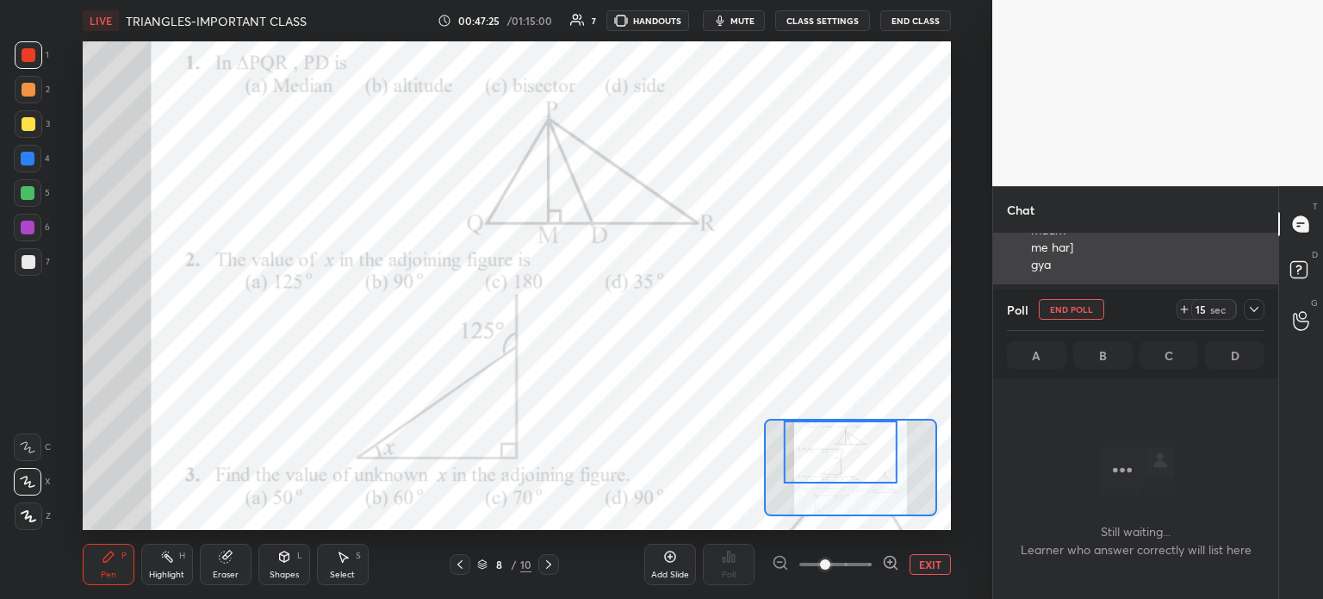
scroll to position [270, 280]
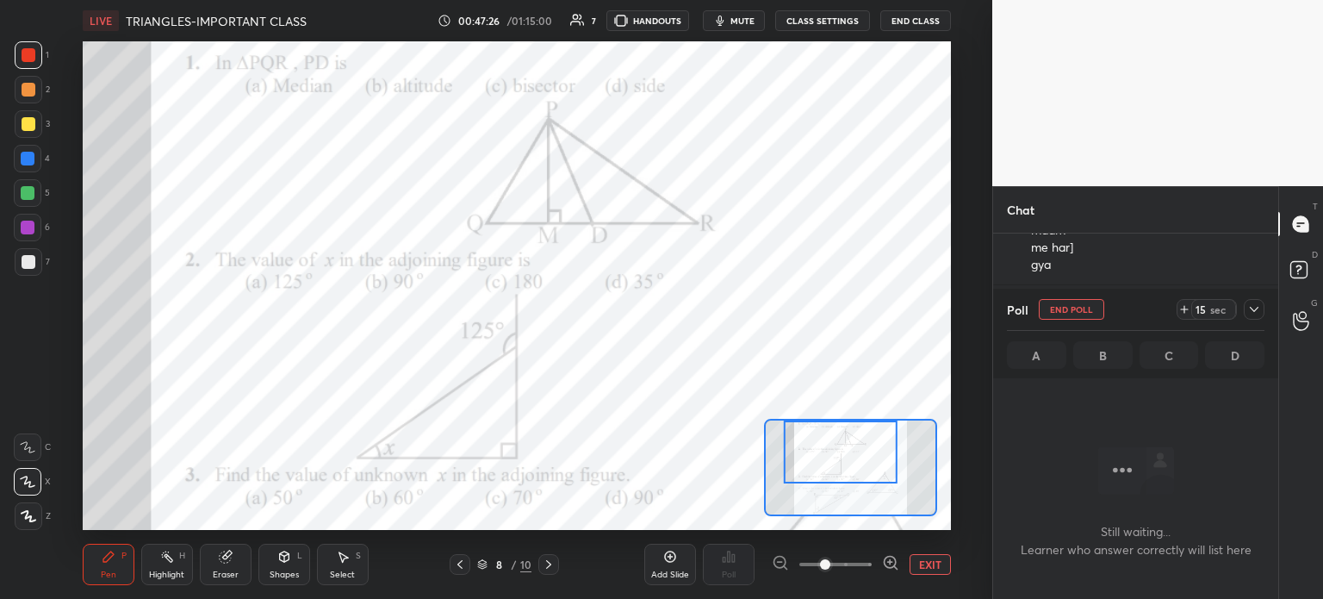
click at [1177, 318] on div "15 sec" at bounding box center [1221, 309] width 88 height 21
click at [1235, 317] on div "14 sec" at bounding box center [1207, 309] width 60 height 21
click at [1258, 309] on icon at bounding box center [1254, 309] width 14 height 14
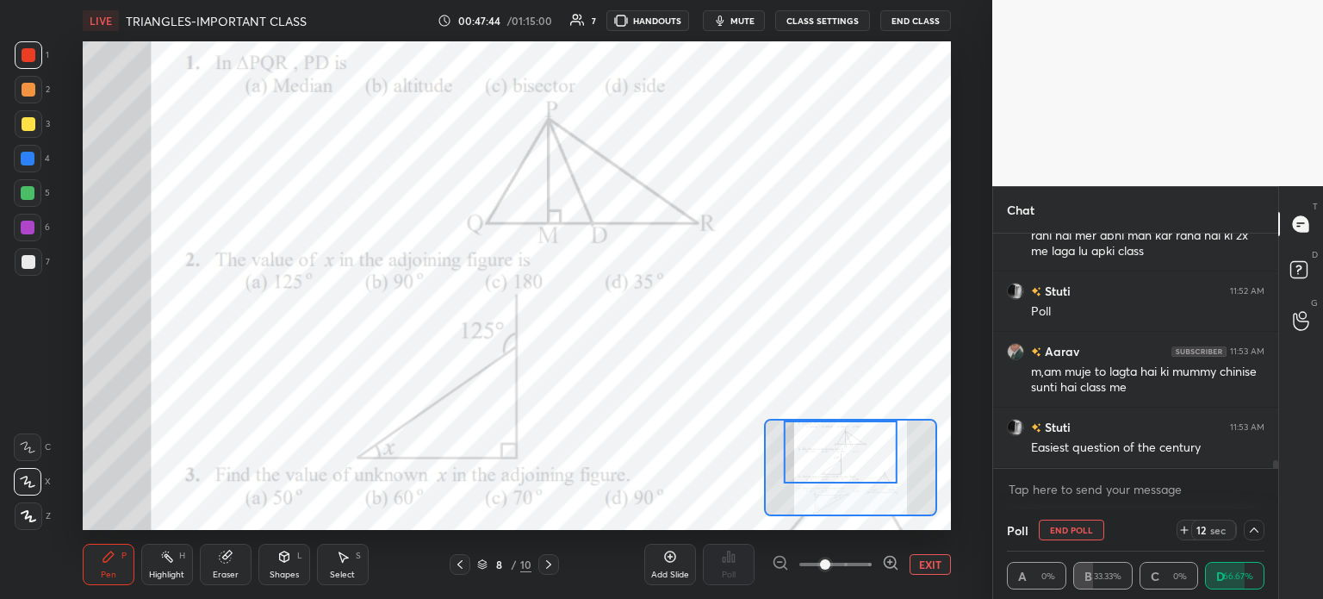
scroll to position [6899, 0]
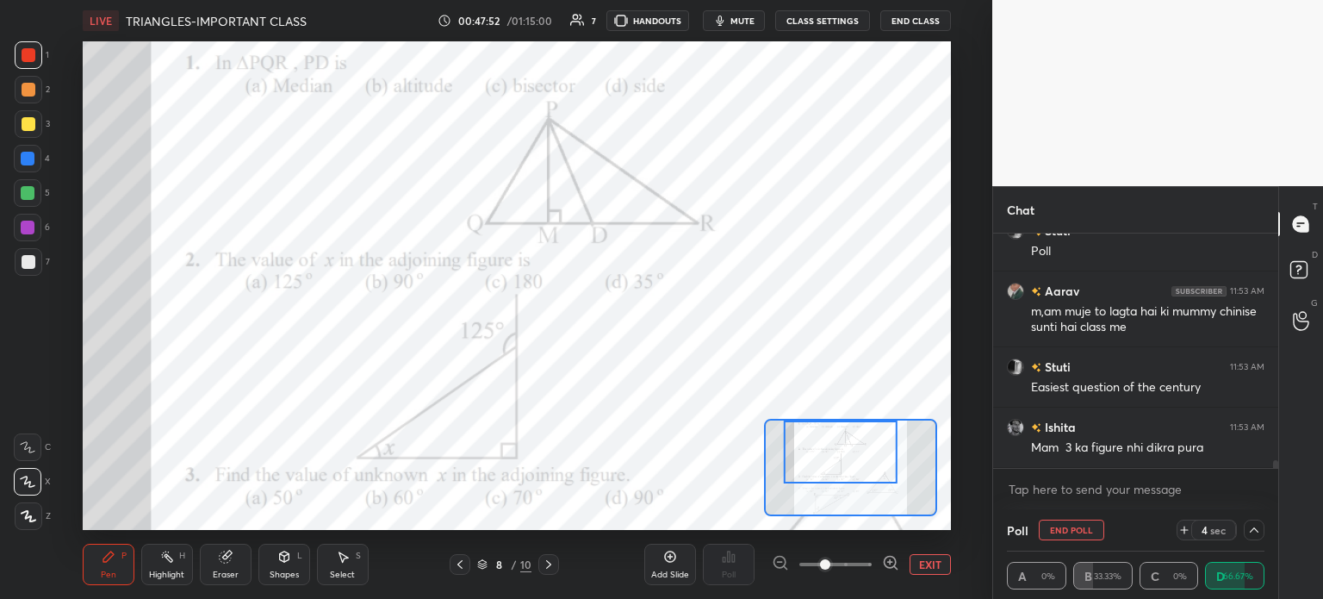
click at [1078, 523] on button "End Poll" at bounding box center [1071, 529] width 65 height 21
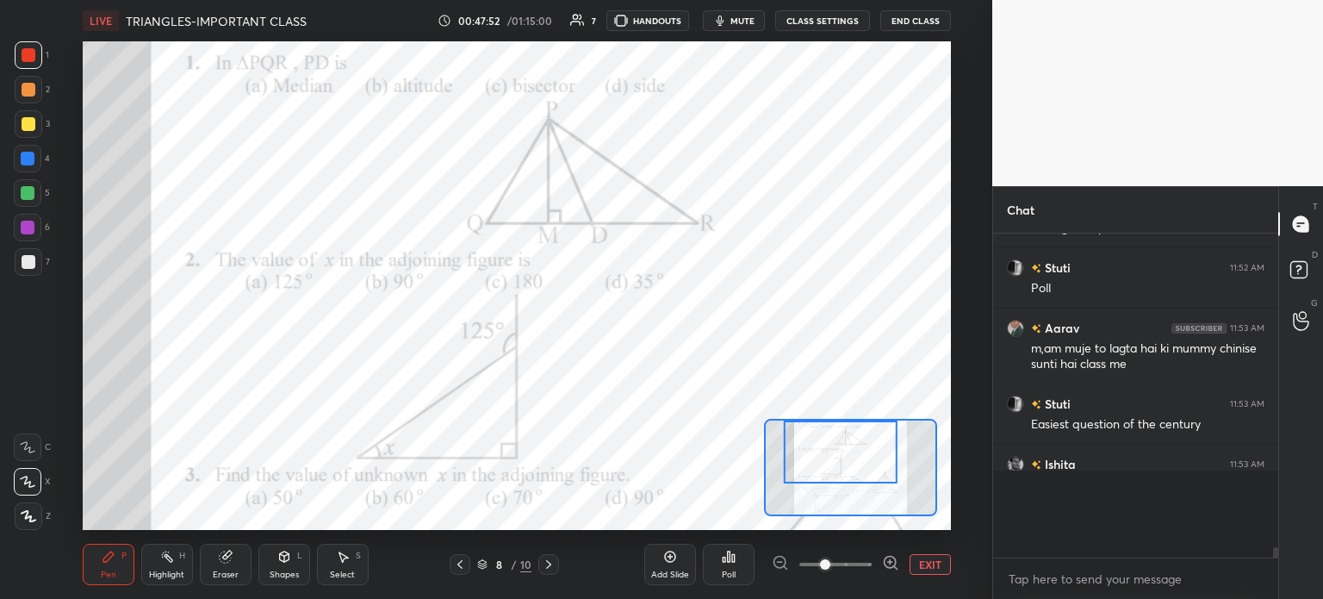
scroll to position [6, 5]
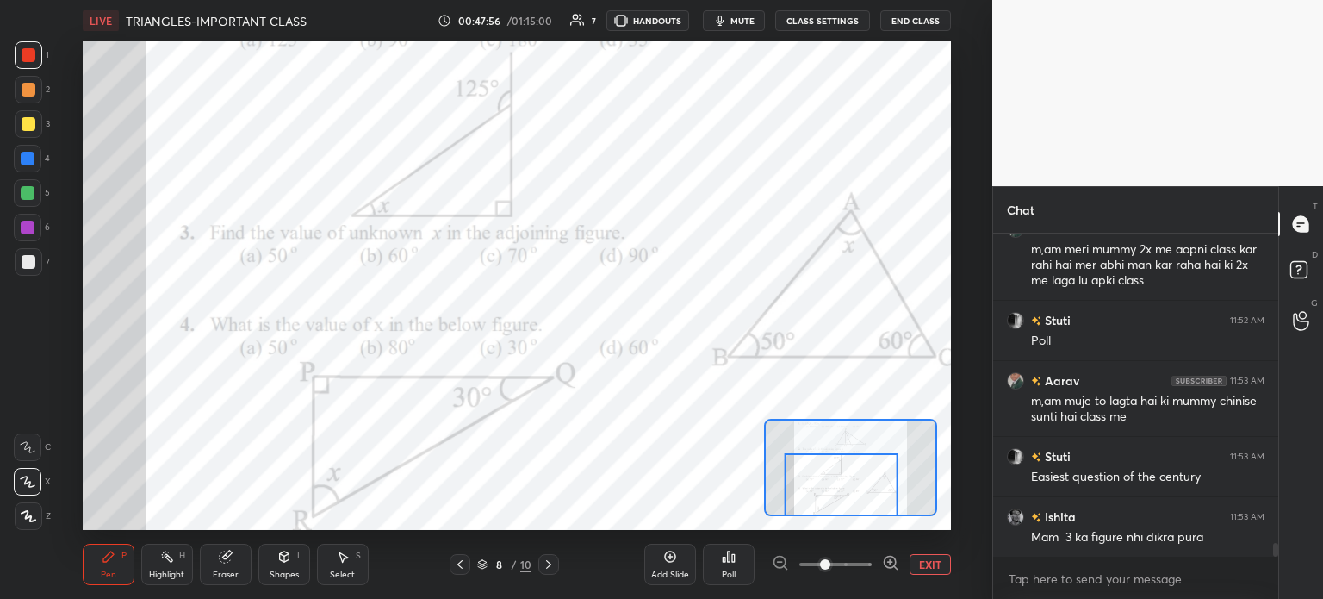
click at [219, 575] on div "Eraser" at bounding box center [226, 574] width 26 height 9
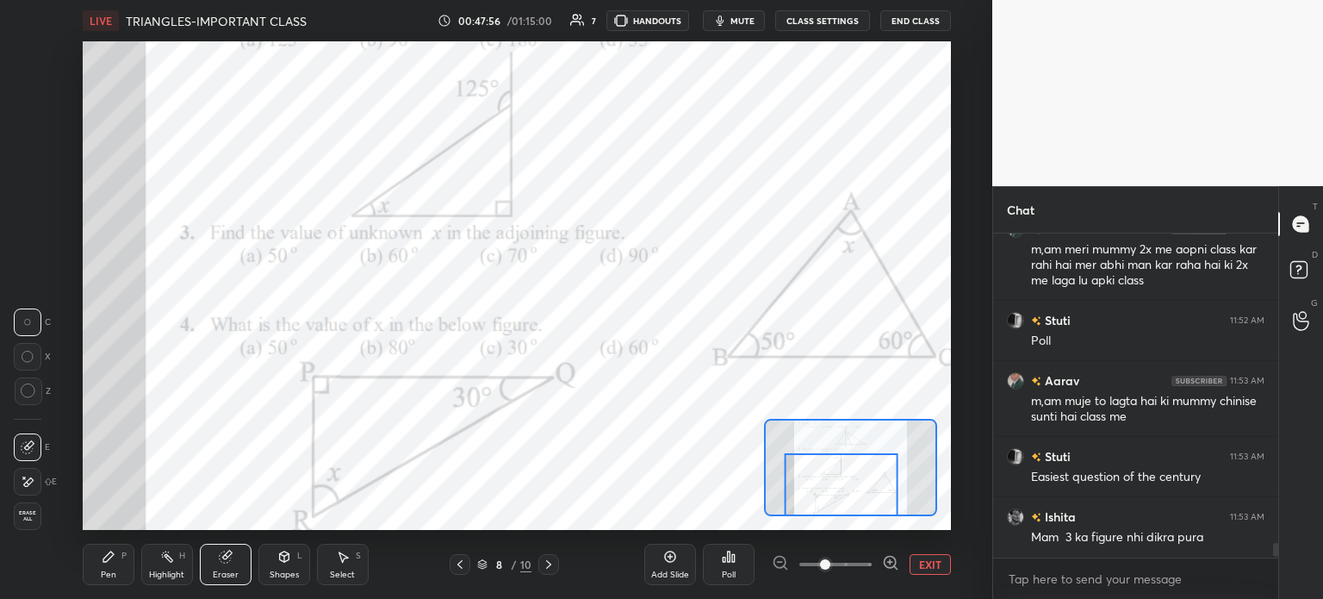
click at [28, 507] on div "Erase all" at bounding box center [28, 516] width 28 height 28
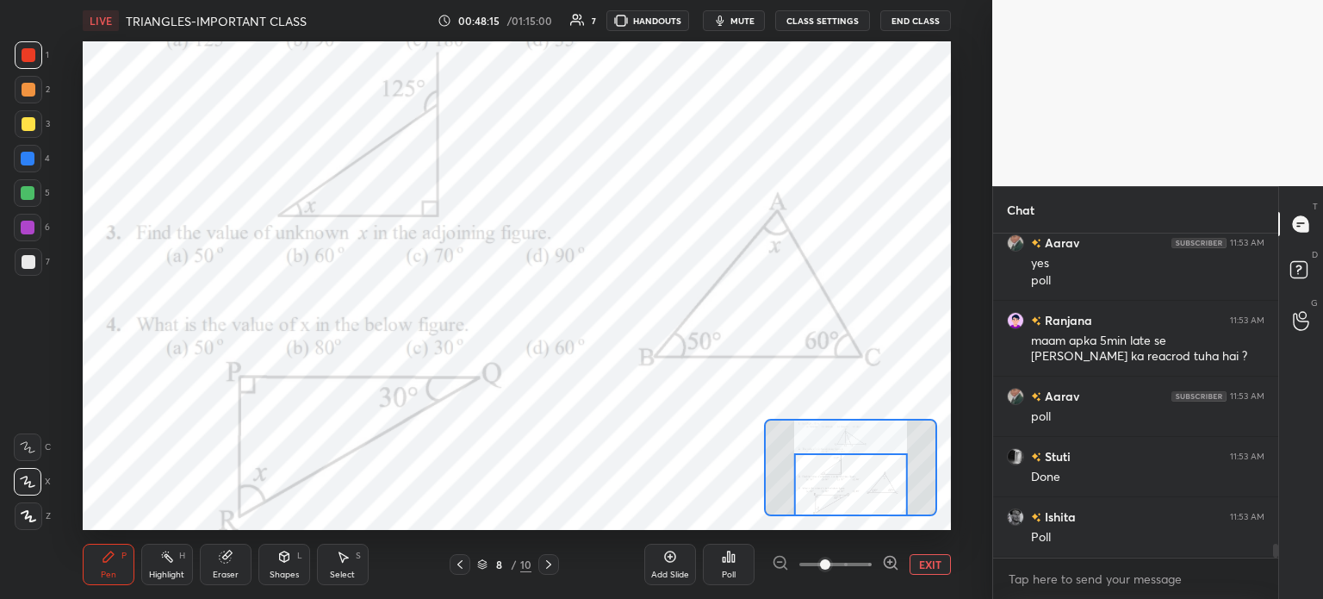
click at [737, 562] on div "Poll" at bounding box center [729, 564] width 52 height 41
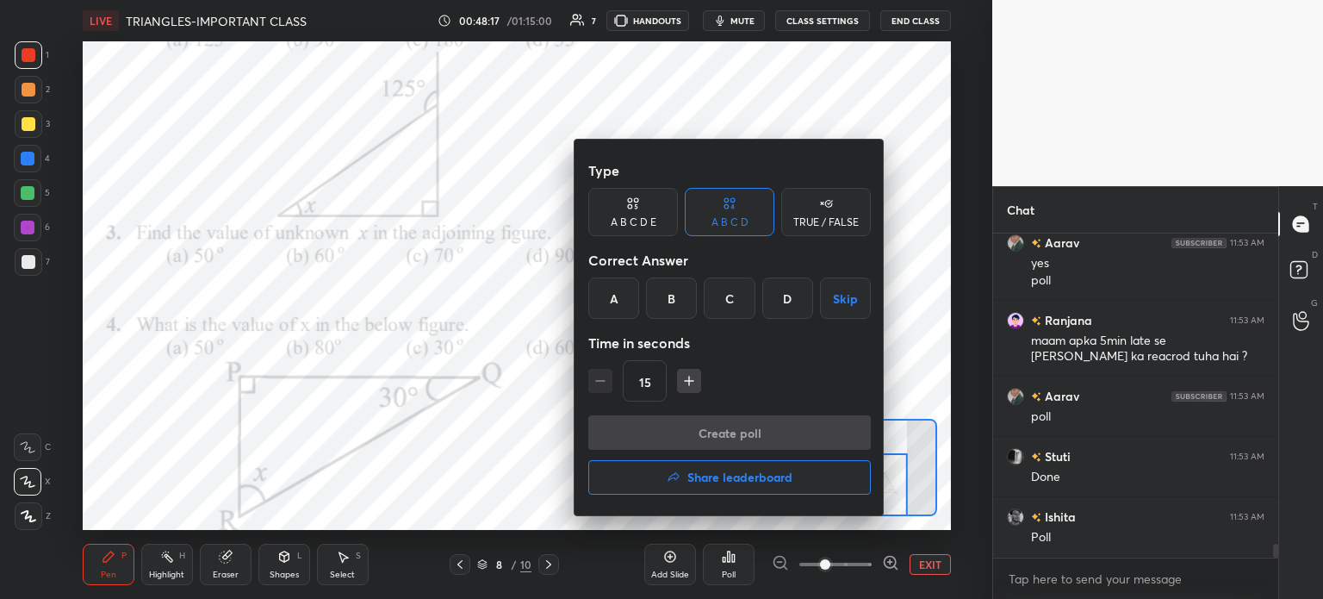
click at [572, 450] on div at bounding box center [661, 299] width 1323 height 599
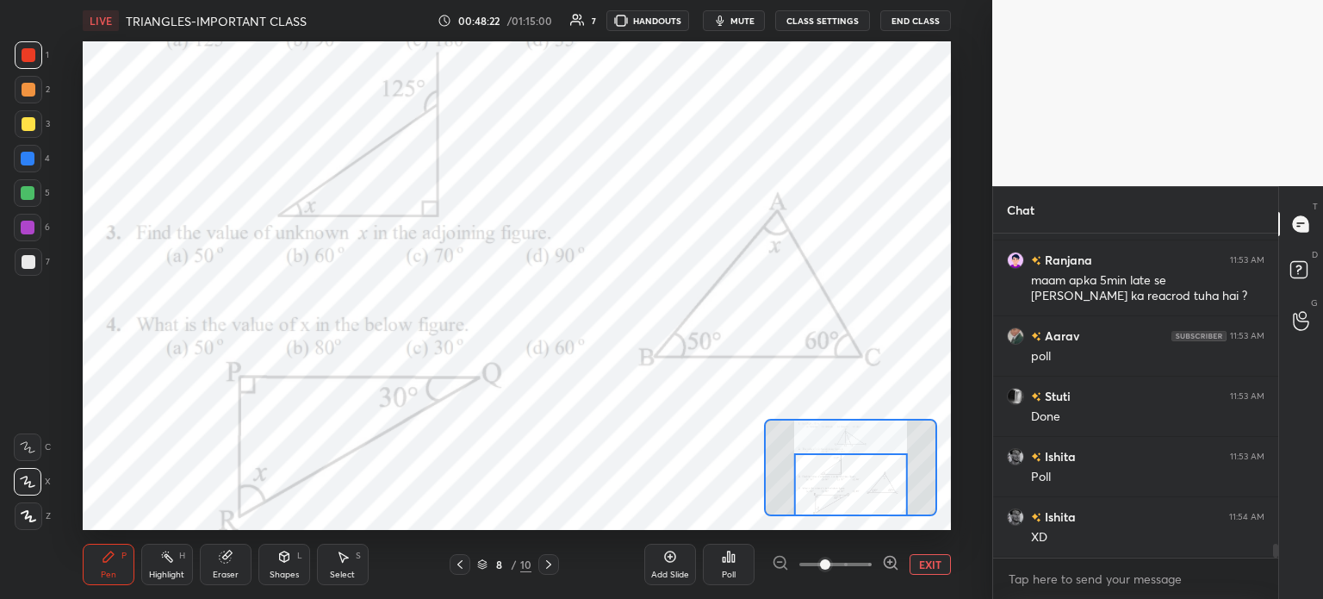
click at [737, 570] on div "Poll" at bounding box center [729, 564] width 52 height 41
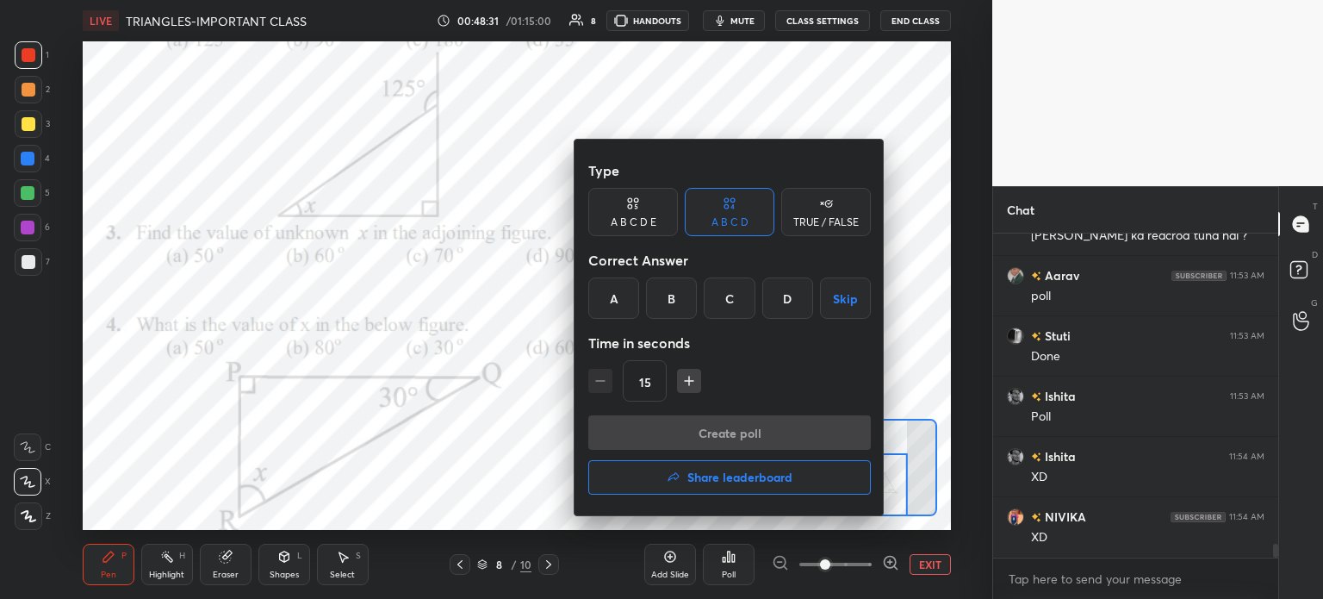
scroll to position [7325, 0]
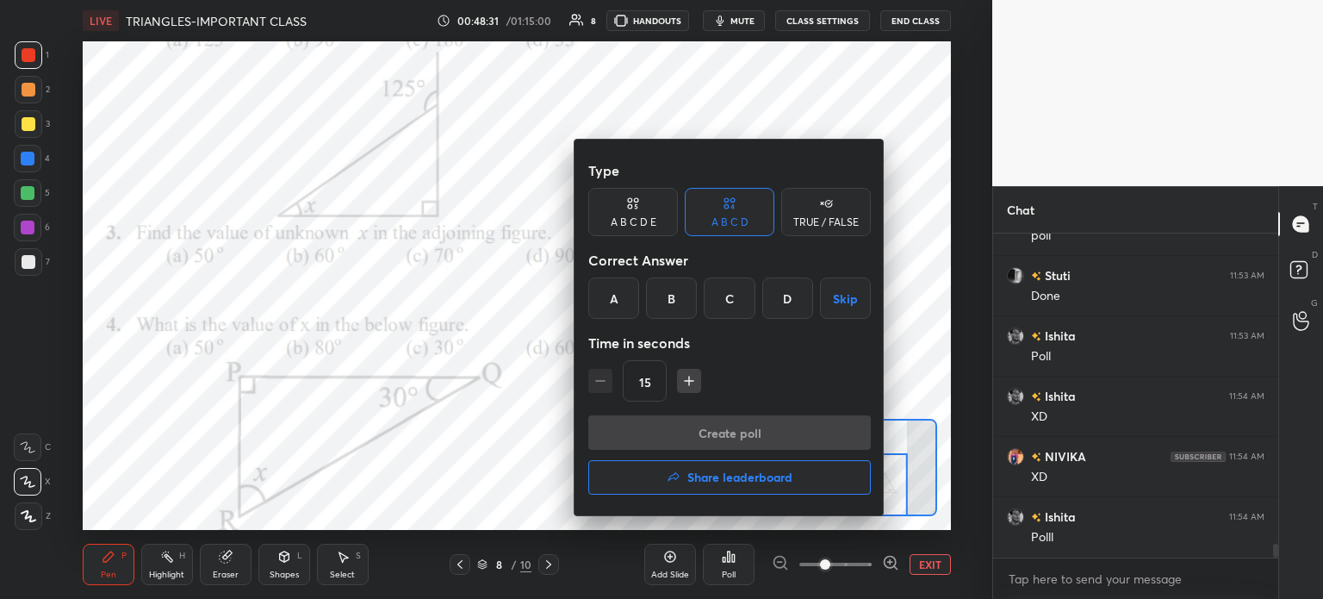
click at [544, 463] on div at bounding box center [661, 299] width 1323 height 599
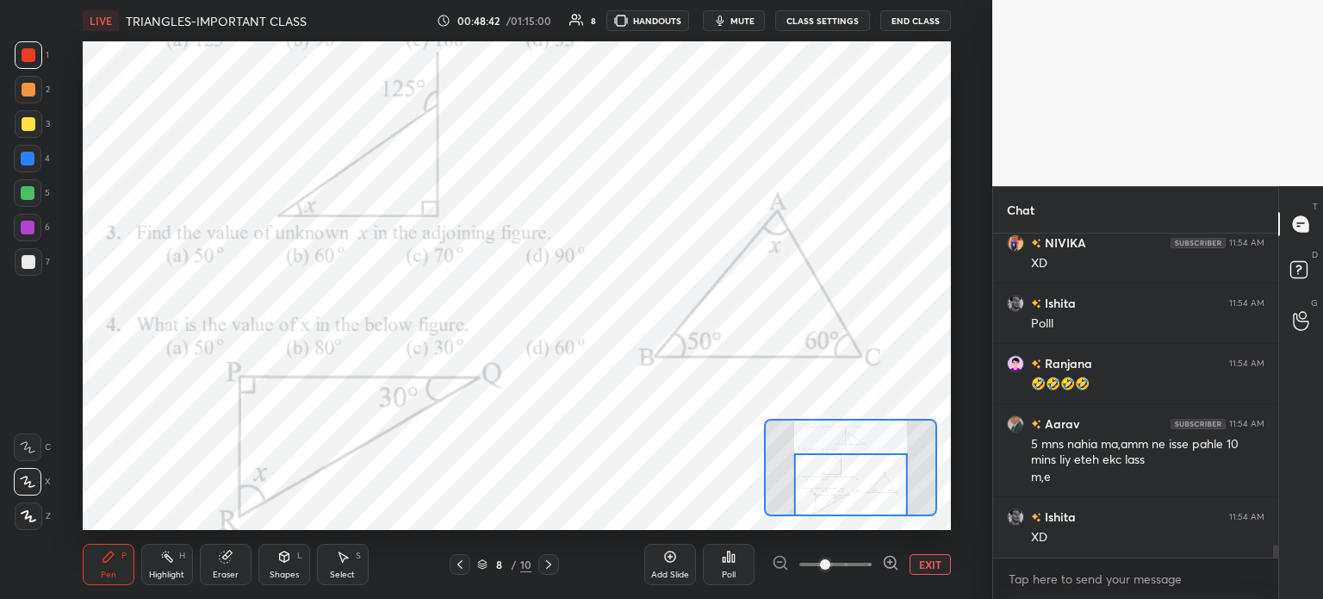
scroll to position [7599, 0]
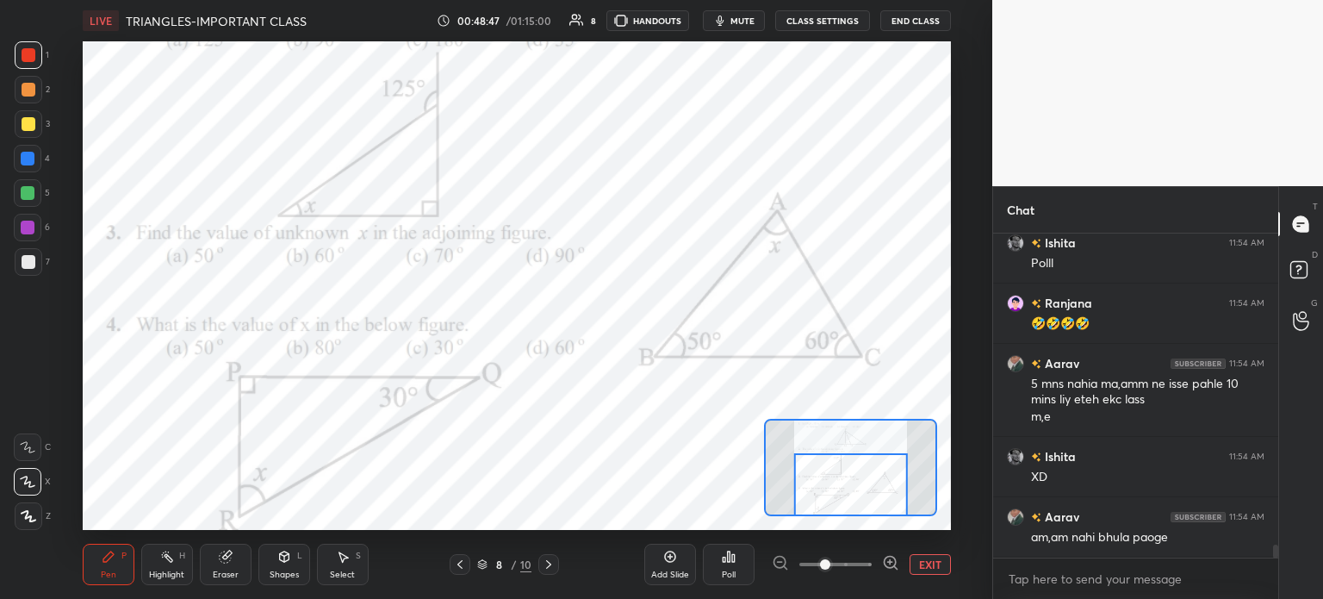
click at [213, 571] on div "Eraser" at bounding box center [226, 574] width 26 height 9
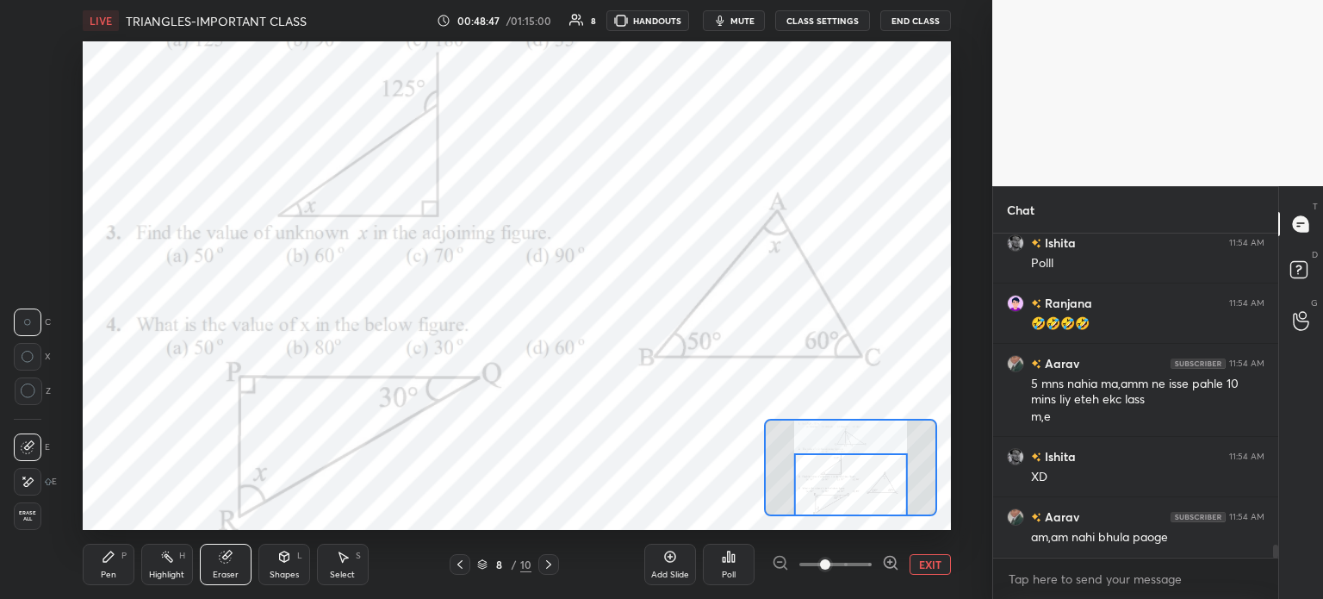
click at [18, 506] on div "Erase all" at bounding box center [28, 516] width 28 height 28
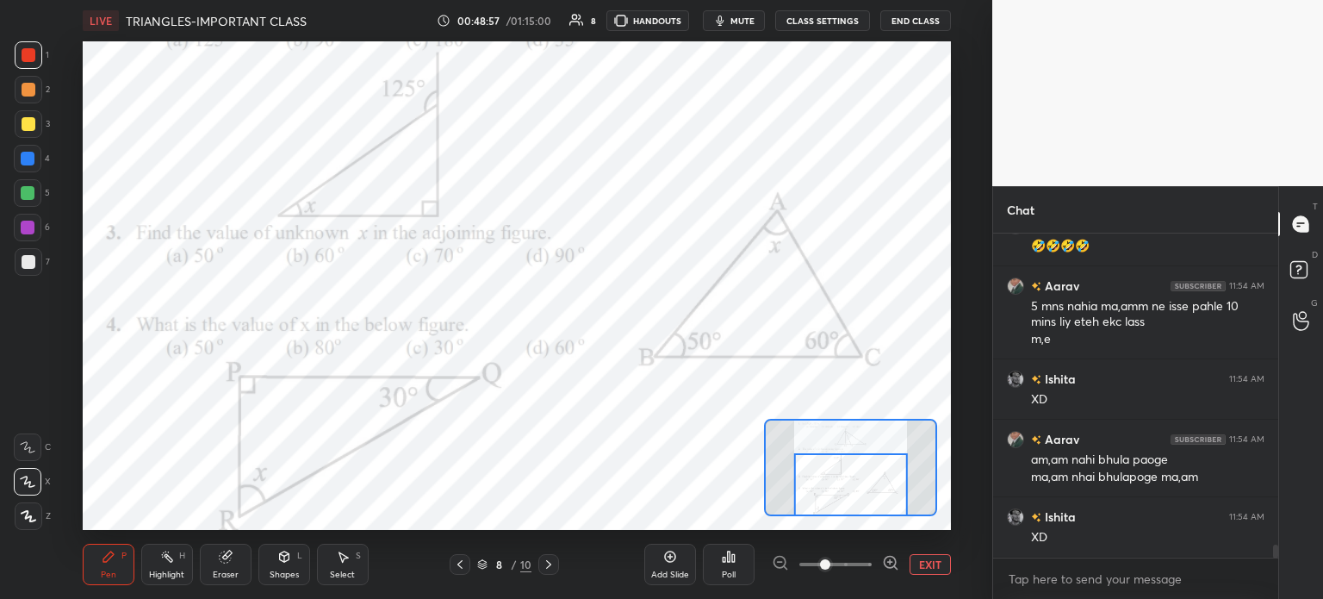
scroll to position [7737, 0]
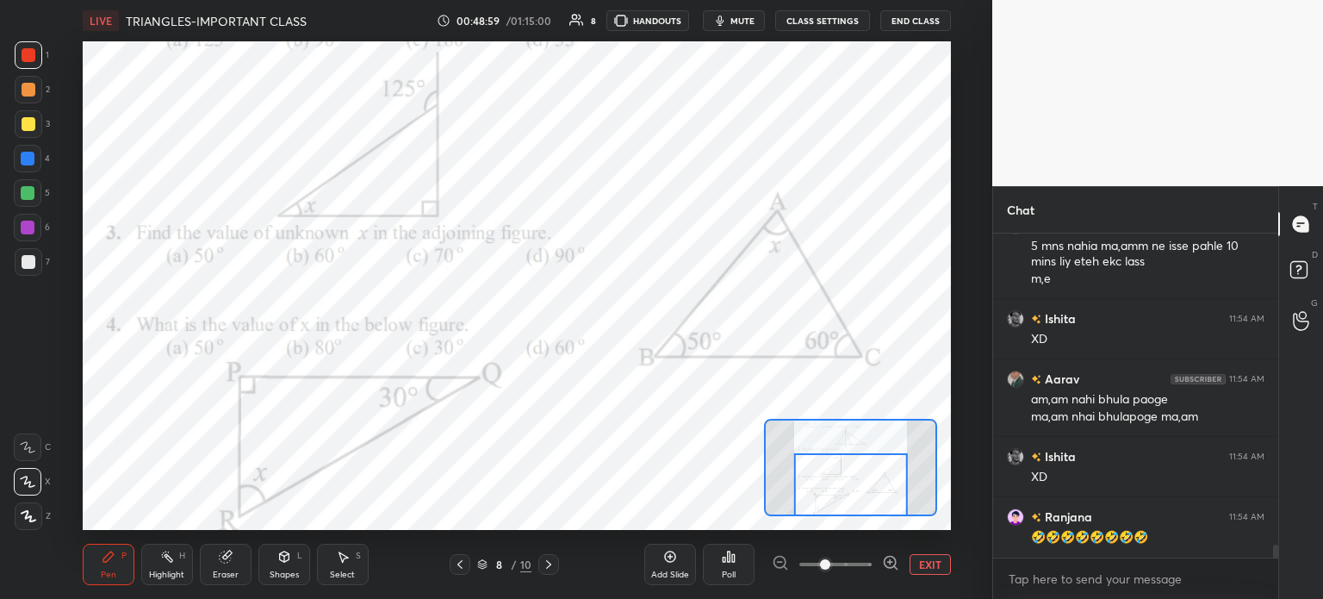
click at [728, 560] on icon at bounding box center [729, 556] width 3 height 10
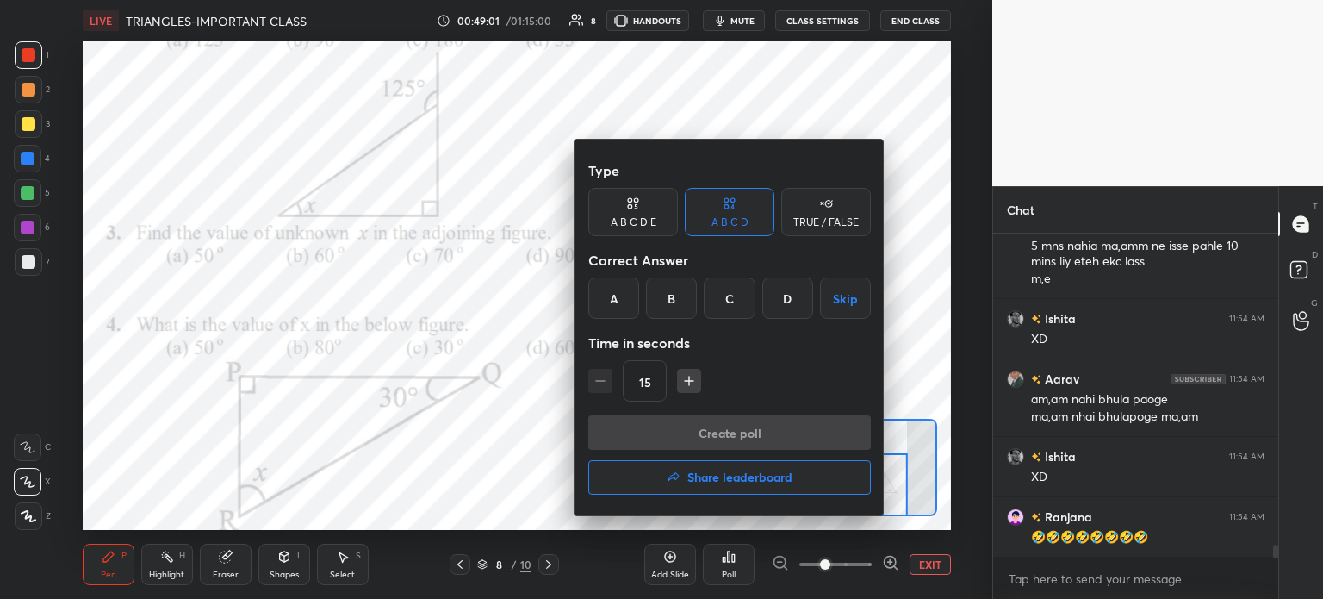
click at [728, 295] on div "C" at bounding box center [729, 297] width 51 height 41
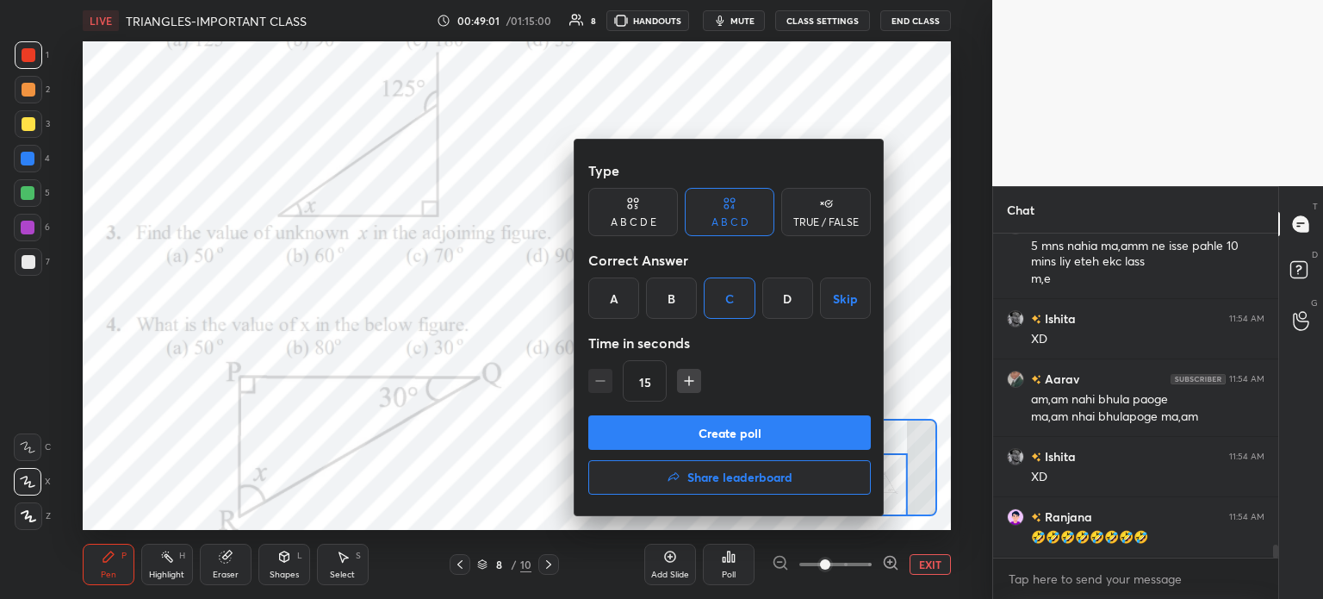
click at [811, 419] on button "Create poll" at bounding box center [729, 432] width 283 height 34
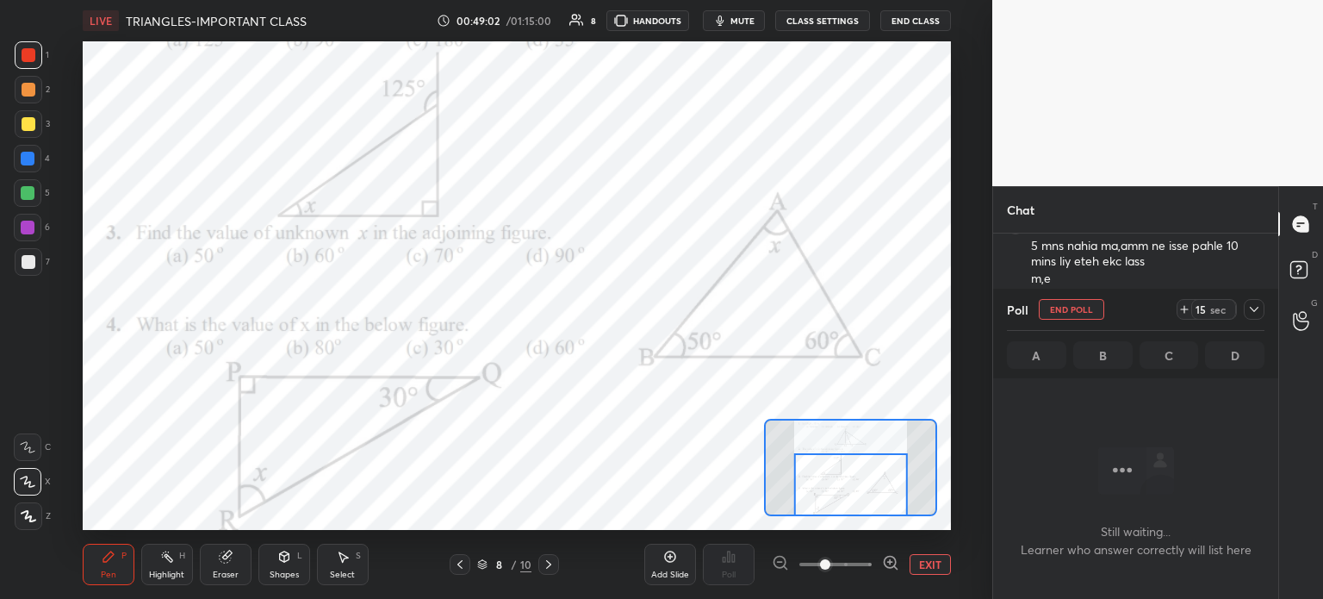
scroll to position [4, 5]
click at [1186, 306] on icon at bounding box center [1184, 309] width 14 height 14
click at [1258, 306] on icon at bounding box center [1254, 309] width 14 height 14
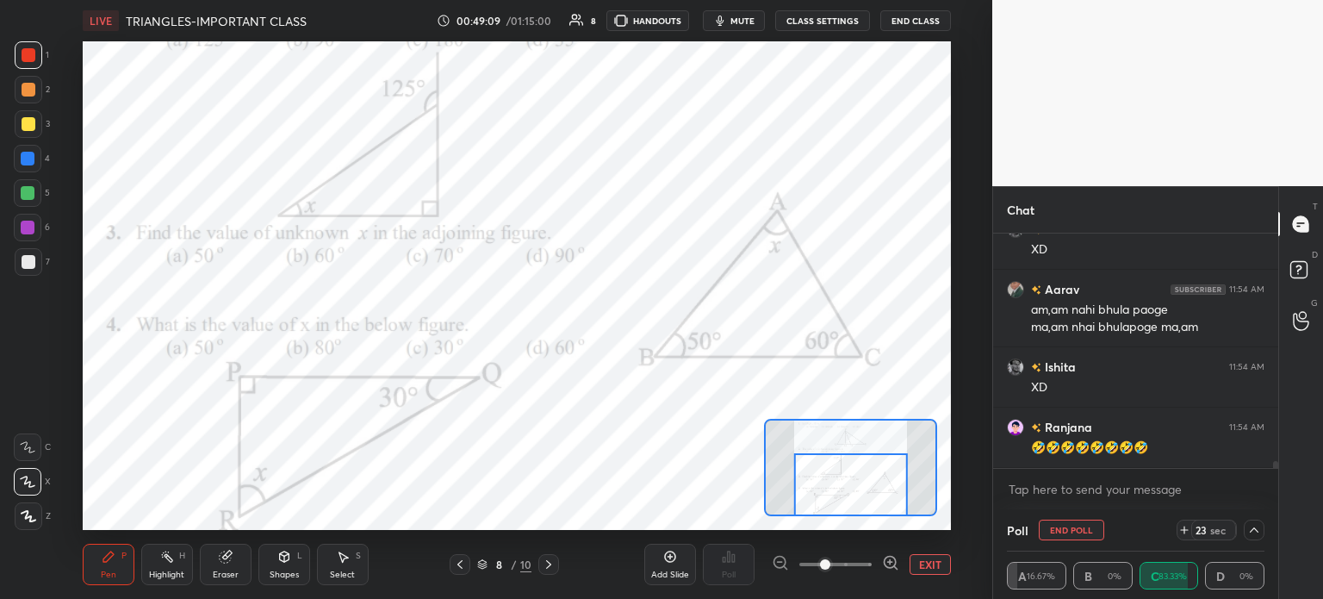
scroll to position [7843, 0]
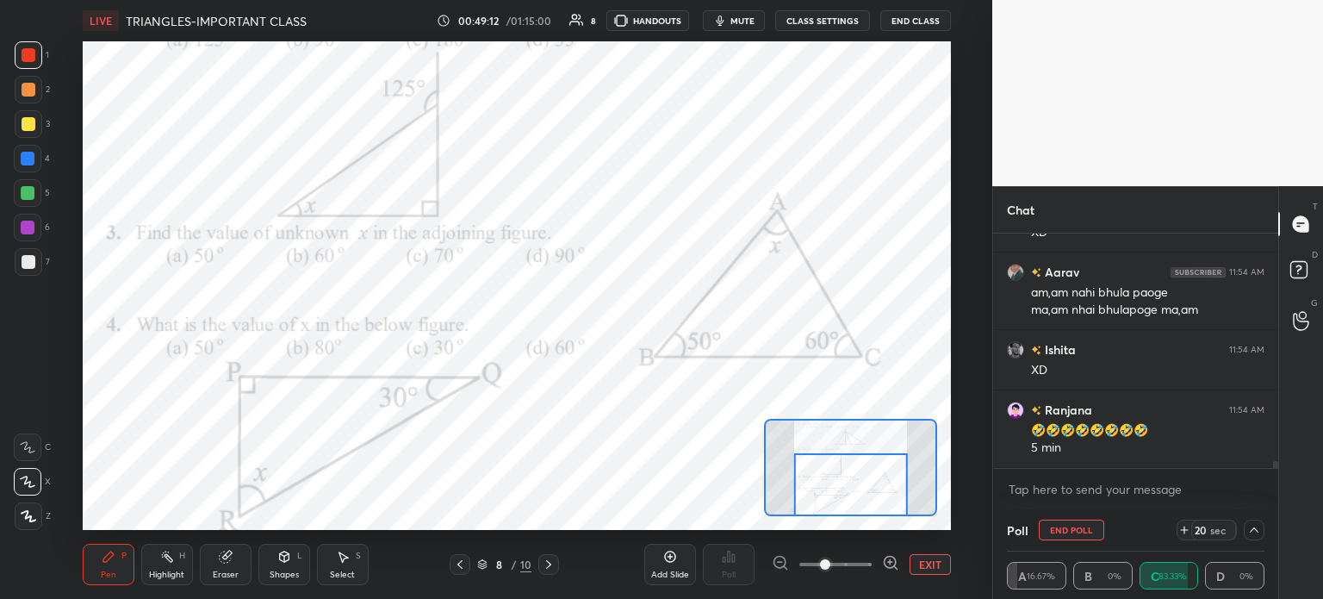
click at [351, 550] on div "Select S" at bounding box center [343, 564] width 52 height 41
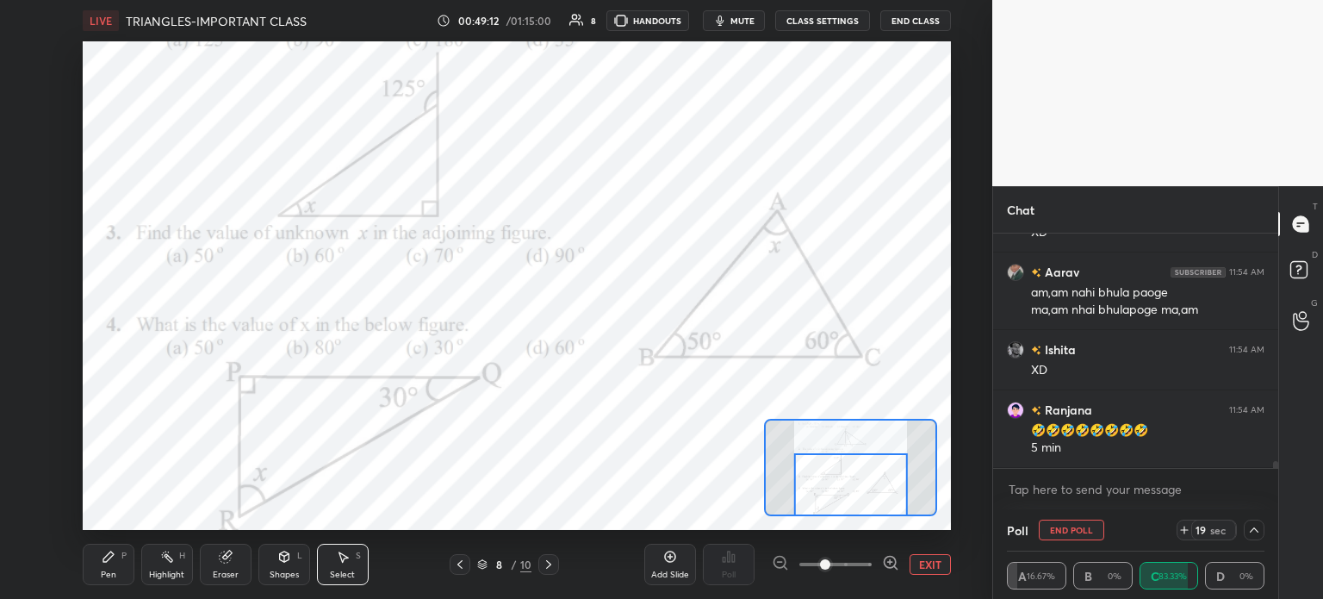
scroll to position [7919, 0]
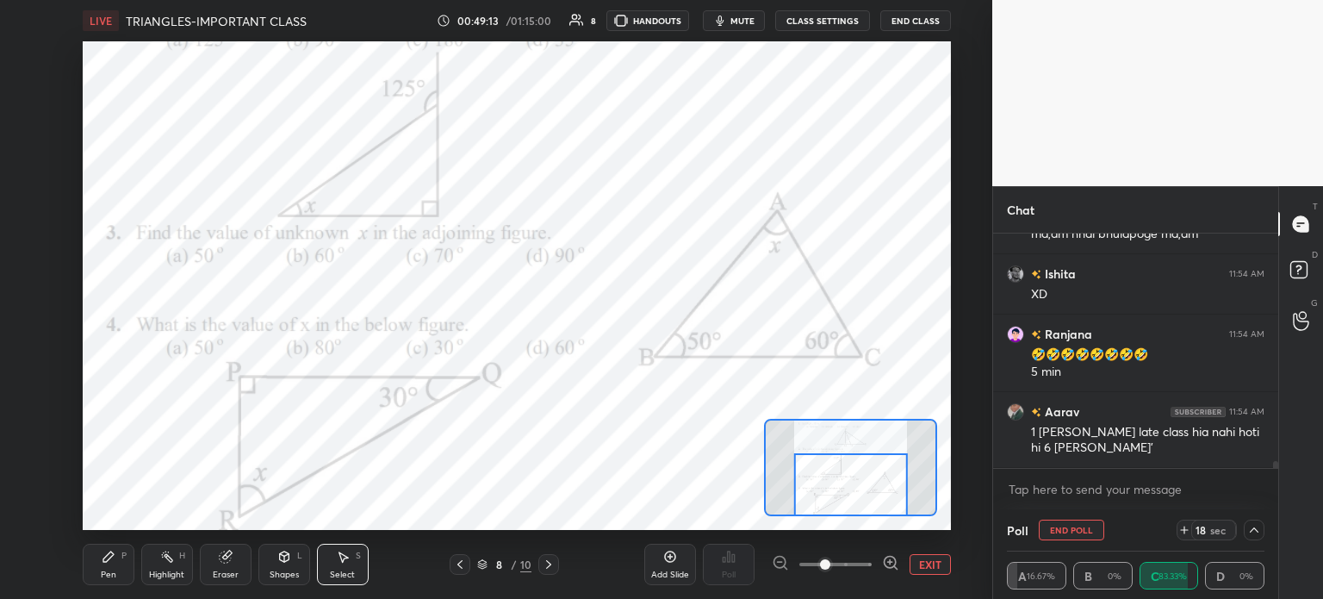
click at [231, 562] on icon at bounding box center [226, 557] width 14 height 14
click at [29, 481] on icon at bounding box center [28, 482] width 14 height 15
click at [110, 561] on icon at bounding box center [109, 557] width 14 height 14
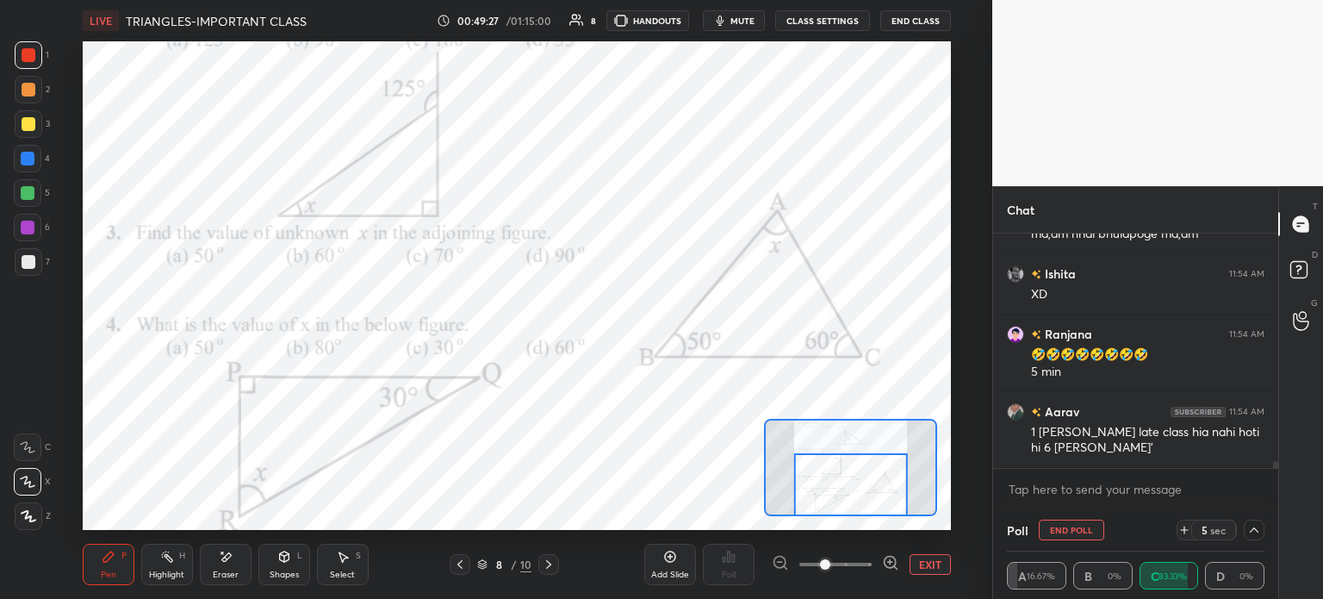
click at [1069, 529] on button "End Poll" at bounding box center [1071, 529] width 65 height 21
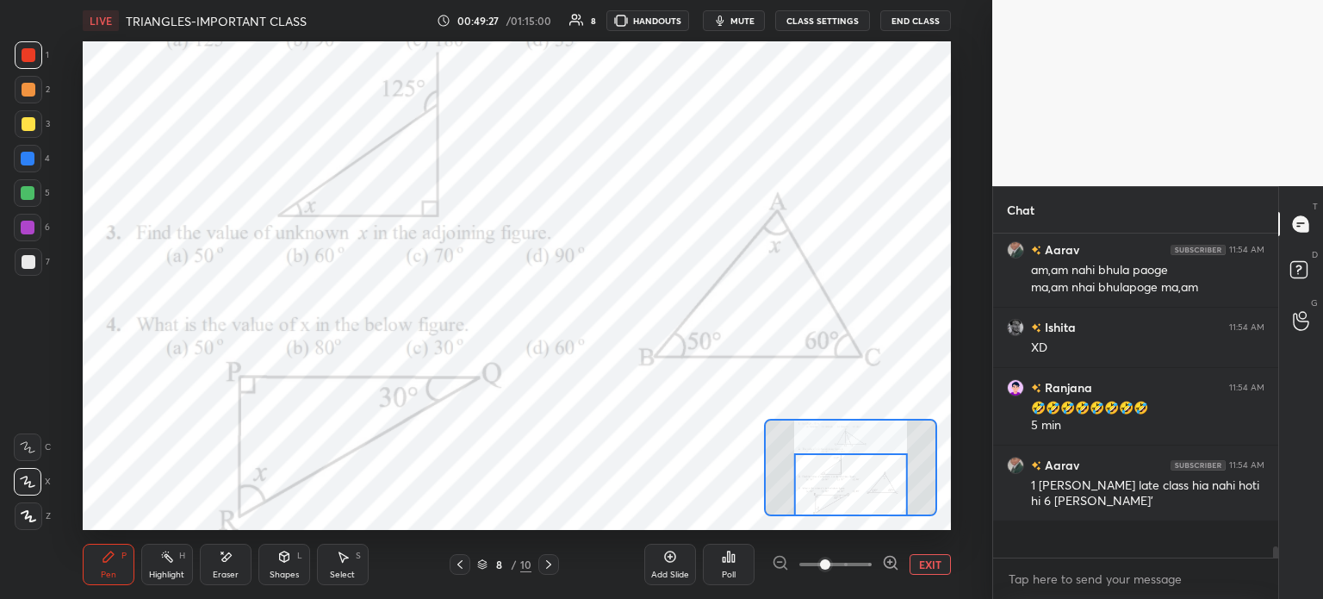
click at [730, 562] on icon at bounding box center [729, 557] width 14 height 14
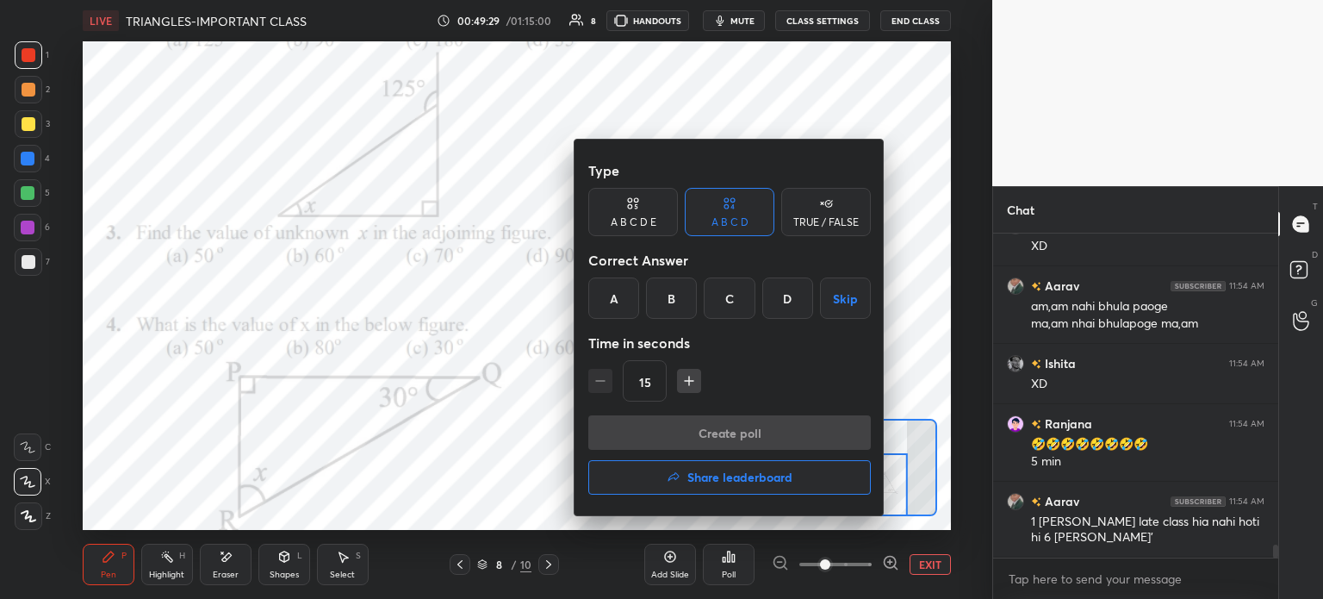
click at [593, 444] on div "Create poll Share leaderboard" at bounding box center [729, 458] width 283 height 86
click at [783, 299] on div "D" at bounding box center [787, 297] width 51 height 41
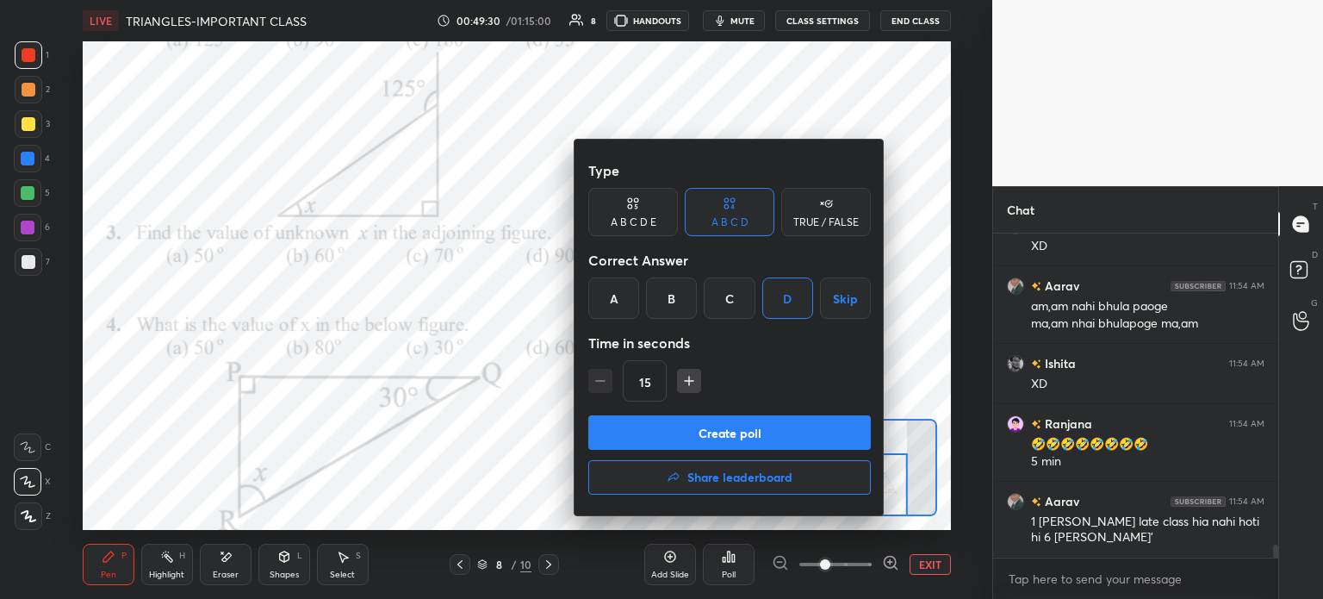
click at [785, 431] on button "Create poll" at bounding box center [729, 432] width 283 height 34
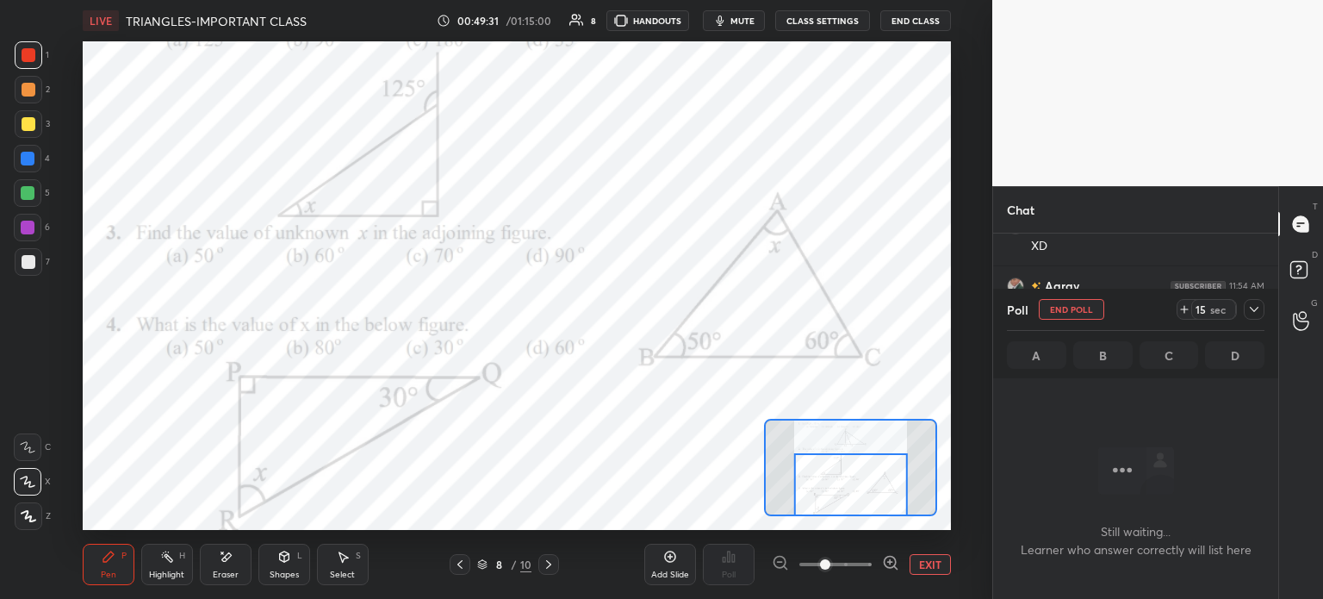
click at [1185, 314] on icon at bounding box center [1184, 309] width 14 height 14
click at [1254, 318] on div at bounding box center [1254, 309] width 21 height 21
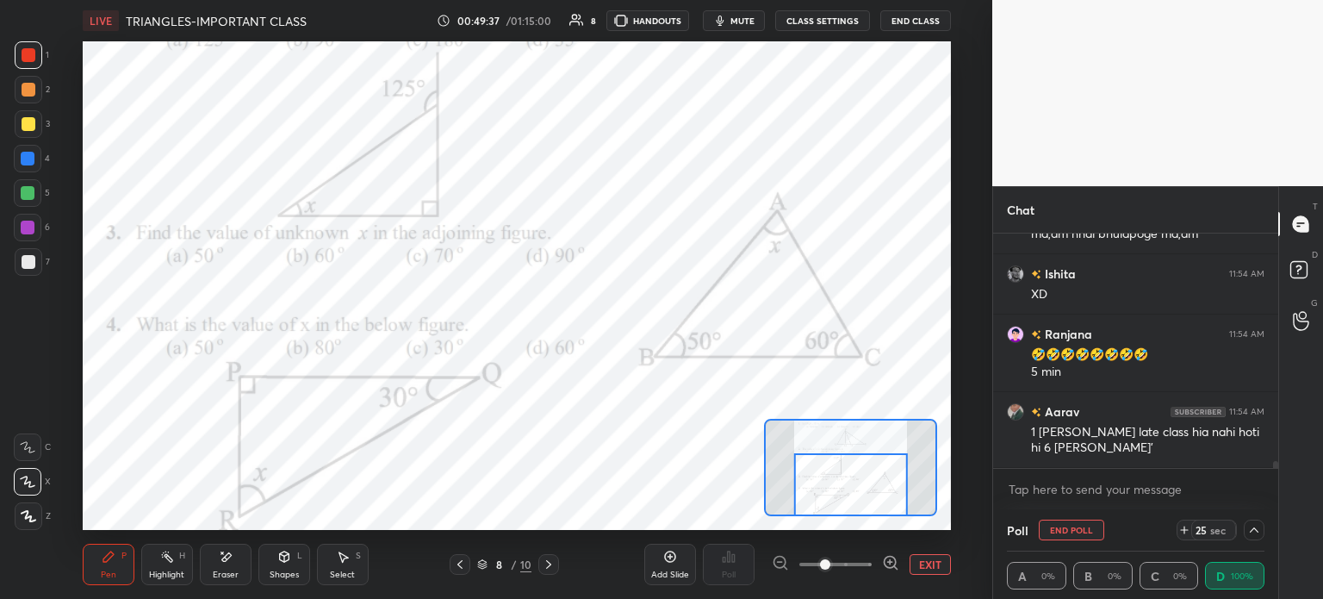
click at [1245, 532] on div at bounding box center [1254, 529] width 21 height 21
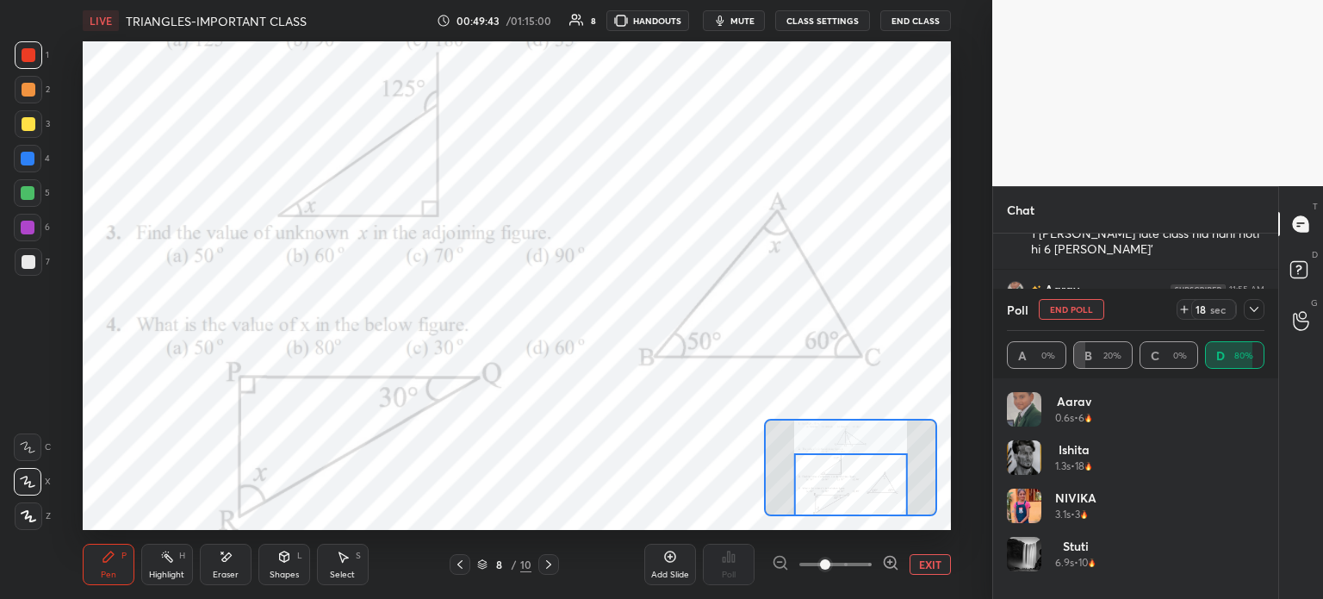
click at [1259, 302] on icon at bounding box center [1254, 309] width 14 height 14
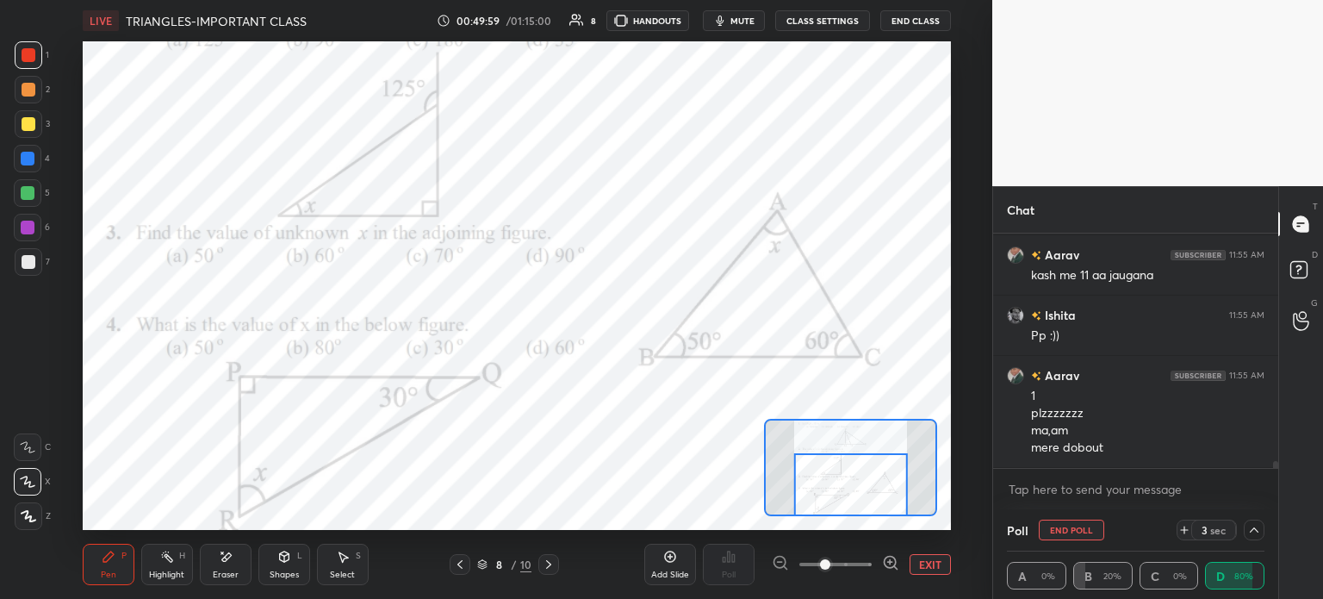
click at [1295, 272] on rect at bounding box center [1298, 270] width 16 height 16
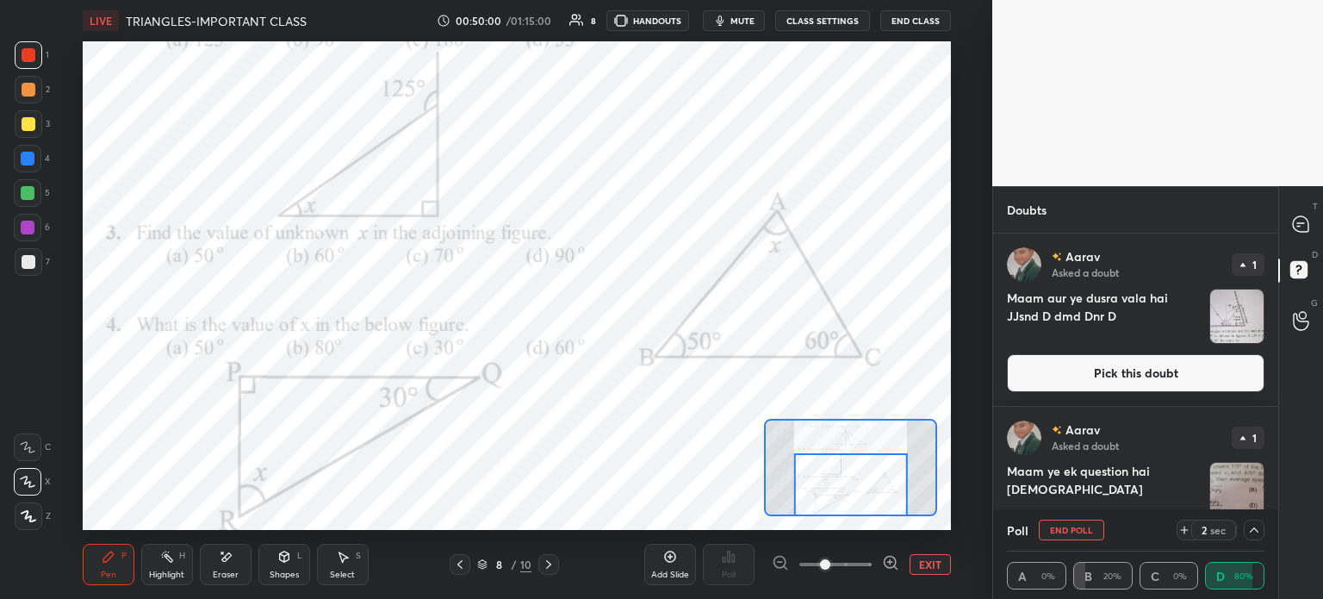
click at [1236, 298] on img "grid" at bounding box center [1236, 315] width 53 height 53
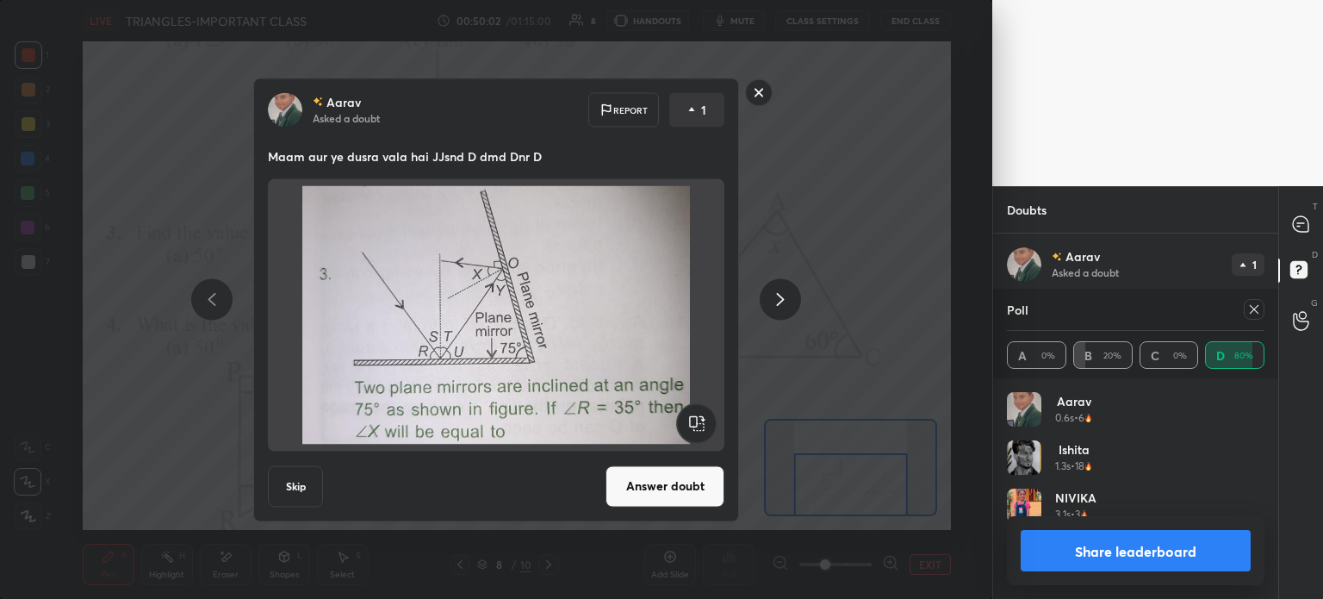
click at [1254, 308] on icon at bounding box center [1254, 309] width 14 height 14
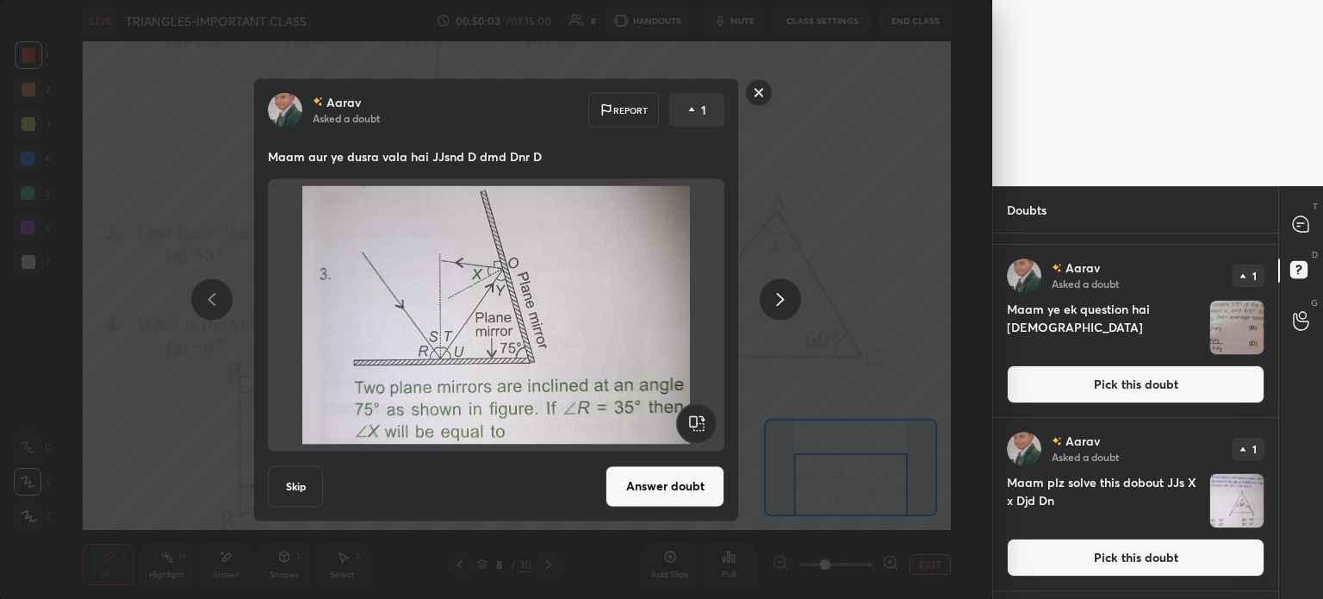
click at [1252, 364] on div "[PERSON_NAME] Asked a doubt 1 Maam ye ek question hai [DEMOGRAPHIC_DATA] Pick t…" at bounding box center [1135, 331] width 285 height 172
click at [1233, 331] on img "grid" at bounding box center [1236, 327] width 53 height 53
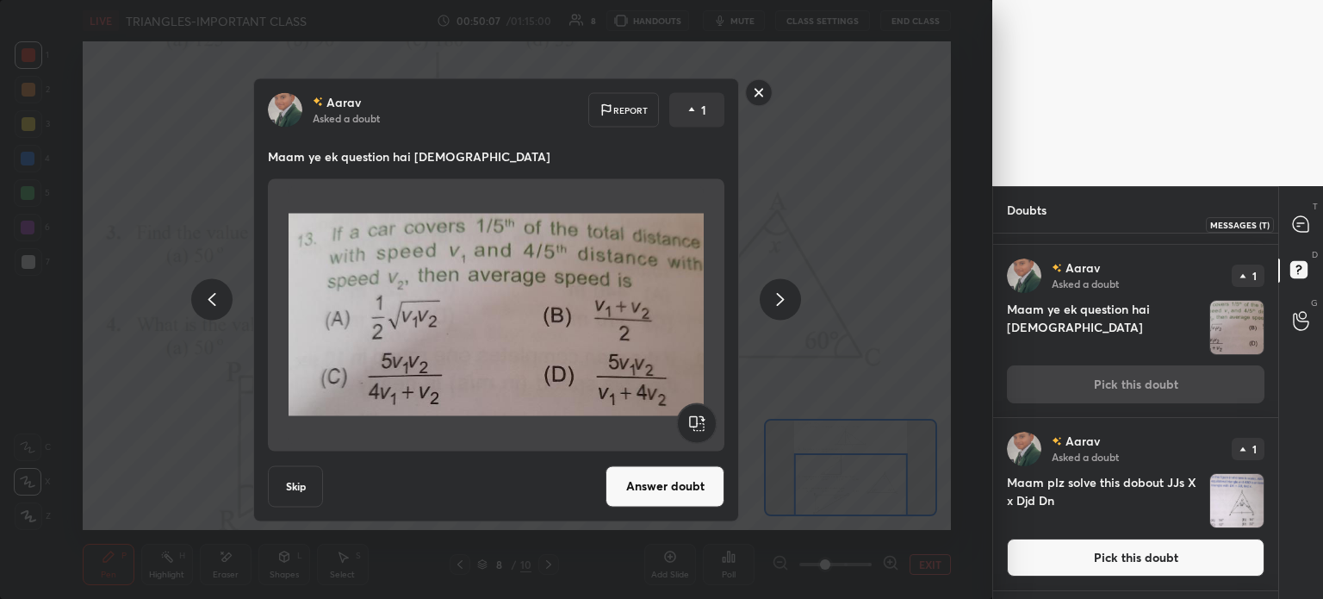
click at [1306, 212] on div at bounding box center [1301, 223] width 34 height 31
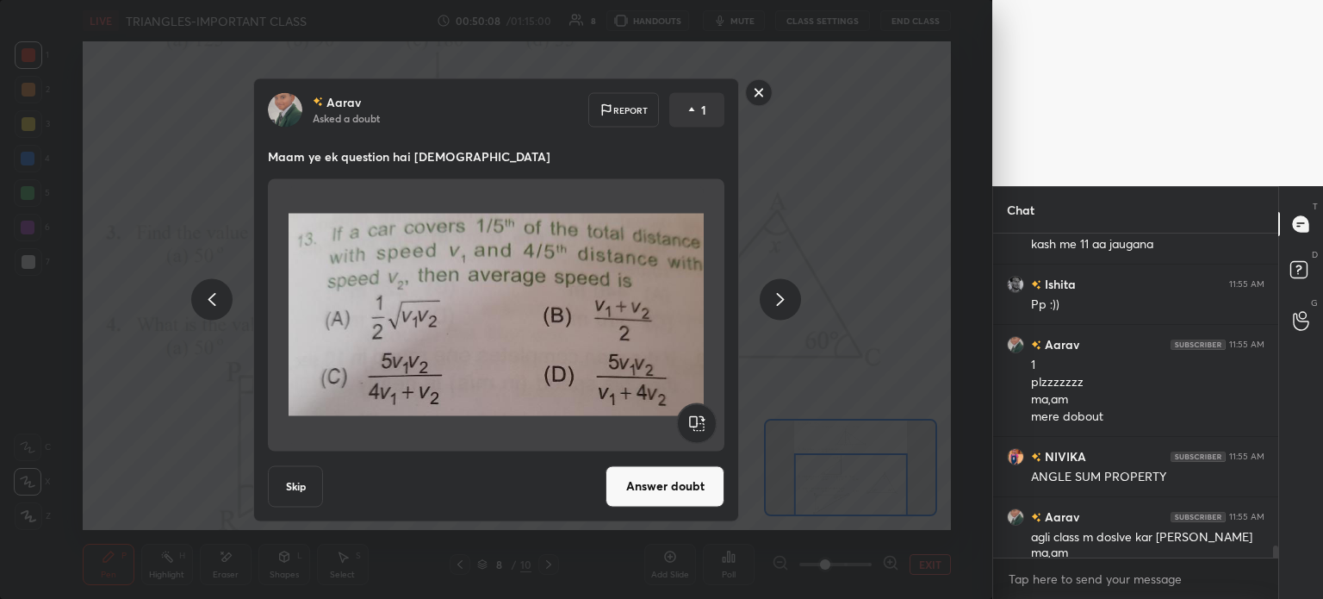
click at [761, 95] on rect at bounding box center [759, 92] width 27 height 27
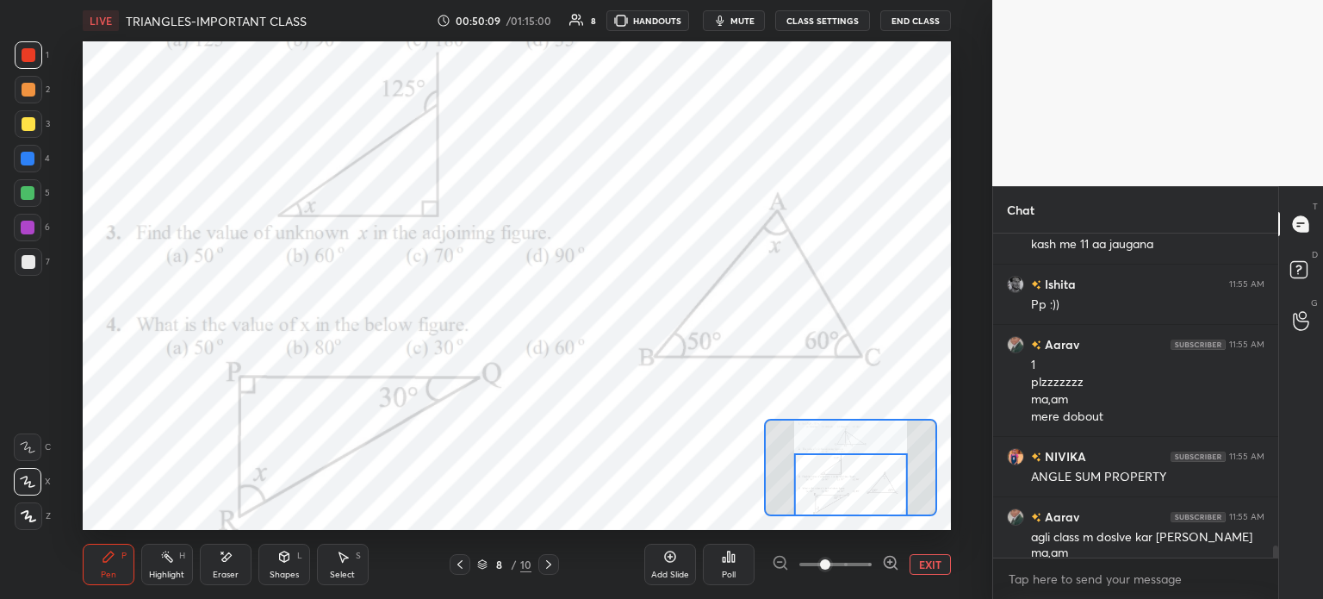
click at [923, 557] on button "EXIT" at bounding box center [930, 564] width 41 height 21
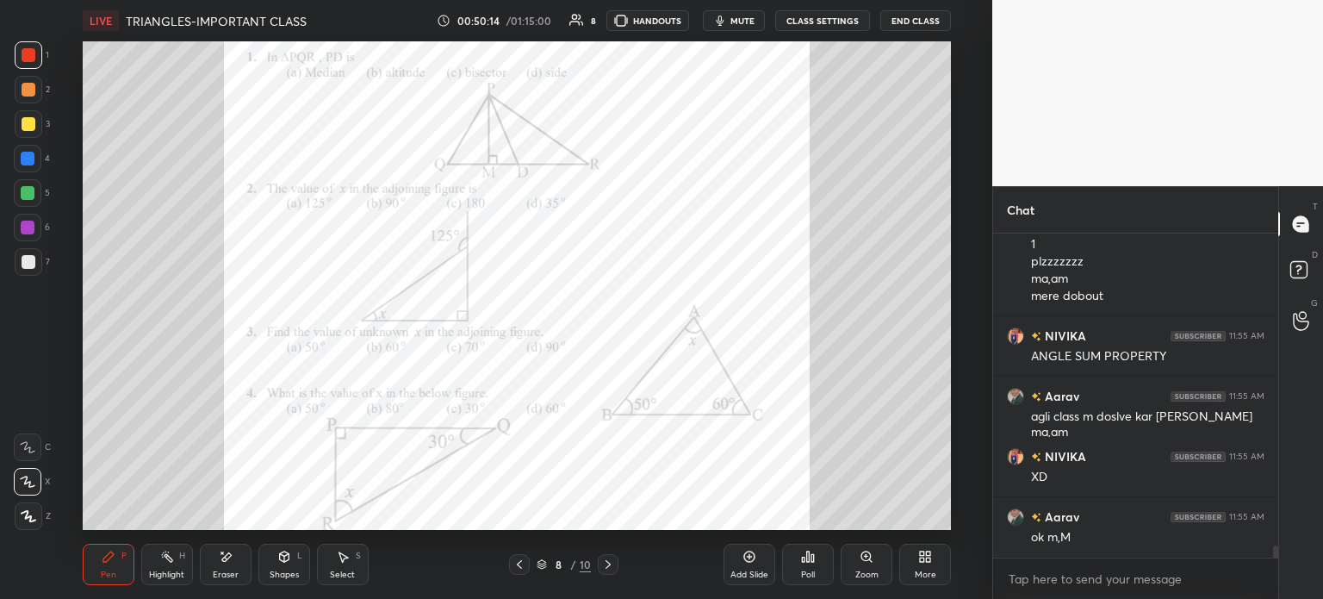
click at [1320, 274] on div "D Doubts (D)" at bounding box center [1301, 272] width 44 height 48
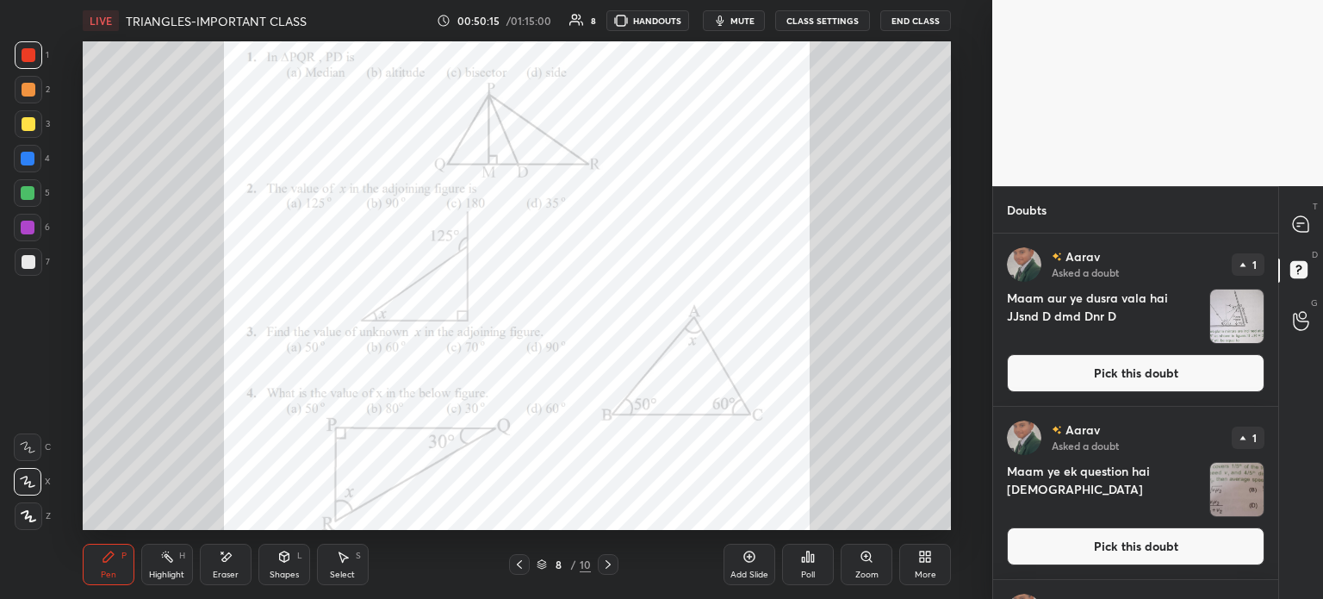
click at [1174, 365] on button "Pick this doubt" at bounding box center [1136, 373] width 258 height 38
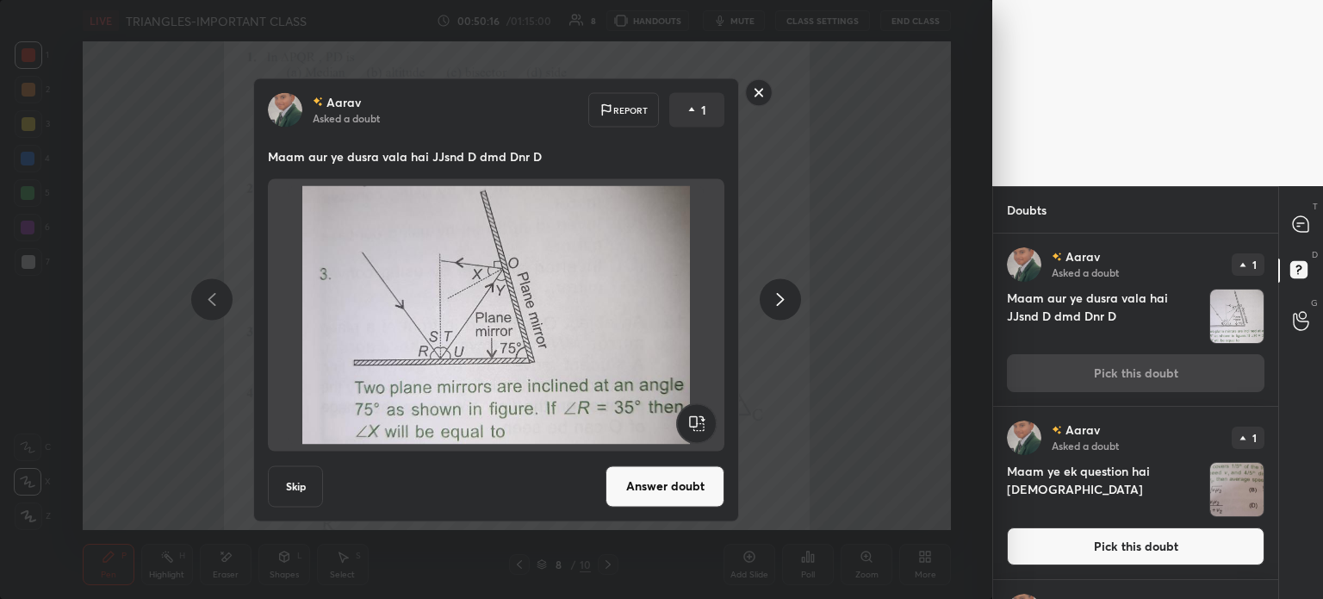
click at [667, 473] on button "Answer doubt" at bounding box center [665, 485] width 119 height 41
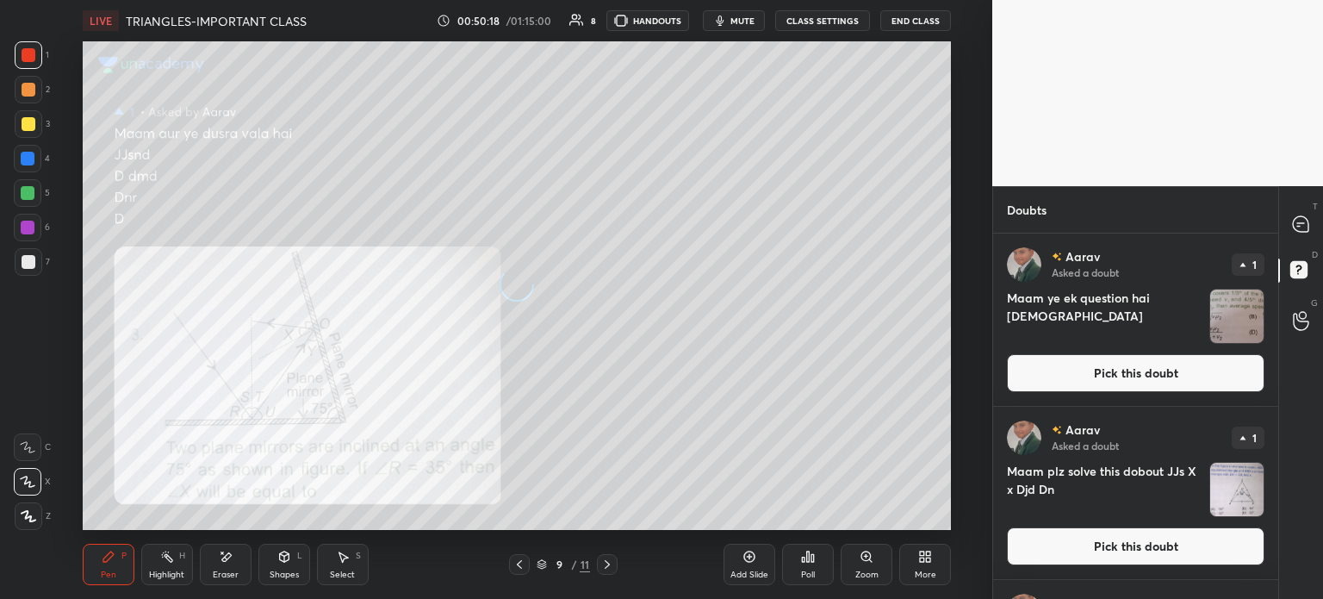
click at [1139, 374] on button "Pick this doubt" at bounding box center [1136, 373] width 258 height 38
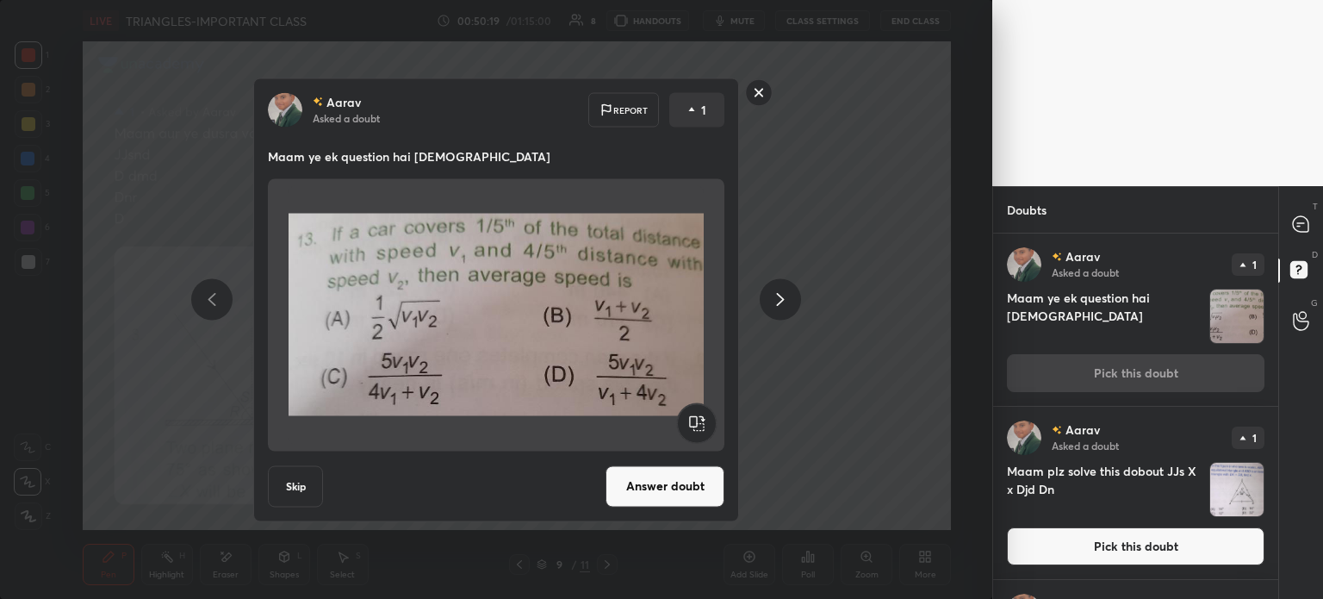
click at [657, 487] on button "Answer doubt" at bounding box center [665, 485] width 119 height 41
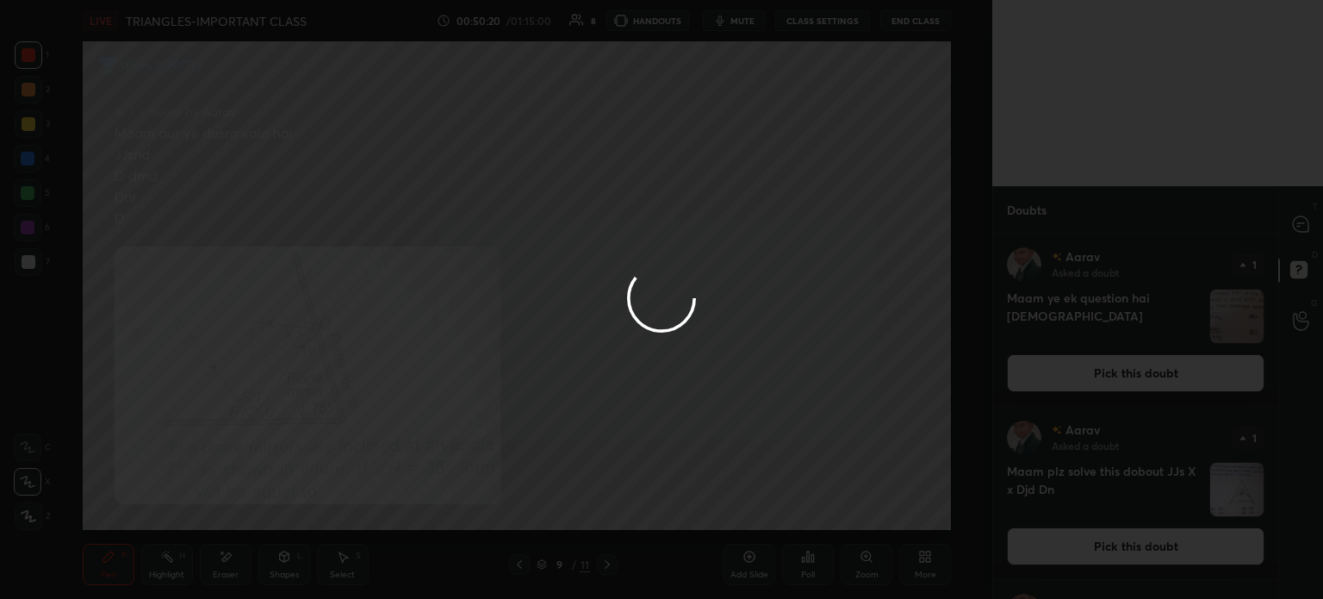
click at [1144, 368] on div at bounding box center [661, 299] width 1323 height 599
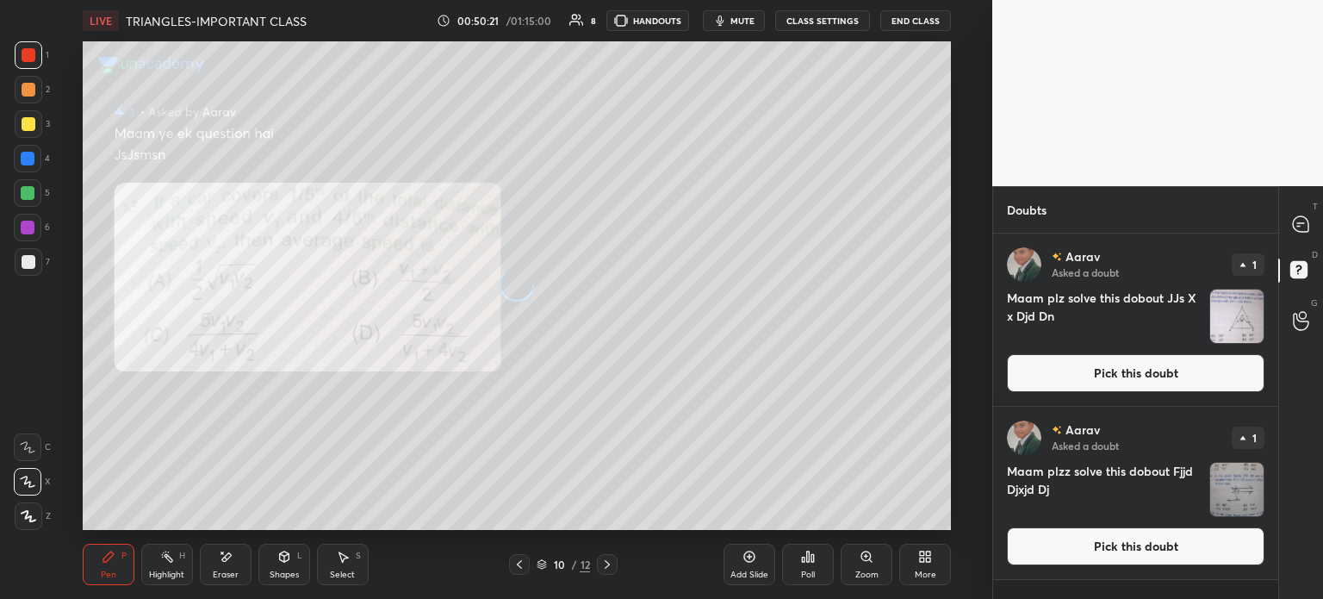
click at [1122, 376] on button "Pick this doubt" at bounding box center [1136, 373] width 258 height 38
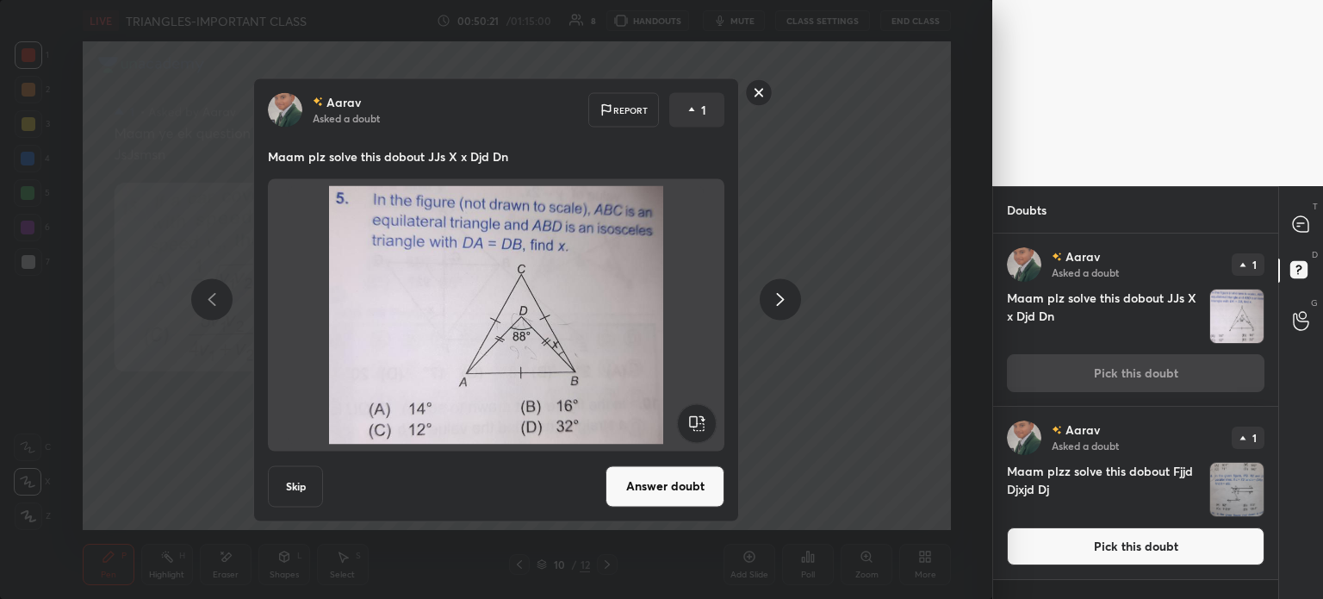
click at [692, 479] on button "Answer doubt" at bounding box center [665, 485] width 119 height 41
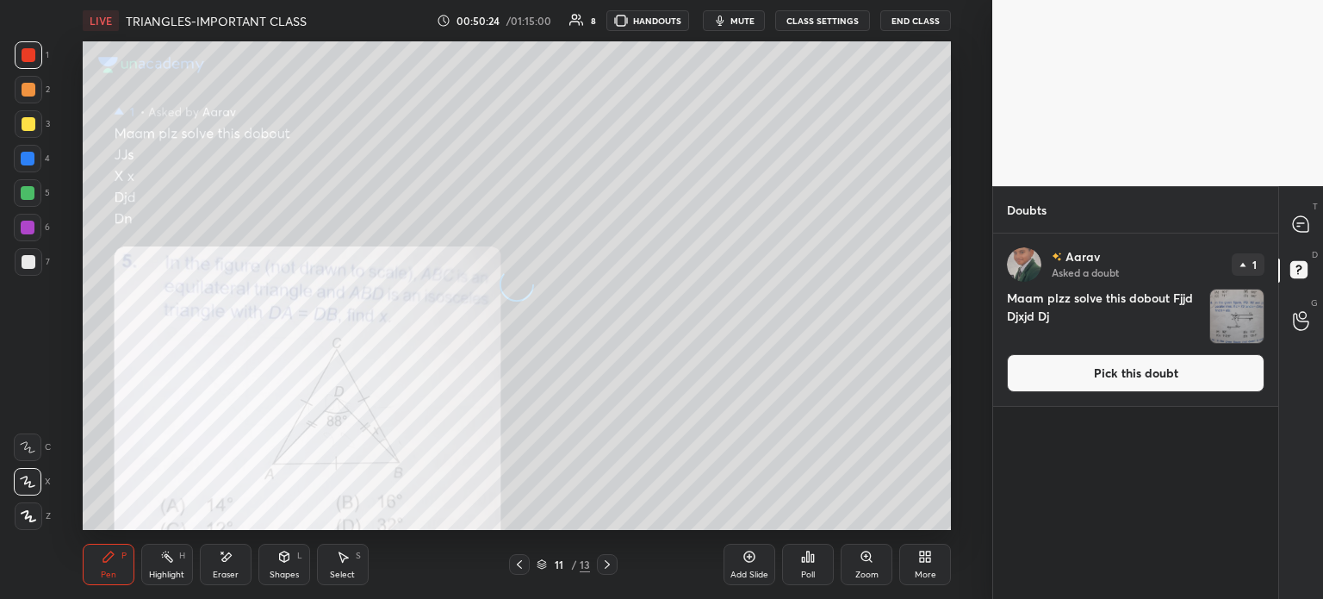
click at [1113, 382] on button "Pick this doubt" at bounding box center [1136, 373] width 258 height 38
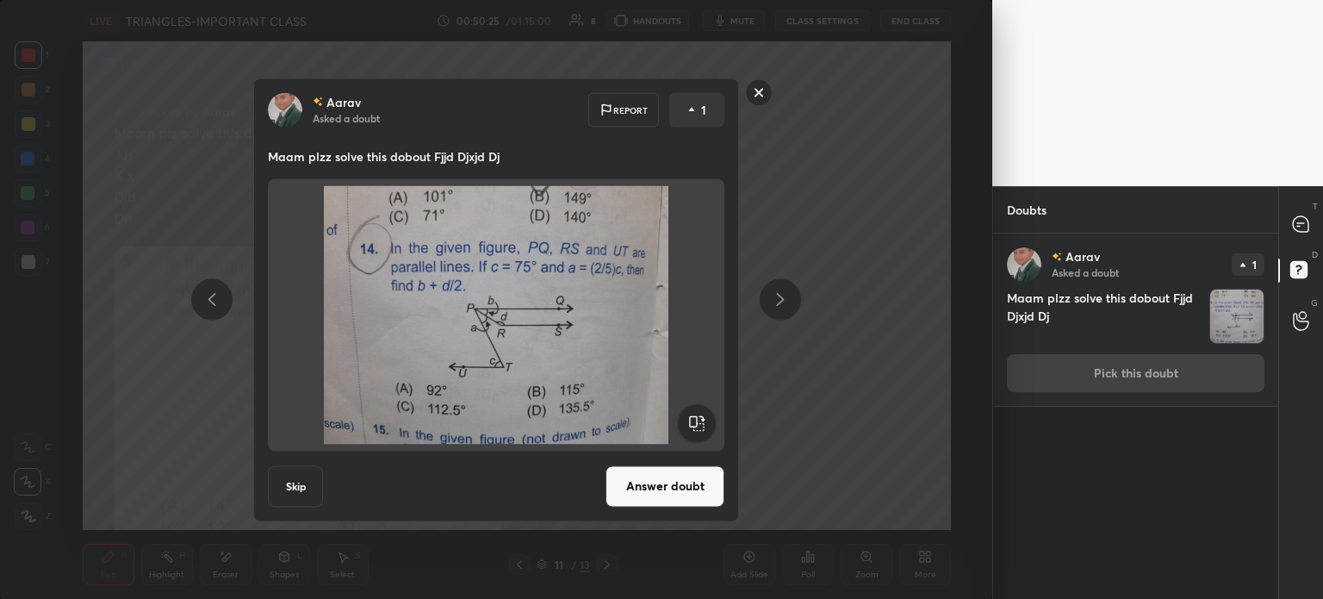
click at [677, 488] on button "Answer doubt" at bounding box center [665, 485] width 119 height 41
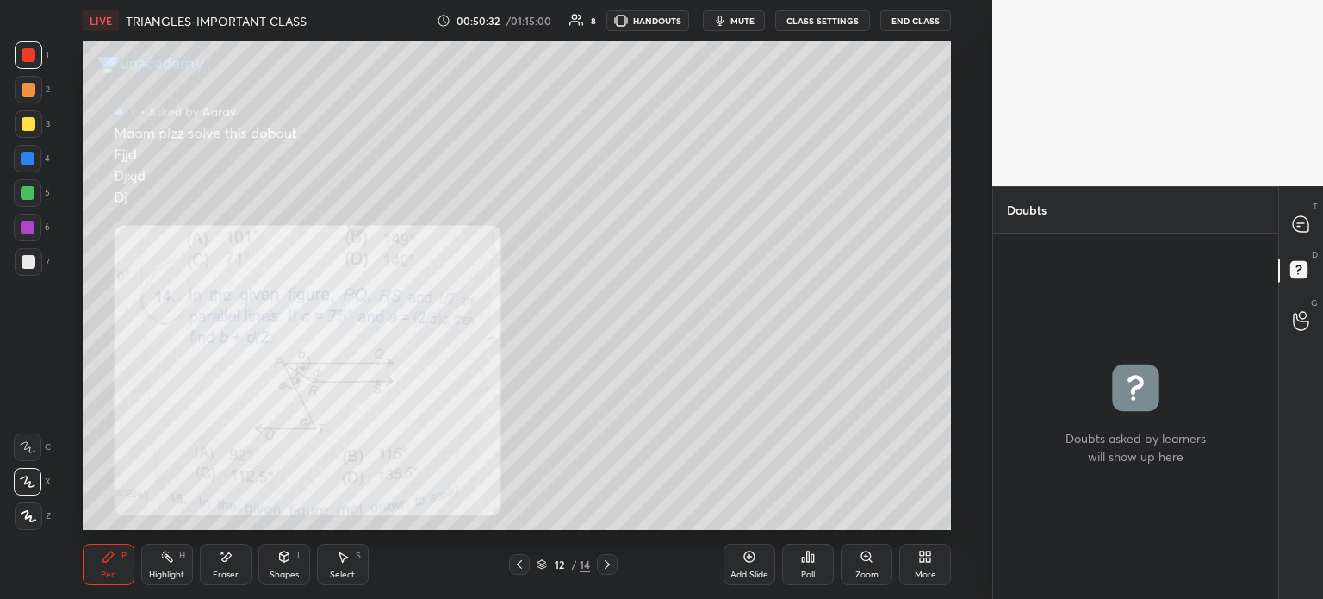
click at [517, 562] on icon at bounding box center [520, 564] width 14 height 14
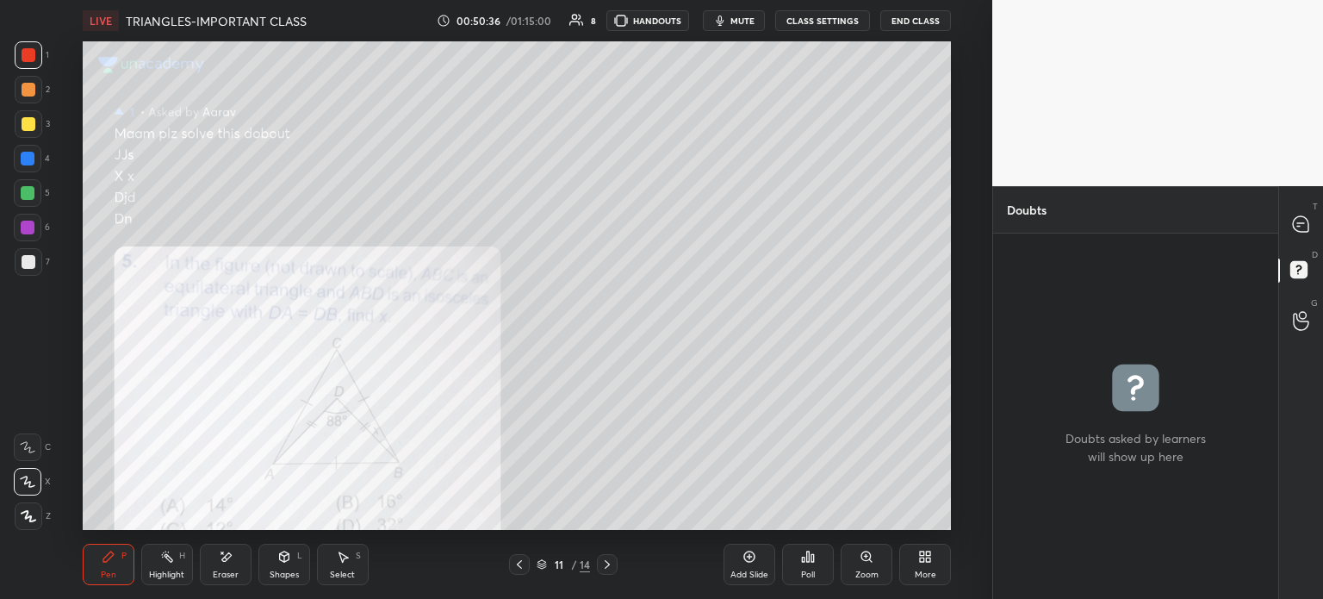
click at [515, 568] on icon at bounding box center [520, 564] width 14 height 14
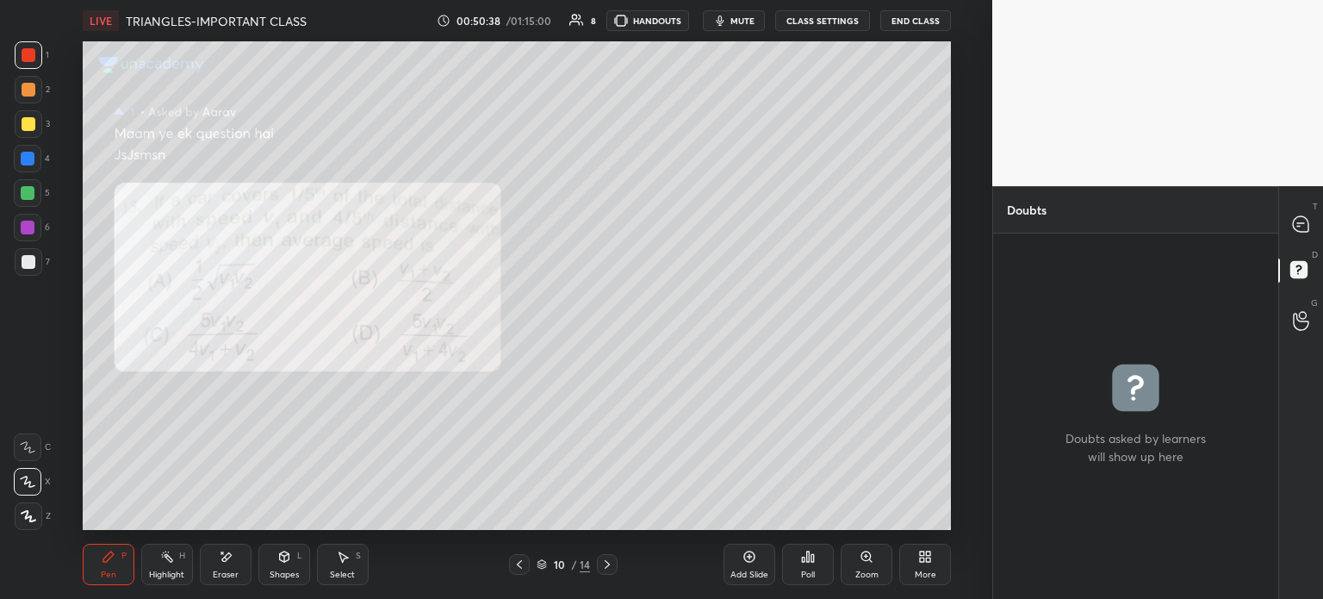
click at [518, 557] on div at bounding box center [519, 564] width 21 height 21
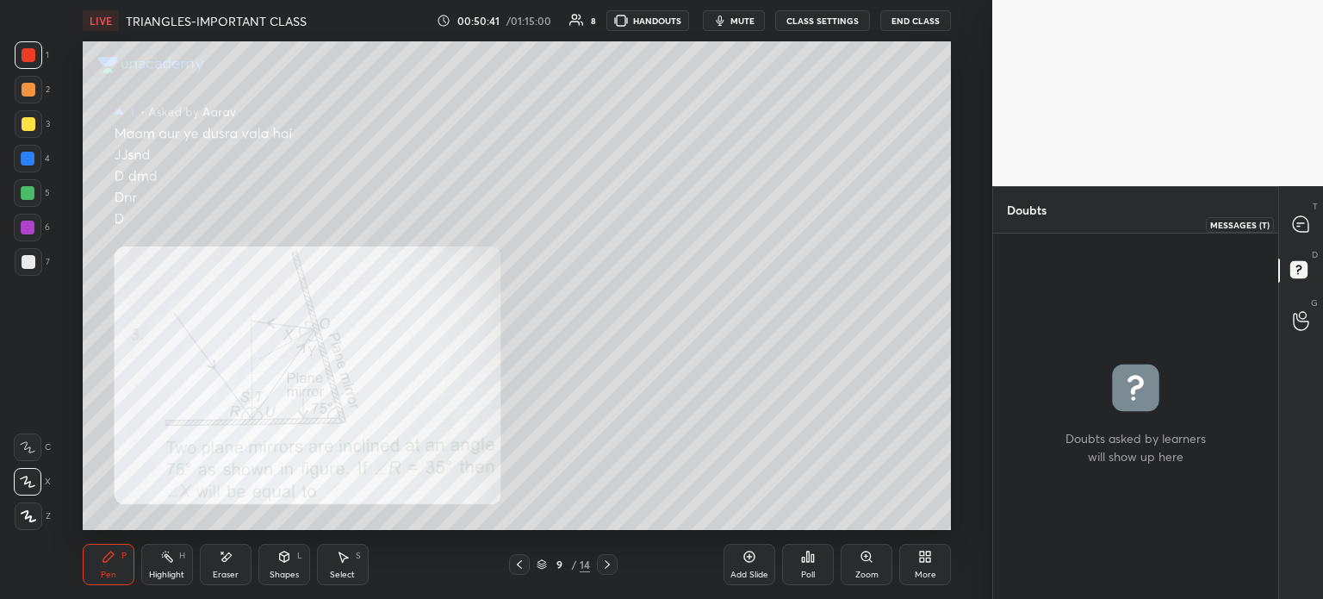
click at [1289, 227] on div at bounding box center [1301, 223] width 34 height 31
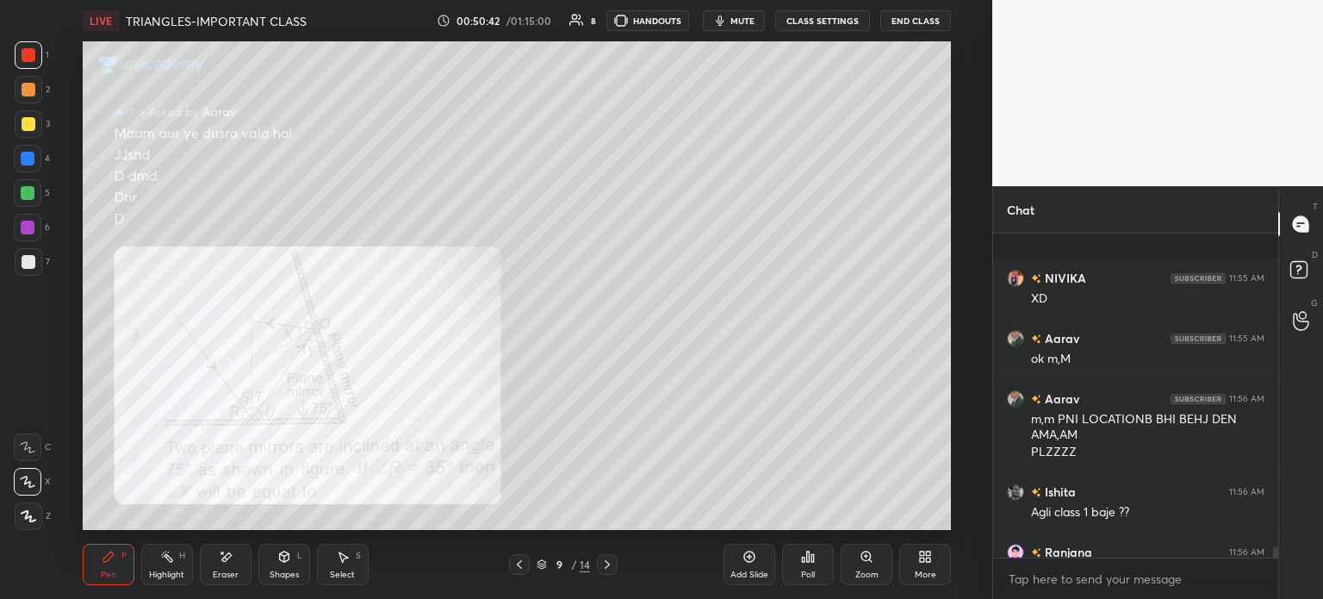
scroll to position [8939, 0]
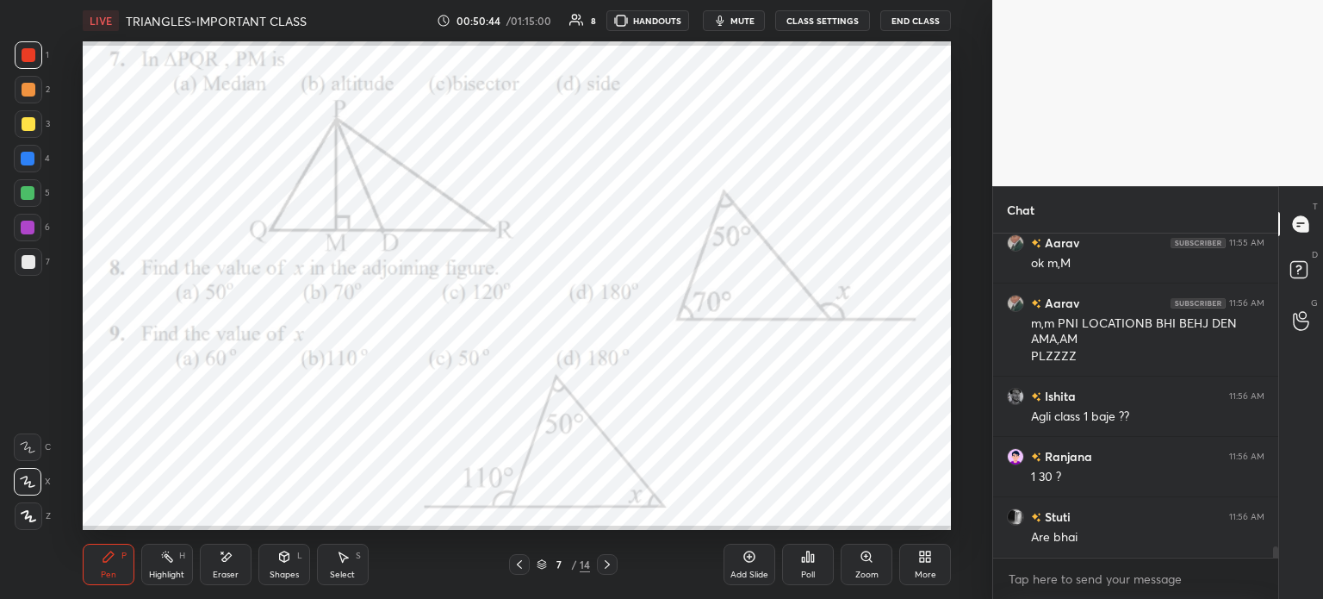
click at [911, 561] on div "More" at bounding box center [925, 564] width 52 height 41
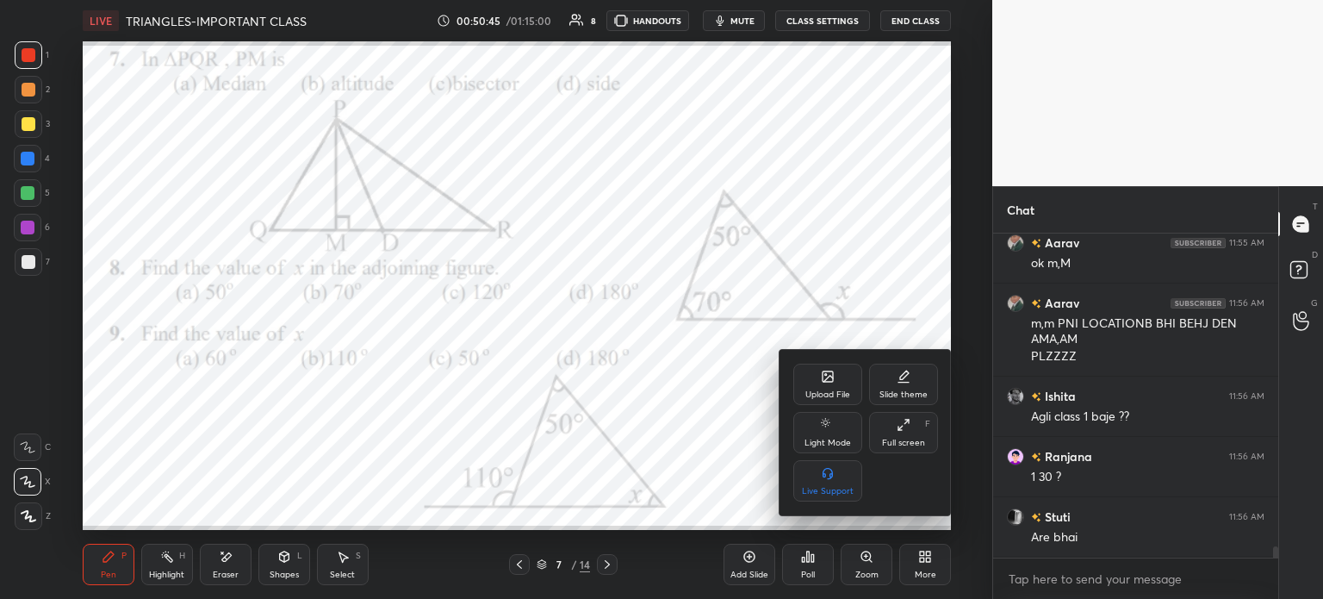
click at [793, 562] on div at bounding box center [661, 299] width 1323 height 599
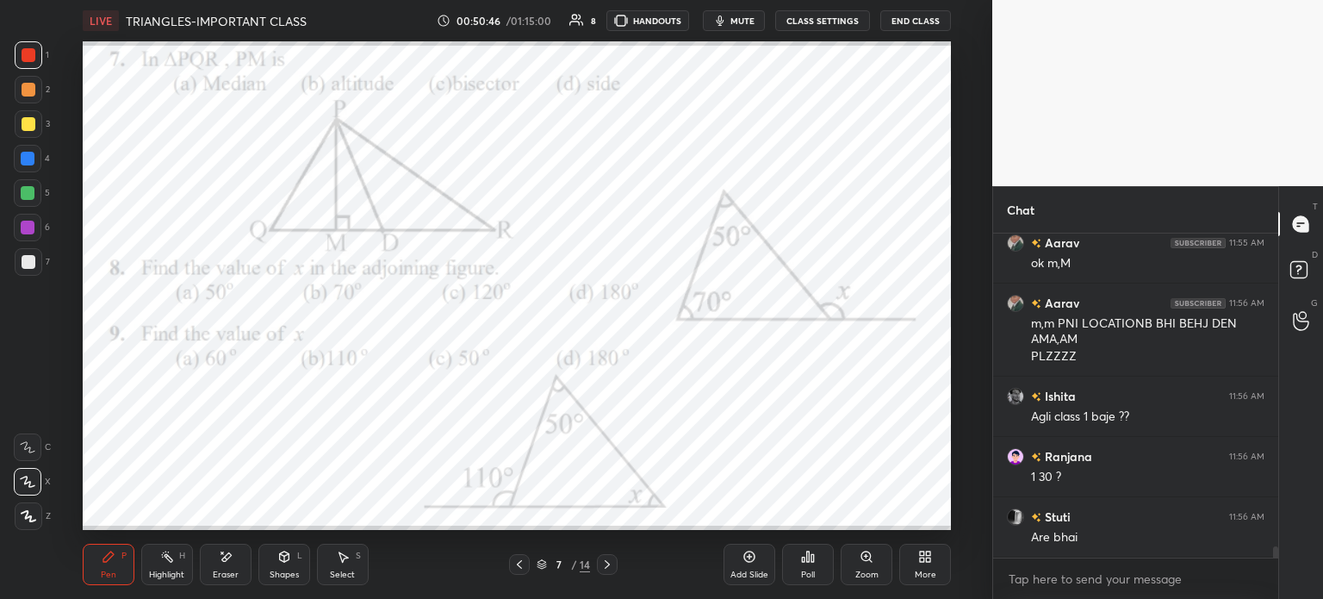
click at [798, 568] on div "Upload File Slide theme Light Mode Full screen F Live Support" at bounding box center [661, 299] width 1323 height 599
click at [806, 565] on div "Poll" at bounding box center [808, 564] width 52 height 41
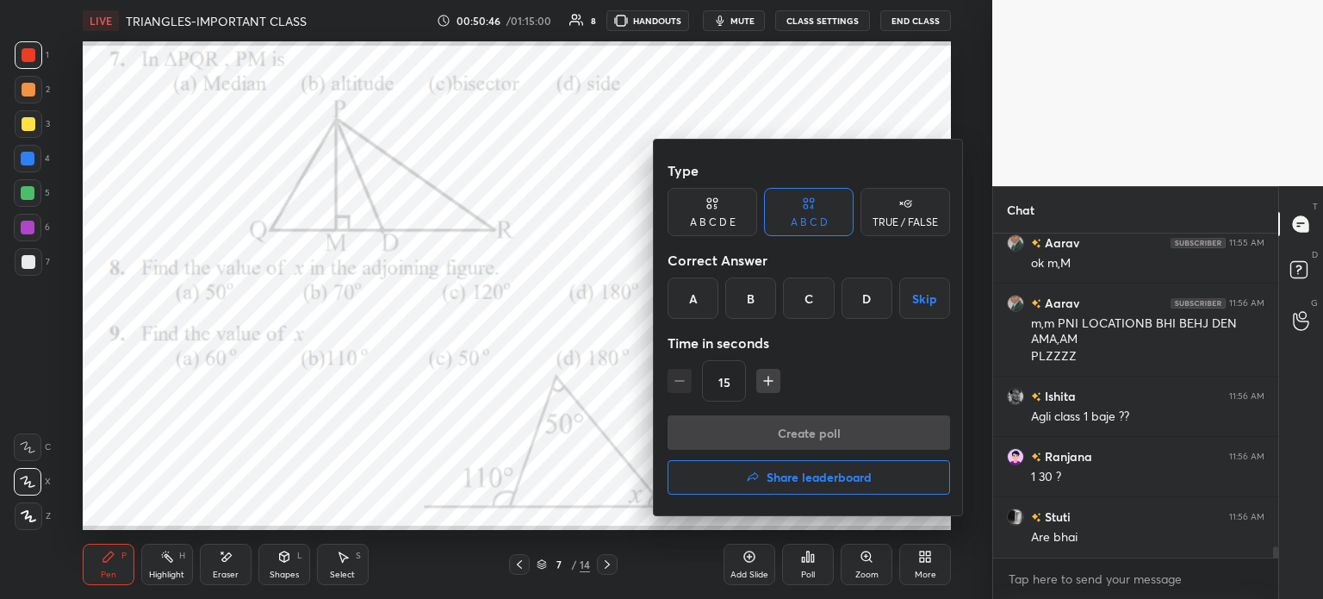
click at [838, 486] on button "Share leaderboard" at bounding box center [809, 477] width 283 height 34
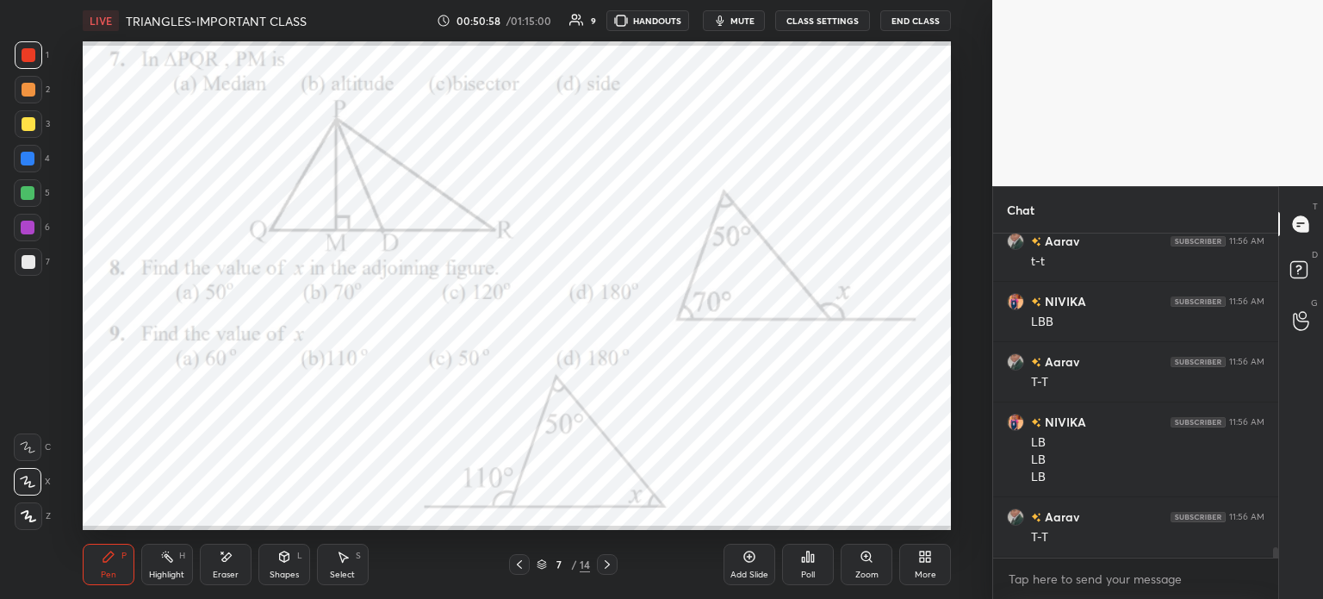
scroll to position [9411, 0]
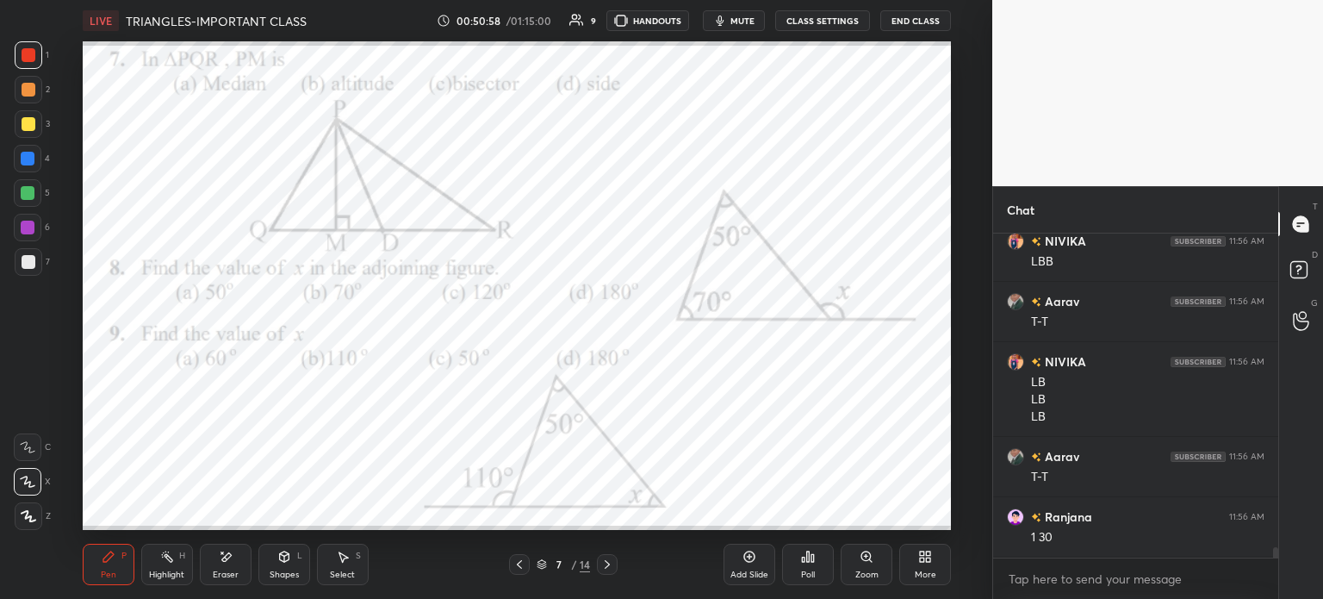
click at [792, 577] on div "Poll" at bounding box center [808, 564] width 52 height 41
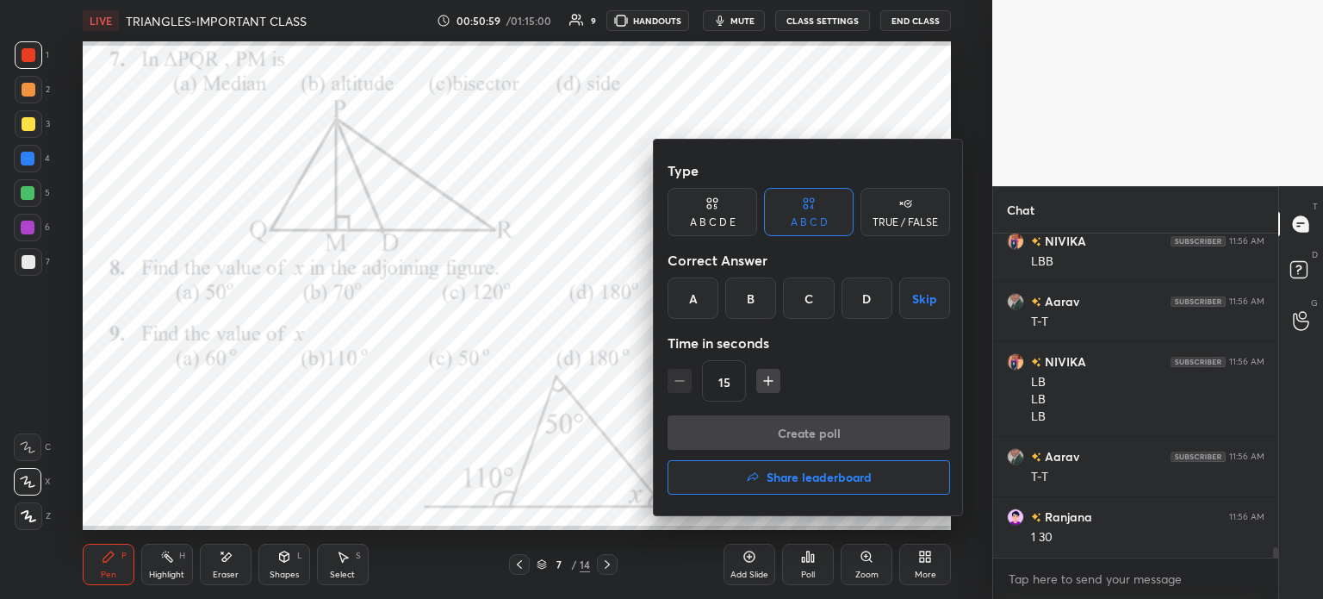
click at [838, 465] on button "Share leaderboard" at bounding box center [809, 477] width 283 height 34
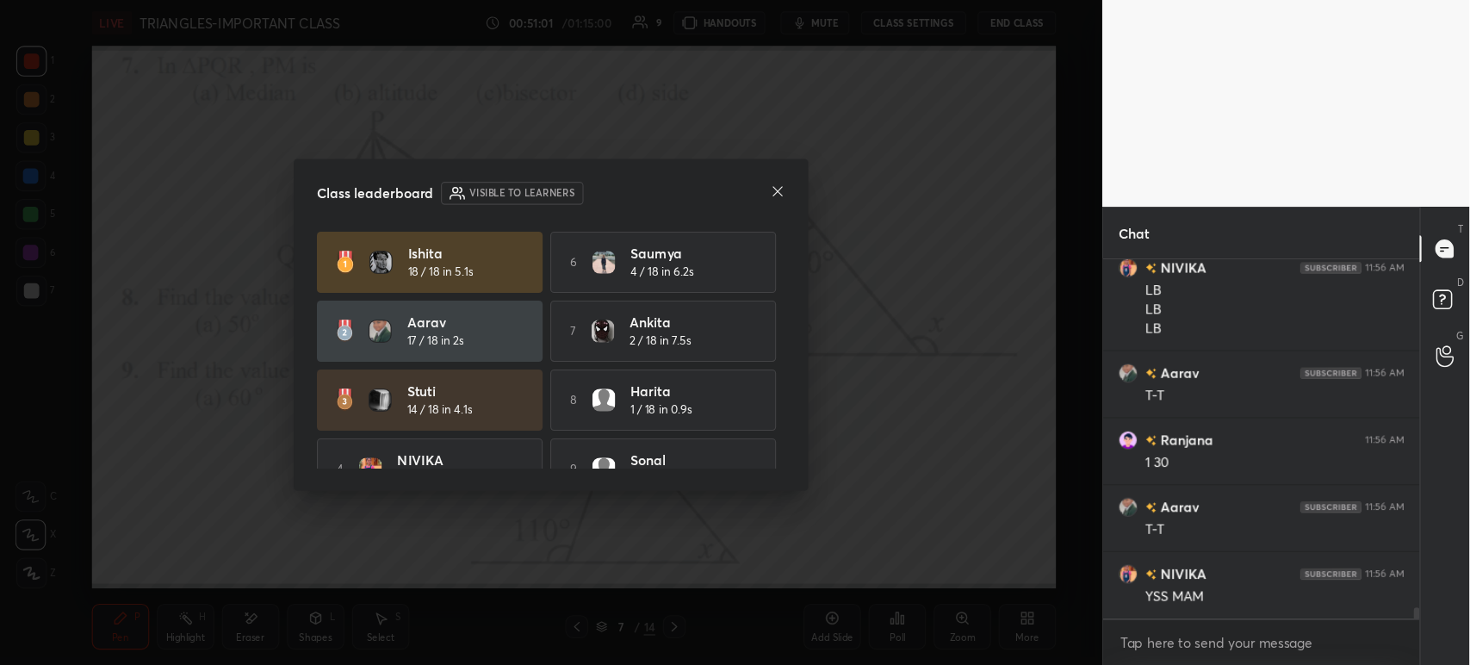
scroll to position [365, 298]
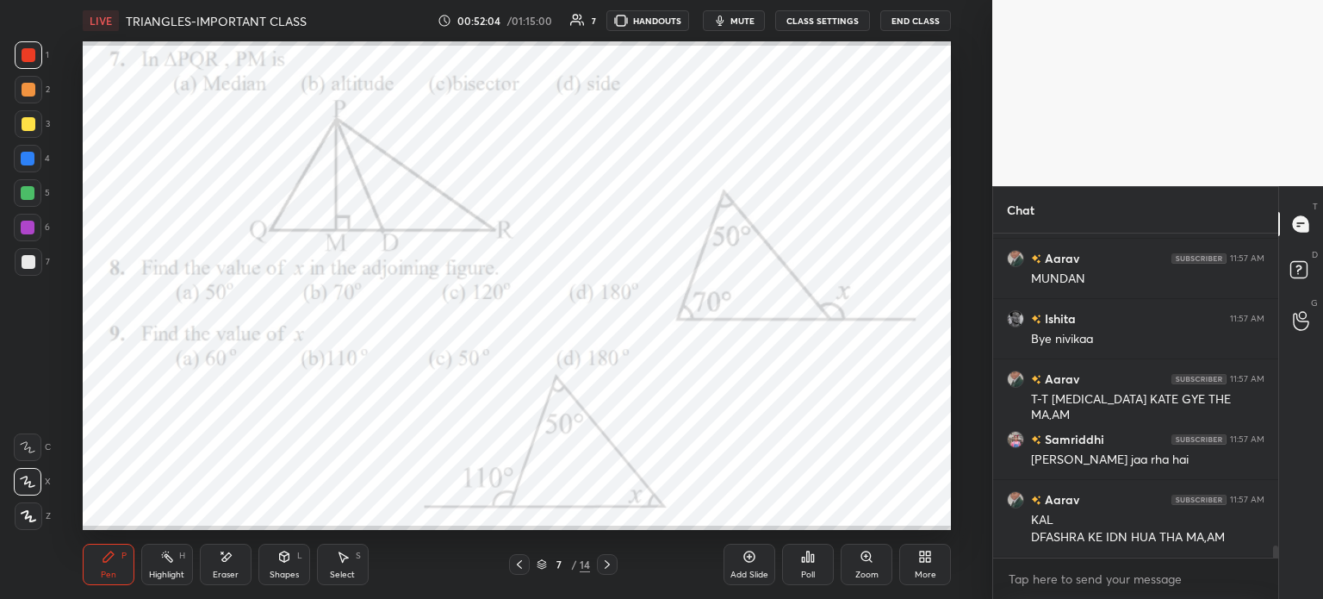
click at [755, 554] on icon at bounding box center [749, 556] width 11 height 11
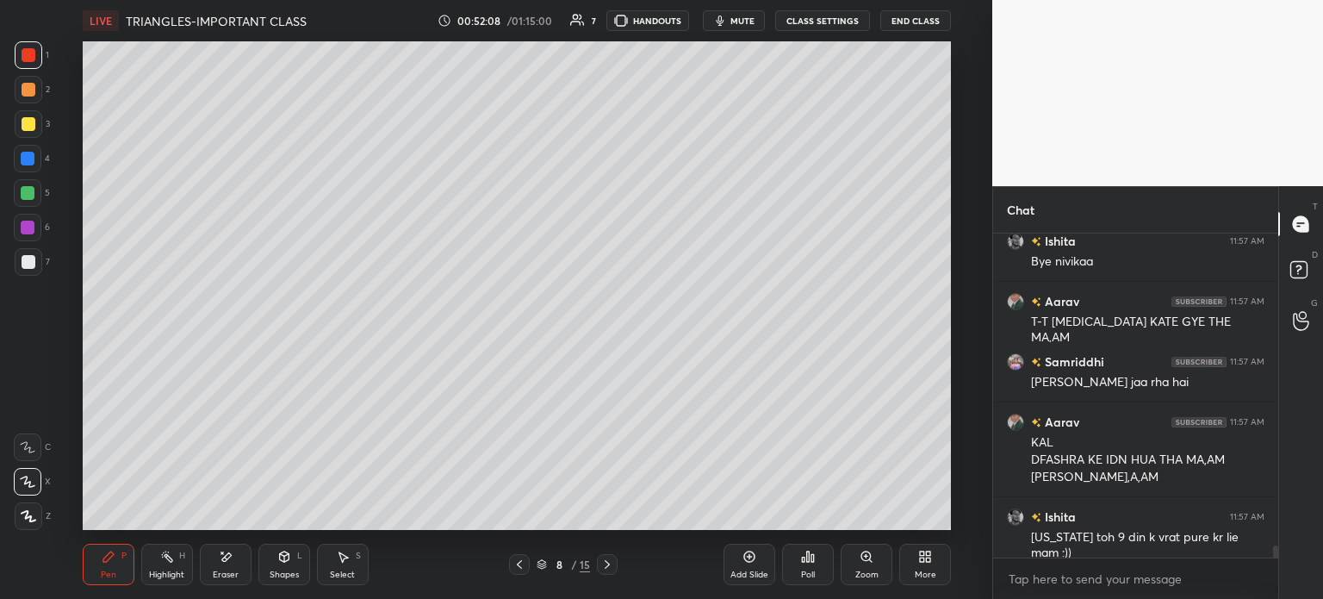
click at [903, 27] on button "End Class" at bounding box center [915, 20] width 71 height 21
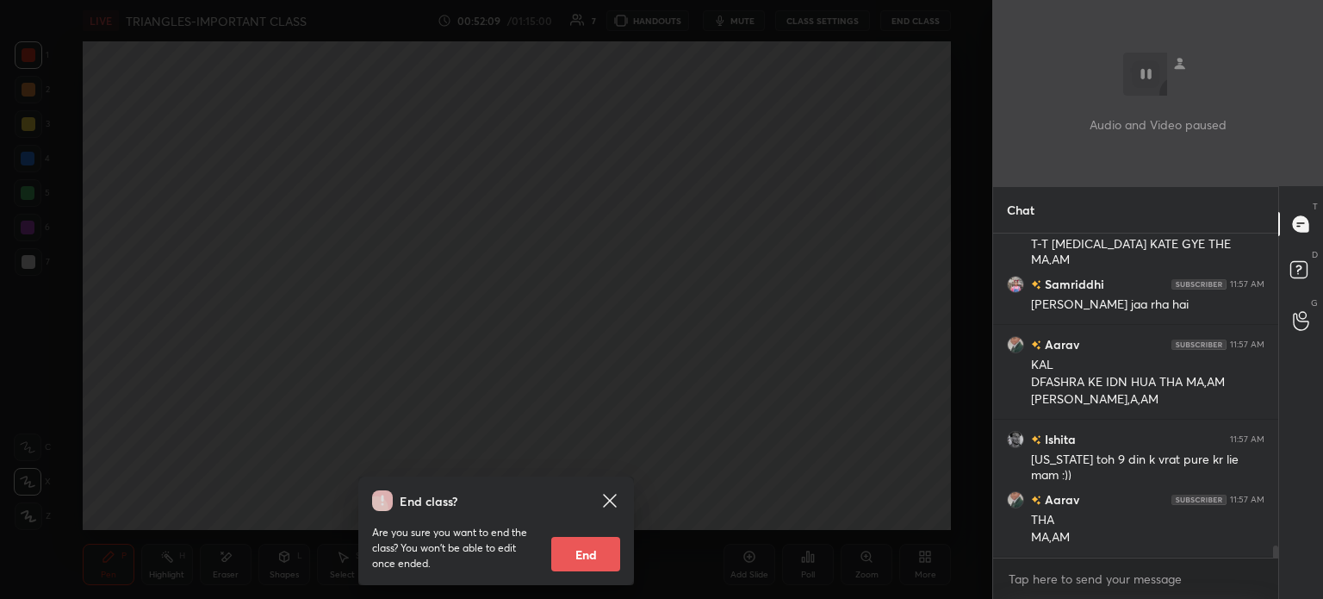
click at [555, 568] on button "End" at bounding box center [585, 554] width 69 height 34
type textarea "x"
